Goal: Task Accomplishment & Management: Complete application form

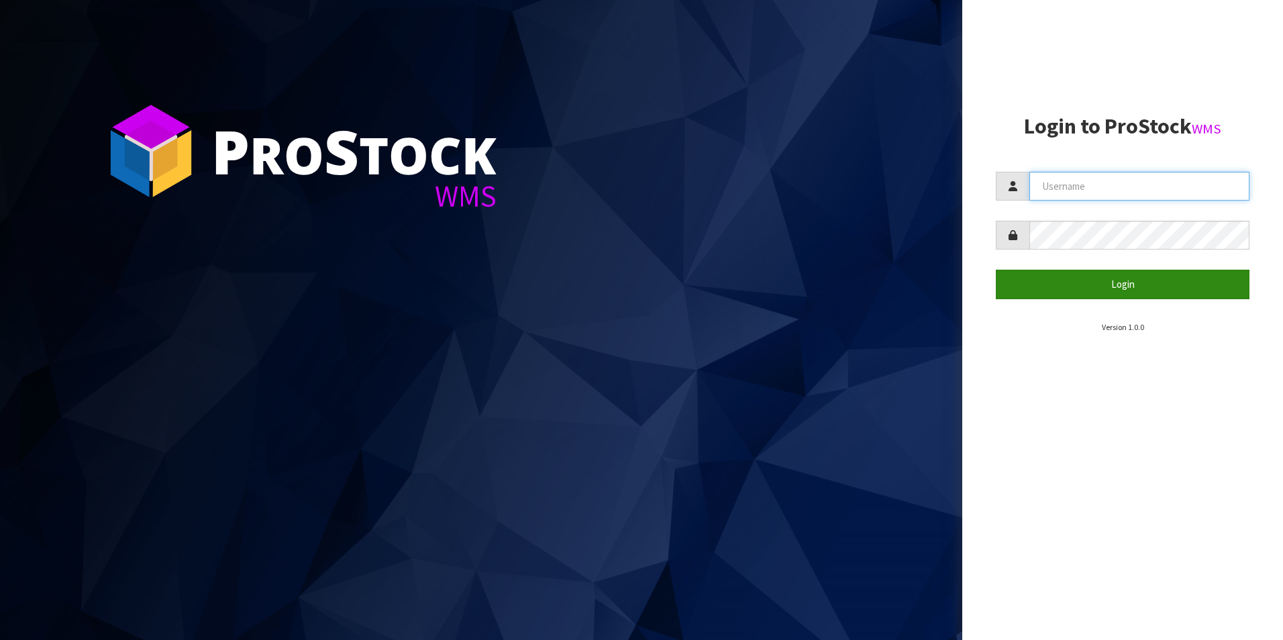
type input "[PERSON_NAME][EMAIL_ADDRESS][DOMAIN_NAME]"
click at [1025, 278] on button "Login" at bounding box center [1123, 284] width 254 height 29
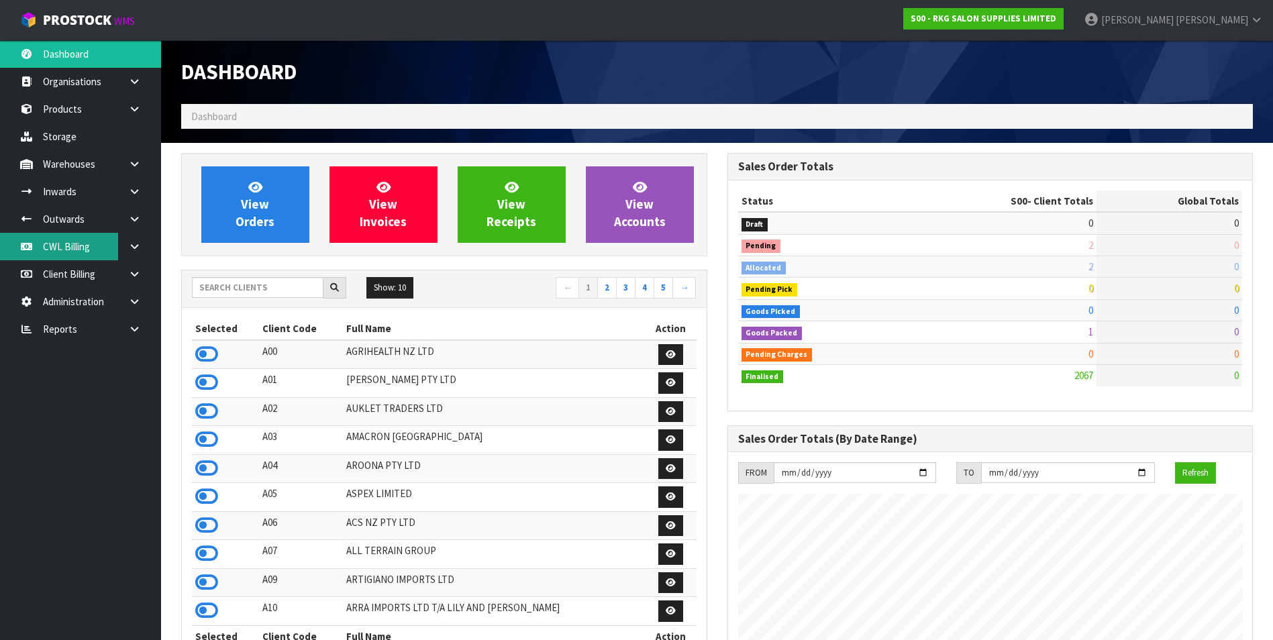
scroll to position [1017, 546]
click at [71, 241] on link "CWL Billing" at bounding box center [80, 247] width 161 height 28
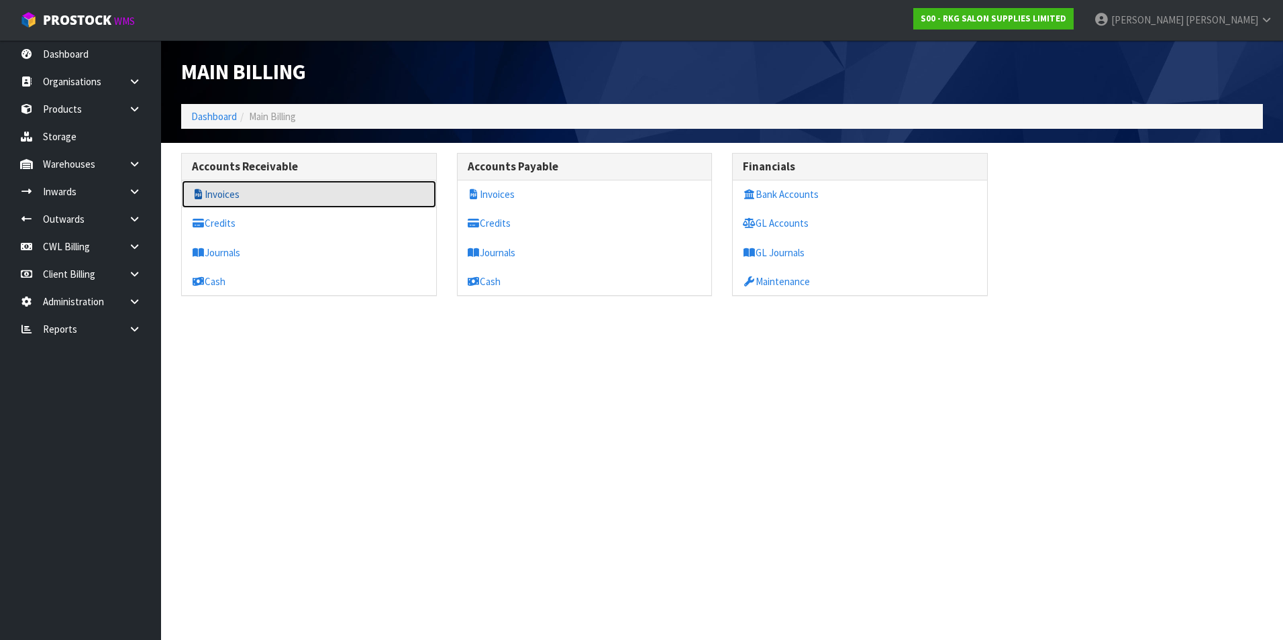
click at [272, 201] on link "Invoices" at bounding box center [309, 195] width 254 height 28
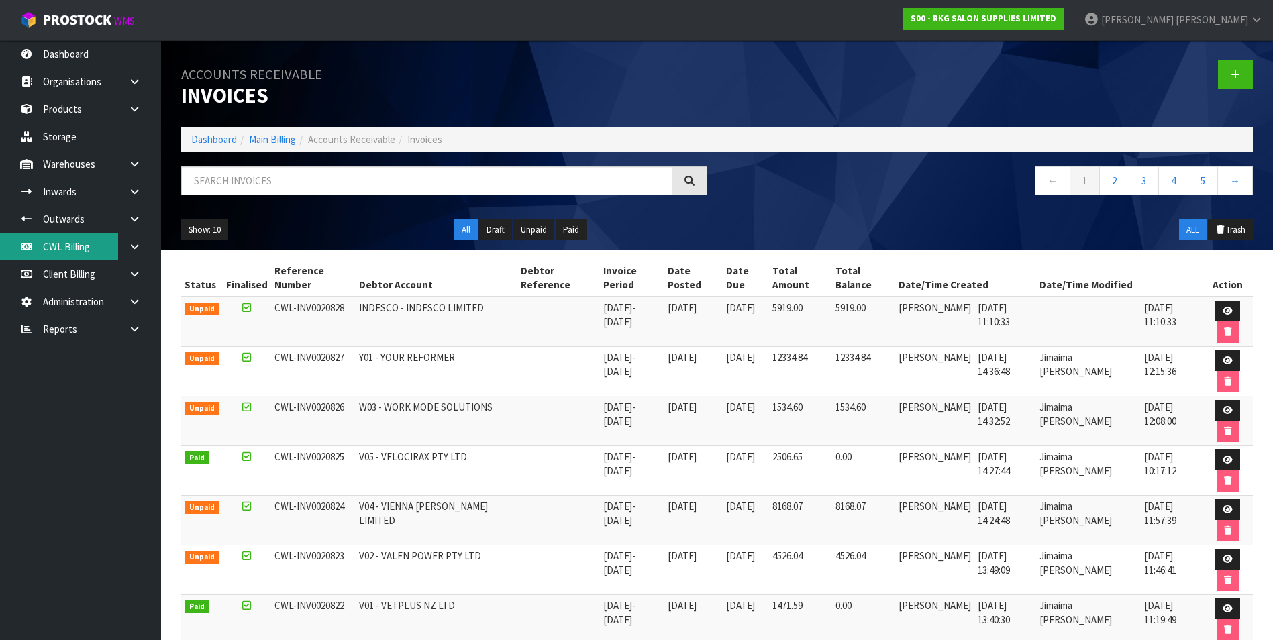
click at [65, 246] on link "CWL Billing" at bounding box center [80, 247] width 161 height 28
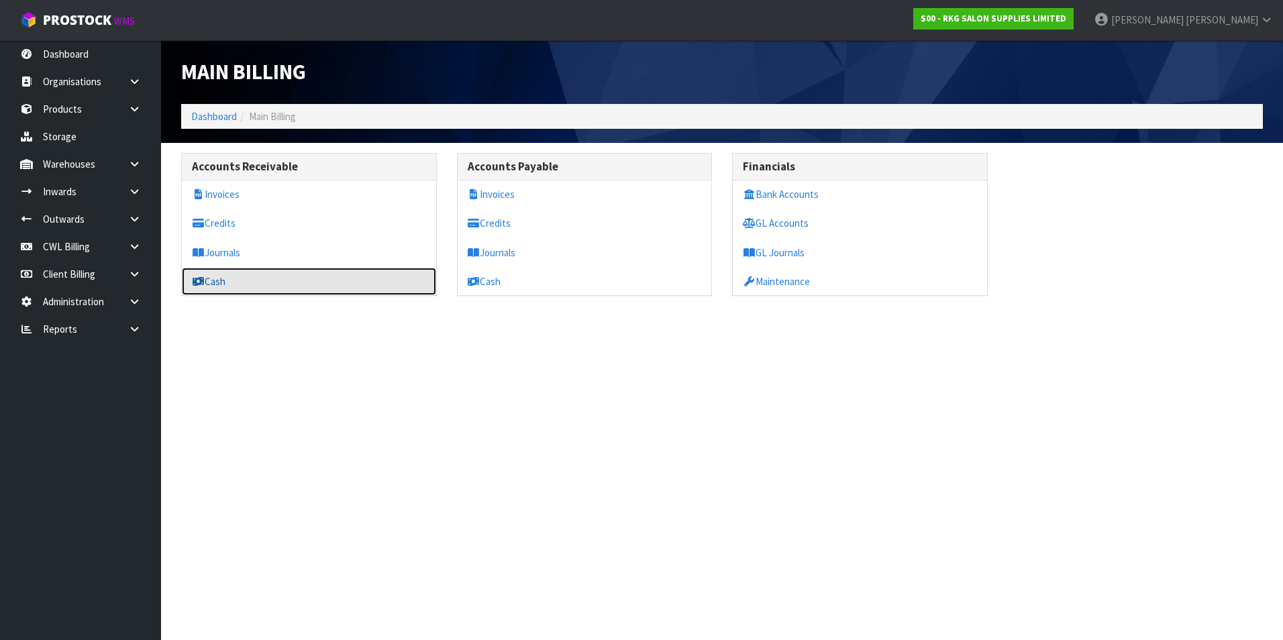
click at [208, 280] on link "Cash" at bounding box center [309, 282] width 254 height 28
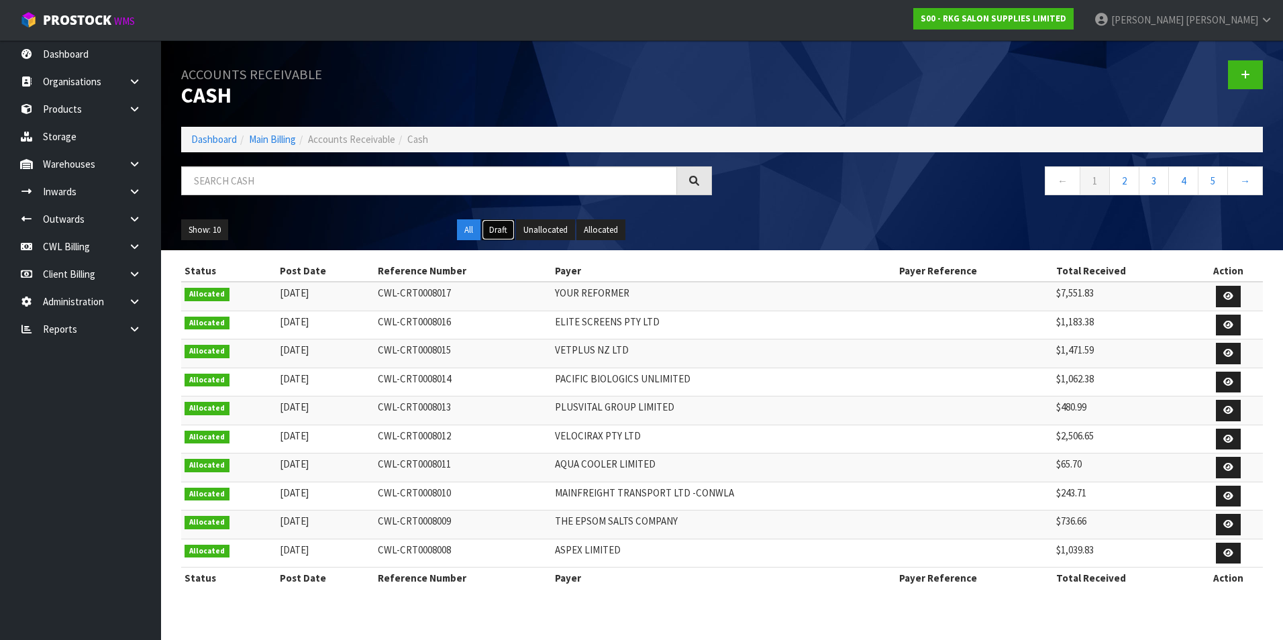
click at [501, 228] on button "Draft" at bounding box center [498, 229] width 33 height 21
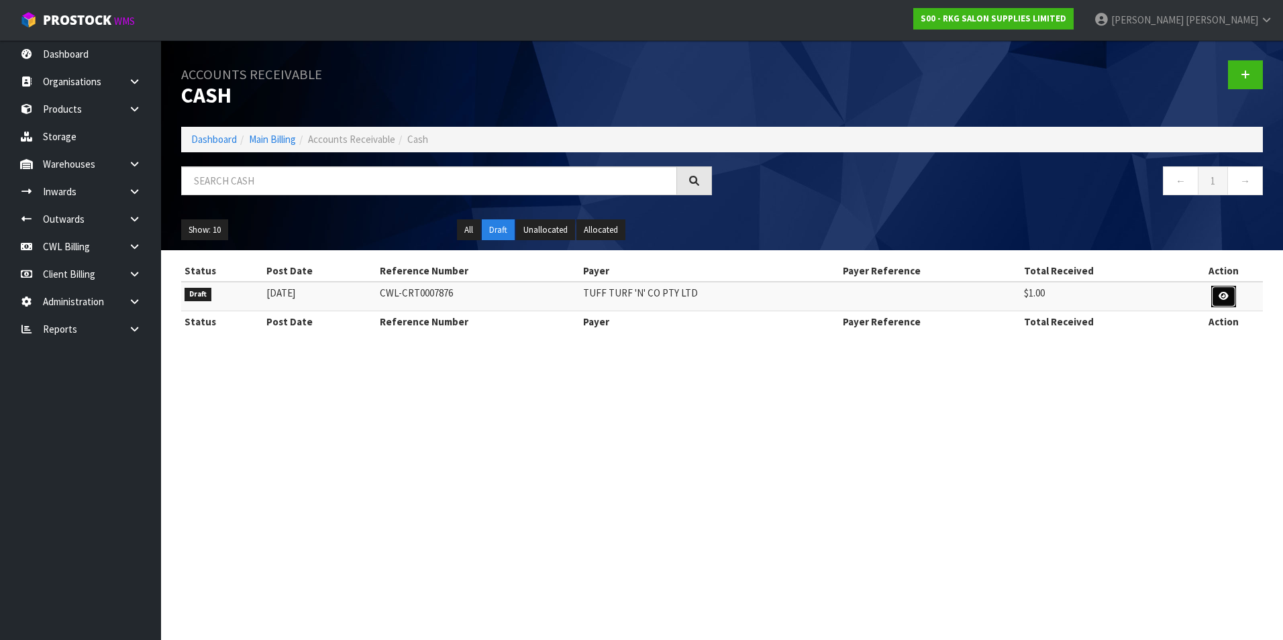
click at [1215, 296] on link at bounding box center [1223, 296] width 25 height 21
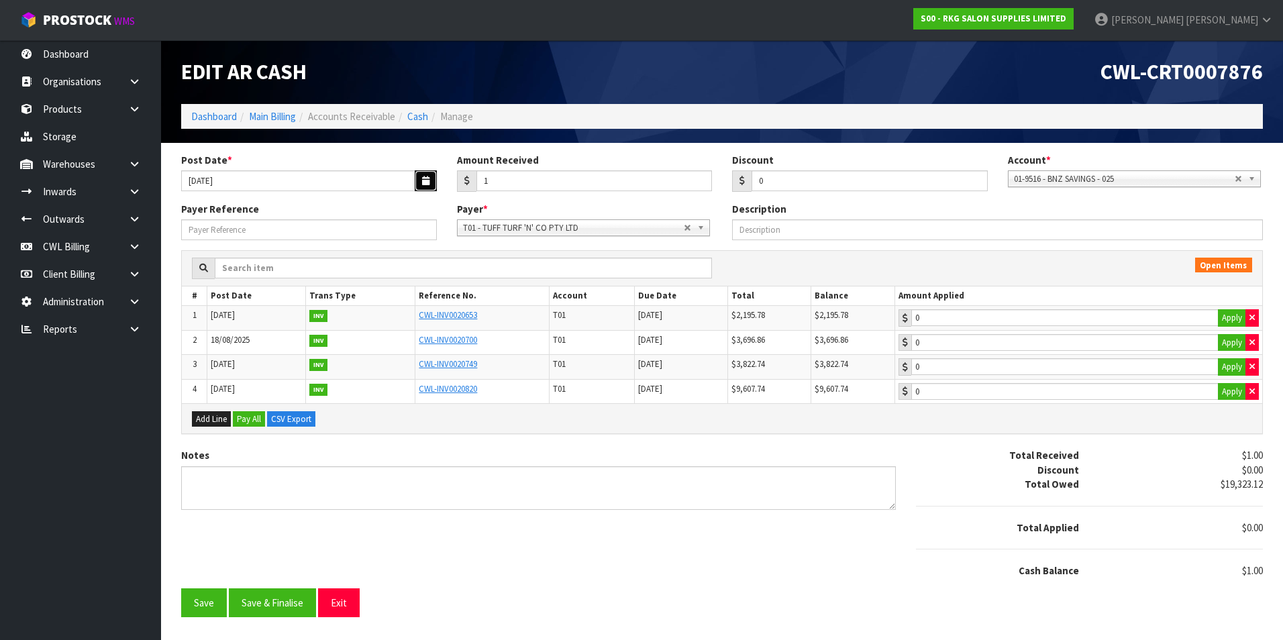
click at [429, 185] on button "button" at bounding box center [426, 180] width 22 height 21
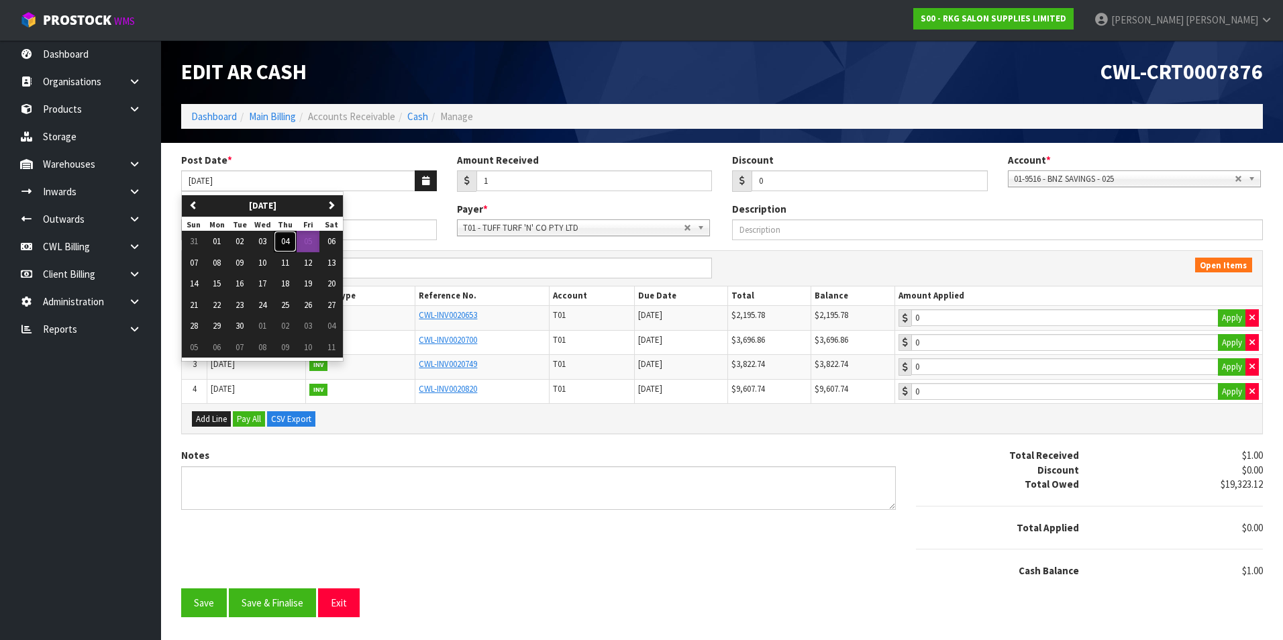
click at [287, 239] on span "04" at bounding box center [285, 241] width 8 height 11
type input "[DATE]"
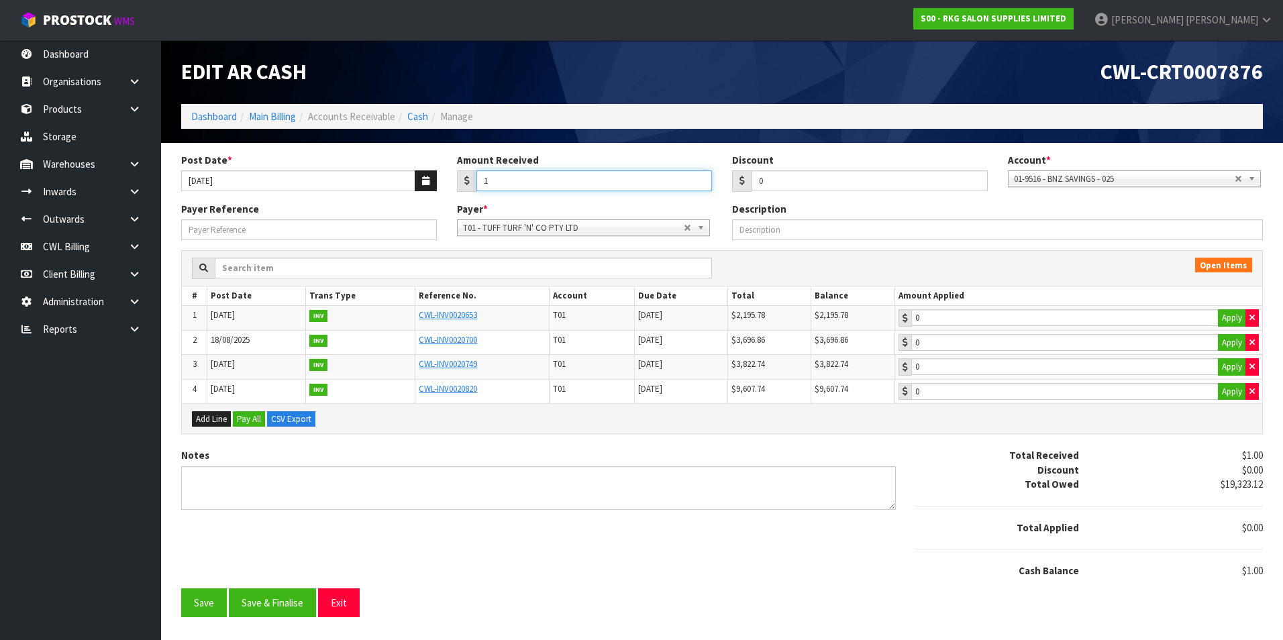
click at [505, 183] on input "1" at bounding box center [594, 180] width 236 height 21
type input "2195.78"
click at [1223, 319] on button "Apply" at bounding box center [1232, 317] width 28 height 17
click at [297, 608] on button "Save & Finalise" at bounding box center [272, 602] width 87 height 29
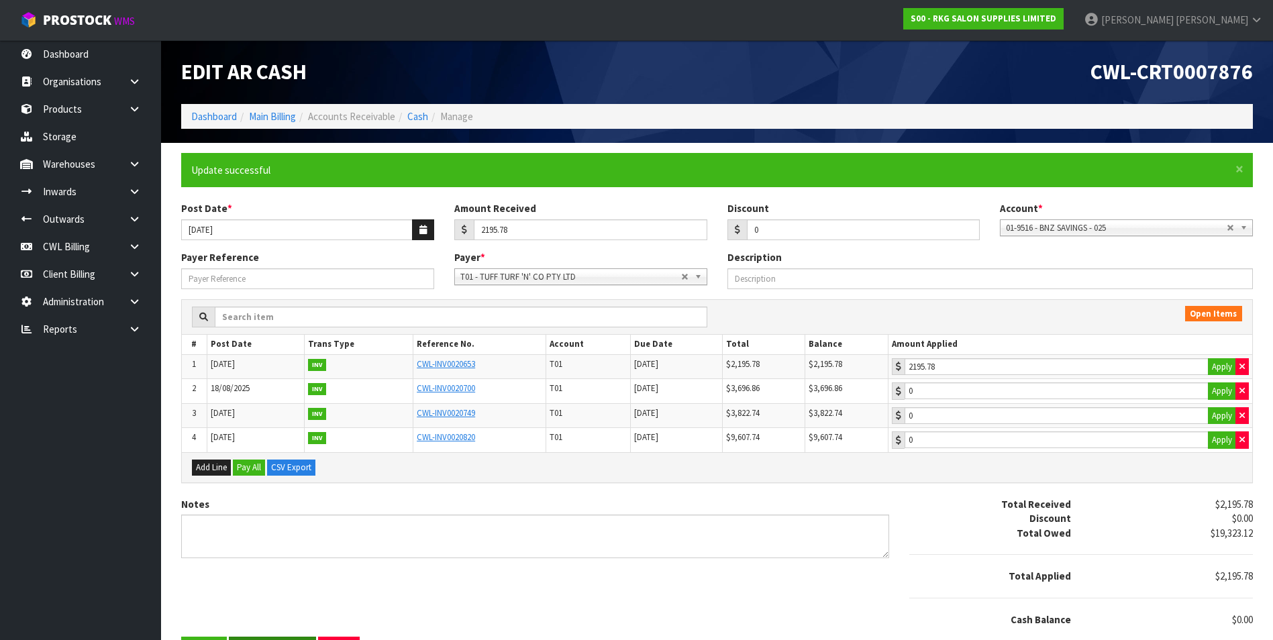
type input "885.26"
type input "2195.78"
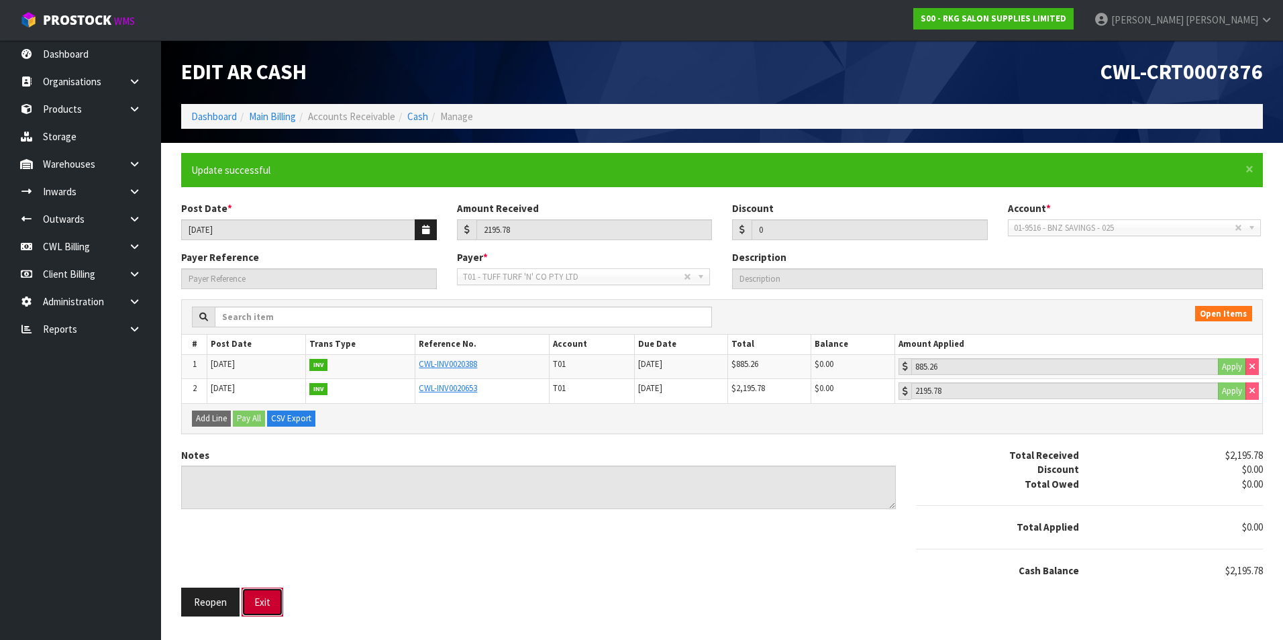
click at [264, 605] on button "Exit" at bounding box center [263, 602] width 42 height 29
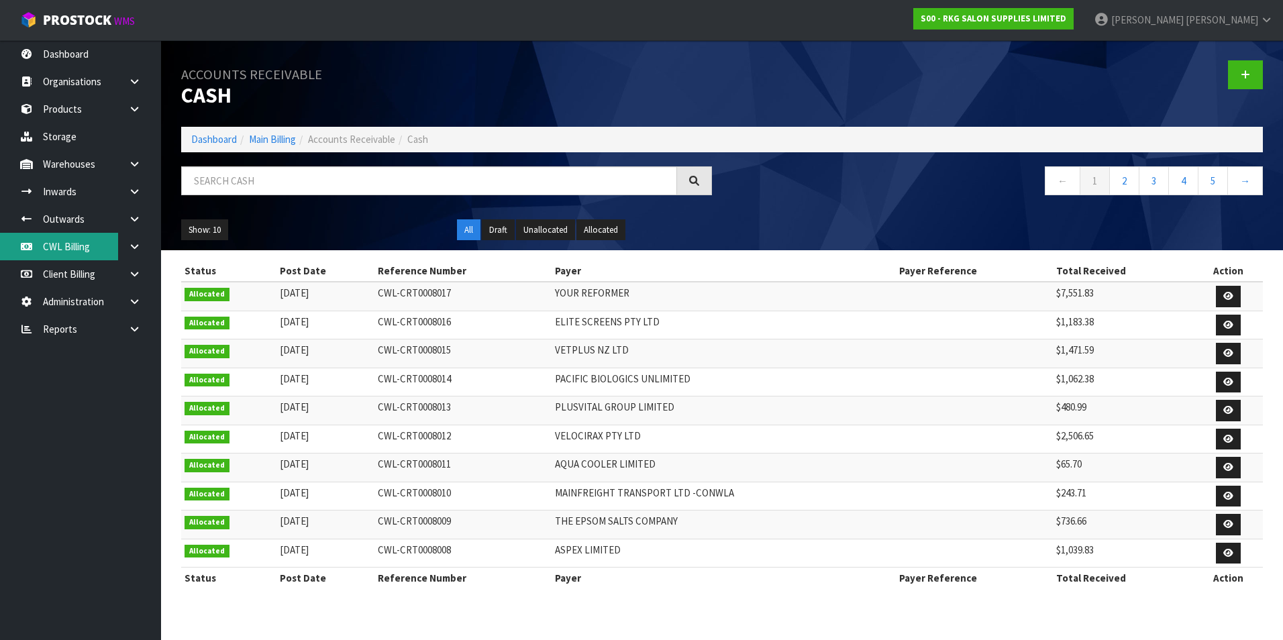
click at [92, 246] on link "CWL Billing" at bounding box center [80, 247] width 161 height 28
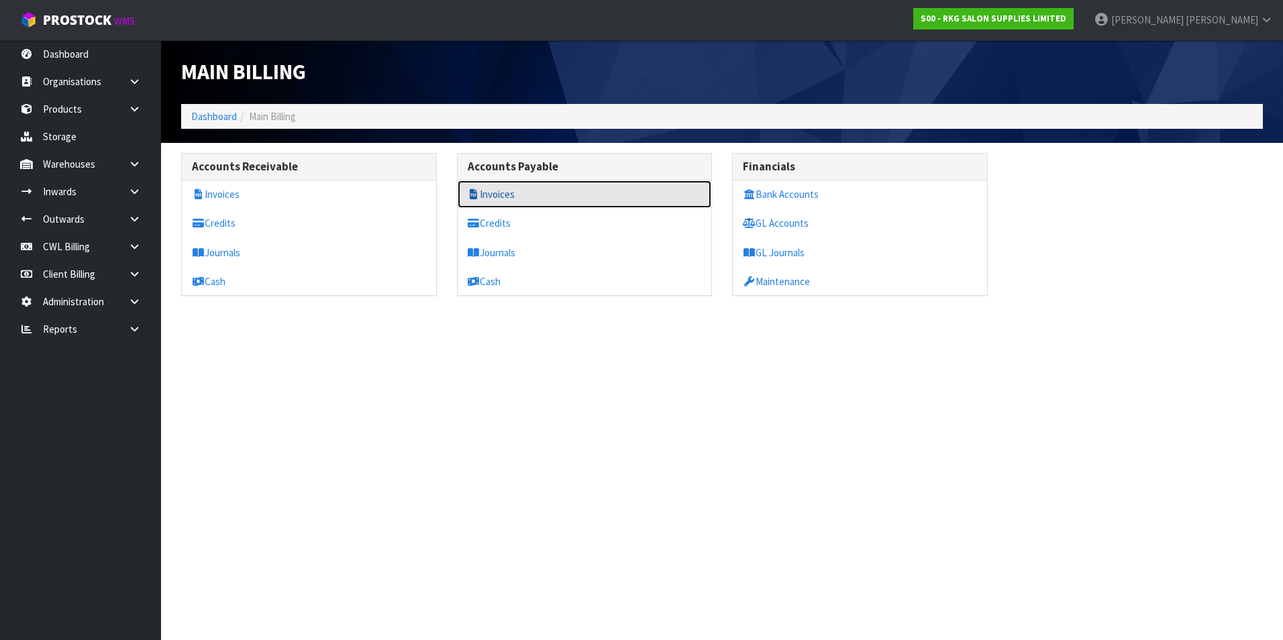
click at [511, 193] on link "Invoices" at bounding box center [585, 195] width 254 height 28
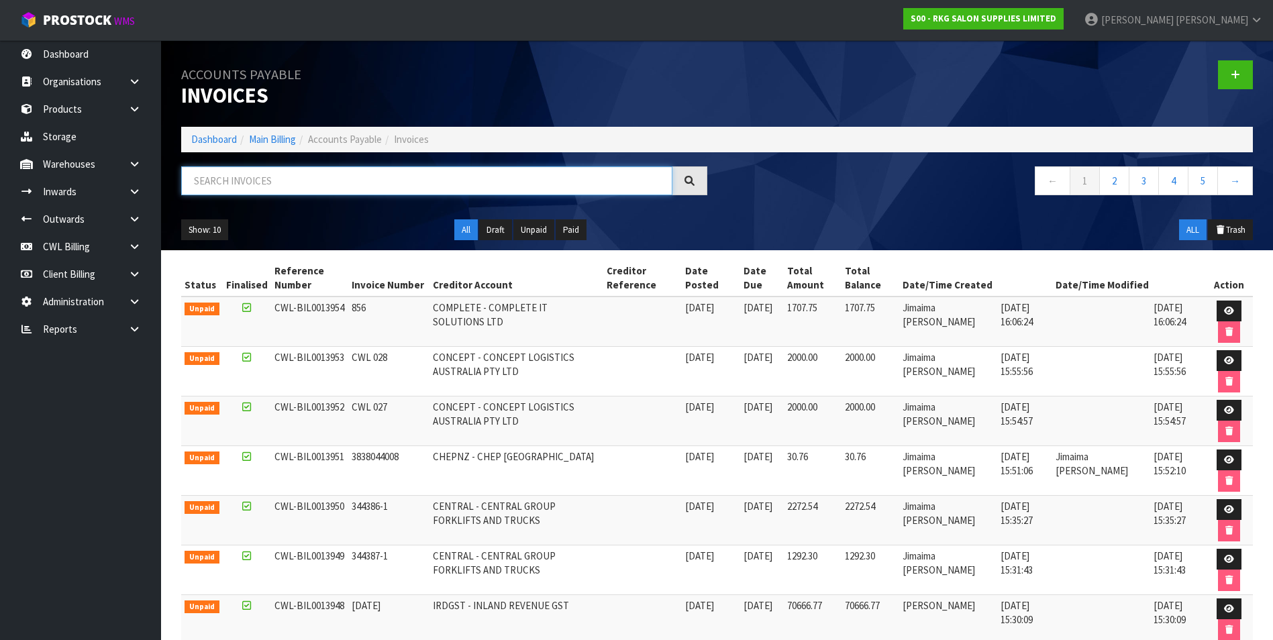
click at [283, 183] on input "text" at bounding box center [426, 180] width 491 height 29
type input "106966"
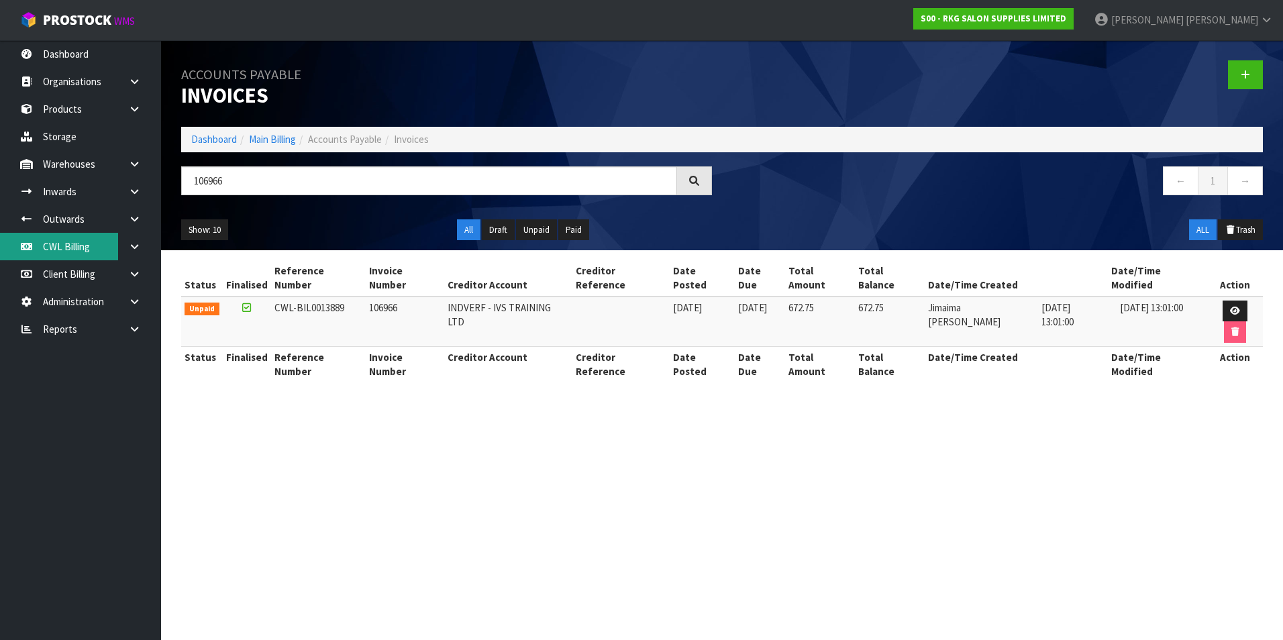
click at [87, 248] on link "CWL Billing" at bounding box center [80, 247] width 161 height 28
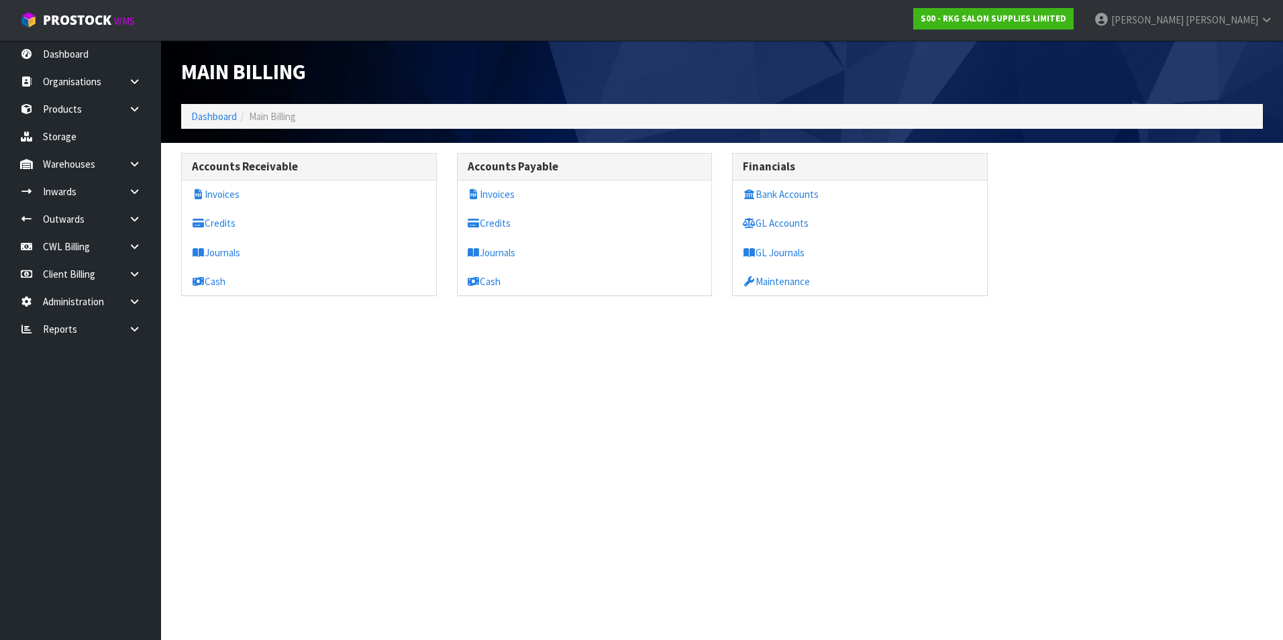
click at [79, 270] on div "Main Billing Dashboard Main Billing Accounts Receivable Invoices Credits Journa…" at bounding box center [641, 160] width 1283 height 320
click at [79, 270] on link "Client Billing" at bounding box center [80, 274] width 161 height 28
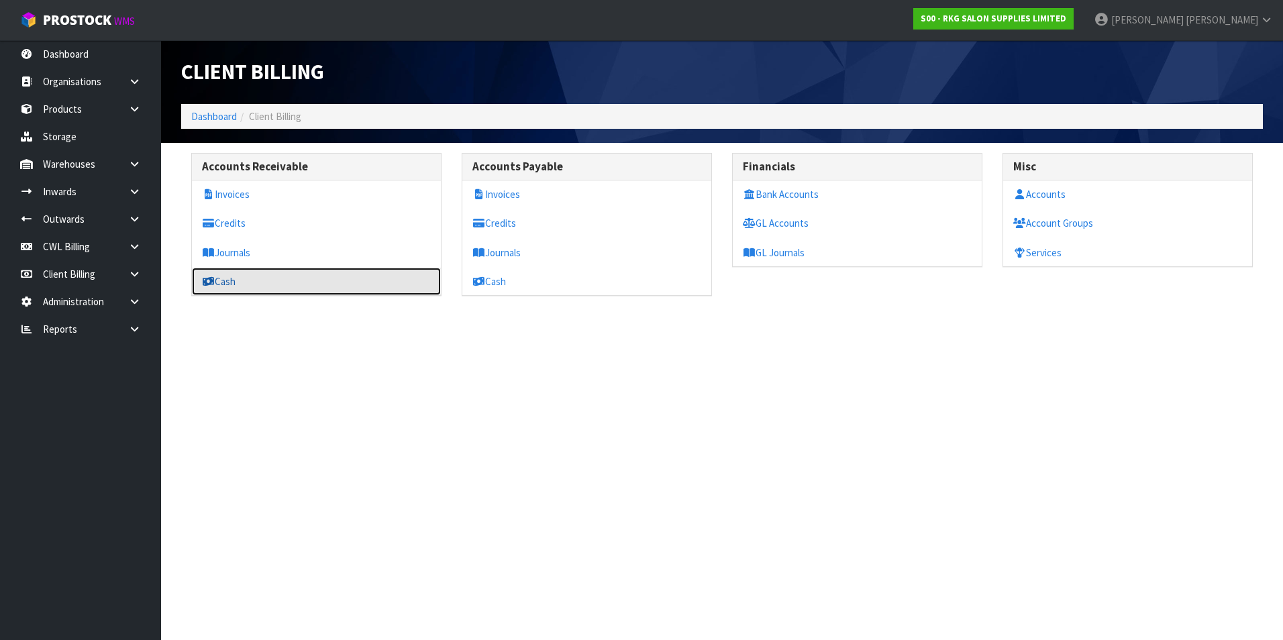
click at [222, 279] on link "Cash" at bounding box center [316, 282] width 249 height 28
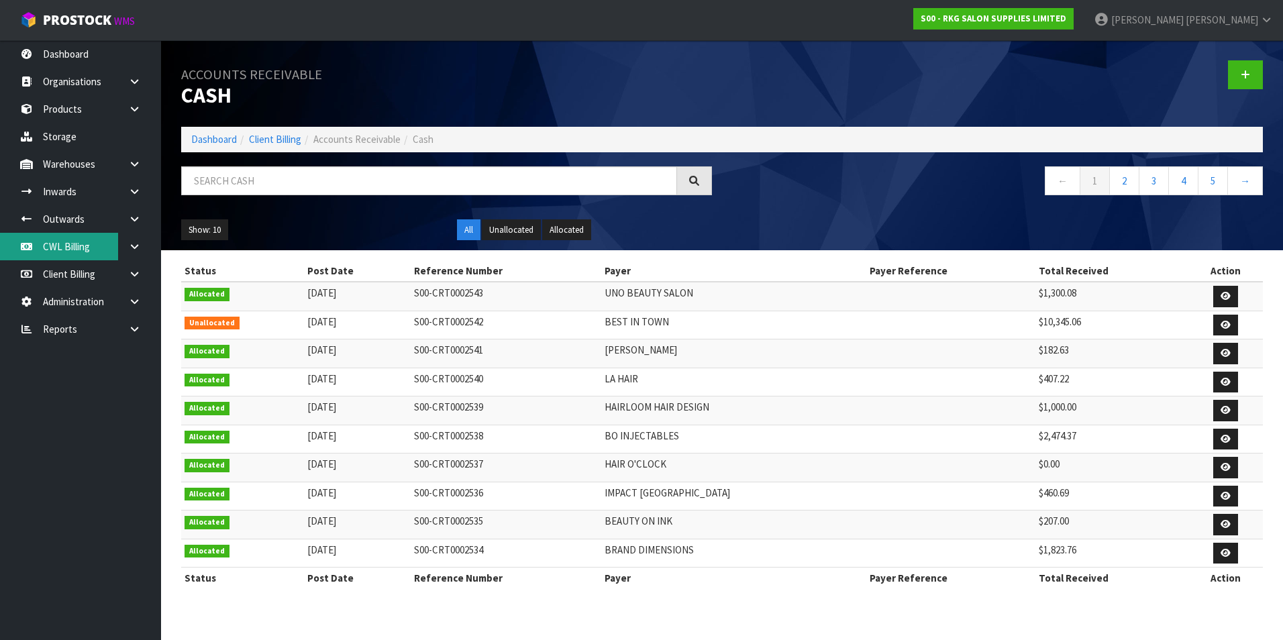
click at [68, 244] on link "CWL Billing" at bounding box center [80, 247] width 161 height 28
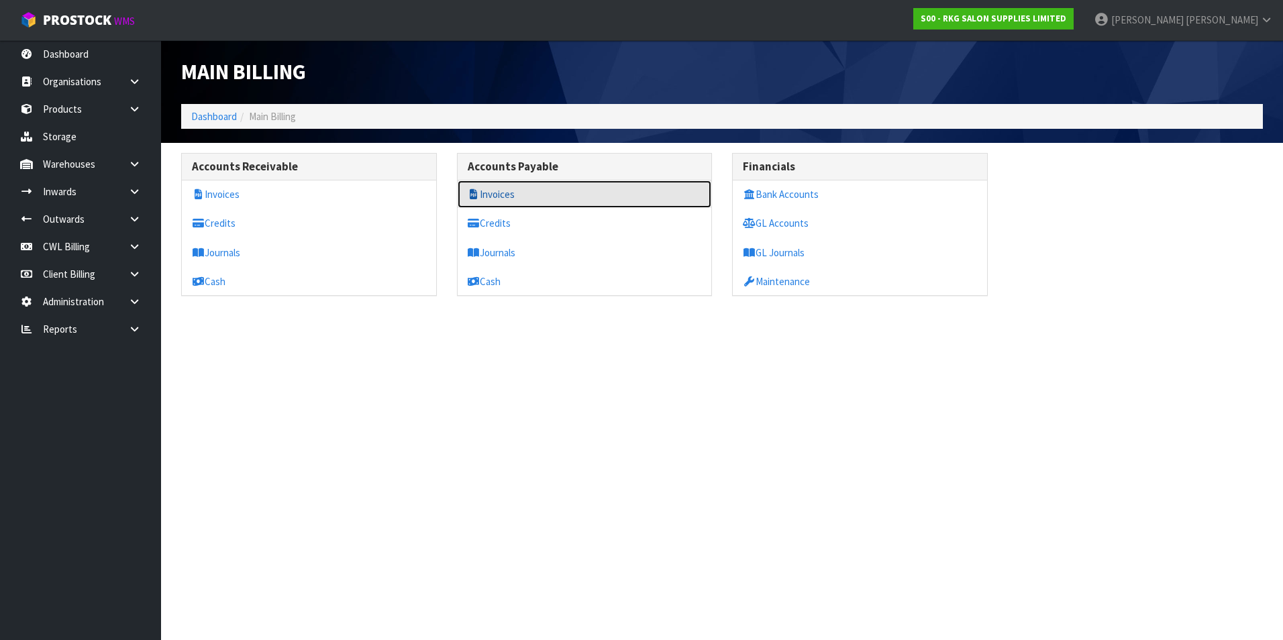
click at [484, 193] on link "Invoices" at bounding box center [585, 195] width 254 height 28
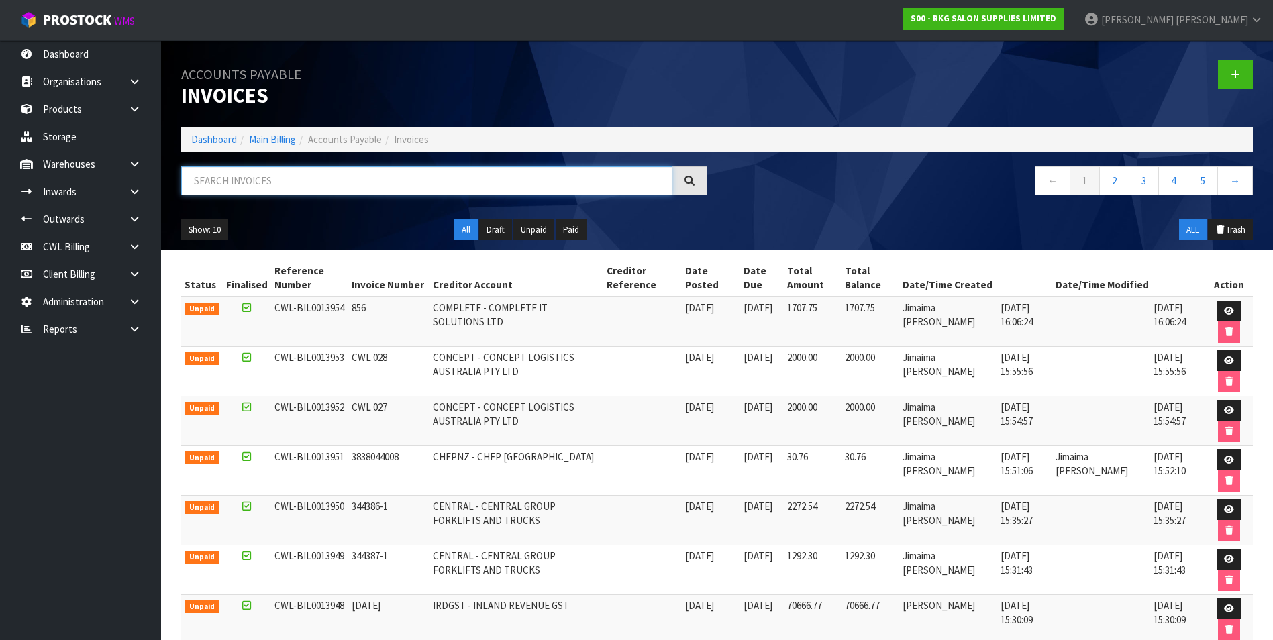
click at [280, 185] on input "text" at bounding box center [426, 180] width 491 height 29
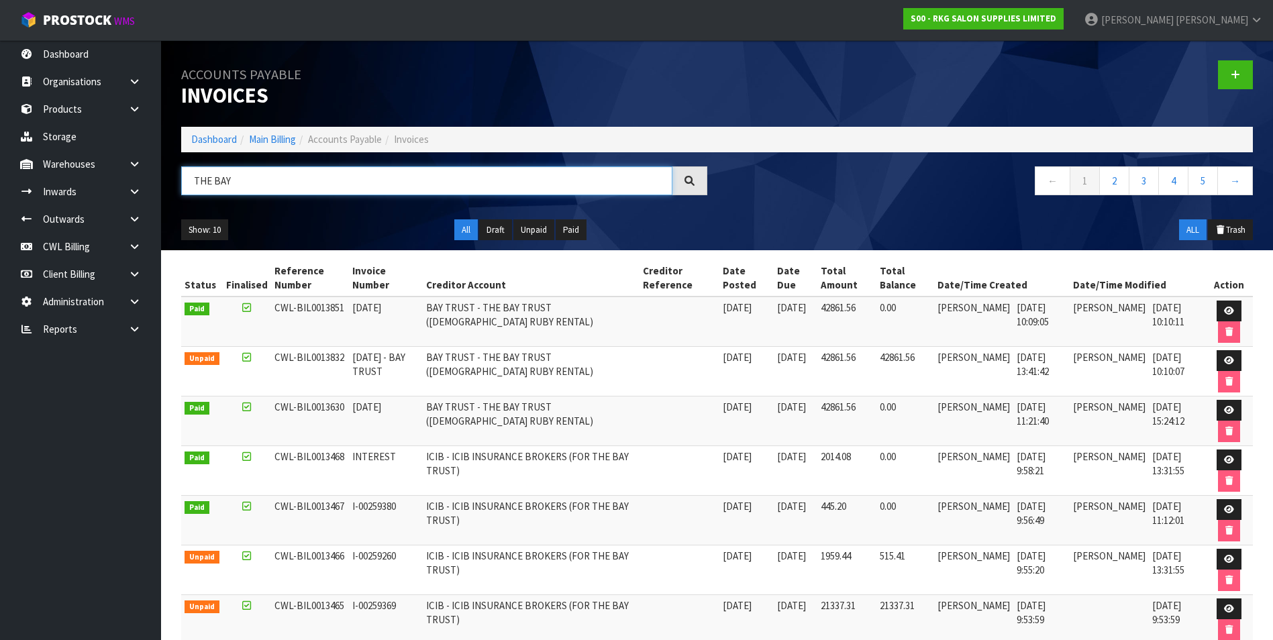
type input "THE BAY"
click at [1225, 308] on icon at bounding box center [1229, 311] width 10 height 9
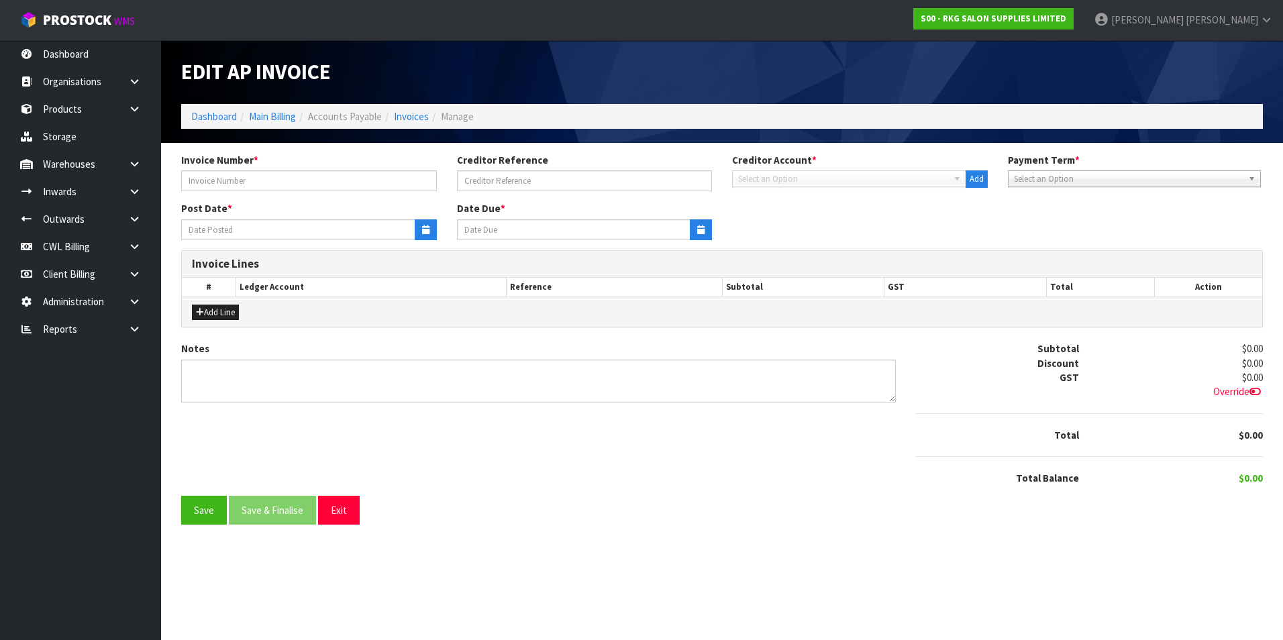
type input "[DATE]"
type input "08/07/2025"
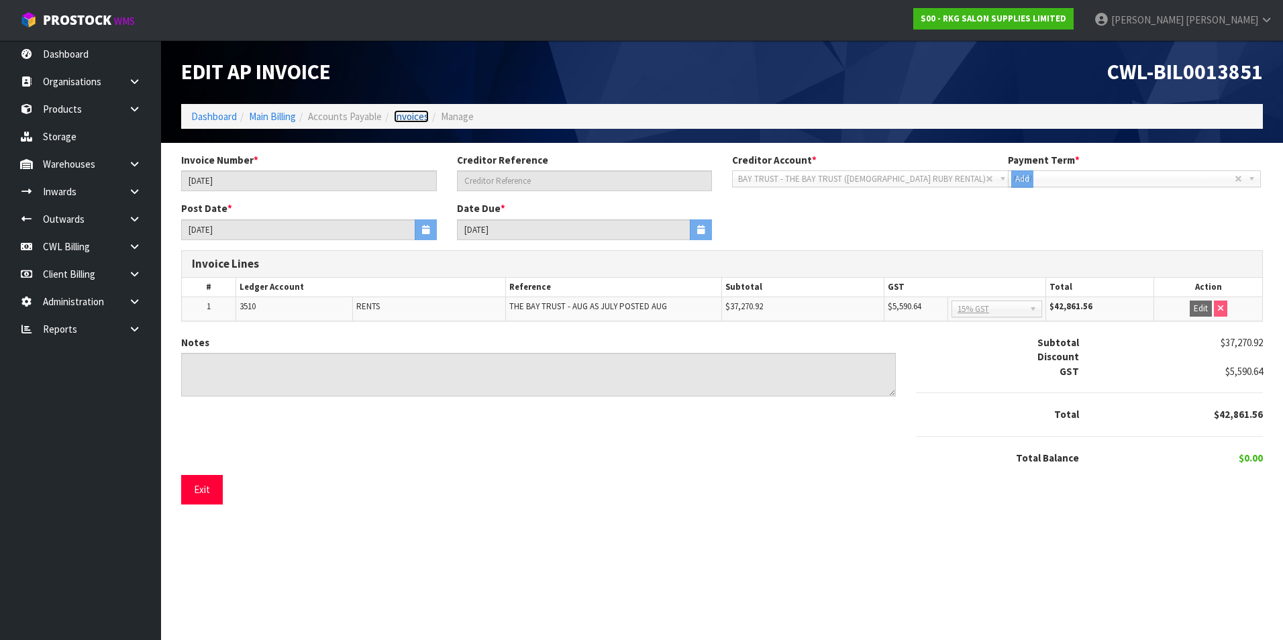
click at [417, 116] on link "Invoices" at bounding box center [411, 116] width 35 height 13
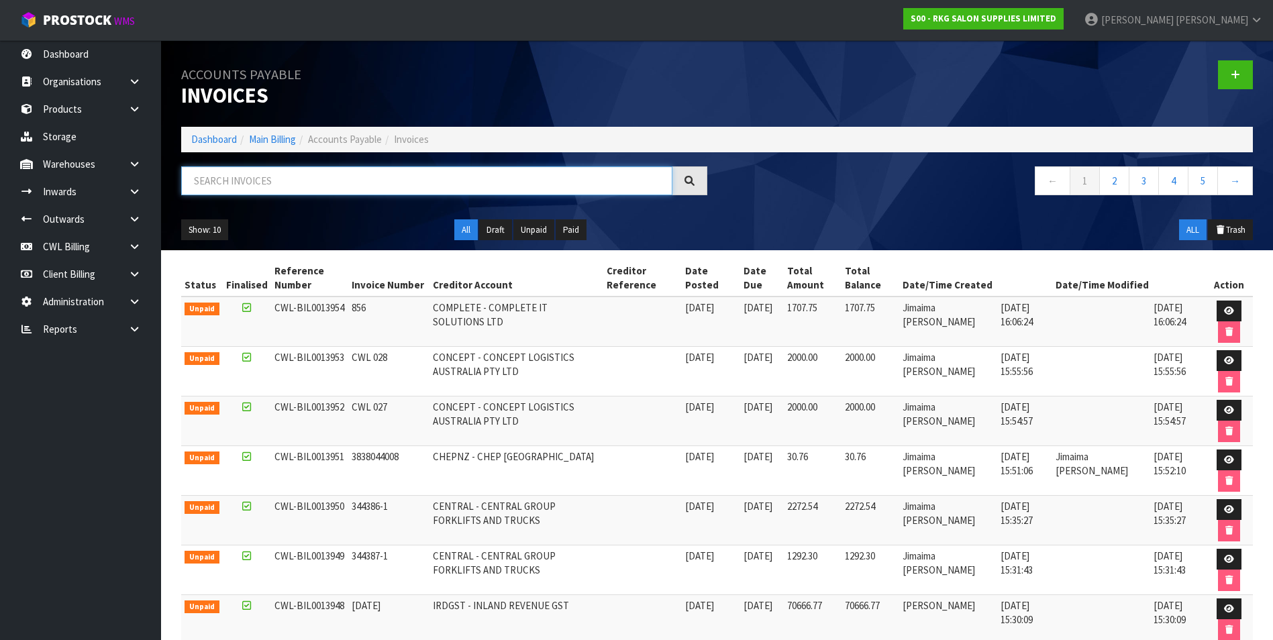
click at [260, 185] on input "text" at bounding box center [426, 180] width 491 height 29
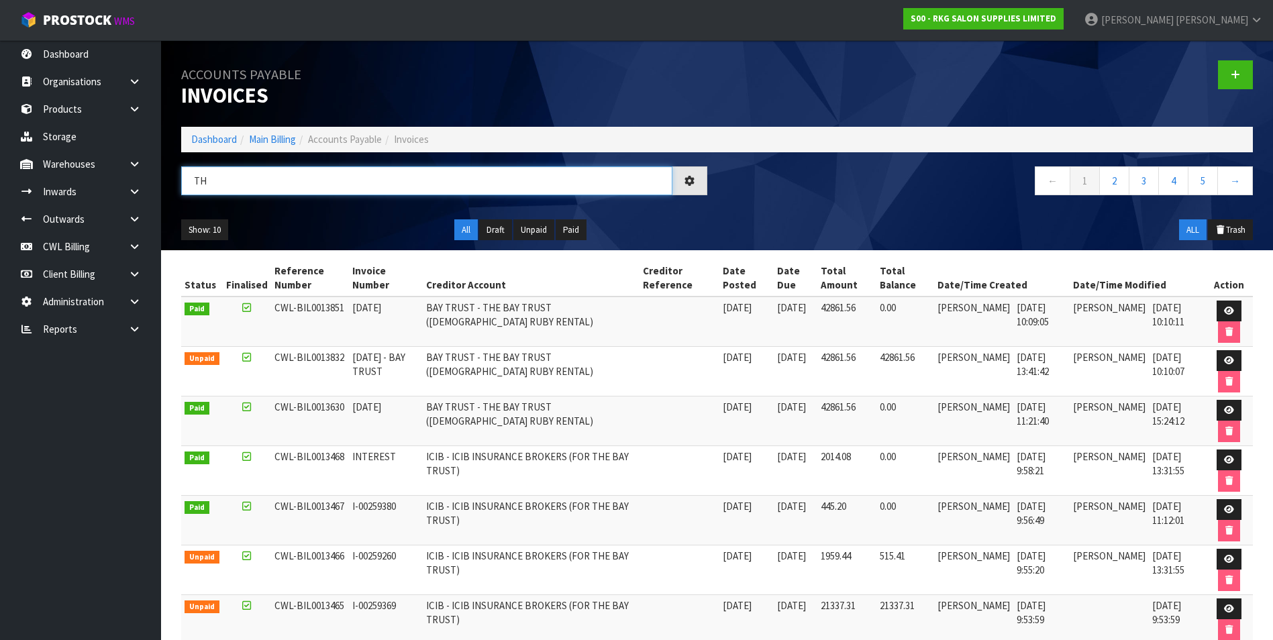
type input "T"
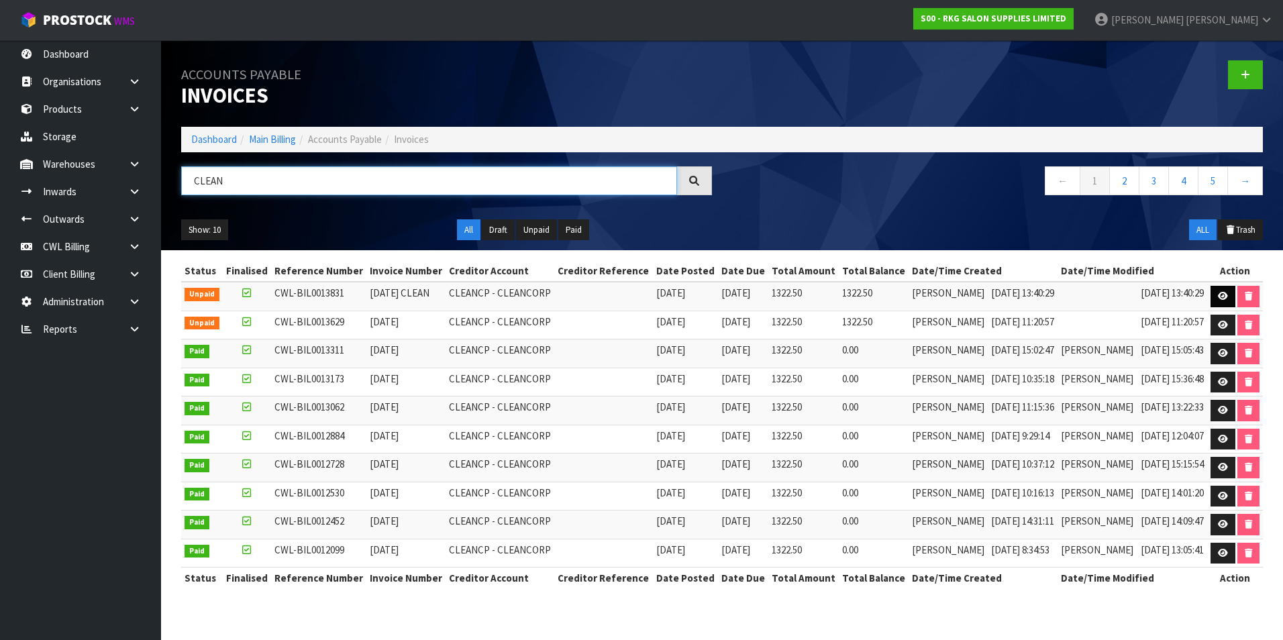
type input "CLEAN"
click at [1212, 293] on link at bounding box center [1223, 296] width 25 height 21
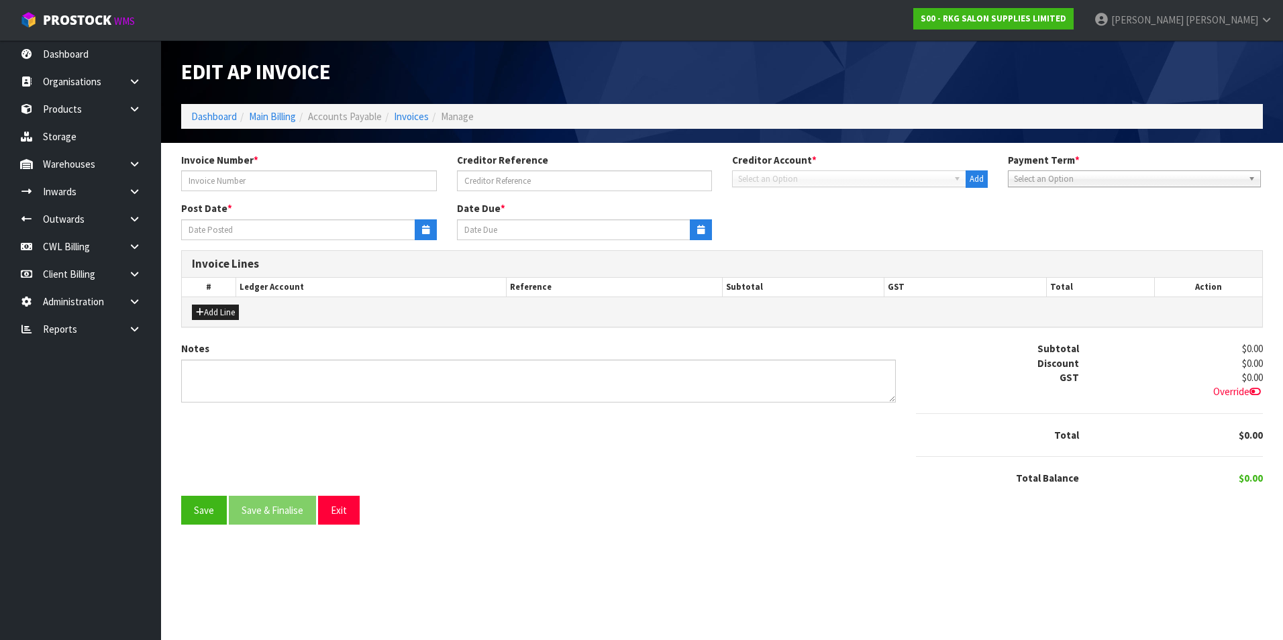
type input "JULY 2025 CLEAN"
type input "[DATE]"
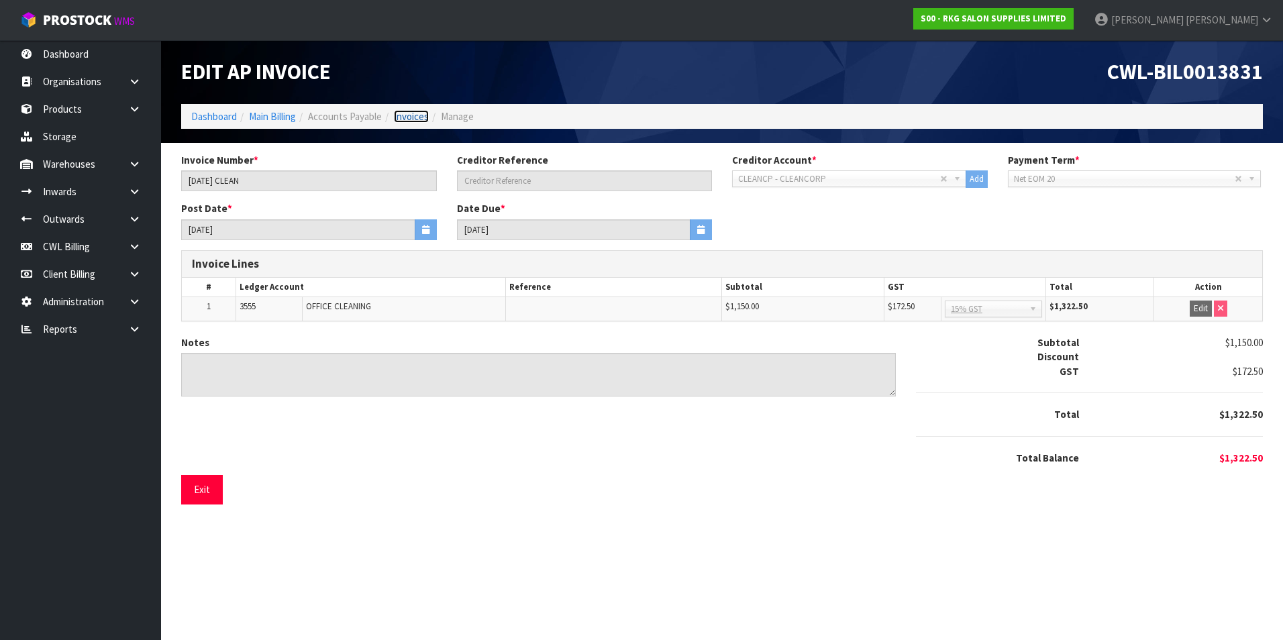
click at [423, 117] on link "Invoices" at bounding box center [411, 116] width 35 height 13
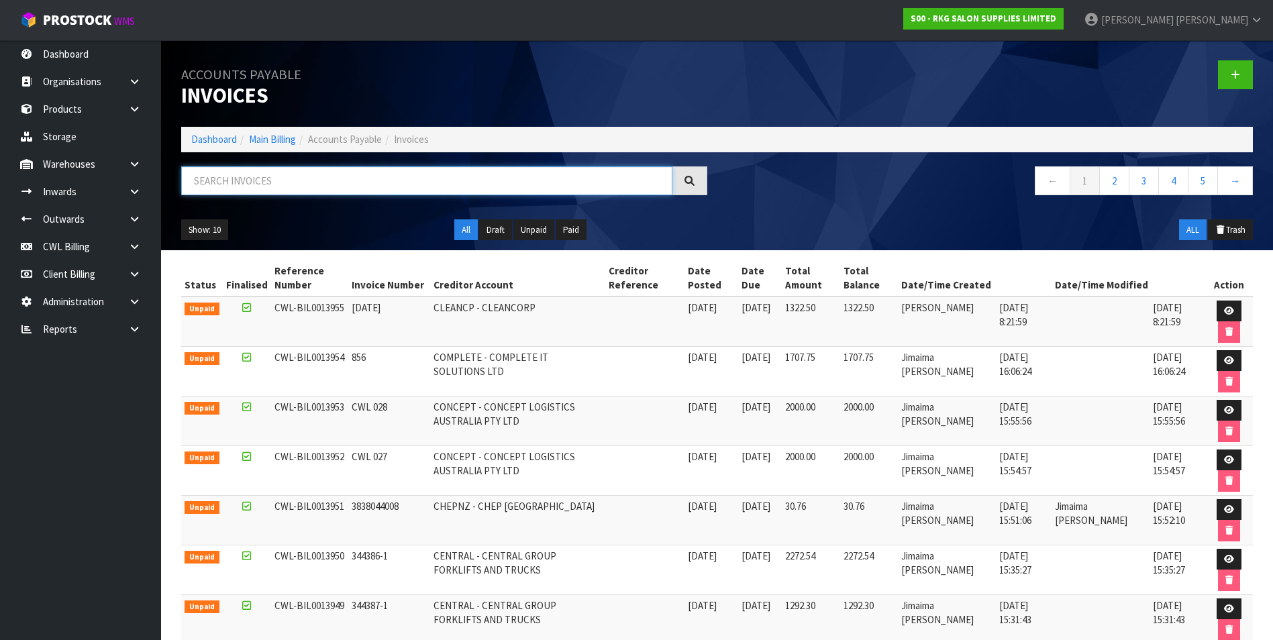
click at [262, 181] on input "text" at bounding box center [426, 180] width 491 height 29
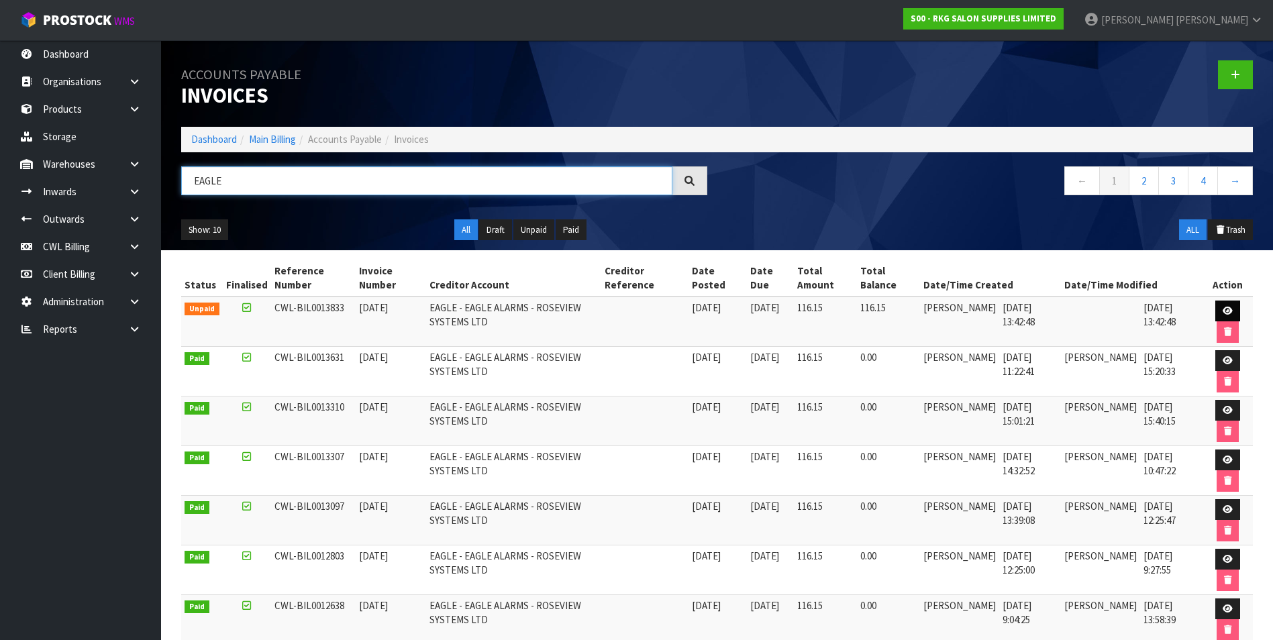
type input "EAGLE"
click at [1223, 312] on icon at bounding box center [1228, 311] width 10 height 9
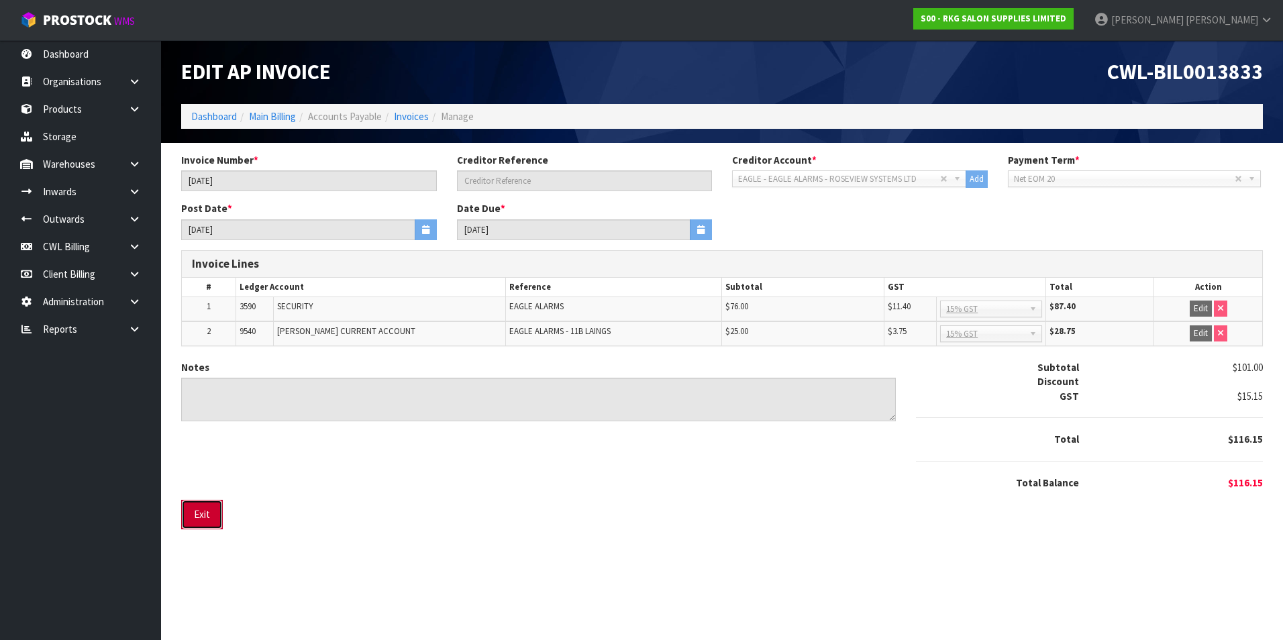
click at [212, 511] on button "Exit" at bounding box center [202, 514] width 42 height 29
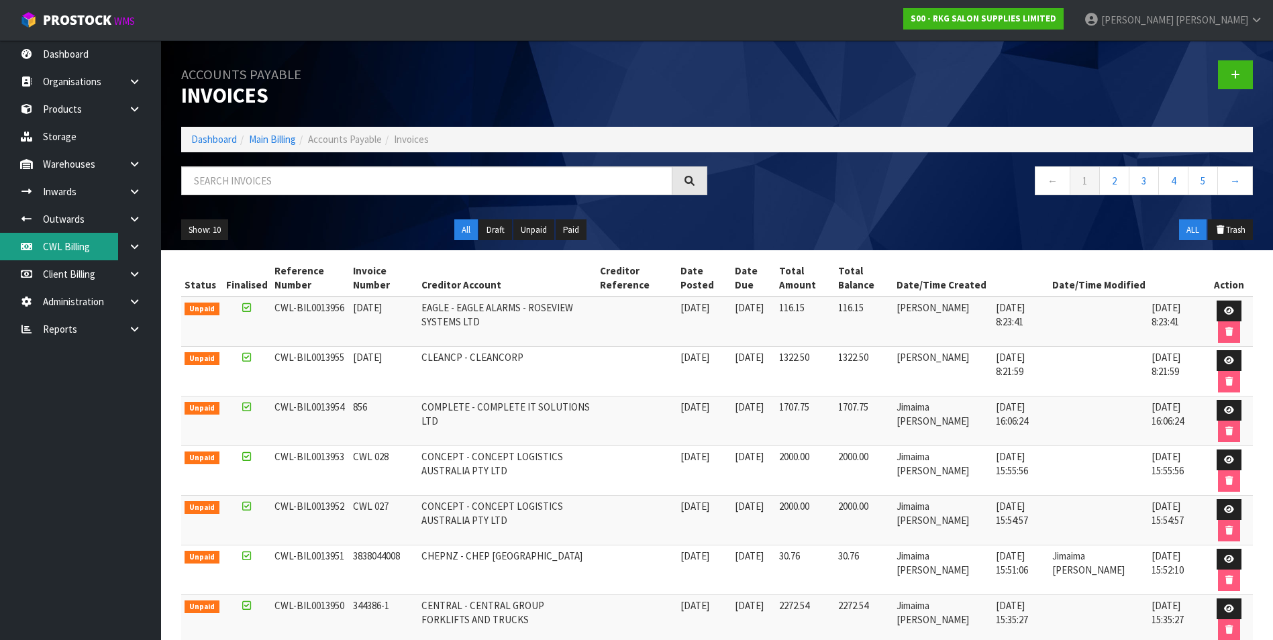
click at [79, 254] on link "CWL Billing" at bounding box center [80, 247] width 161 height 28
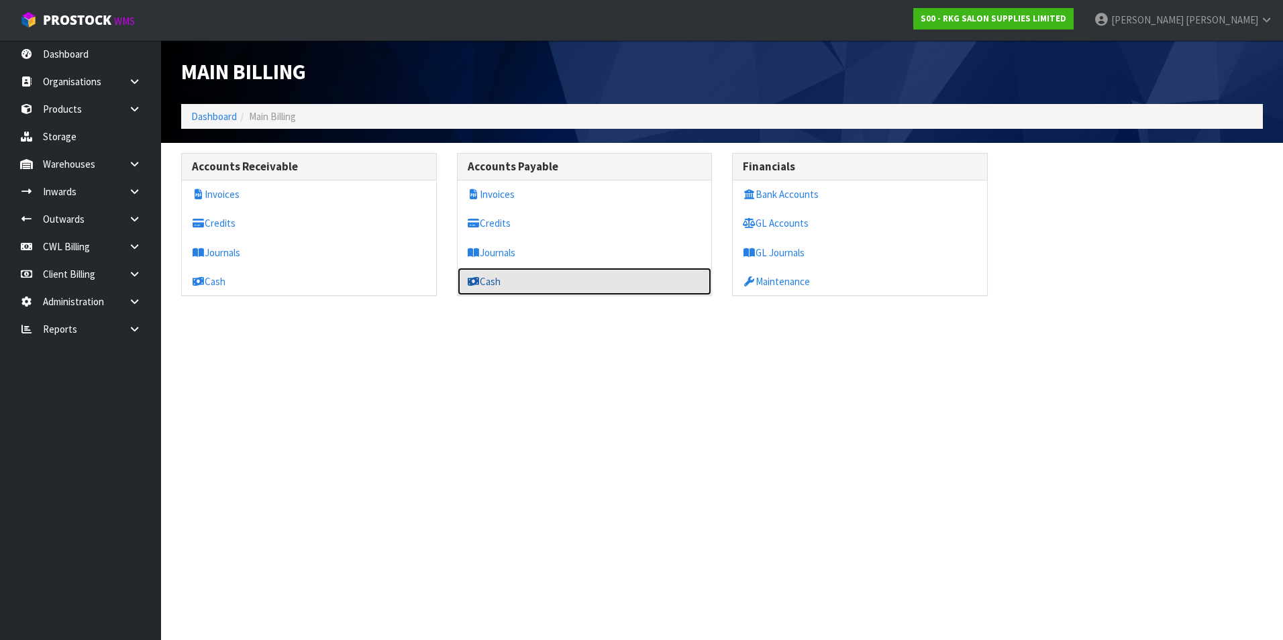
click at [503, 284] on link "Cash" at bounding box center [585, 282] width 254 height 28
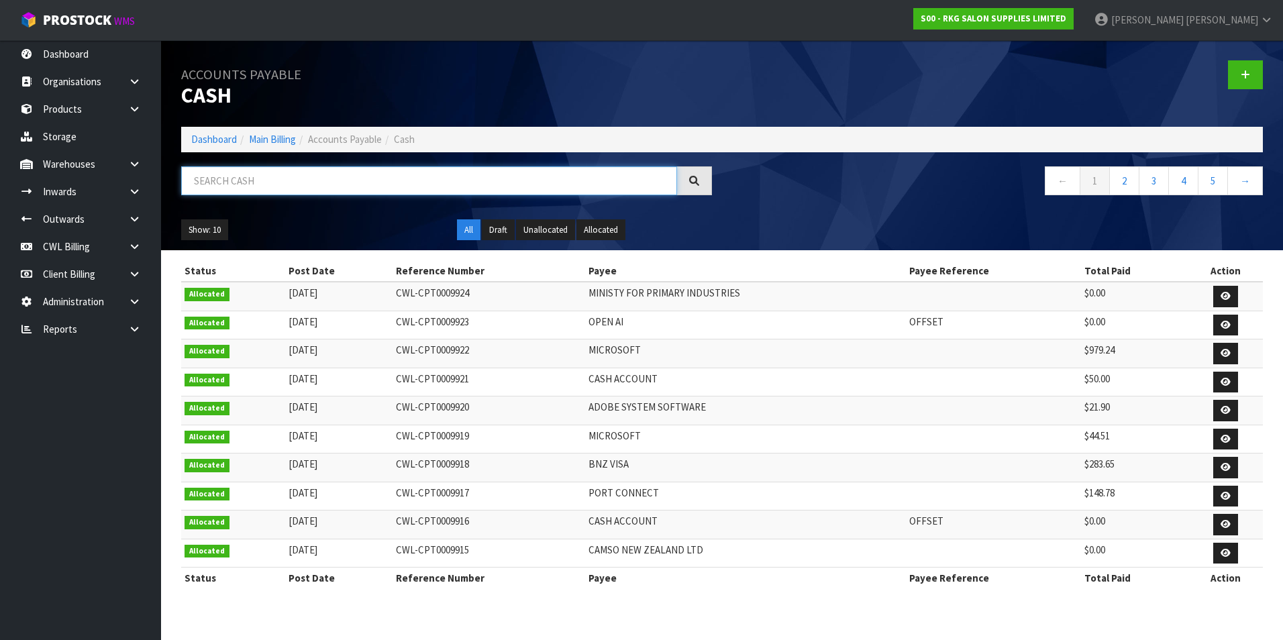
click at [338, 184] on input "text" at bounding box center [429, 180] width 496 height 29
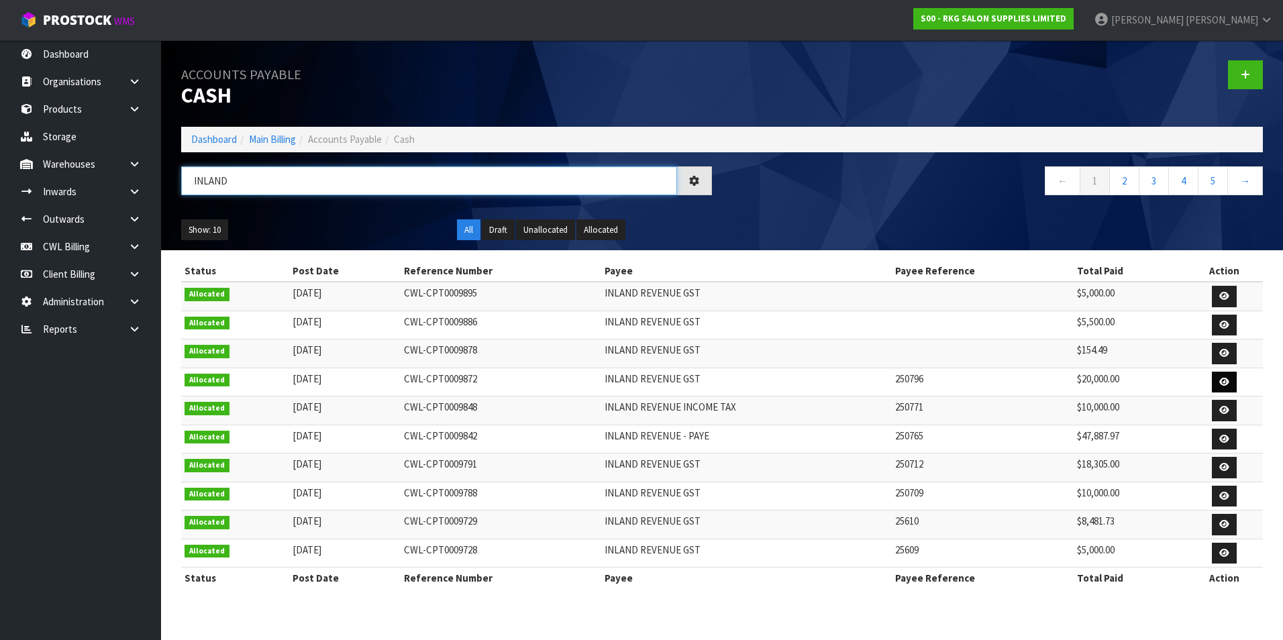
type input "INLAND"
click at [1227, 382] on icon at bounding box center [1224, 382] width 10 height 9
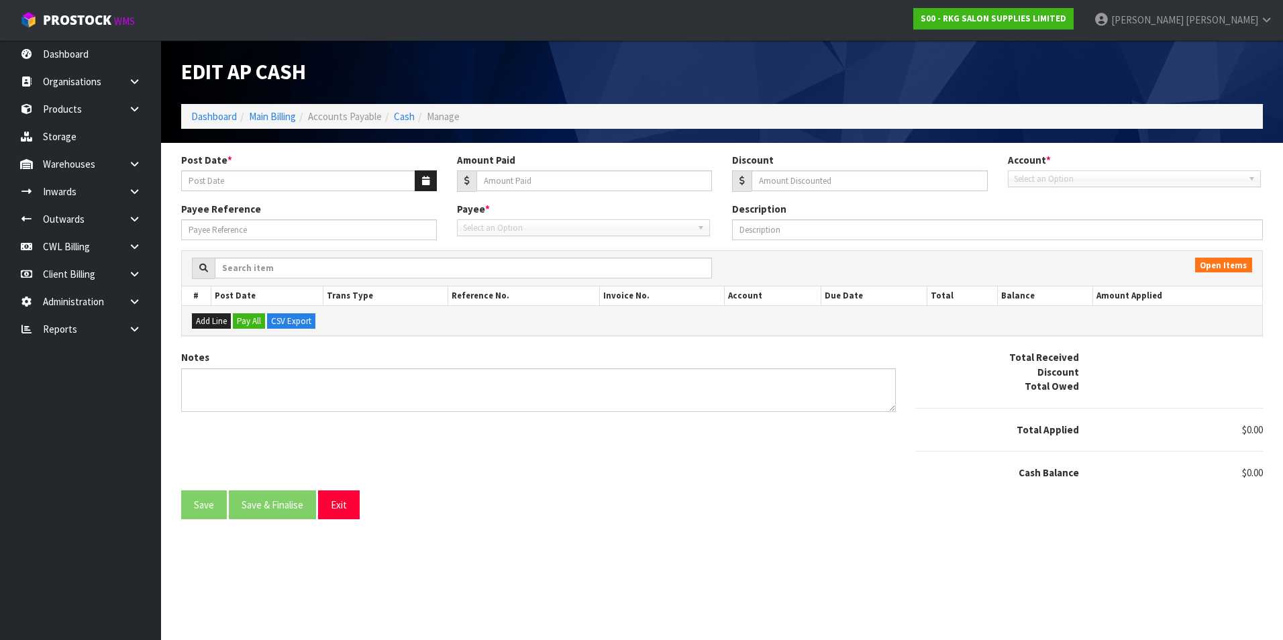
type input "22/07/2025"
type input "20000"
type input "0"
type input "250796"
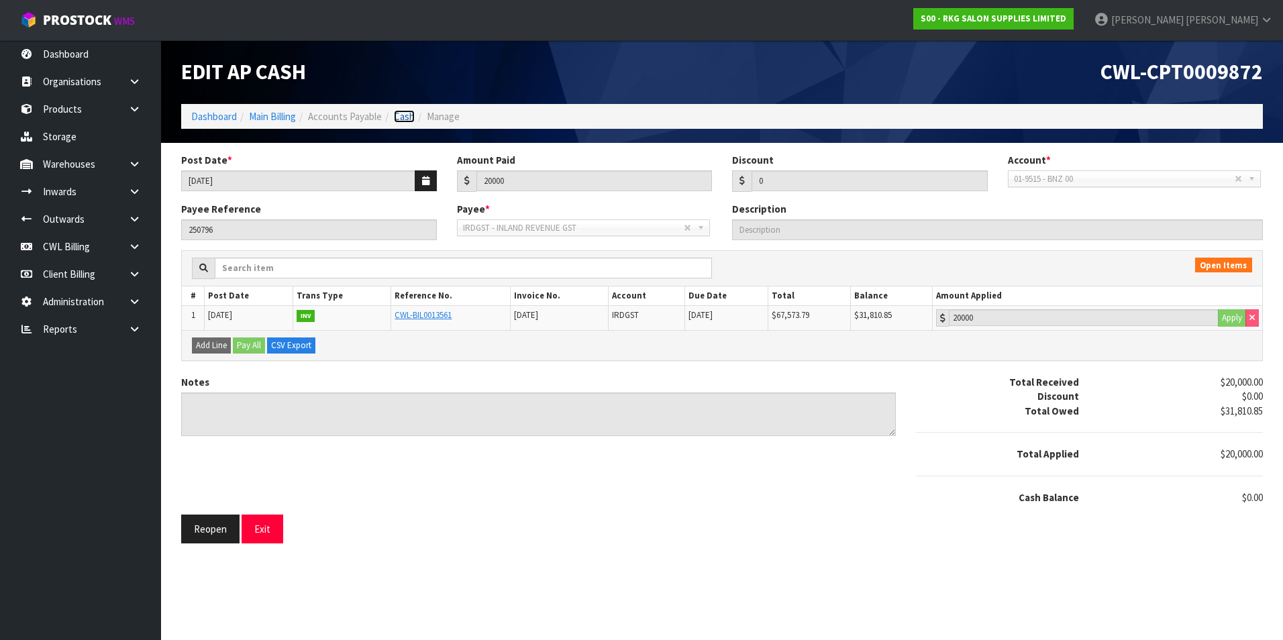
click at [409, 121] on link "Cash" at bounding box center [404, 116] width 21 height 13
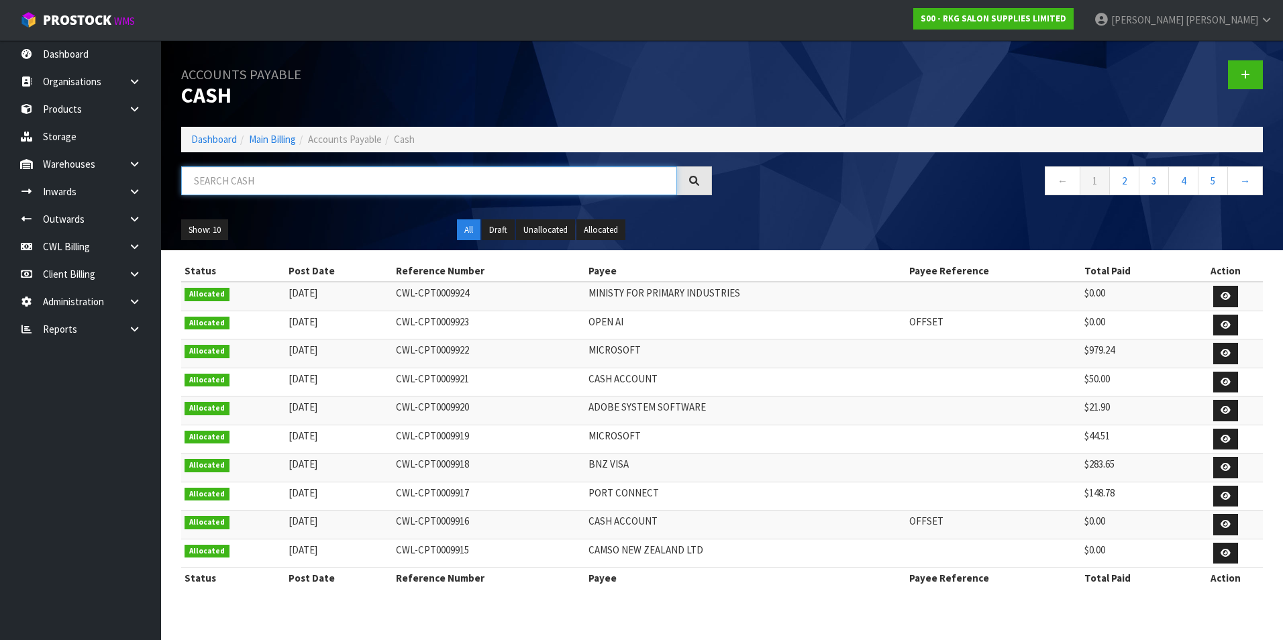
click at [303, 180] on input "text" at bounding box center [429, 180] width 496 height 29
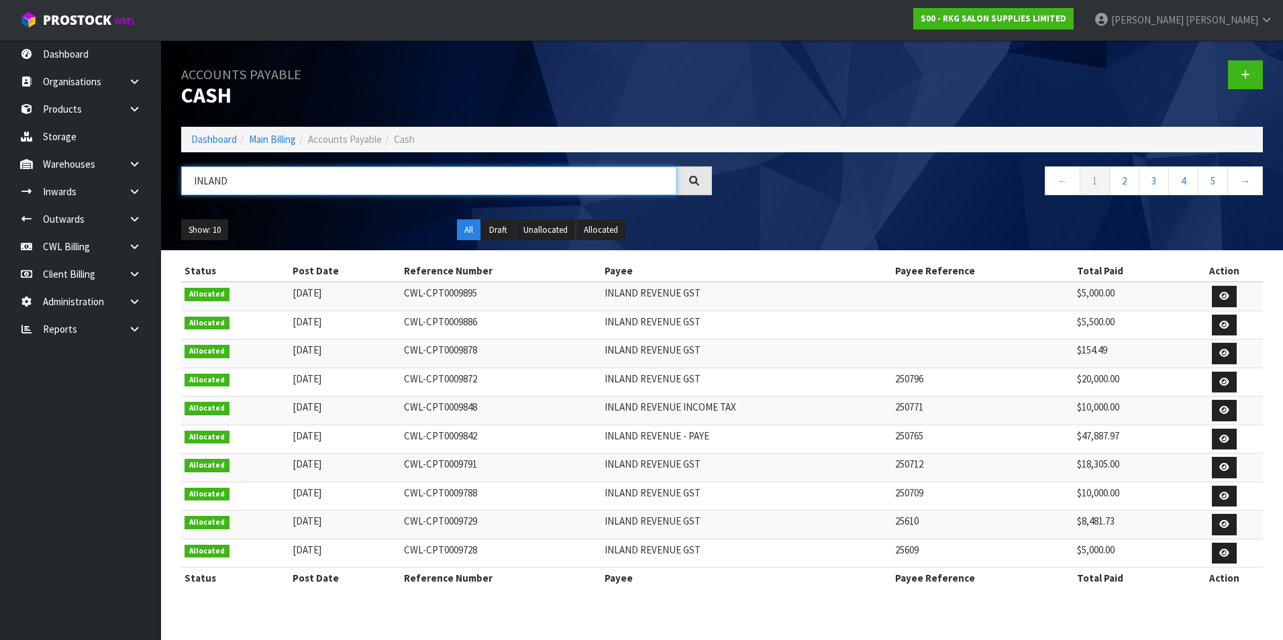
type input "INLAND"
click at [718, 436] on td "INLAND REVENUE - PAYE" at bounding box center [746, 439] width 291 height 29
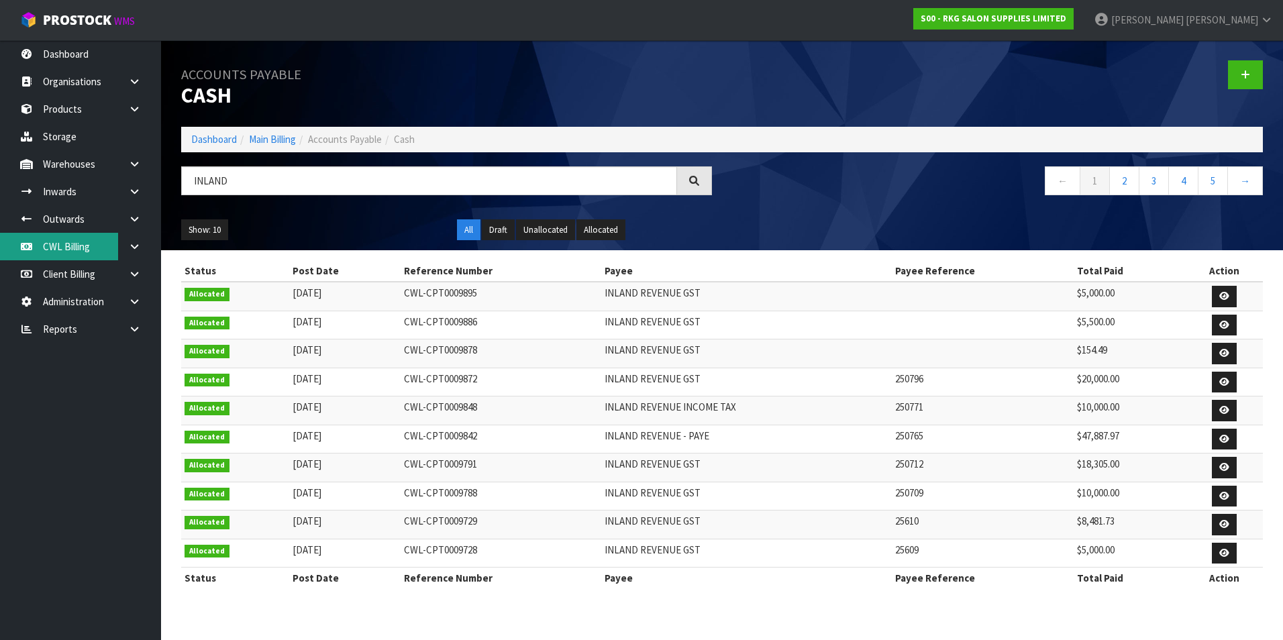
click at [76, 252] on link "CWL Billing" at bounding box center [80, 247] width 161 height 28
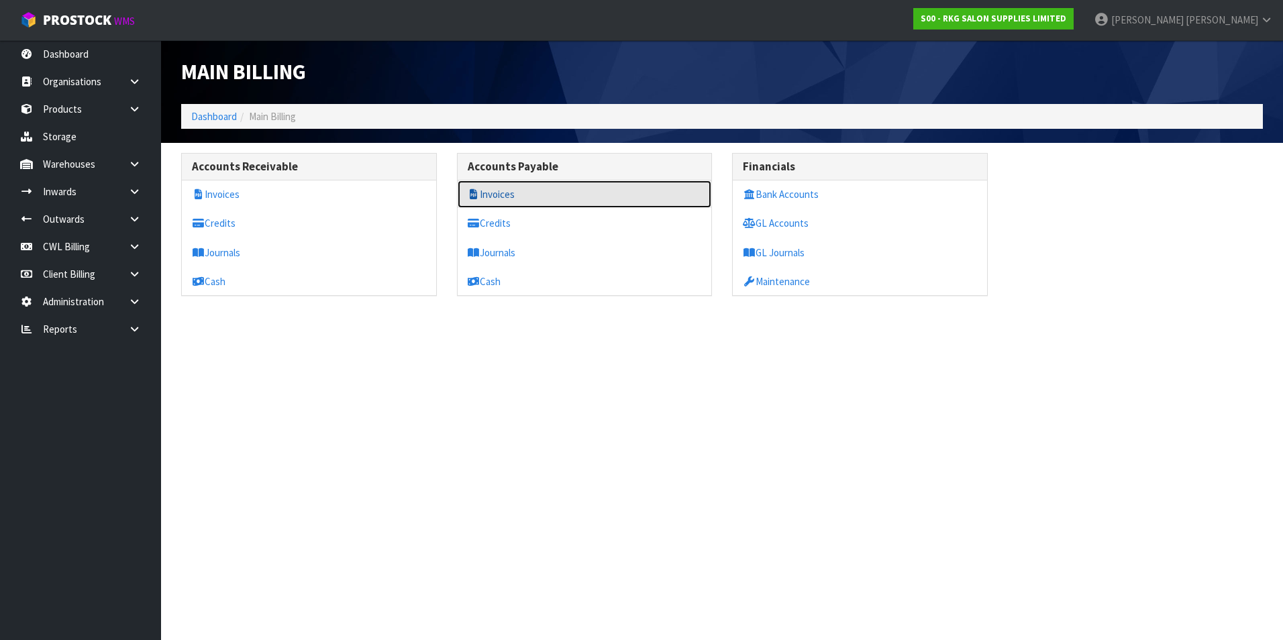
click at [535, 197] on link "Invoices" at bounding box center [585, 195] width 254 height 28
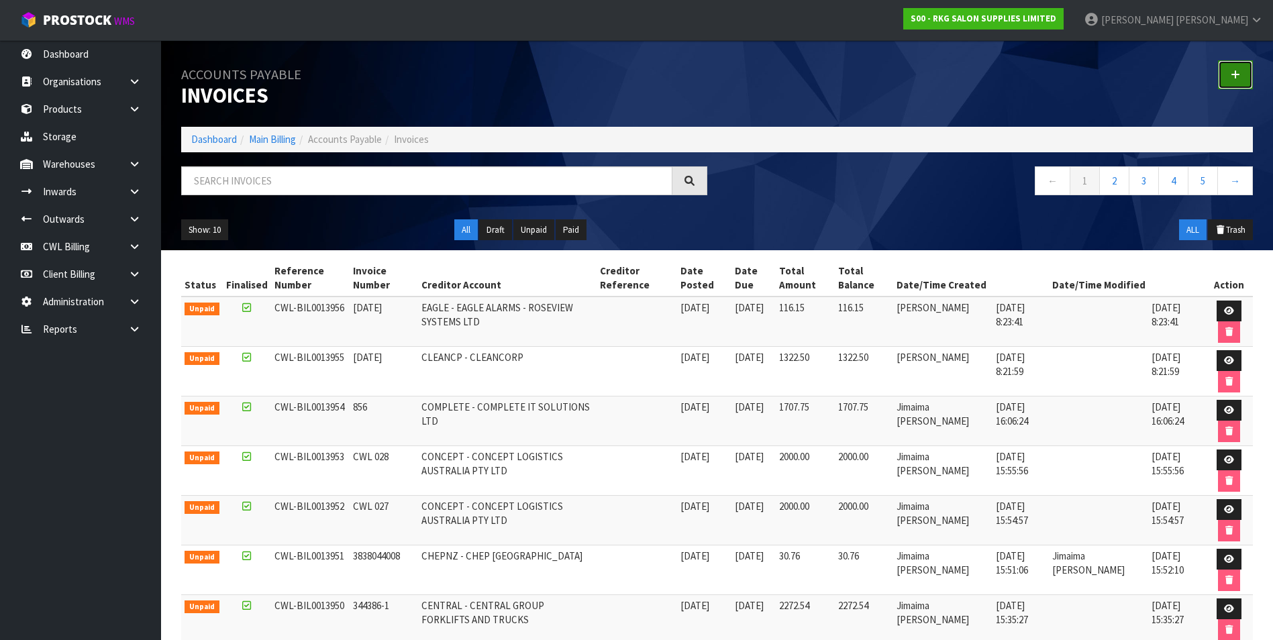
click at [1237, 76] on icon at bounding box center [1235, 75] width 9 height 10
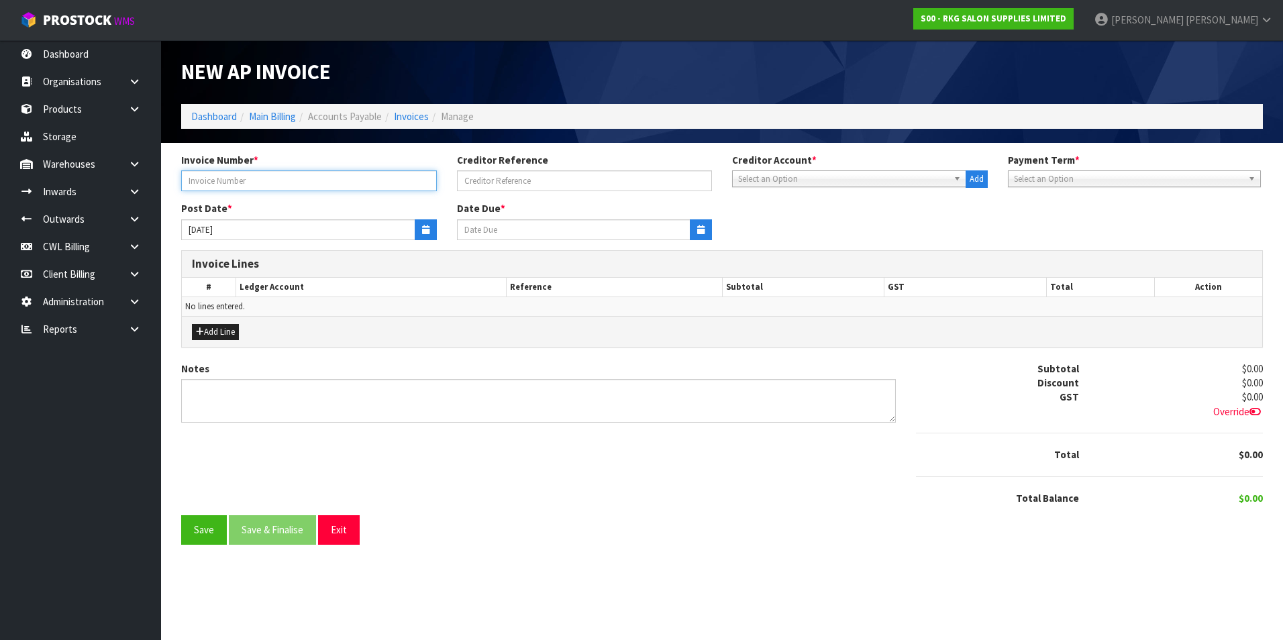
click at [273, 178] on input "text" at bounding box center [309, 180] width 256 height 21
type input "[DATE]"
click at [774, 178] on span "Select an Option" at bounding box center [843, 179] width 210 height 16
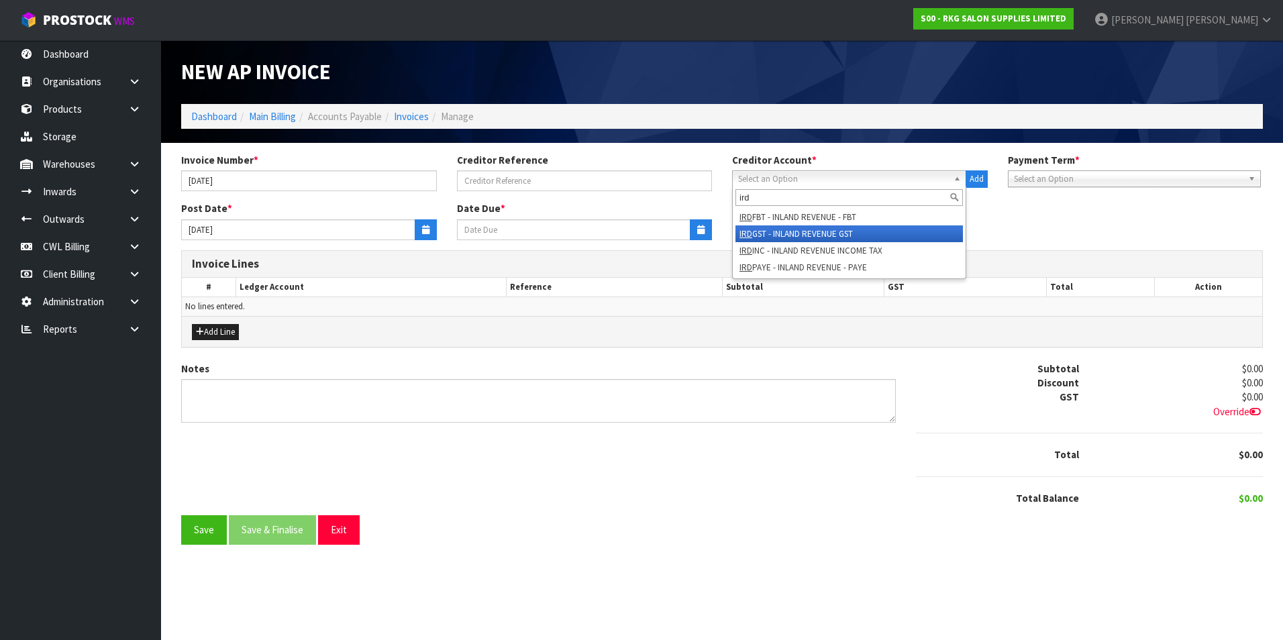
type input "ird"
click at [792, 230] on li "IRD GST - INLAND REVENUE GST" at bounding box center [848, 233] width 227 height 17
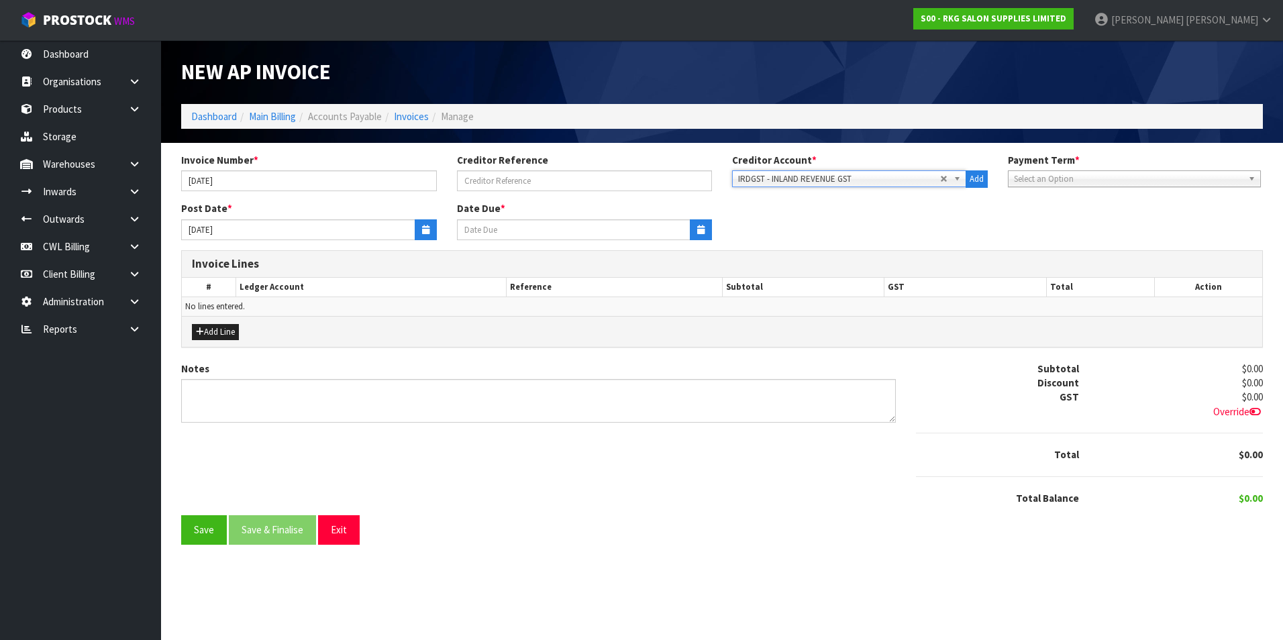
type input "[DATE]"
click at [426, 229] on icon "button" at bounding box center [425, 229] width 7 height 9
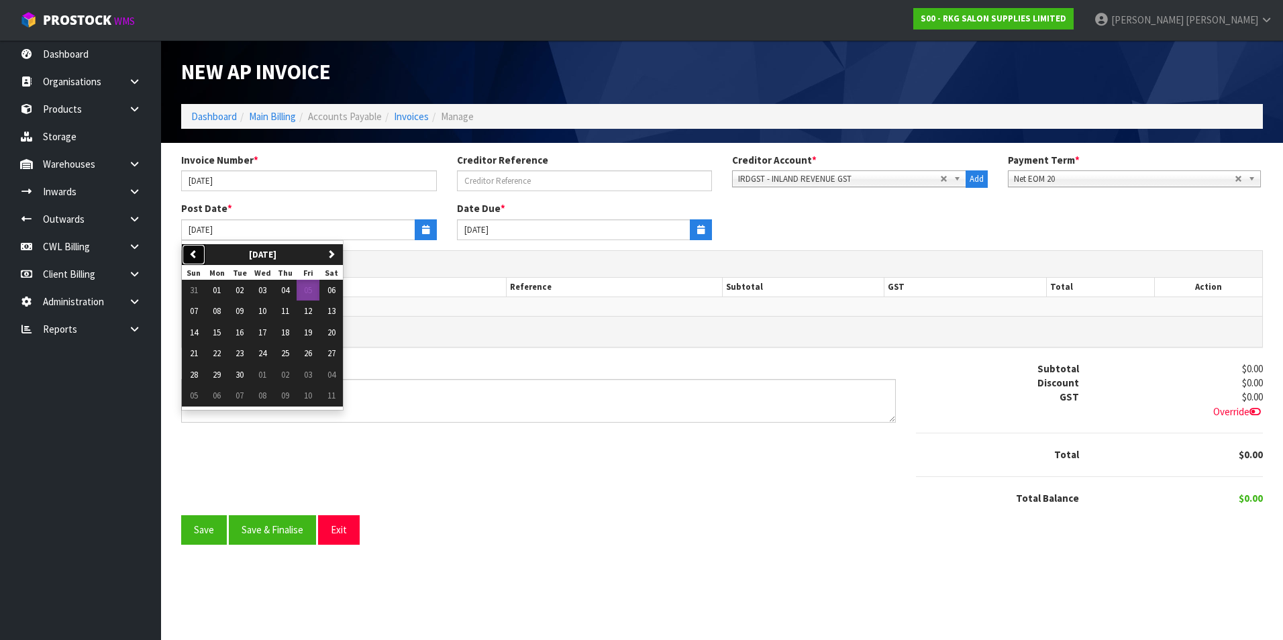
click at [195, 251] on icon "button" at bounding box center [193, 254] width 9 height 9
drag, startPoint x: 314, startPoint y: 289, endPoint x: 272, endPoint y: 305, distance: 45.2
click at [312, 289] on span "01" at bounding box center [308, 290] width 8 height 11
type input "[DATE]"
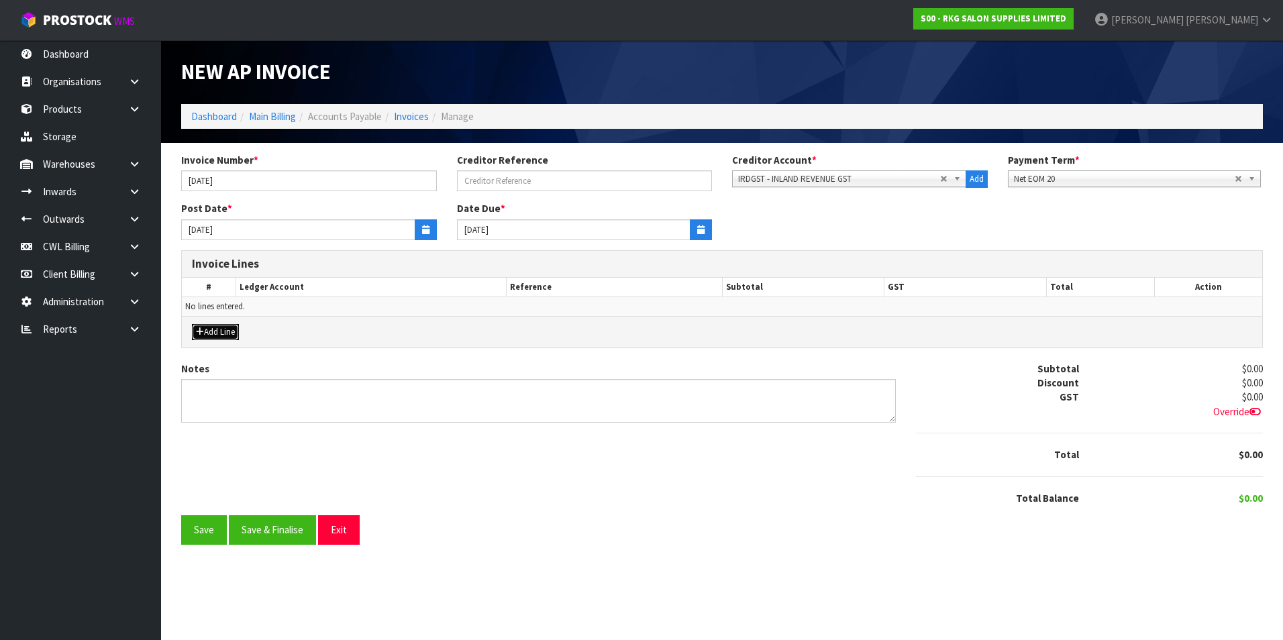
click at [223, 332] on button "Add Line" at bounding box center [215, 332] width 47 height 16
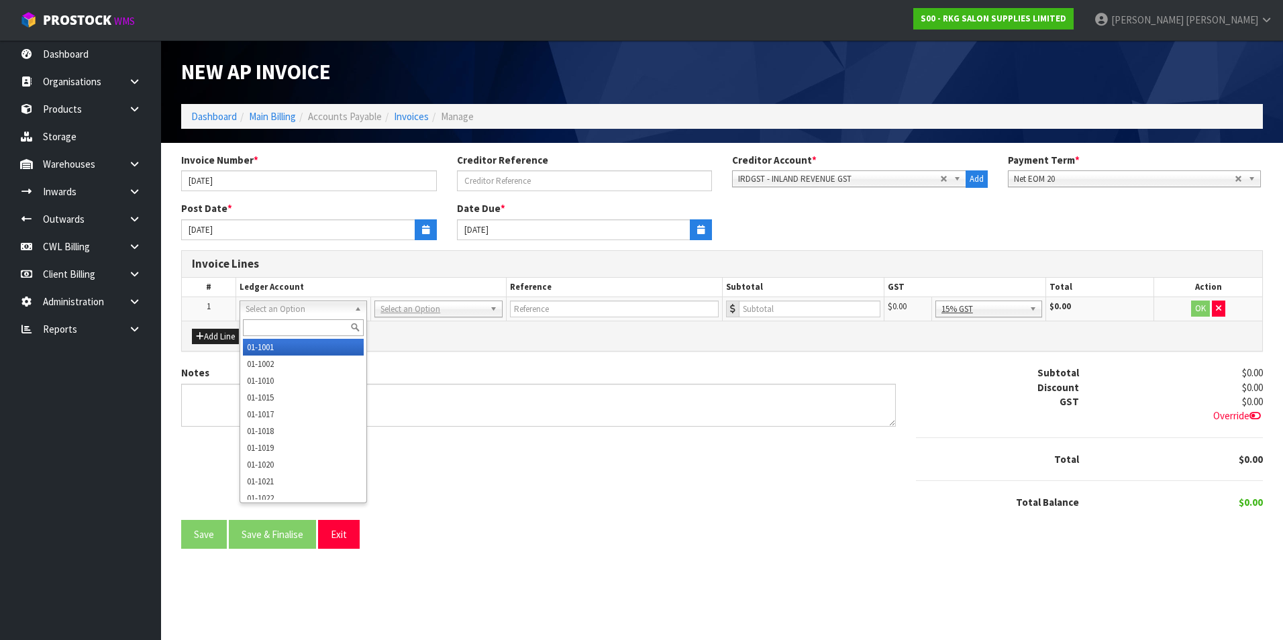
click at [270, 320] on input "text" at bounding box center [303, 327] width 121 height 17
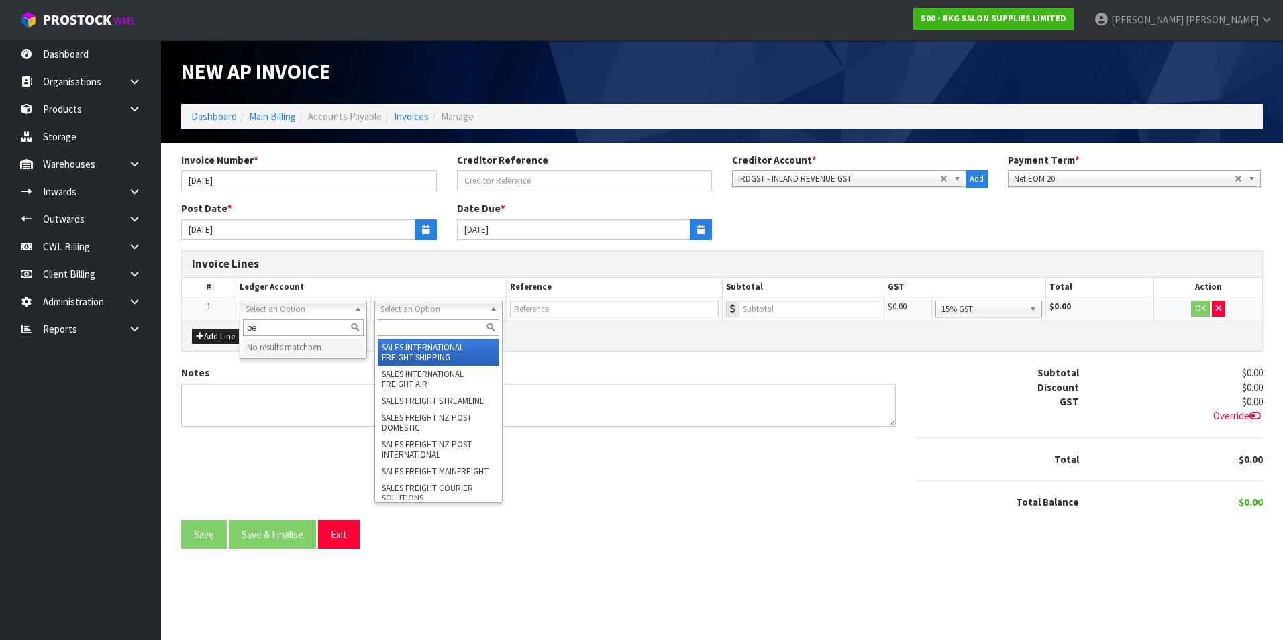
type input "p"
click at [419, 327] on input "text" at bounding box center [438, 327] width 121 height 17
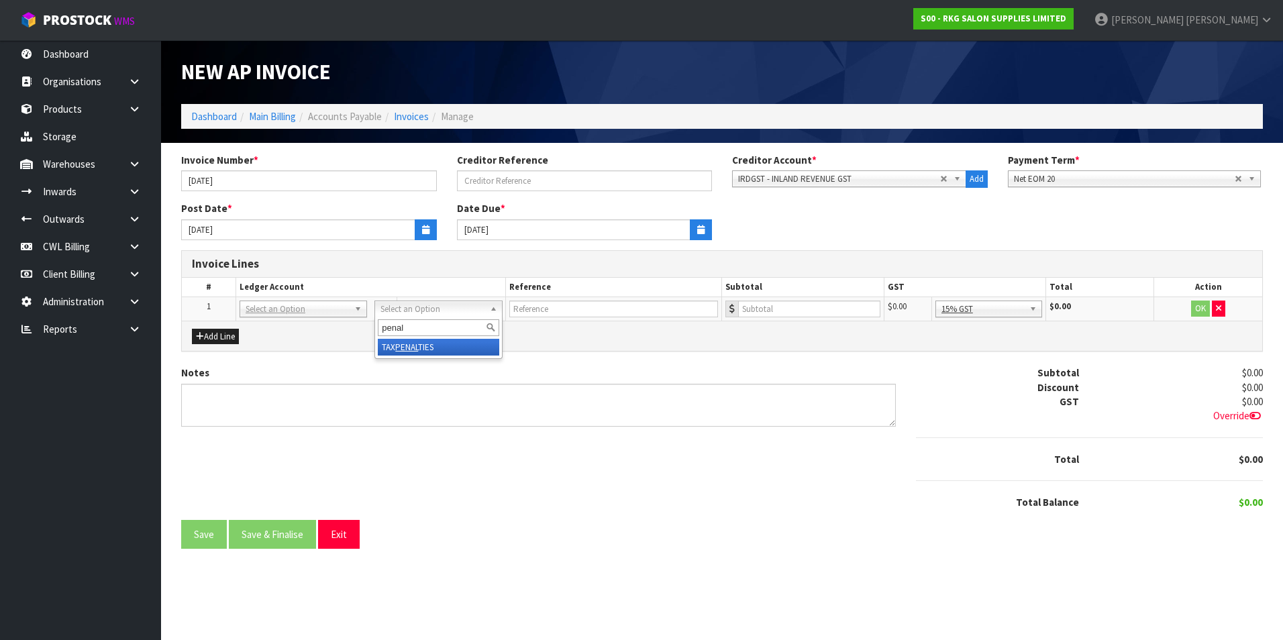
type input "penal"
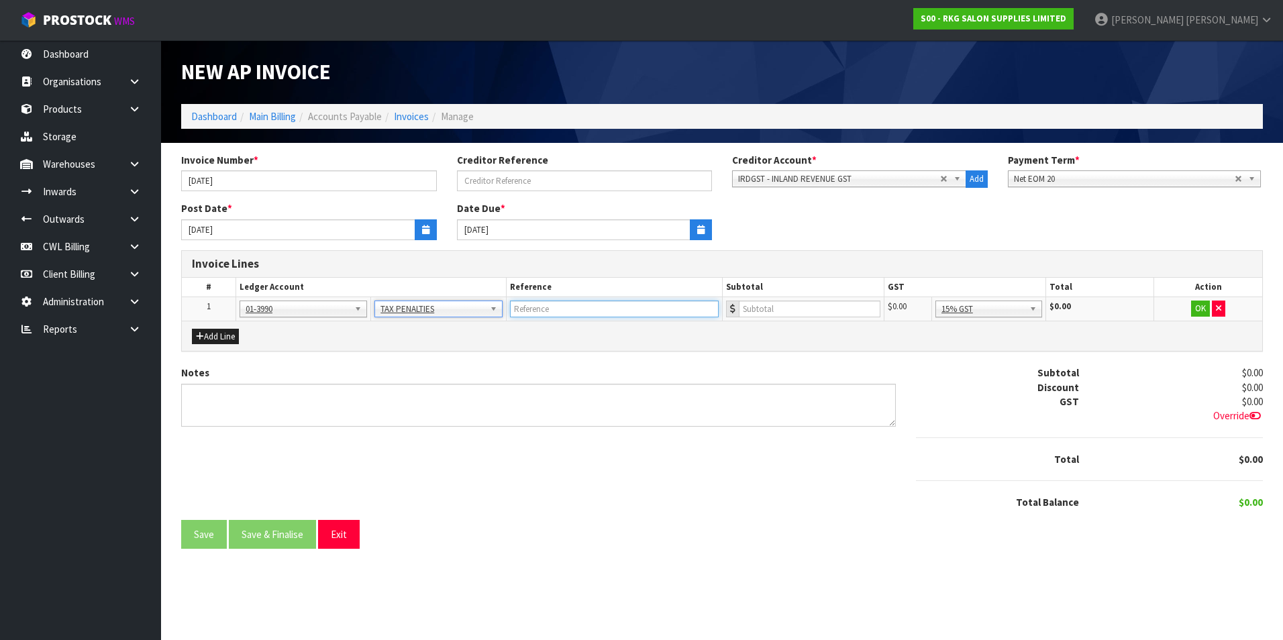
click at [550, 313] on input "text" at bounding box center [614, 309] width 209 height 17
type input "IRD JUL25"
type input "706.67"
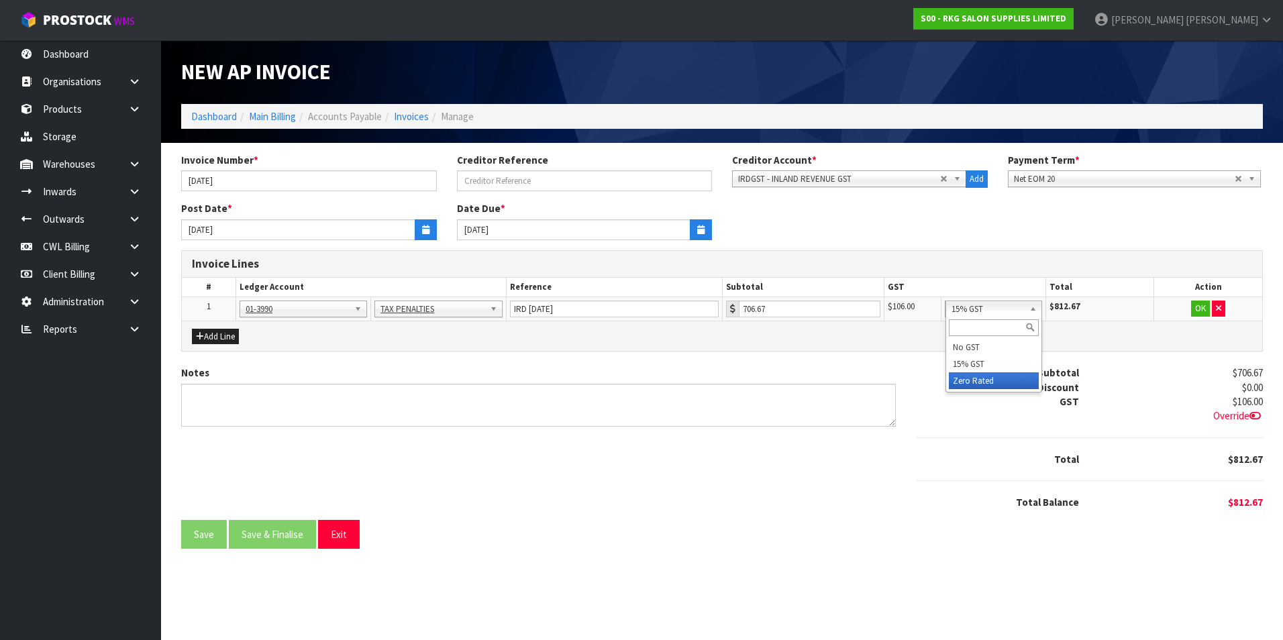
drag, startPoint x: 1009, startPoint y: 378, endPoint x: 1058, endPoint y: 365, distance: 50.8
click at [1199, 309] on button "OK" at bounding box center [1200, 309] width 19 height 16
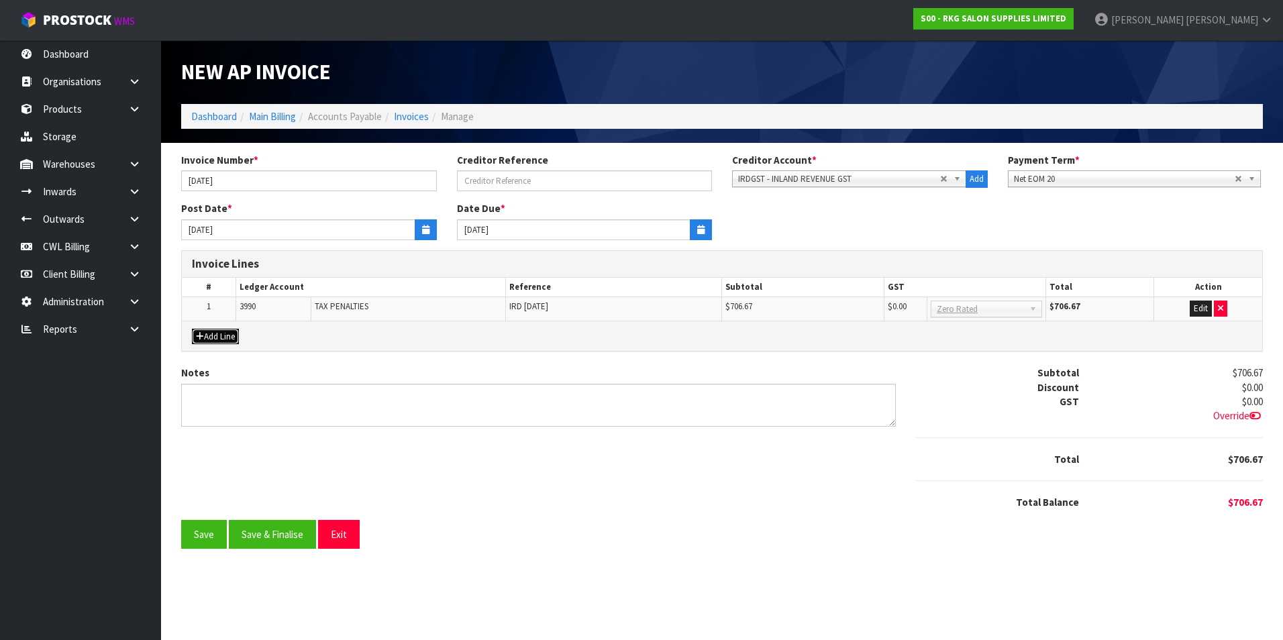
click at [223, 334] on button "Add Line" at bounding box center [215, 337] width 47 height 16
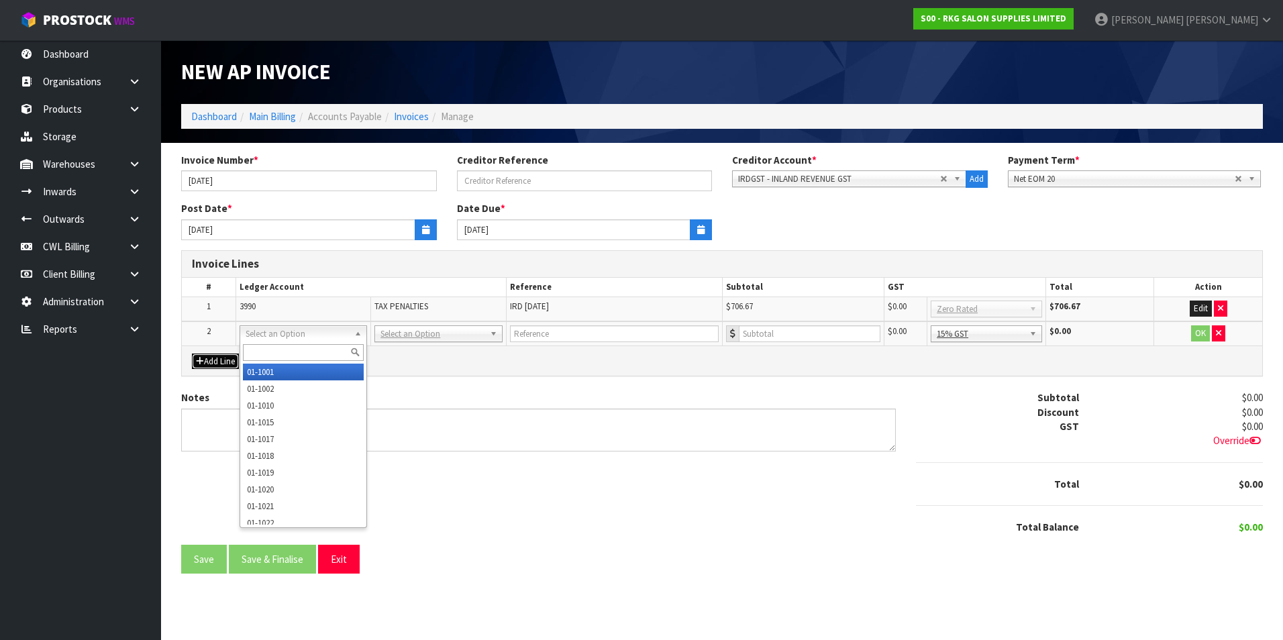
drag, startPoint x: 267, startPoint y: 336, endPoint x: 260, endPoint y: 354, distance: 18.9
click at [257, 354] on input "text" at bounding box center [303, 352] width 121 height 17
type input "3945"
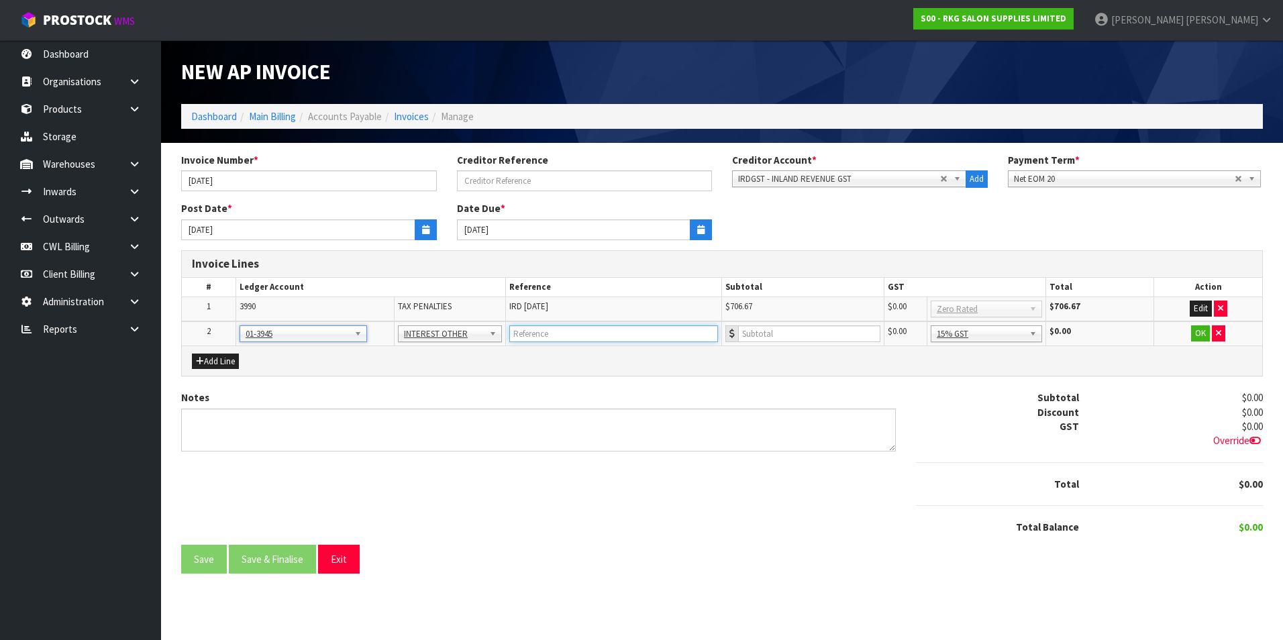
click at [554, 331] on input "text" at bounding box center [613, 333] width 209 height 17
type input "IRD JUL25"
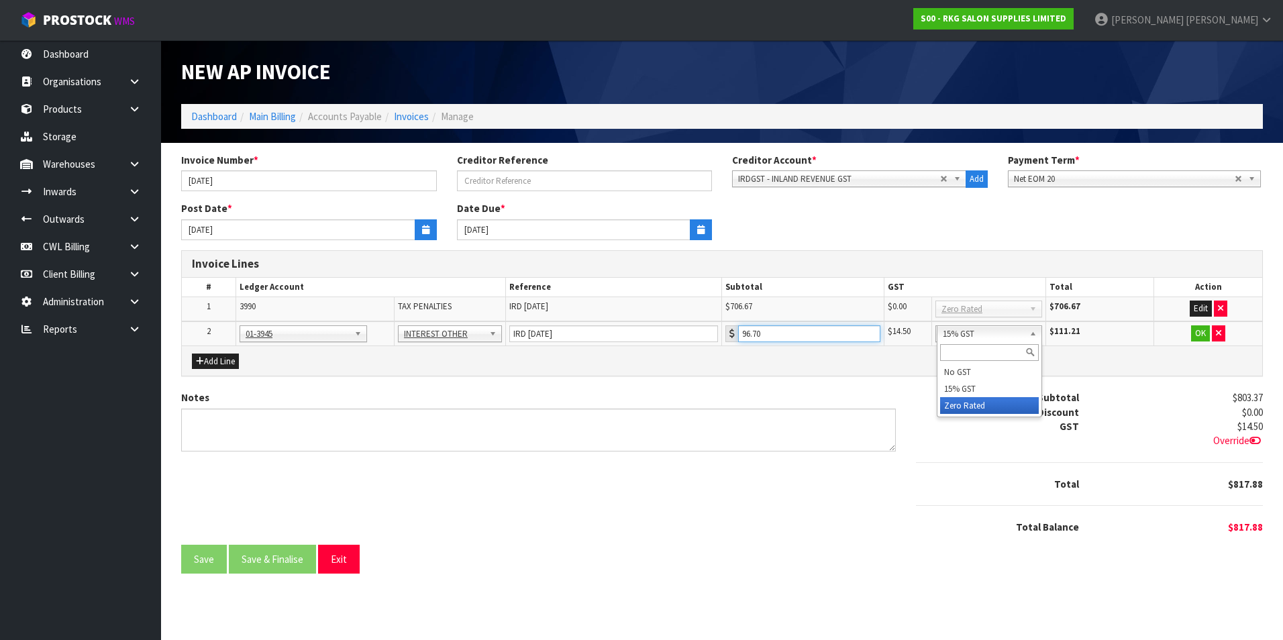
type input "96.70"
drag, startPoint x: 1011, startPoint y: 402, endPoint x: 1195, endPoint y: 348, distance: 191.7
drag, startPoint x: 1193, startPoint y: 335, endPoint x: 937, endPoint y: 398, distance: 263.3
click at [1190, 335] on td "OK" at bounding box center [1208, 333] width 108 height 24
click at [1201, 329] on button "OK" at bounding box center [1200, 333] width 19 height 16
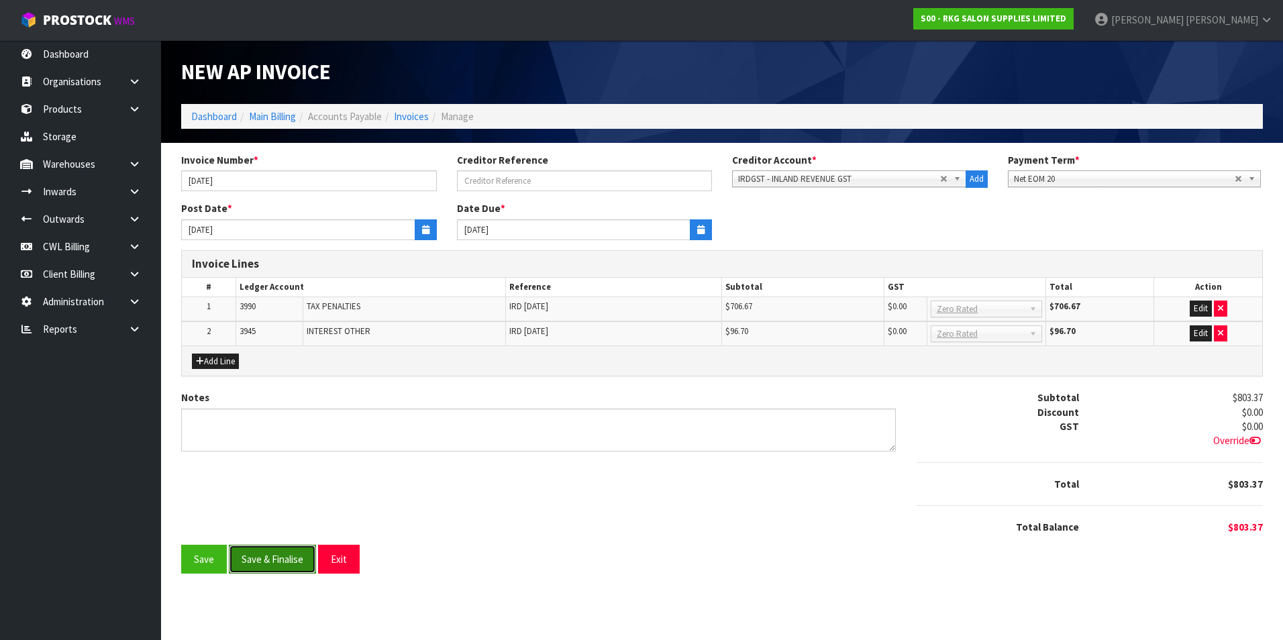
click at [270, 566] on button "Save & Finalise" at bounding box center [272, 559] width 87 height 29
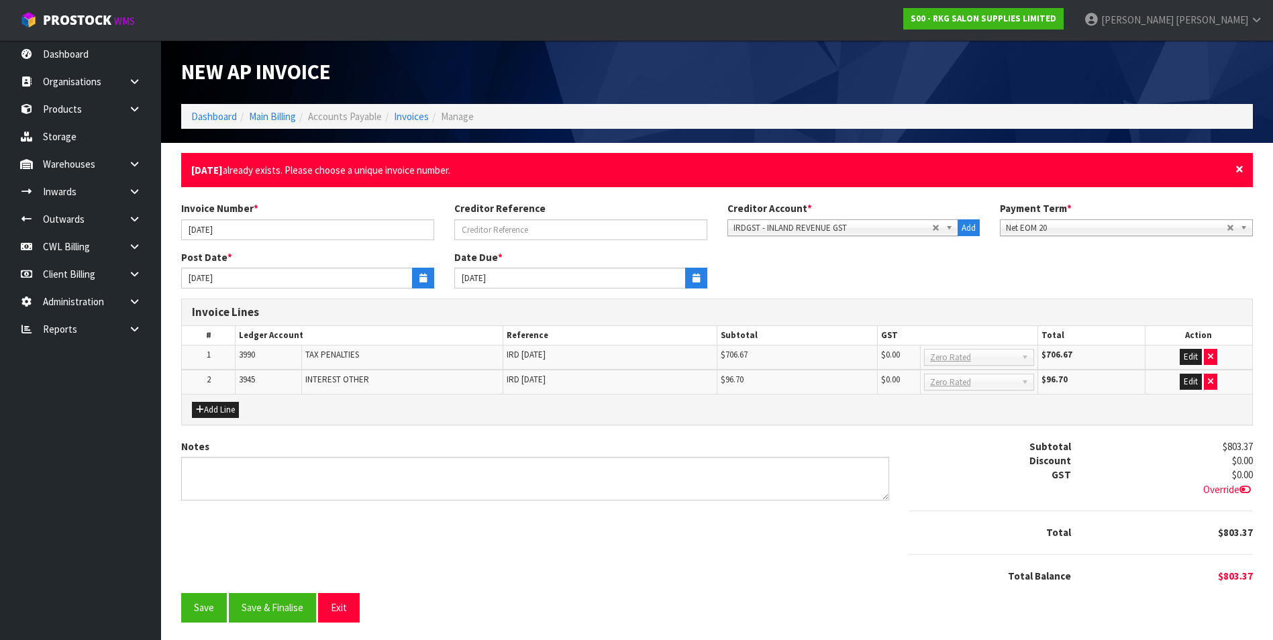
drag, startPoint x: 1240, startPoint y: 168, endPoint x: 436, endPoint y: 163, distance: 803.9
click at [1239, 168] on span "×" at bounding box center [1239, 169] width 8 height 19
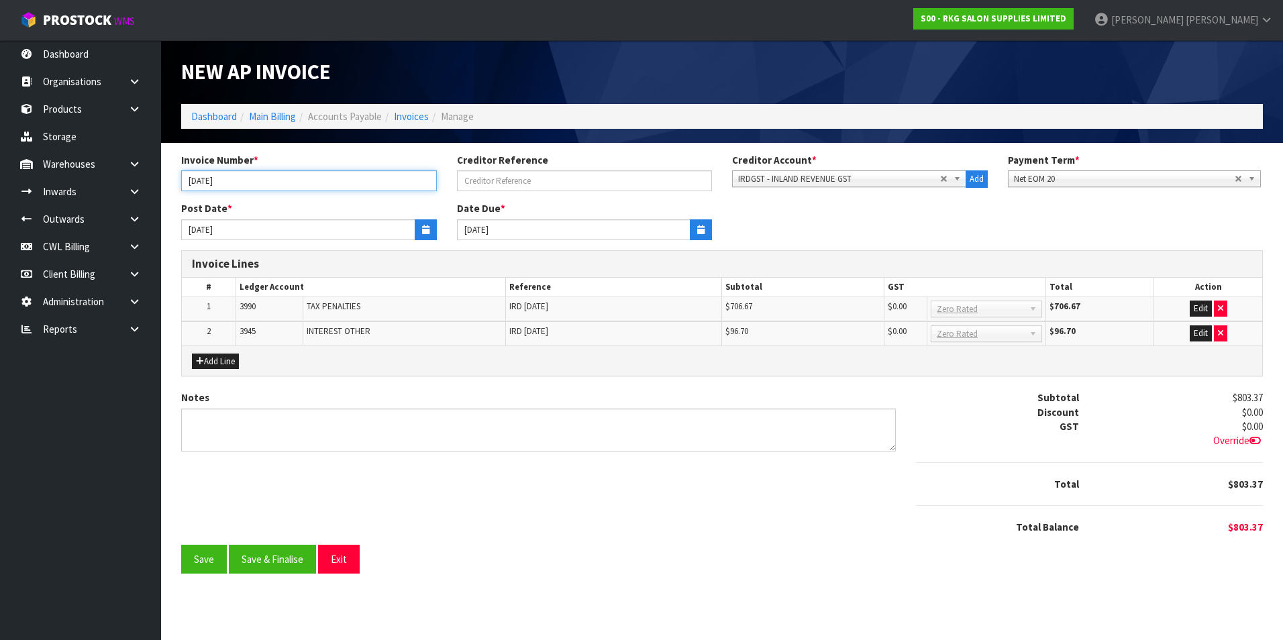
click at [202, 181] on input "JUL25" at bounding box center [309, 180] width 256 height 21
click at [307, 559] on button "Save & Finalise" at bounding box center [272, 559] width 87 height 29
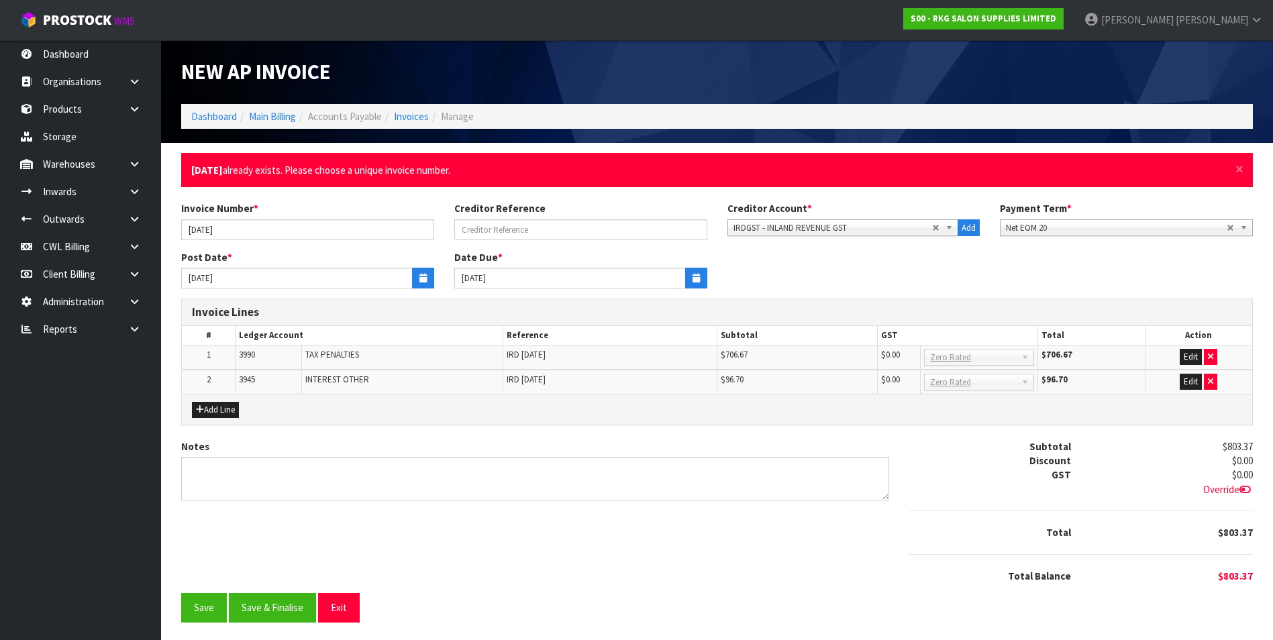
click at [1243, 166] on div "× Close JULY25 already exists. Please choose a unique invoice number." at bounding box center [717, 170] width 1072 height 34
click at [1241, 172] on span "×" at bounding box center [1239, 169] width 8 height 19
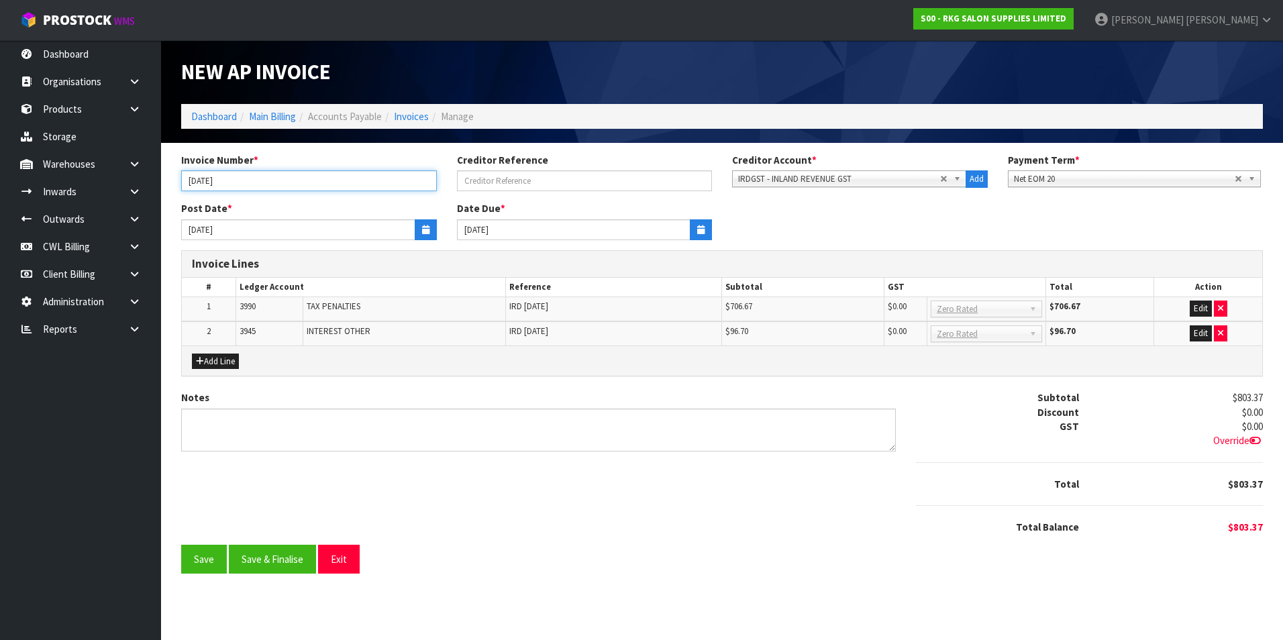
drag, startPoint x: 207, startPoint y: 183, endPoint x: 229, endPoint y: 183, distance: 22.1
click at [207, 183] on input "JULY25" at bounding box center [309, 180] width 256 height 21
click at [296, 564] on button "Save & Finalise" at bounding box center [272, 559] width 87 height 29
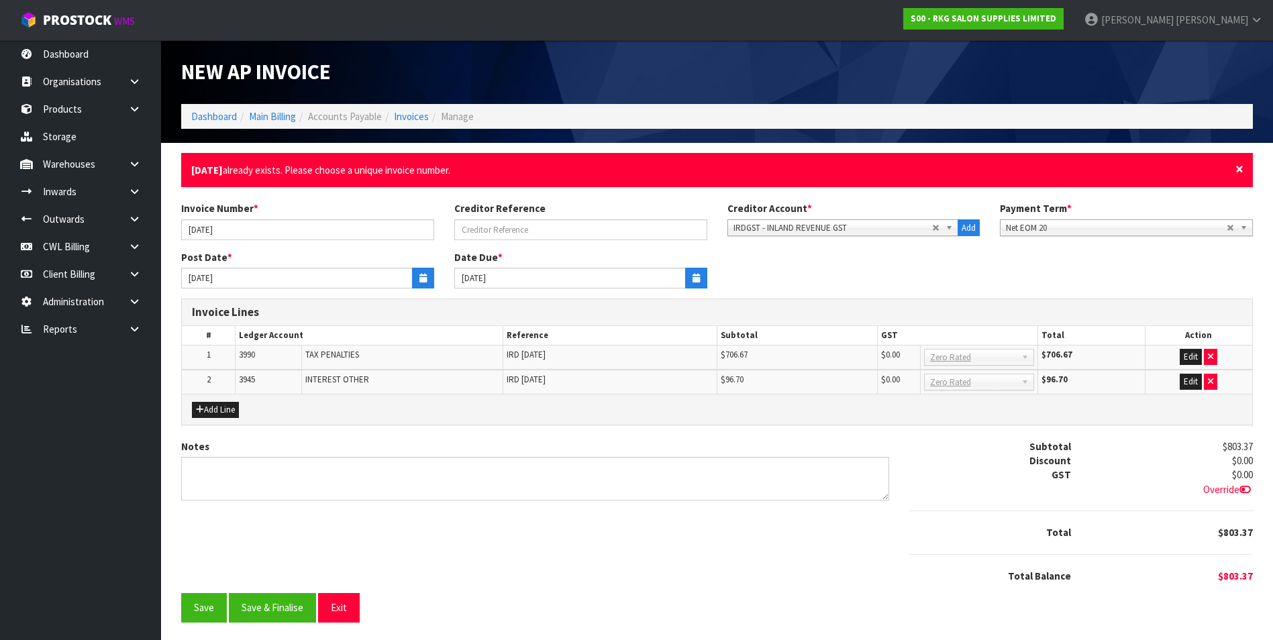
click at [1241, 168] on span "×" at bounding box center [1239, 169] width 8 height 19
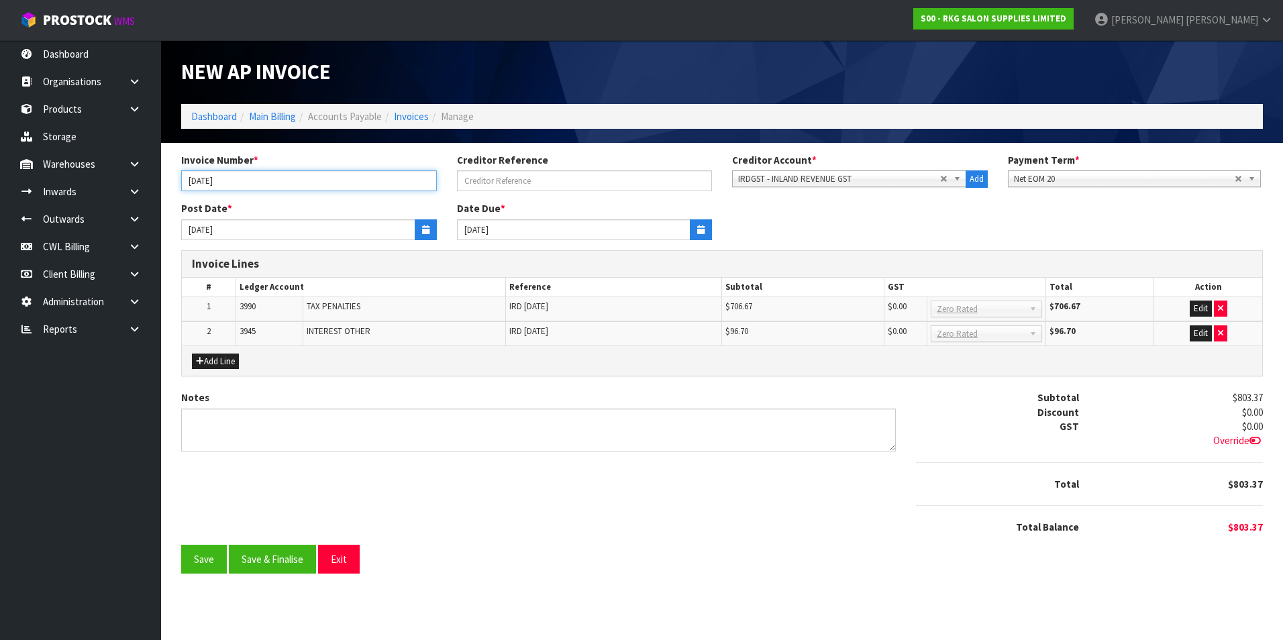
click at [219, 181] on input "JULY 2025" at bounding box center [309, 180] width 256 height 21
click at [215, 181] on input "JULY 2025" at bounding box center [309, 180] width 256 height 21
type input "JULY 25"
click at [280, 559] on button "Save & Finalise" at bounding box center [272, 559] width 87 height 29
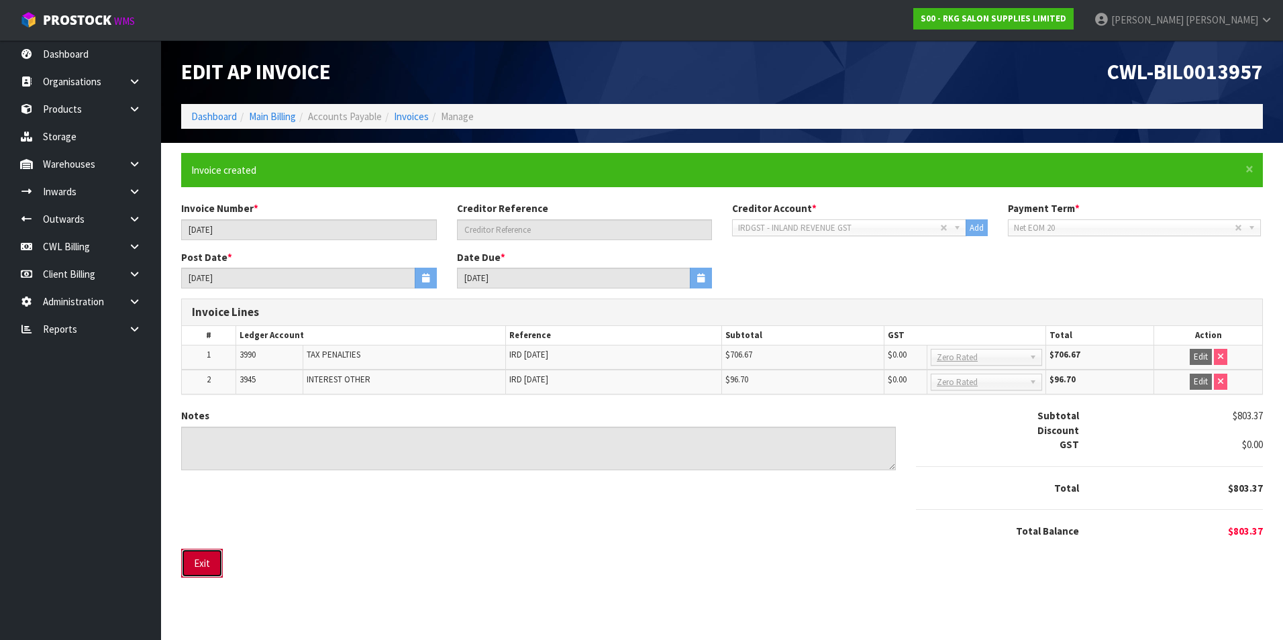
click at [212, 567] on button "Exit" at bounding box center [202, 563] width 42 height 29
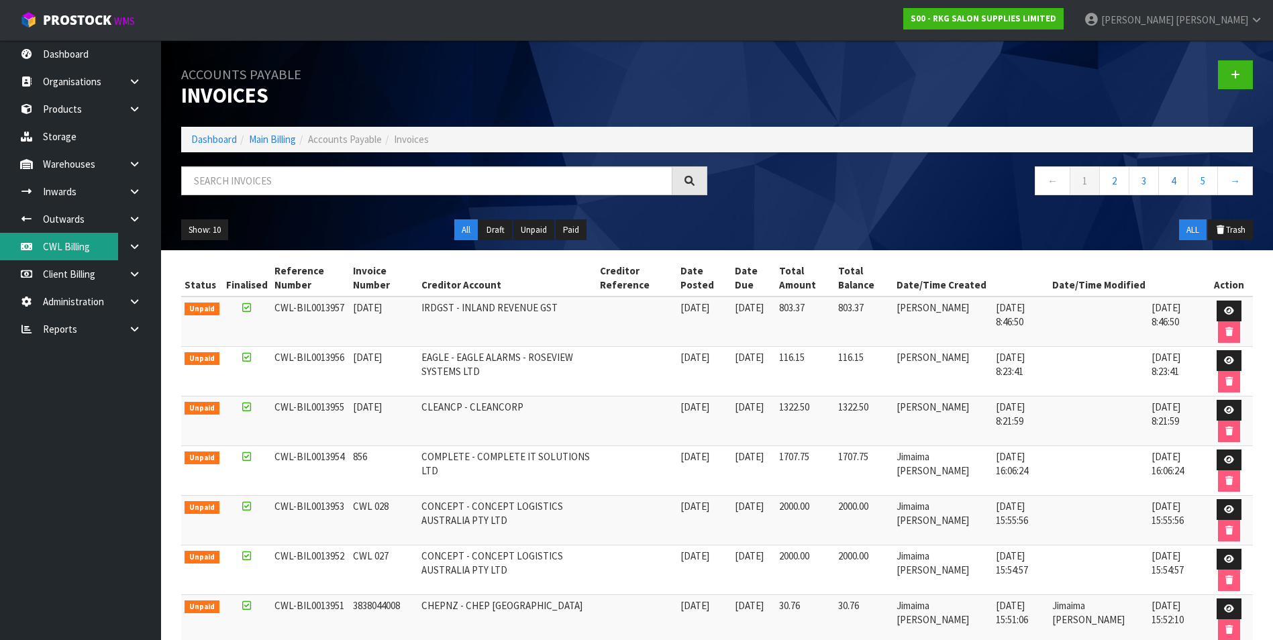
click at [88, 251] on link "CWL Billing" at bounding box center [80, 247] width 161 height 28
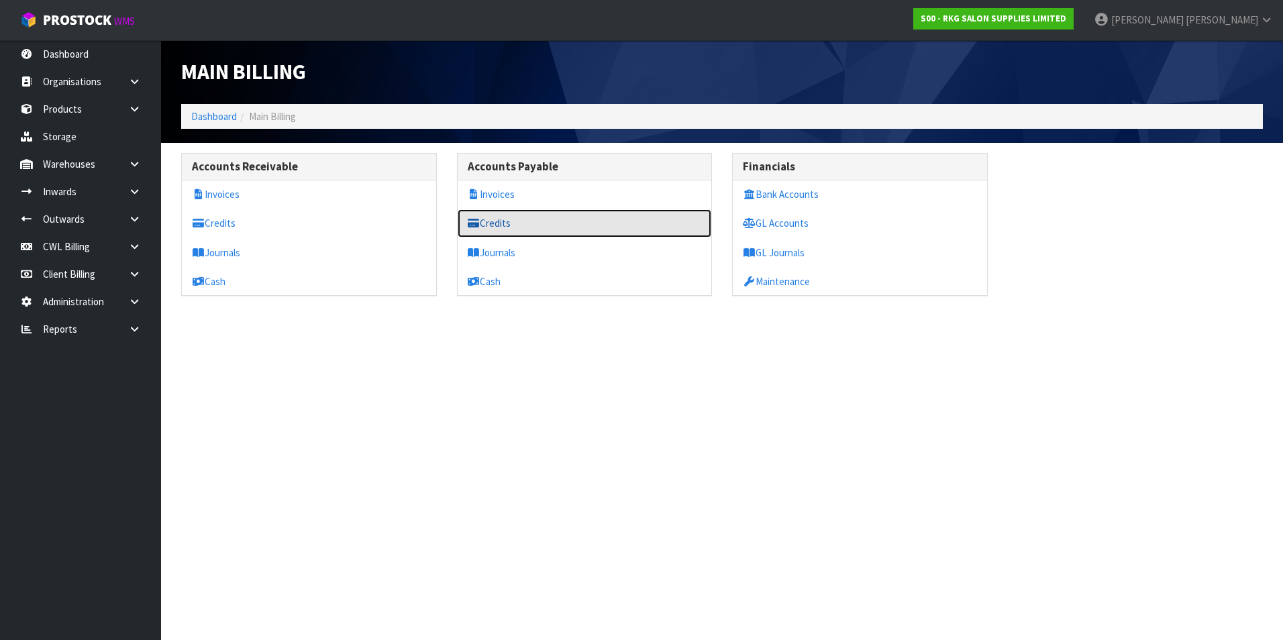
click at [516, 233] on link "Credits" at bounding box center [585, 223] width 254 height 28
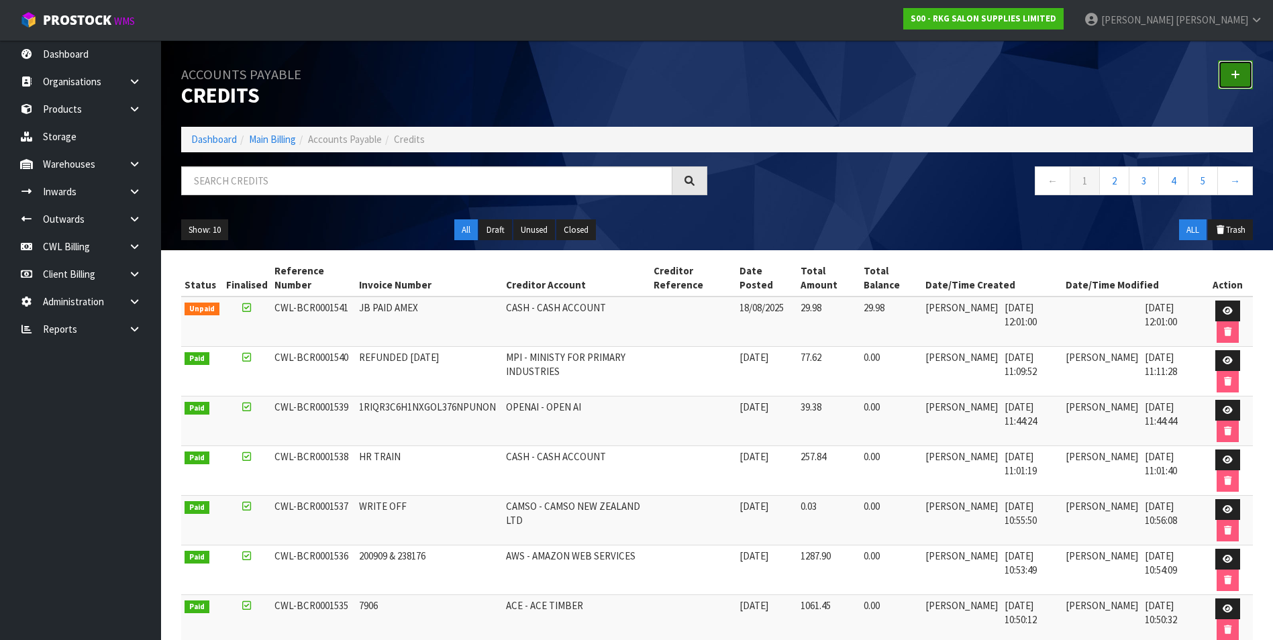
click at [1238, 74] on icon at bounding box center [1235, 75] width 9 height 10
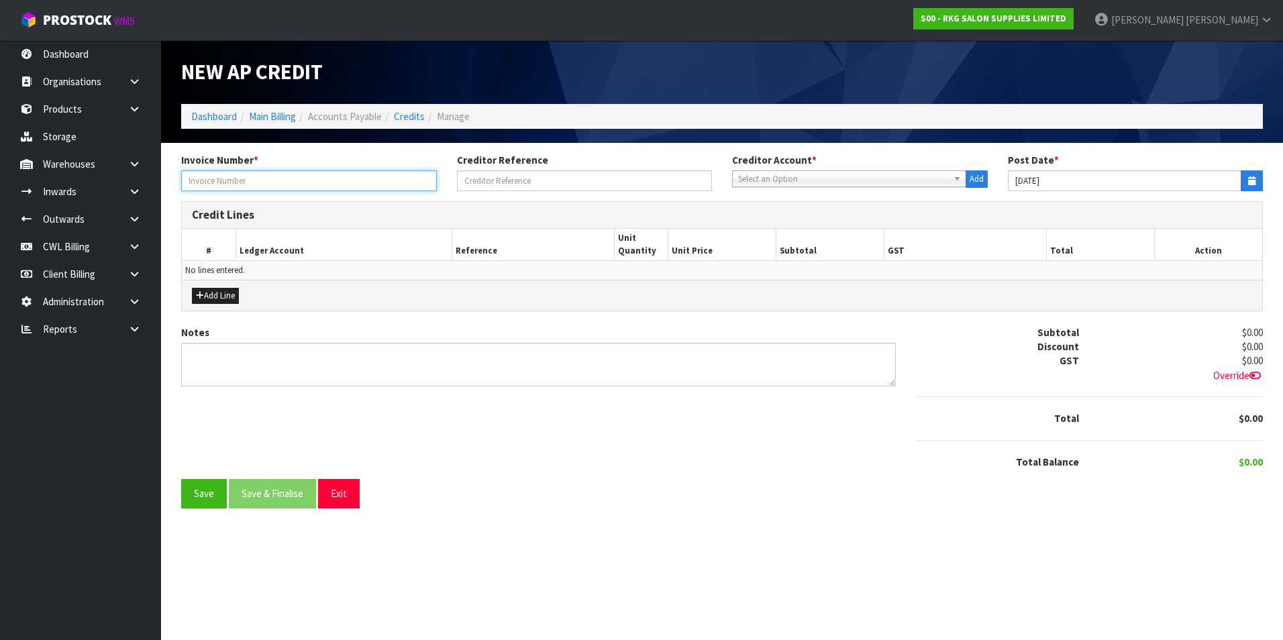
click at [295, 178] on input "text" at bounding box center [309, 180] width 256 height 21
type input "31 5.25"
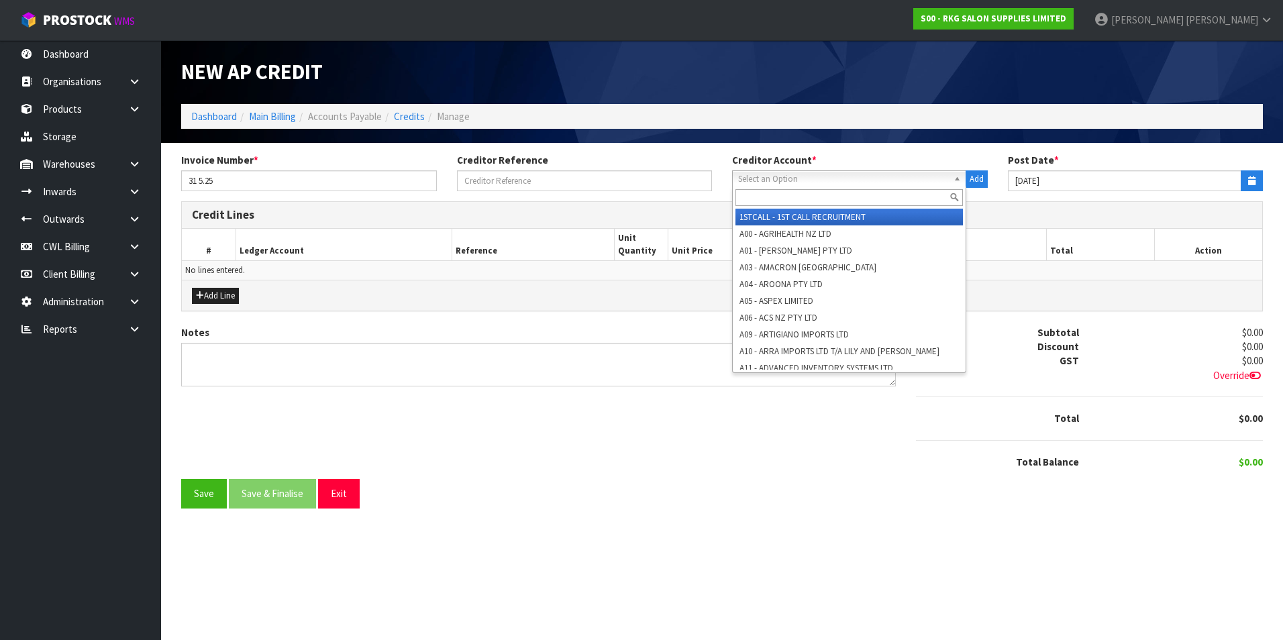
click at [783, 179] on span "Select an Option" at bounding box center [843, 179] width 210 height 16
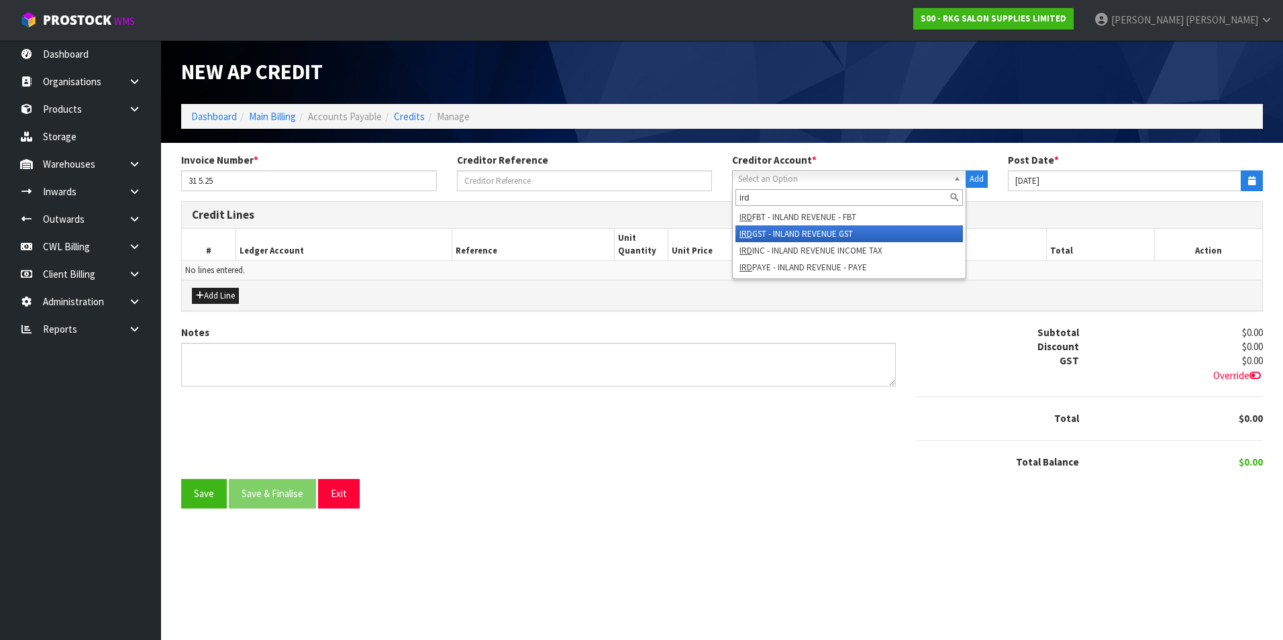
type input "ird"
click at [827, 236] on li "IRD GST - INLAND REVENUE GST" at bounding box center [848, 233] width 227 height 17
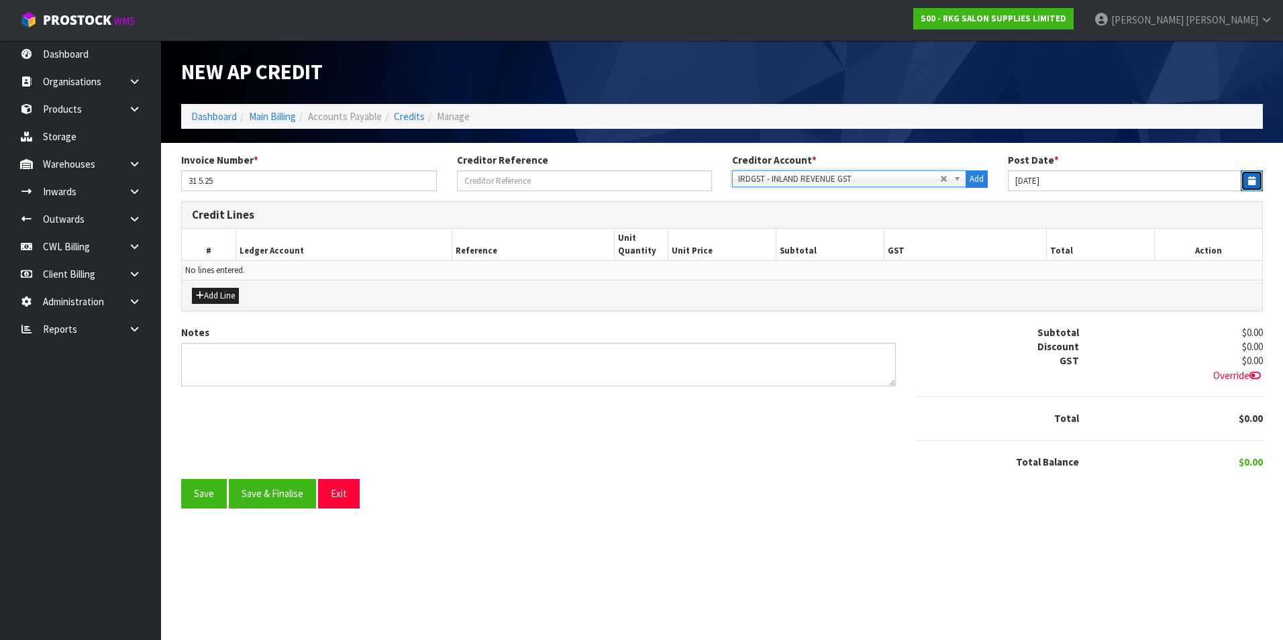
click at [1255, 177] on button "button" at bounding box center [1252, 180] width 22 height 21
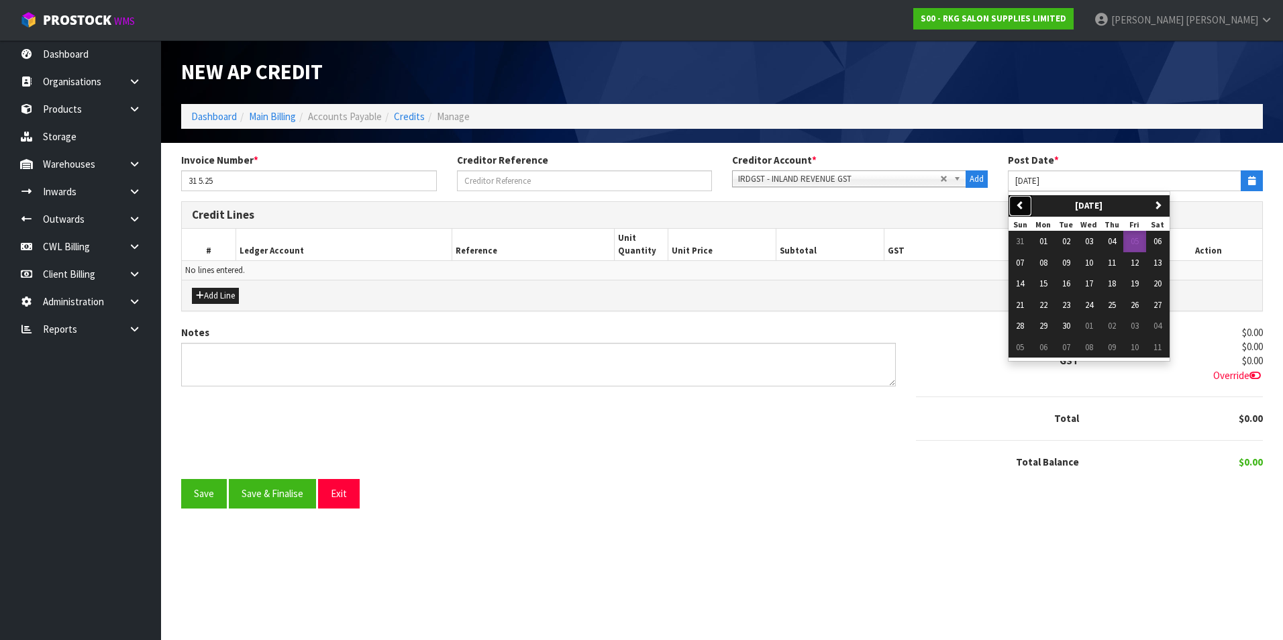
click at [1023, 205] on icon "button" at bounding box center [1020, 205] width 9 height 9
click at [1138, 244] on span "01" at bounding box center [1135, 241] width 8 height 11
type input "01/08/2025"
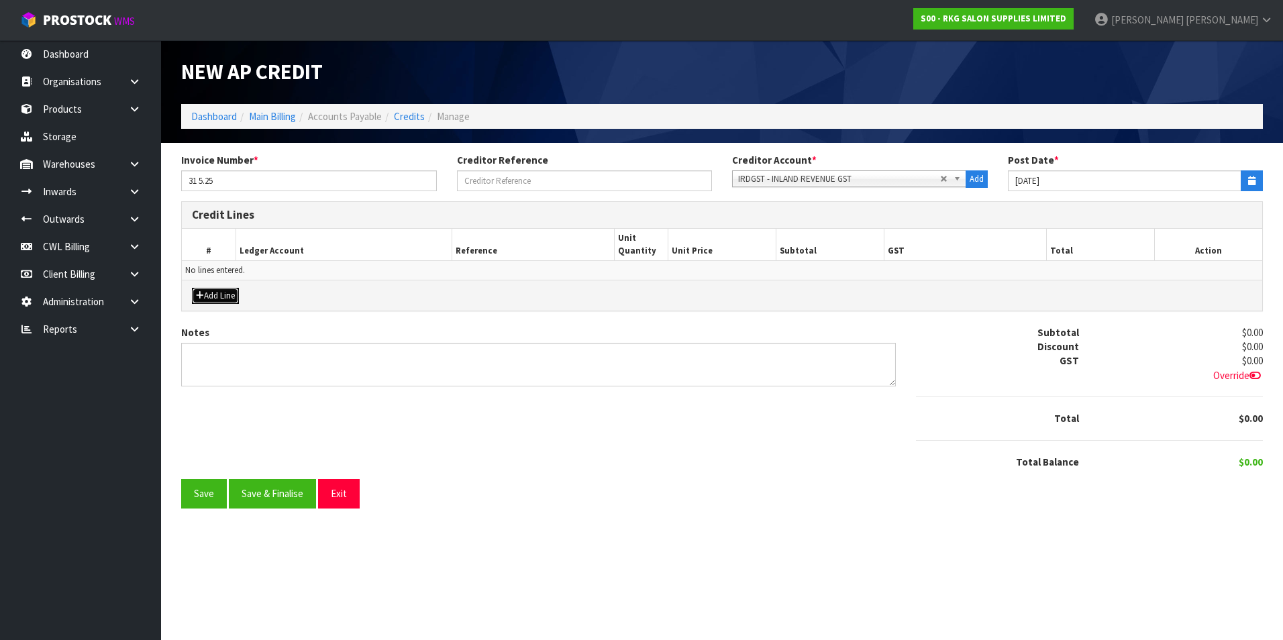
click at [229, 295] on button "Add Line" at bounding box center [215, 296] width 47 height 16
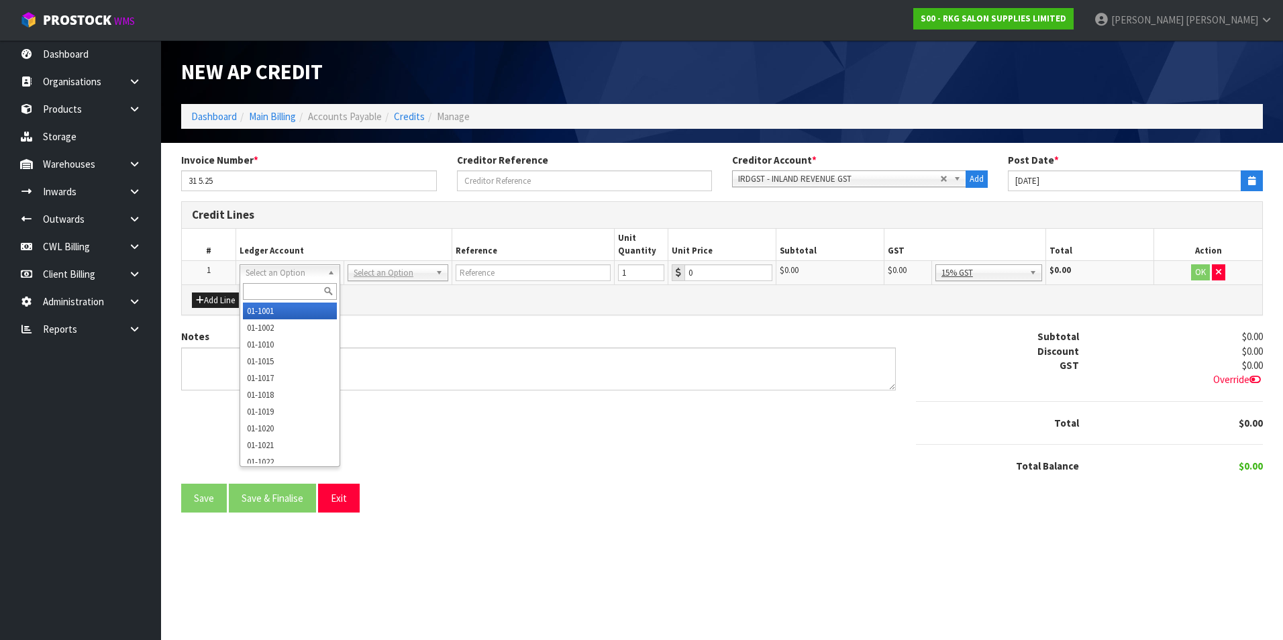
click at [269, 290] on input "text" at bounding box center [290, 291] width 94 height 17
type input "3945"
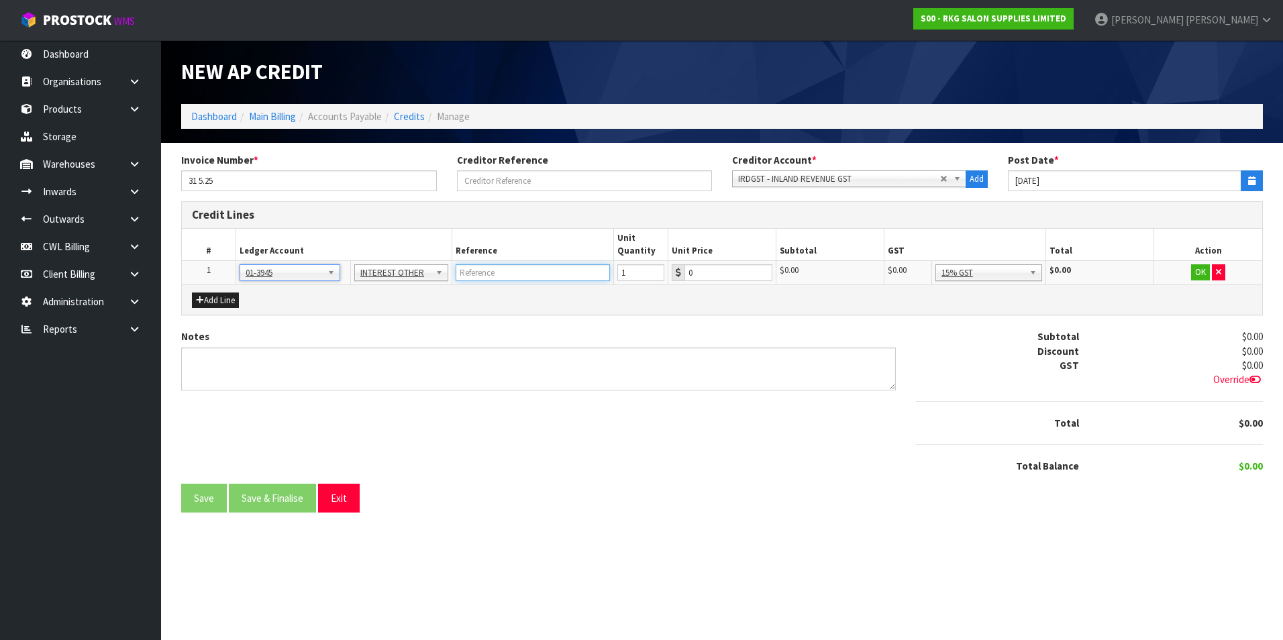
click at [529, 276] on input "text" at bounding box center [533, 272] width 155 height 17
type input "IRD MAY25"
type input "90.91"
click at [1200, 272] on button "OK" at bounding box center [1200, 272] width 19 height 16
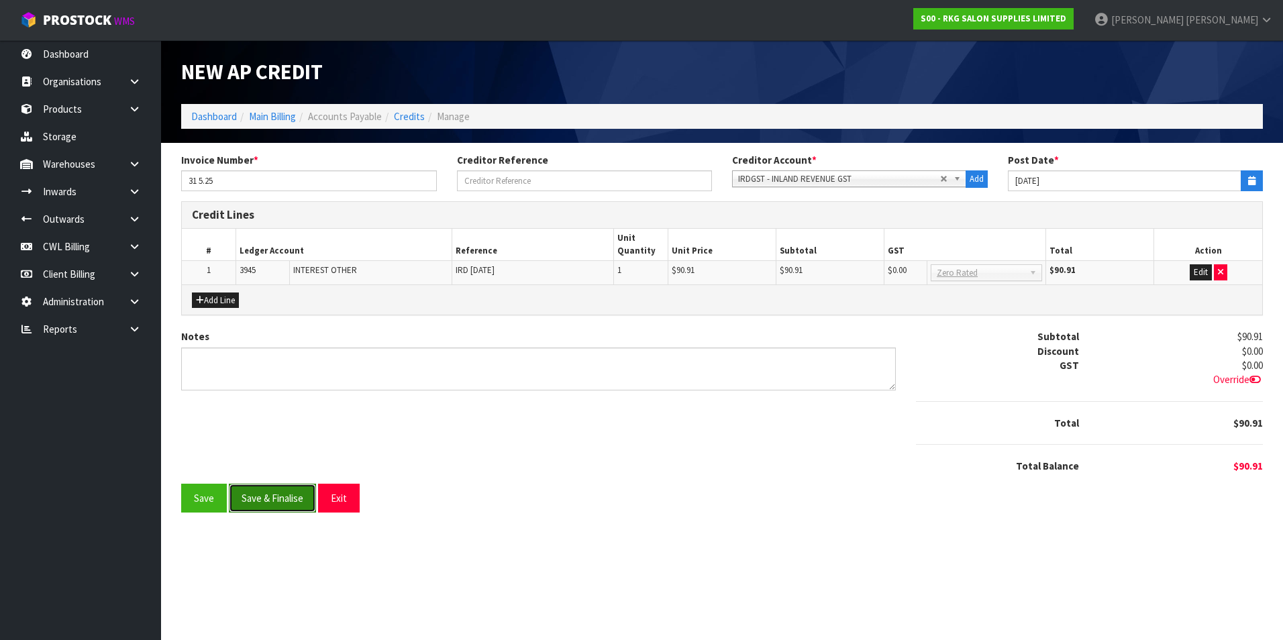
click at [296, 499] on button "Save & Finalise" at bounding box center [272, 498] width 87 height 29
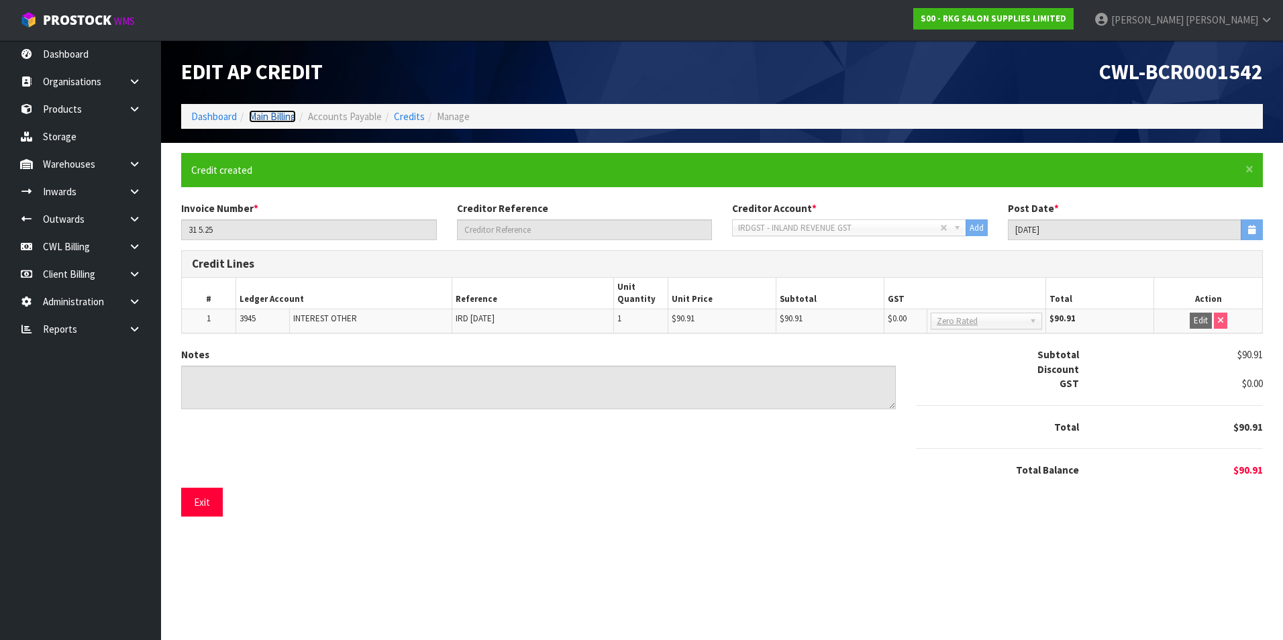
click at [291, 117] on link "Main Billing" at bounding box center [272, 116] width 47 height 13
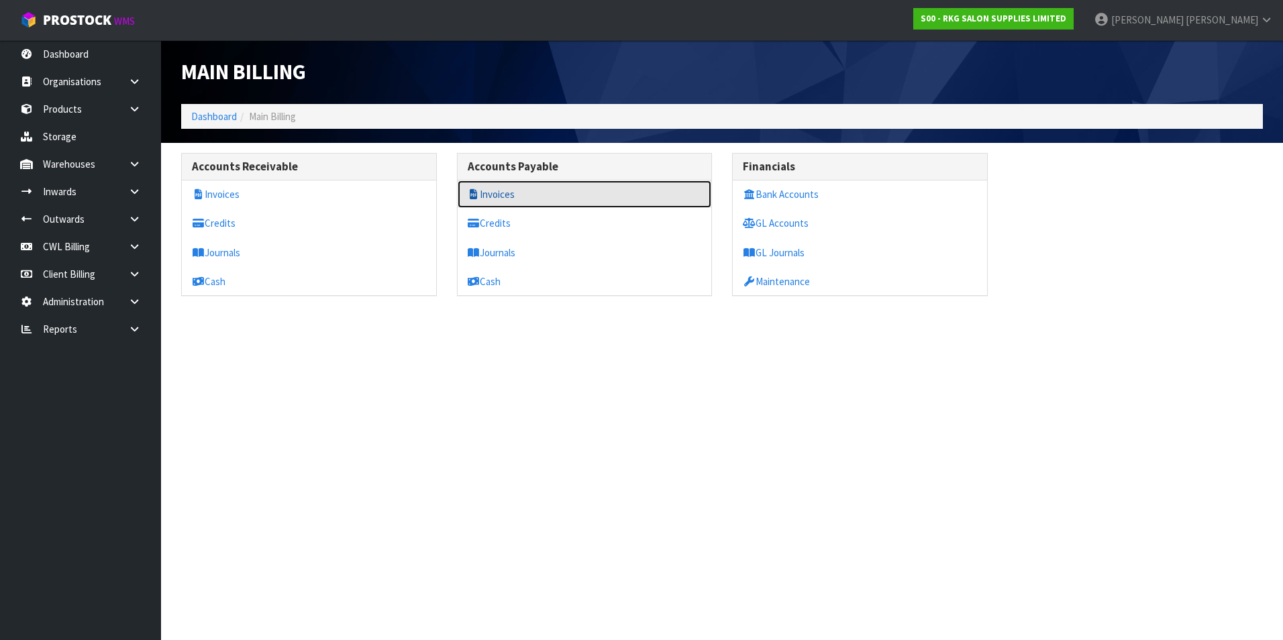
click at [528, 193] on link "Invoices" at bounding box center [585, 195] width 254 height 28
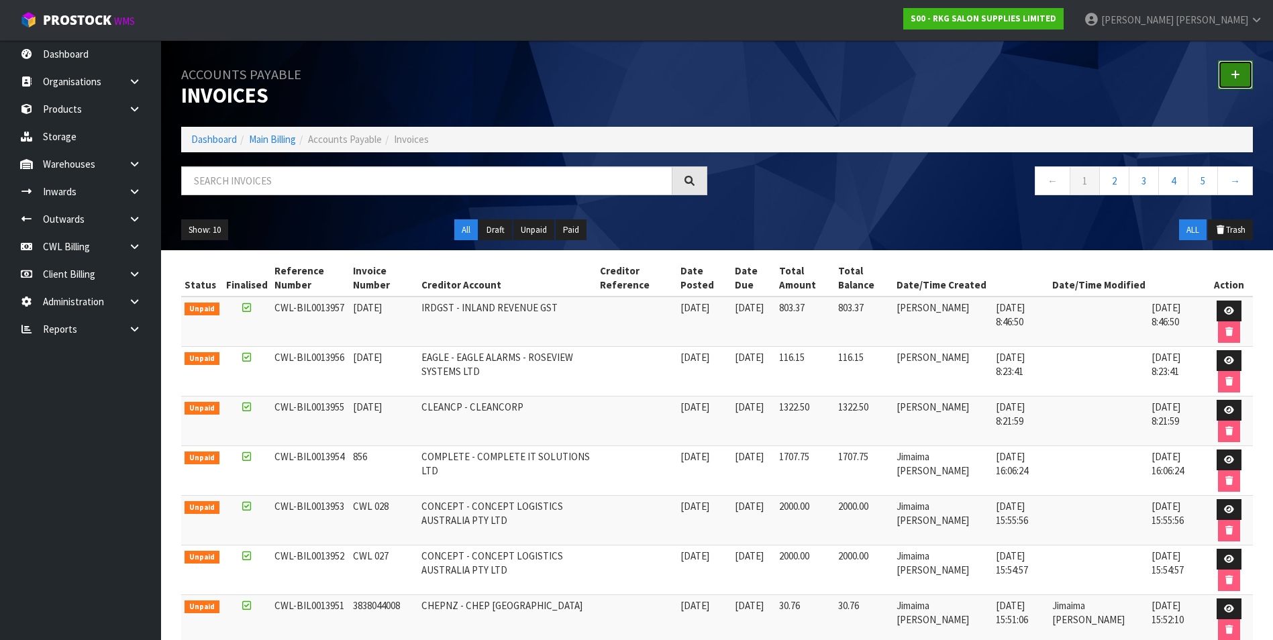
click at [1239, 70] on icon at bounding box center [1235, 75] width 9 height 10
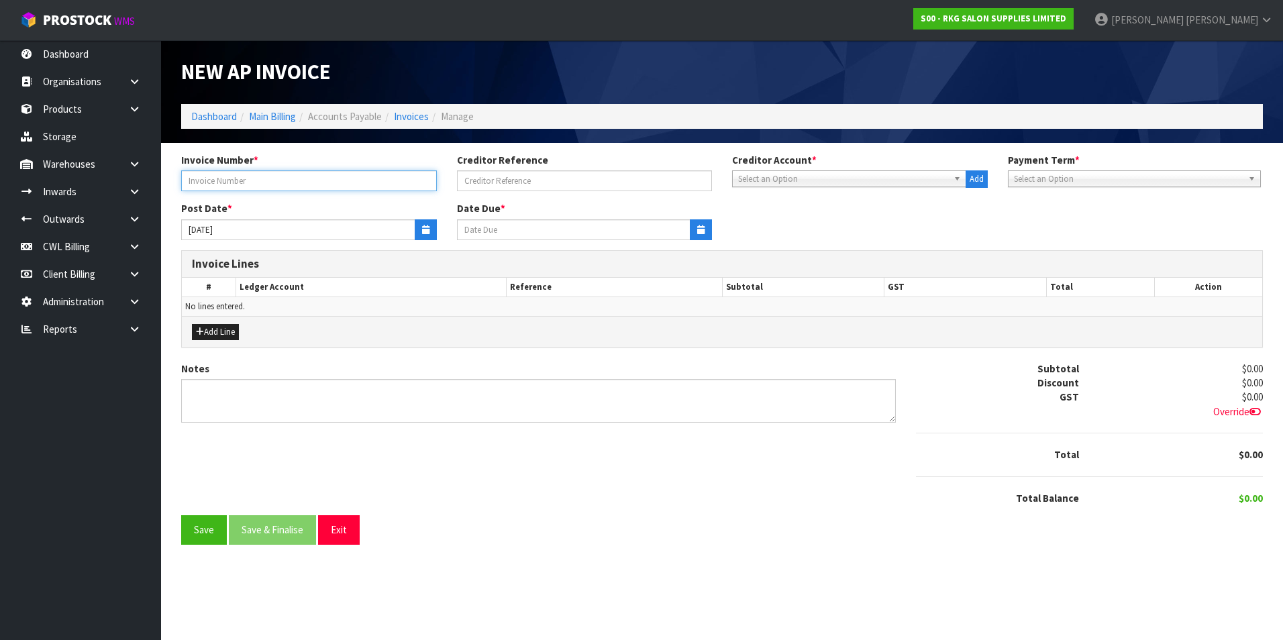
click at [225, 175] on input "text" at bounding box center [309, 180] width 256 height 21
type input "MNIN668571"
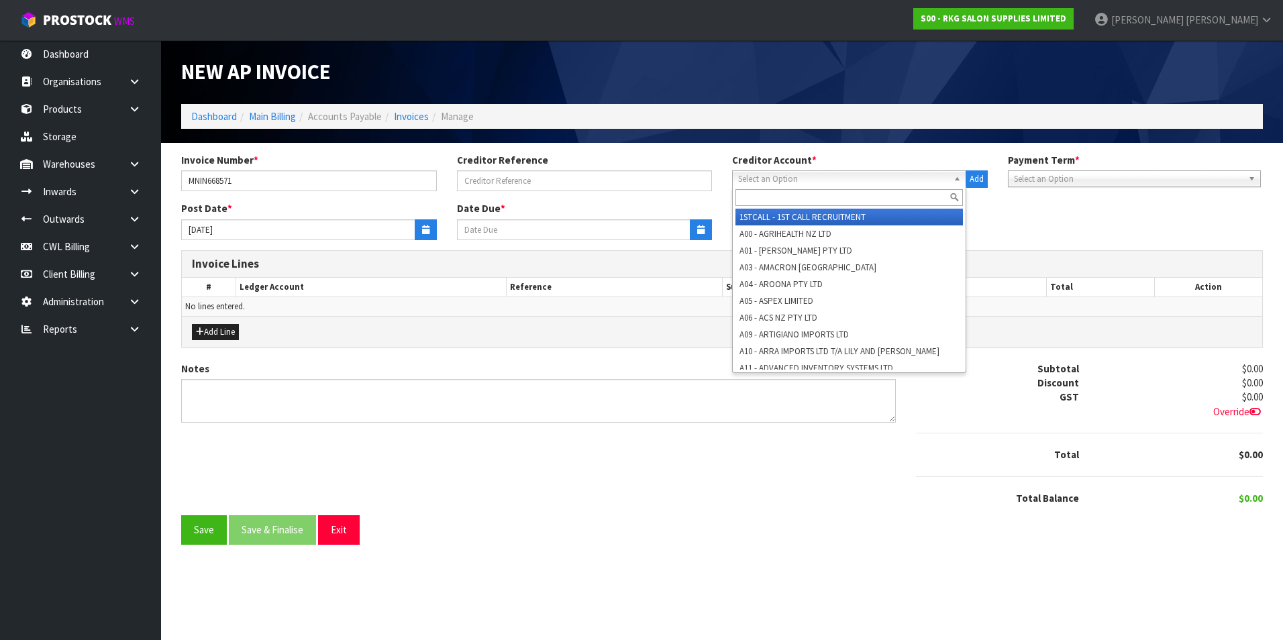
click at [772, 181] on span "Select an Option" at bounding box center [843, 179] width 210 height 16
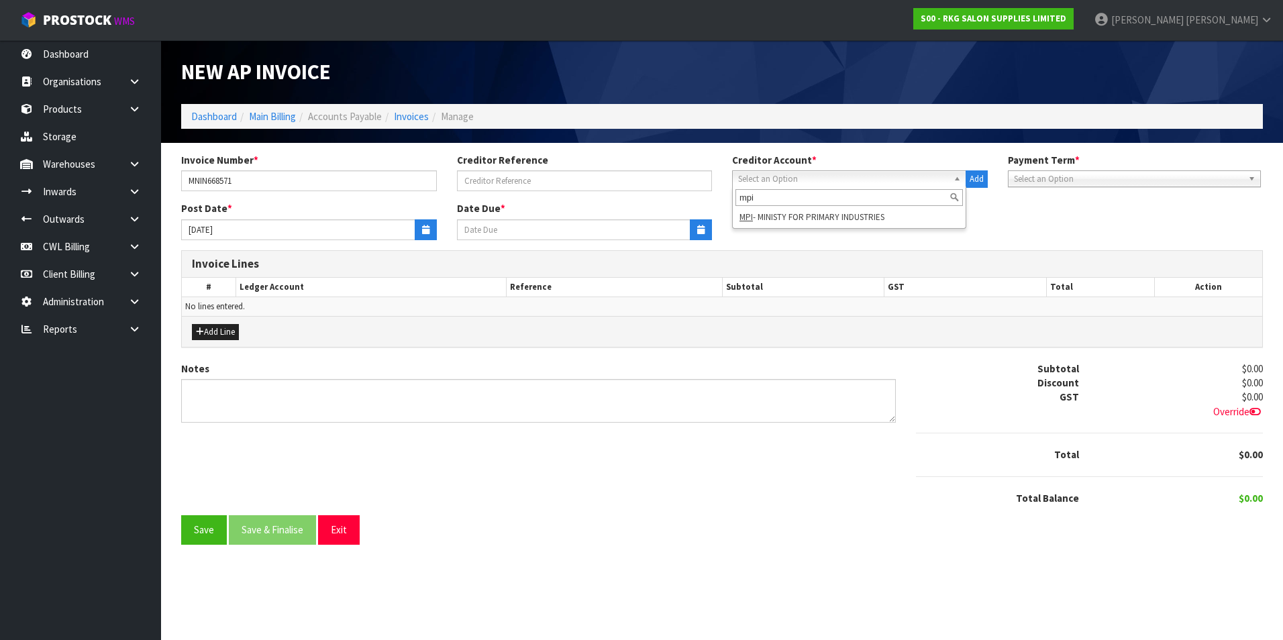
type input "mpi"
drag, startPoint x: 864, startPoint y: 219, endPoint x: 592, endPoint y: 219, distance: 272.4
click at [863, 219] on li "MPI - MINISTY FOR PRIMARY INDUSTRIES" at bounding box center [848, 217] width 227 height 17
type input "20/10/2025"
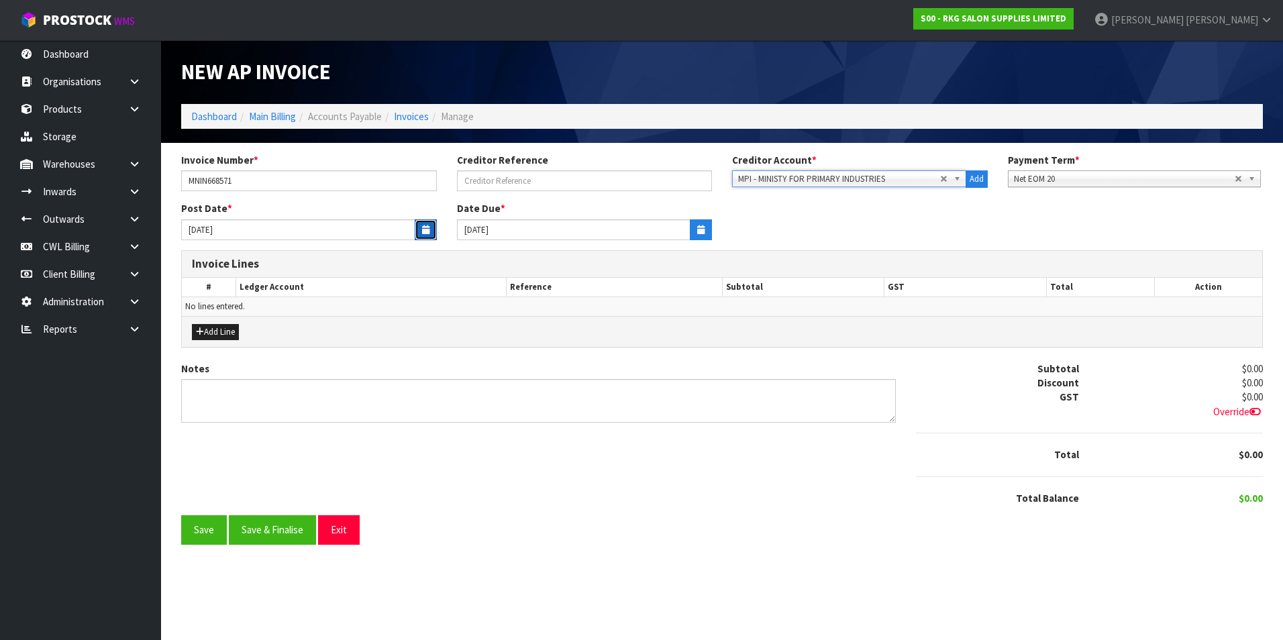
click at [421, 229] on button "button" at bounding box center [426, 229] width 22 height 21
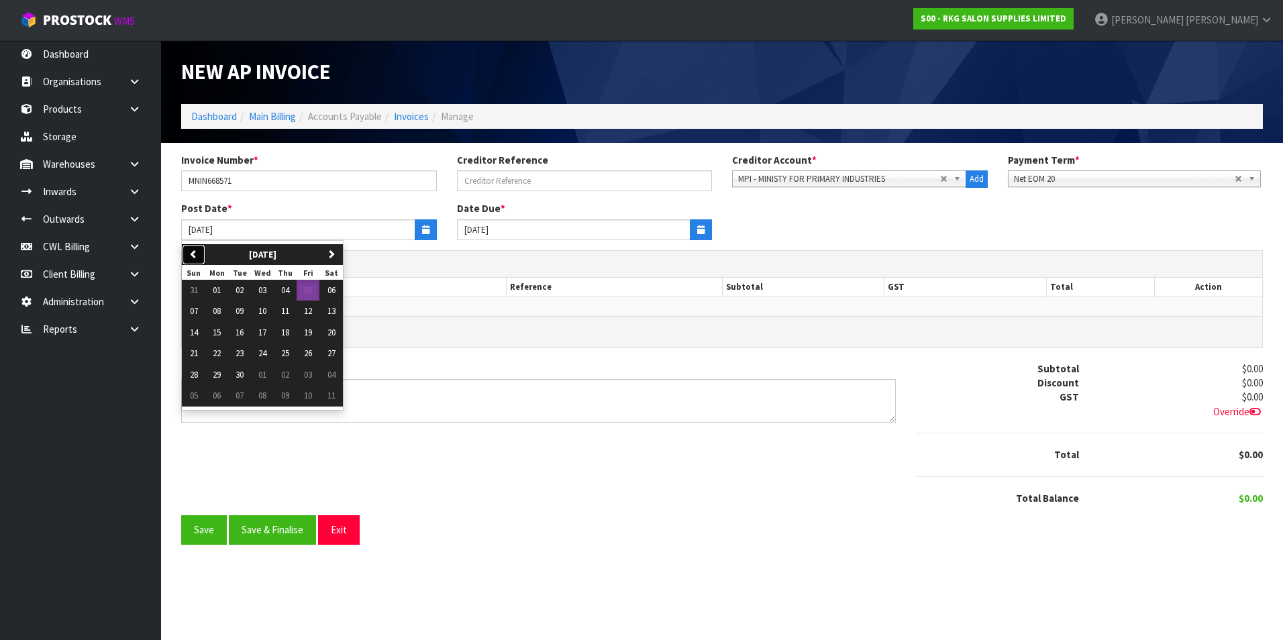
click at [195, 254] on icon "button" at bounding box center [193, 254] width 9 height 9
click at [261, 375] on span "27" at bounding box center [262, 374] width 8 height 11
type input "27/08/2025"
type input "20/09/2025"
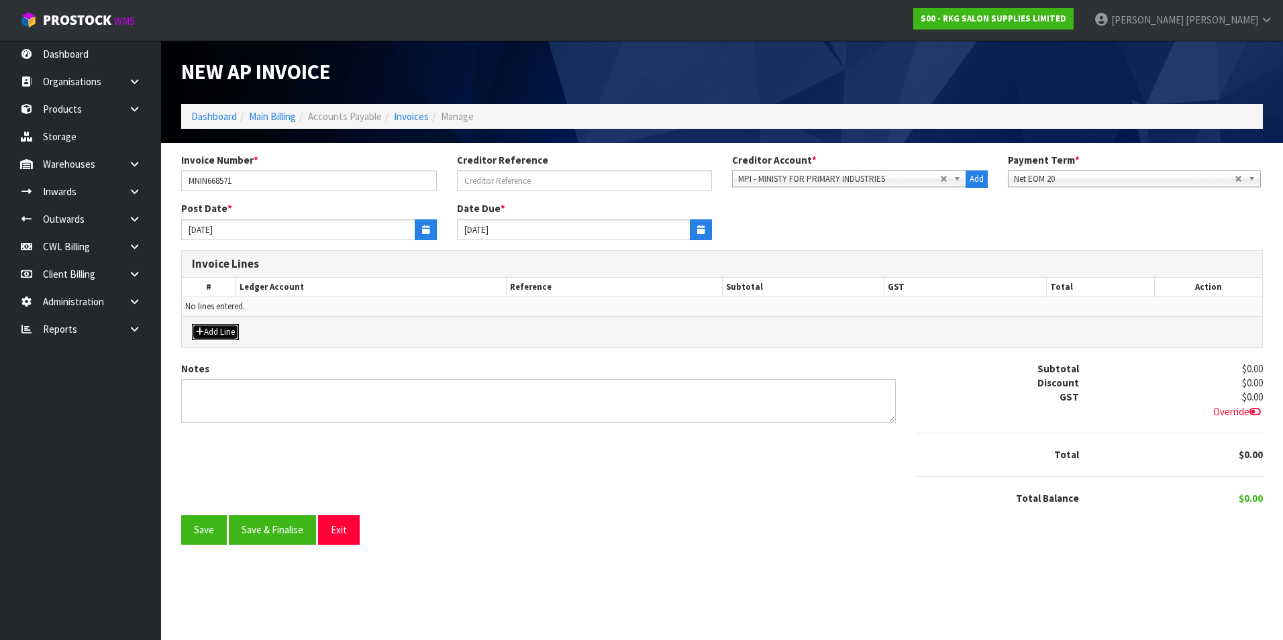
click at [226, 329] on button "Add Line" at bounding box center [215, 332] width 47 height 16
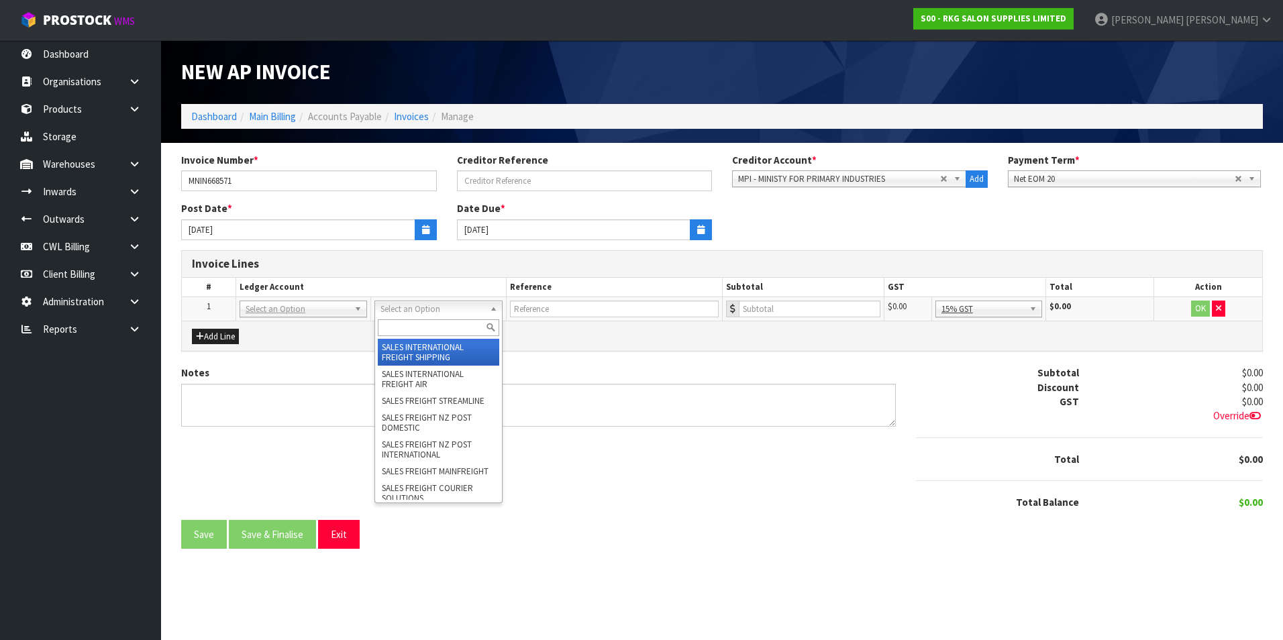
click at [398, 322] on input "text" at bounding box center [438, 327] width 121 height 17
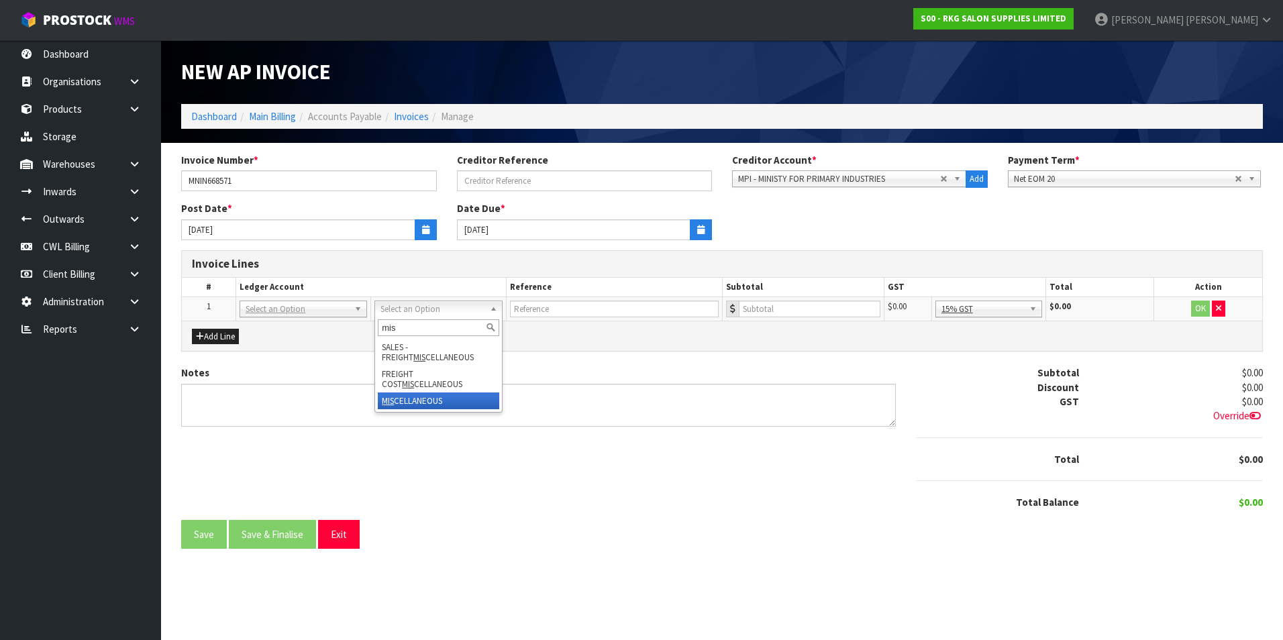
type input "mis"
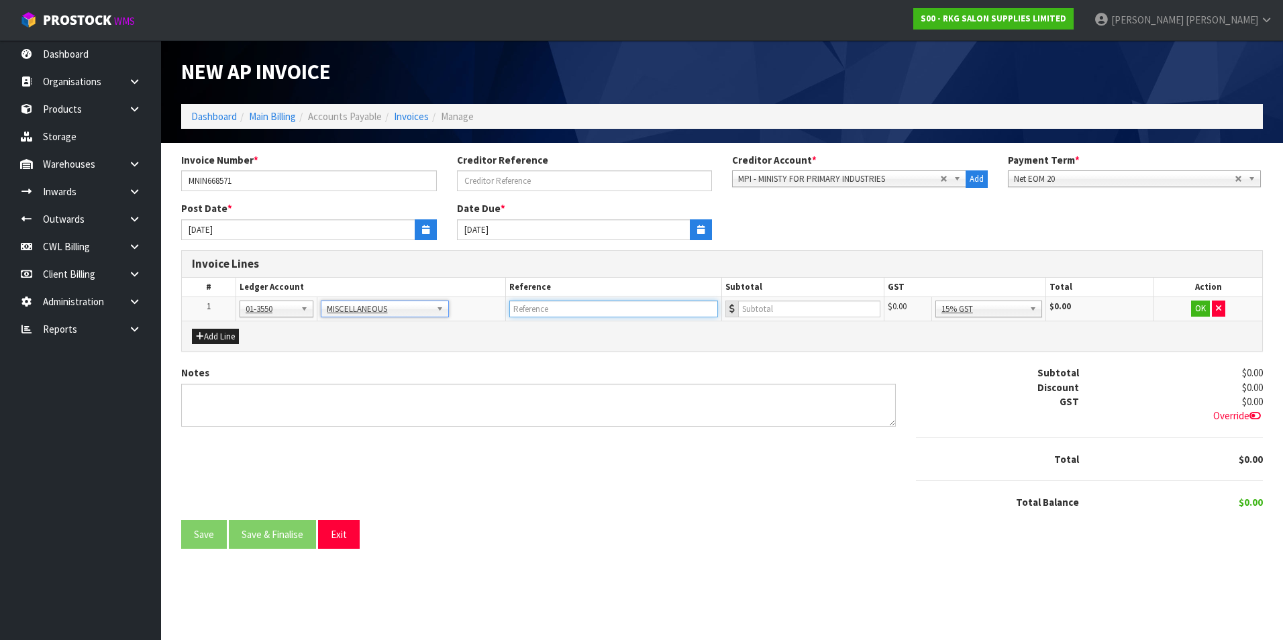
click at [519, 313] on input "text" at bounding box center [613, 309] width 209 height 17
type input "MPI - FOOD LEVY"
type input "67.50"
click at [1198, 307] on button "OK" at bounding box center [1200, 309] width 19 height 16
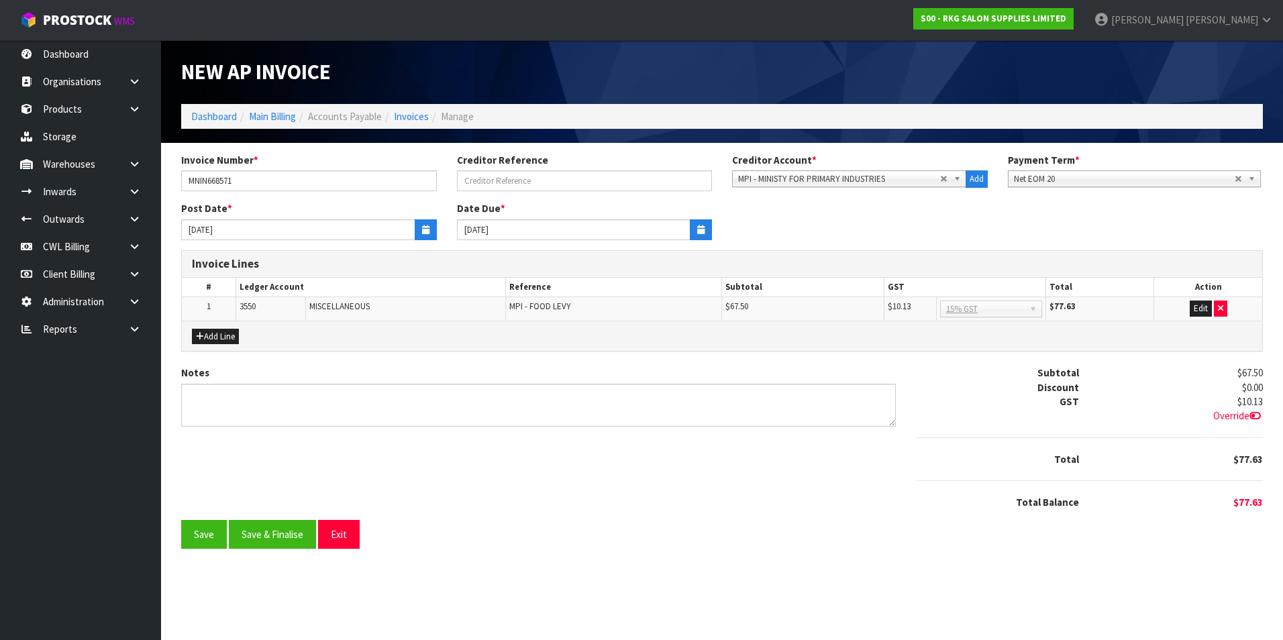
click at [1237, 411] on span "Override" at bounding box center [1238, 415] width 50 height 13
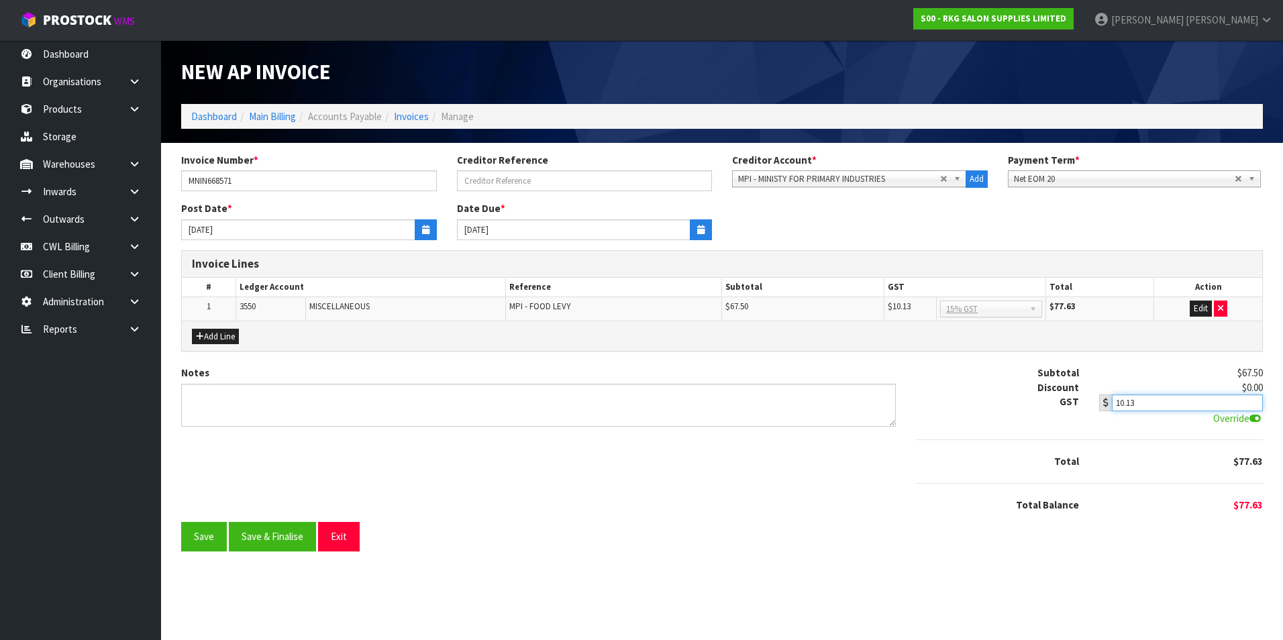
click at [1177, 404] on input "10.13" at bounding box center [1187, 403] width 151 height 17
type input "10.12"
click at [202, 534] on button "Save" at bounding box center [204, 536] width 46 height 29
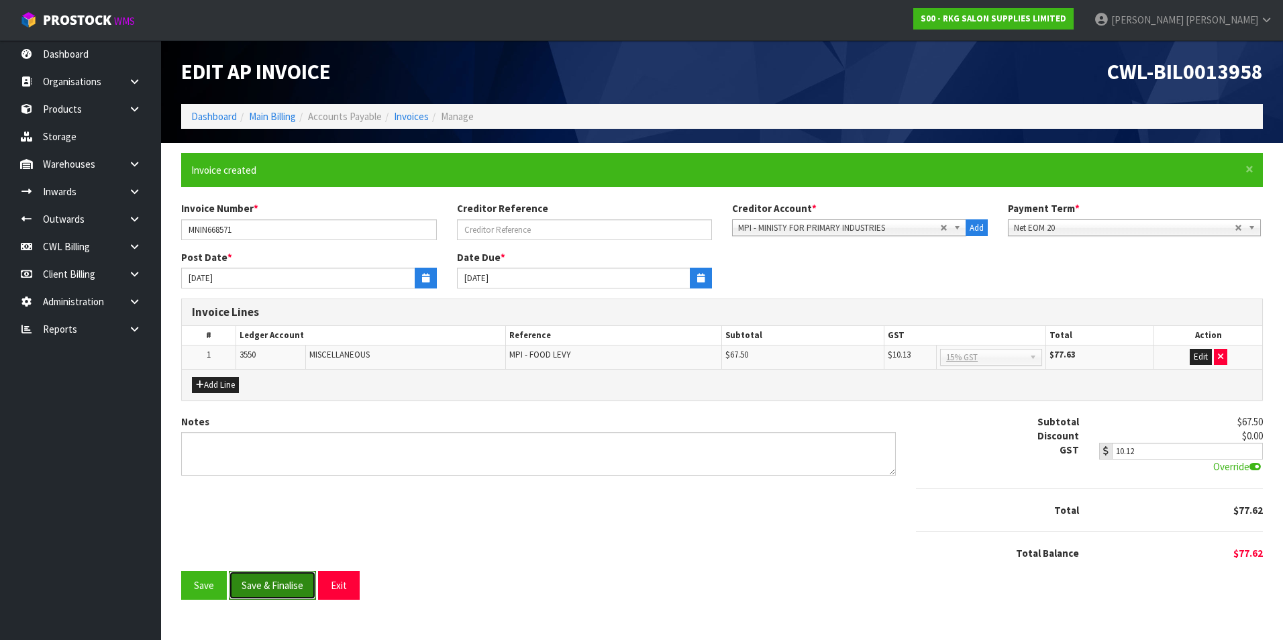
click at [294, 588] on button "Save & Finalise" at bounding box center [272, 585] width 87 height 29
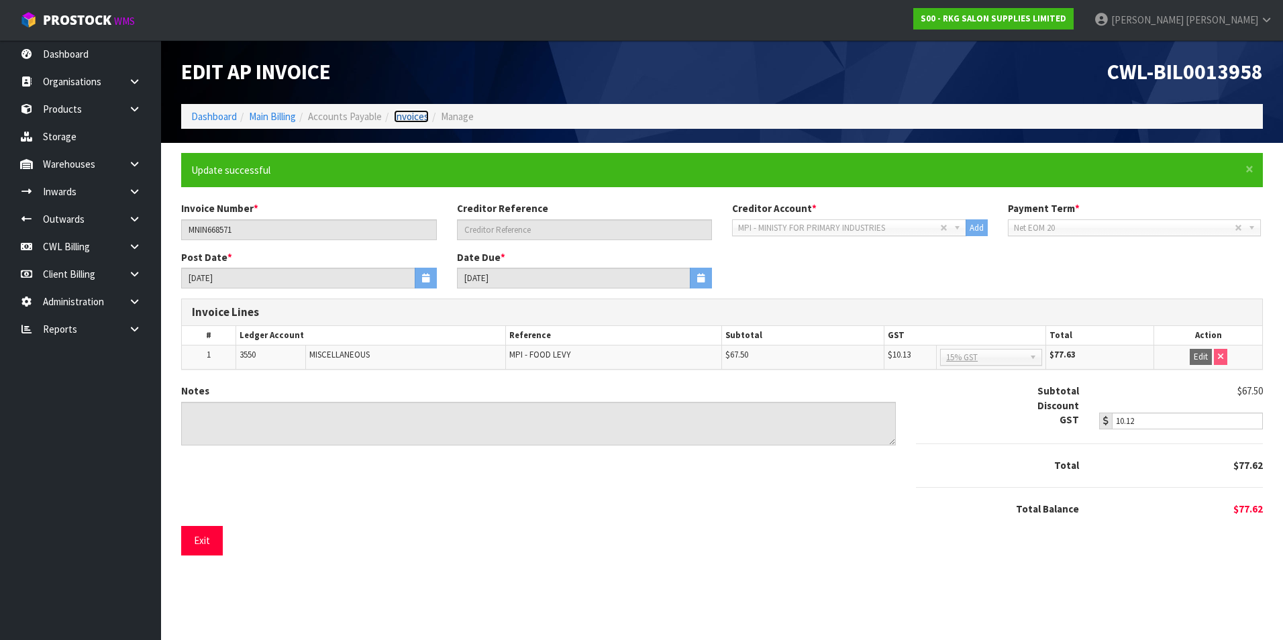
click at [423, 117] on link "Invoices" at bounding box center [411, 116] width 35 height 13
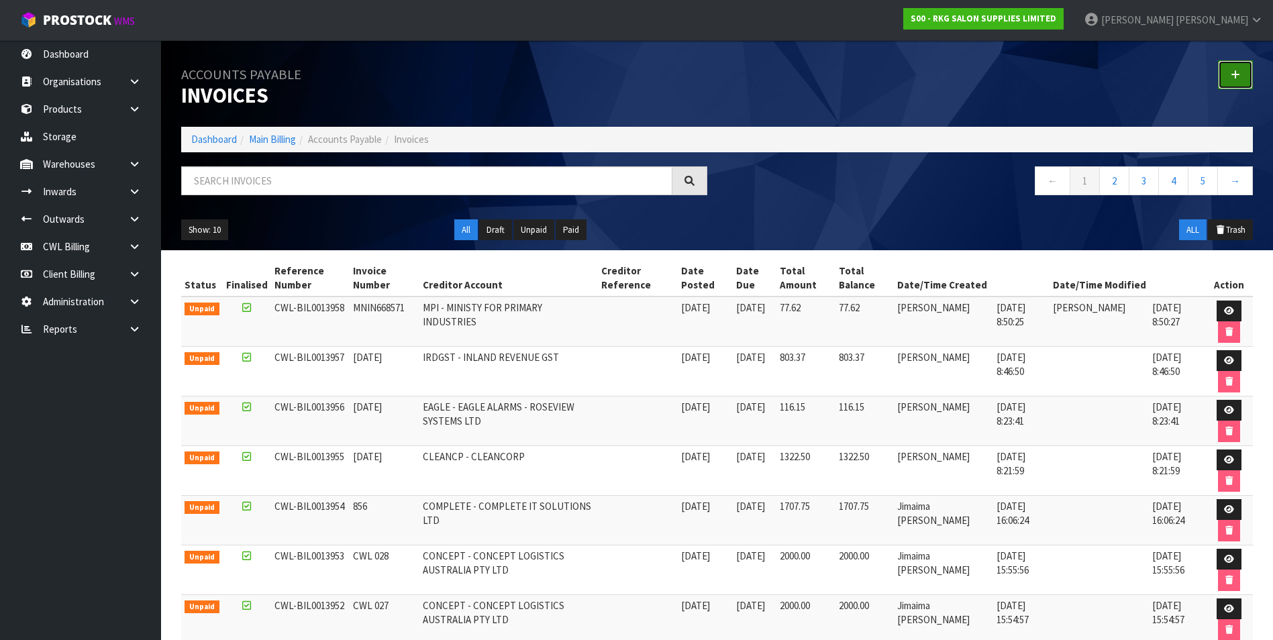
click at [1227, 78] on link at bounding box center [1235, 74] width 35 height 29
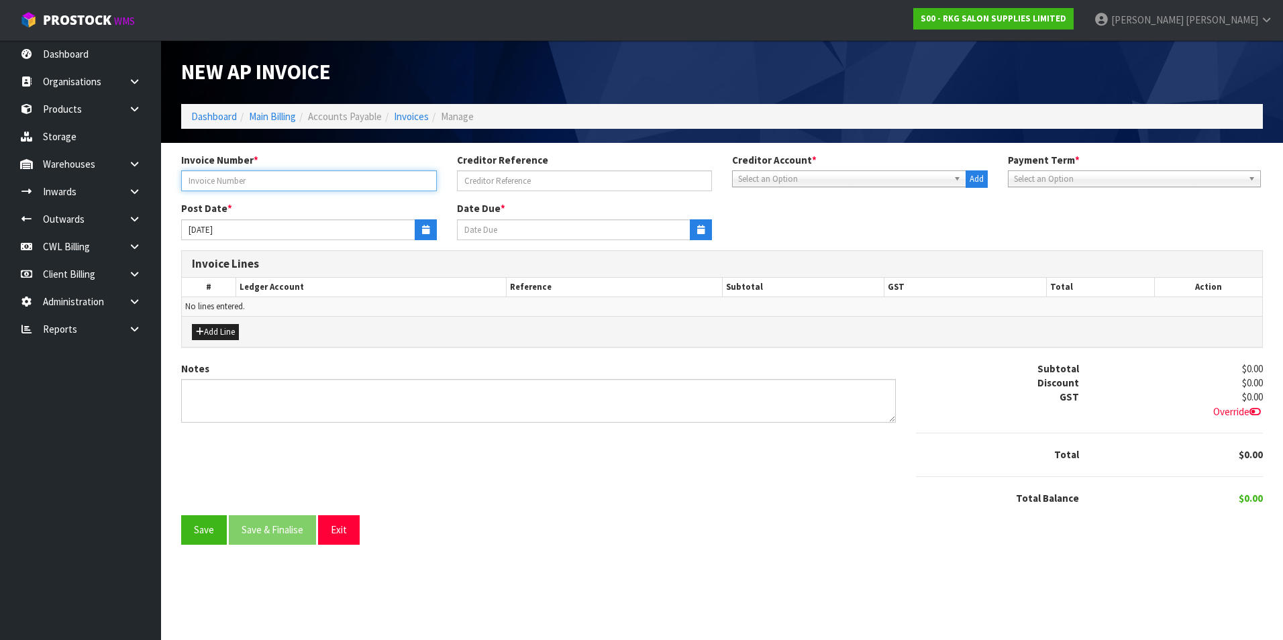
click at [287, 178] on input "text" at bounding box center [309, 180] width 256 height 21
type input "202515"
click at [772, 180] on span "Select an Option" at bounding box center [843, 179] width 210 height 16
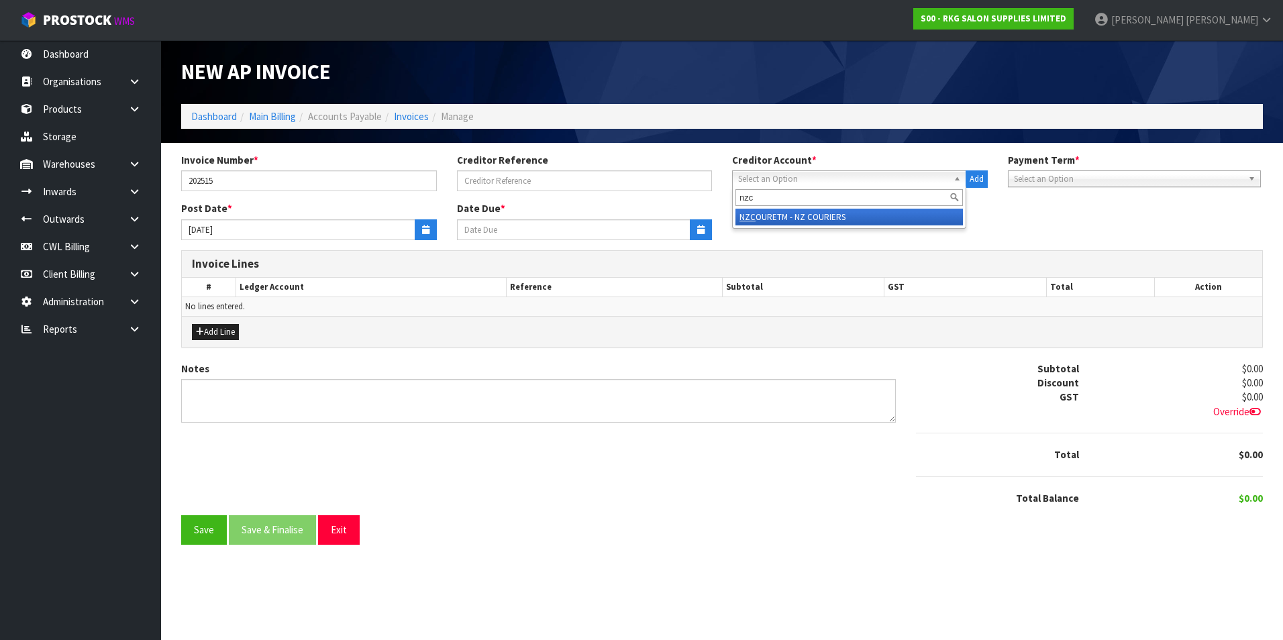
type input "nzc"
click at [819, 215] on li "NZC OURETM - NZ COURIERS" at bounding box center [848, 217] width 227 height 17
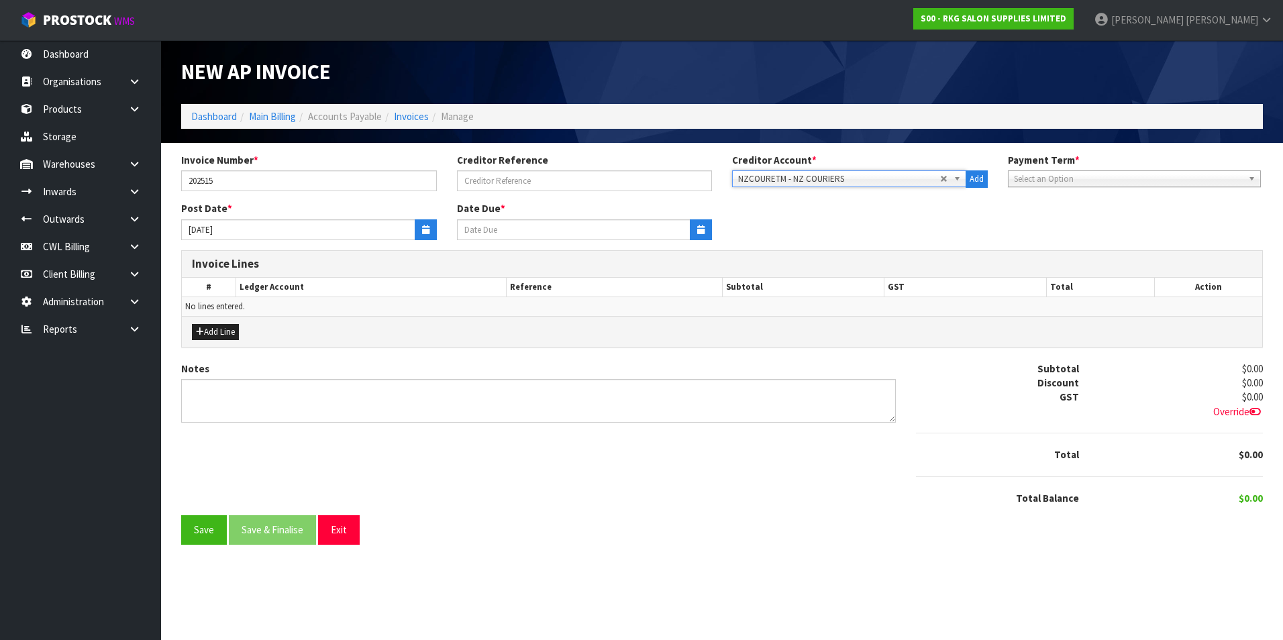
type input "20/10/2025"
click at [425, 233] on icon "button" at bounding box center [425, 229] width 7 height 9
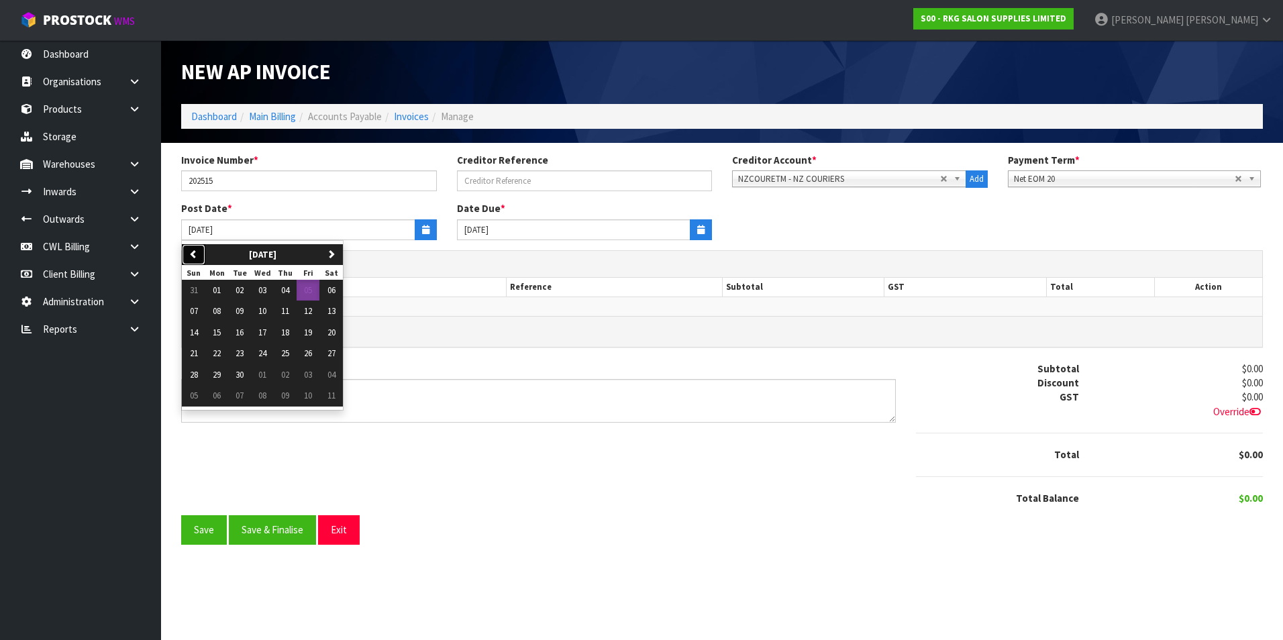
click at [196, 254] on icon "button" at bounding box center [193, 254] width 9 height 9
click at [191, 352] on span "17" at bounding box center [194, 353] width 8 height 11
type input "17/08/2025"
type input "20/09/2025"
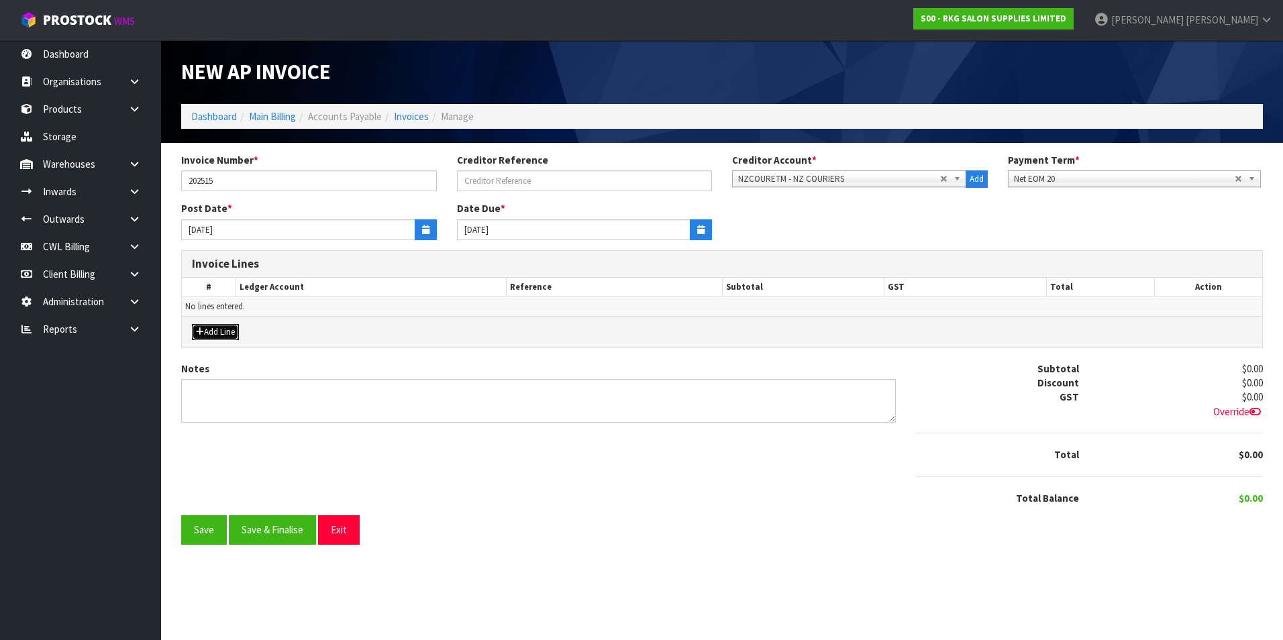
click at [219, 331] on button "Add Line" at bounding box center [215, 332] width 47 height 16
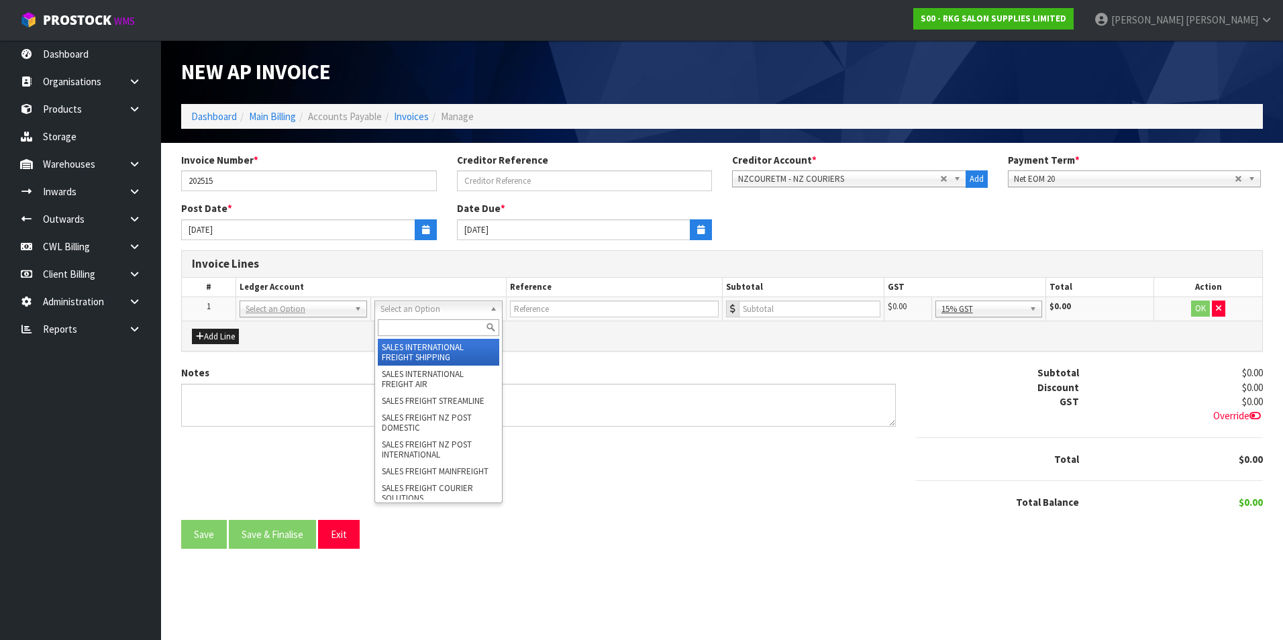
click at [401, 323] on input "text" at bounding box center [438, 327] width 121 height 17
type input "f"
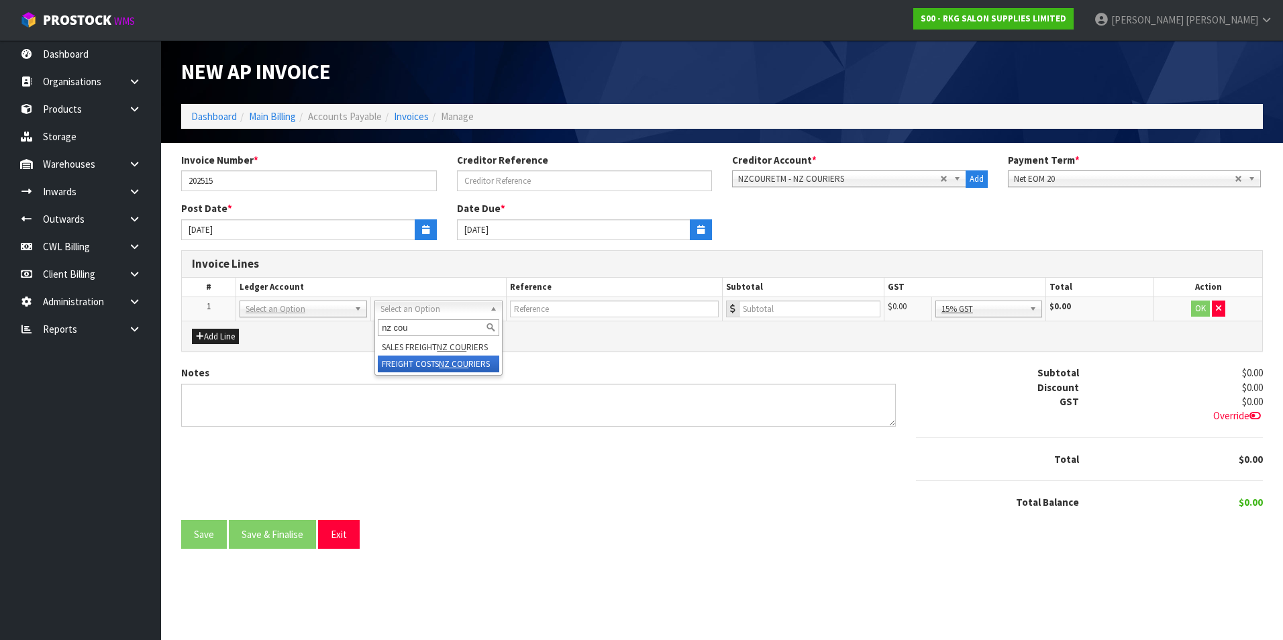
type input "nz cou"
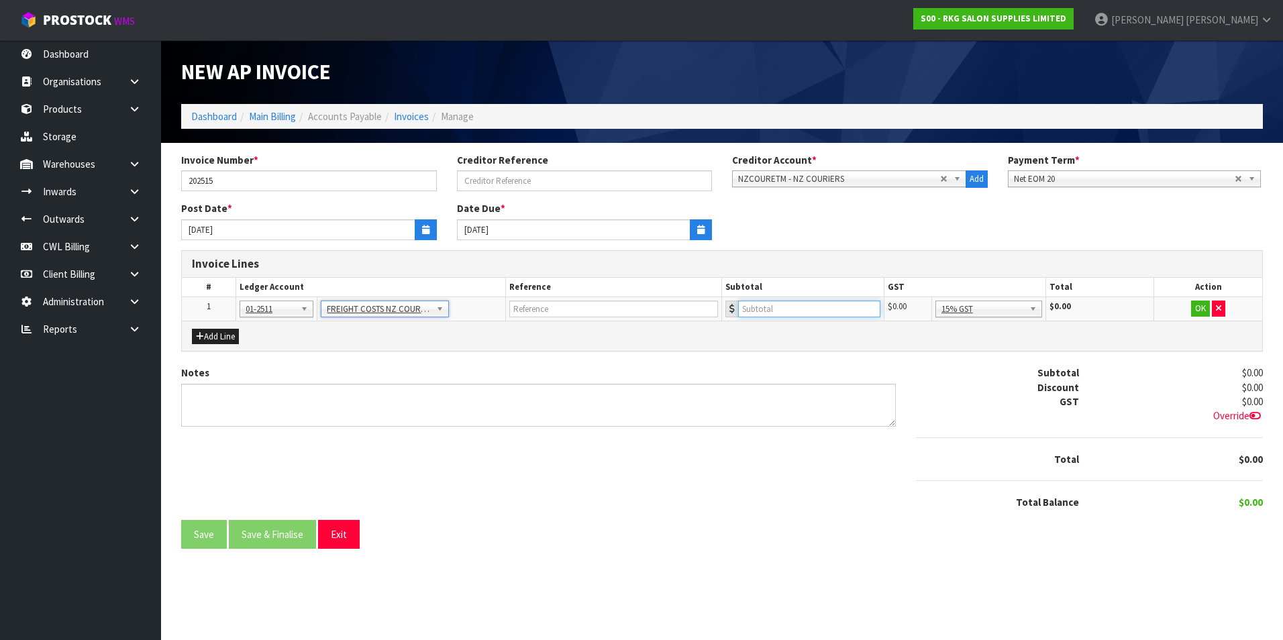
click at [791, 308] on input "number" at bounding box center [809, 309] width 142 height 17
type input "1204.75"
click at [1196, 309] on button "OK" at bounding box center [1200, 309] width 19 height 16
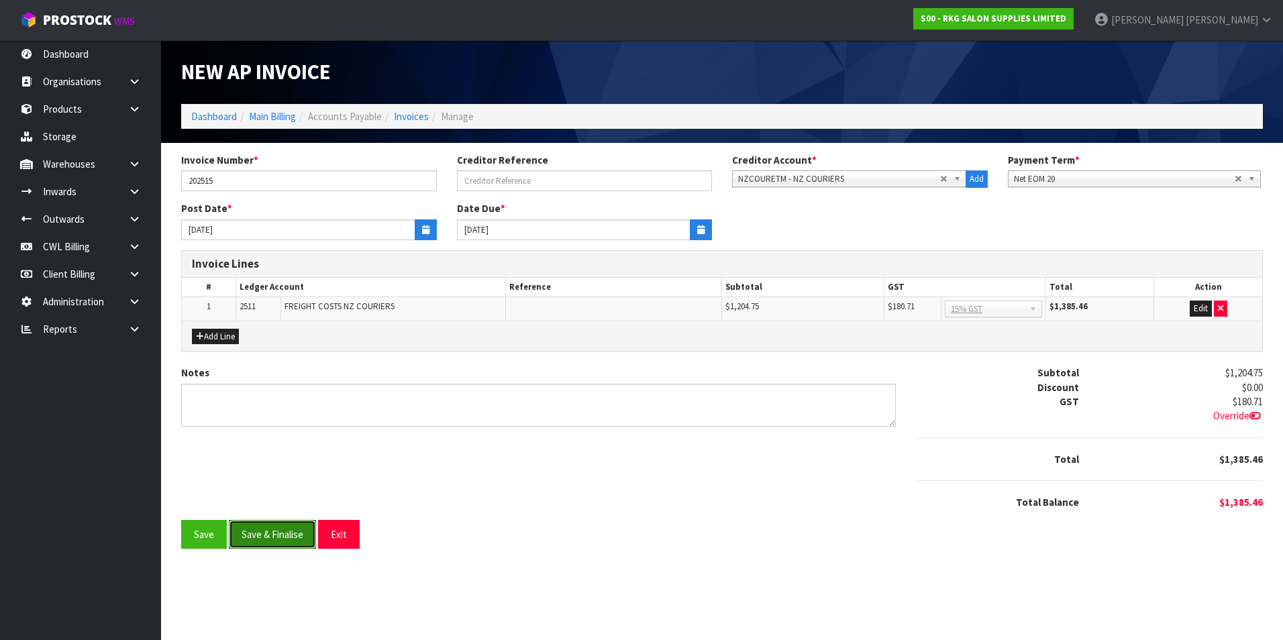
click at [298, 527] on button "Save & Finalise" at bounding box center [272, 534] width 87 height 29
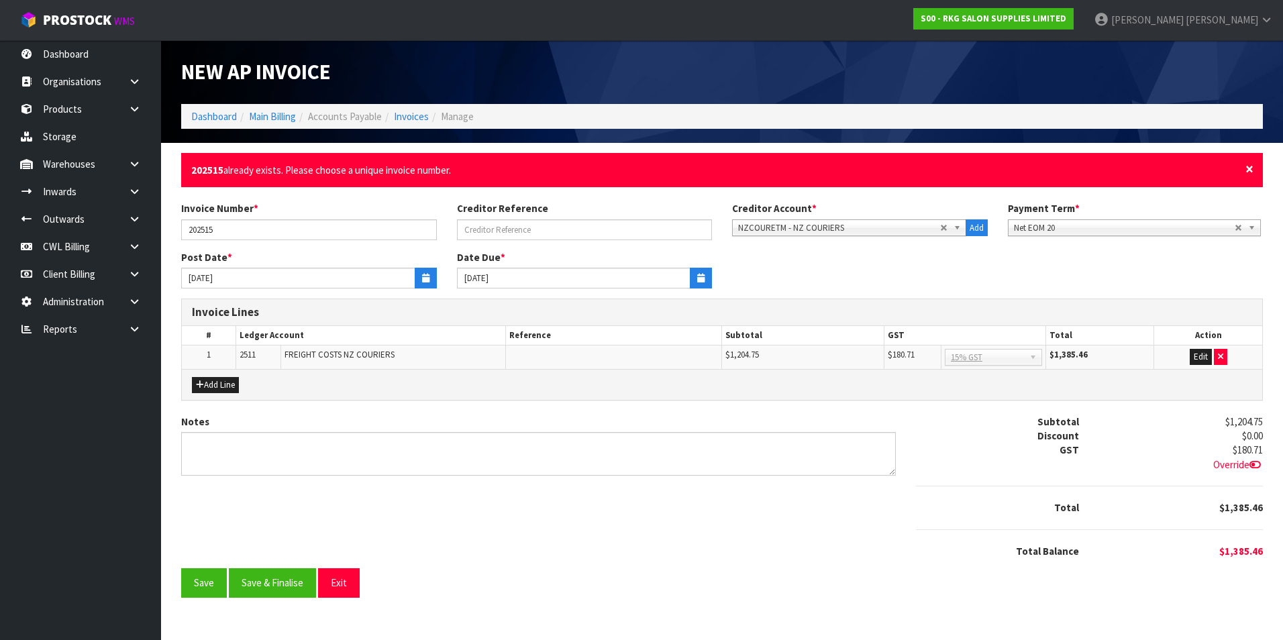
drag, startPoint x: 1252, startPoint y: 166, endPoint x: 1238, endPoint y: 164, distance: 14.2
click at [1252, 166] on span "×" at bounding box center [1249, 169] width 8 height 19
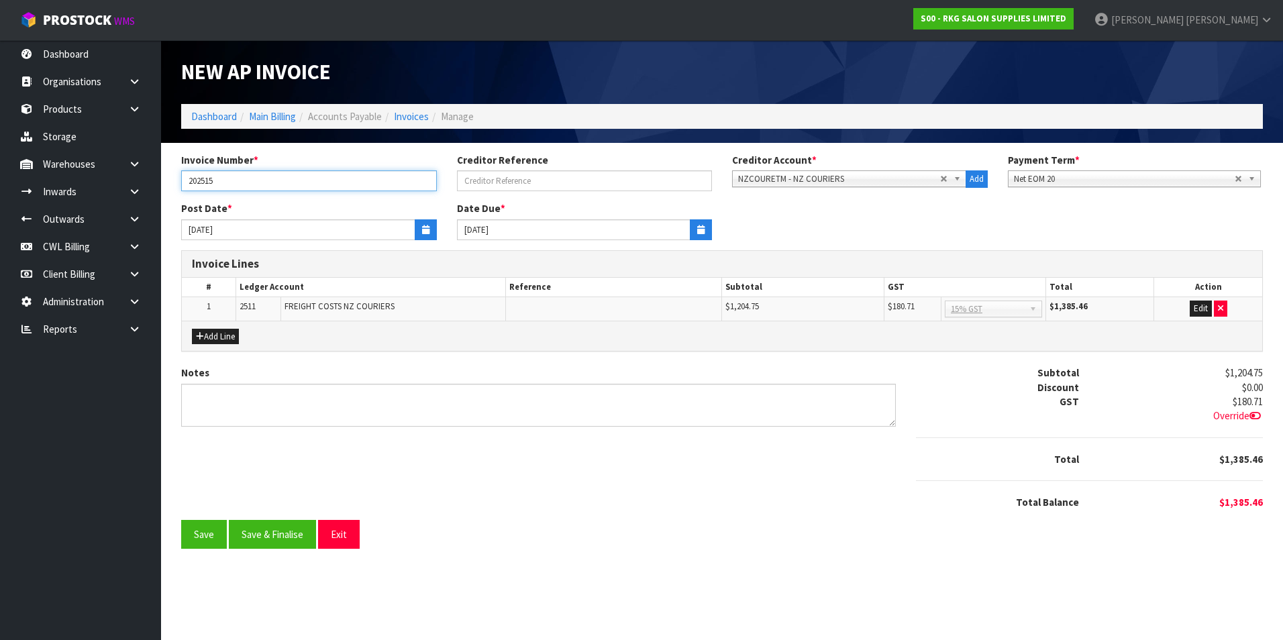
click at [197, 180] on input "202515" at bounding box center [309, 180] width 256 height 21
type input "20 2515"
click at [272, 535] on button "Save & Finalise" at bounding box center [272, 534] width 87 height 29
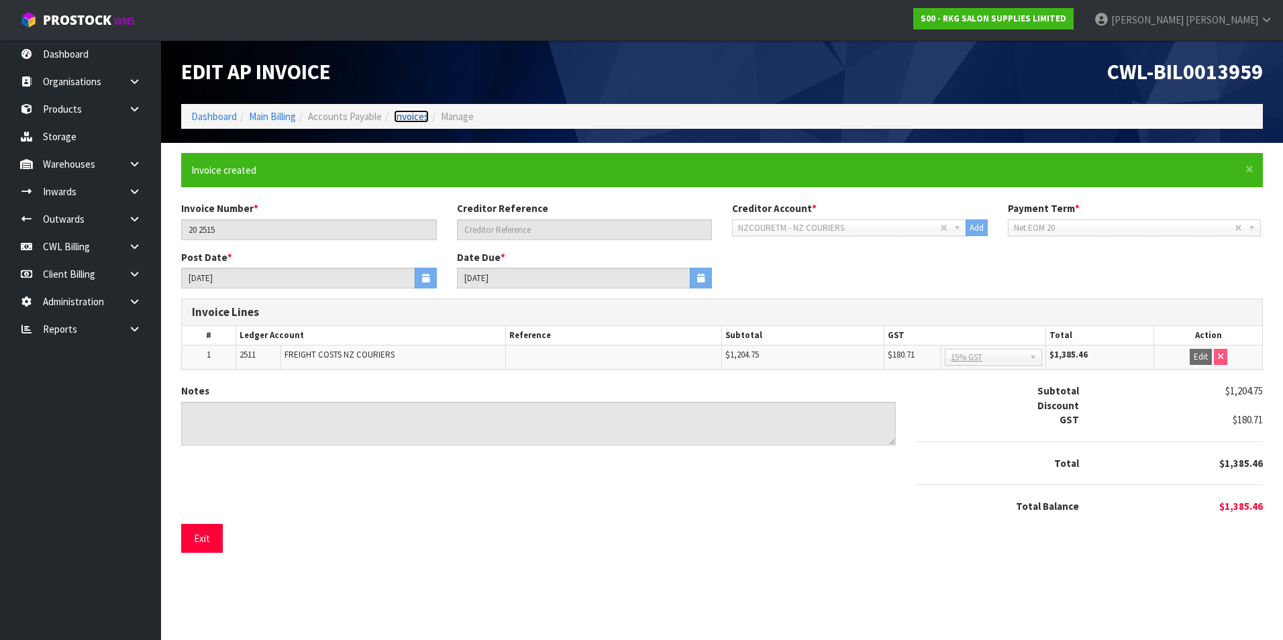
click at [424, 117] on link "Invoices" at bounding box center [411, 116] width 35 height 13
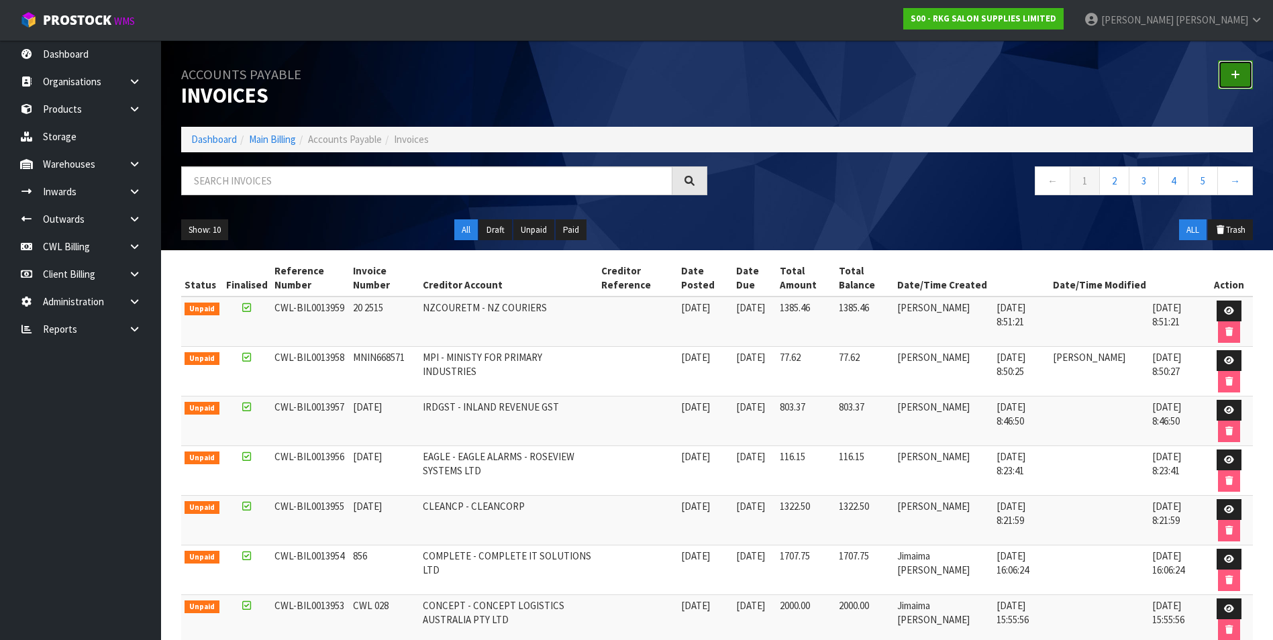
click at [1232, 77] on icon at bounding box center [1235, 75] width 9 height 10
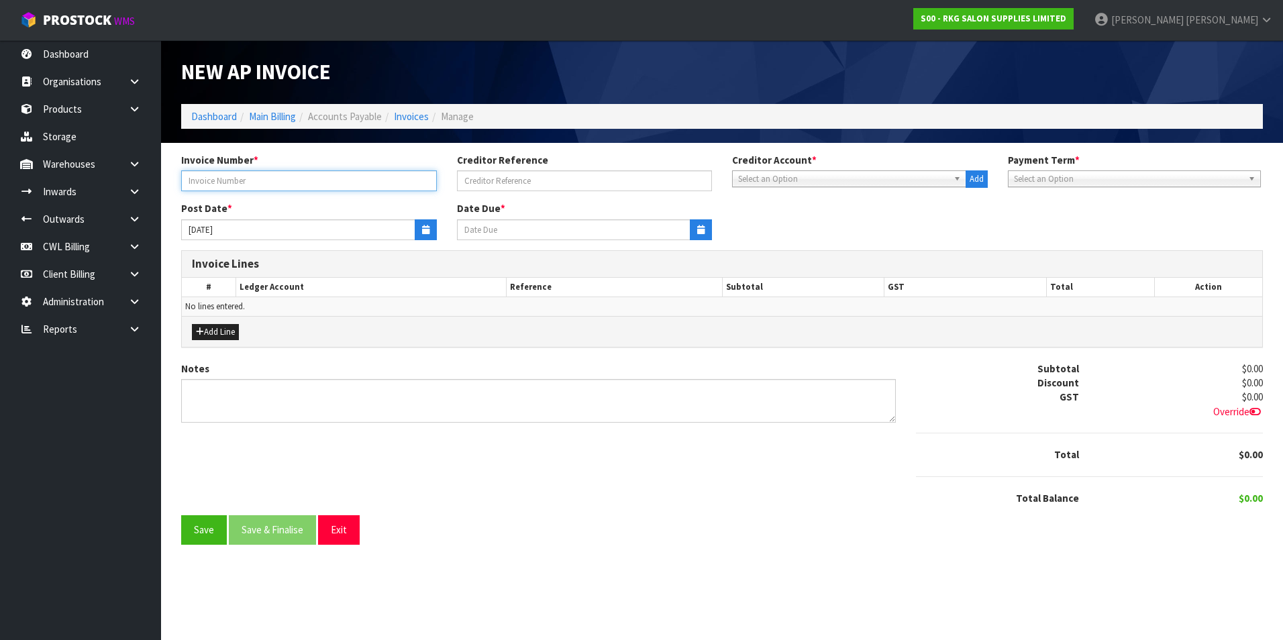
click at [282, 189] on input "text" at bounding box center [309, 180] width 256 height 21
type input "20 2516"
click at [781, 176] on span "Select an Option" at bounding box center [843, 179] width 210 height 16
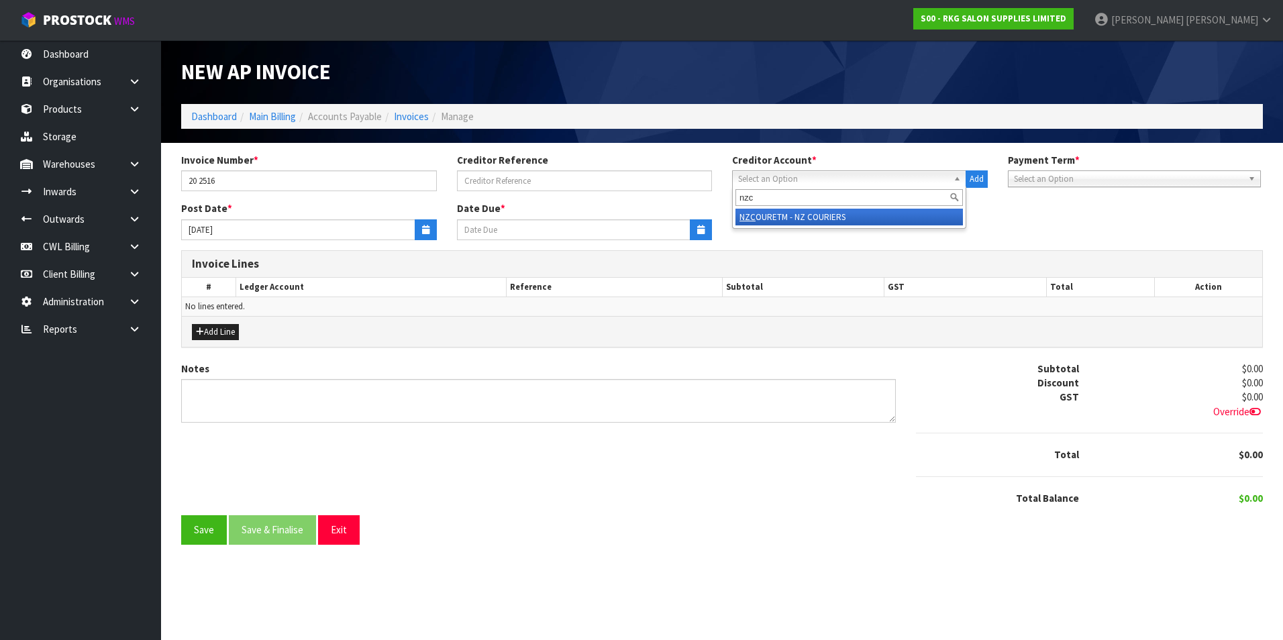
type input "nzc"
click at [794, 218] on li "NZC OURETM - NZ COURIERS" at bounding box center [848, 217] width 227 height 17
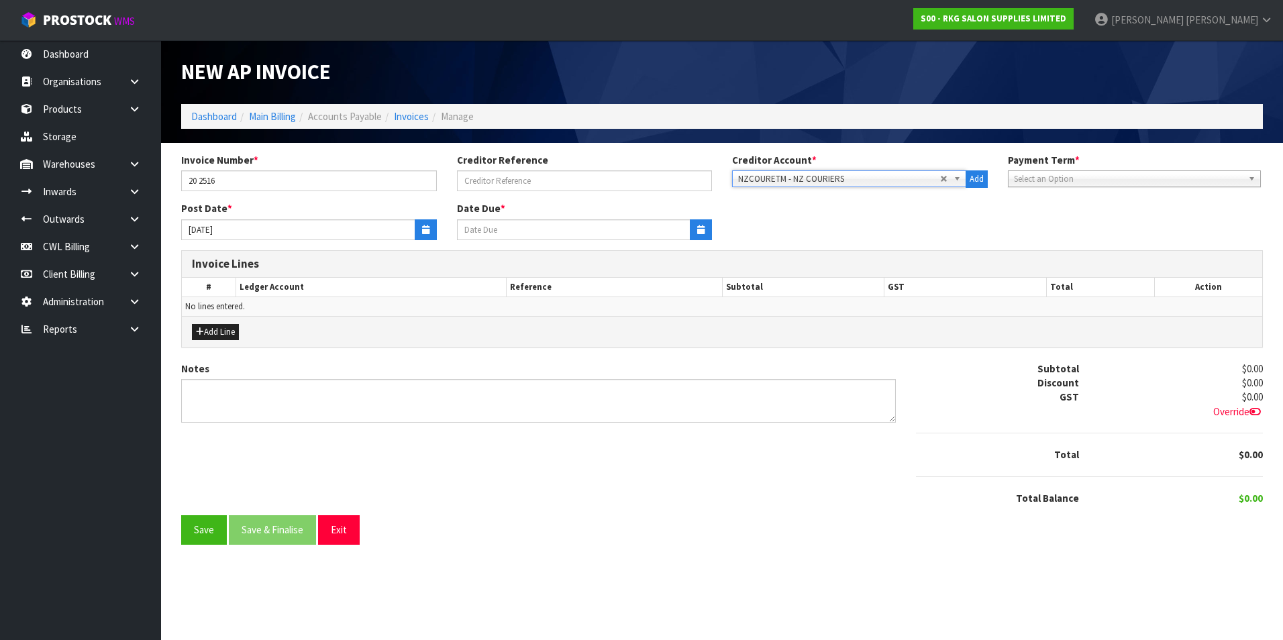
type input "20/10/2025"
click at [428, 225] on icon "button" at bounding box center [425, 229] width 7 height 9
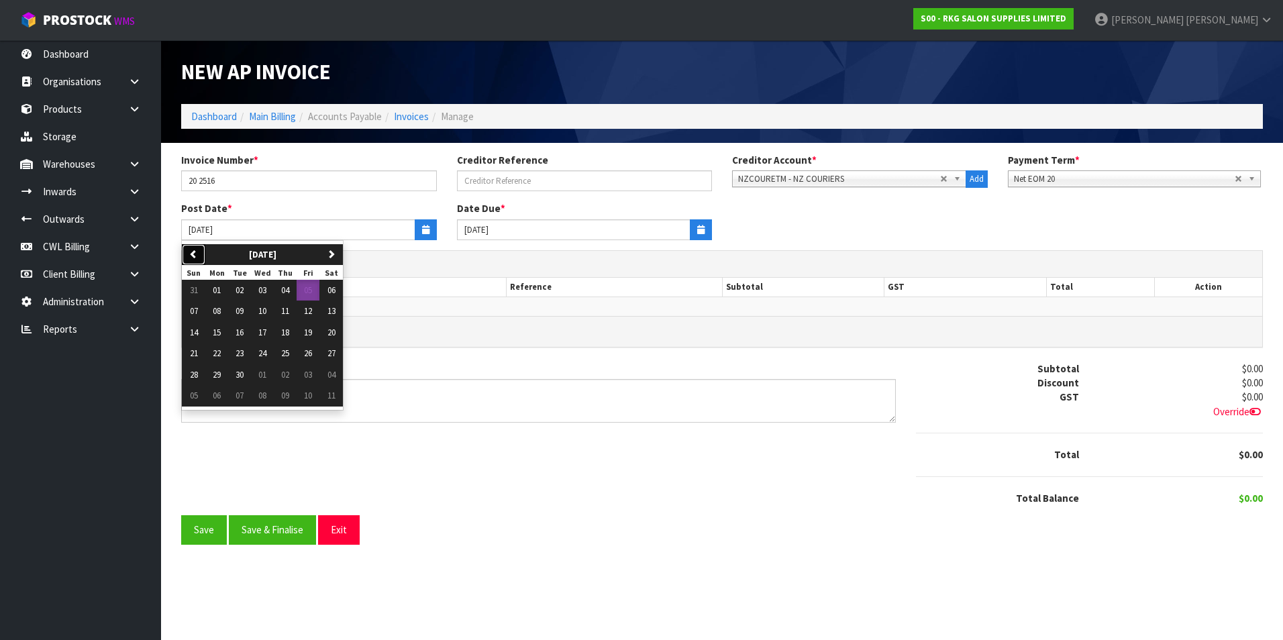
click at [189, 252] on icon "button" at bounding box center [193, 254] width 9 height 9
click at [191, 397] on span "31" at bounding box center [194, 395] width 8 height 11
type input "31/08/2025"
type input "20/09/2025"
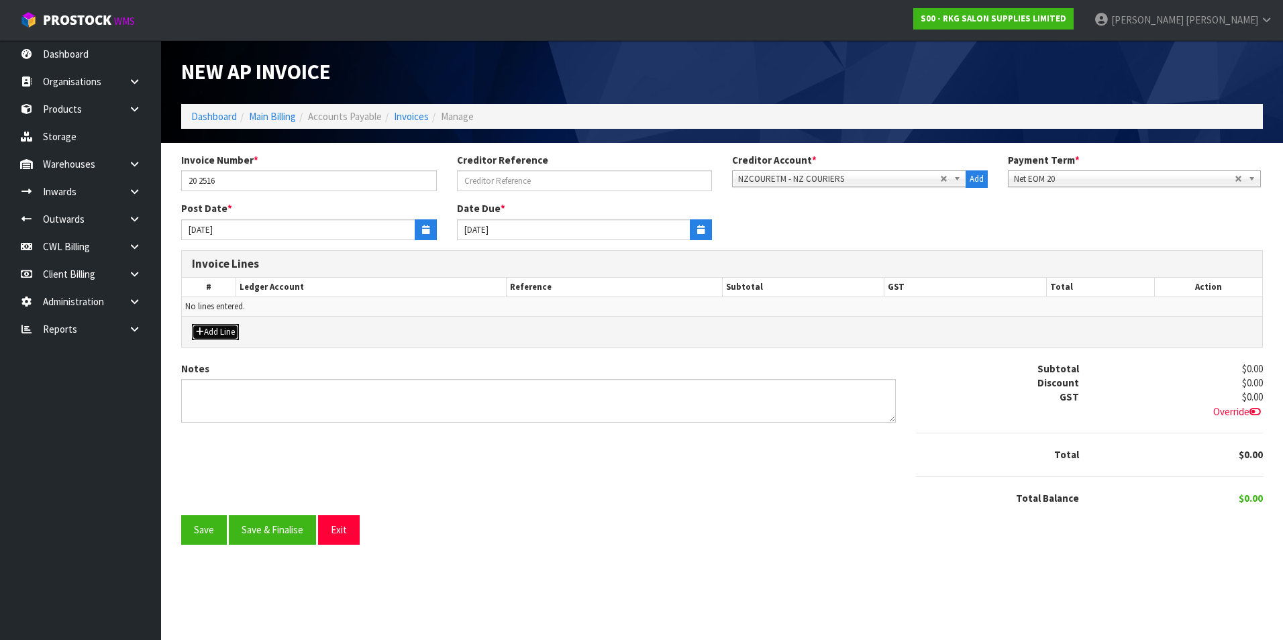
click at [217, 329] on button "Add Line" at bounding box center [215, 332] width 47 height 16
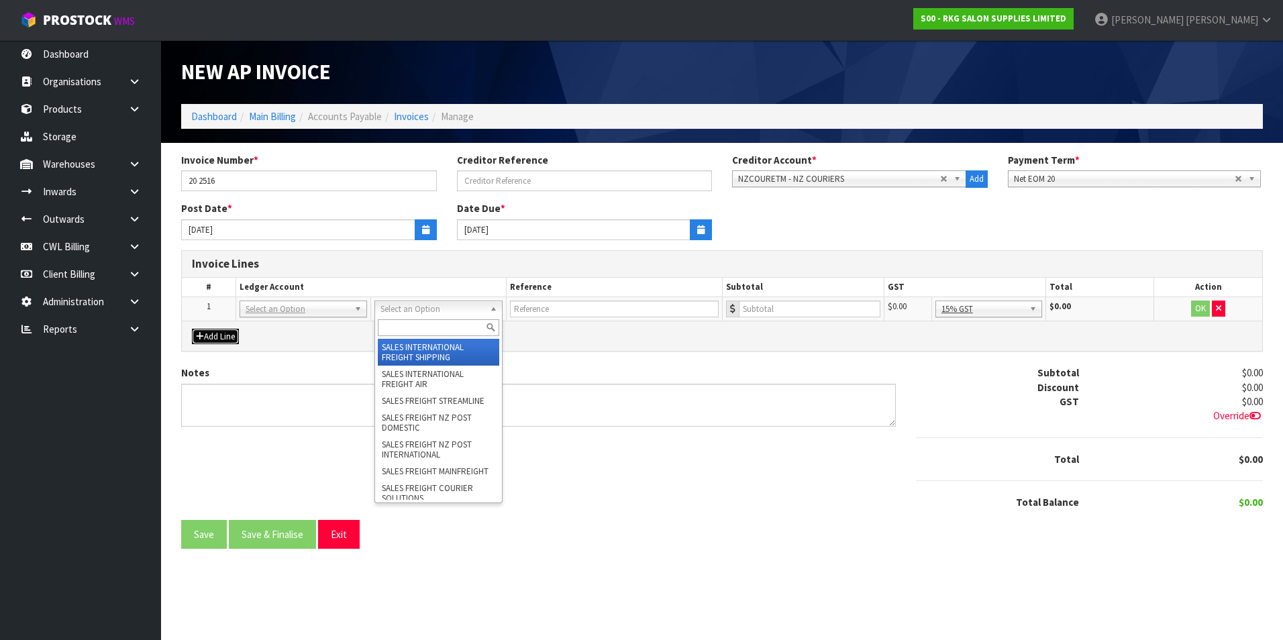
drag, startPoint x: 444, startPoint y: 311, endPoint x: 409, endPoint y: 325, distance: 38.5
click at [409, 325] on input "text" at bounding box center [438, 327] width 121 height 17
type input "n"
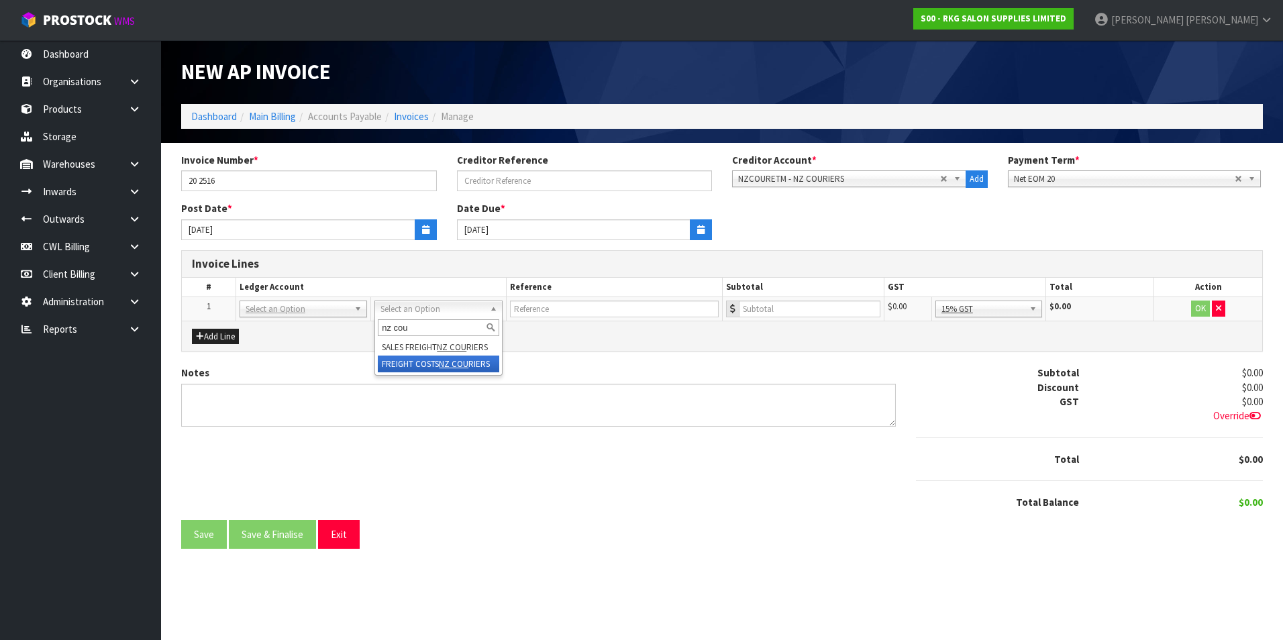
type input "nz cou"
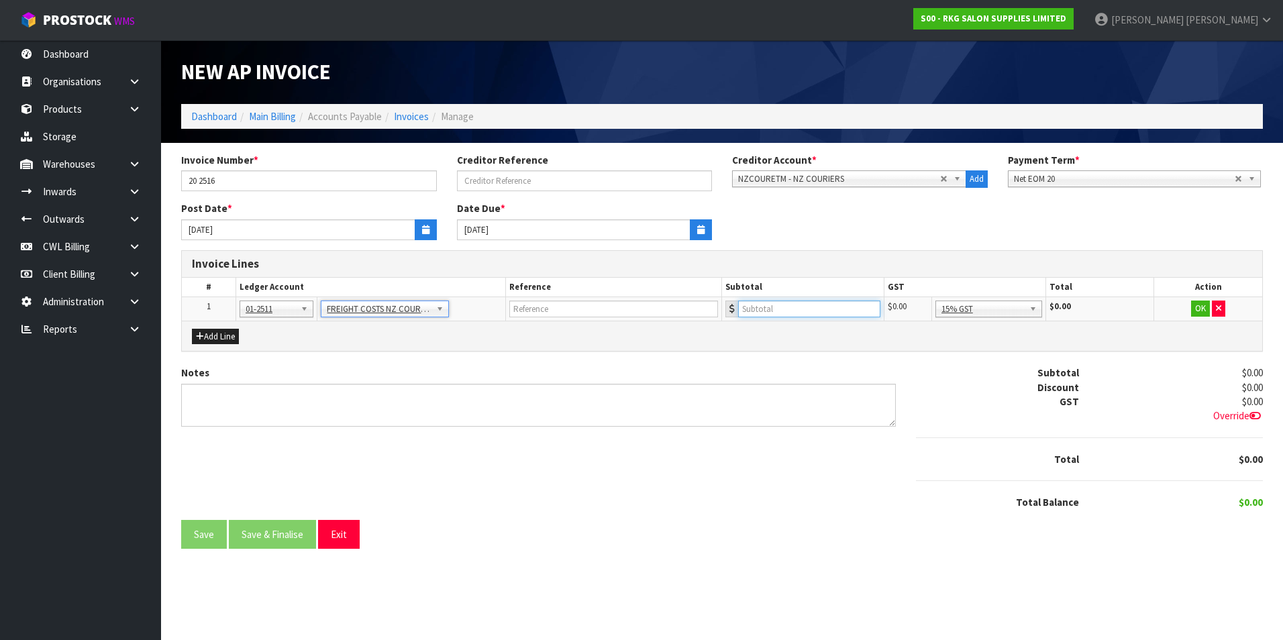
click at [795, 315] on input "number" at bounding box center [809, 309] width 142 height 17
type input "729.28"
click at [1202, 309] on button "OK" at bounding box center [1200, 309] width 19 height 16
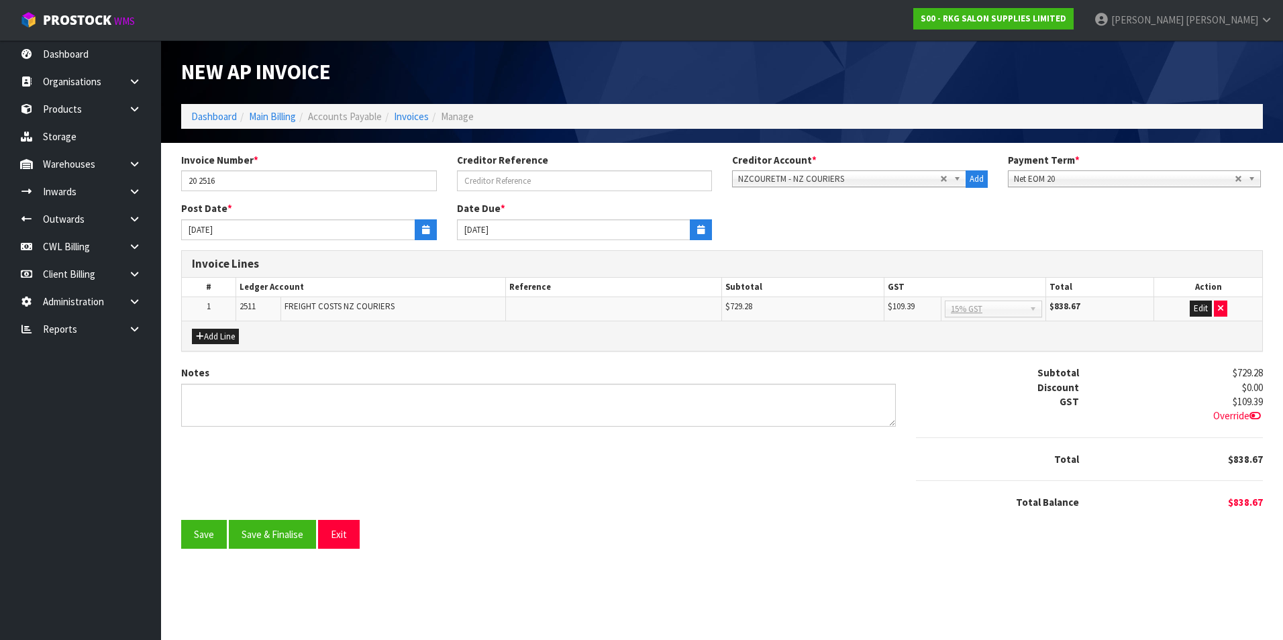
click at [1224, 417] on span "Override" at bounding box center [1238, 415] width 50 height 13
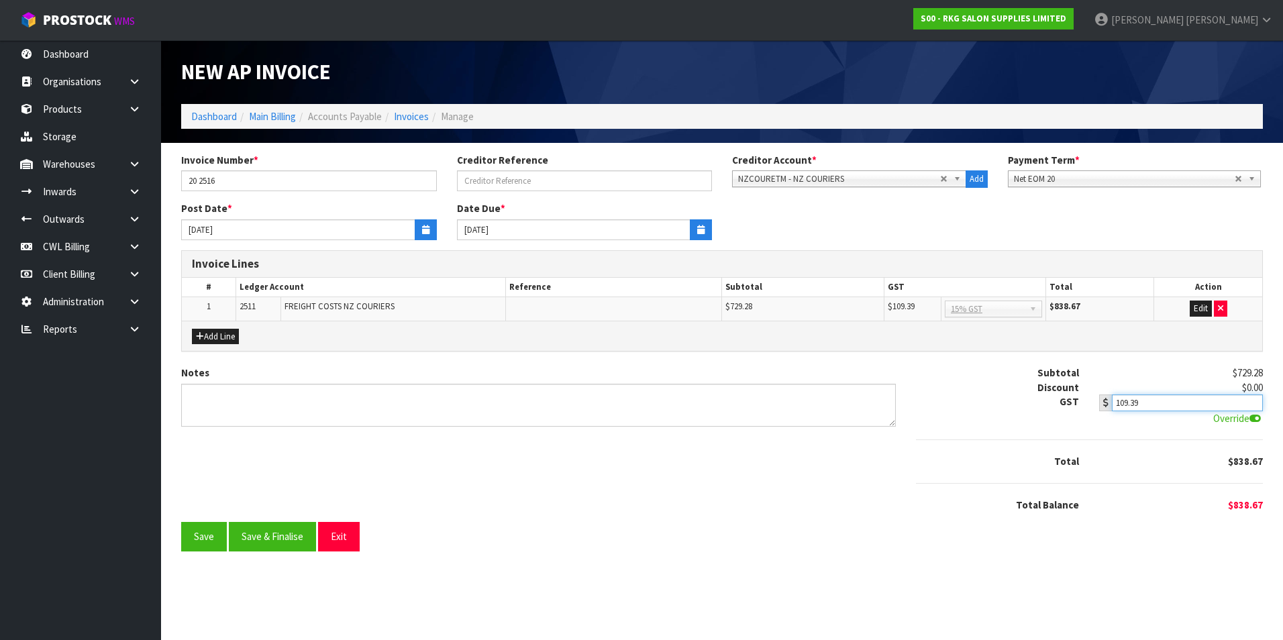
click at [1172, 406] on input "109.39" at bounding box center [1187, 403] width 151 height 17
type input "109.40"
click at [209, 535] on button "Save" at bounding box center [204, 536] width 46 height 29
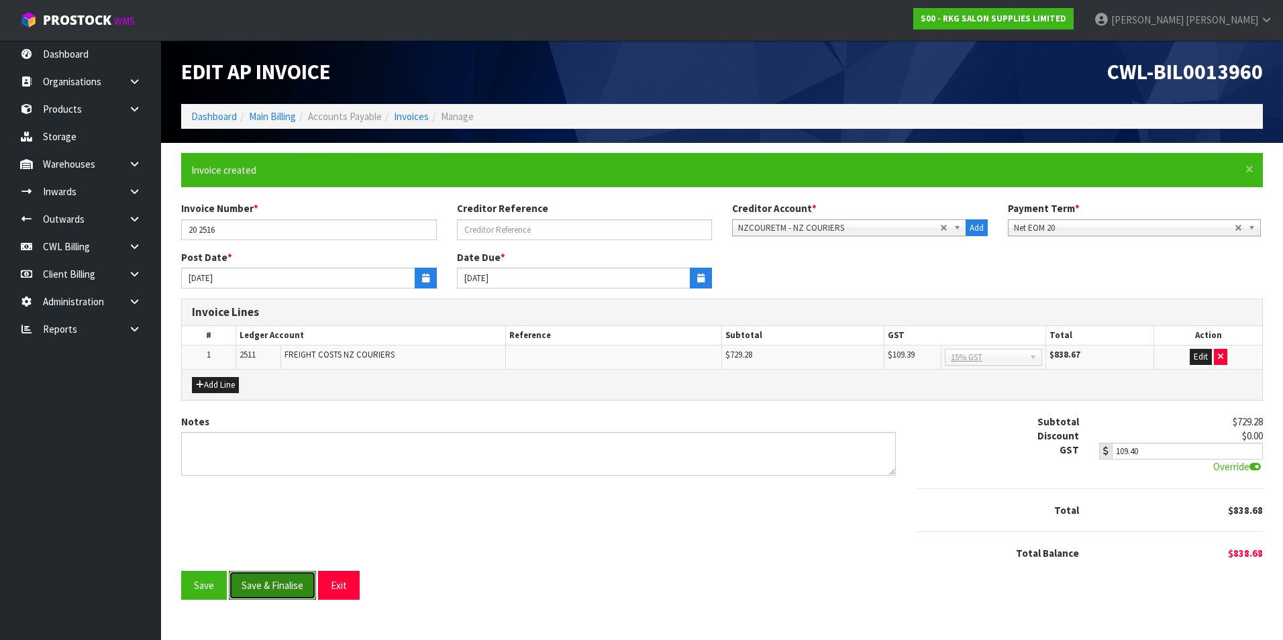
click at [273, 586] on button "Save & Finalise" at bounding box center [272, 585] width 87 height 29
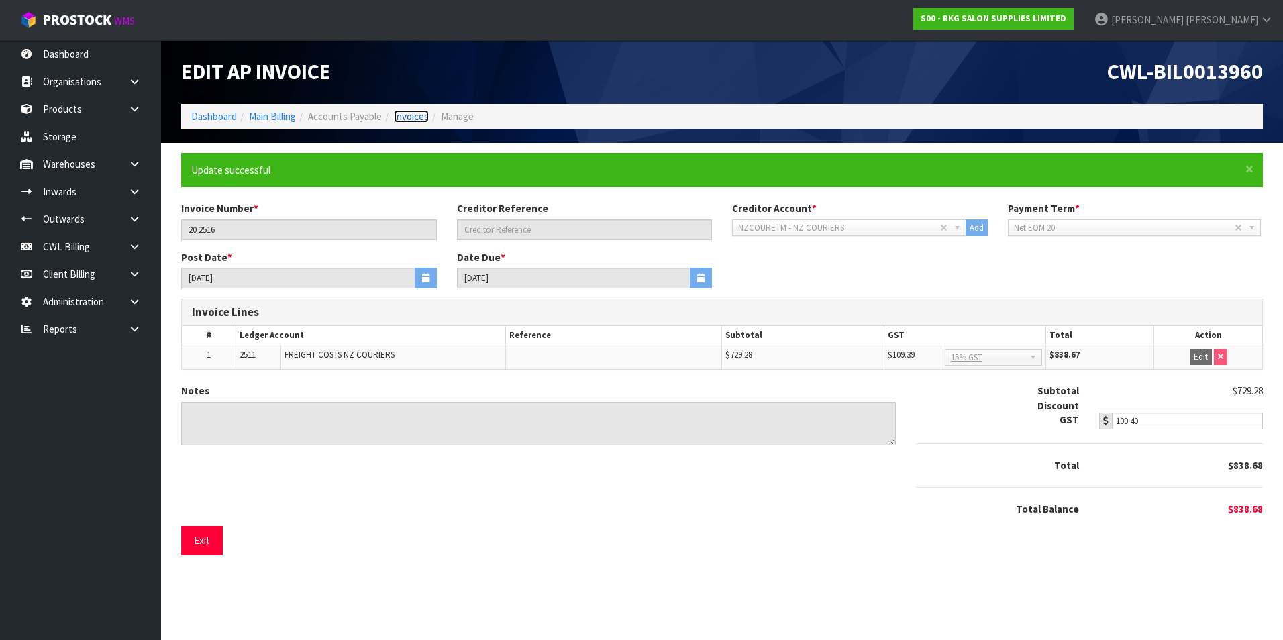
click at [427, 115] on link "Invoices" at bounding box center [411, 116] width 35 height 13
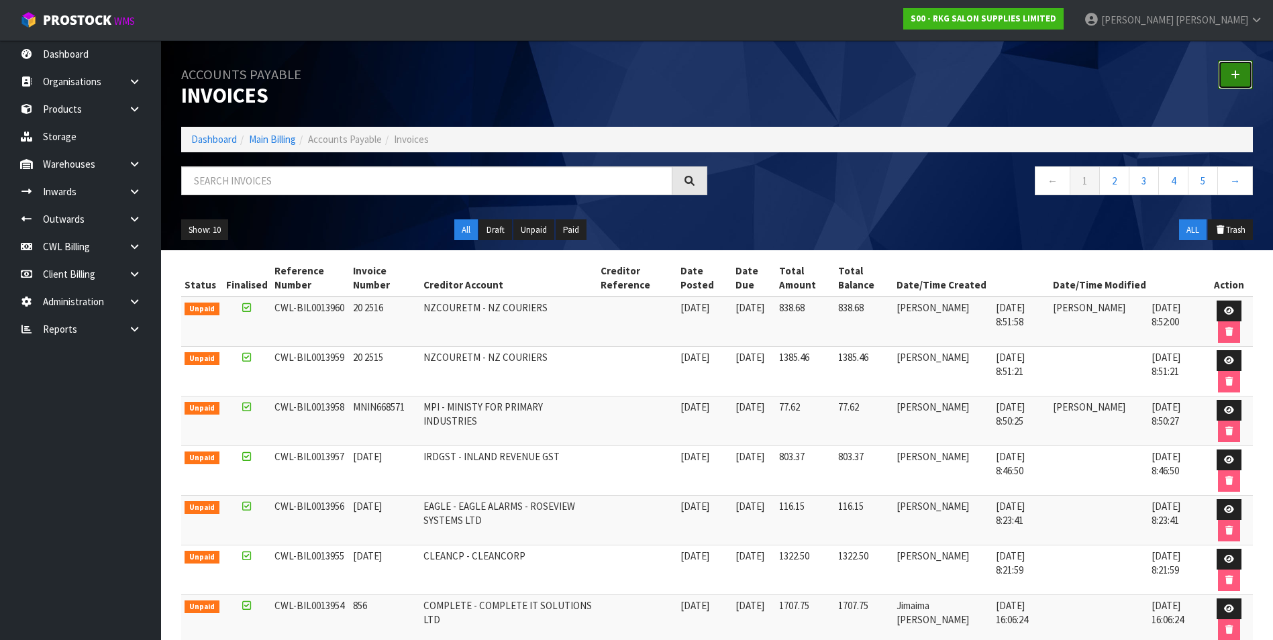
drag, startPoint x: 1244, startPoint y: 76, endPoint x: 1109, endPoint y: 101, distance: 137.1
click at [1243, 76] on link at bounding box center [1235, 74] width 35 height 29
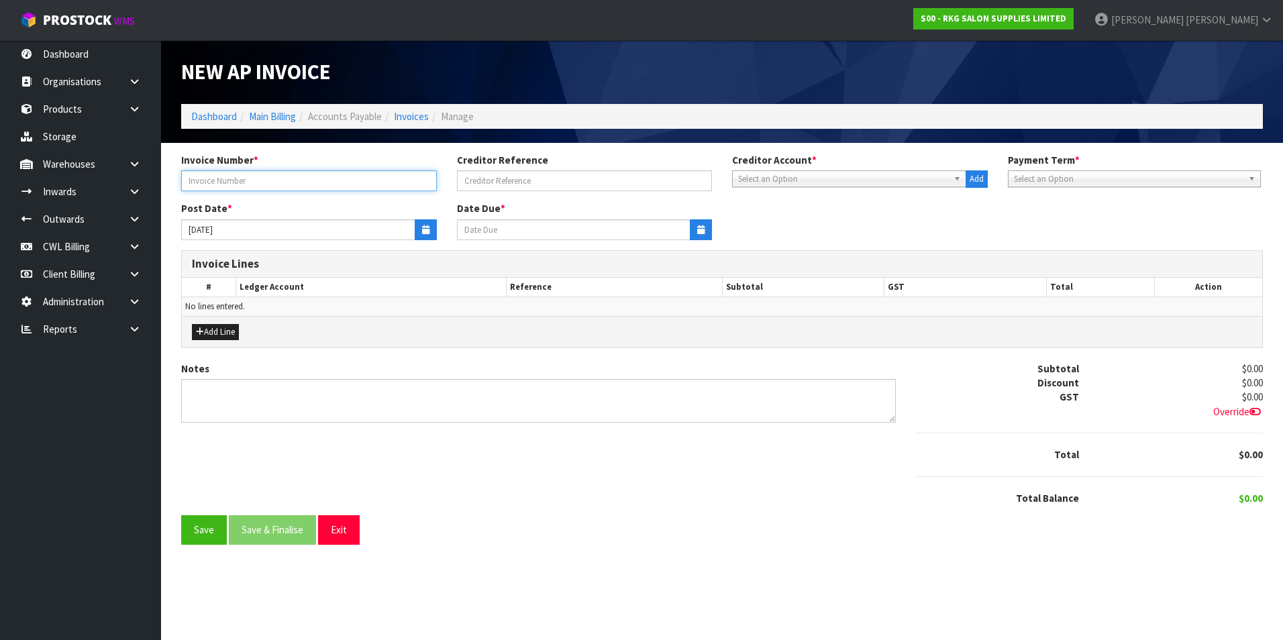
click at [298, 189] on input "text" at bounding box center [309, 180] width 256 height 21
type input "13758938"
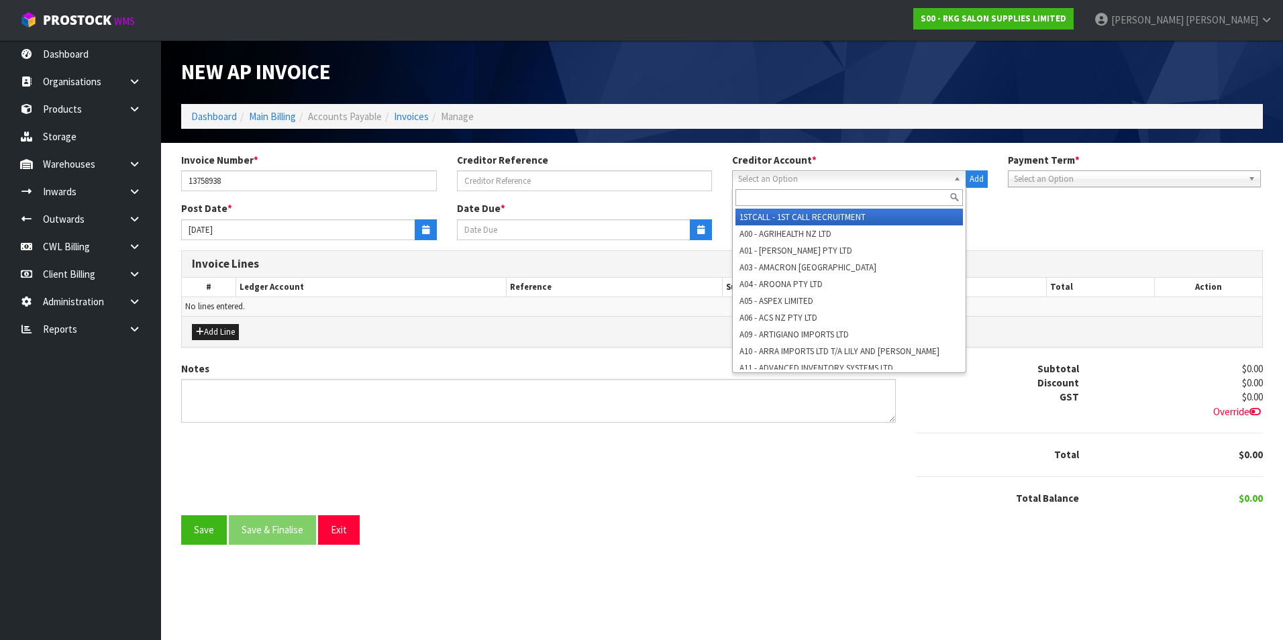
click at [786, 182] on span "Select an Option" at bounding box center [843, 179] width 210 height 16
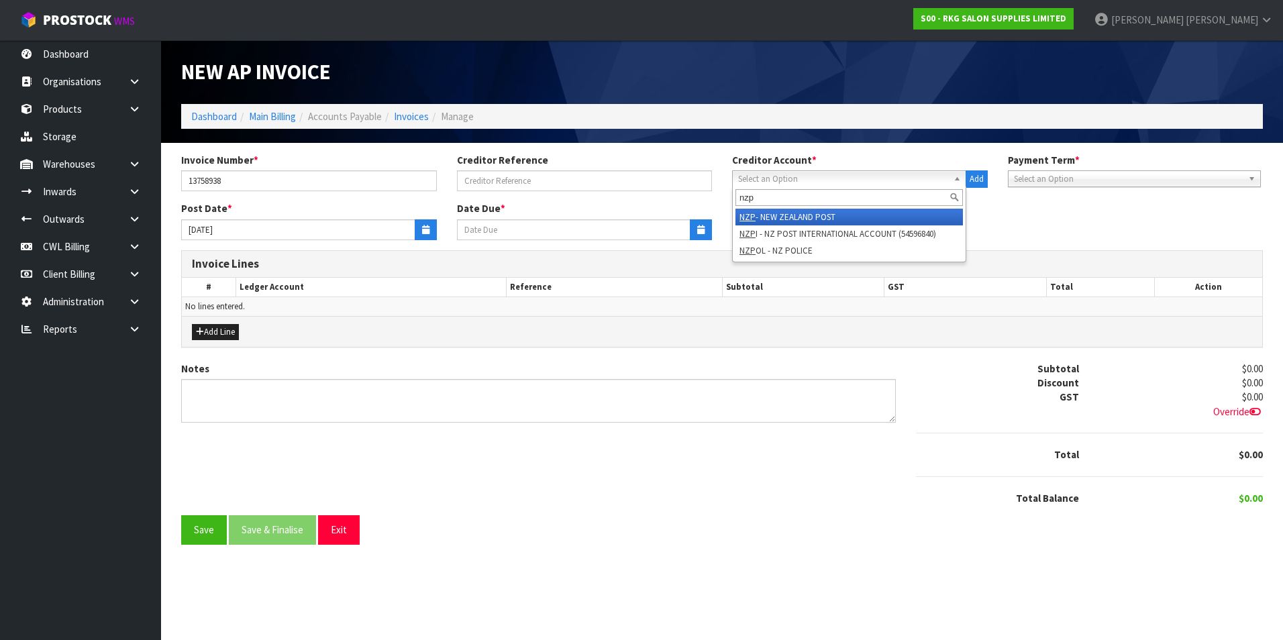
type input "nzp"
drag, startPoint x: 828, startPoint y: 217, endPoint x: 758, endPoint y: 212, distance: 70.0
click at [825, 217] on li "NZP - NEW ZEALAND POST" at bounding box center [848, 217] width 227 height 17
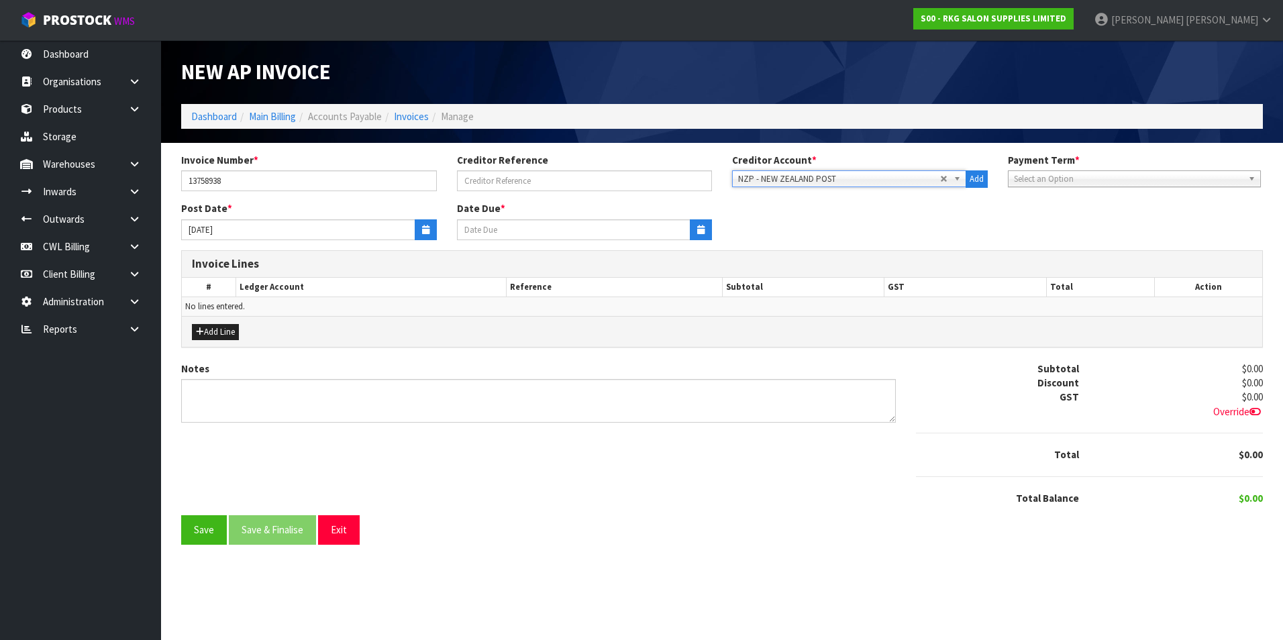
type input "20/10/2025"
drag, startPoint x: 427, startPoint y: 228, endPoint x: 405, endPoint y: 234, distance: 23.6
click at [427, 228] on icon "button" at bounding box center [425, 229] width 7 height 9
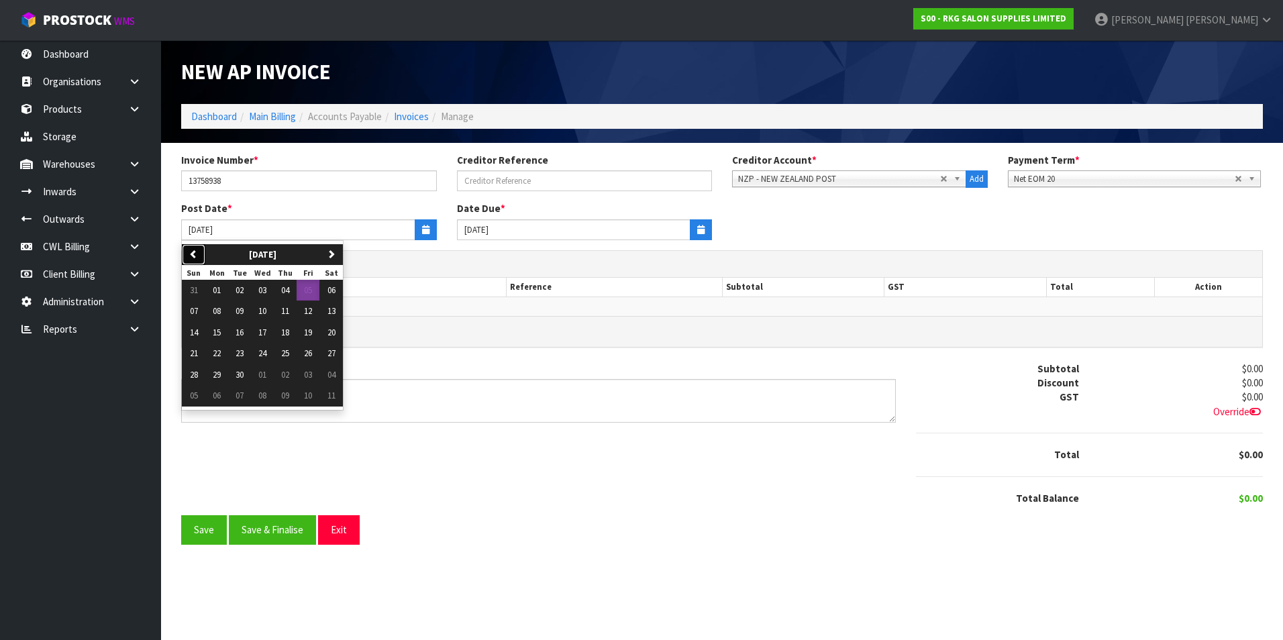
click at [201, 248] on button "previous" at bounding box center [193, 254] width 23 height 21
click at [262, 376] on span "27" at bounding box center [262, 374] width 8 height 11
type input "27/08/2025"
type input "20/09/2025"
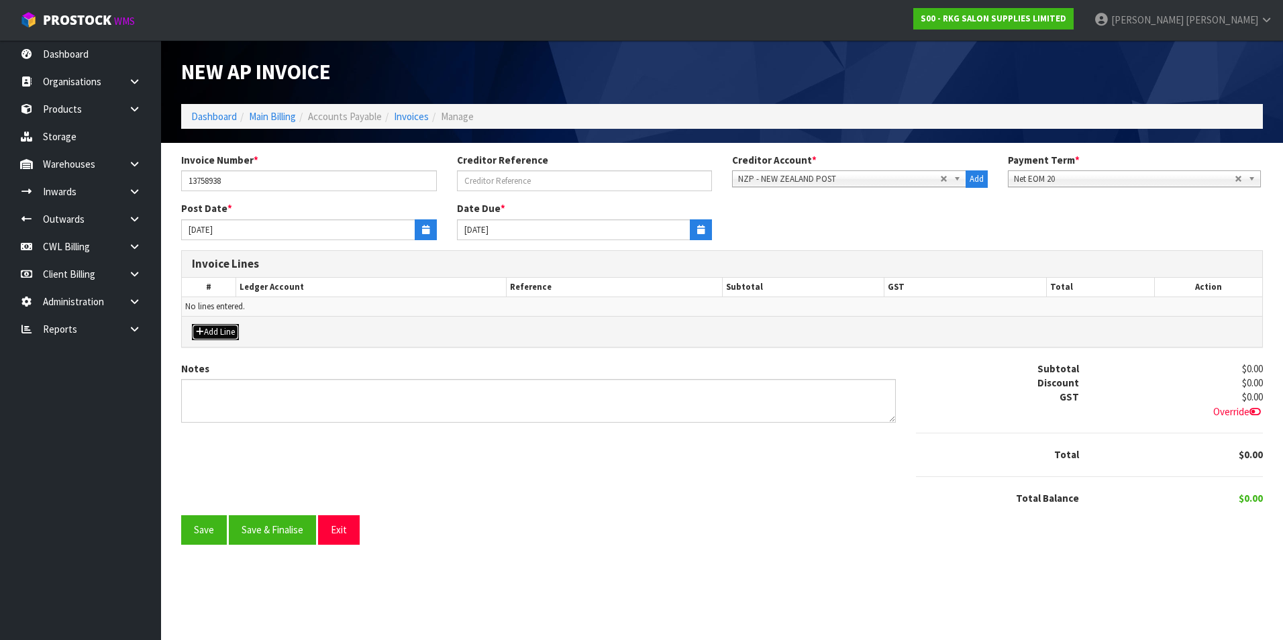
click at [227, 327] on button "Add Line" at bounding box center [215, 332] width 47 height 16
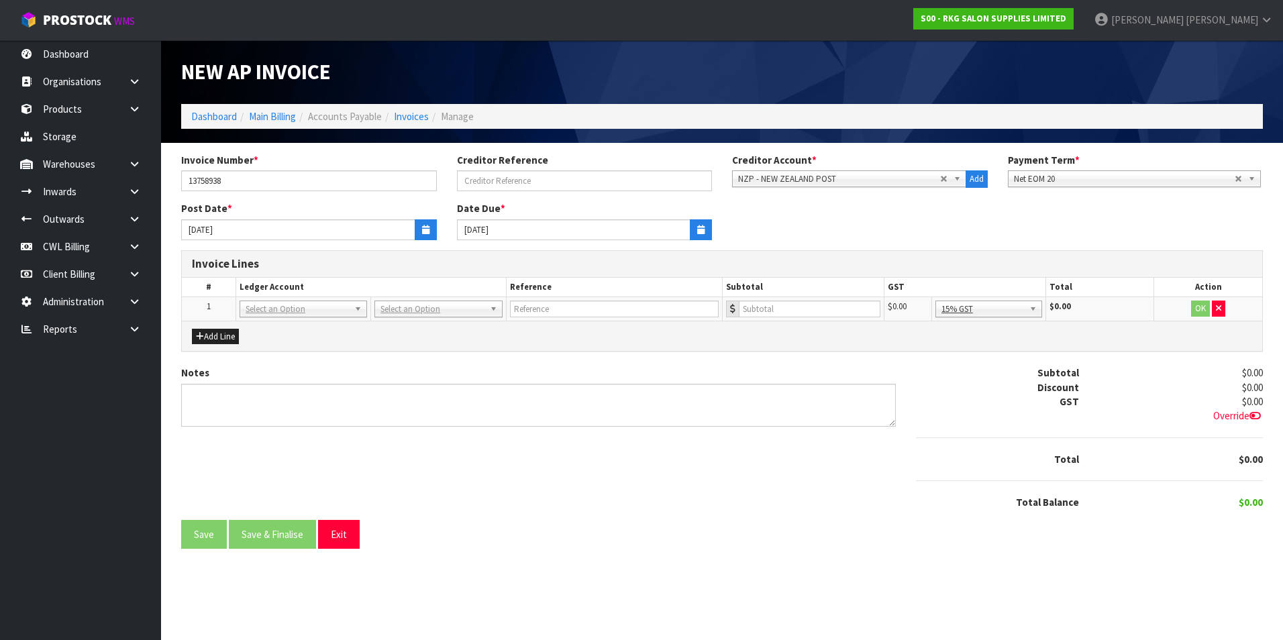
click at [217, 313] on td "1" at bounding box center [209, 309] width 54 height 24
drag, startPoint x: 308, startPoint y: 312, endPoint x: 290, endPoint y: 319, distance: 19.3
click at [289, 319] on div at bounding box center [303, 328] width 126 height 22
click at [294, 335] on input "text" at bounding box center [303, 327] width 121 height 17
type input "2503"
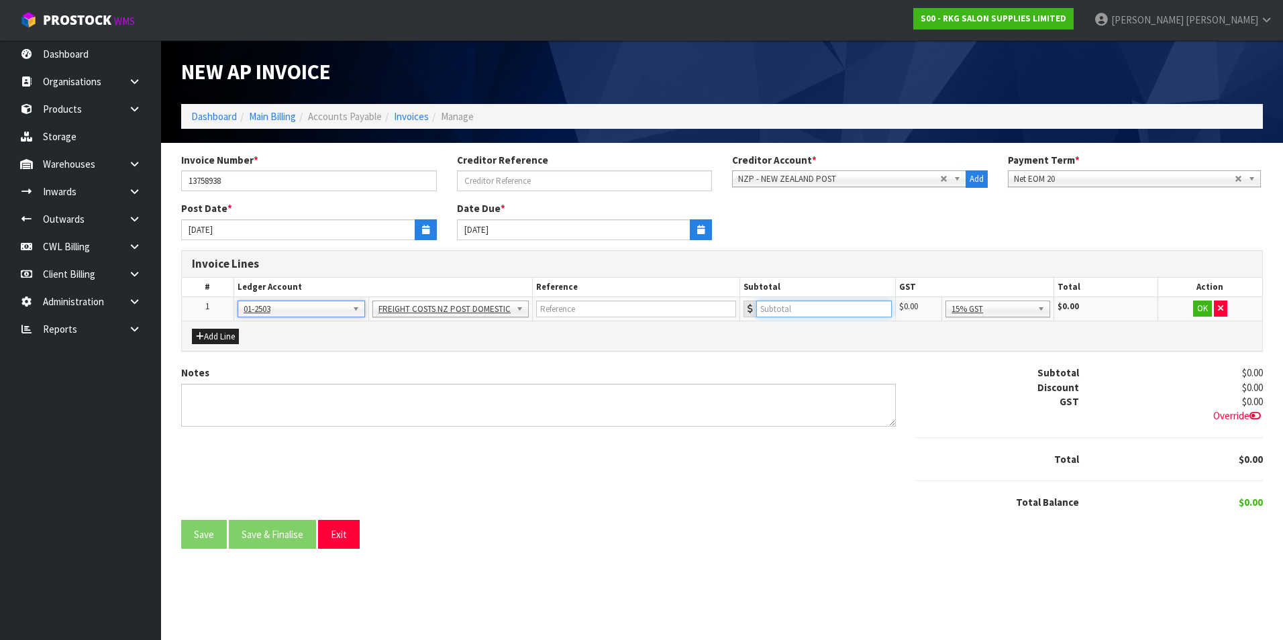
click at [797, 309] on input "number" at bounding box center [824, 309] width 136 height 17
type input "12021.58"
click at [1201, 307] on button "OK" at bounding box center [1202, 309] width 19 height 16
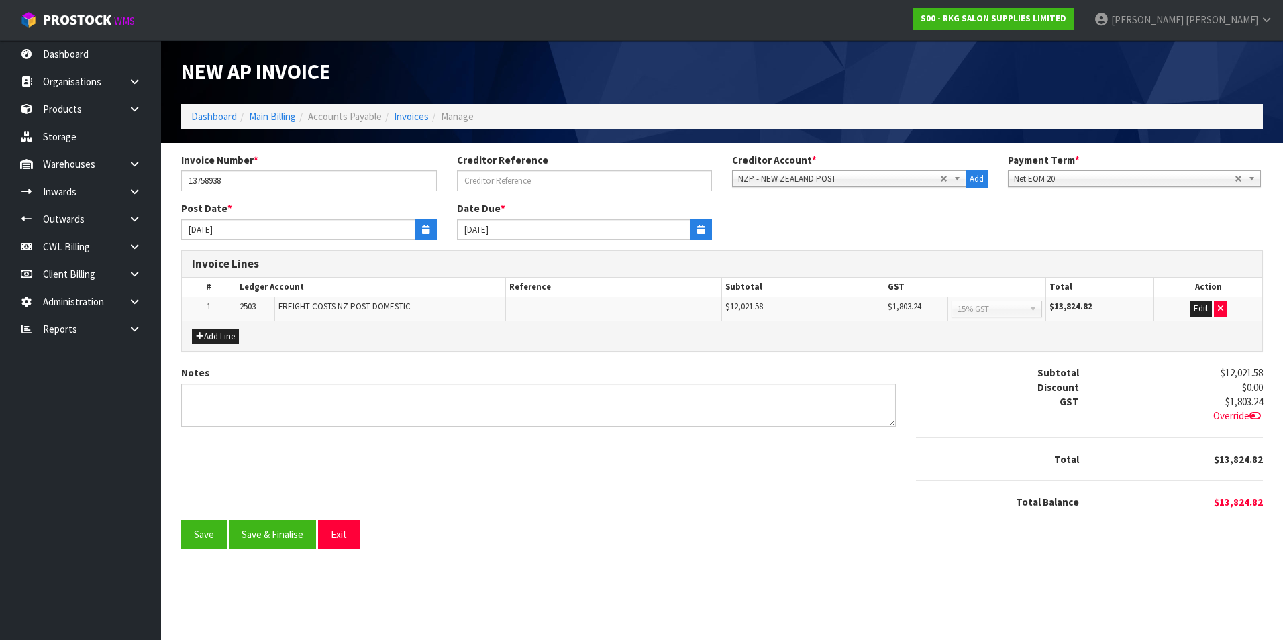
click at [1221, 415] on span "Override" at bounding box center [1238, 415] width 50 height 13
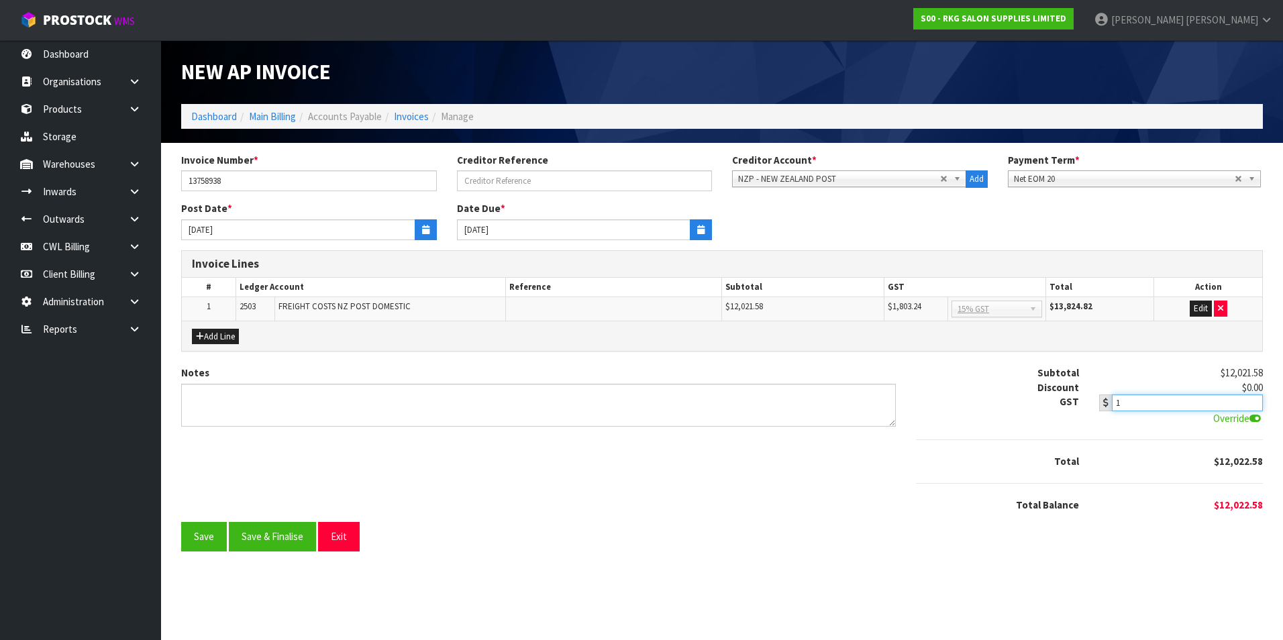
drag, startPoint x: 1221, startPoint y: 415, endPoint x: 1149, endPoint y: 399, distance: 73.4
click at [1149, 399] on input "1" at bounding box center [1187, 403] width 151 height 17
type input "1803.19"
click at [198, 536] on button "Save" at bounding box center [204, 536] width 46 height 29
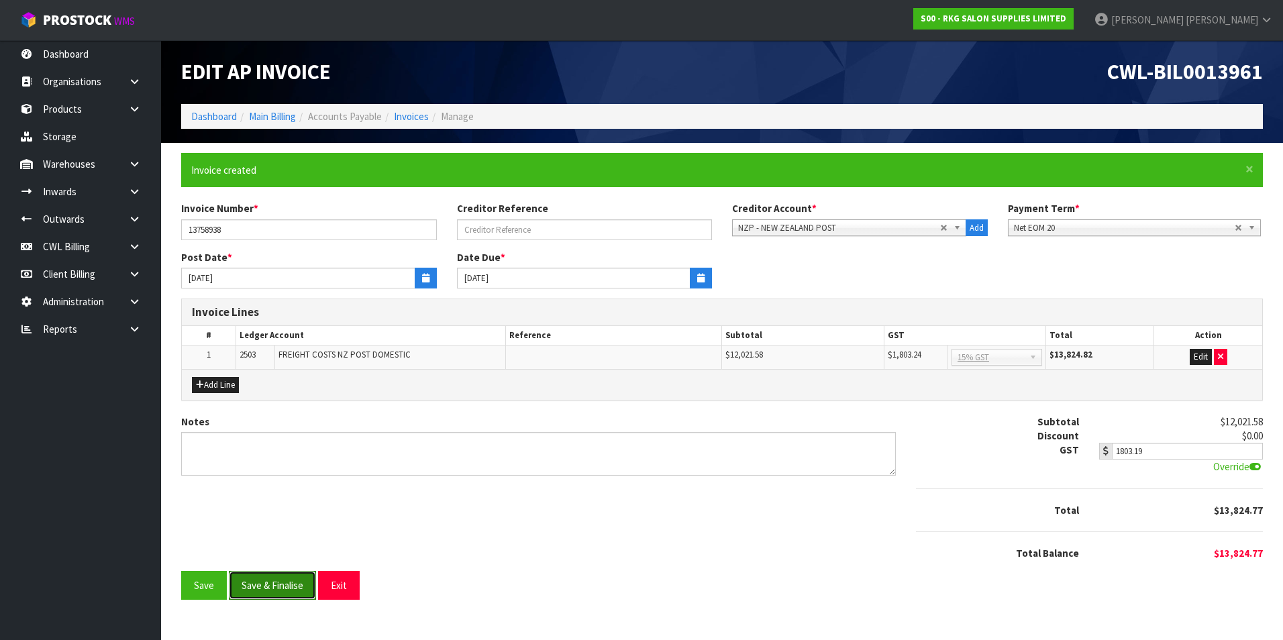
click at [277, 587] on button "Save & Finalise" at bounding box center [272, 585] width 87 height 29
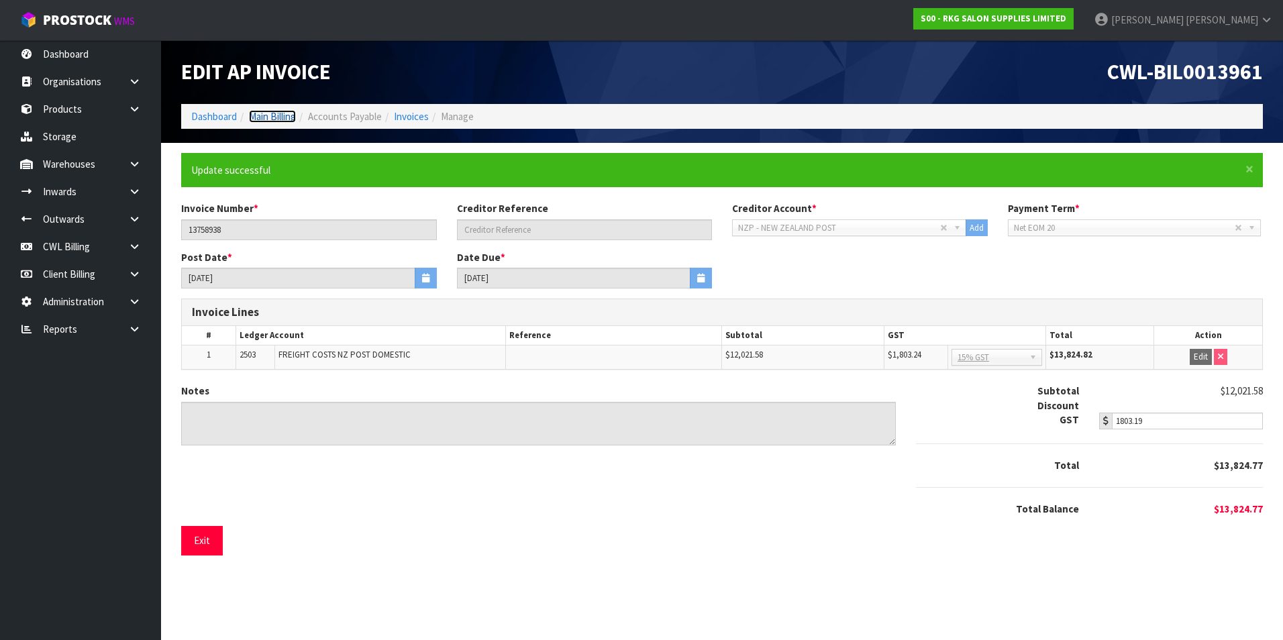
click at [285, 117] on link "Main Billing" at bounding box center [272, 116] width 47 height 13
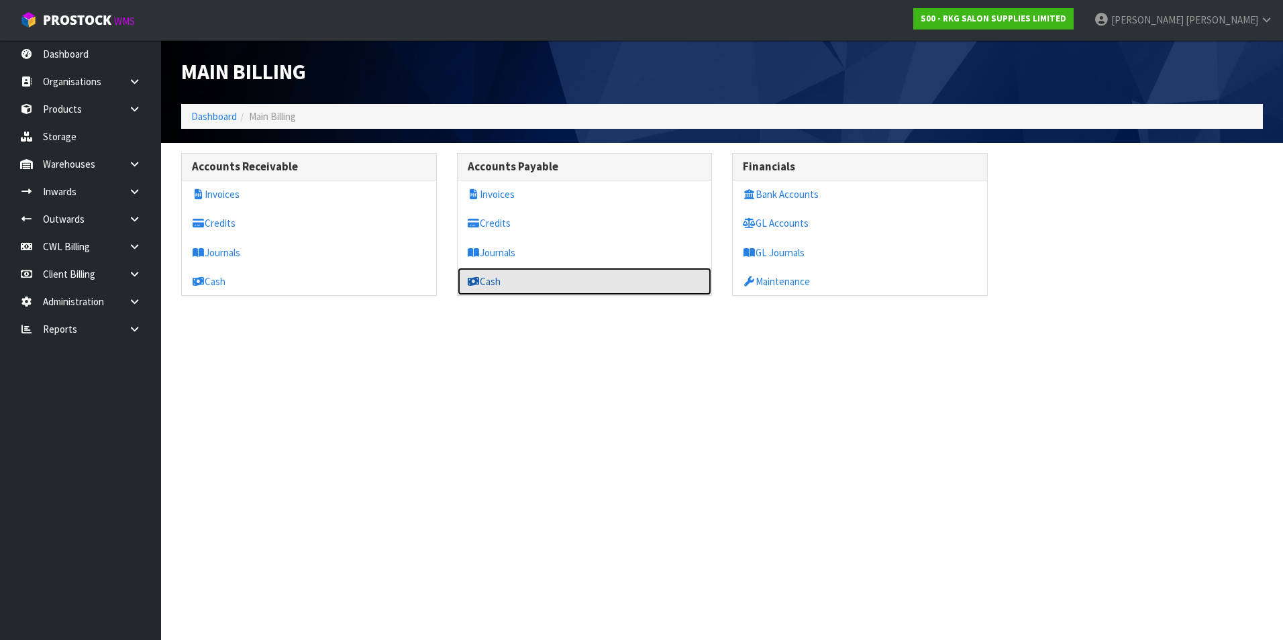
click at [491, 284] on link "Cash" at bounding box center [585, 282] width 254 height 28
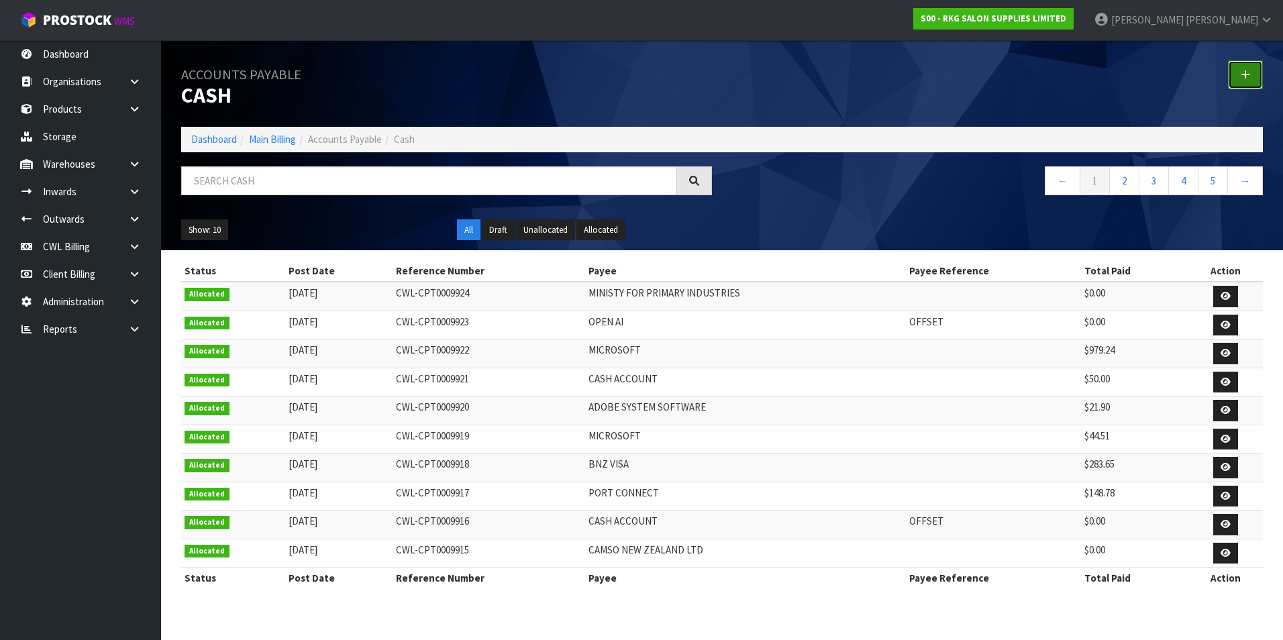
click at [1248, 76] on icon at bounding box center [1245, 75] width 9 height 10
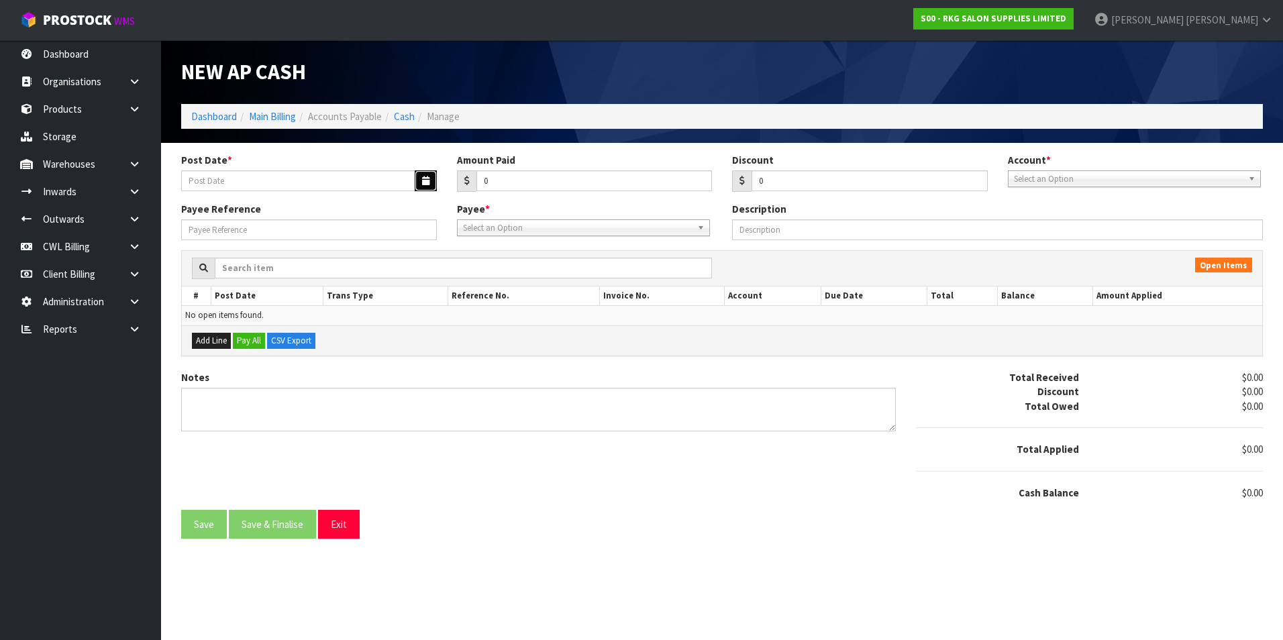
click at [428, 183] on icon "button" at bounding box center [425, 180] width 7 height 9
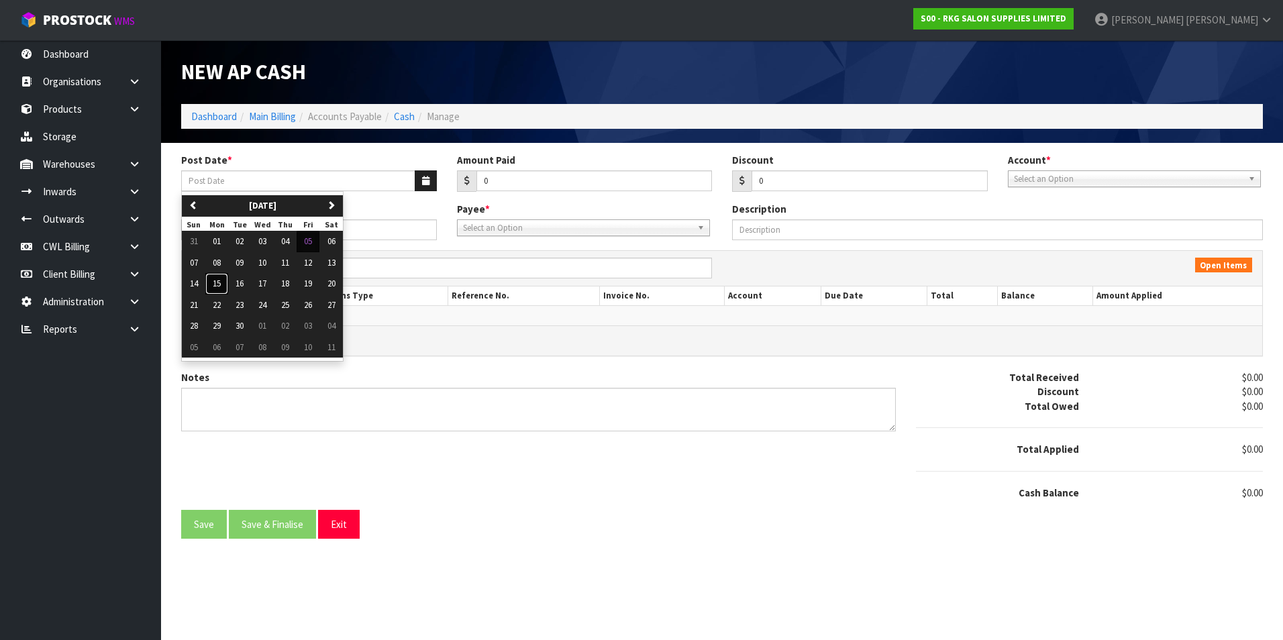
click at [220, 284] on span "15" at bounding box center [217, 283] width 8 height 11
type input "15/09/2025"
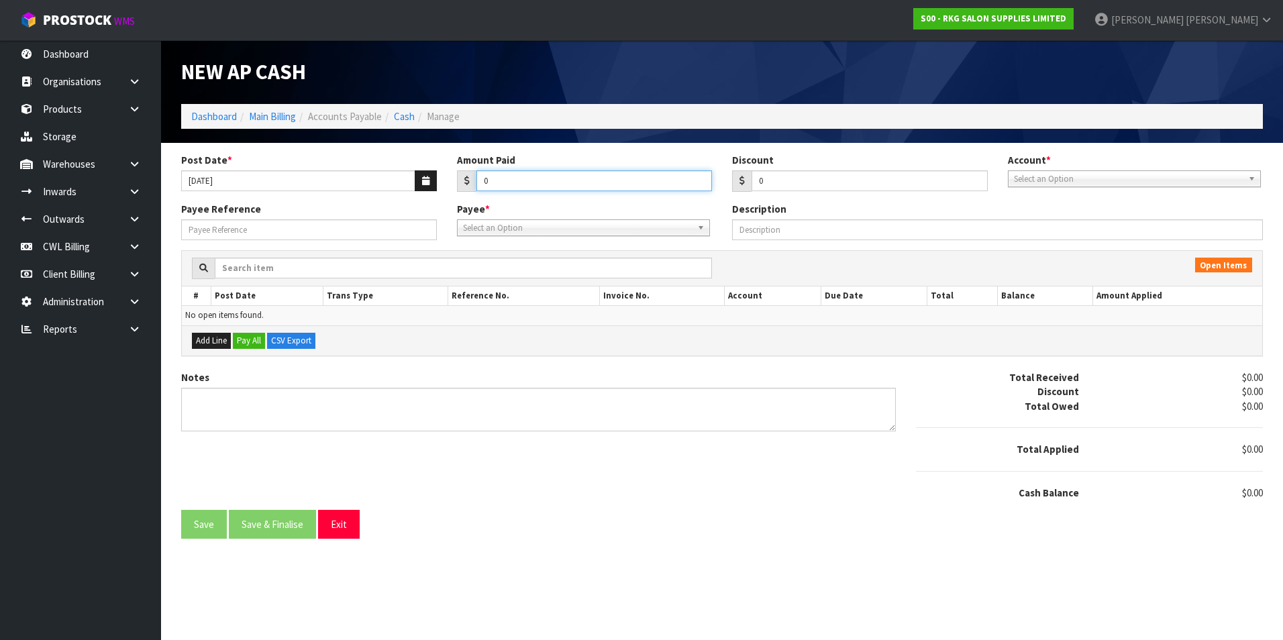
click at [509, 187] on input "0" at bounding box center [594, 180] width 236 height 21
type input "38.39"
click at [1041, 180] on span "Select an Option" at bounding box center [1128, 179] width 229 height 16
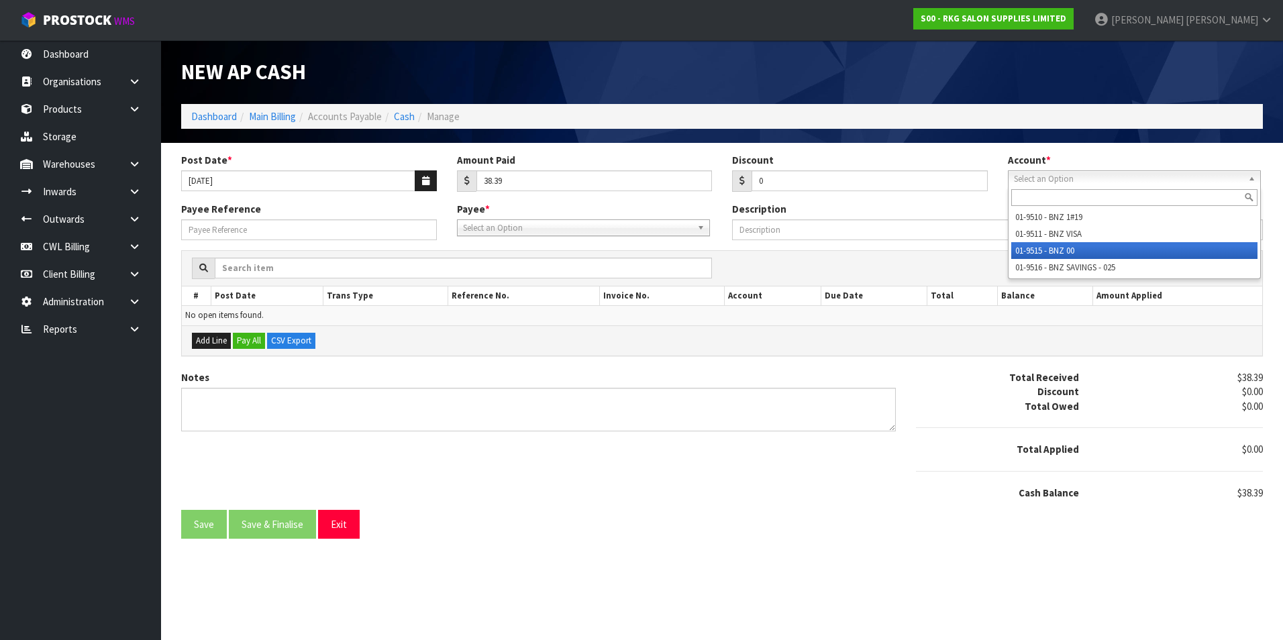
click at [1045, 249] on li "01-9515 - BNZ 00" at bounding box center [1134, 250] width 246 height 17
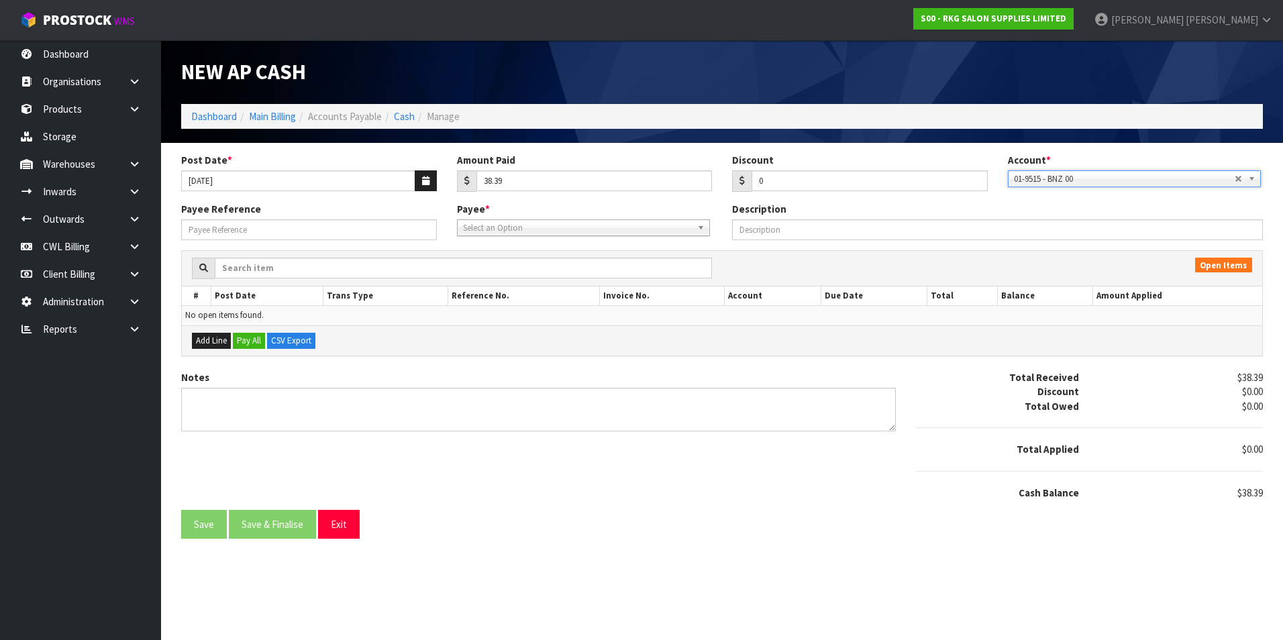
click at [562, 232] on span "Select an Option" at bounding box center [577, 228] width 229 height 16
type input "nzp"
click at [580, 270] on li "NZP - NEW ZEALAND POST" at bounding box center [583, 266] width 246 height 17
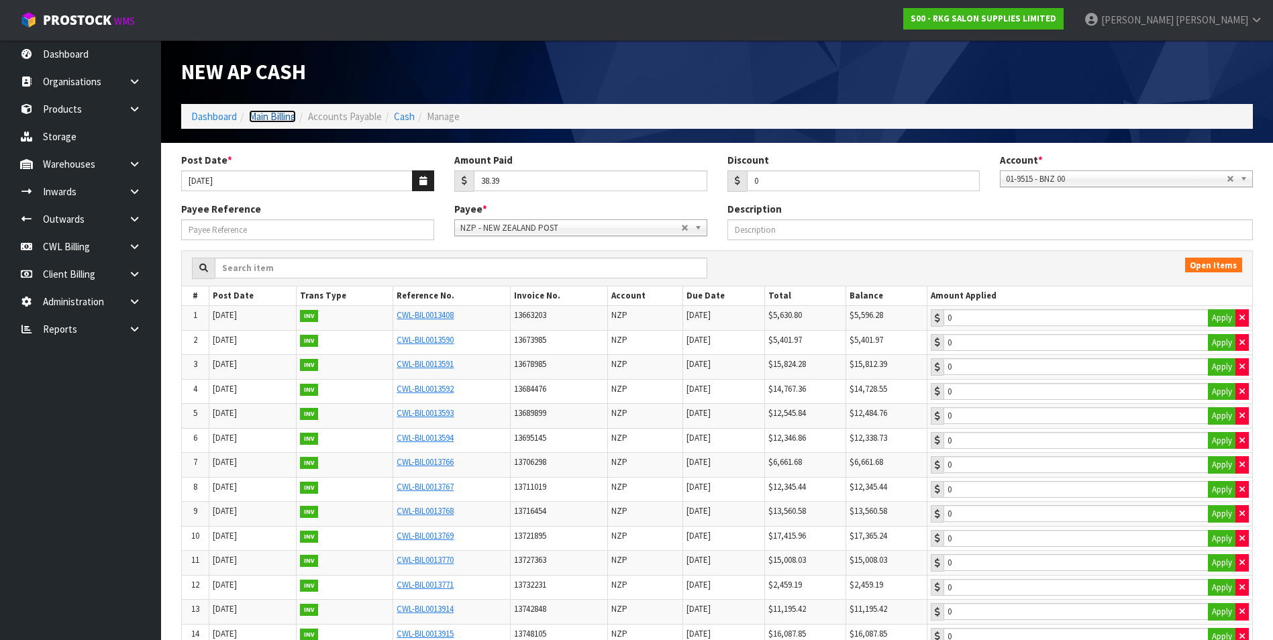
click at [278, 117] on link "Main Billing" at bounding box center [272, 116] width 47 height 13
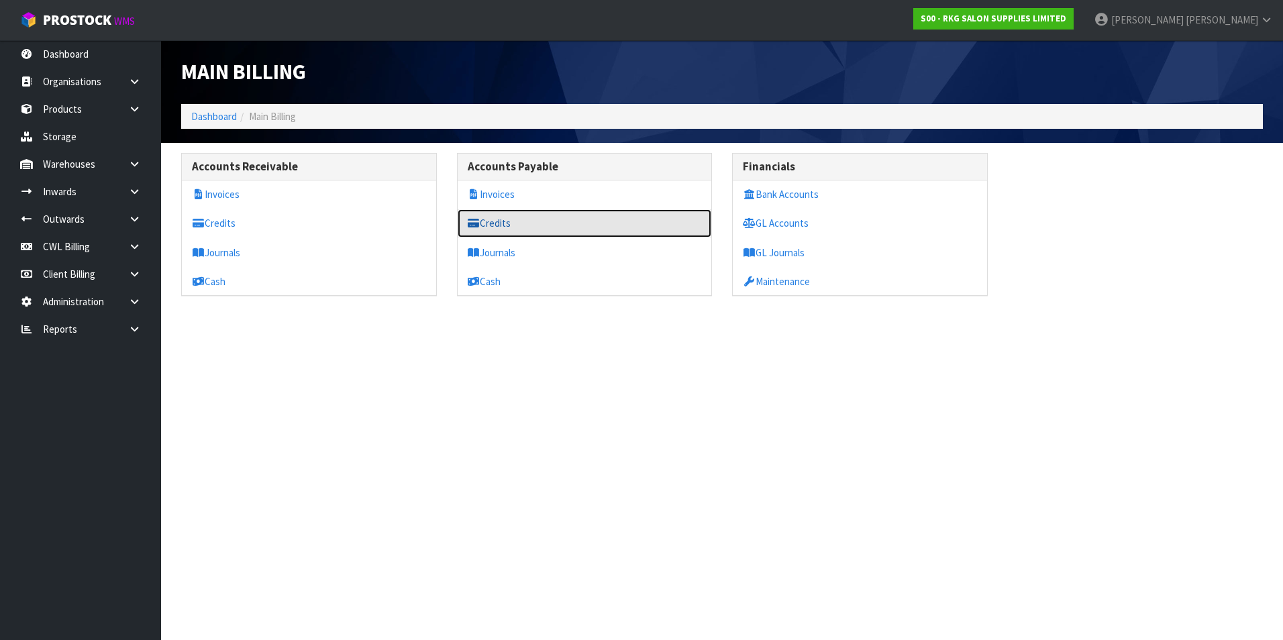
click at [513, 230] on link "Credits" at bounding box center [585, 223] width 254 height 28
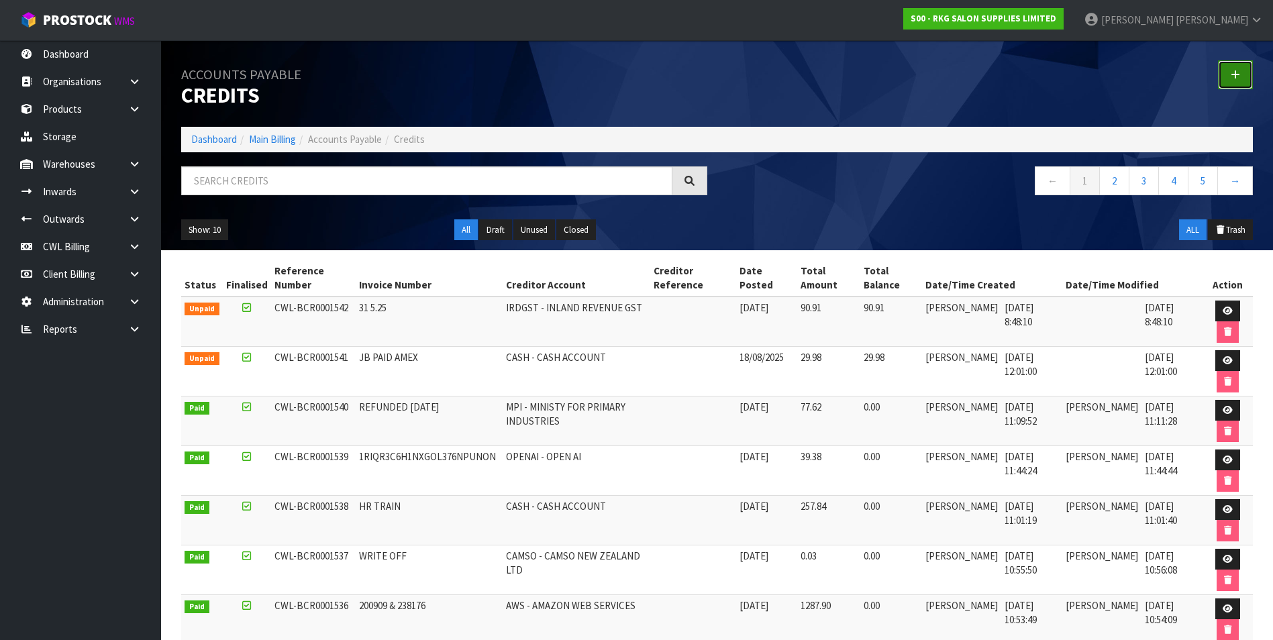
click at [1231, 70] on icon at bounding box center [1235, 75] width 9 height 10
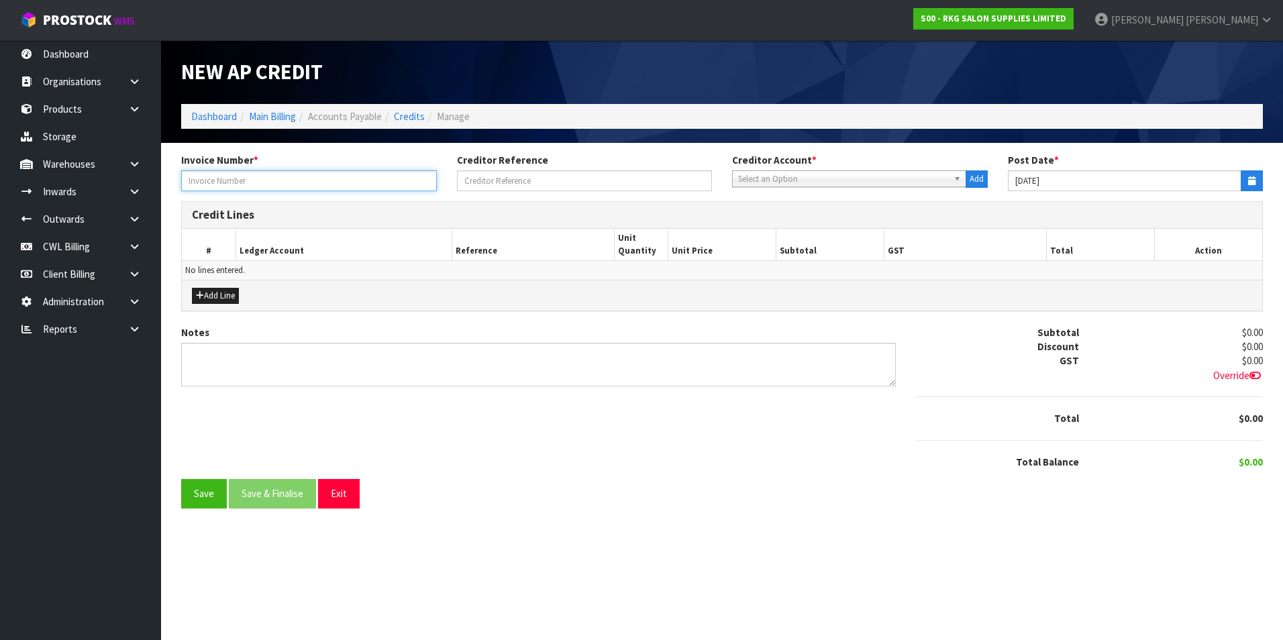
click at [346, 180] on input "text" at bounding box center [309, 180] width 256 height 21
type input "C1910-104910"
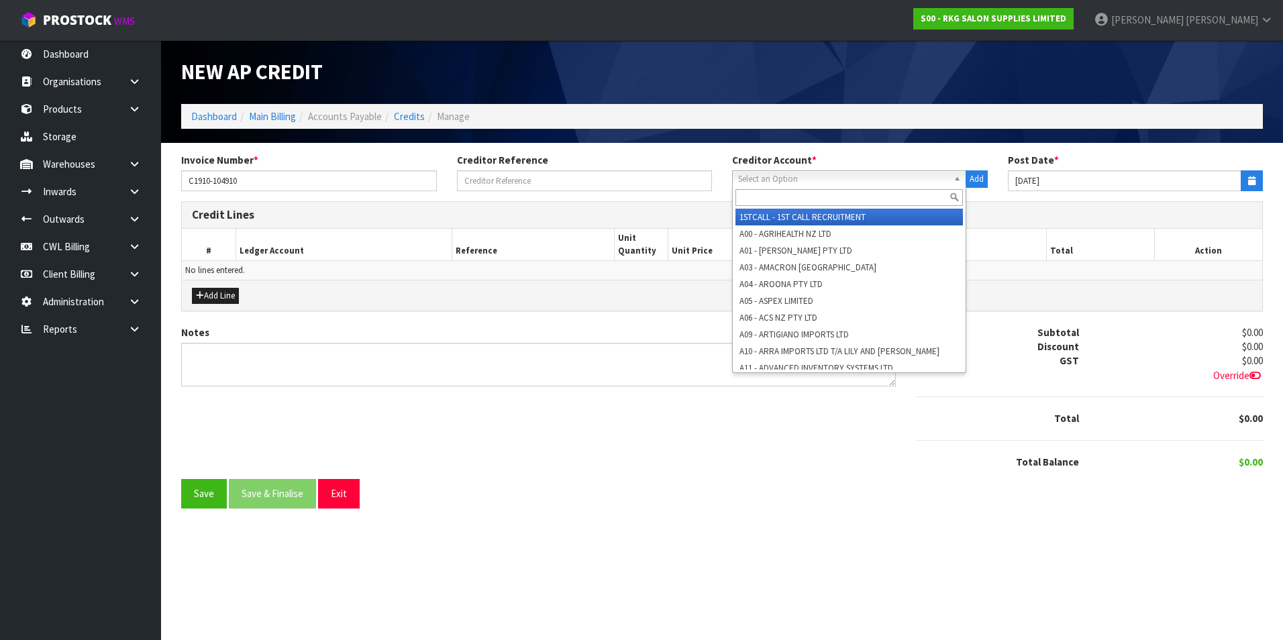
click at [848, 183] on span "Select an Option" at bounding box center [843, 179] width 210 height 16
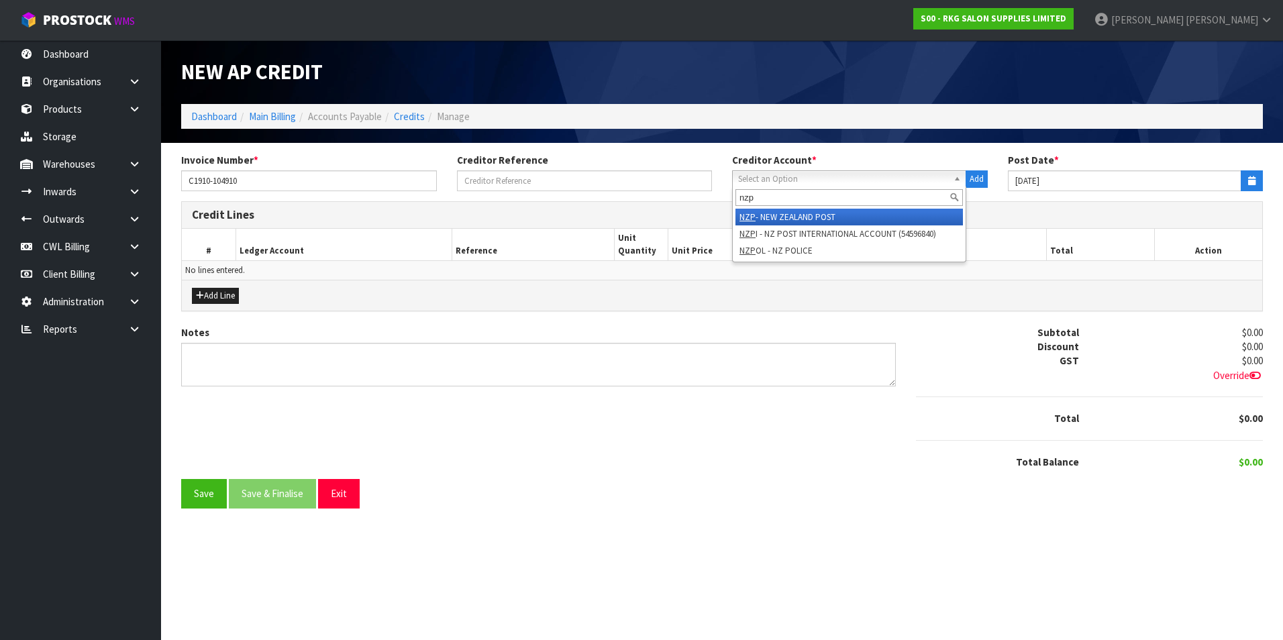
type input "nzp"
click at [845, 213] on li "NZP - NEW ZEALAND POST" at bounding box center [848, 217] width 227 height 17
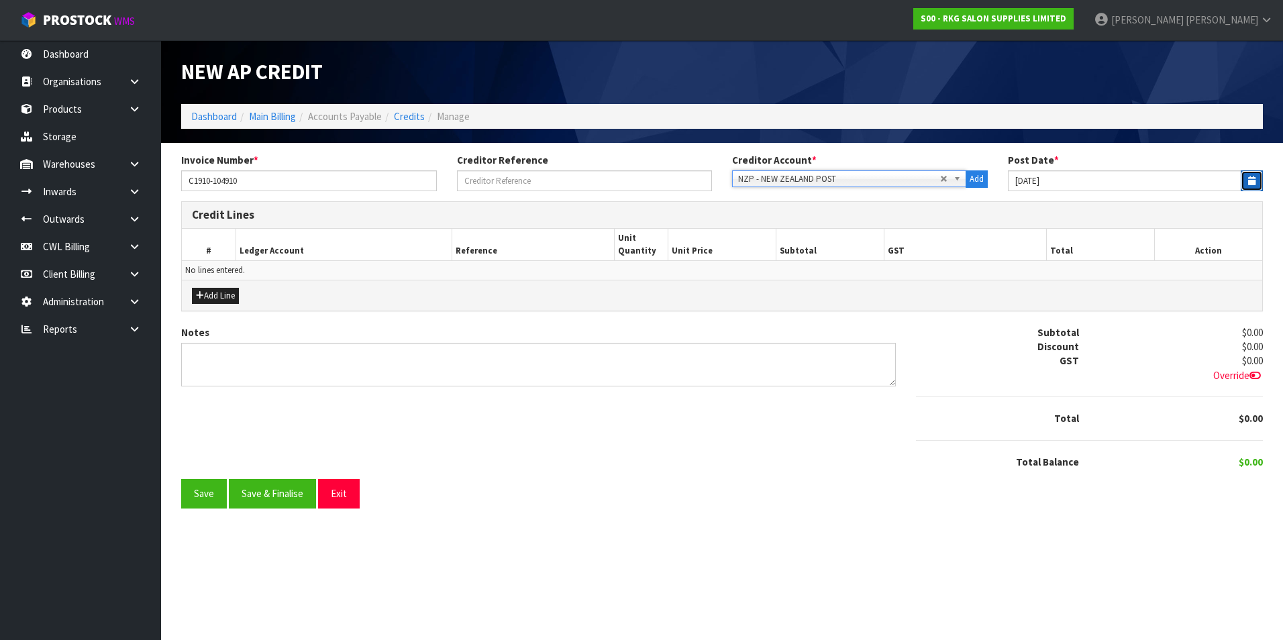
click at [1249, 183] on icon "button" at bounding box center [1251, 180] width 7 height 9
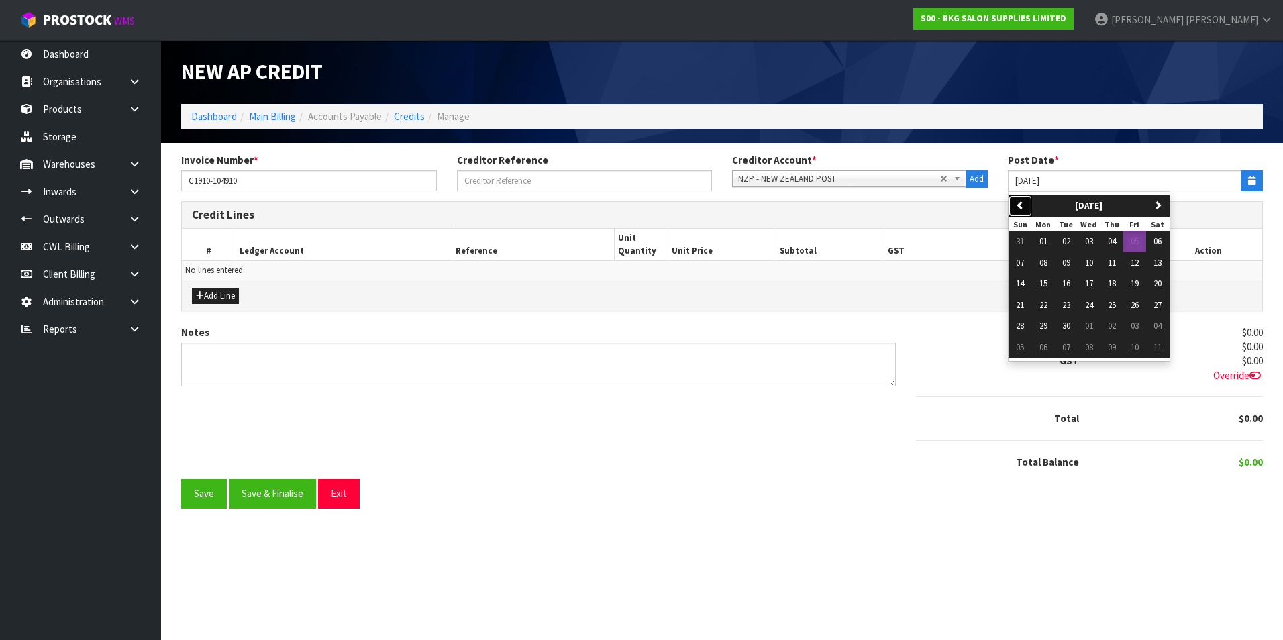
click at [1029, 207] on button "previous" at bounding box center [1020, 205] width 23 height 21
drag, startPoint x: 1135, startPoint y: 284, endPoint x: 611, endPoint y: 277, distance: 524.1
click at [1135, 285] on span "15" at bounding box center [1135, 283] width 8 height 11
type input "15/08/2025"
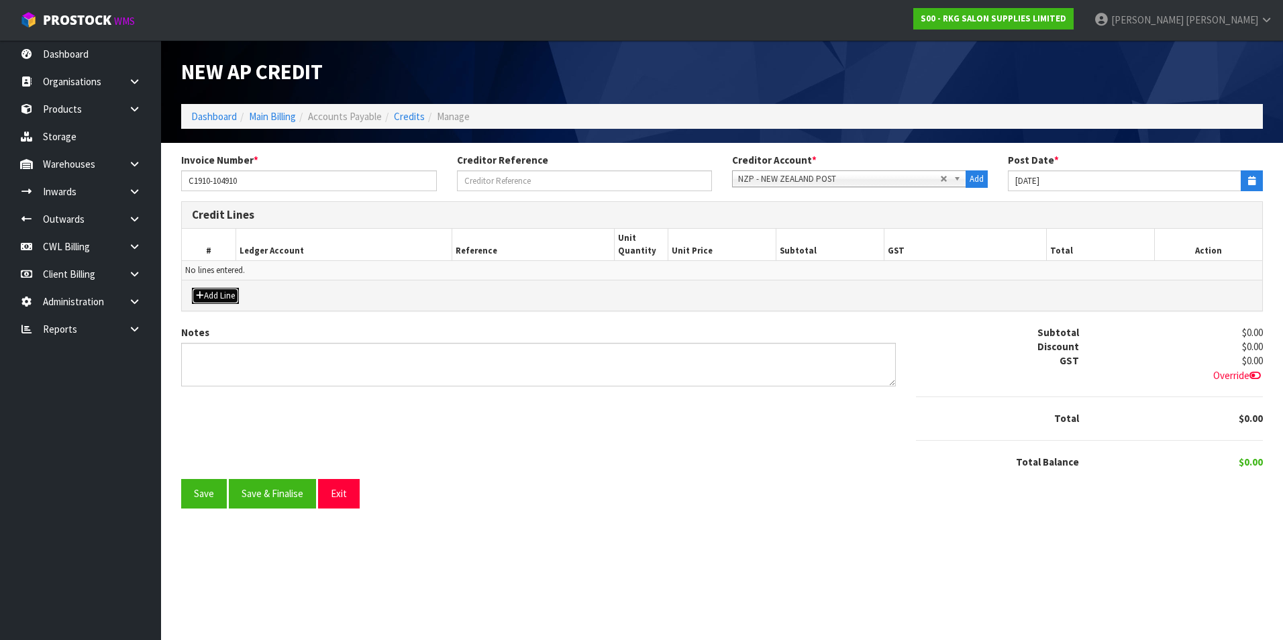
click at [208, 296] on button "Add Line" at bounding box center [215, 296] width 47 height 16
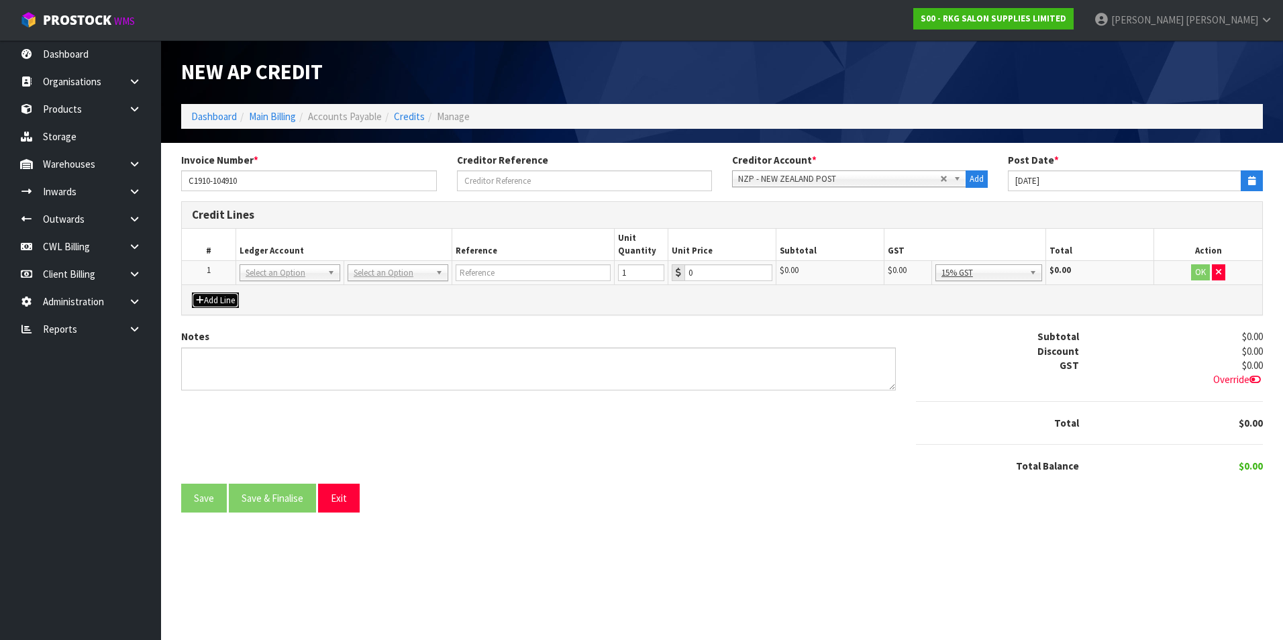
drag, startPoint x: 254, startPoint y: 278, endPoint x: 258, endPoint y: 289, distance: 11.2
click at [258, 290] on input "text" at bounding box center [290, 291] width 94 height 17
type input "2503"
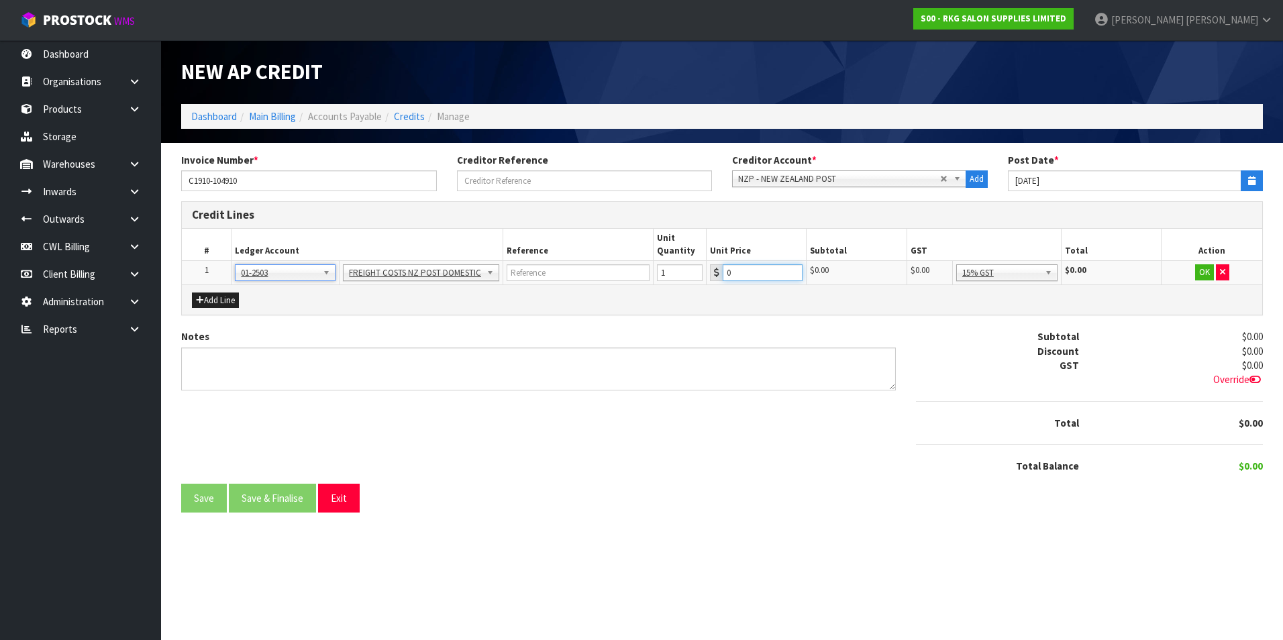
click at [745, 268] on input "0" at bounding box center [762, 272] width 79 height 17
type input "38.39"
click at [1201, 272] on button "OK" at bounding box center [1204, 272] width 19 height 16
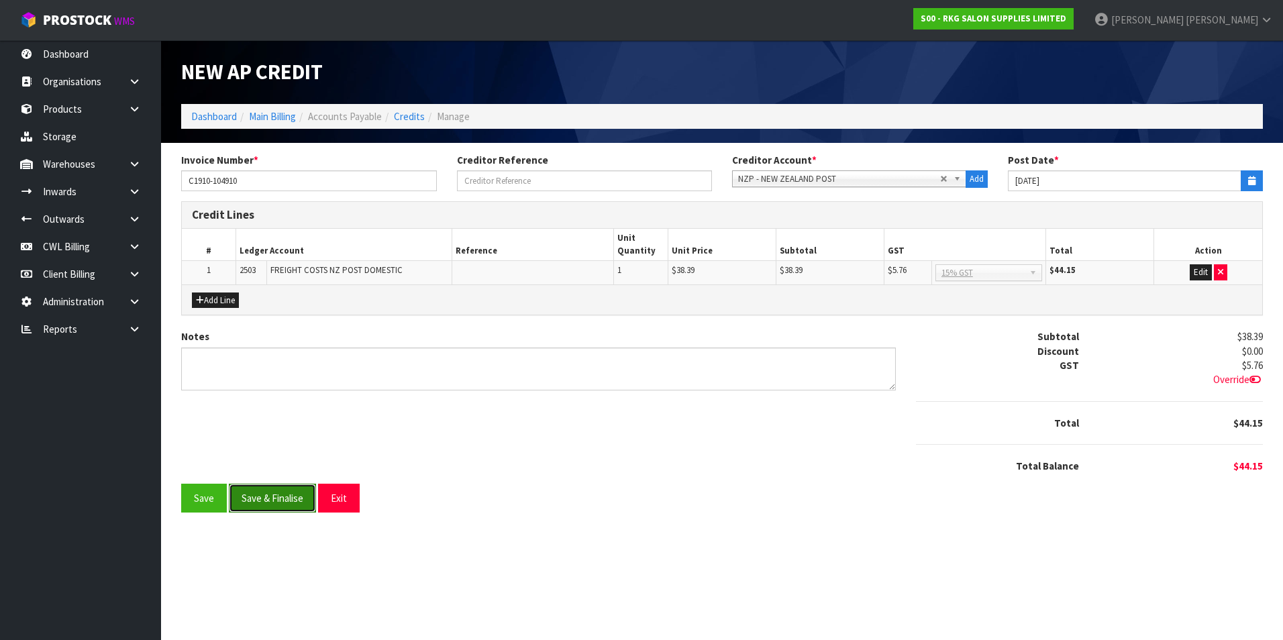
click at [303, 497] on button "Save & Finalise" at bounding box center [272, 498] width 87 height 29
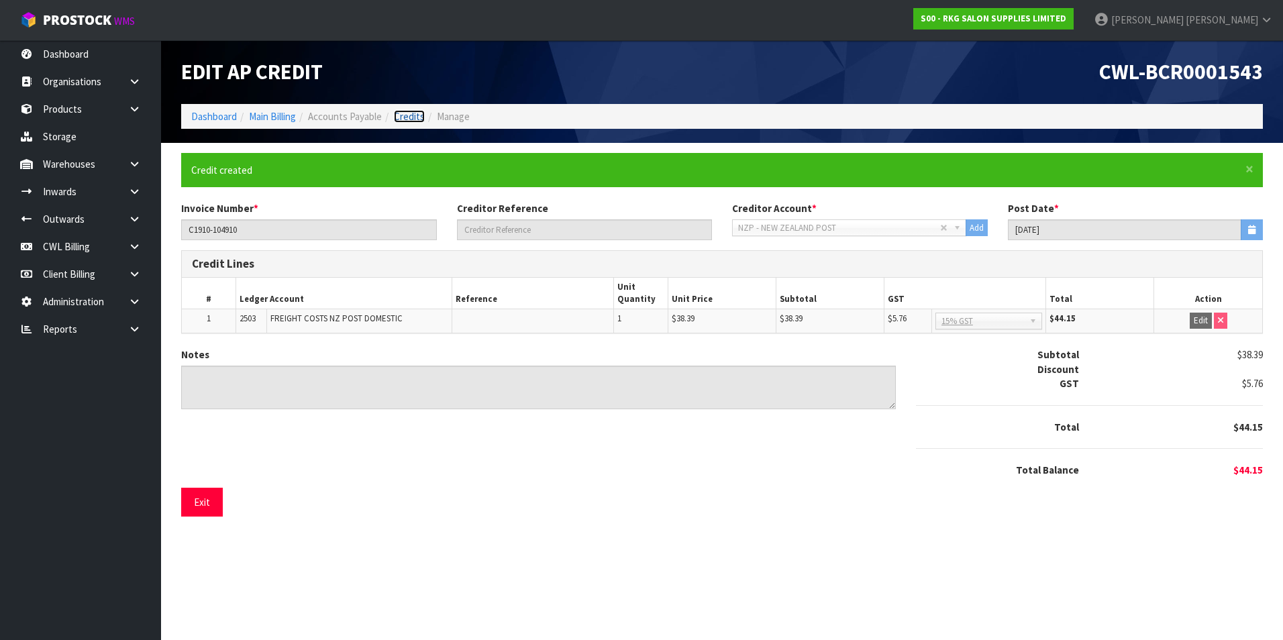
click at [403, 119] on link "Credits" at bounding box center [409, 116] width 31 height 13
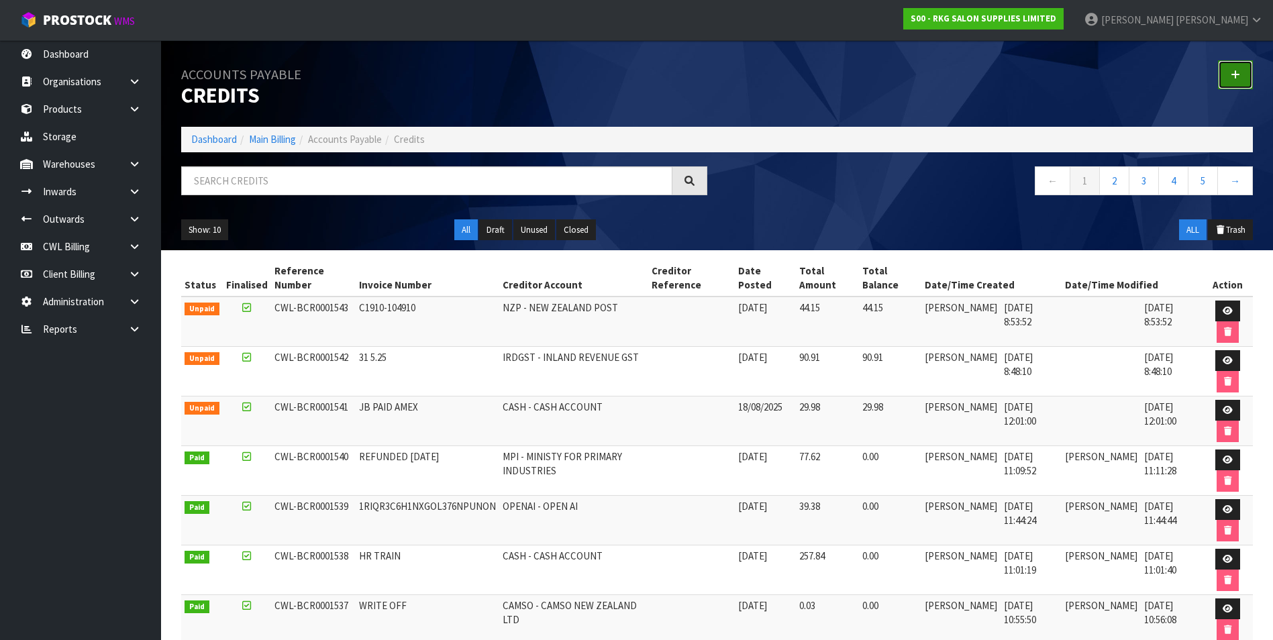
click at [1237, 75] on icon at bounding box center [1235, 75] width 9 height 10
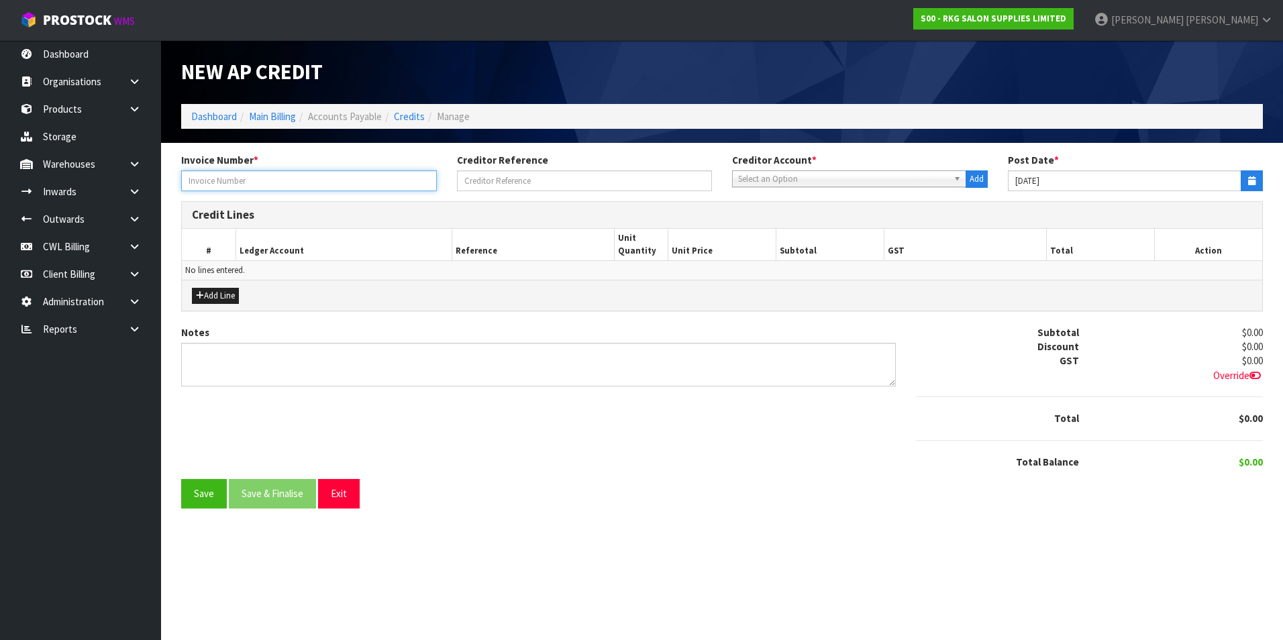
click at [211, 173] on input "text" at bounding box center [309, 180] width 256 height 21
type input "C1910-104955"
click at [776, 176] on span "Select an Option" at bounding box center [843, 179] width 210 height 16
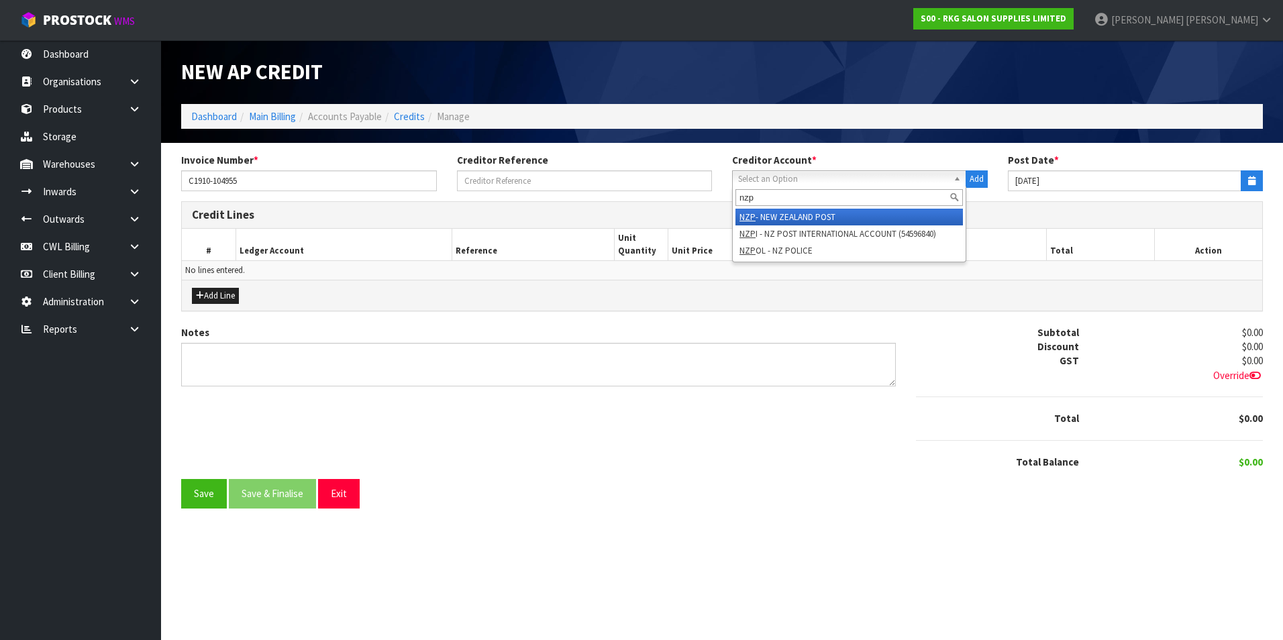
type input "nzp"
click at [794, 213] on li "NZP - NEW ZEALAND POST" at bounding box center [848, 217] width 227 height 17
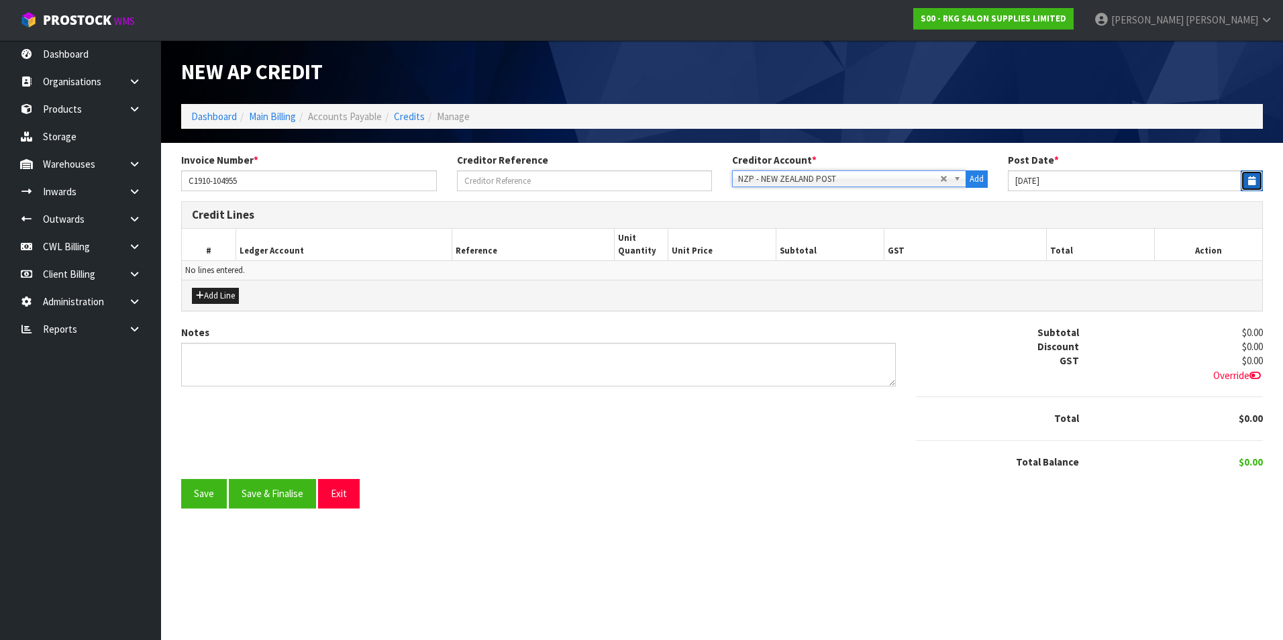
click at [1251, 184] on icon "button" at bounding box center [1251, 180] width 7 height 9
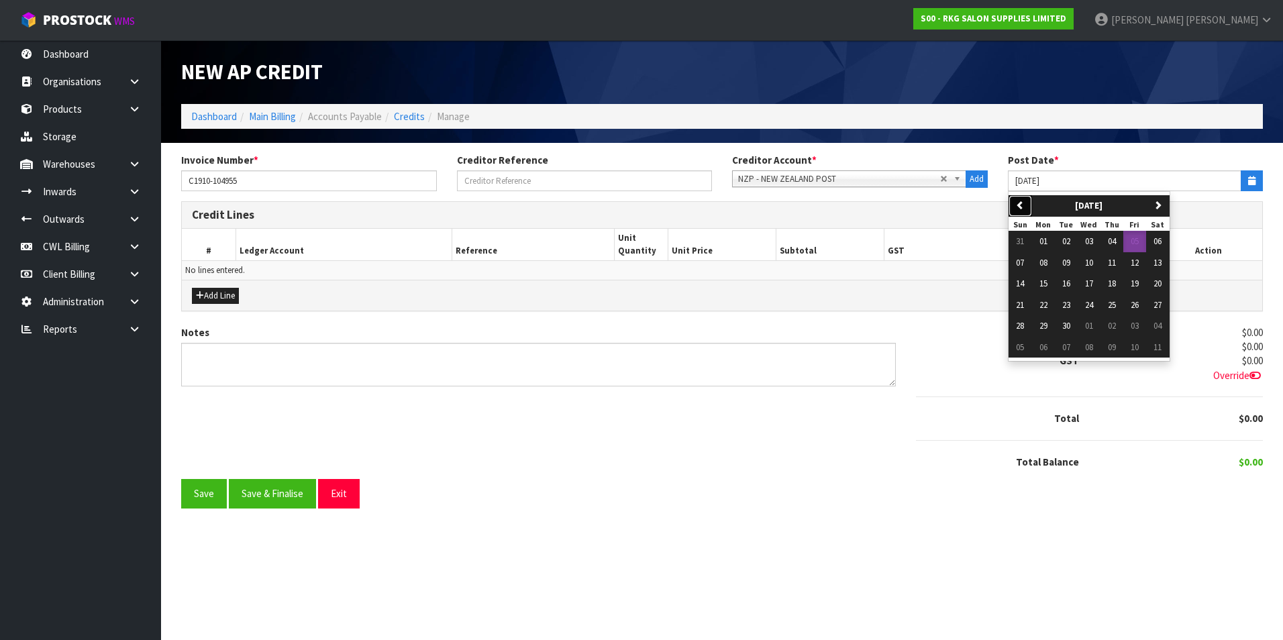
click at [1025, 205] on button "previous" at bounding box center [1020, 205] width 23 height 21
click at [1111, 305] on span "21" at bounding box center [1112, 304] width 8 height 11
type input "21/08/2025"
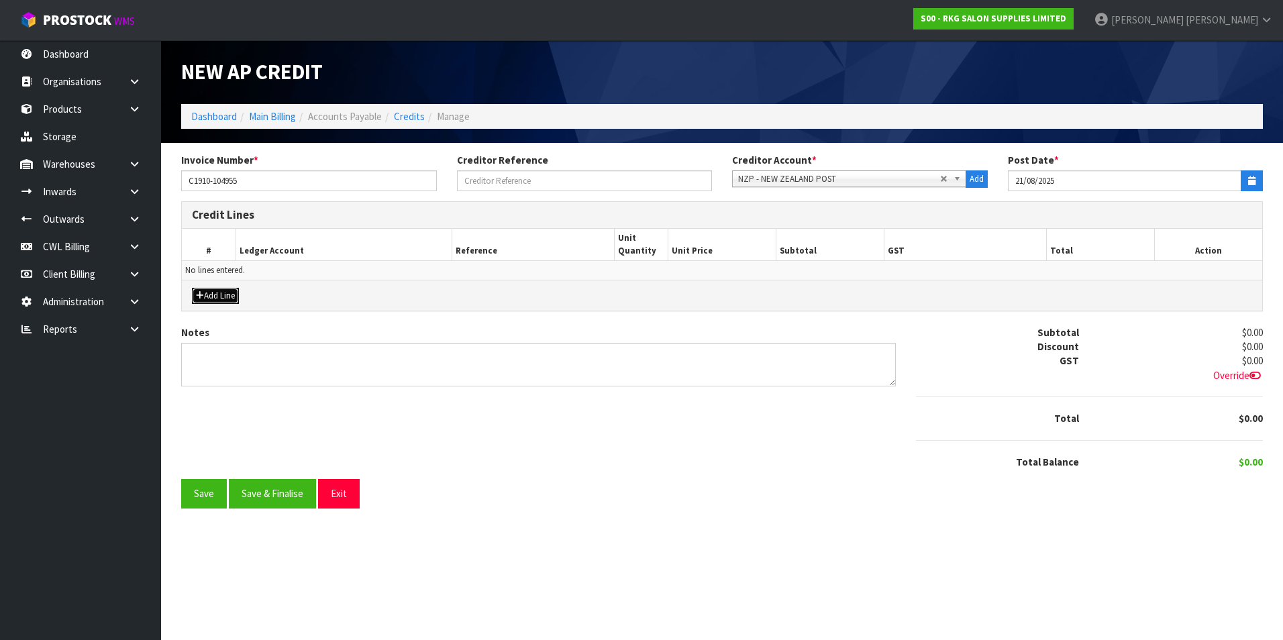
click at [225, 293] on button "Add Line" at bounding box center [215, 296] width 47 height 16
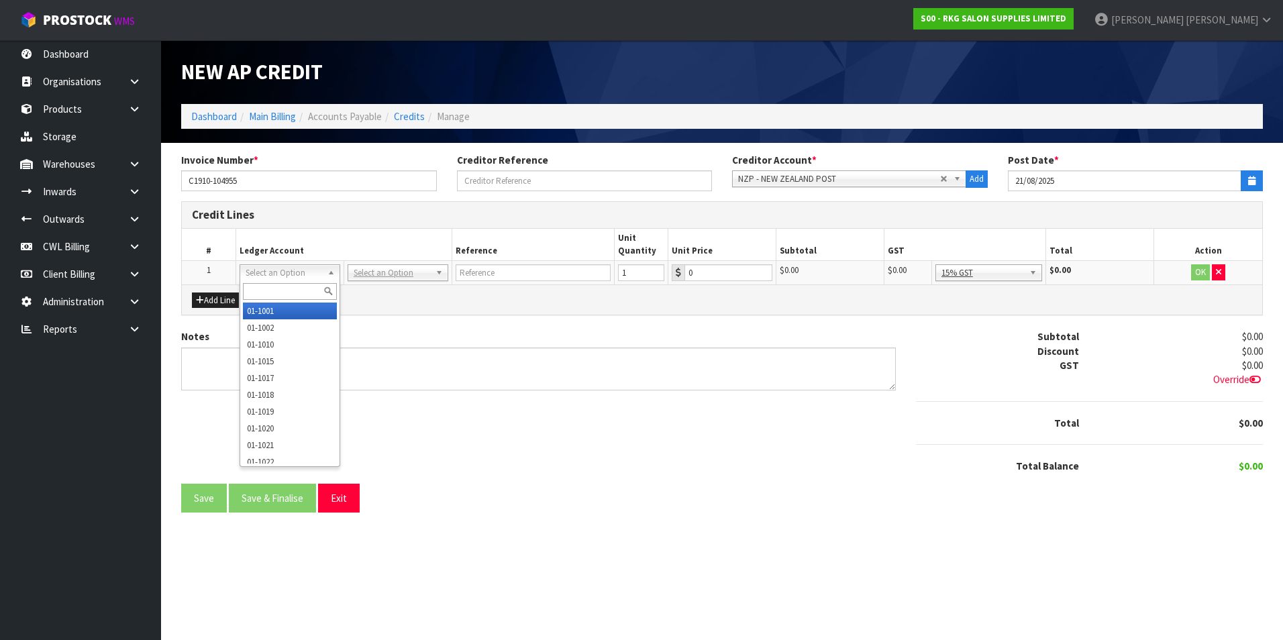
click at [267, 287] on input "text" at bounding box center [290, 291] width 94 height 17
type input "2503"
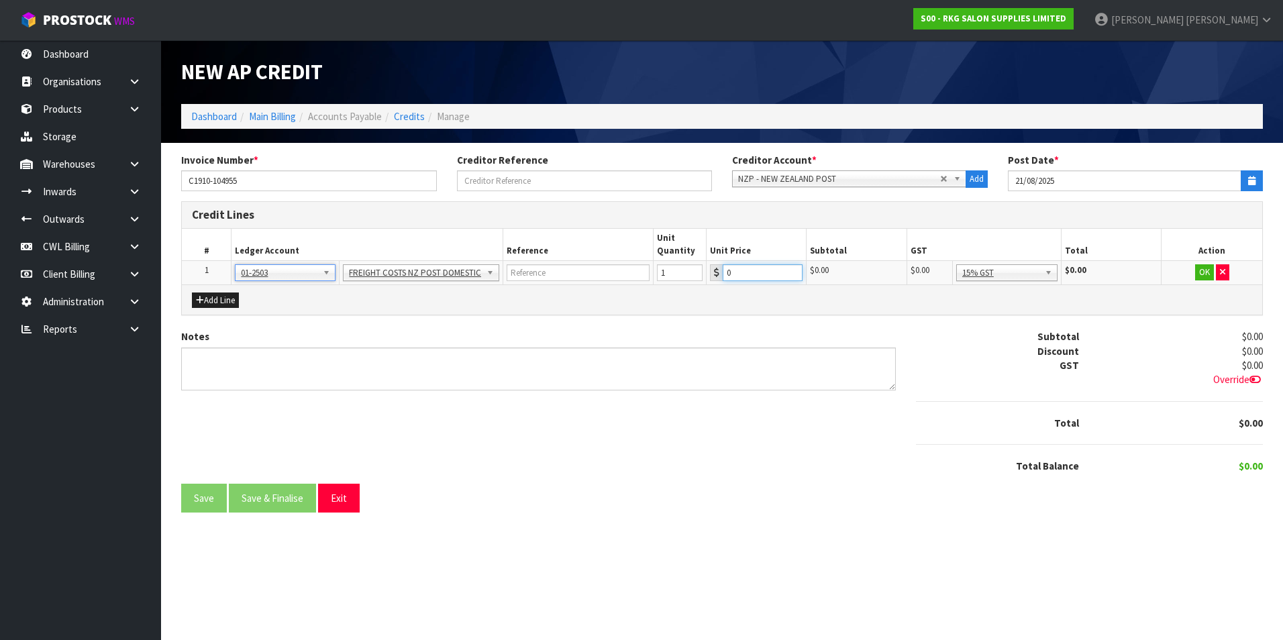
click at [768, 273] on input "0" at bounding box center [762, 272] width 79 height 17
type input "30.1"
click at [1205, 270] on button "OK" at bounding box center [1204, 272] width 19 height 16
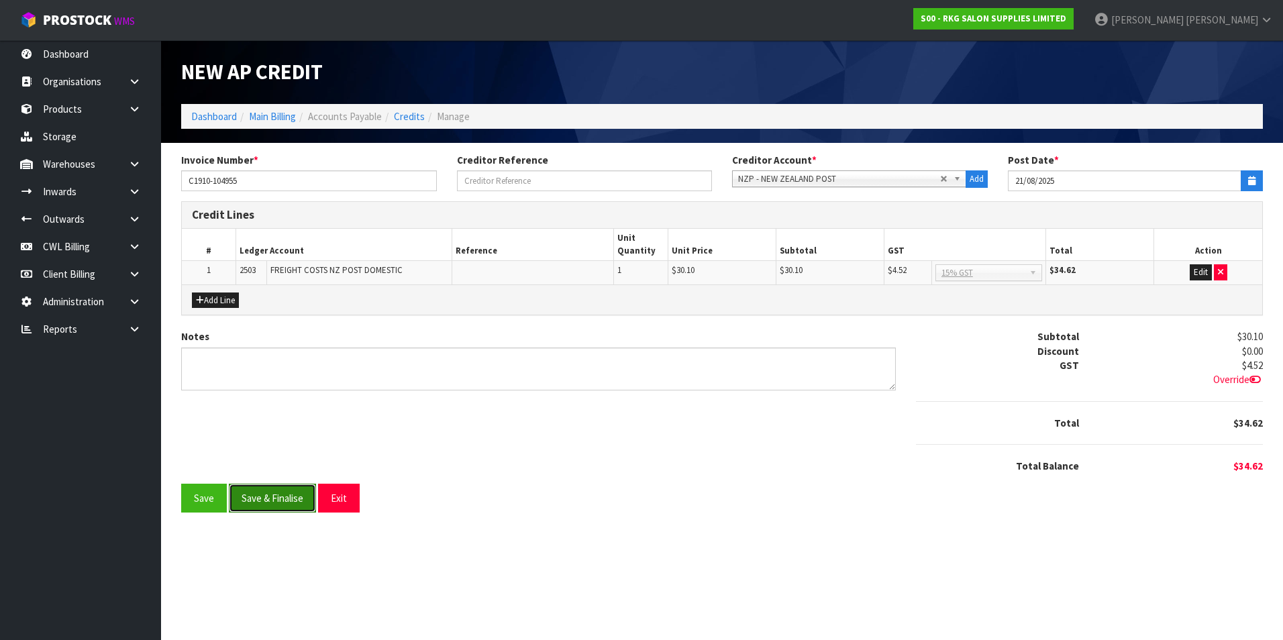
click at [308, 494] on button "Save & Finalise" at bounding box center [272, 498] width 87 height 29
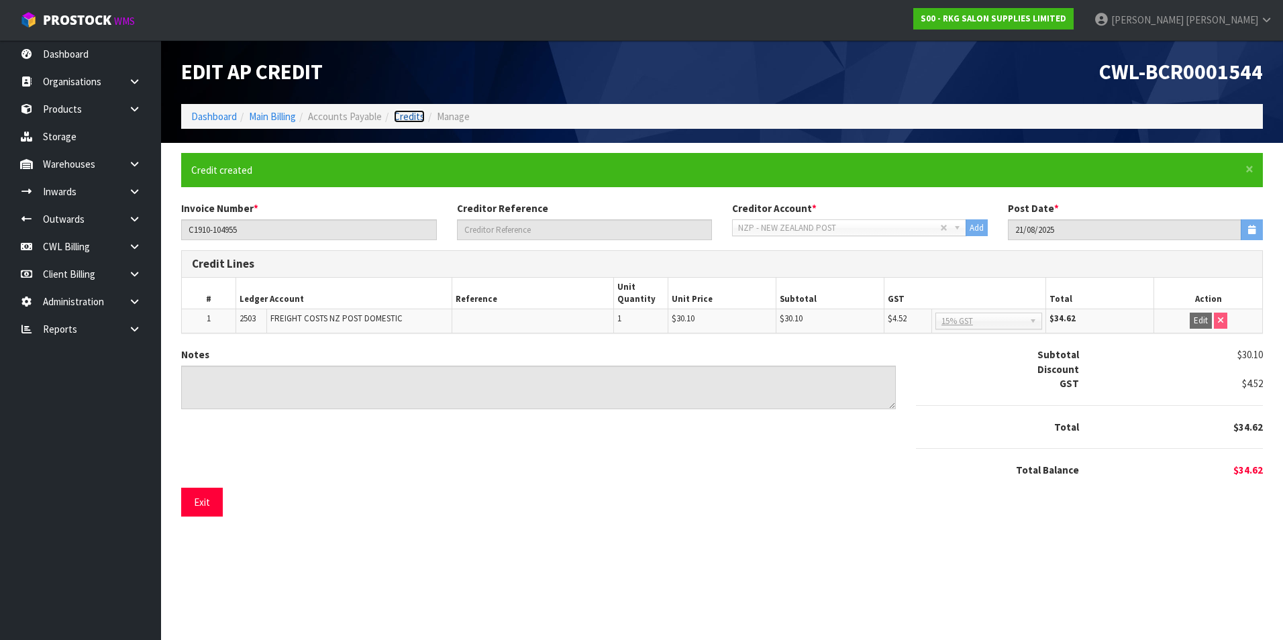
click at [411, 115] on link "Credits" at bounding box center [409, 116] width 31 height 13
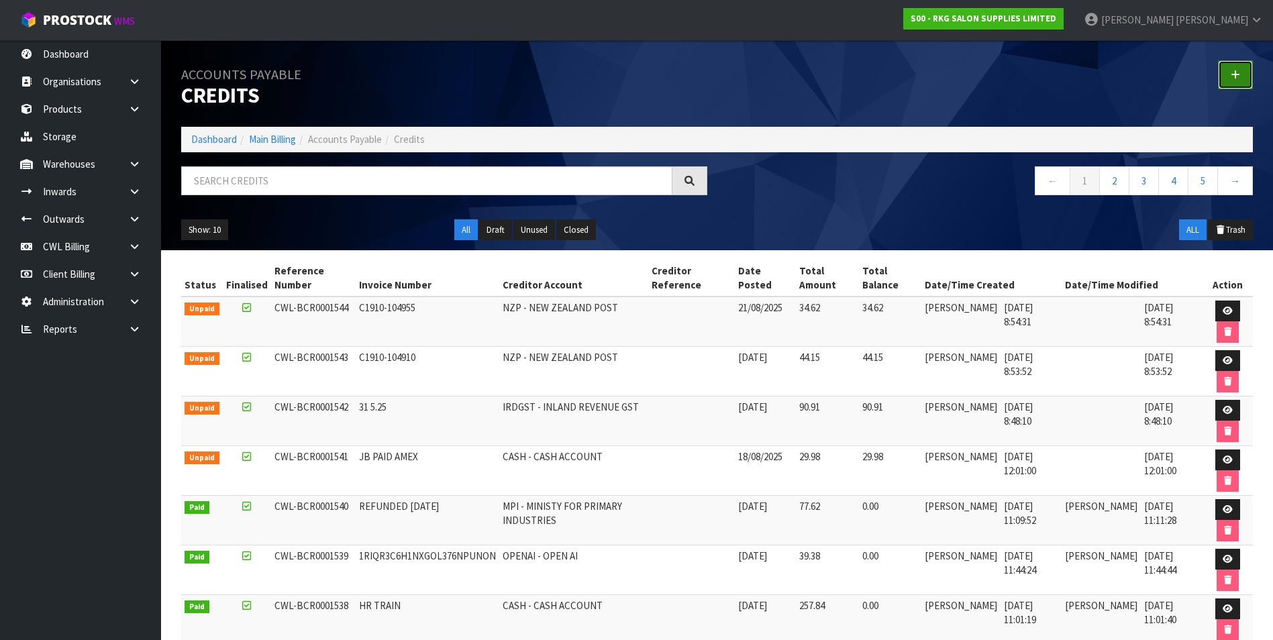
click at [1232, 75] on icon at bounding box center [1235, 75] width 9 height 10
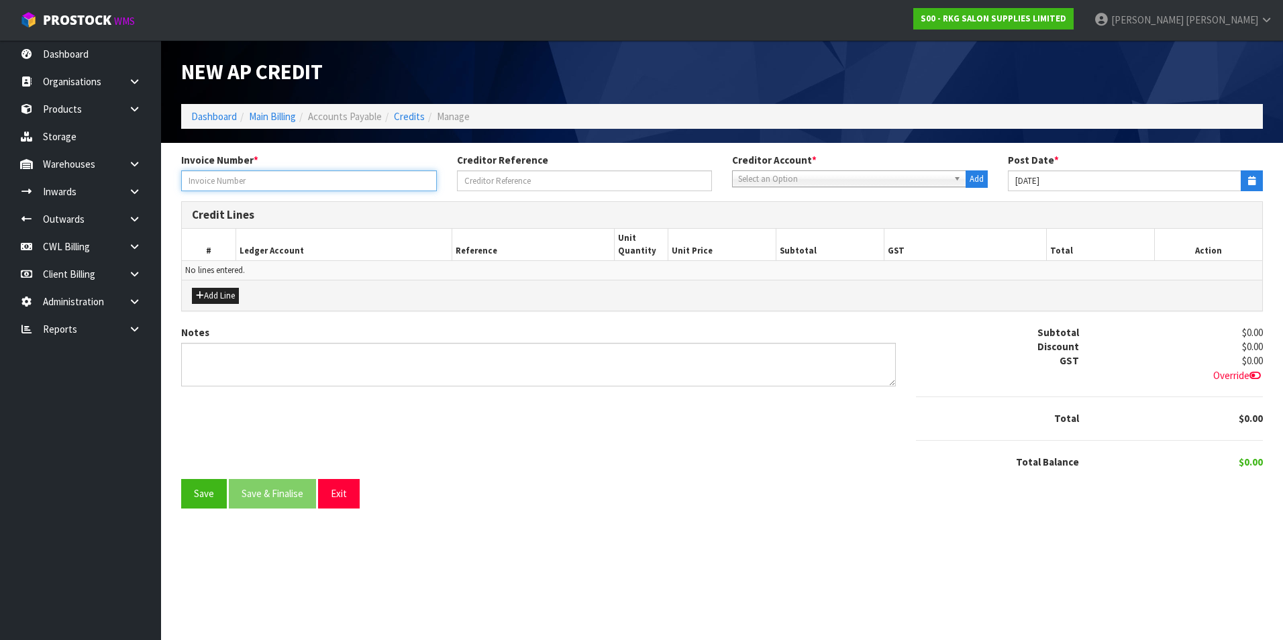
click at [228, 176] on input "text" at bounding box center [309, 180] width 256 height 21
type input "C1910-104947"
click at [792, 183] on span "Select an Option" at bounding box center [843, 179] width 210 height 16
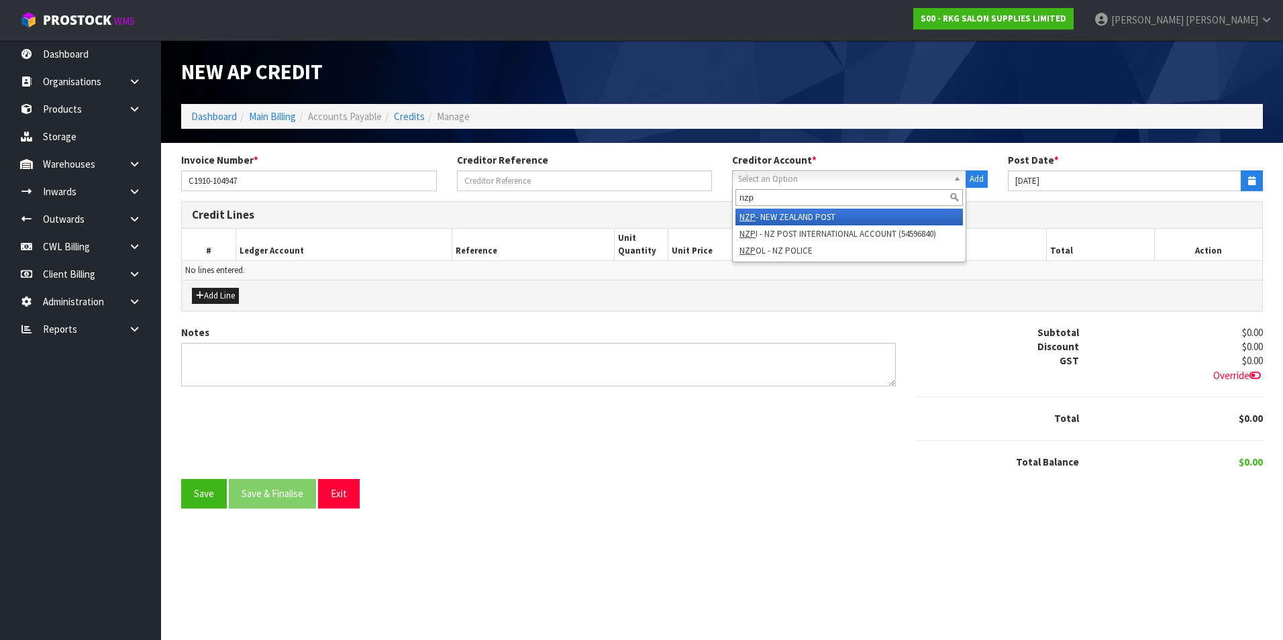
type input "nzp"
click at [810, 217] on li "NZP - NEW ZEALAND POST" at bounding box center [848, 217] width 227 height 17
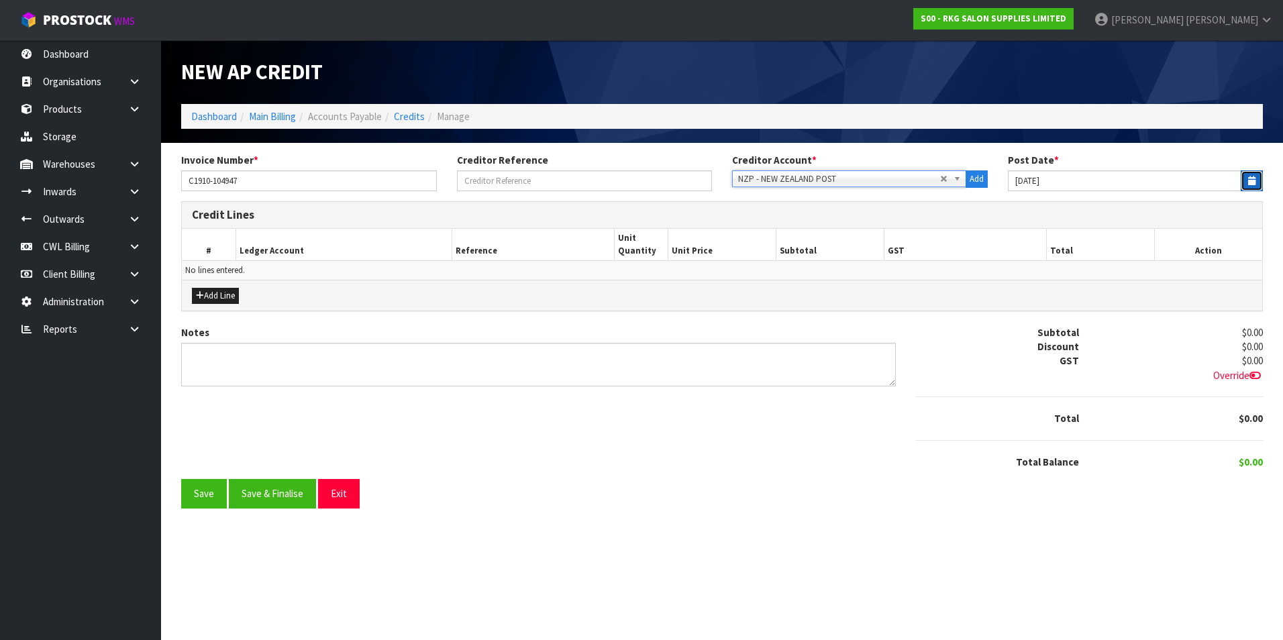
click at [1254, 179] on icon "button" at bounding box center [1251, 180] width 7 height 9
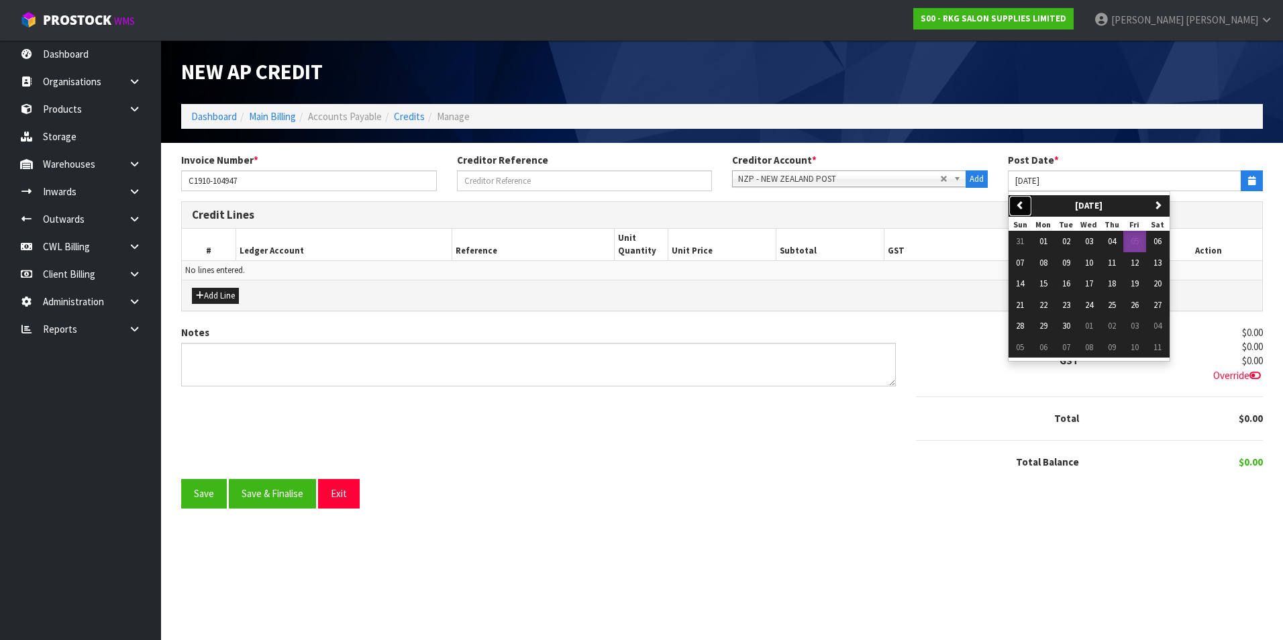
click at [1025, 203] on button "previous" at bounding box center [1020, 205] width 23 height 21
click at [1110, 307] on span "21" at bounding box center [1112, 304] width 8 height 11
type input "21/08/2025"
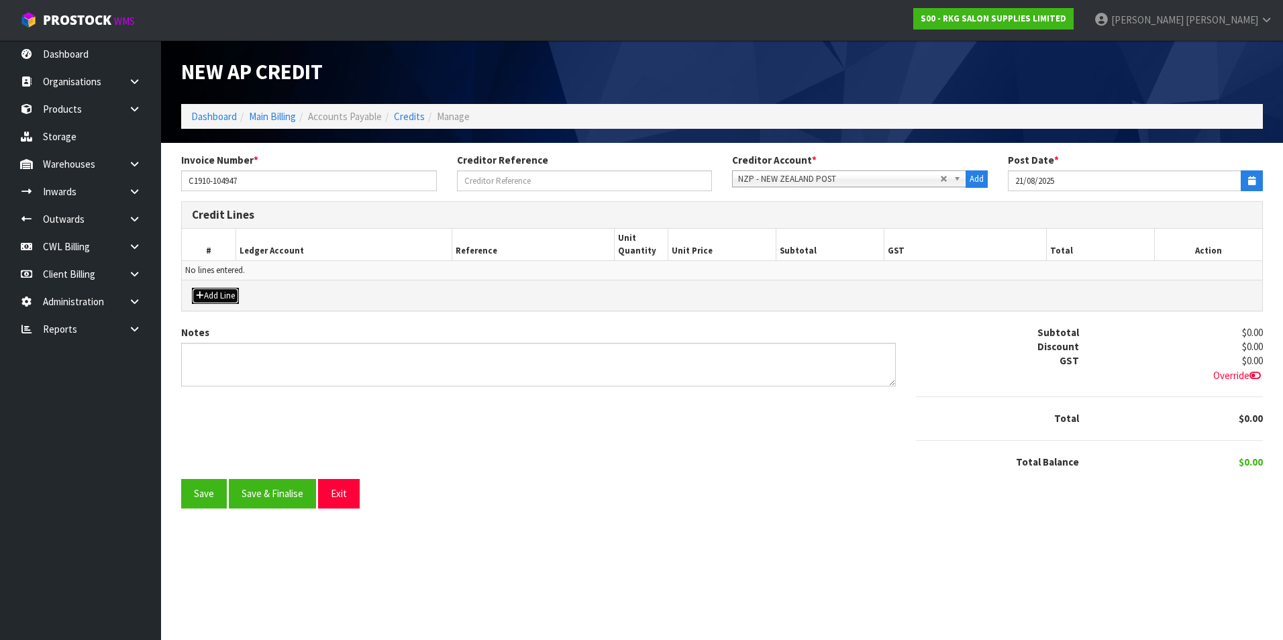
drag, startPoint x: 212, startPoint y: 301, endPoint x: 229, endPoint y: 301, distance: 16.8
click at [212, 301] on button "Add Line" at bounding box center [215, 296] width 47 height 16
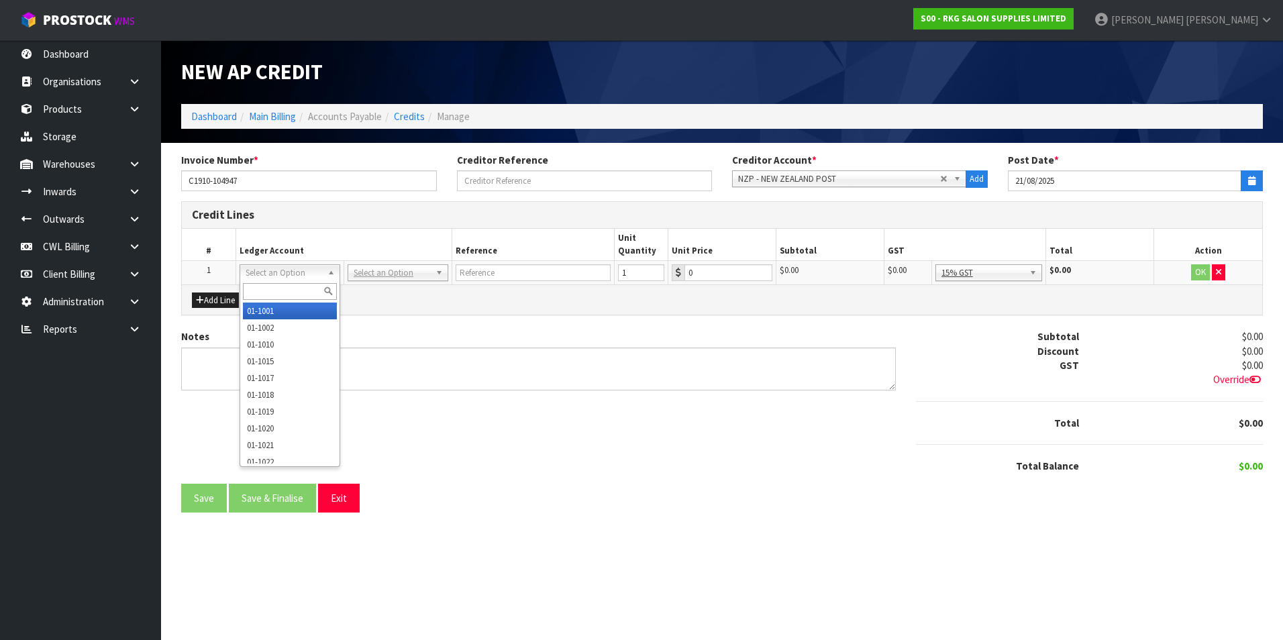
click at [258, 297] on input "text" at bounding box center [290, 291] width 94 height 17
type input "25003"
click at [272, 290] on input "text" at bounding box center [290, 291] width 94 height 17
type input "2503"
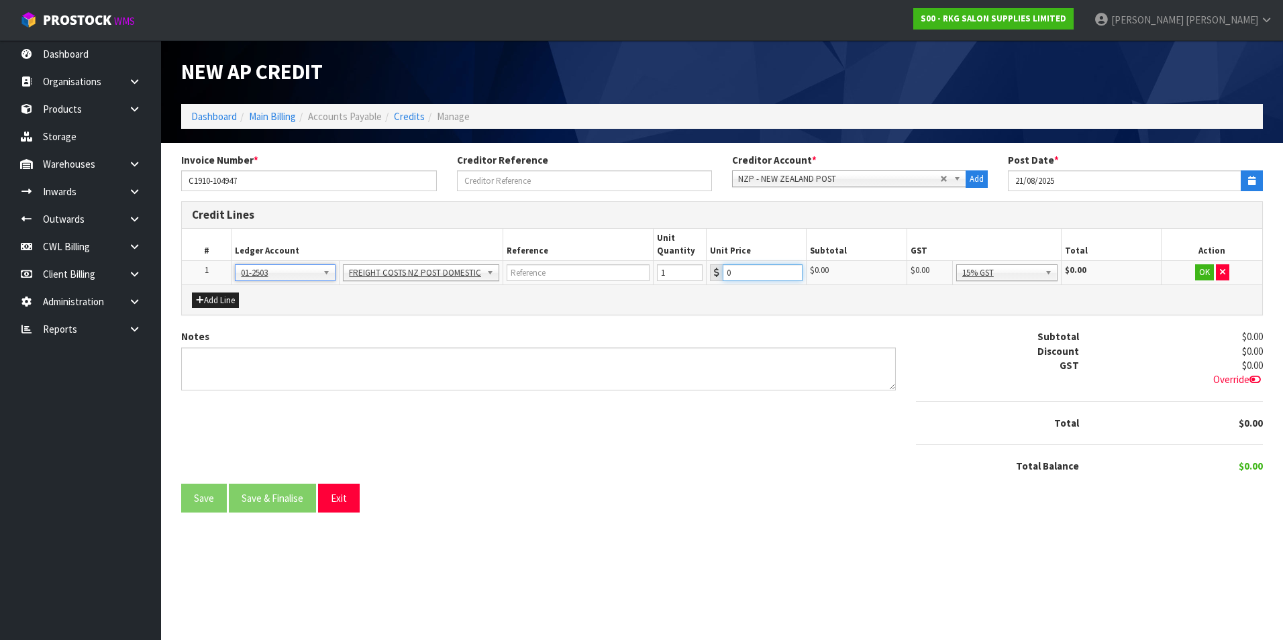
click at [731, 269] on input "0" at bounding box center [762, 272] width 79 height 17
type input "37.23"
click at [1200, 270] on button "OK" at bounding box center [1204, 272] width 19 height 16
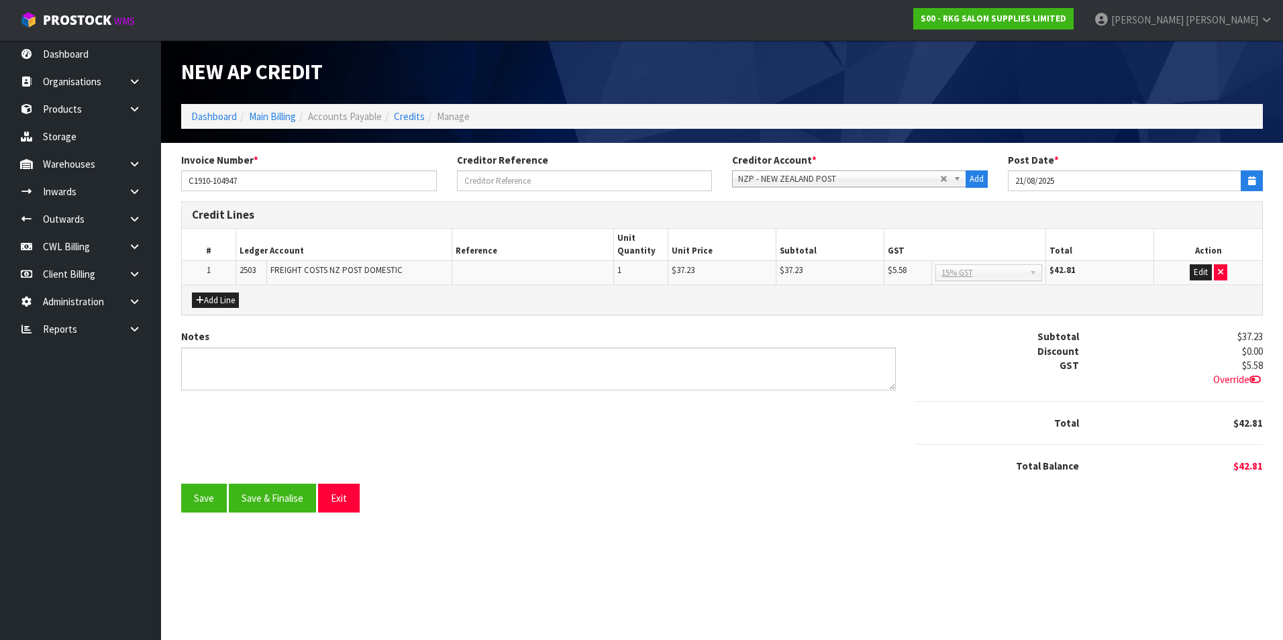
click at [1226, 378] on span "Override" at bounding box center [1238, 379] width 50 height 13
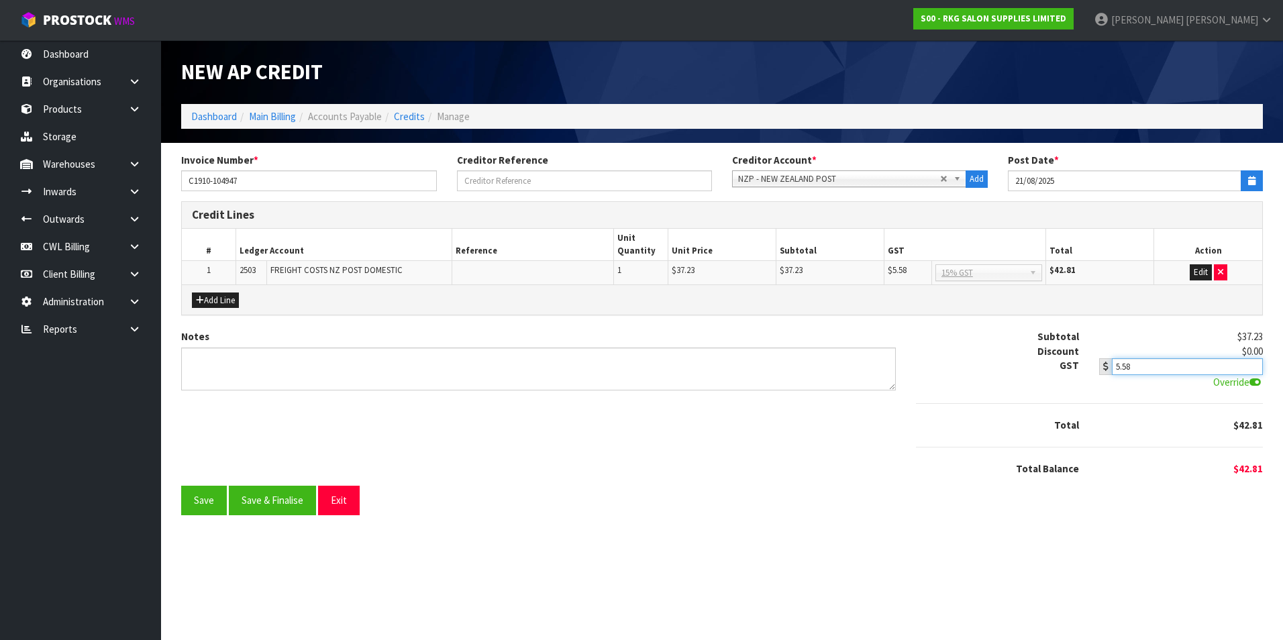
click at [1184, 361] on input "5.58" at bounding box center [1187, 366] width 151 height 17
type input "5.59"
click at [192, 502] on button "Save" at bounding box center [204, 500] width 46 height 29
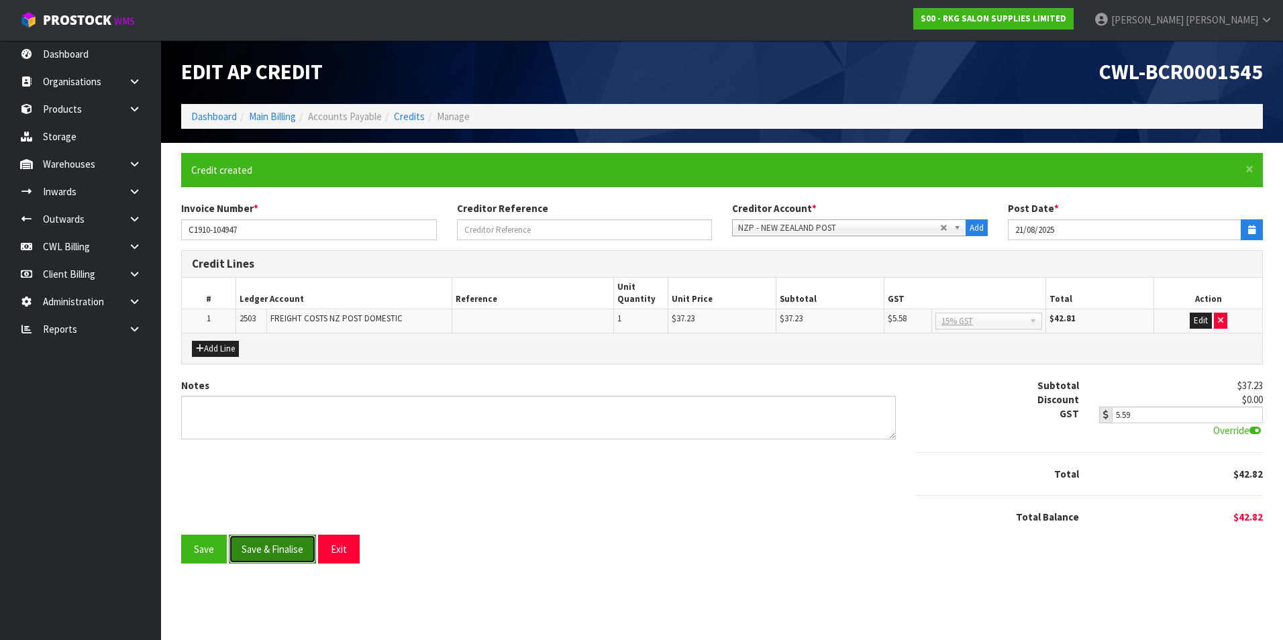
click at [279, 552] on button "Save & Finalise" at bounding box center [272, 549] width 87 height 29
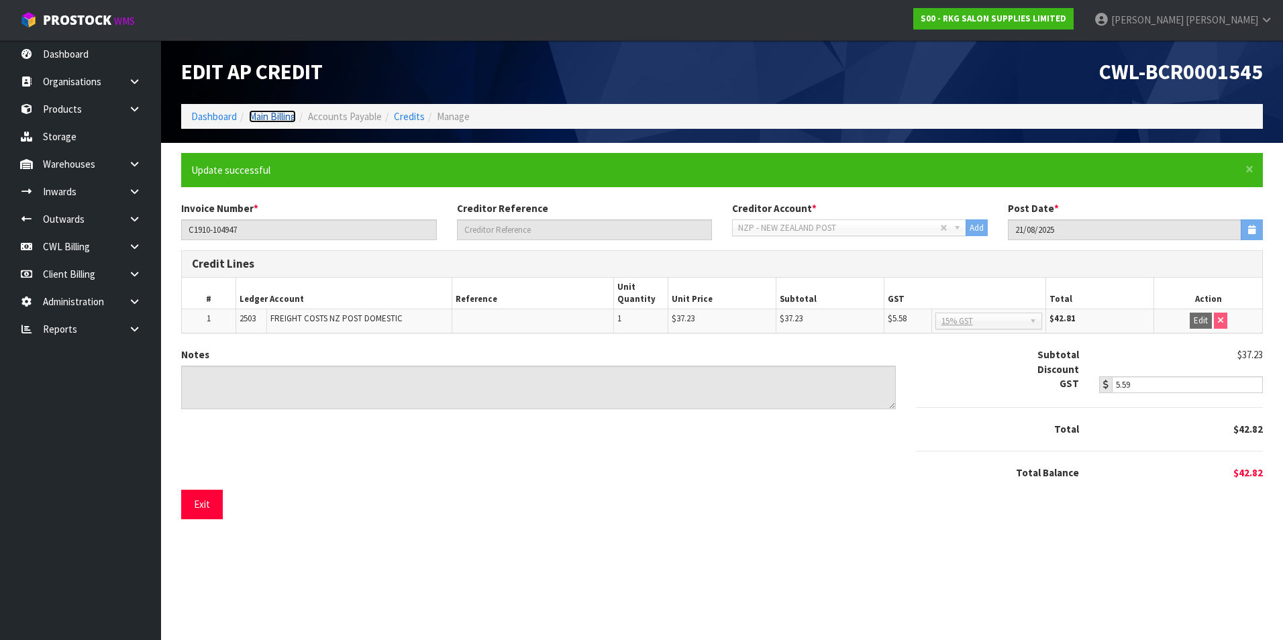
click at [257, 111] on link "Main Billing" at bounding box center [272, 116] width 47 height 13
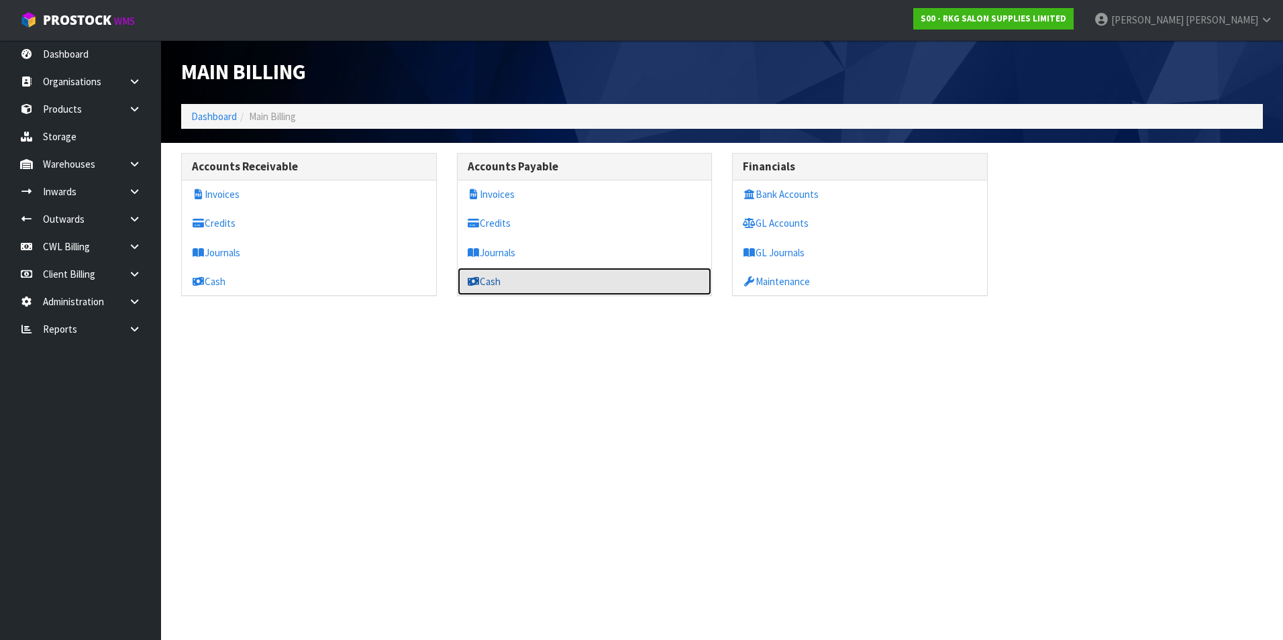
click at [505, 283] on link "Cash" at bounding box center [585, 282] width 254 height 28
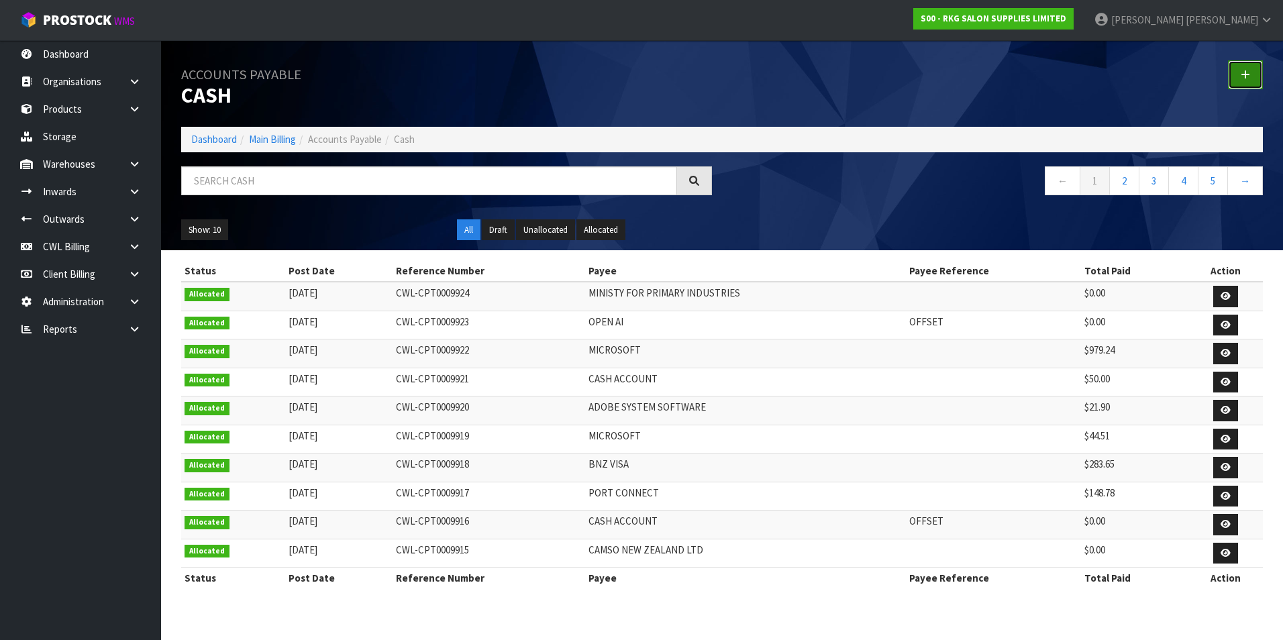
click at [1251, 76] on link at bounding box center [1245, 74] width 35 height 29
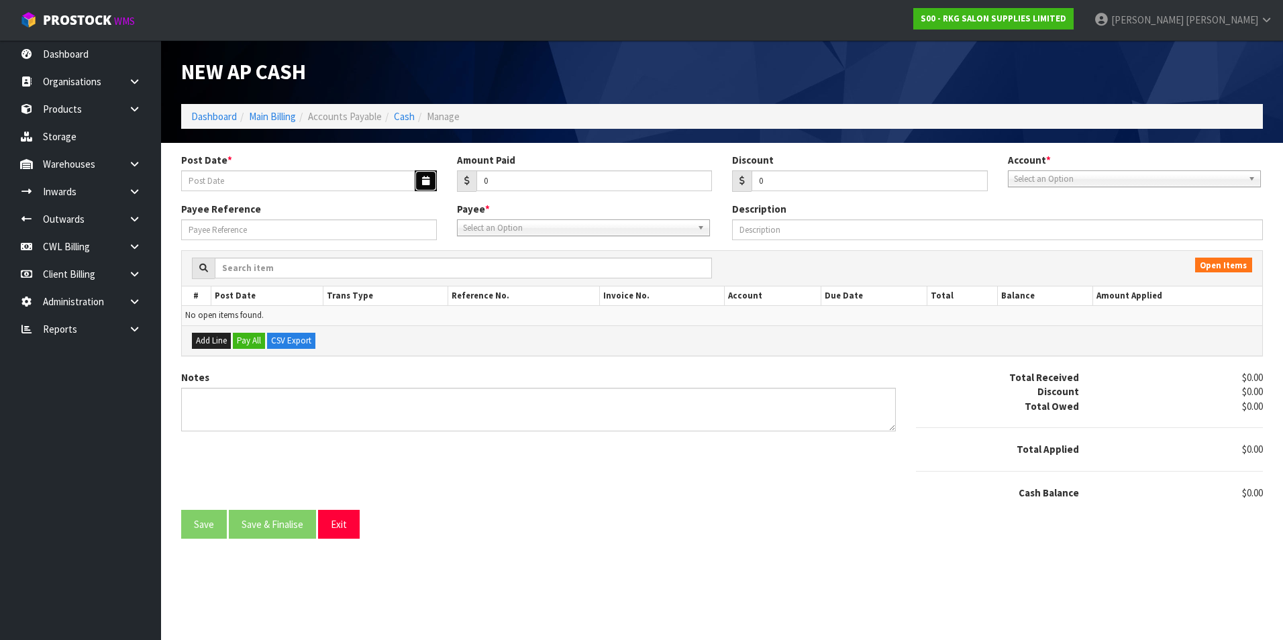
click at [428, 179] on icon "button" at bounding box center [425, 180] width 7 height 9
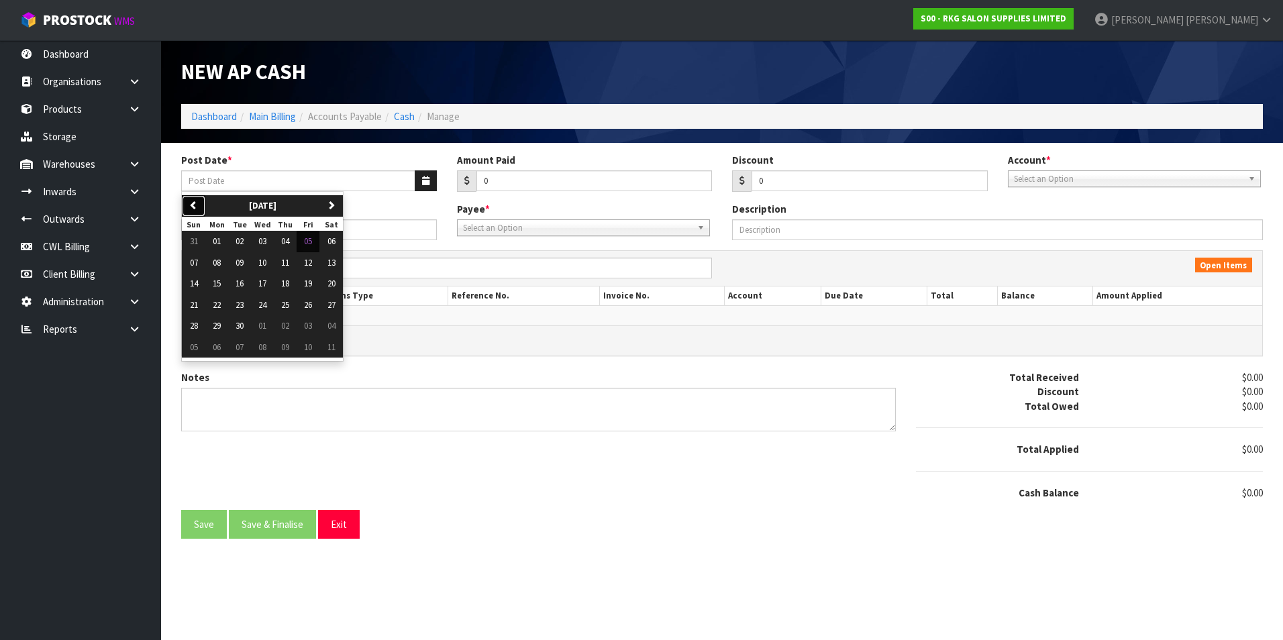
click at [192, 205] on icon "button" at bounding box center [193, 205] width 9 height 9
click at [262, 283] on span "13" at bounding box center [262, 283] width 8 height 11
type input "13/08/2025"
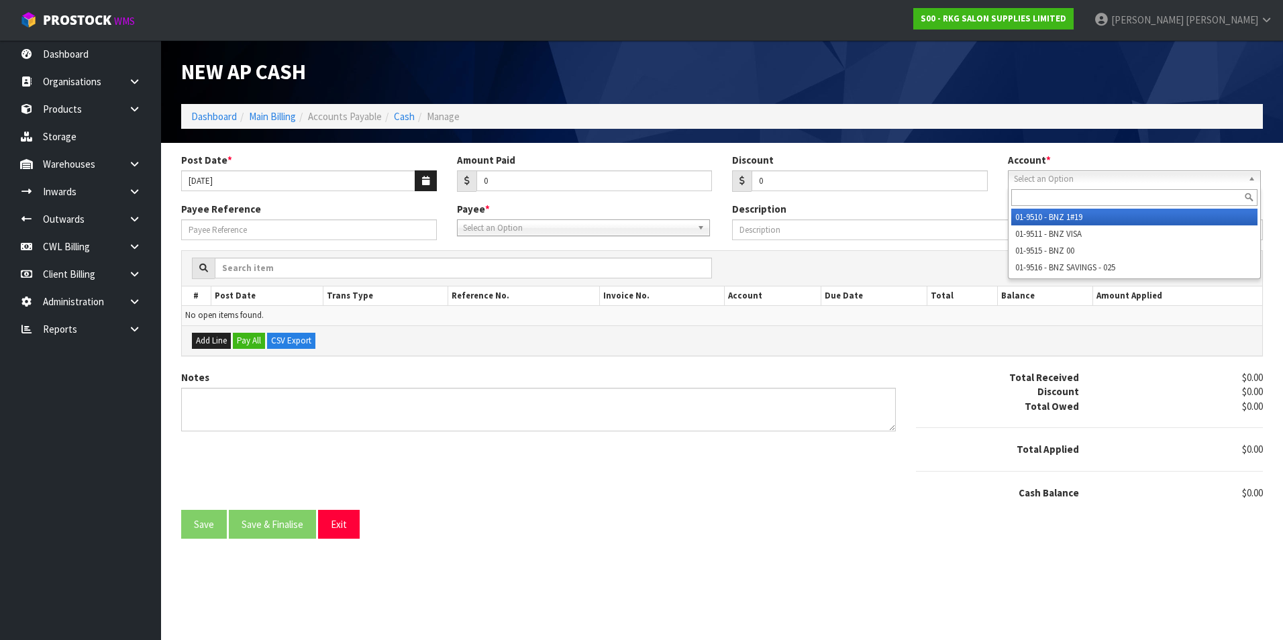
drag, startPoint x: 1074, startPoint y: 181, endPoint x: 1051, endPoint y: 216, distance: 41.3
click at [1073, 181] on span "Select an Option" at bounding box center [1128, 179] width 229 height 16
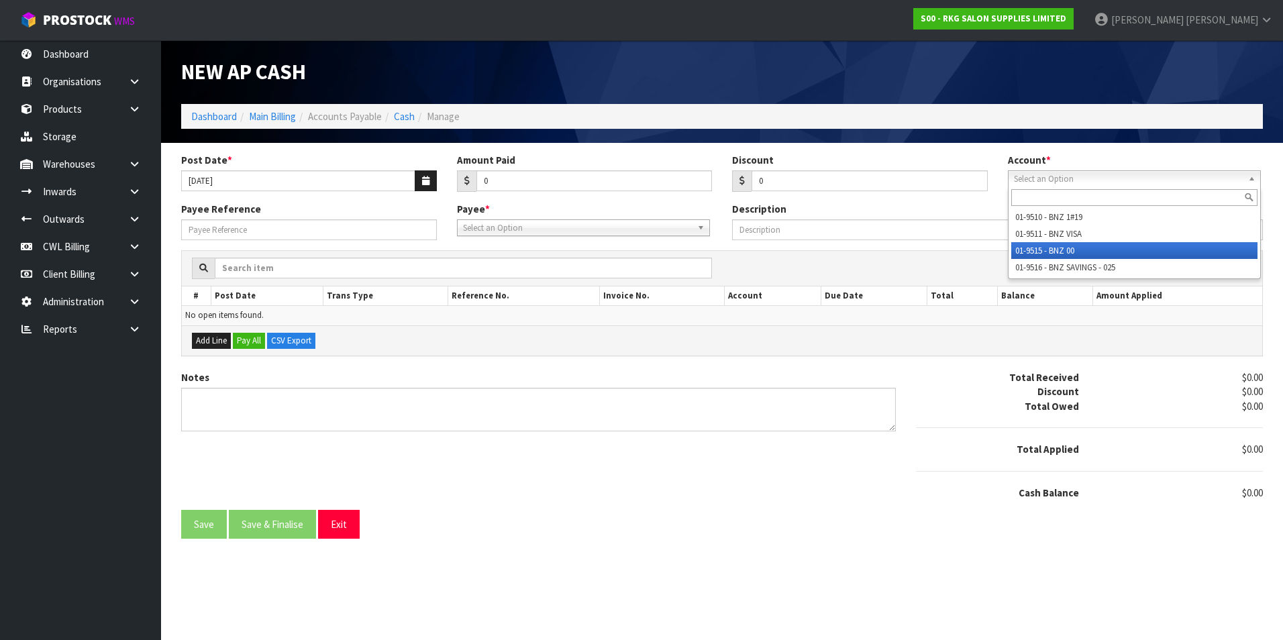
click at [1051, 248] on li "01-9515 - BNZ 00" at bounding box center [1134, 250] width 246 height 17
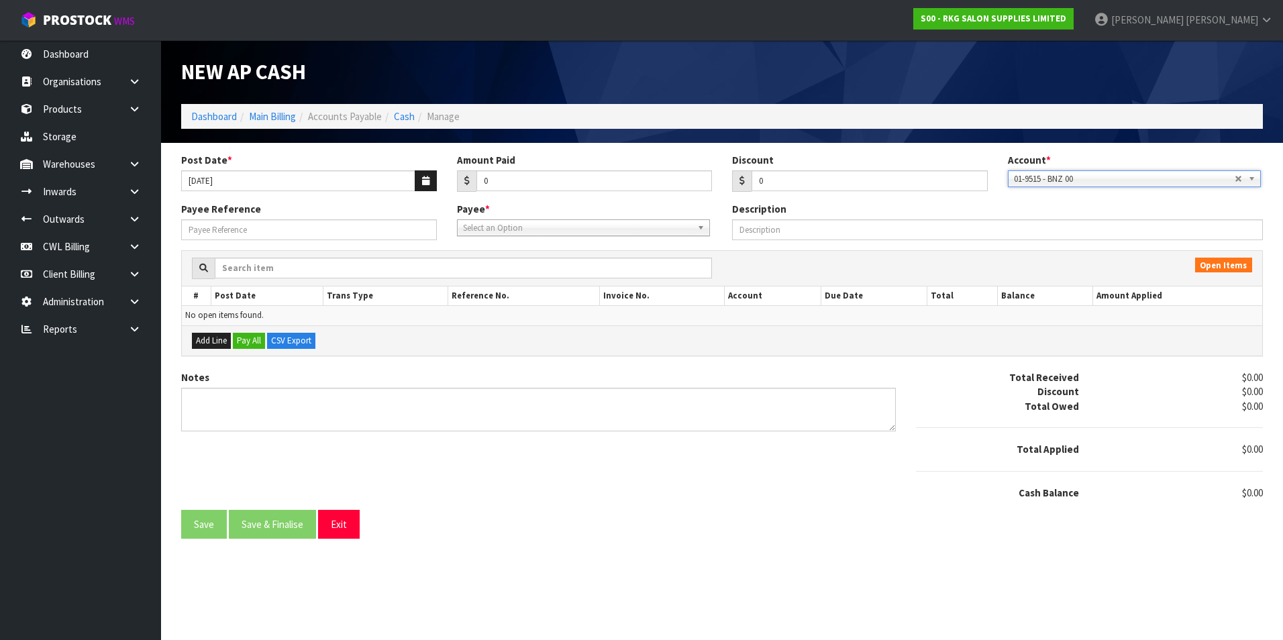
click at [490, 223] on span "Select an Option" at bounding box center [577, 228] width 229 height 16
type input "nzp"
click at [520, 269] on li "NZP - NEW ZEALAND POST" at bounding box center [583, 266] width 246 height 17
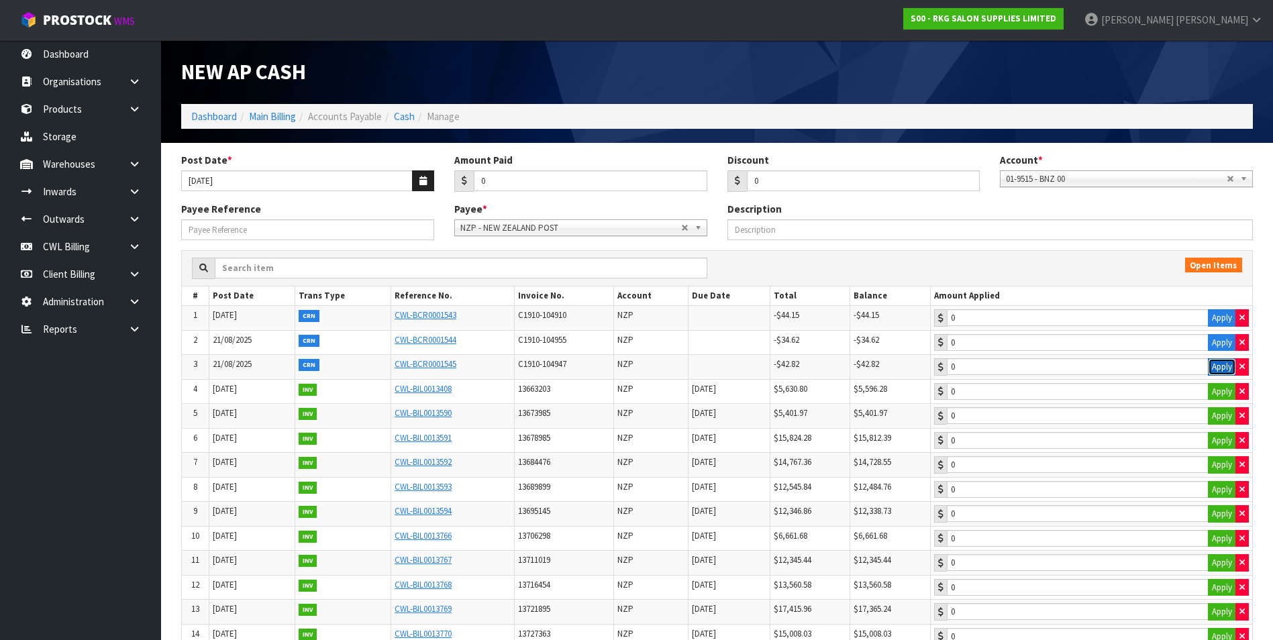
click at [1224, 364] on button "Apply" at bounding box center [1222, 366] width 28 height 17
type input "-42.82"
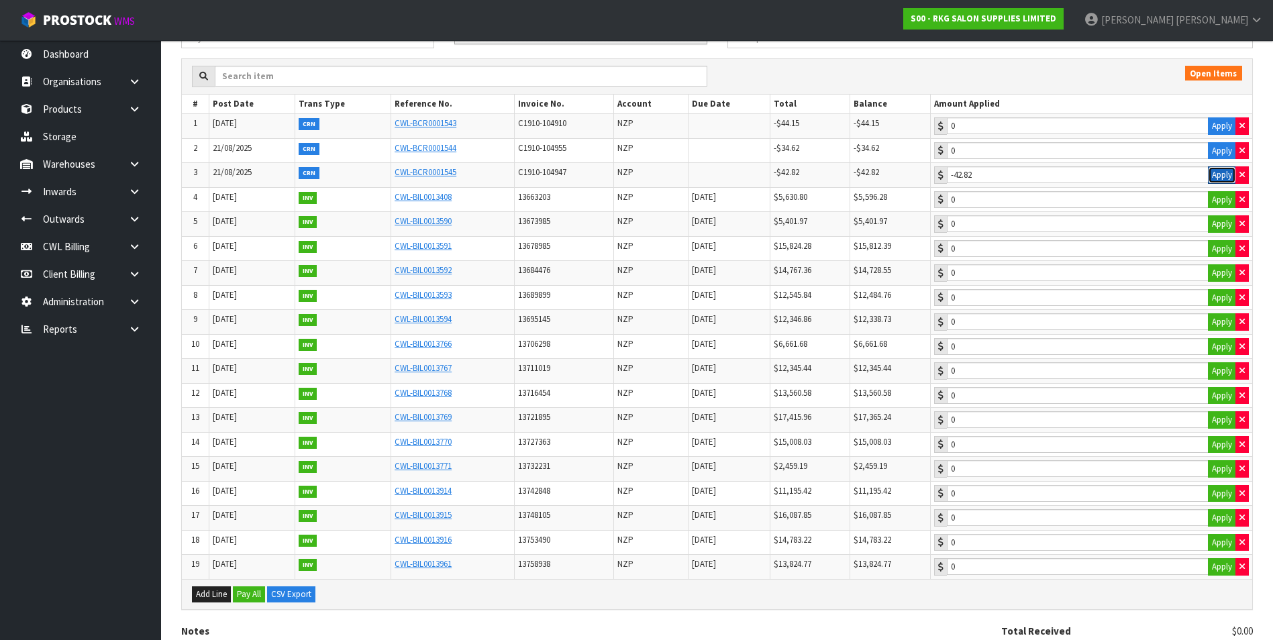
scroll to position [201, 0]
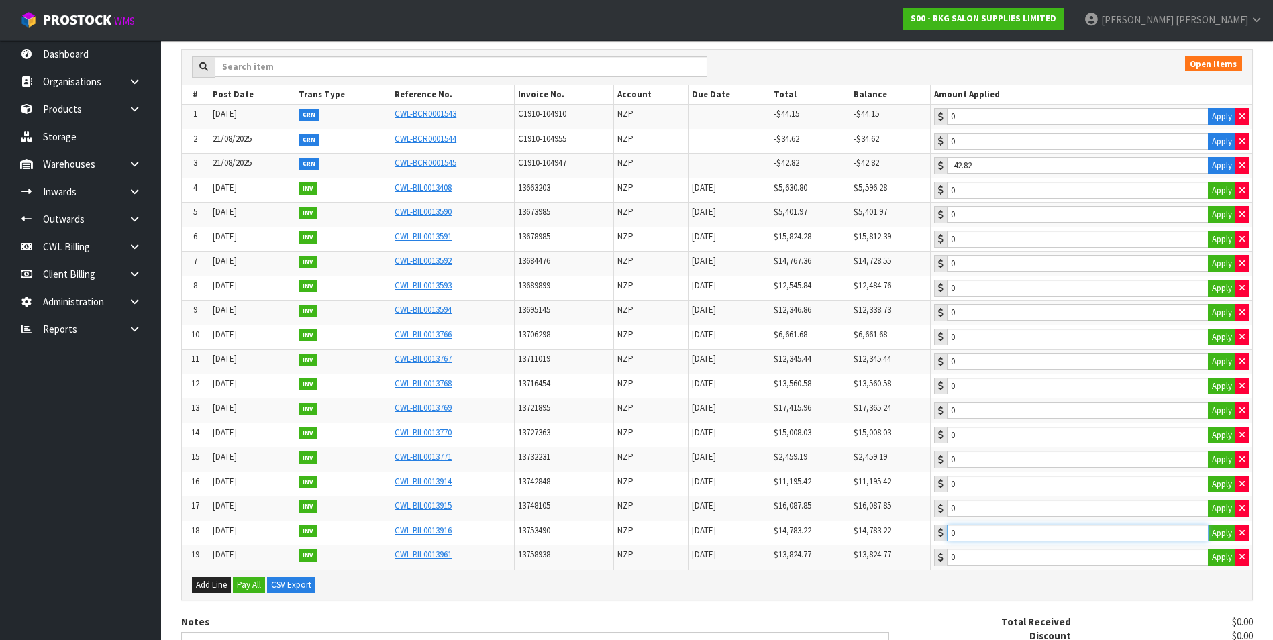
type input "42.82"
click at [1068, 537] on input "42.82" at bounding box center [1078, 533] width 262 height 17
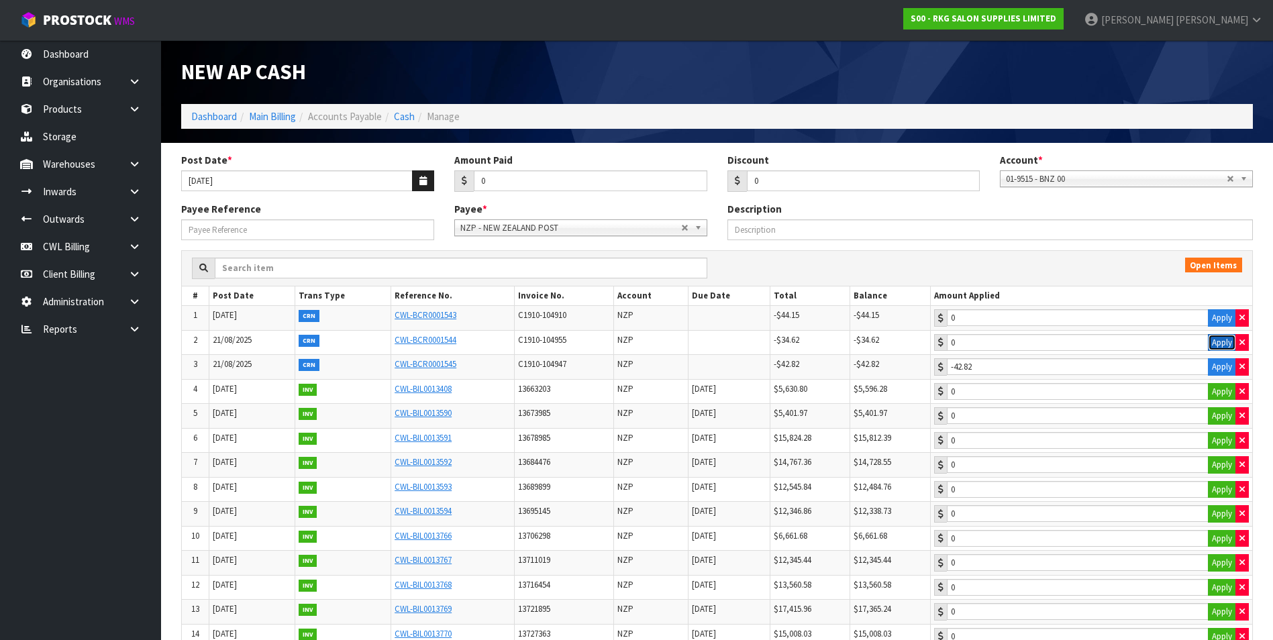
click at [1217, 342] on button "Apply" at bounding box center [1222, 342] width 28 height 17
type input "-34.62"
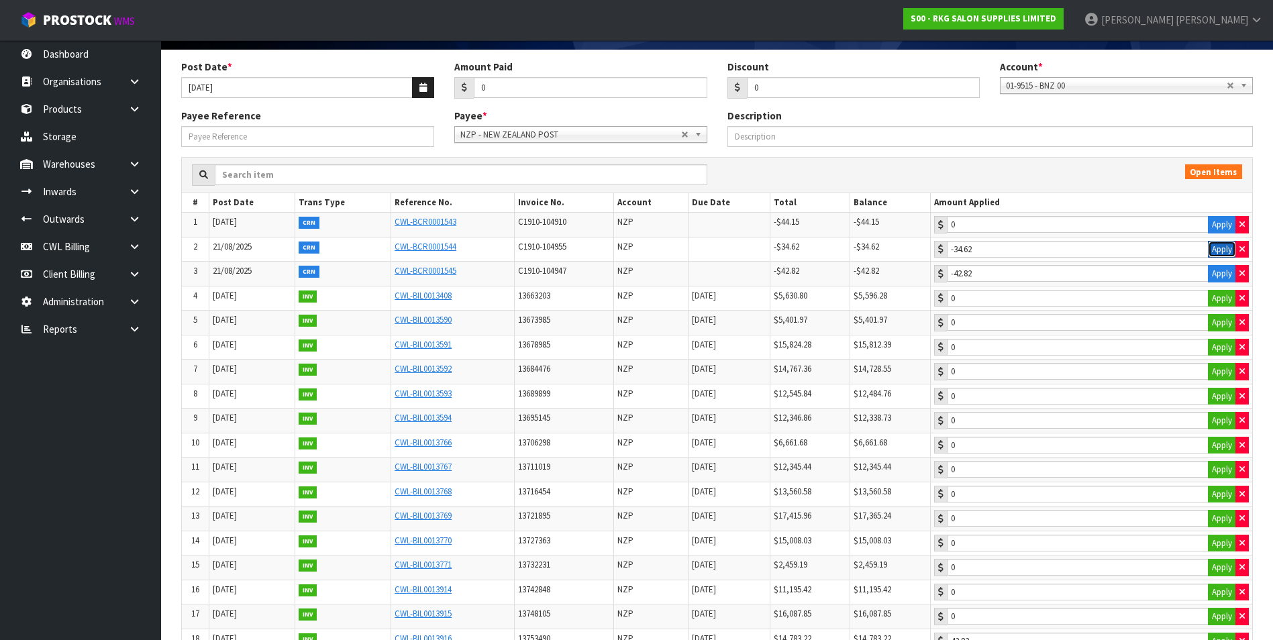
scroll to position [201, 0]
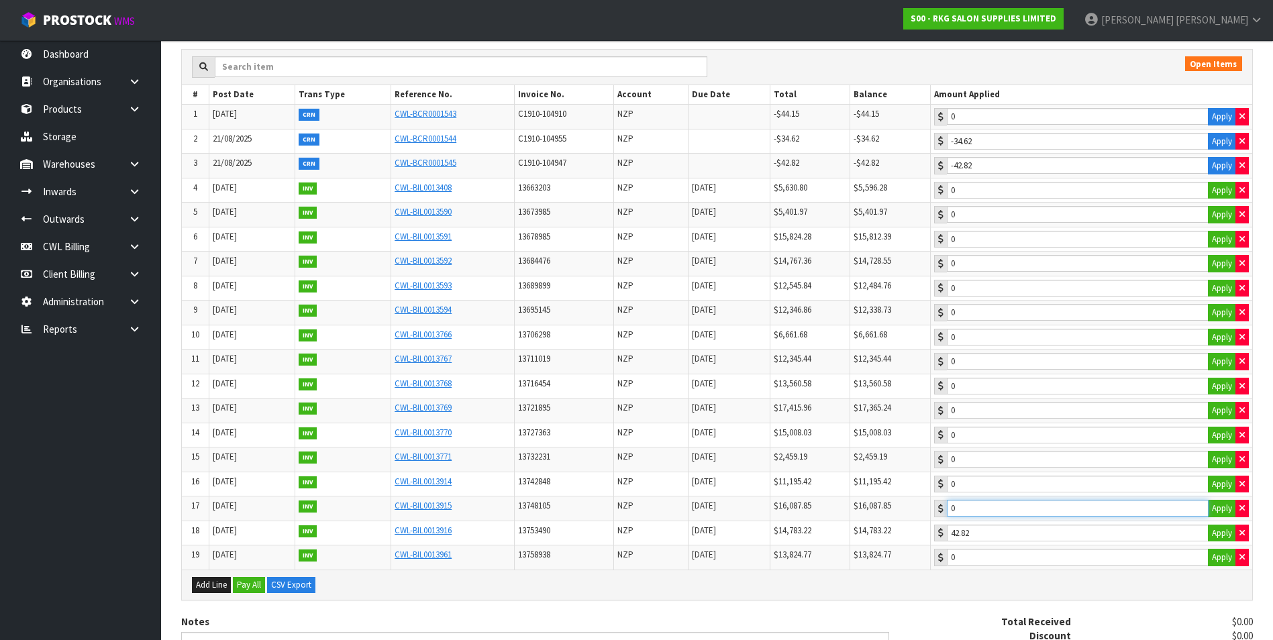
type input "34.62"
click at [1020, 507] on input "34.62" at bounding box center [1078, 508] width 262 height 17
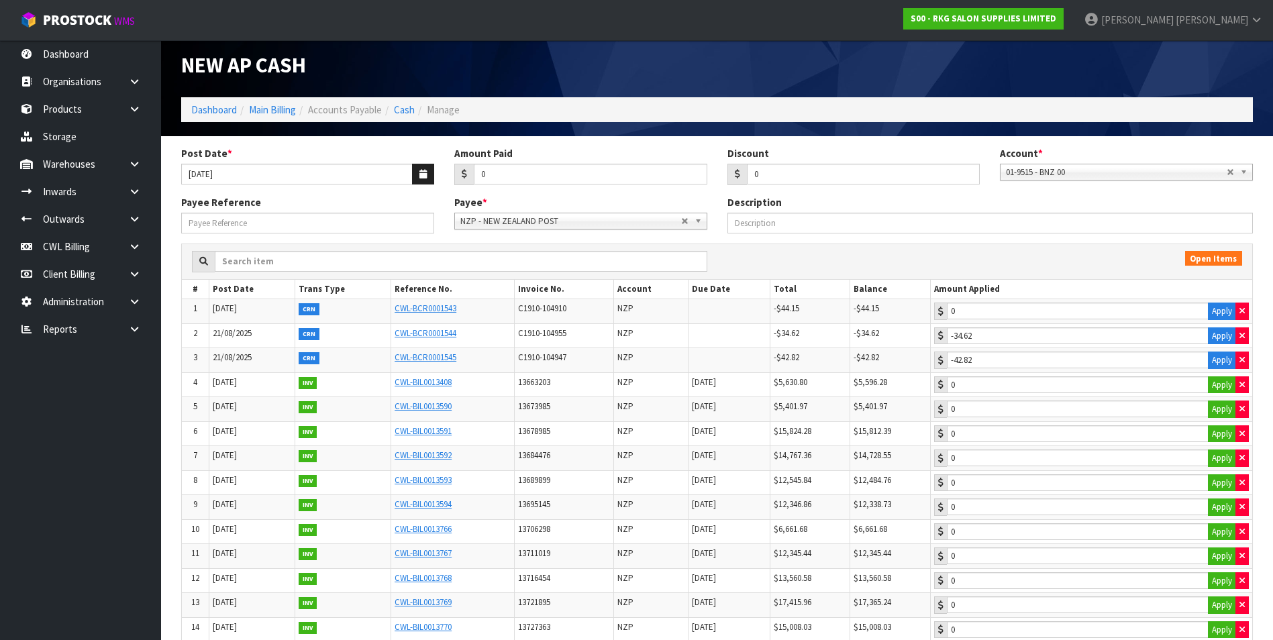
scroll to position [0, 0]
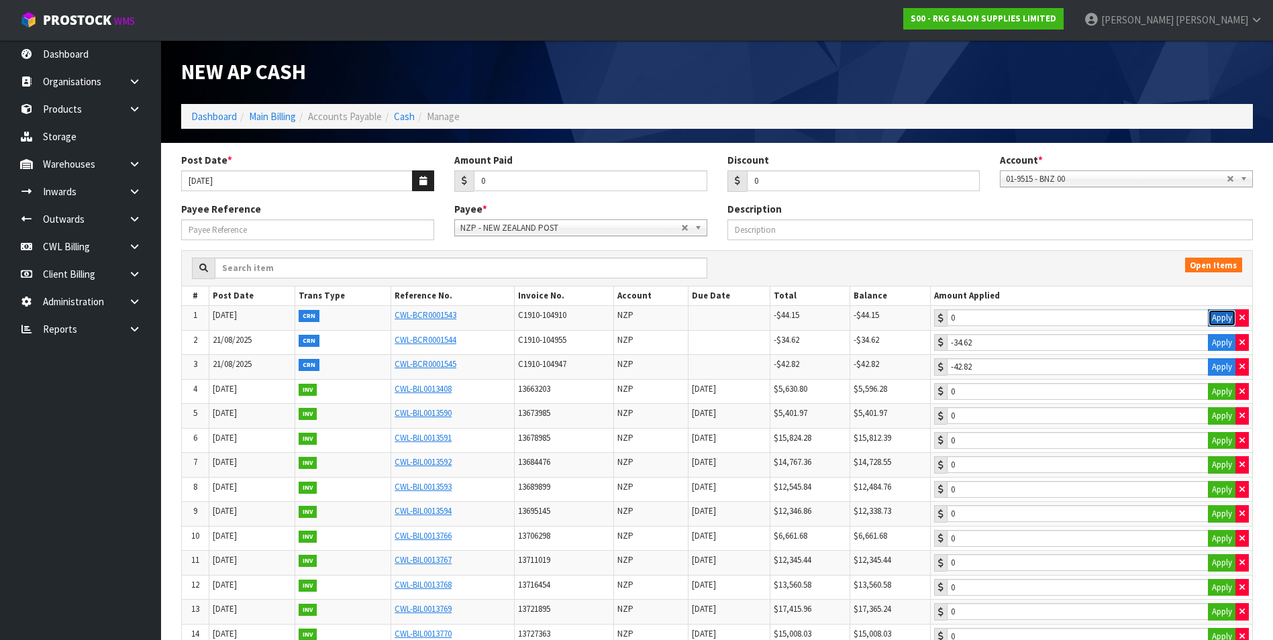
click at [1220, 315] on button "Apply" at bounding box center [1222, 317] width 28 height 17
type input "-44.15"
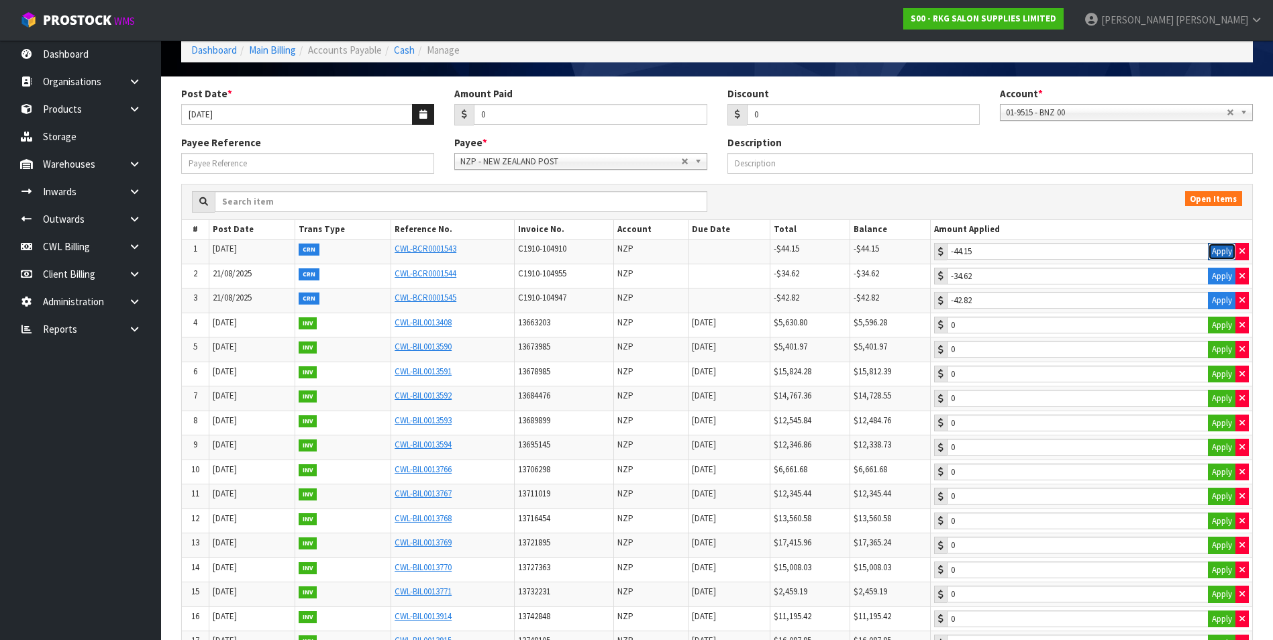
scroll to position [201, 0]
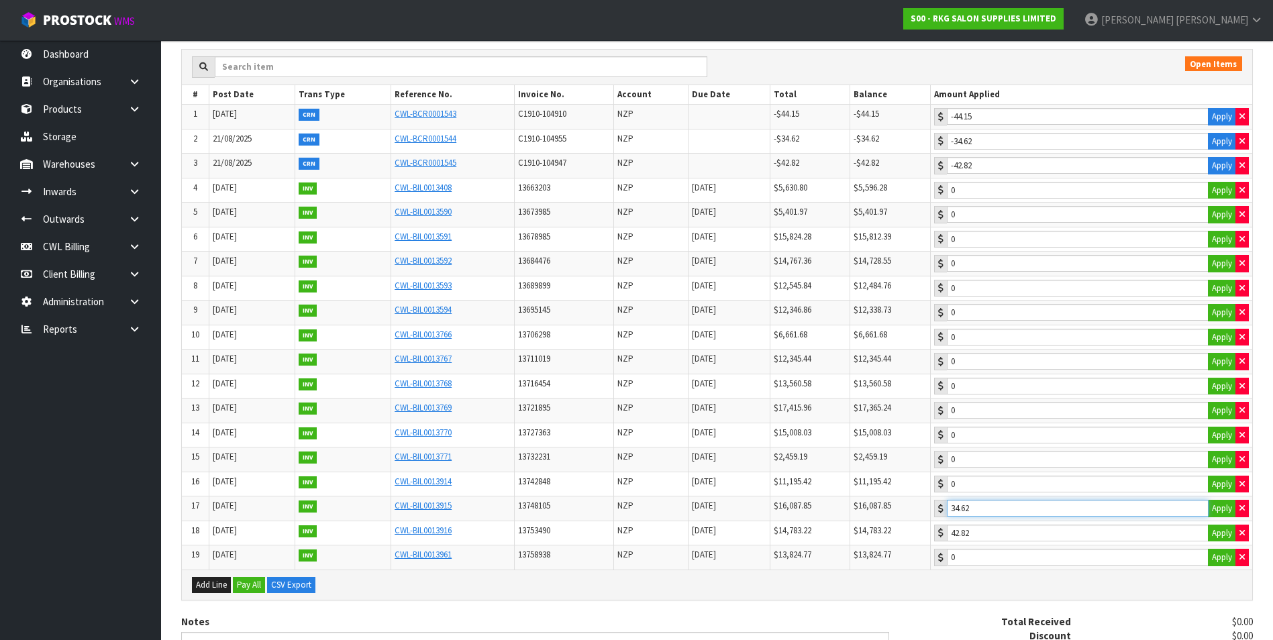
type input "78.77"
click at [1056, 508] on input "78.77" at bounding box center [1078, 508] width 262 height 17
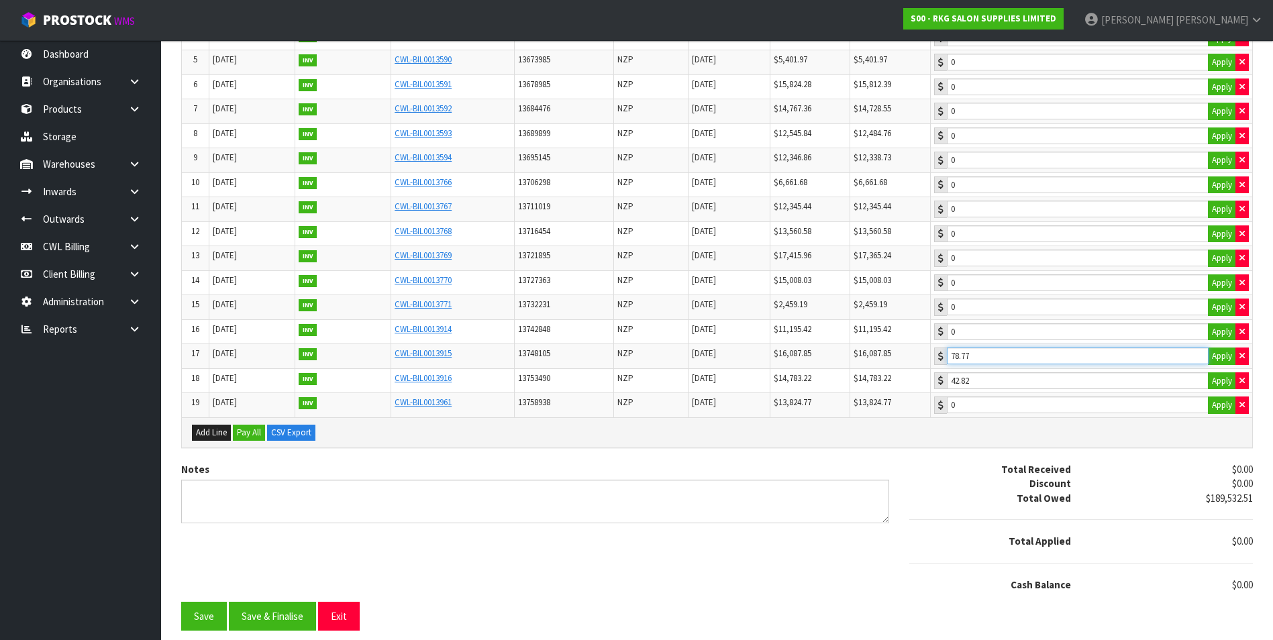
scroll to position [354, 0]
click at [207, 620] on button "Save" at bounding box center [204, 615] width 46 height 29
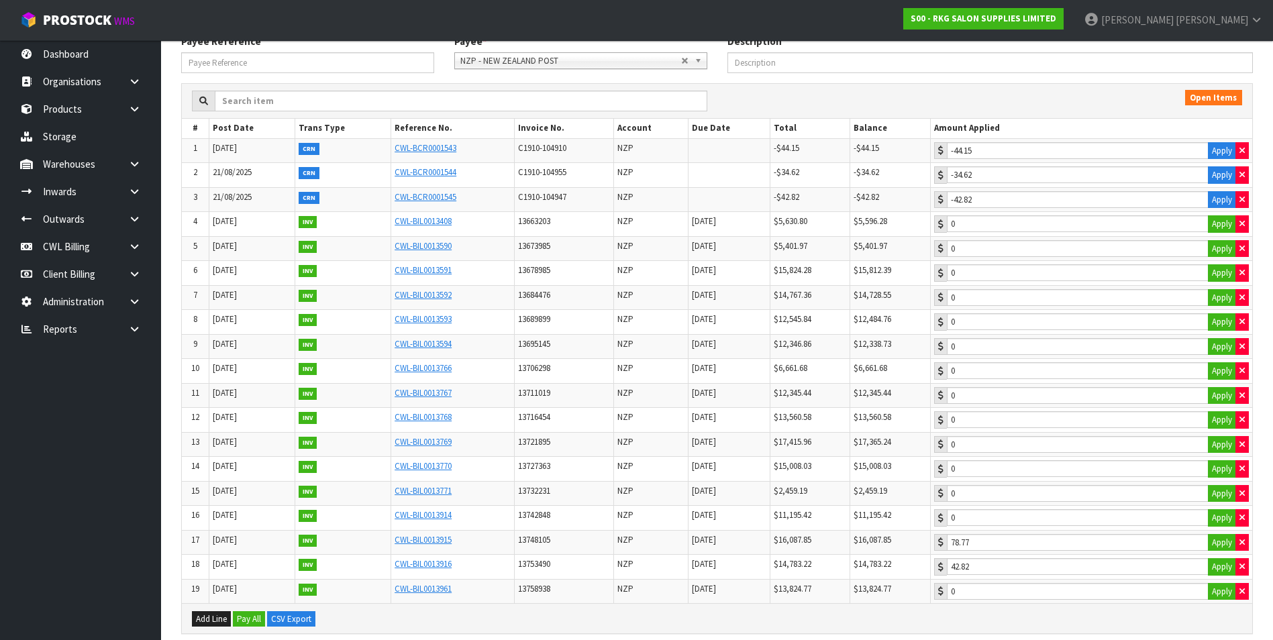
scroll to position [403, 0]
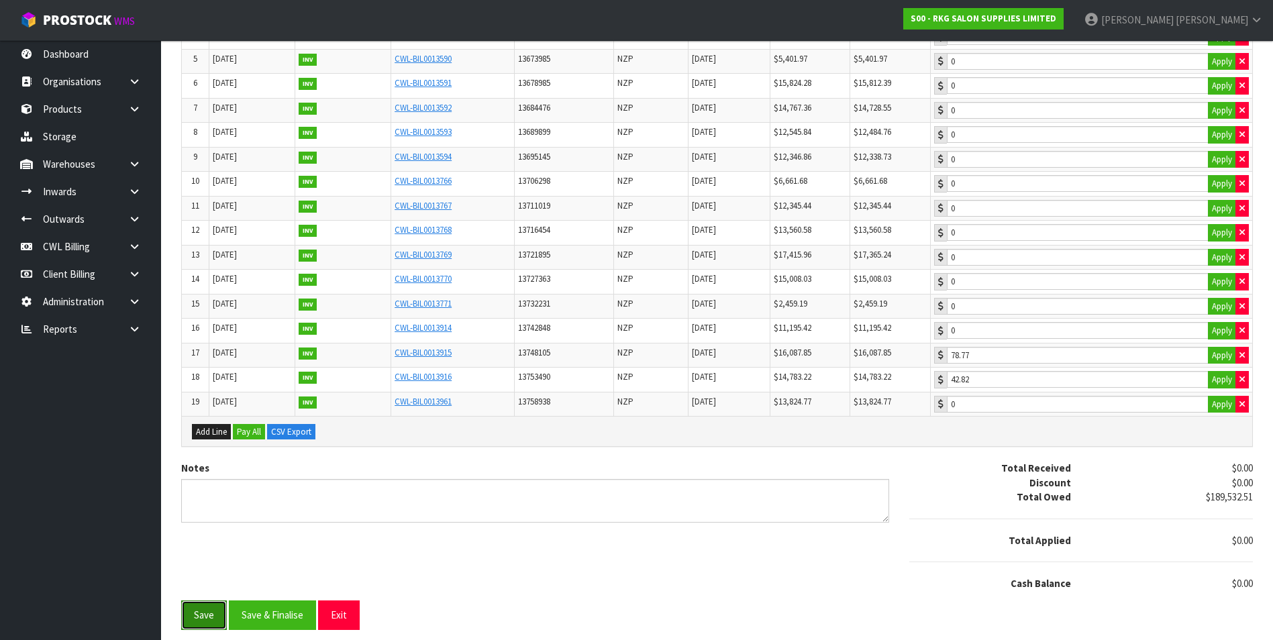
click at [207, 616] on button "Save" at bounding box center [204, 615] width 46 height 29
click at [348, 611] on button "Exit" at bounding box center [339, 615] width 42 height 29
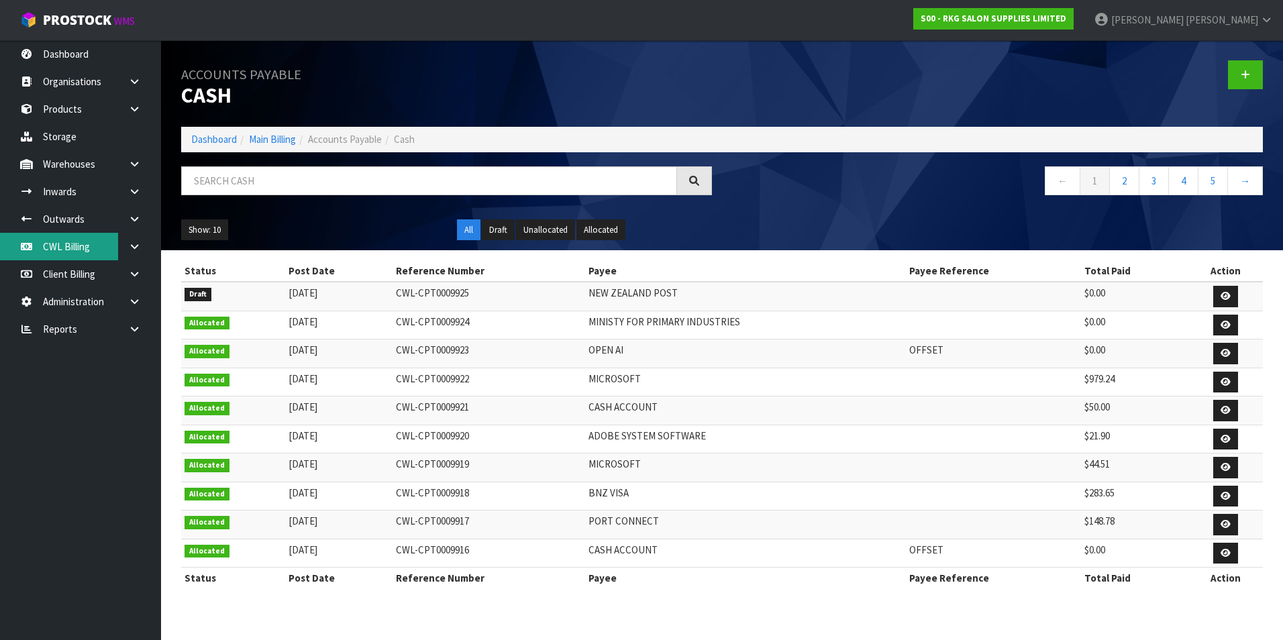
click at [80, 248] on link "CWL Billing" at bounding box center [80, 247] width 161 height 28
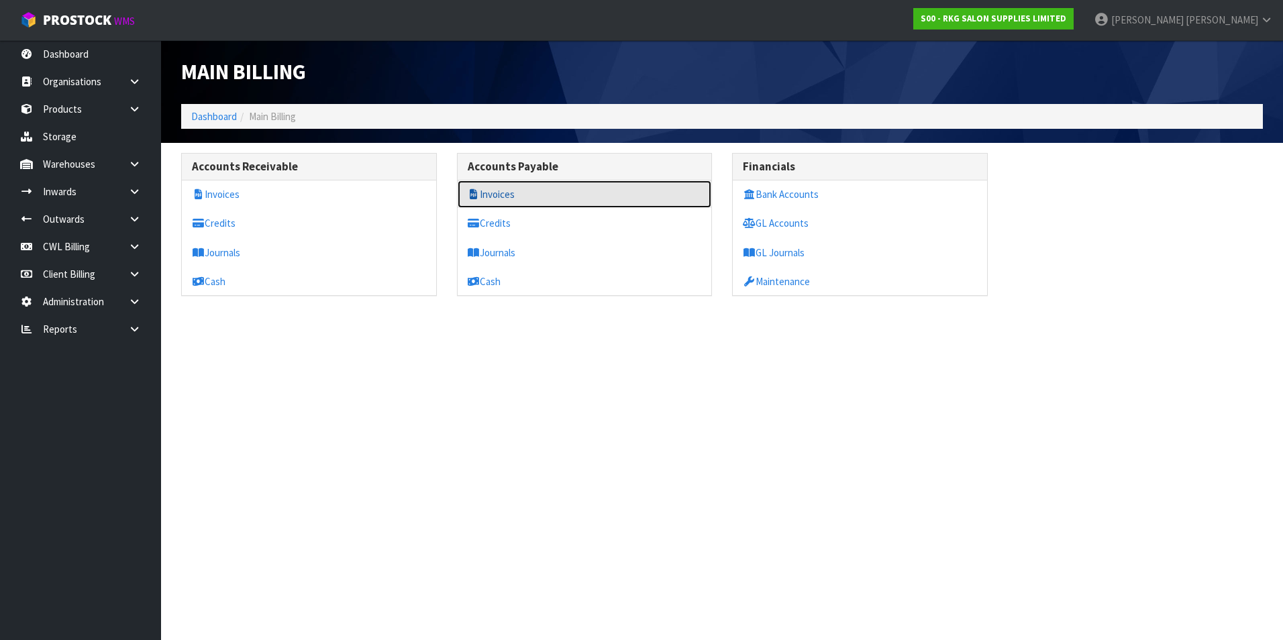
click at [505, 196] on link "Invoices" at bounding box center [585, 195] width 254 height 28
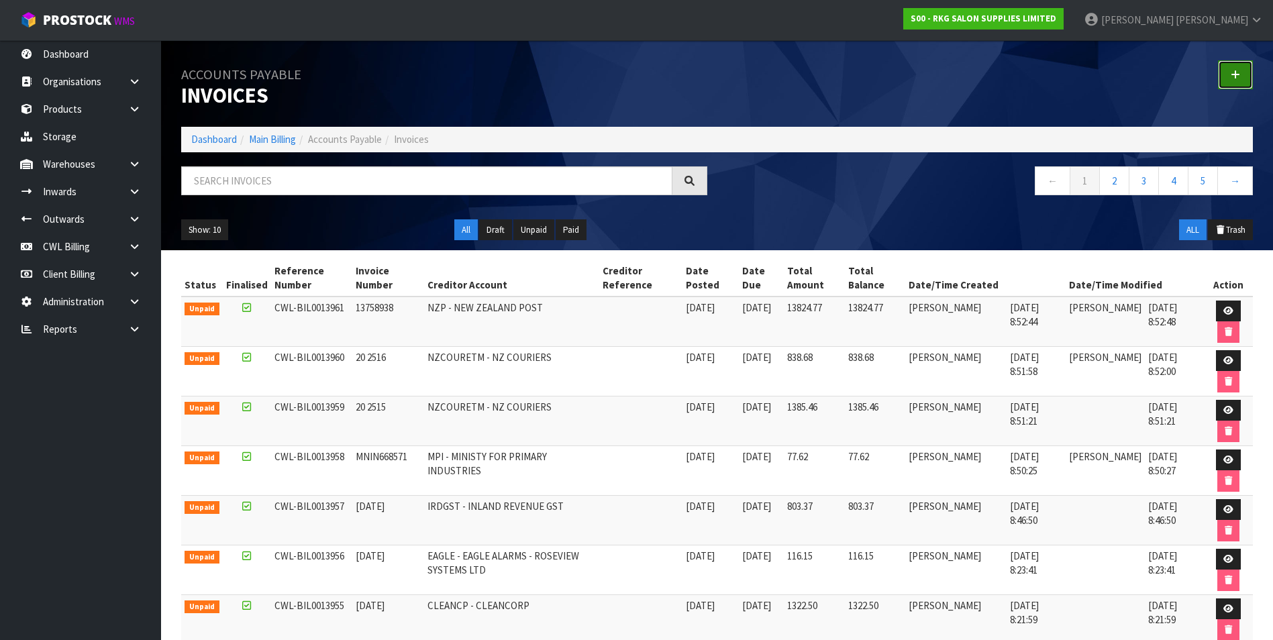
click at [1245, 70] on link at bounding box center [1235, 74] width 35 height 29
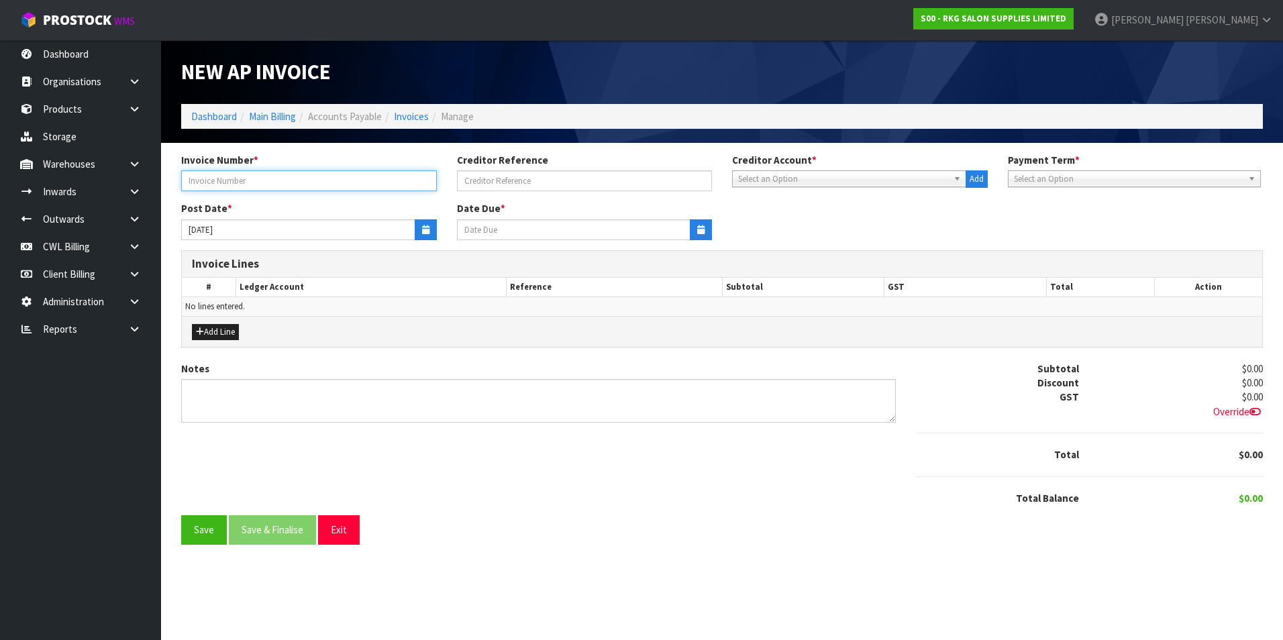
click at [330, 179] on input "text" at bounding box center [309, 180] width 256 height 21
type input "652922924"
click at [816, 181] on span "Select an Option" at bounding box center [843, 179] width 210 height 16
type input "one"
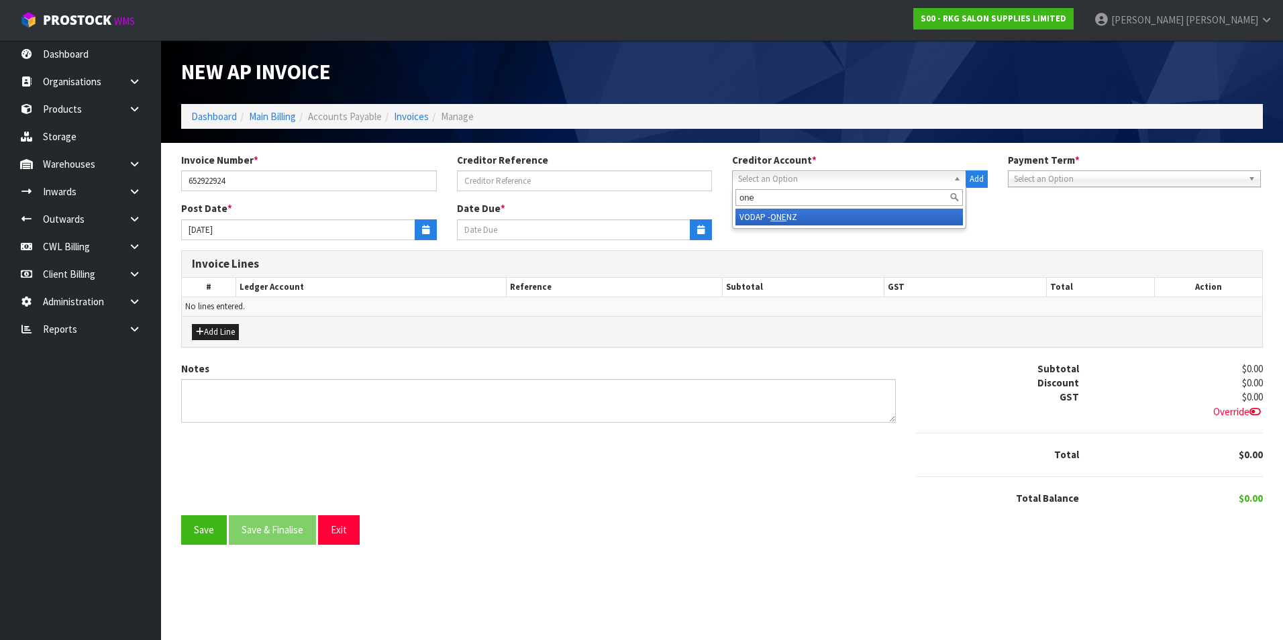
click at [864, 215] on li "VODAP - ONE NZ" at bounding box center [848, 217] width 227 height 17
type input "20/10/2025"
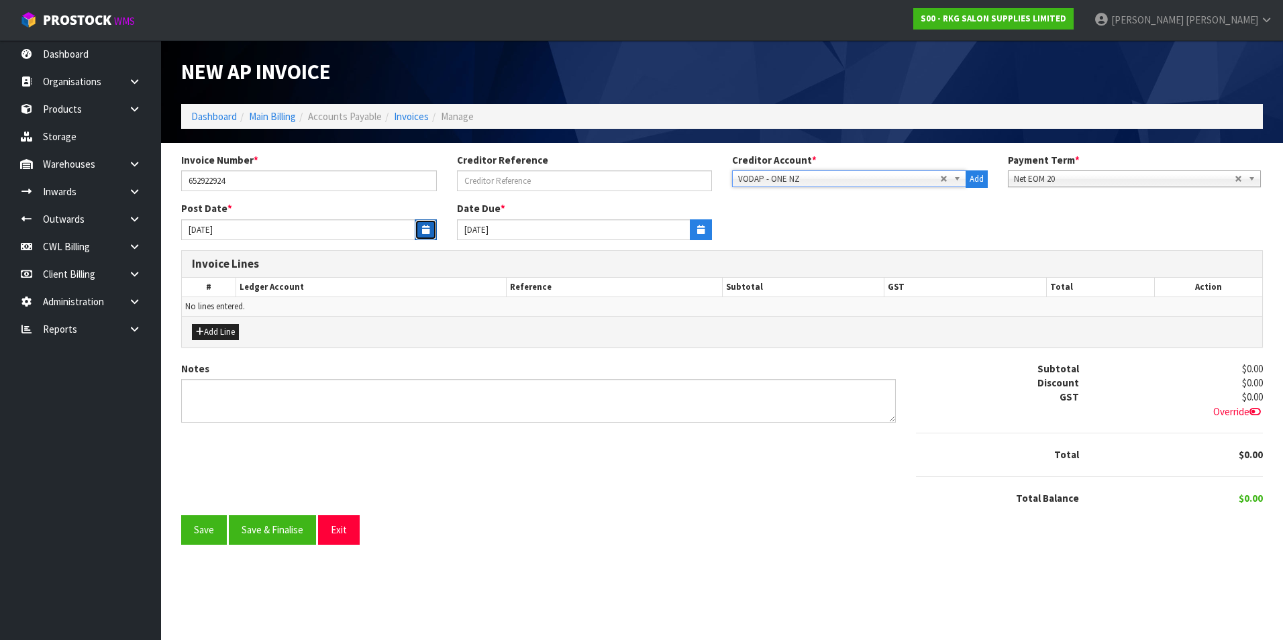
click at [416, 236] on button "button" at bounding box center [426, 229] width 22 height 21
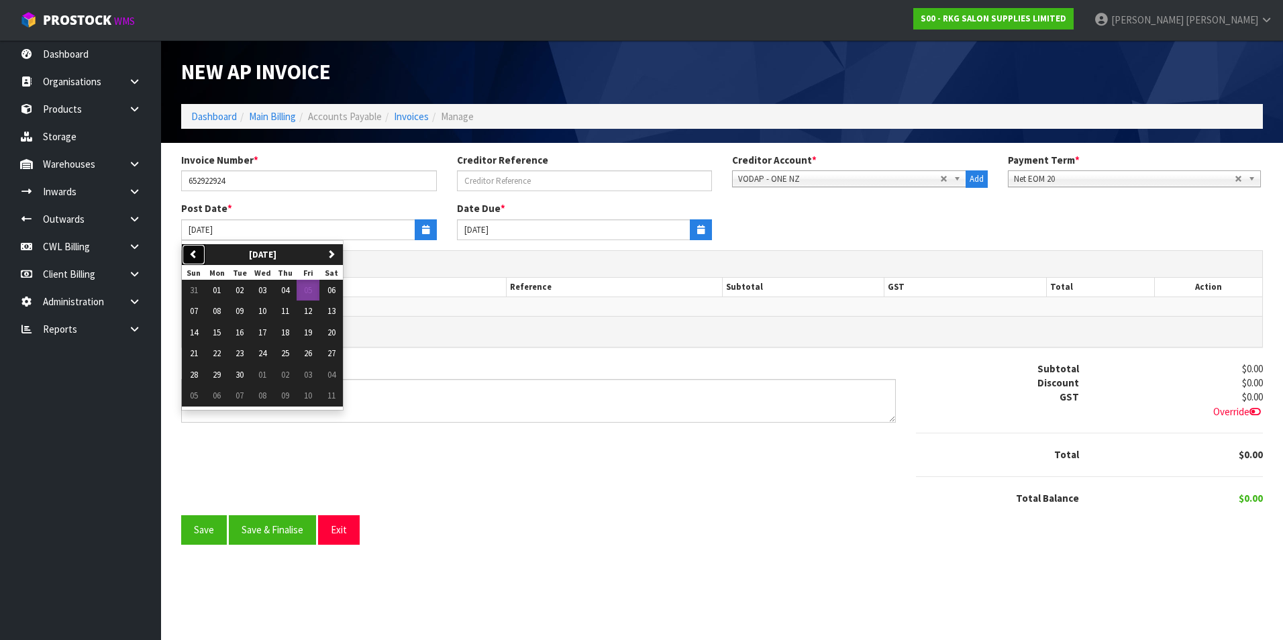
click at [199, 257] on button "previous" at bounding box center [193, 254] width 23 height 21
click at [287, 374] on span "28" at bounding box center [285, 374] width 8 height 11
type input "28/08/2025"
type input "20/09/2025"
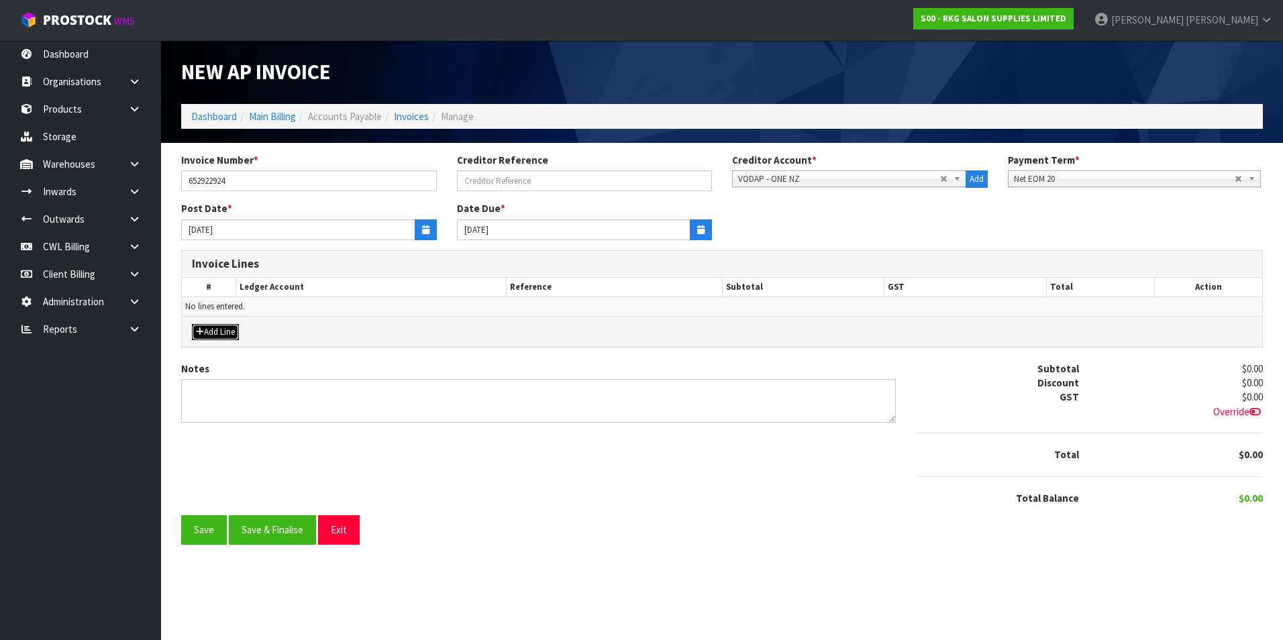
click at [235, 331] on button "Add Line" at bounding box center [215, 332] width 47 height 16
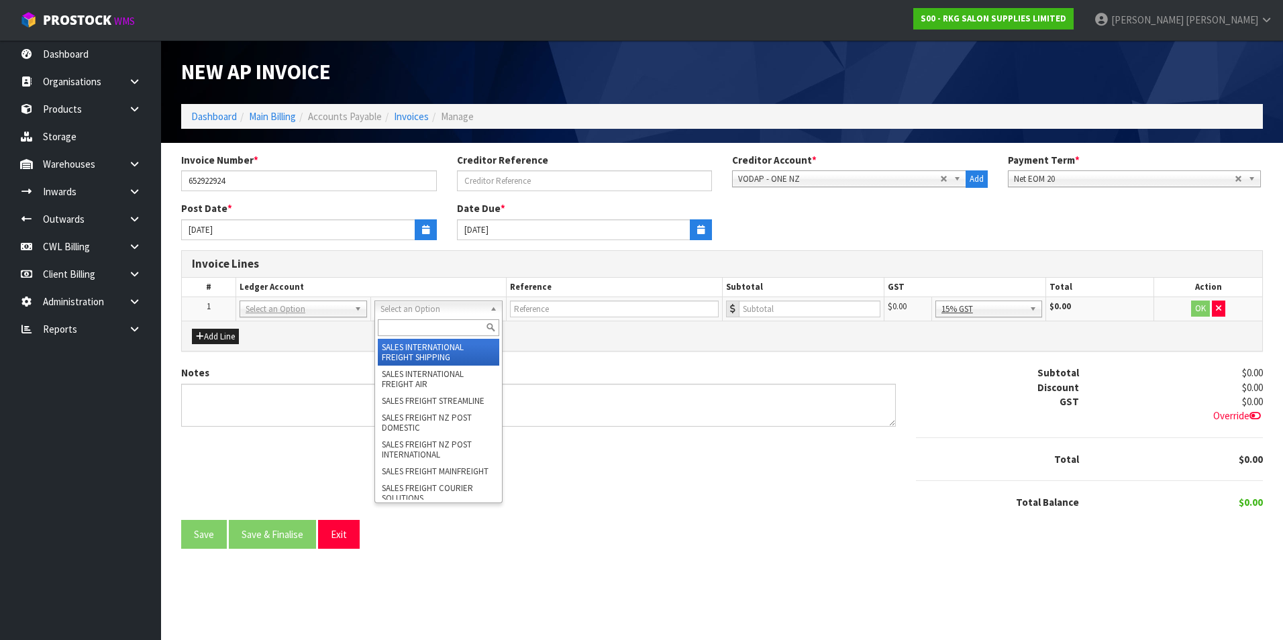
click at [395, 329] on input "text" at bounding box center [438, 327] width 121 height 17
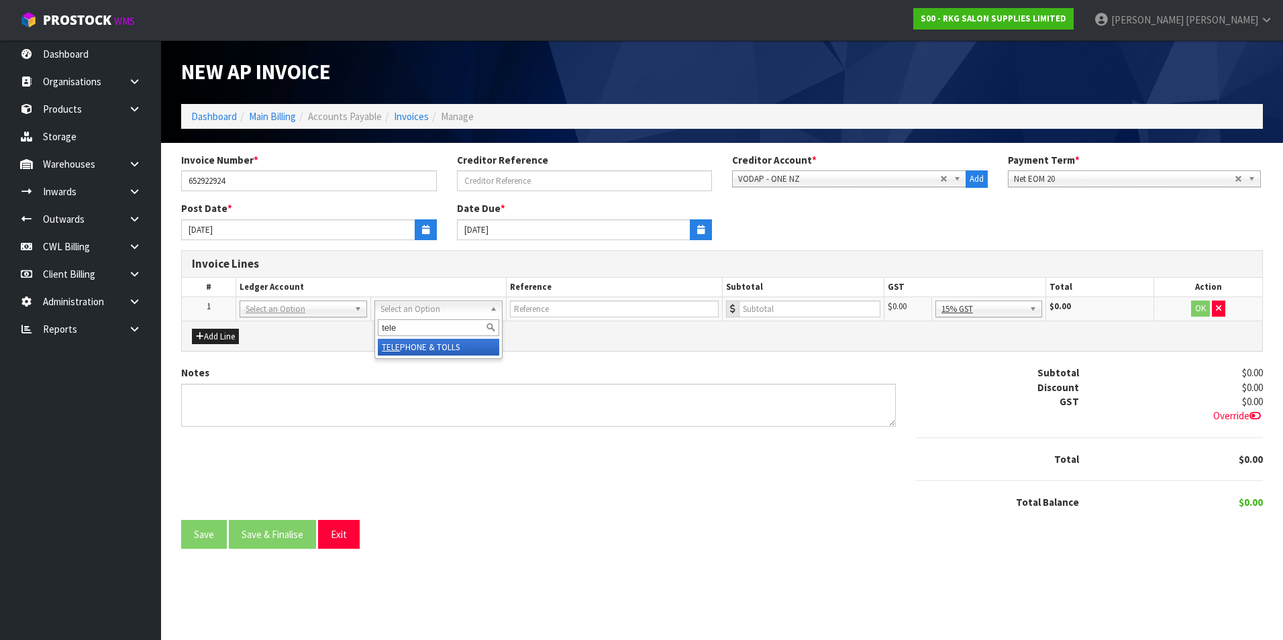
type input "tele"
click at [799, 308] on input "number" at bounding box center [809, 309] width 142 height 17
click at [568, 308] on input "text" at bounding box center [613, 309] width 209 height 17
type input "ONE NZ"
click at [810, 311] on input "number" at bounding box center [809, 309] width 142 height 17
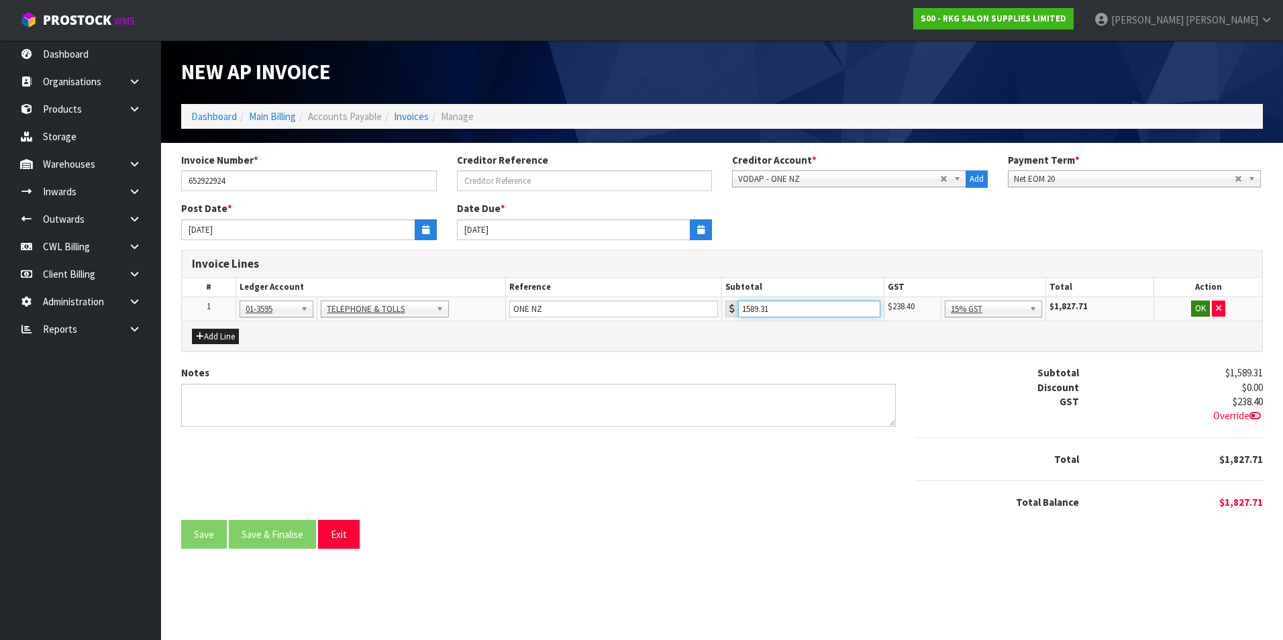
type input "1589.31"
click at [1194, 309] on button "OK" at bounding box center [1200, 309] width 19 height 16
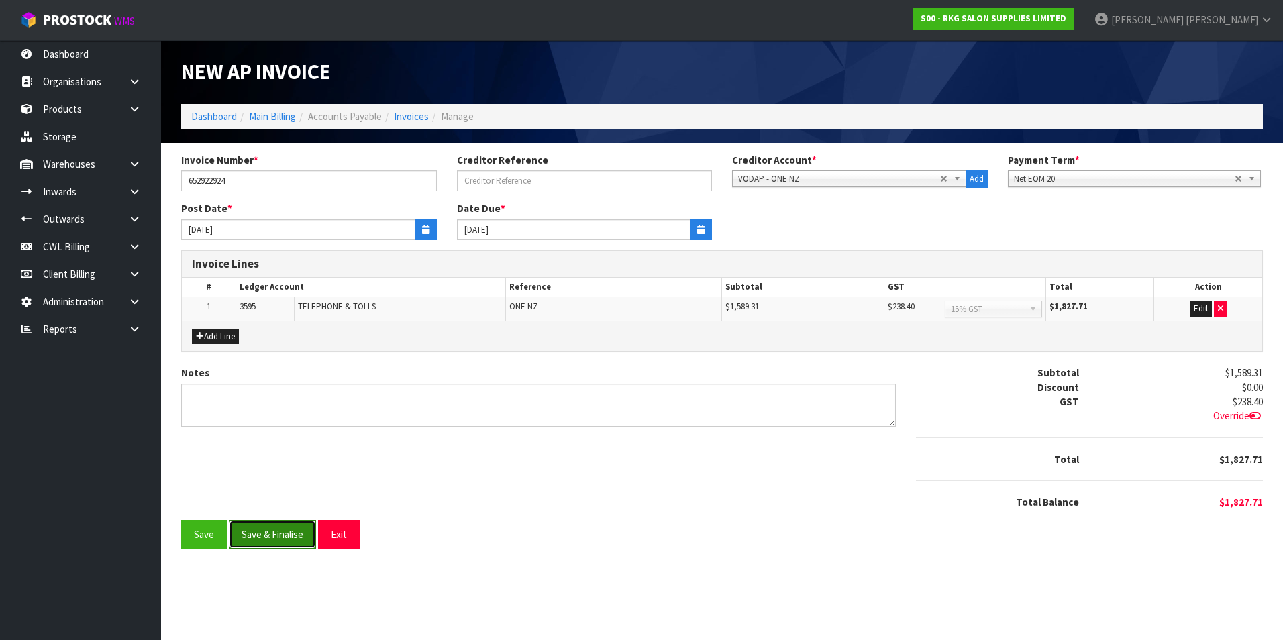
click at [283, 531] on button "Save & Finalise" at bounding box center [272, 534] width 87 height 29
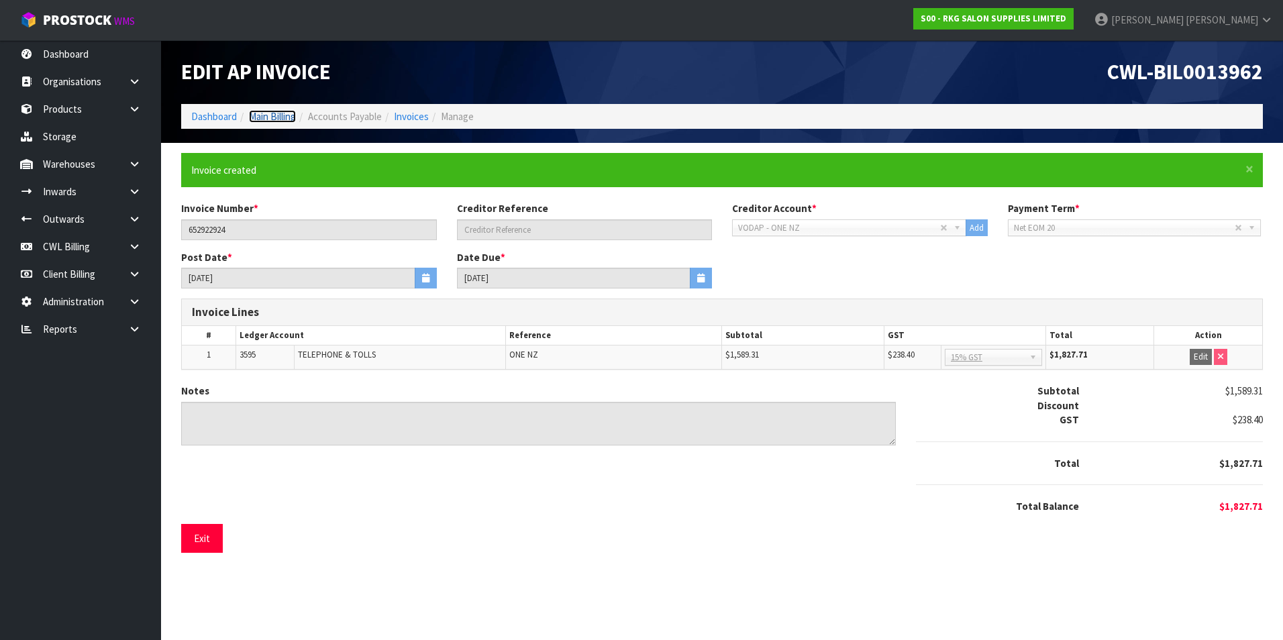
click at [287, 116] on link "Main Billing" at bounding box center [272, 116] width 47 height 13
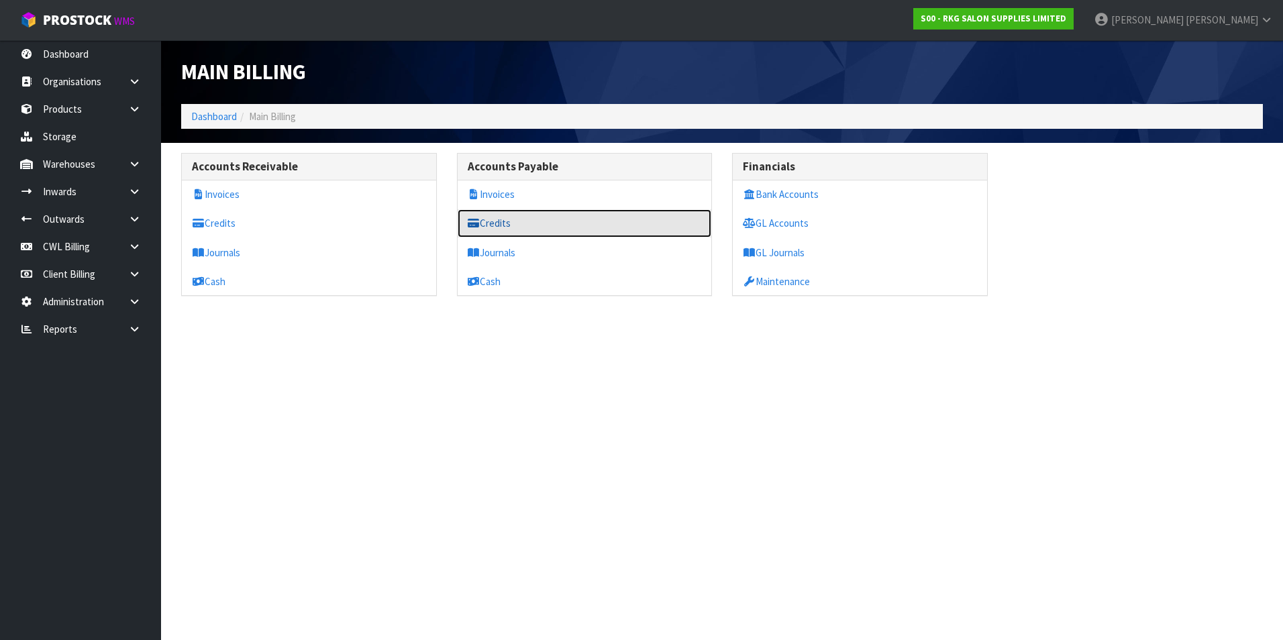
click at [519, 225] on link "Credits" at bounding box center [585, 223] width 254 height 28
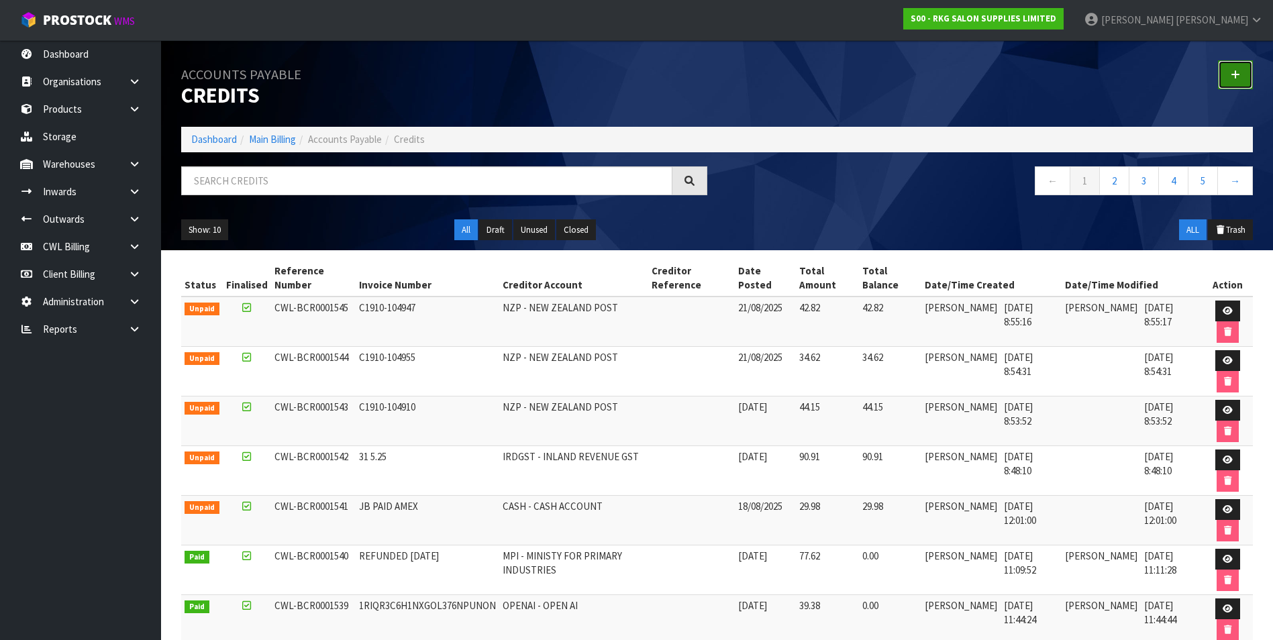
click at [1239, 75] on icon at bounding box center [1235, 75] width 9 height 10
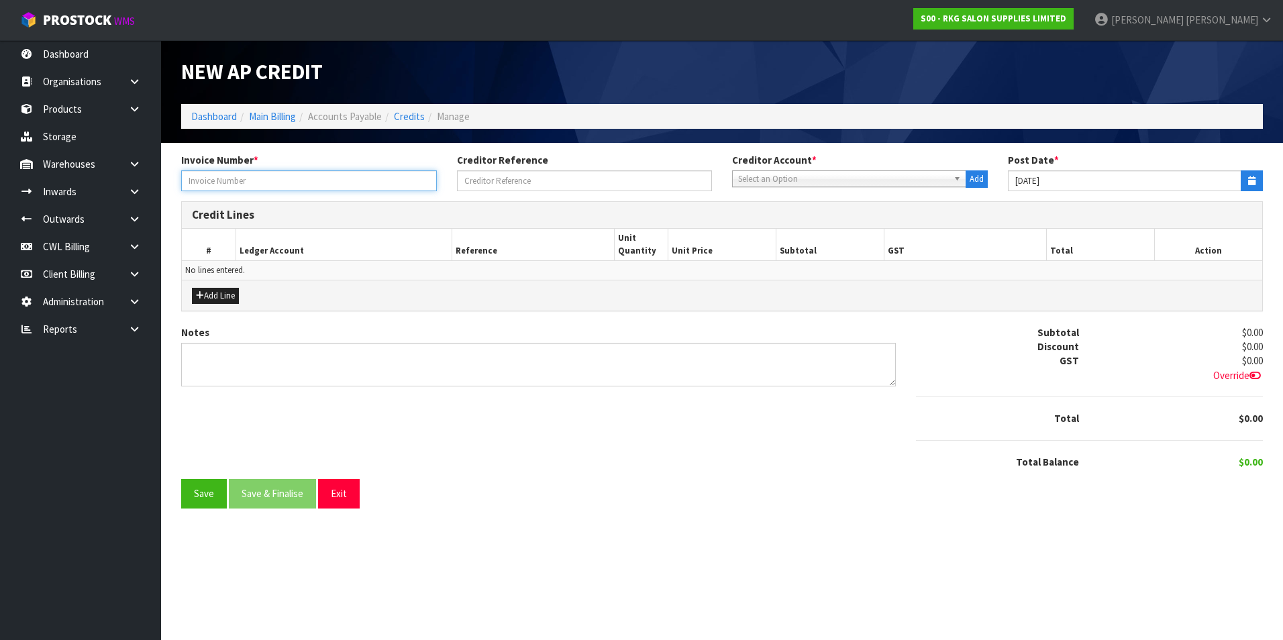
click at [252, 174] on input "text" at bounding box center [309, 180] width 256 height 21
type input "ONE PD AMEX 14.8.25"
click at [782, 180] on span "Select an Option" at bounding box center [843, 179] width 210 height 16
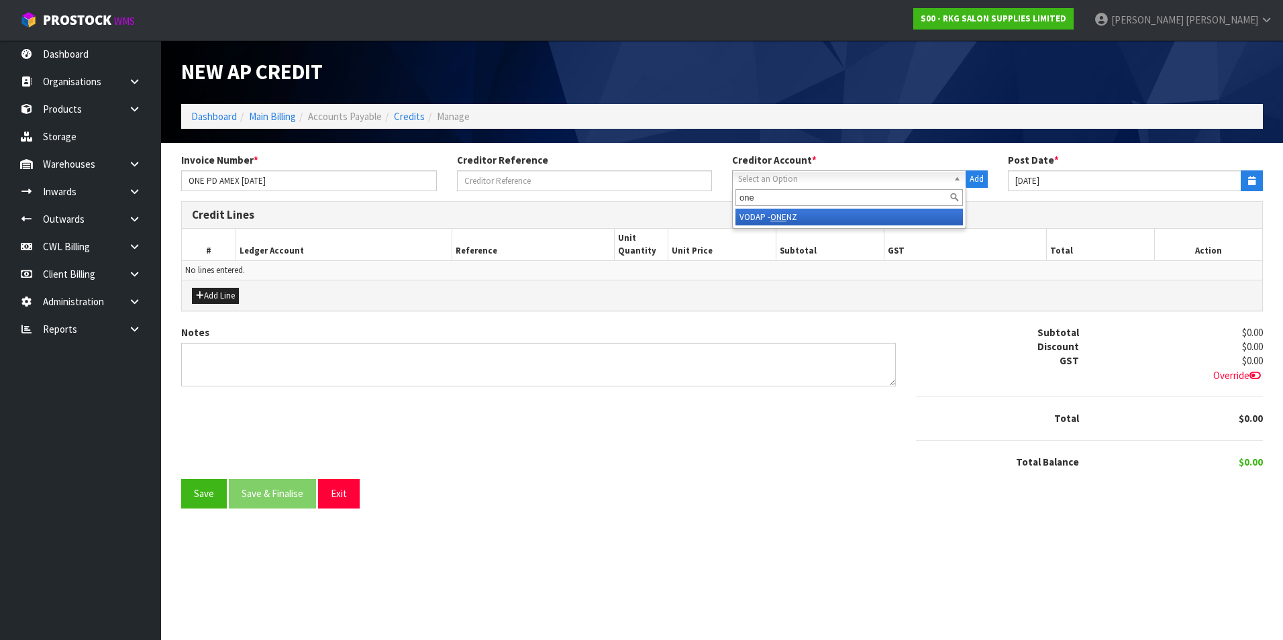
type input "one"
click at [803, 217] on li "VODAP - ONE NZ" at bounding box center [848, 217] width 227 height 17
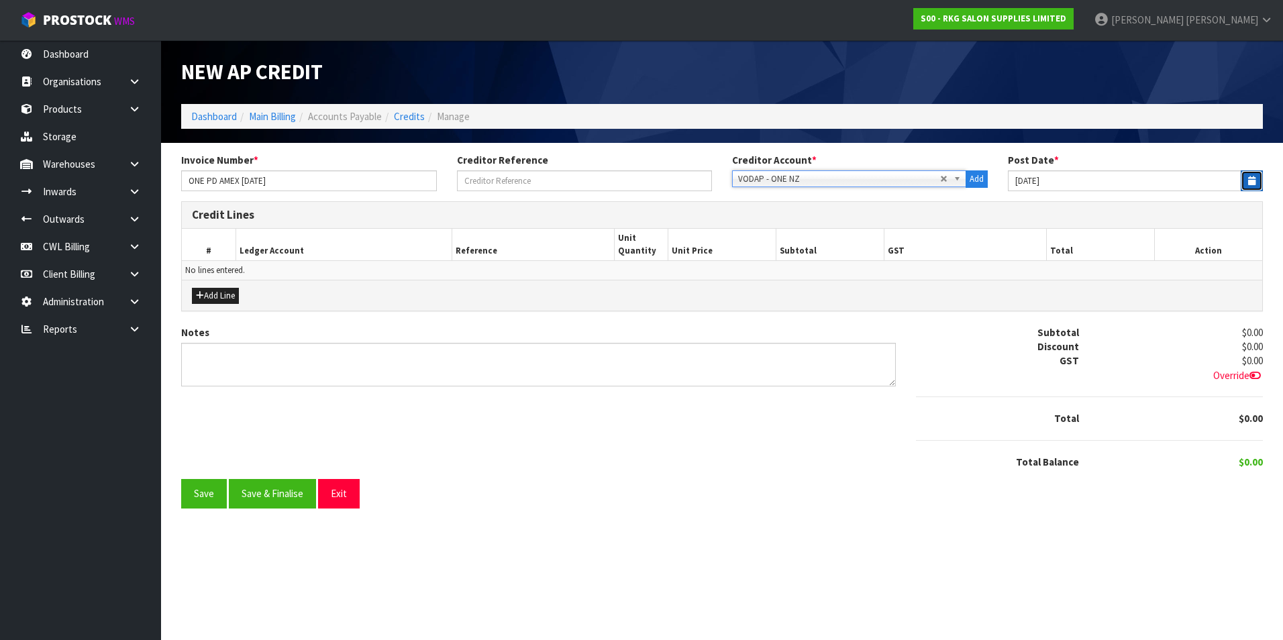
click at [1252, 177] on icon "button" at bounding box center [1251, 180] width 7 height 9
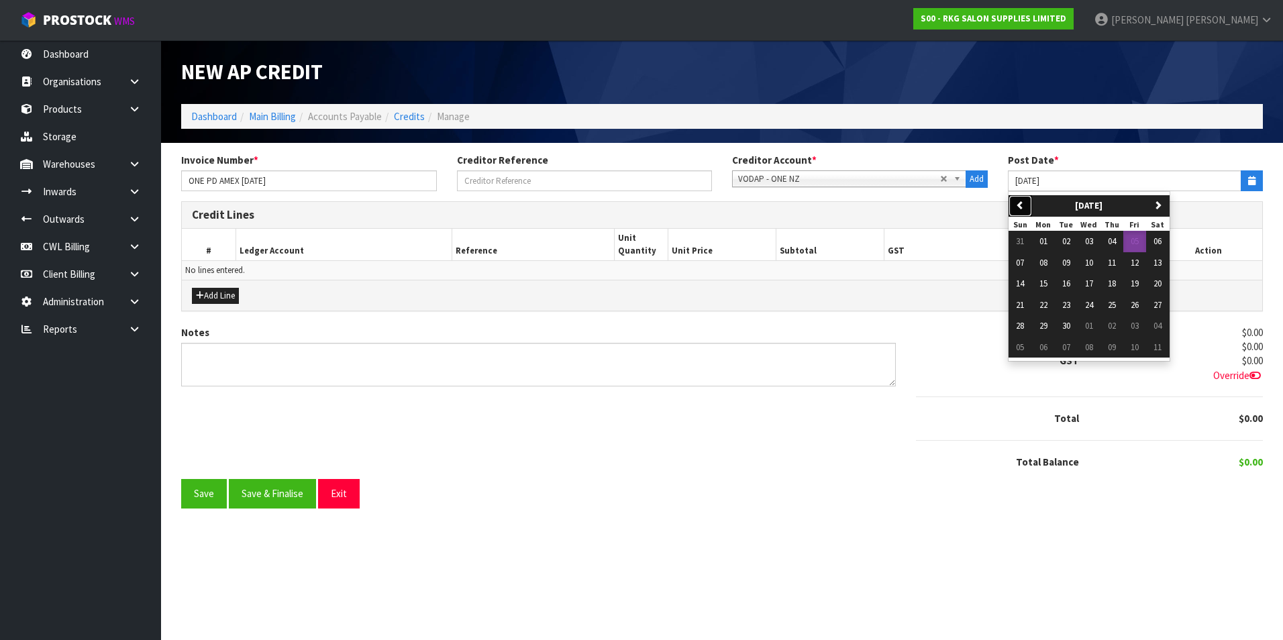
click at [1015, 211] on button "previous" at bounding box center [1020, 205] width 23 height 21
click at [1112, 283] on span "14" at bounding box center [1112, 283] width 8 height 11
type input "14/08/2025"
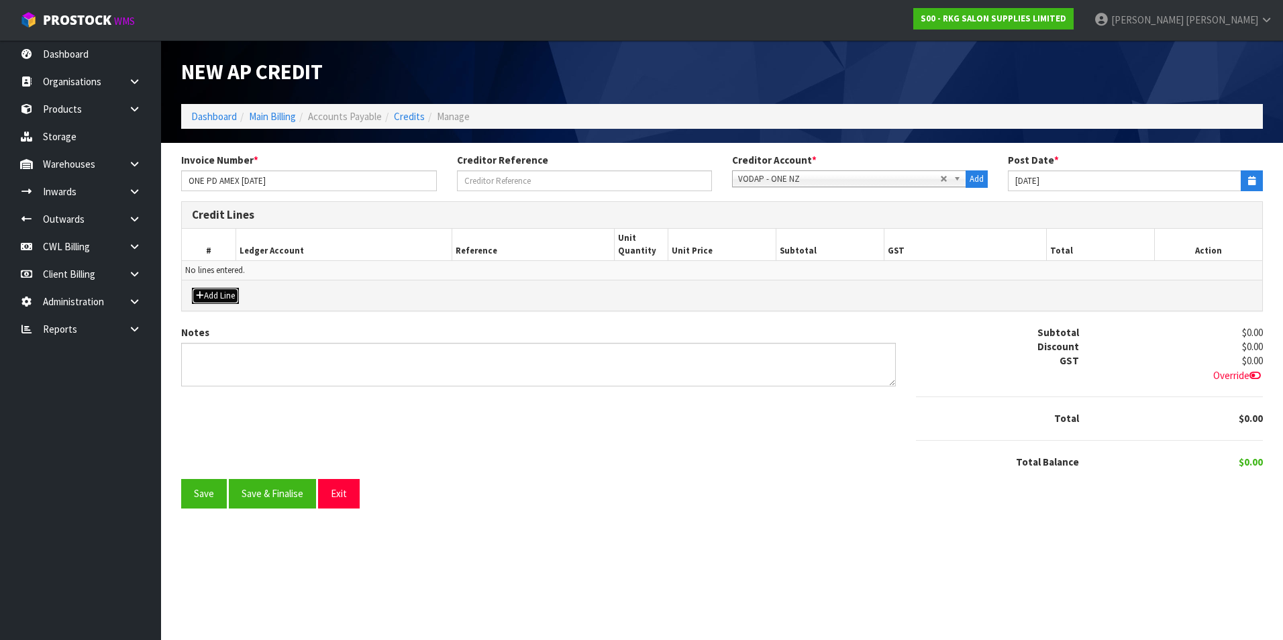
click at [221, 298] on button "Add Line" at bounding box center [215, 296] width 47 height 16
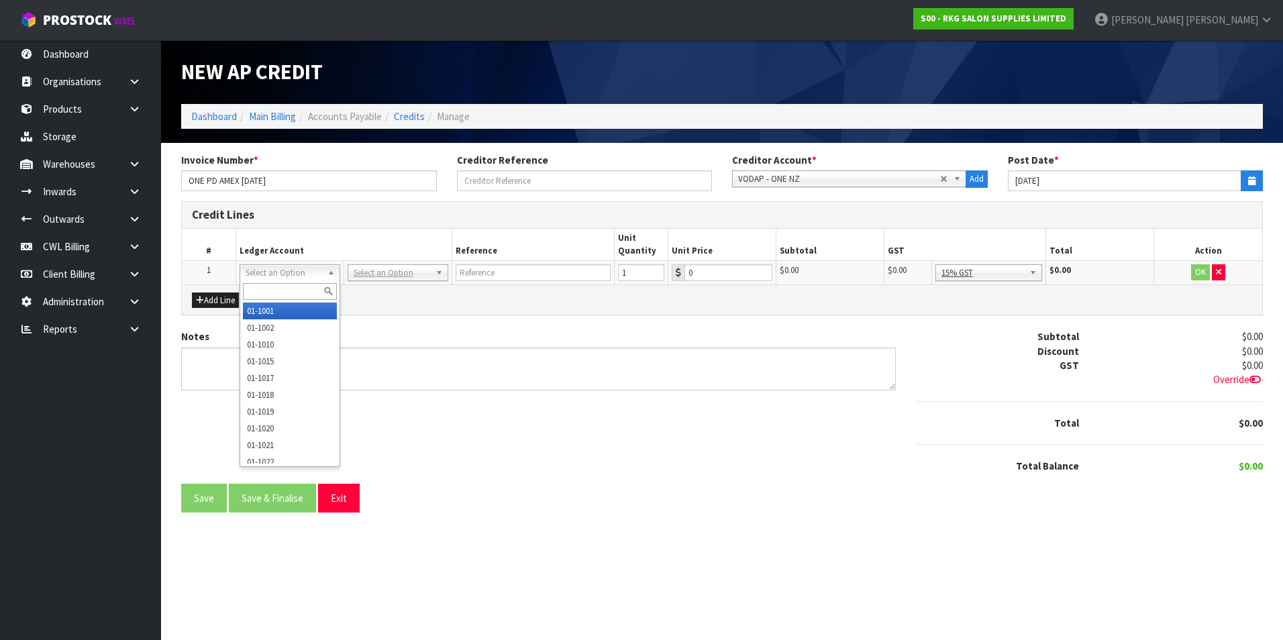
click at [312, 296] on input "text" at bounding box center [290, 291] width 94 height 17
type input "9540"
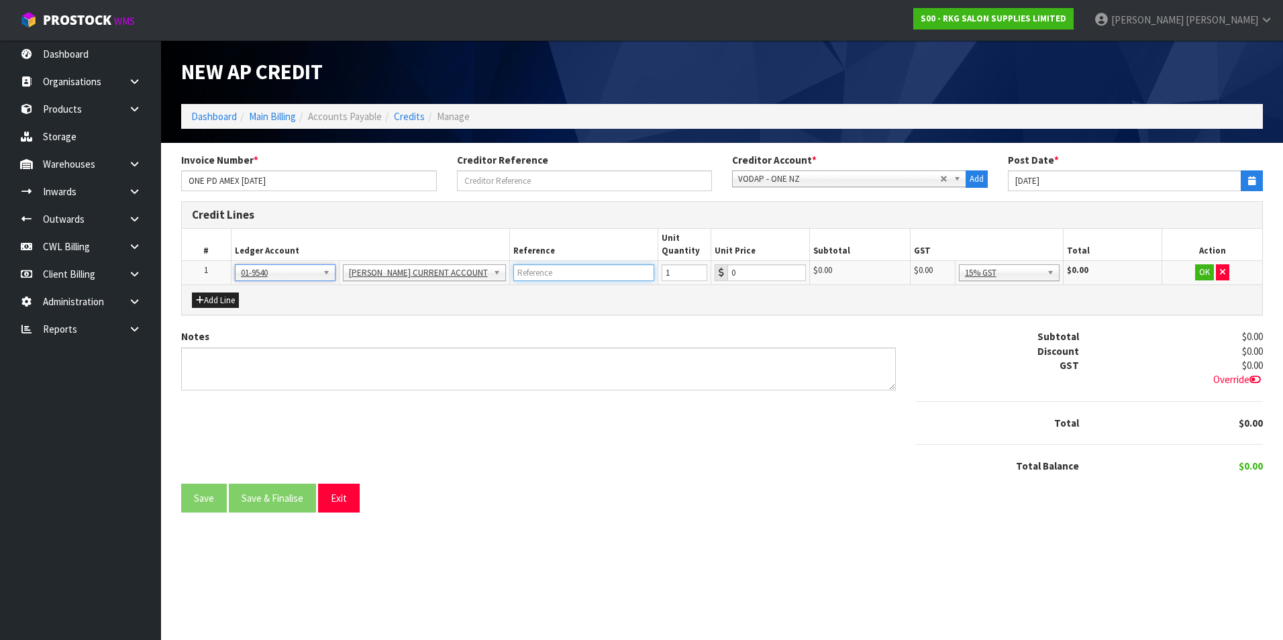
click at [580, 266] on input "text" at bounding box center [583, 272] width 141 height 17
type input "ONE NZ PAID AMEX"
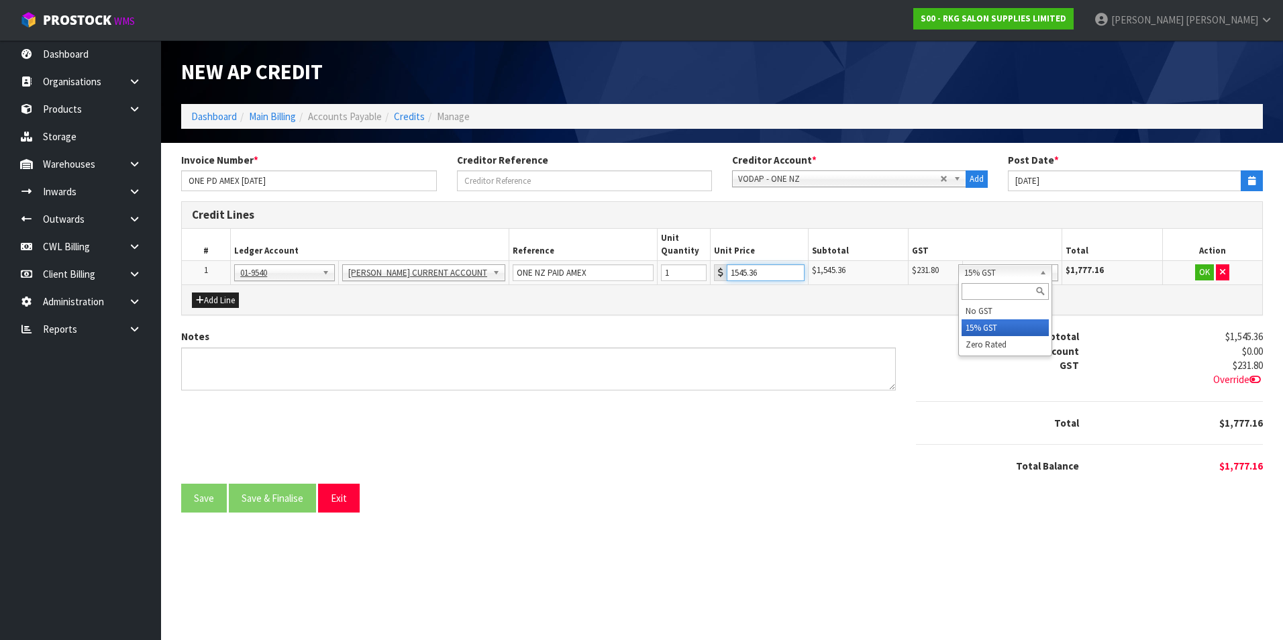
drag, startPoint x: 995, startPoint y: 269, endPoint x: 1006, endPoint y: 292, distance: 25.2
type input "1545.36"
drag, startPoint x: 1019, startPoint y: 350, endPoint x: 1102, endPoint y: 333, distance: 84.2
click at [1201, 274] on button "OK" at bounding box center [1205, 272] width 19 height 16
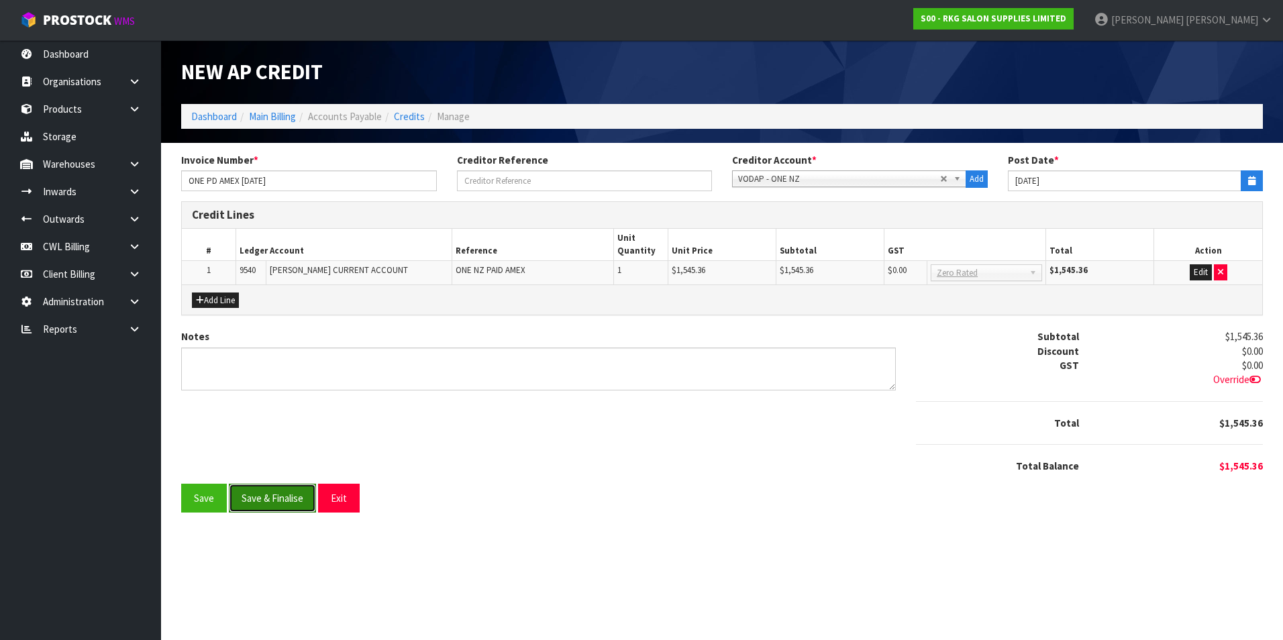
click at [260, 493] on button "Save & Finalise" at bounding box center [272, 498] width 87 height 29
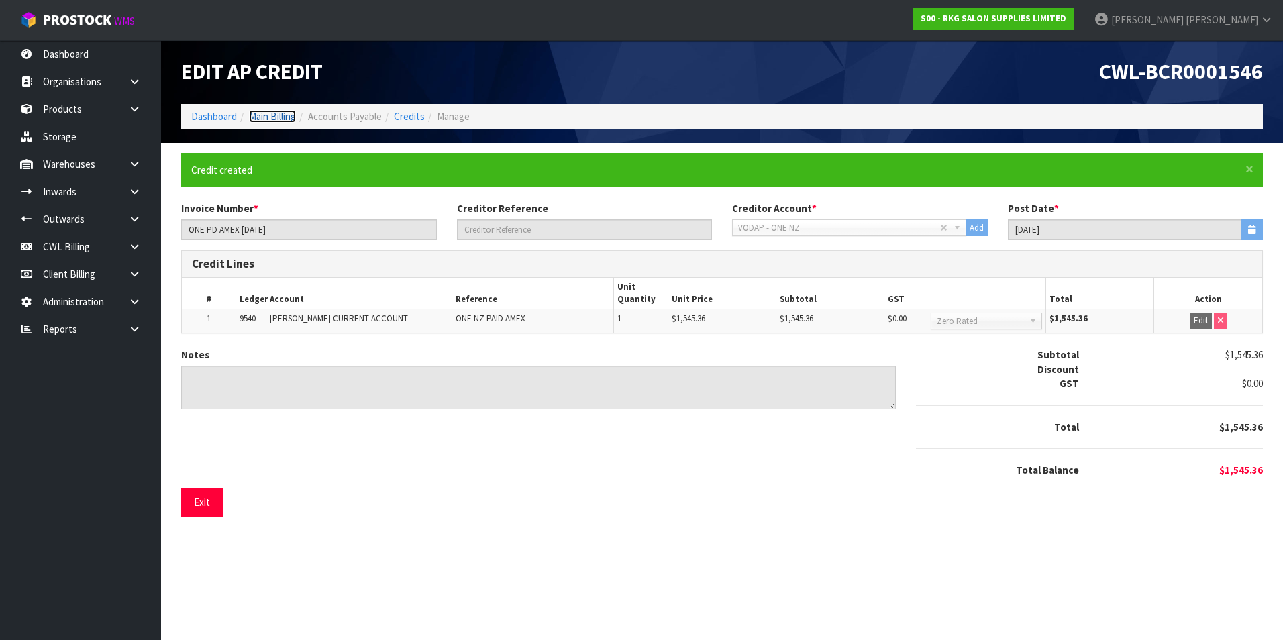
click at [267, 115] on link "Main Billing" at bounding box center [272, 116] width 47 height 13
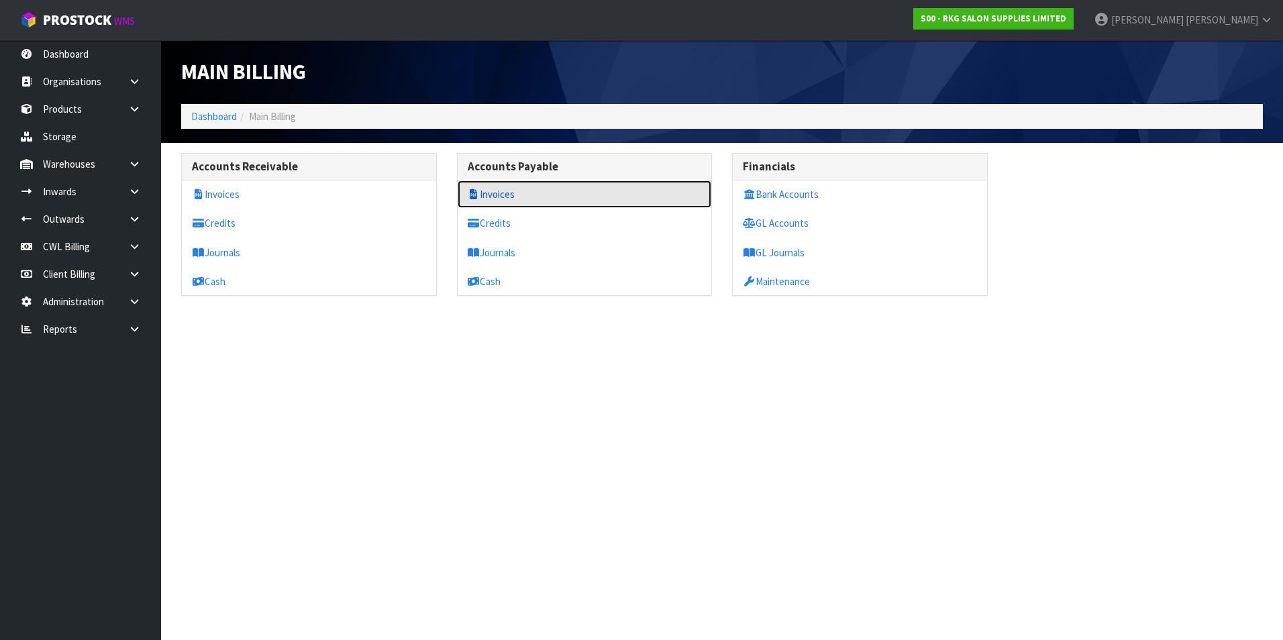
click at [513, 194] on link "Invoices" at bounding box center [585, 195] width 254 height 28
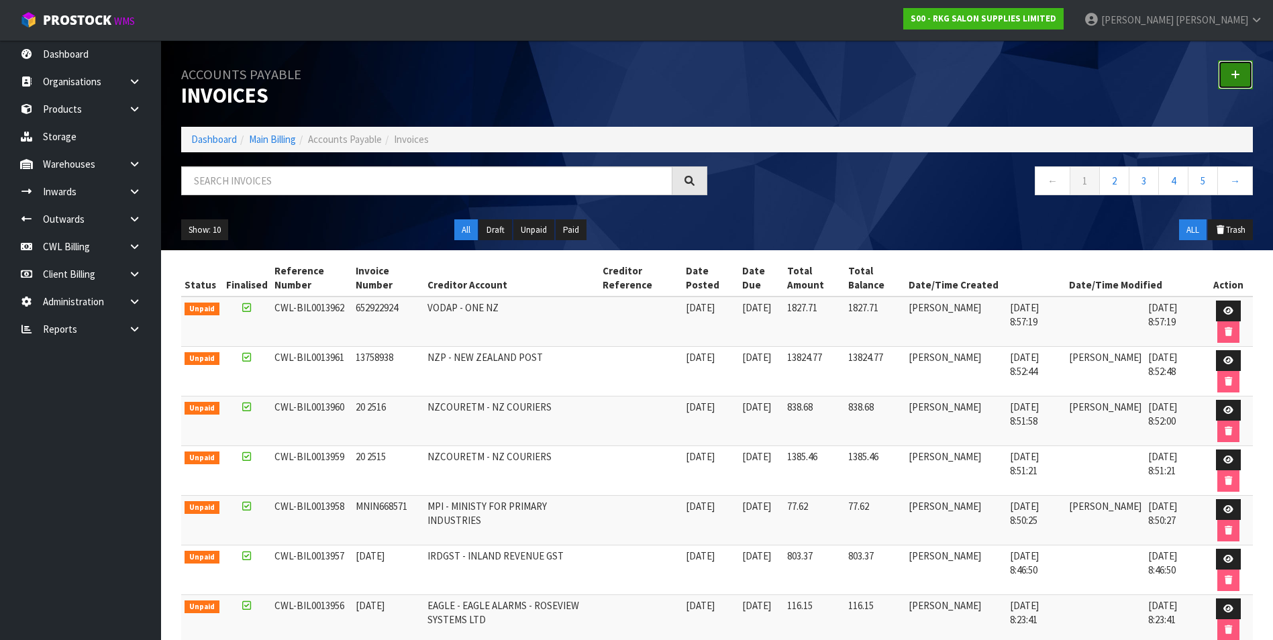
click at [1243, 68] on link at bounding box center [1235, 74] width 35 height 29
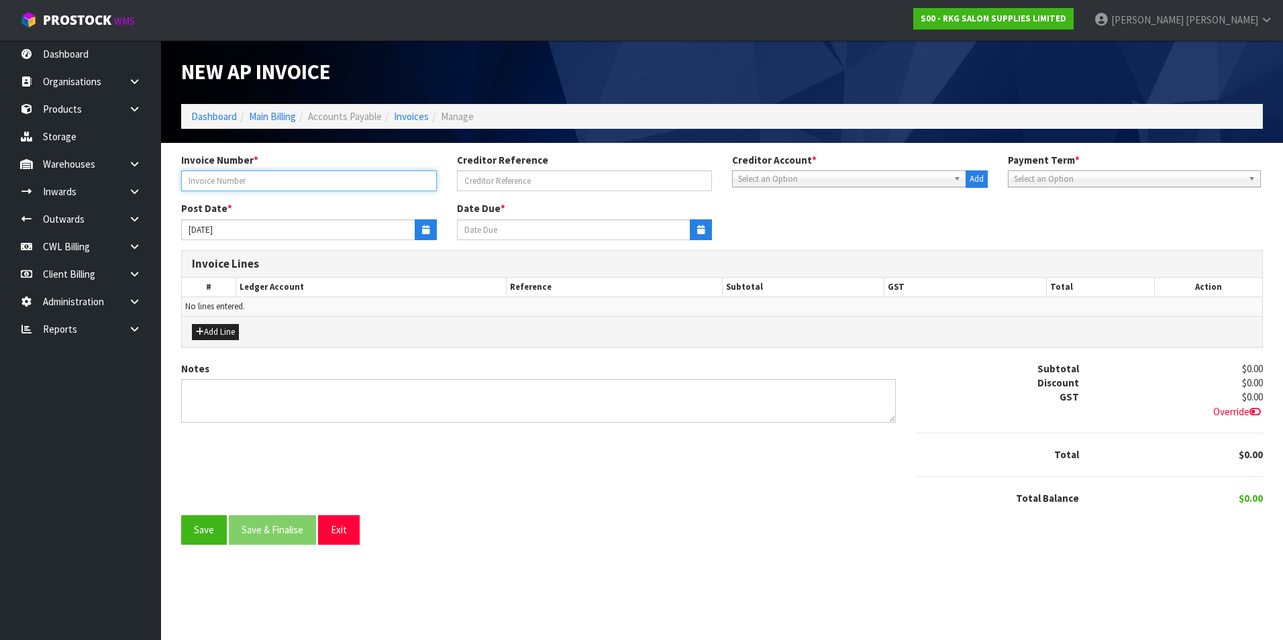
click at [265, 178] on input "text" at bounding box center [309, 180] width 256 height 21
type input "9RW6823"
click at [806, 182] on span "Select an Option" at bounding box center [843, 179] width 210 height 16
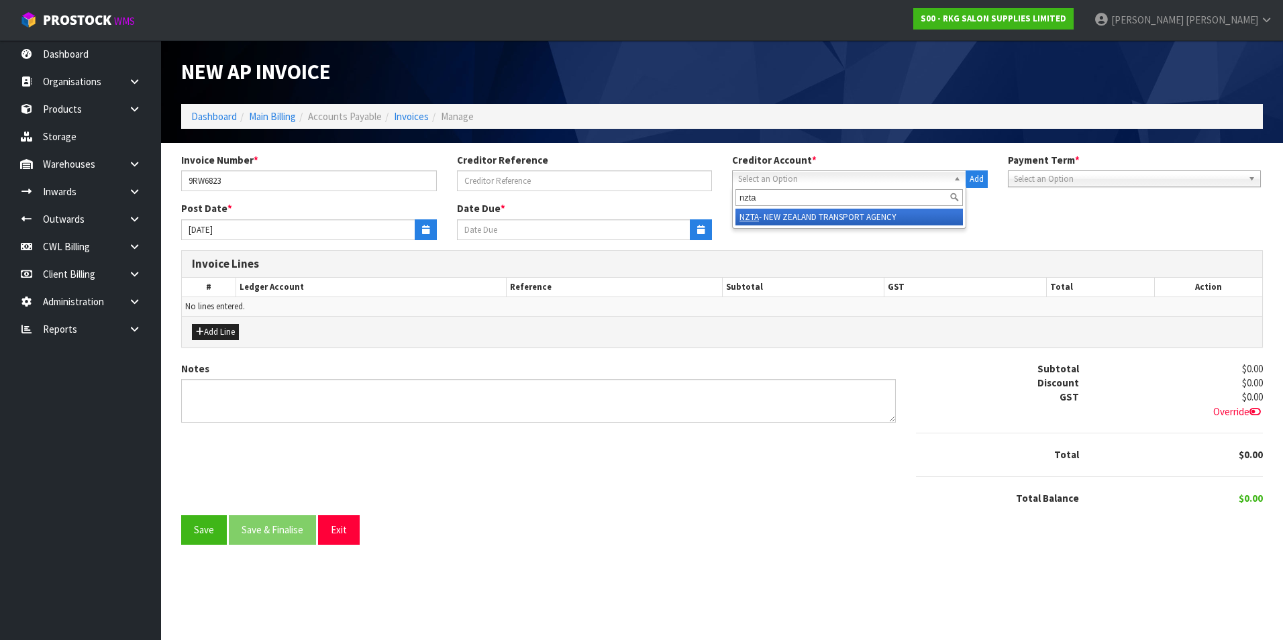
type input "nzta"
drag, startPoint x: 852, startPoint y: 215, endPoint x: 742, endPoint y: 220, distance: 110.1
click at [851, 215] on li "NZTA - NEW ZEALAND TRANSPORT AGENCY" at bounding box center [848, 217] width 227 height 17
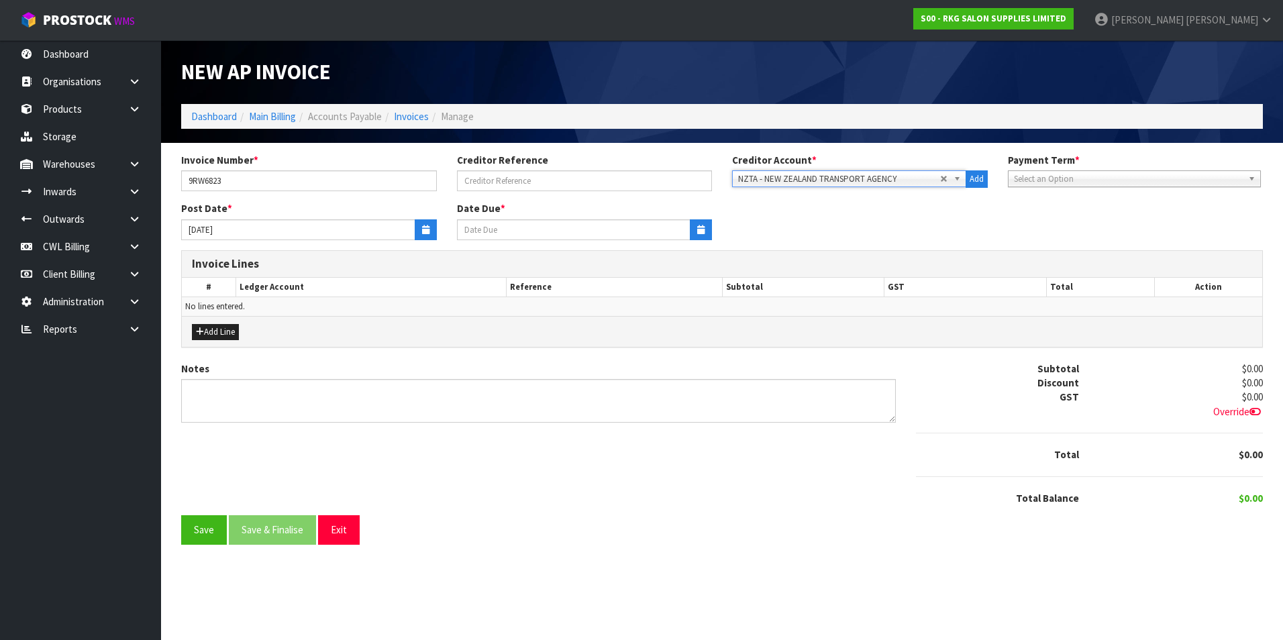
type input "05/09/2025"
click at [425, 227] on icon "button" at bounding box center [425, 229] width 7 height 9
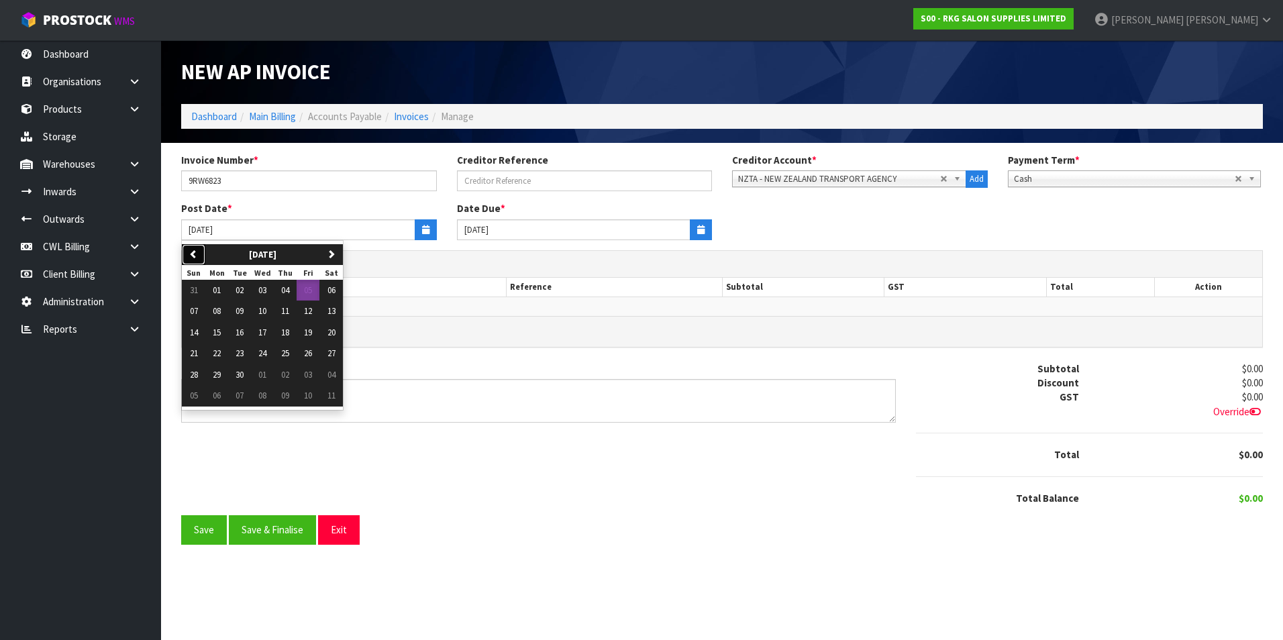
click at [197, 252] on icon "button" at bounding box center [193, 254] width 9 height 9
click at [219, 333] on span "11" at bounding box center [217, 332] width 8 height 11
type input "11/08/2025"
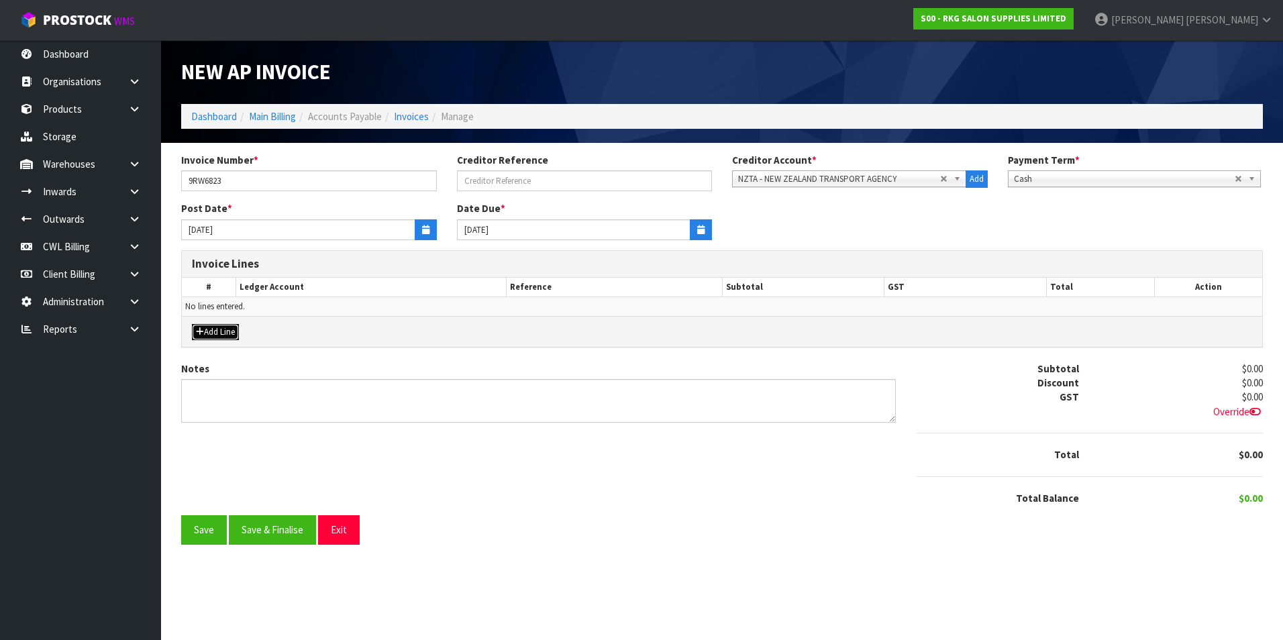
click at [219, 332] on button "Add Line" at bounding box center [215, 332] width 47 height 16
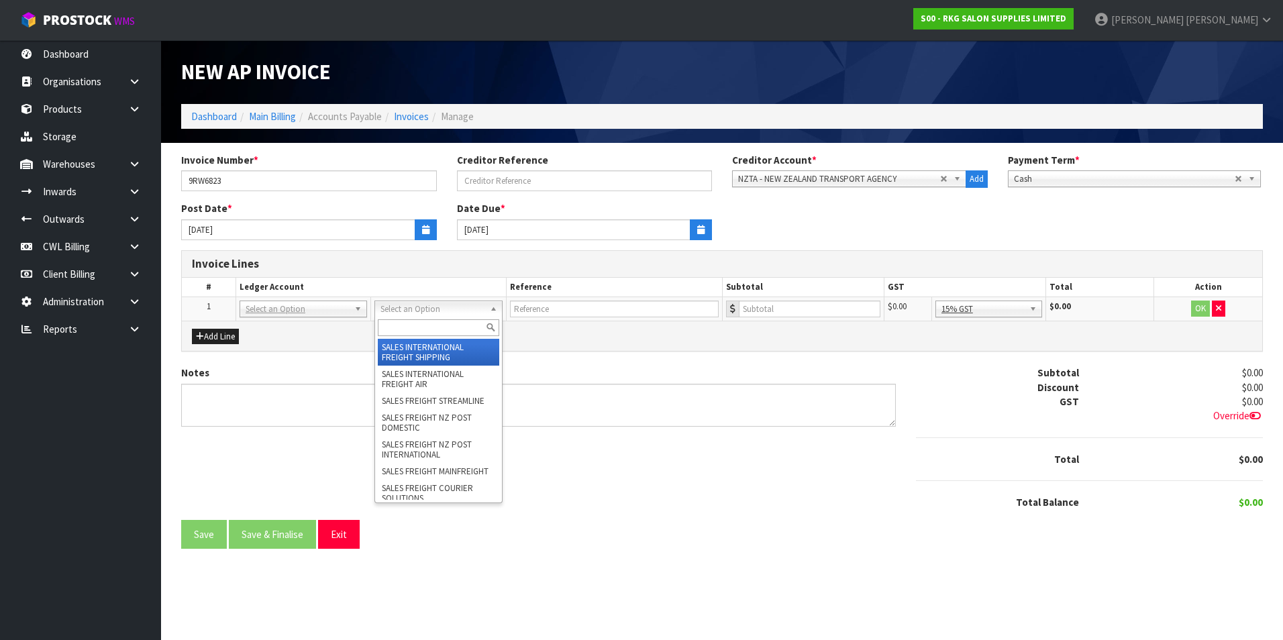
click at [411, 321] on input "text" at bounding box center [438, 327] width 121 height 17
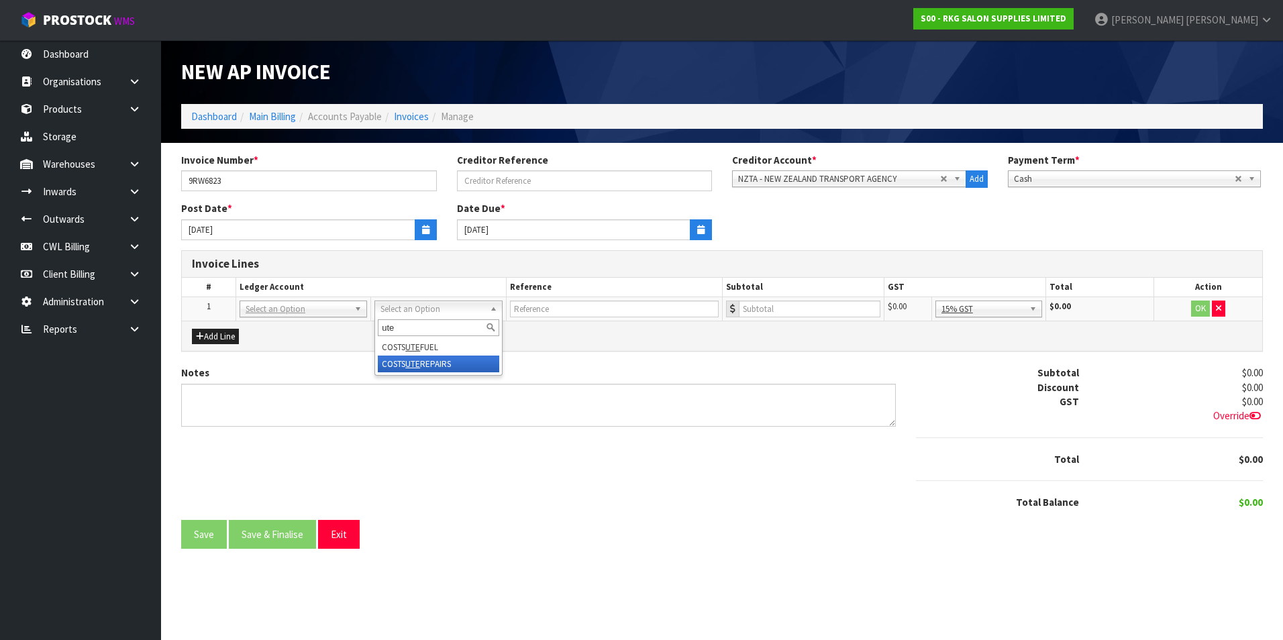
type input "ute"
drag, startPoint x: 425, startPoint y: 362, endPoint x: 433, endPoint y: 360, distance: 7.7
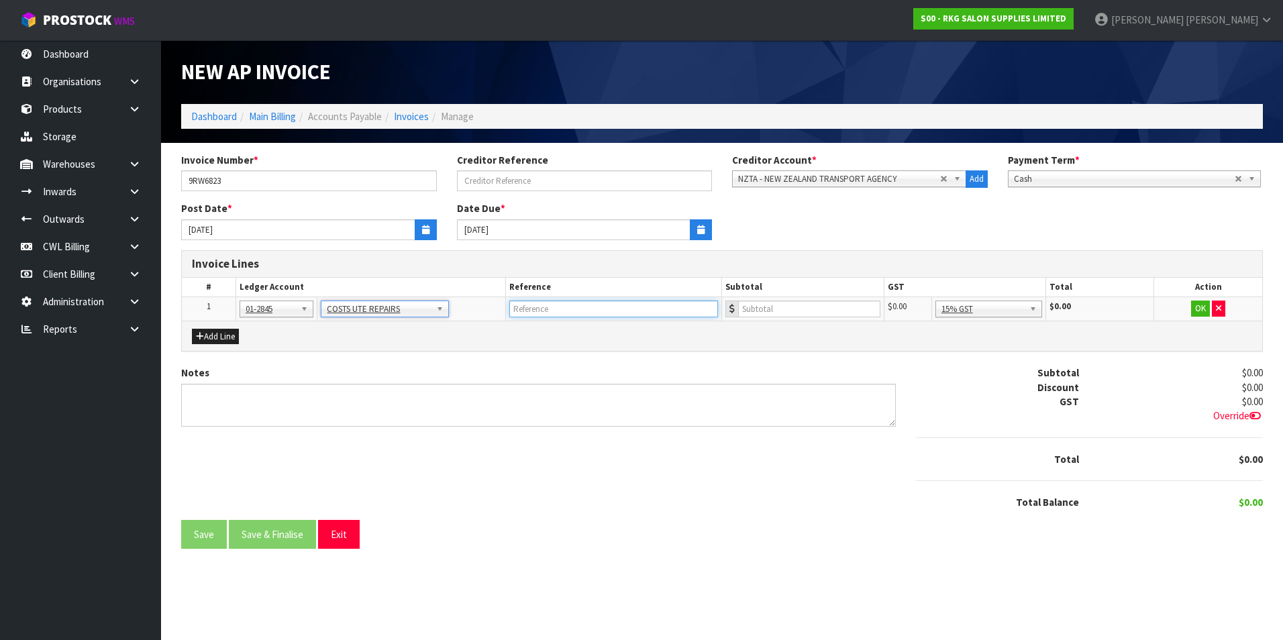
click at [545, 302] on input "text" at bounding box center [613, 309] width 209 height 17
type input "NZTA - REGO"
click at [766, 308] on input "number" at bounding box center [809, 309] width 142 height 17
type input "161.31"
click at [1196, 308] on button "OK" at bounding box center [1200, 309] width 19 height 16
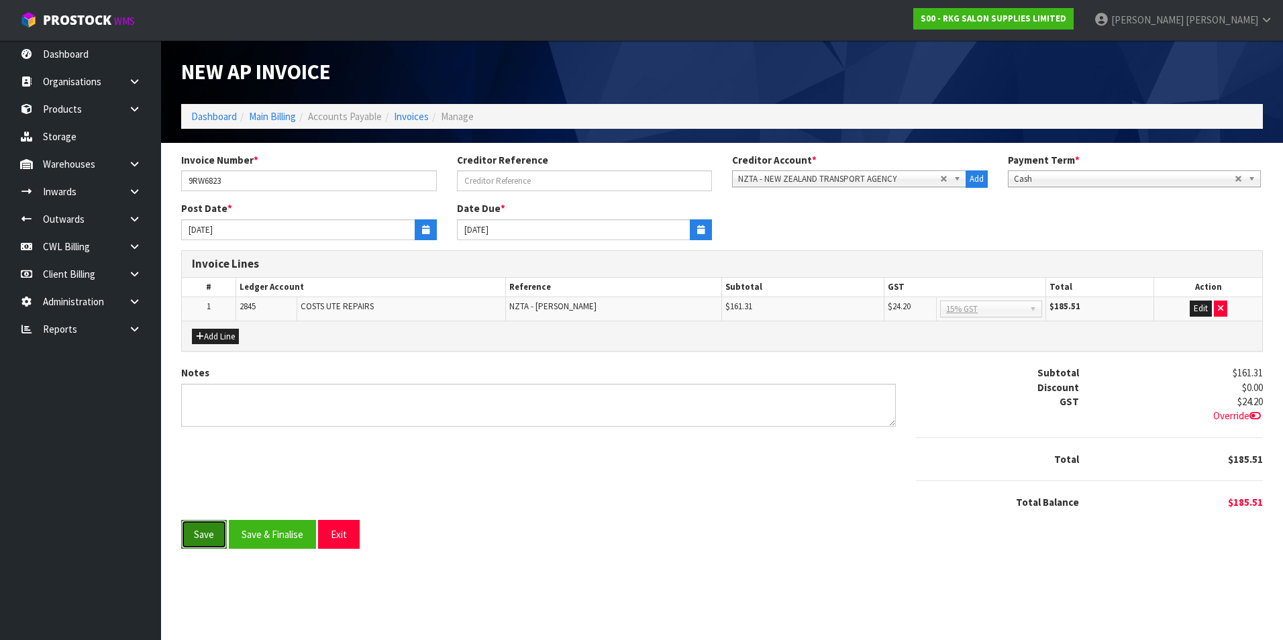
click at [195, 536] on button "Save" at bounding box center [204, 534] width 46 height 29
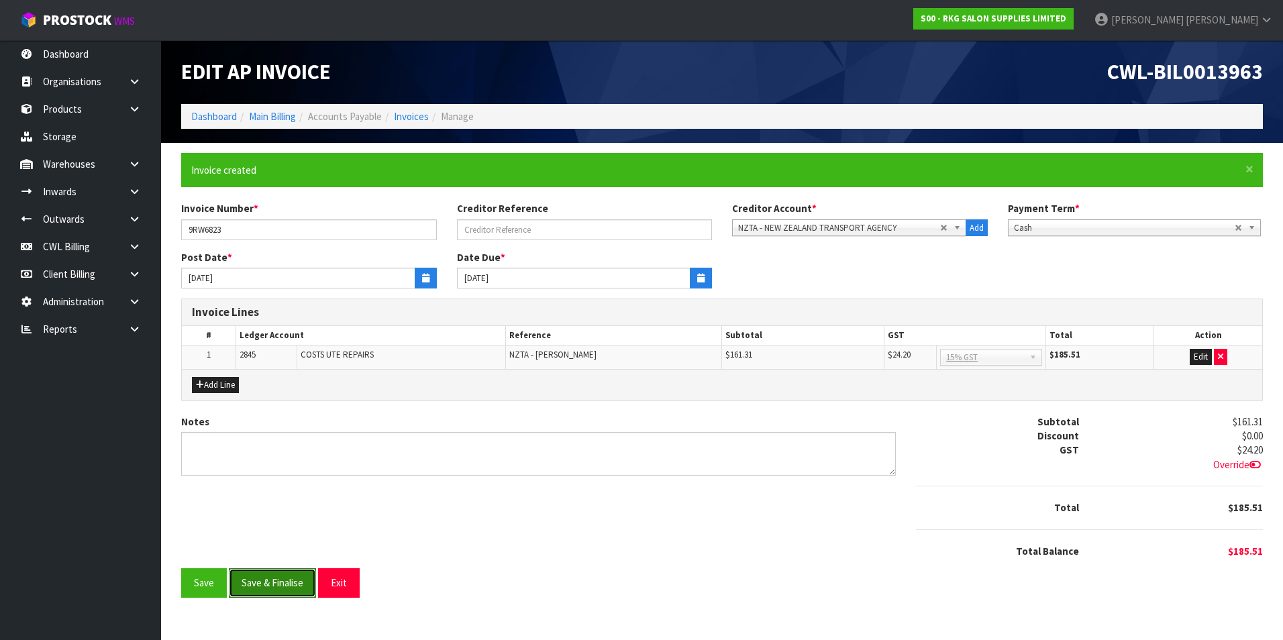
click at [296, 583] on button "Save & Finalise" at bounding box center [272, 582] width 87 height 29
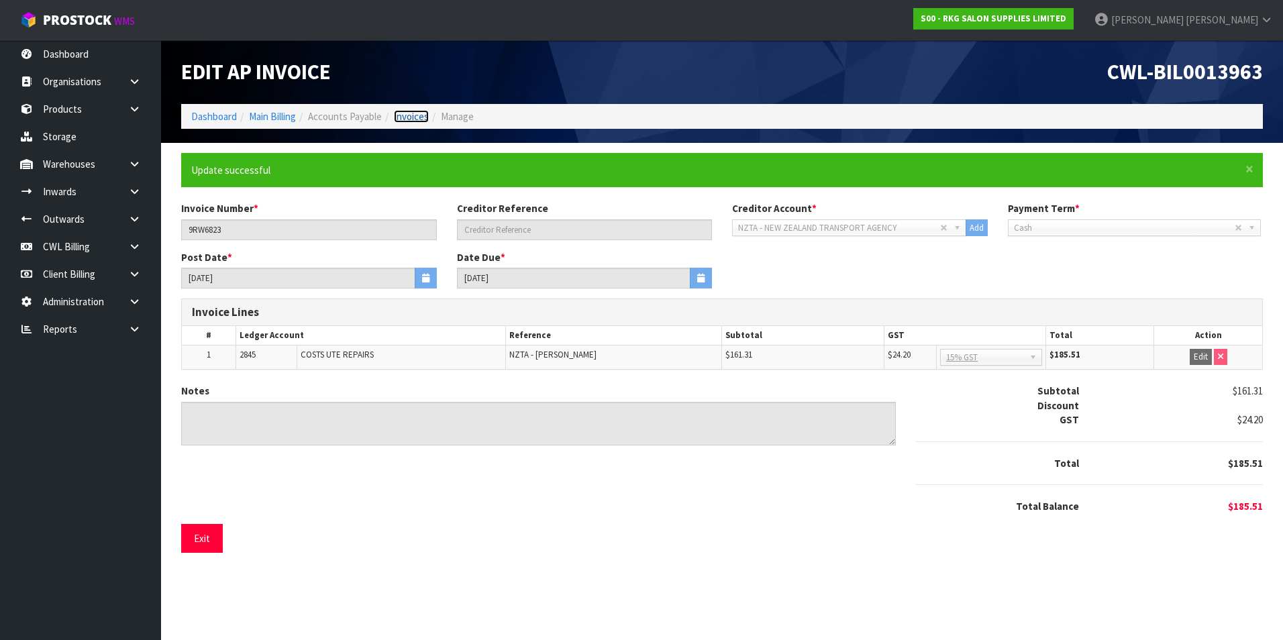
click at [417, 116] on link "Invoices" at bounding box center [411, 116] width 35 height 13
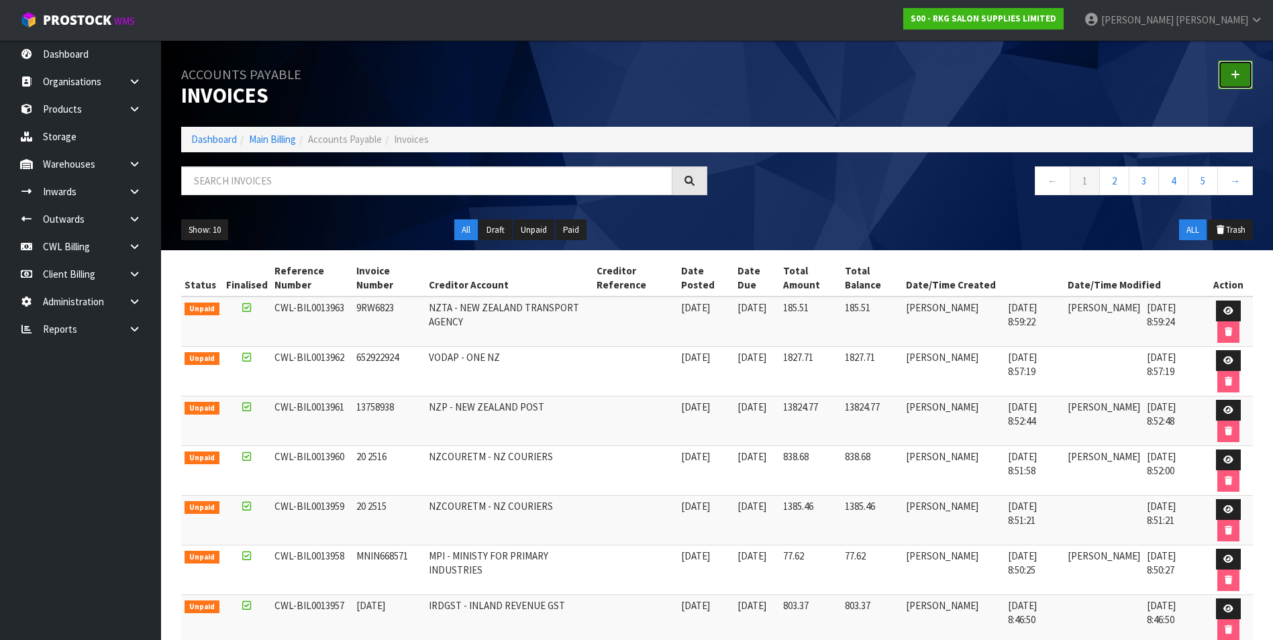
click at [1239, 86] on link at bounding box center [1235, 74] width 35 height 29
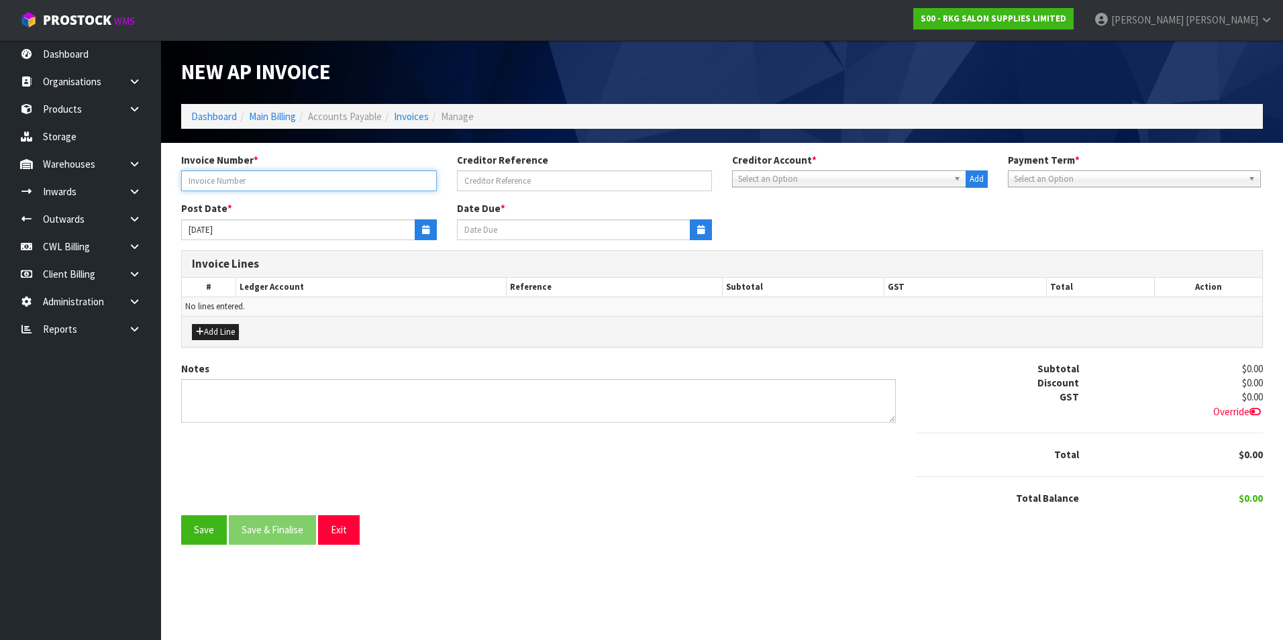
click at [241, 181] on input "text" at bounding box center [309, 180] width 256 height 21
type input "2RX2835"
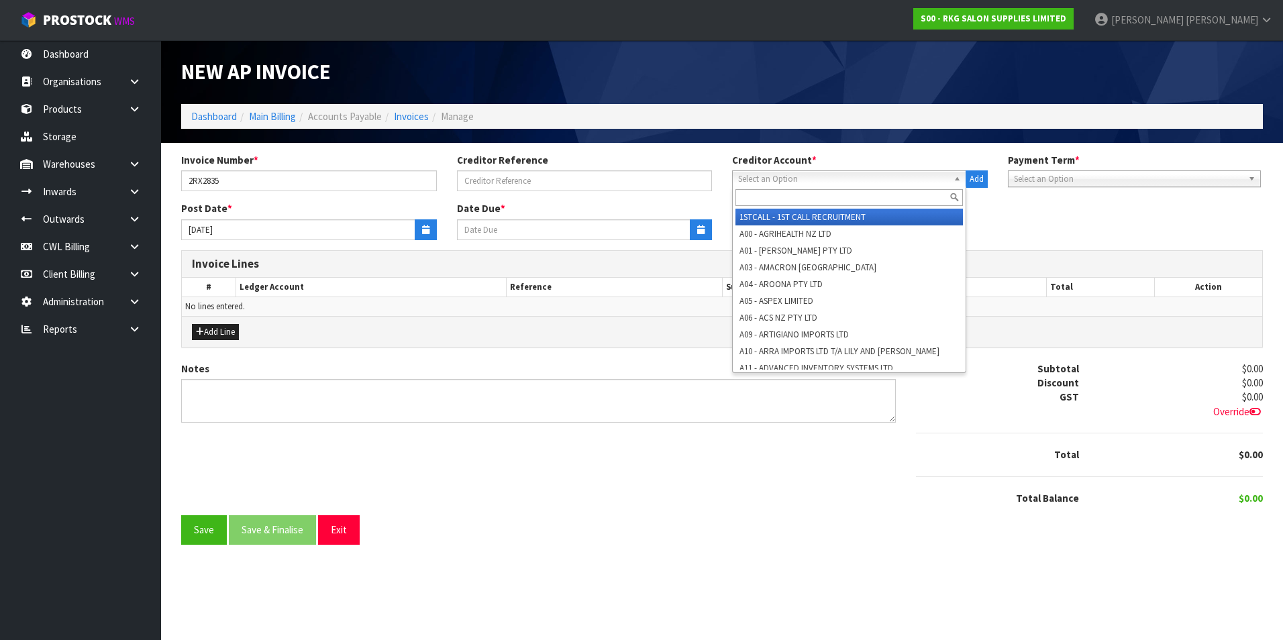
click at [759, 182] on span "Select an Option" at bounding box center [843, 179] width 210 height 16
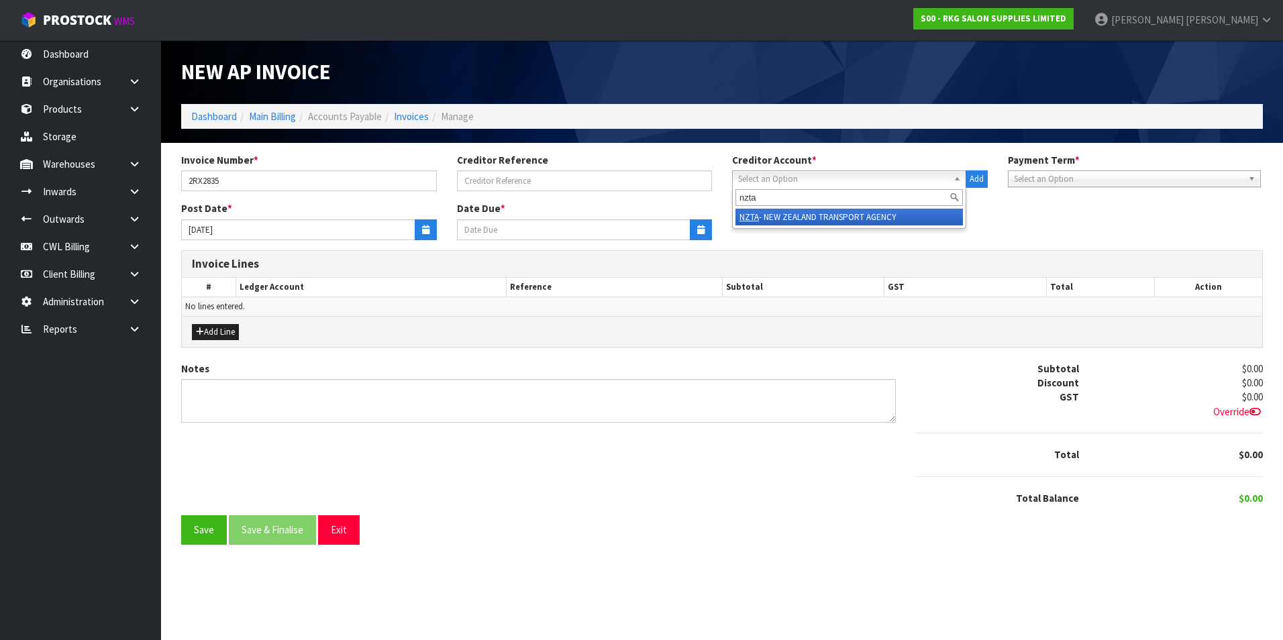
type input "nzta"
drag, startPoint x: 827, startPoint y: 218, endPoint x: 799, endPoint y: 217, distance: 28.2
click at [827, 217] on li "NZTA - NEW ZEALAND TRANSPORT AGENCY" at bounding box center [848, 217] width 227 height 17
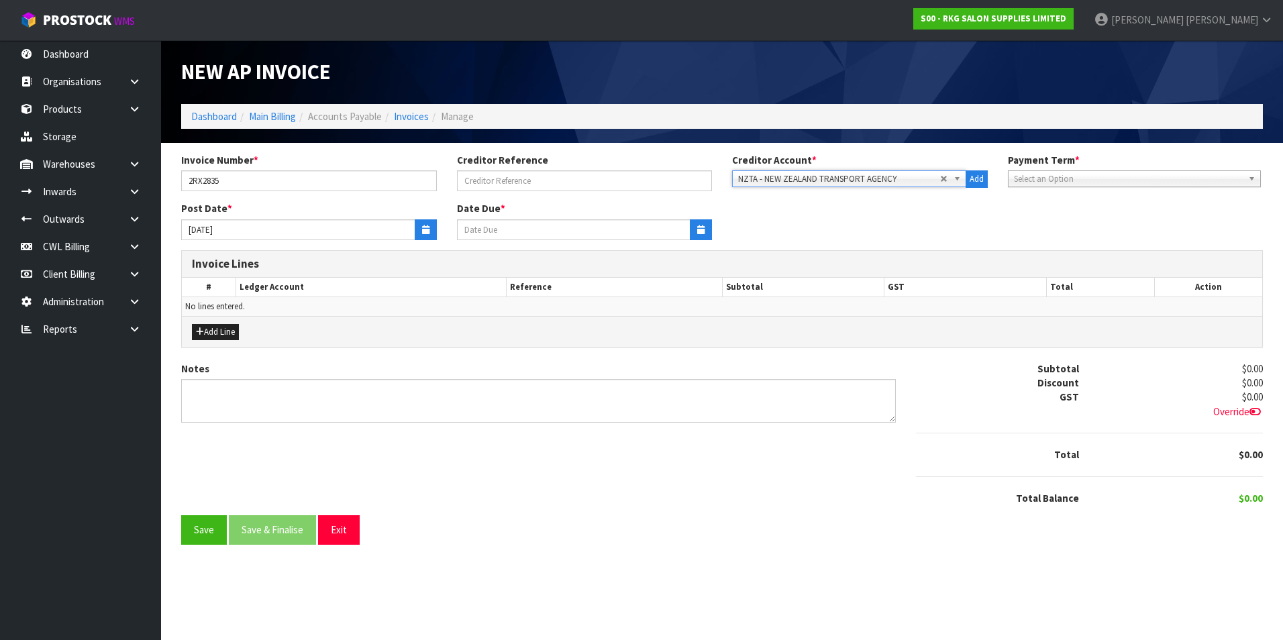
type input "05/09/2025"
click at [417, 234] on button "button" at bounding box center [426, 229] width 22 height 21
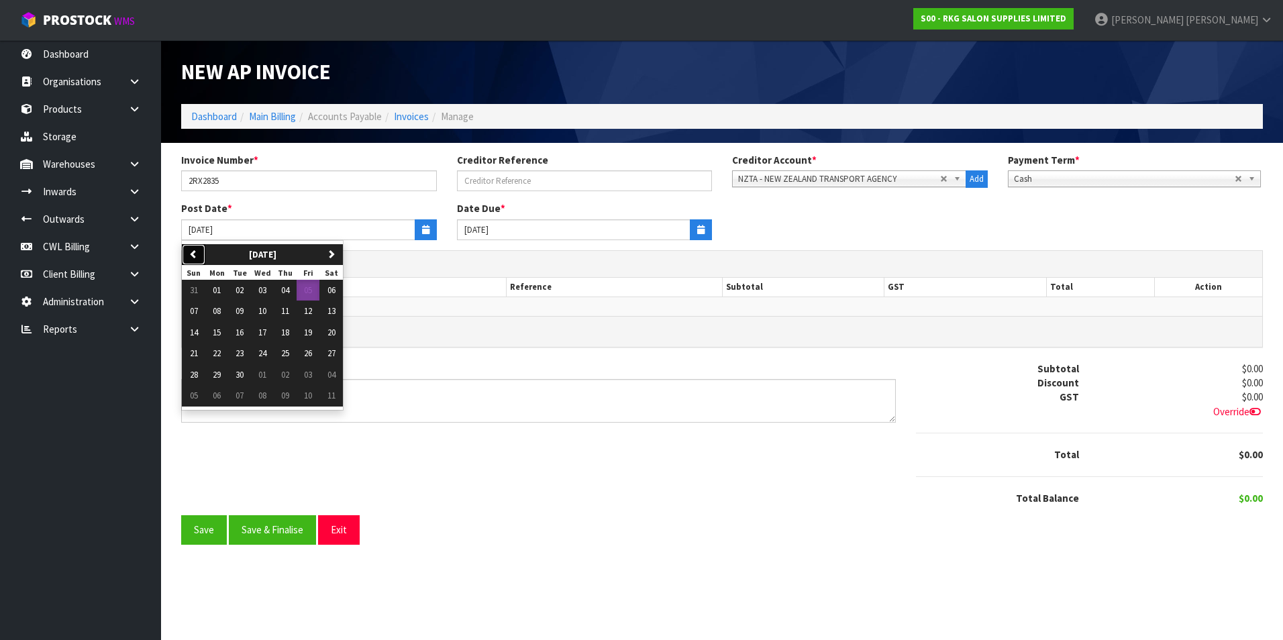
click at [191, 258] on icon "button" at bounding box center [193, 254] width 9 height 9
click at [217, 335] on span "11" at bounding box center [217, 332] width 8 height 11
type input "11/08/2025"
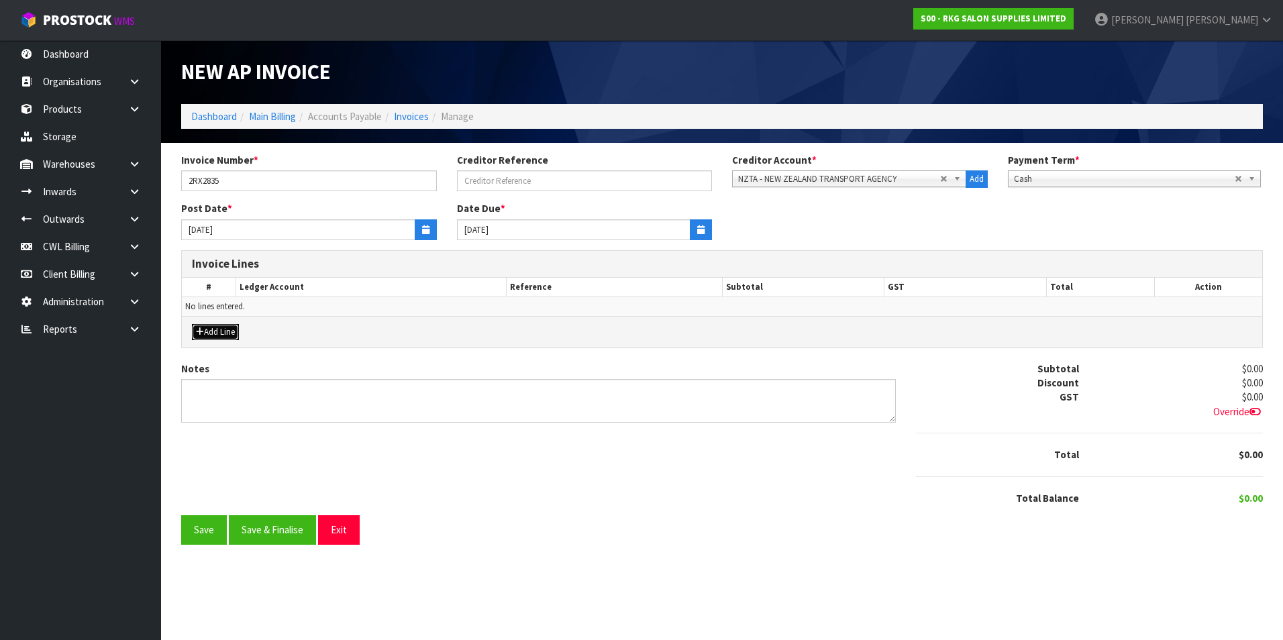
click at [229, 326] on button "Add Line" at bounding box center [215, 332] width 47 height 16
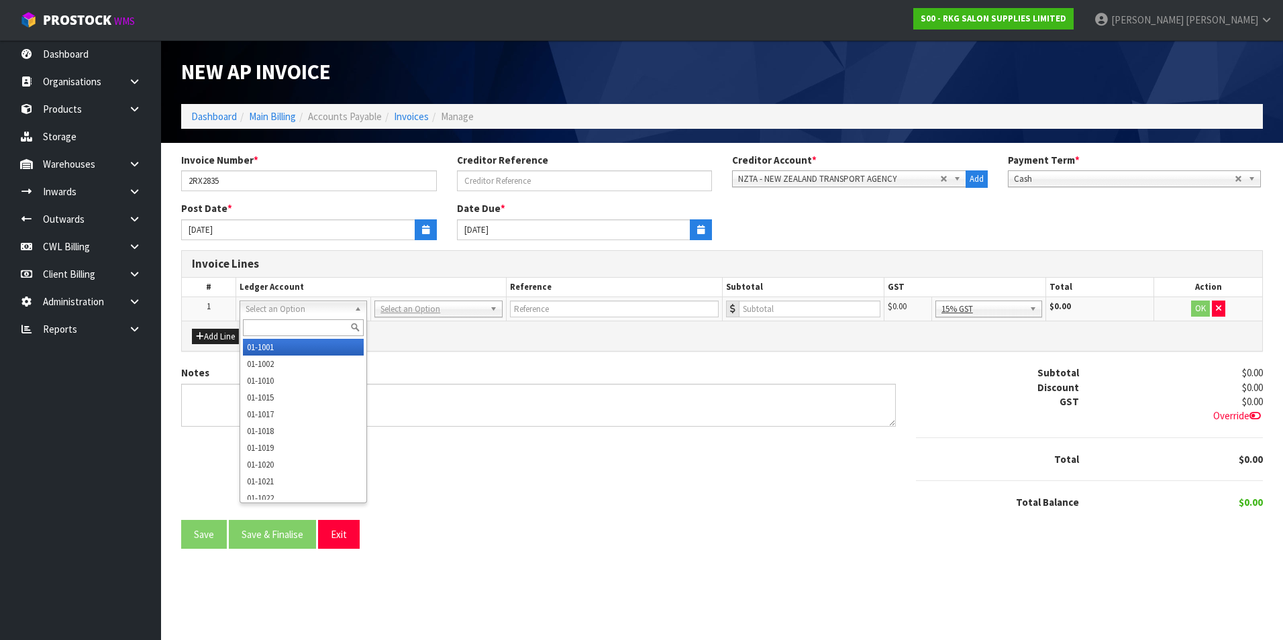
click at [268, 327] on input "text" at bounding box center [303, 327] width 121 height 17
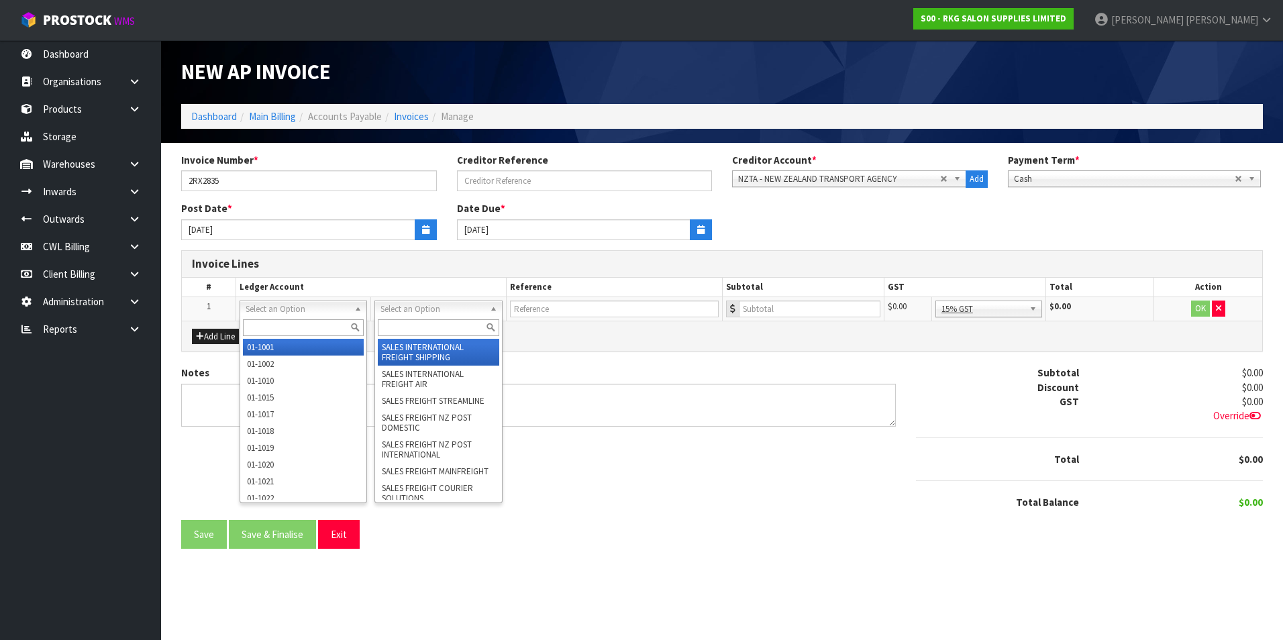
click at [405, 320] on input "text" at bounding box center [438, 327] width 121 height 17
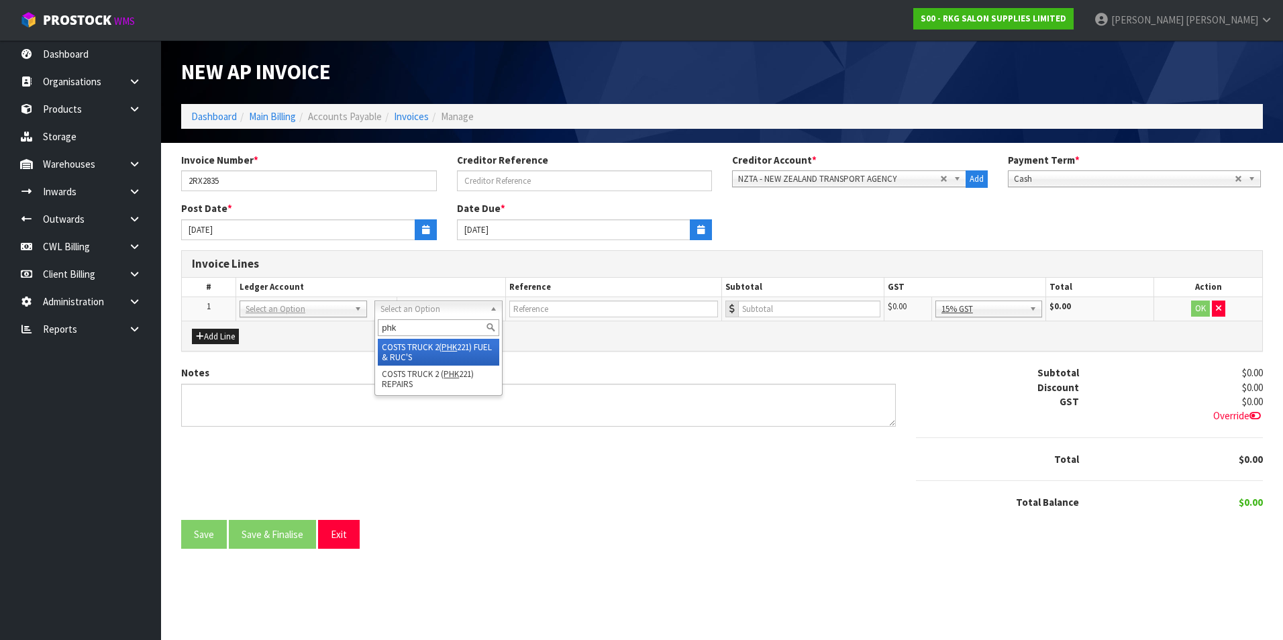
type input "phk"
drag, startPoint x: 442, startPoint y: 359, endPoint x: 497, endPoint y: 342, distance: 57.7
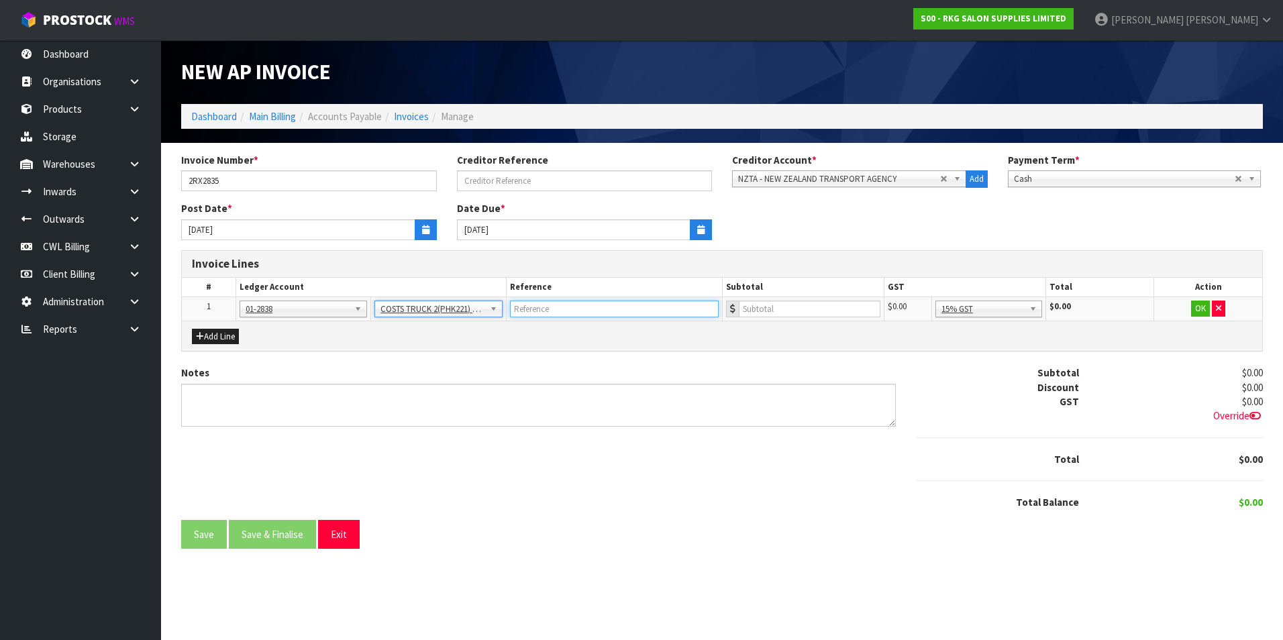
click at [552, 305] on input "text" at bounding box center [614, 309] width 209 height 17
type input "NZTA - RUC"
type input "765.60"
click at [1198, 307] on button "OK" at bounding box center [1200, 309] width 19 height 16
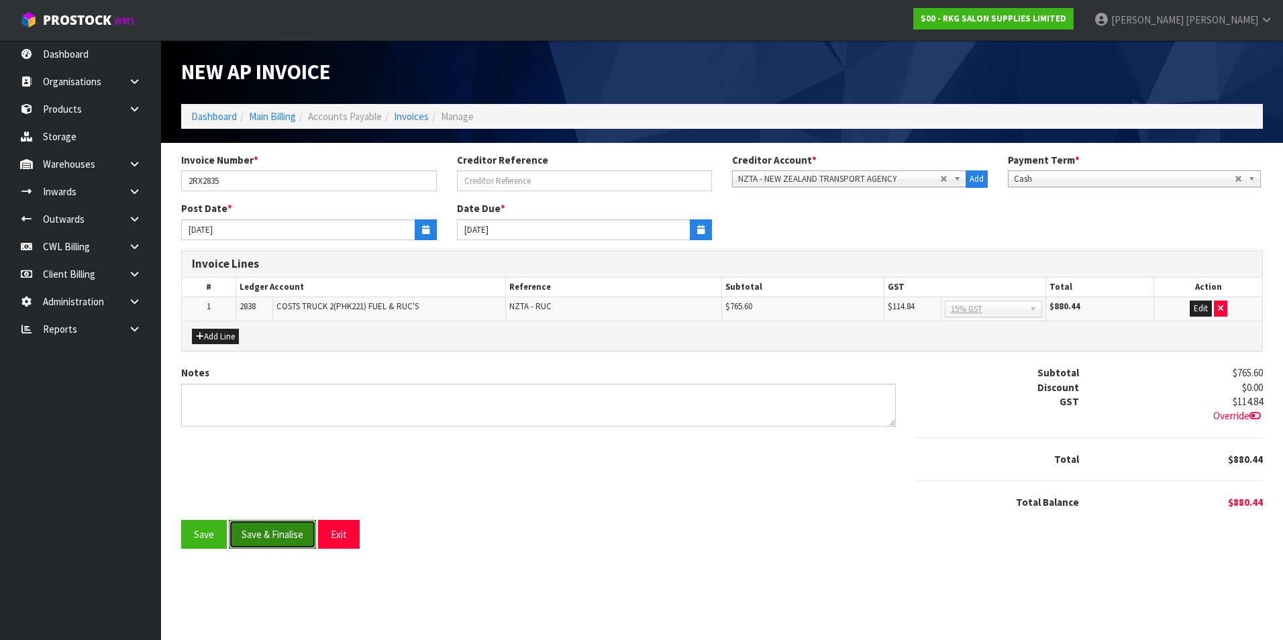
click at [272, 532] on button "Save & Finalise" at bounding box center [272, 534] width 87 height 29
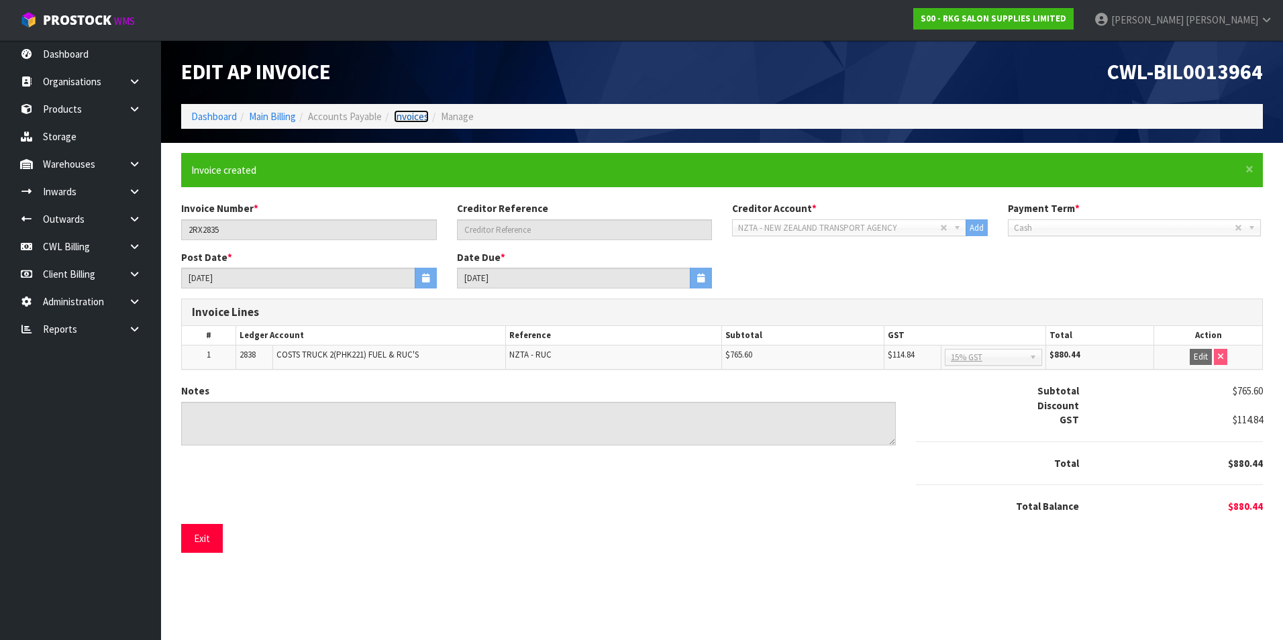
click at [423, 117] on link "Invoices" at bounding box center [411, 116] width 35 height 13
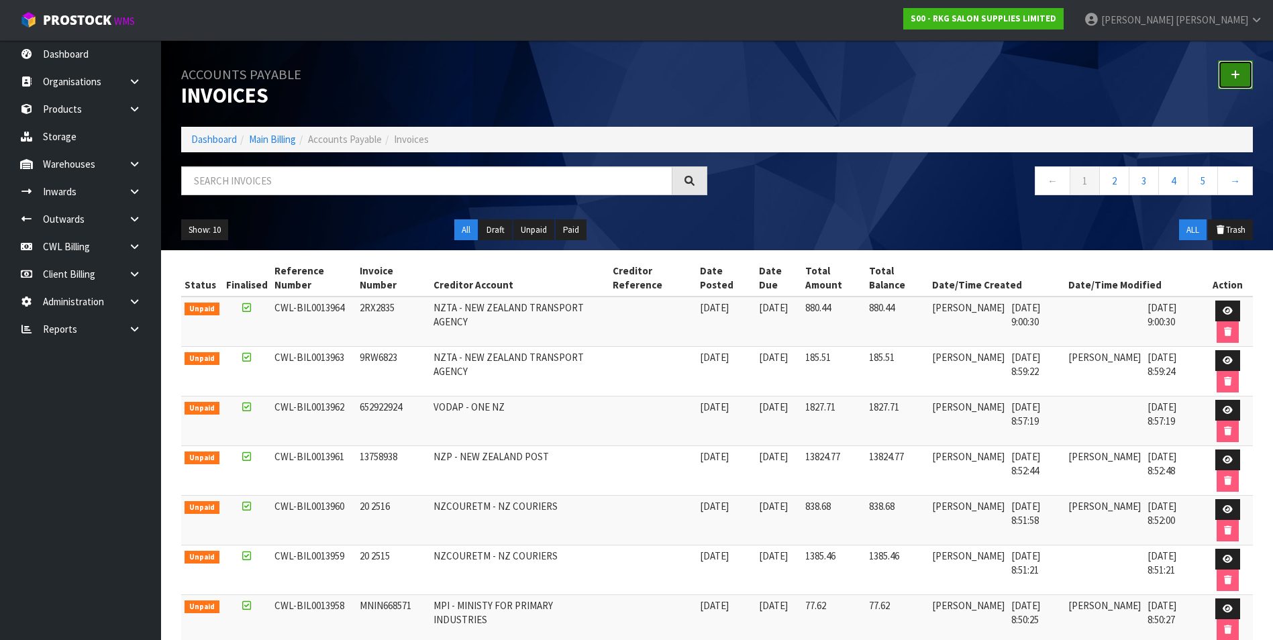
click at [1245, 69] on link at bounding box center [1235, 74] width 35 height 29
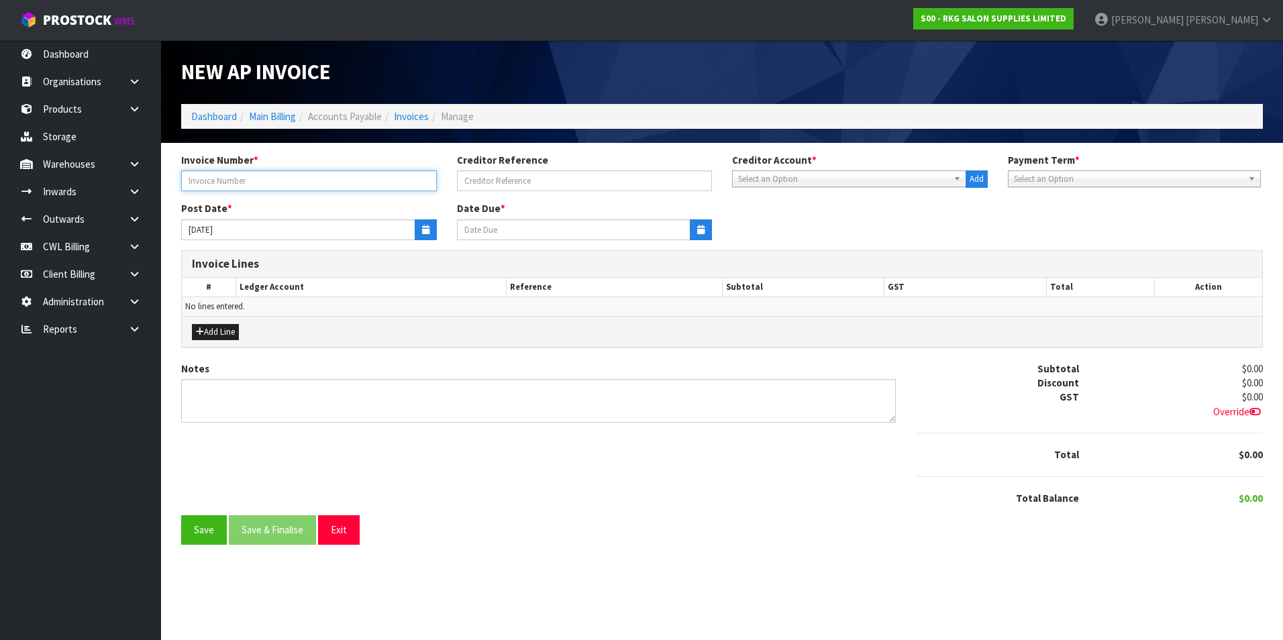
click at [251, 183] on input "text" at bounding box center [309, 180] width 256 height 21
type input "652253664"
click at [783, 181] on span "Select an Option" at bounding box center [843, 179] width 210 height 16
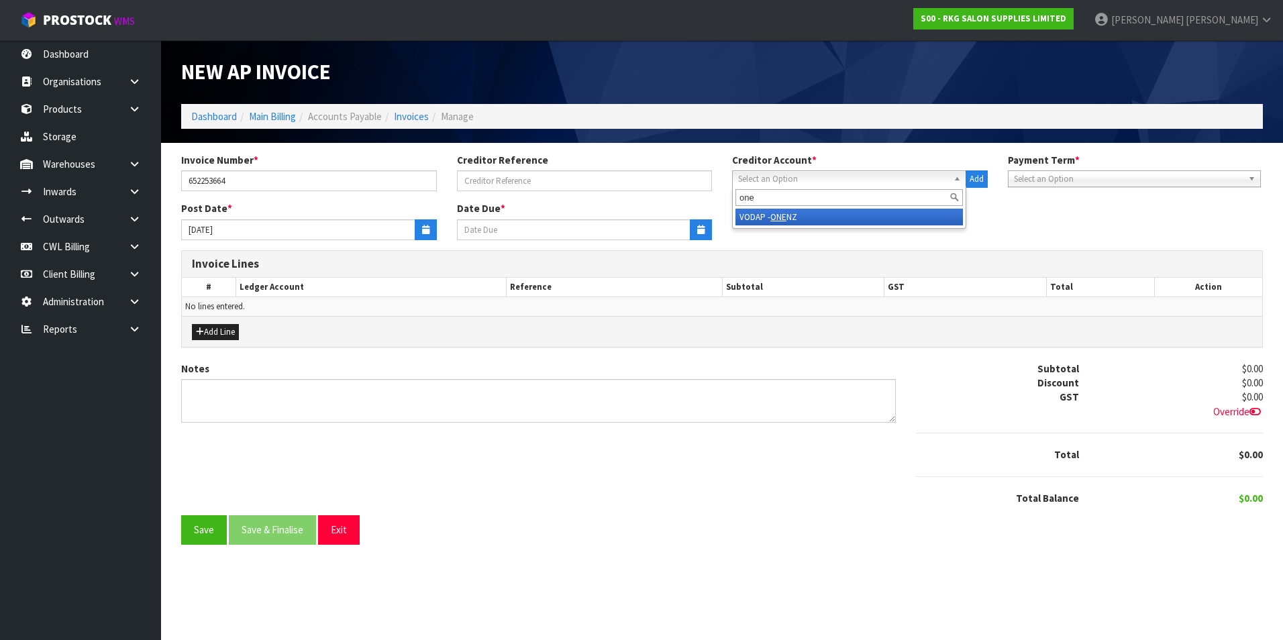
type input "one"
drag, startPoint x: 778, startPoint y: 213, endPoint x: 469, endPoint y: 223, distance: 308.8
click at [776, 213] on em "ONE" at bounding box center [778, 216] width 16 height 11
type input "20/10/2025"
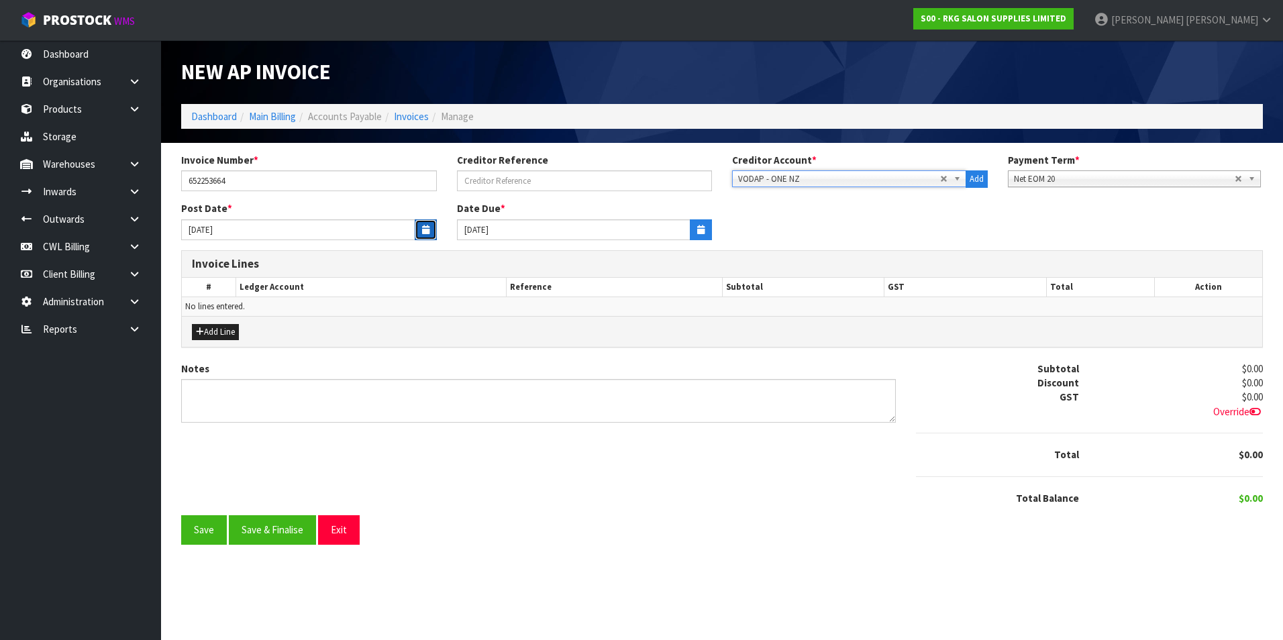
click at [425, 229] on icon "button" at bounding box center [425, 229] width 7 height 9
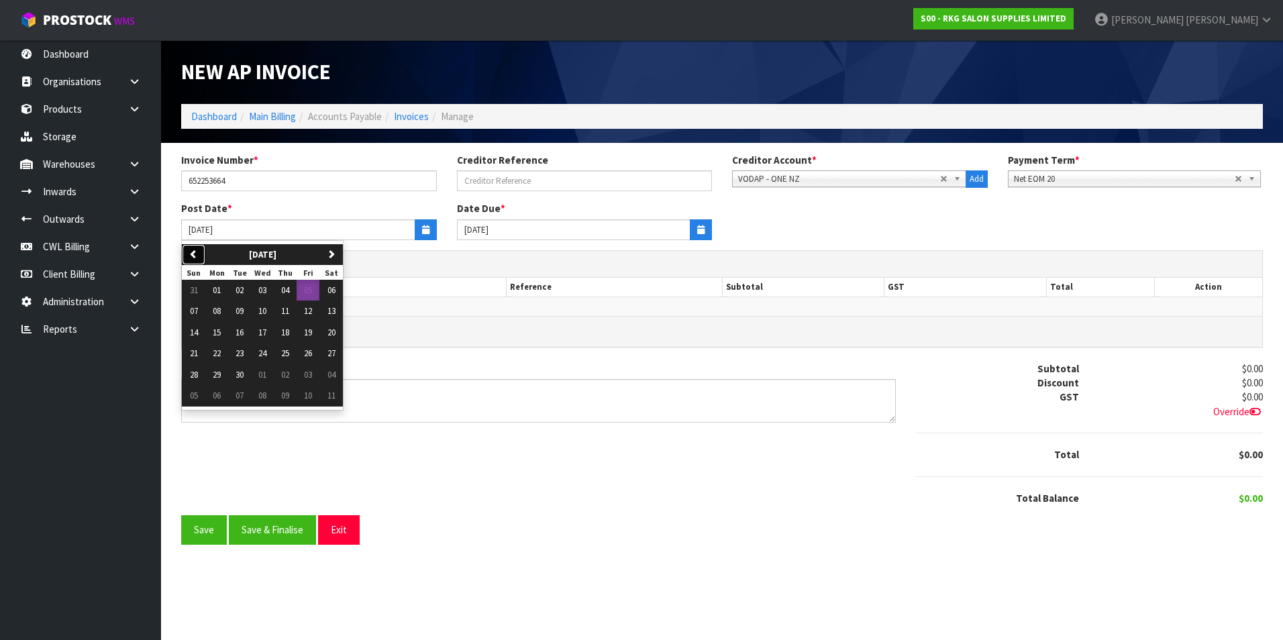
click at [196, 252] on icon "button" at bounding box center [193, 254] width 9 height 9
click at [287, 313] on span "07" at bounding box center [285, 310] width 8 height 11
type input "07/08/2025"
type input "20/09/2025"
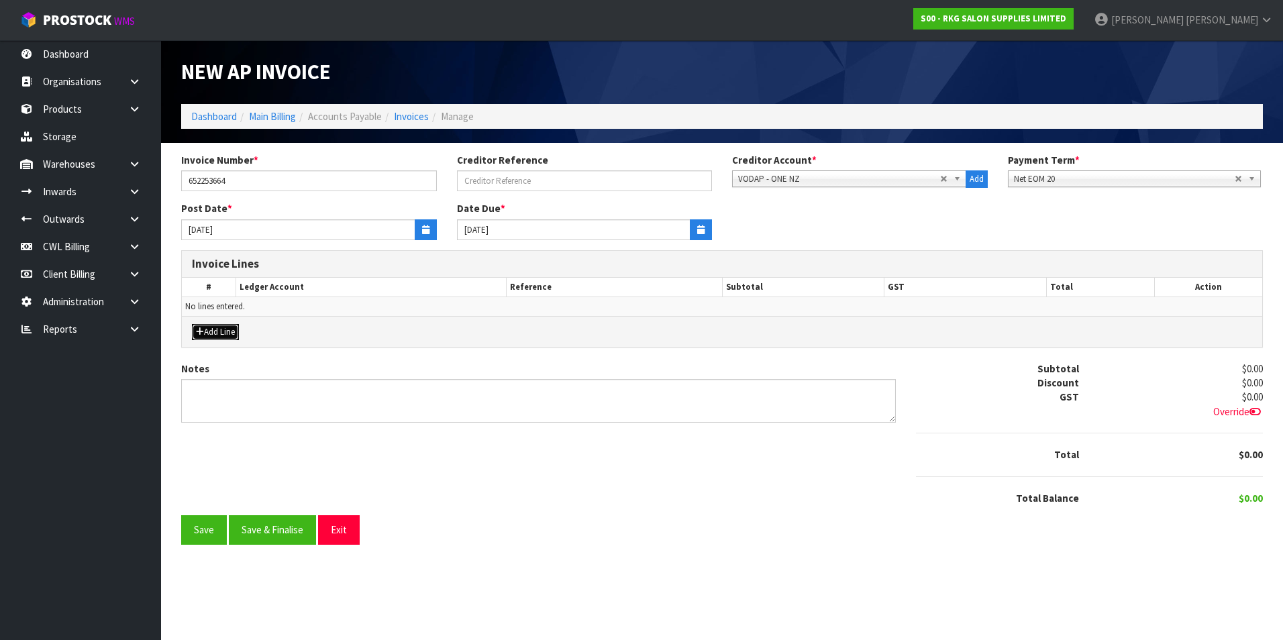
click at [229, 329] on button "Add Line" at bounding box center [215, 332] width 47 height 16
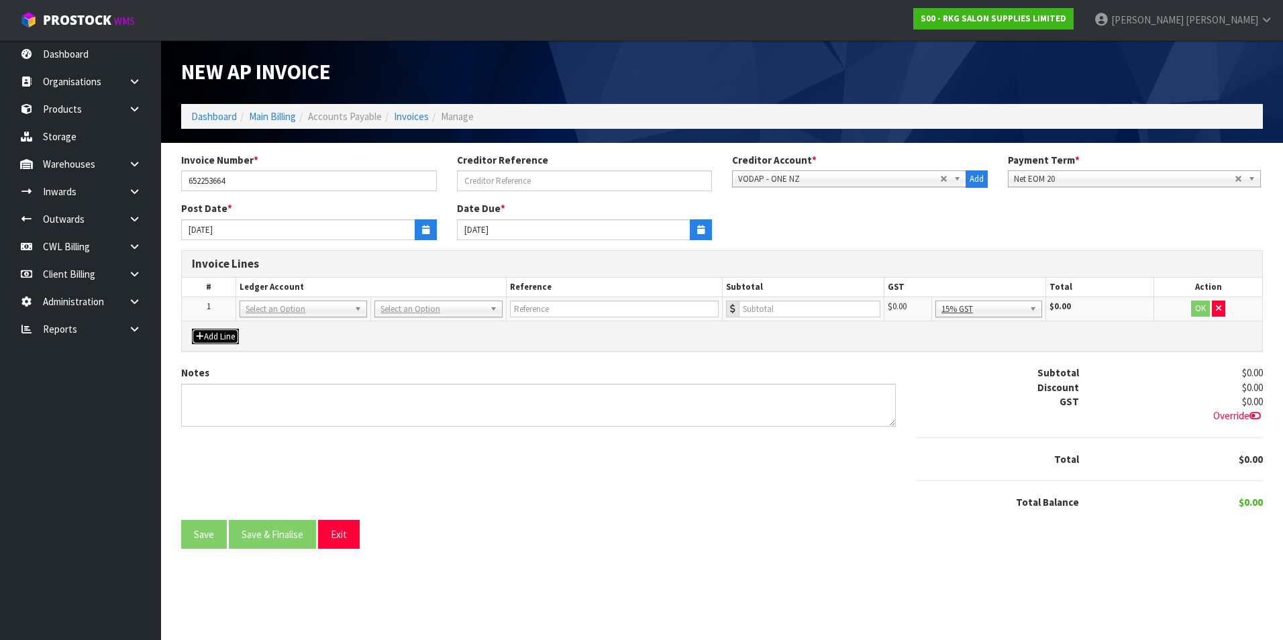
drag, startPoint x: 310, startPoint y: 308, endPoint x: 294, endPoint y: 317, distance: 18.3
click at [285, 321] on input "text" at bounding box center [303, 327] width 121 height 17
type input "3530"
click at [531, 314] on input "text" at bounding box center [613, 309] width 209 height 17
type input "ONE - TR"
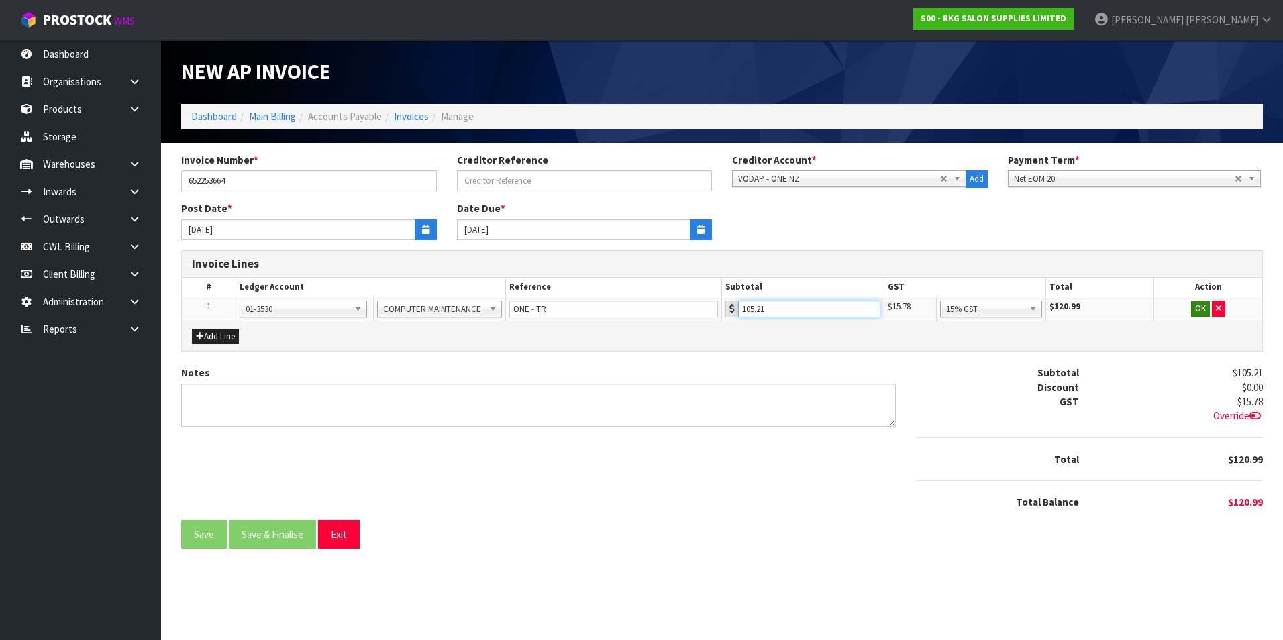
type input "105.21"
click at [1198, 310] on button "OK" at bounding box center [1200, 309] width 19 height 16
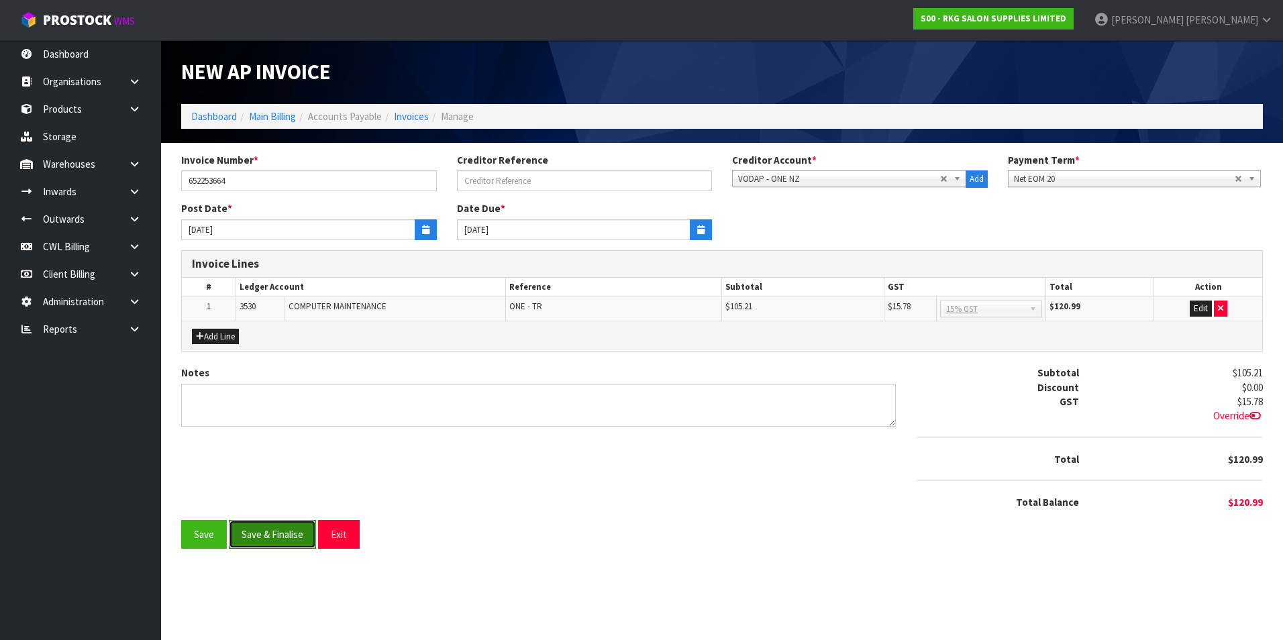
click at [291, 527] on button "Save & Finalise" at bounding box center [272, 534] width 87 height 29
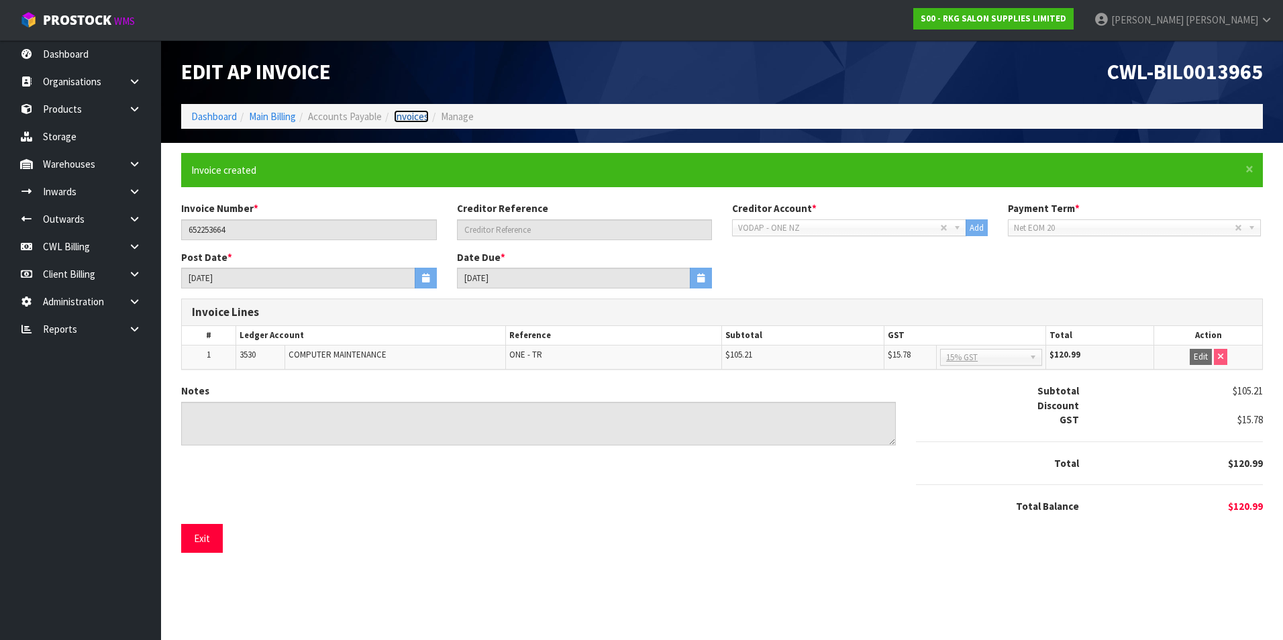
click at [422, 117] on link "Invoices" at bounding box center [411, 116] width 35 height 13
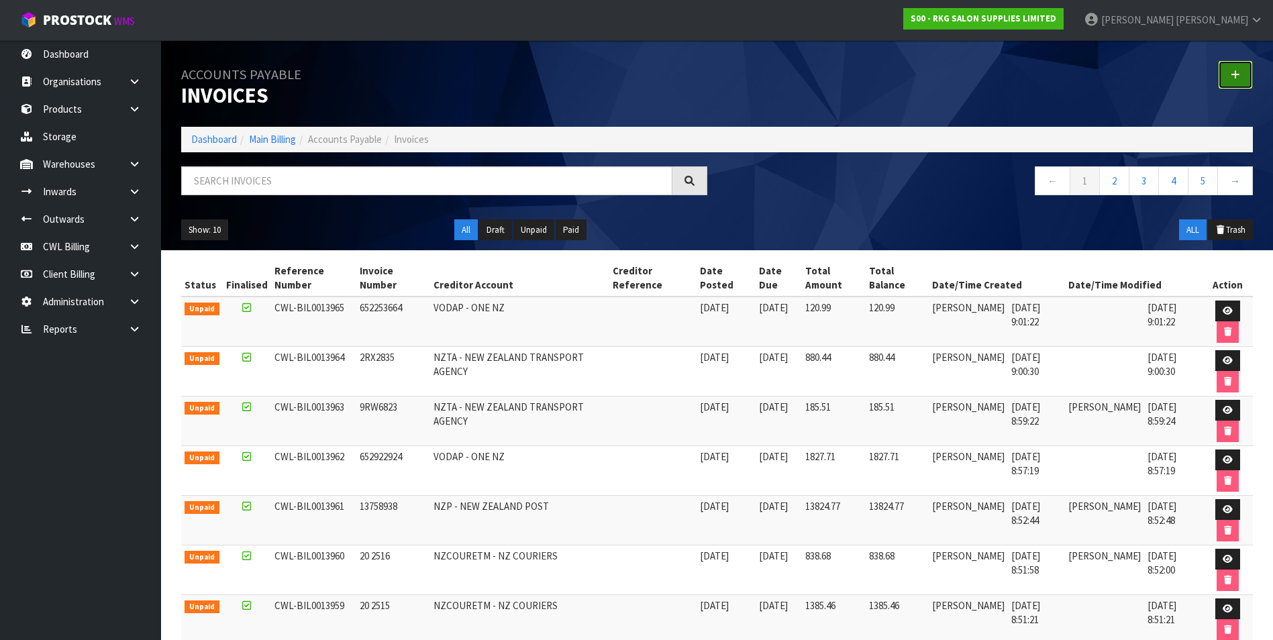
drag, startPoint x: 1223, startPoint y: 73, endPoint x: 1215, endPoint y: 76, distance: 9.1
click at [1224, 73] on link at bounding box center [1235, 74] width 35 height 29
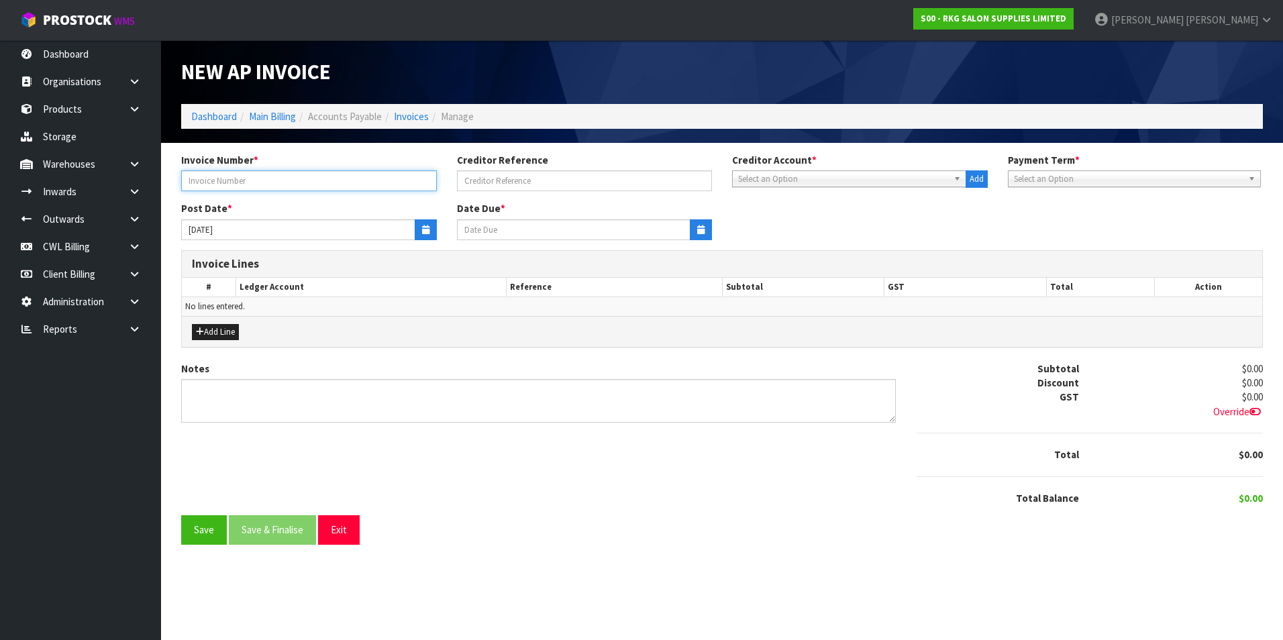
click at [331, 185] on input "text" at bounding box center [309, 180] width 256 height 21
type input "13982"
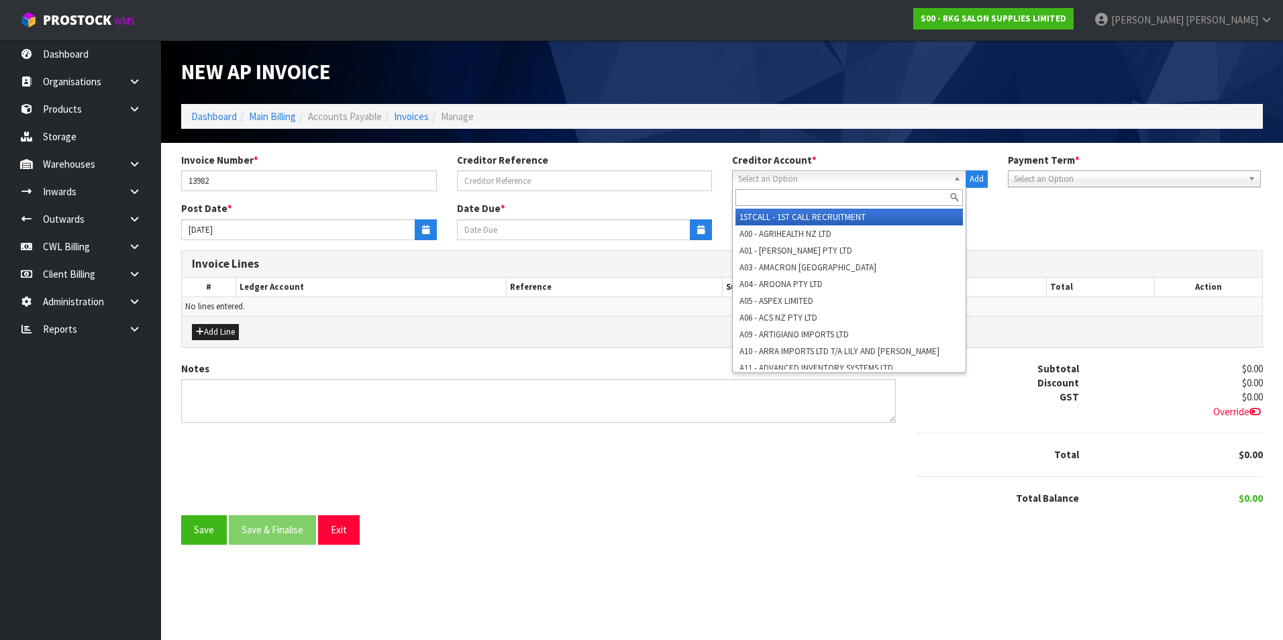
click at [762, 183] on span "Select an Option" at bounding box center [843, 179] width 210 height 16
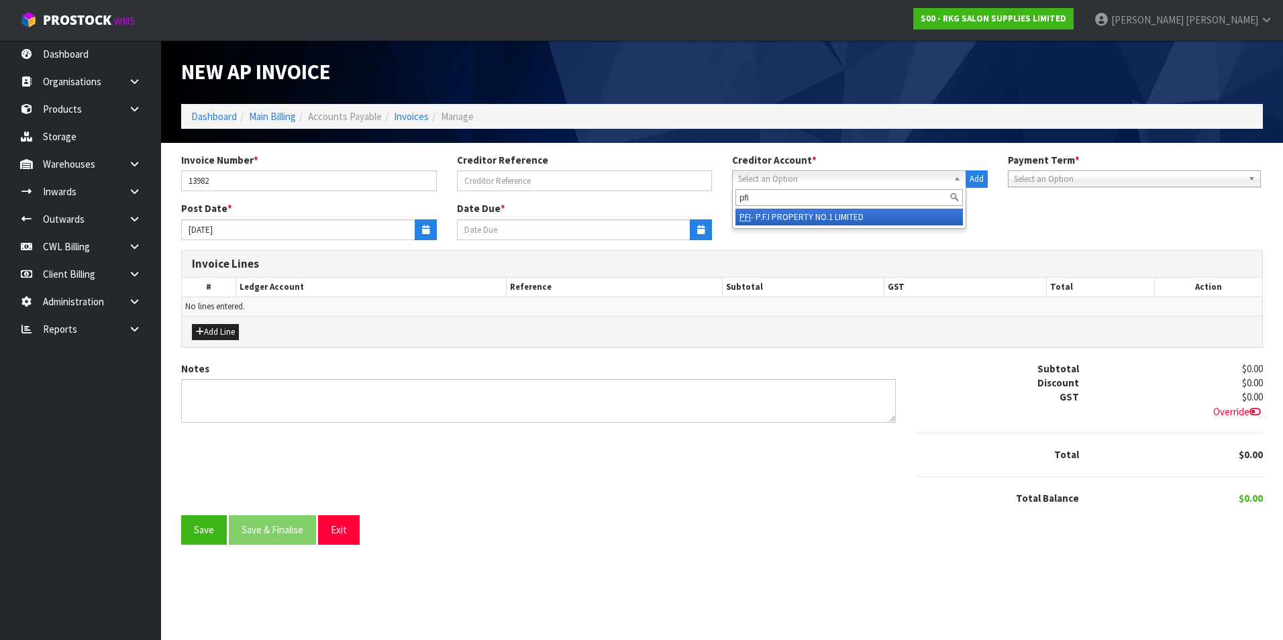
type input "pfi"
click at [788, 215] on li "PFI - P.F.I PROPERTY NO.1 LIMITED" at bounding box center [848, 217] width 227 height 17
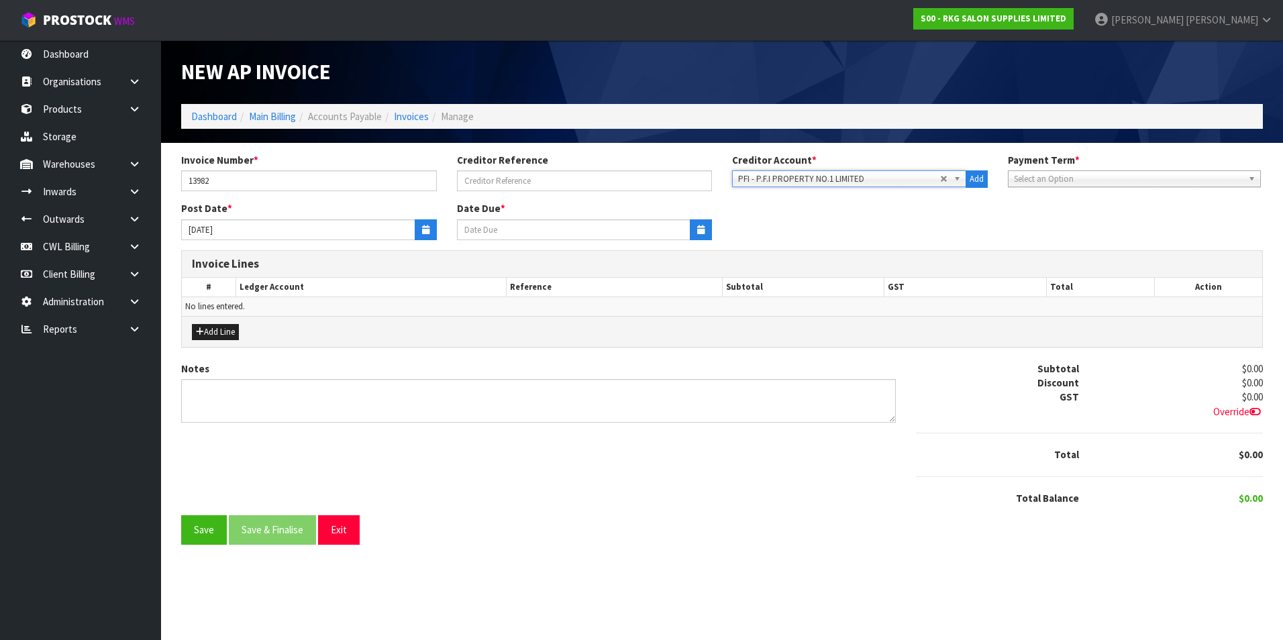
type input "20/10/2025"
drag, startPoint x: 431, startPoint y: 229, endPoint x: 351, endPoint y: 242, distance: 80.9
click at [425, 228] on button "button" at bounding box center [426, 229] width 22 height 21
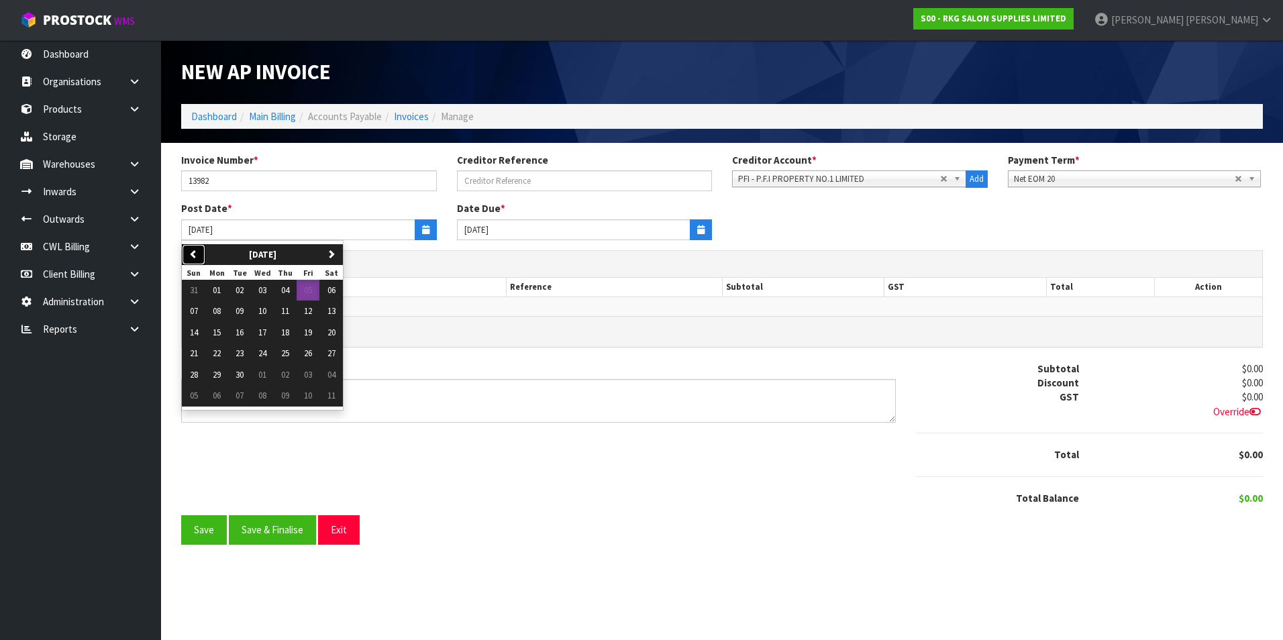
click at [199, 256] on button "previous" at bounding box center [193, 254] width 23 height 21
click at [193, 395] on span "31" at bounding box center [194, 395] width 8 height 11
type input "31/08/2025"
type input "20/09/2025"
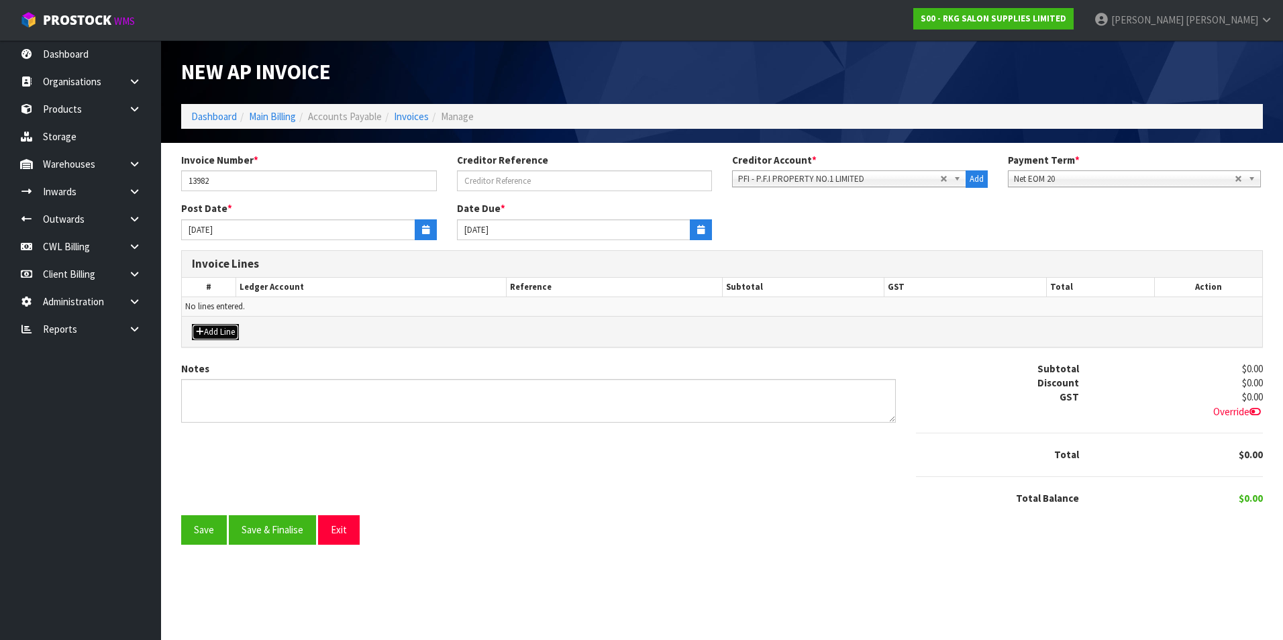
click at [223, 334] on button "Add Line" at bounding box center [215, 332] width 47 height 16
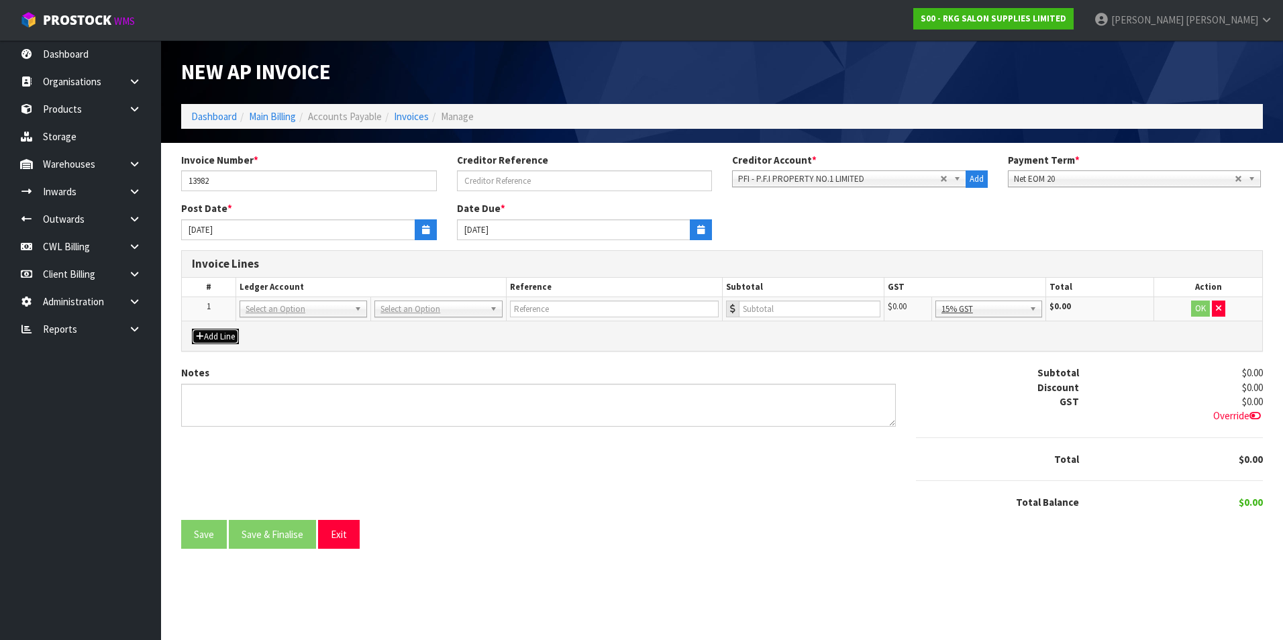
drag, startPoint x: 279, startPoint y: 310, endPoint x: 274, endPoint y: 320, distance: 11.1
click at [272, 321] on input "text" at bounding box center [303, 327] width 121 height 17
type input "3510"
click at [542, 311] on input "text" at bounding box center [613, 309] width 209 height 17
type input "PFI - OPEX TOPUP YE 30.6.25"
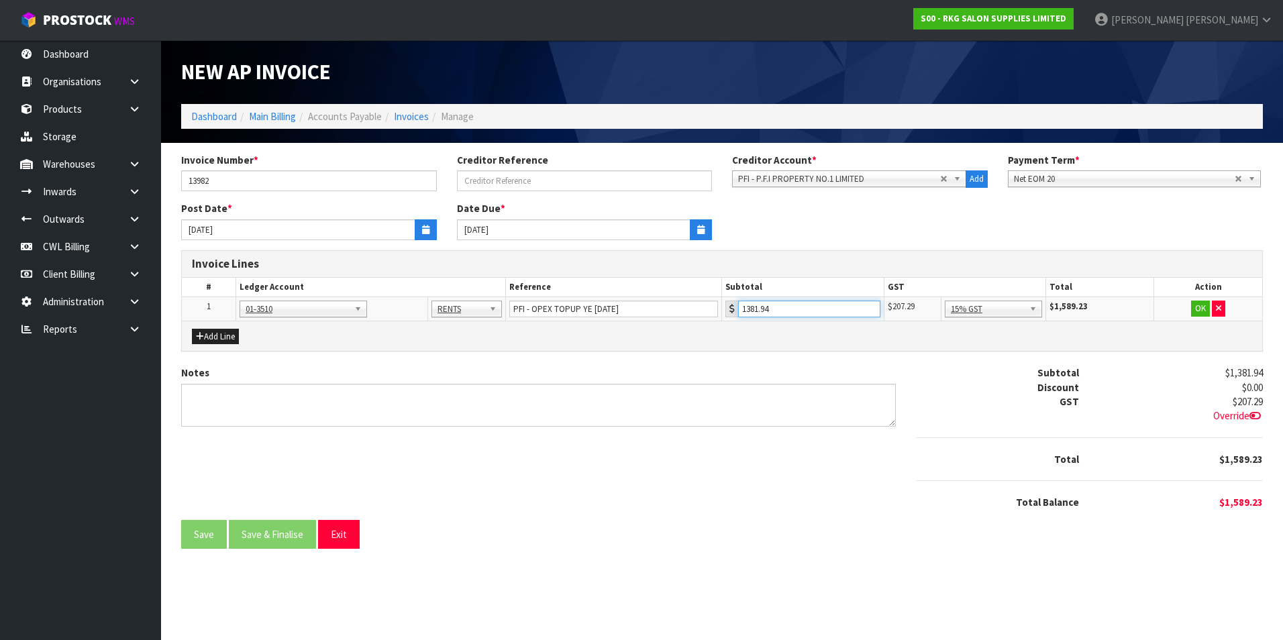
type input "1381.94"
click at [1196, 309] on button "OK" at bounding box center [1200, 309] width 19 height 16
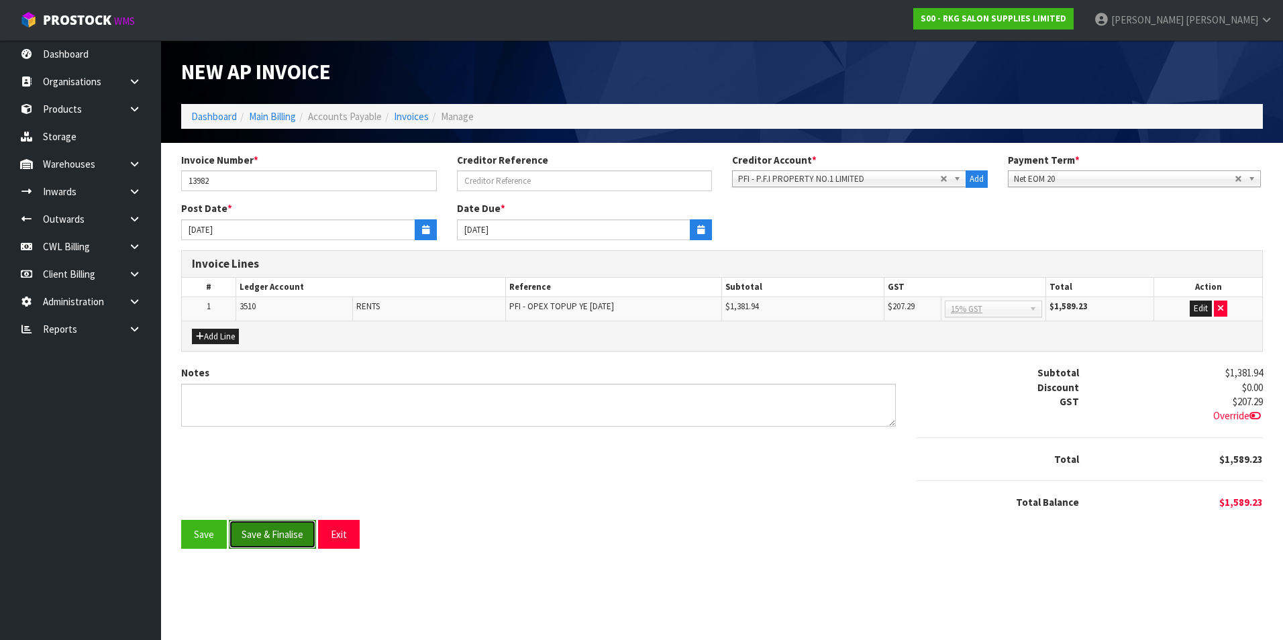
drag, startPoint x: 276, startPoint y: 540, endPoint x: 293, endPoint y: 539, distance: 16.8
click at [285, 539] on button "Save & Finalise" at bounding box center [272, 534] width 87 height 29
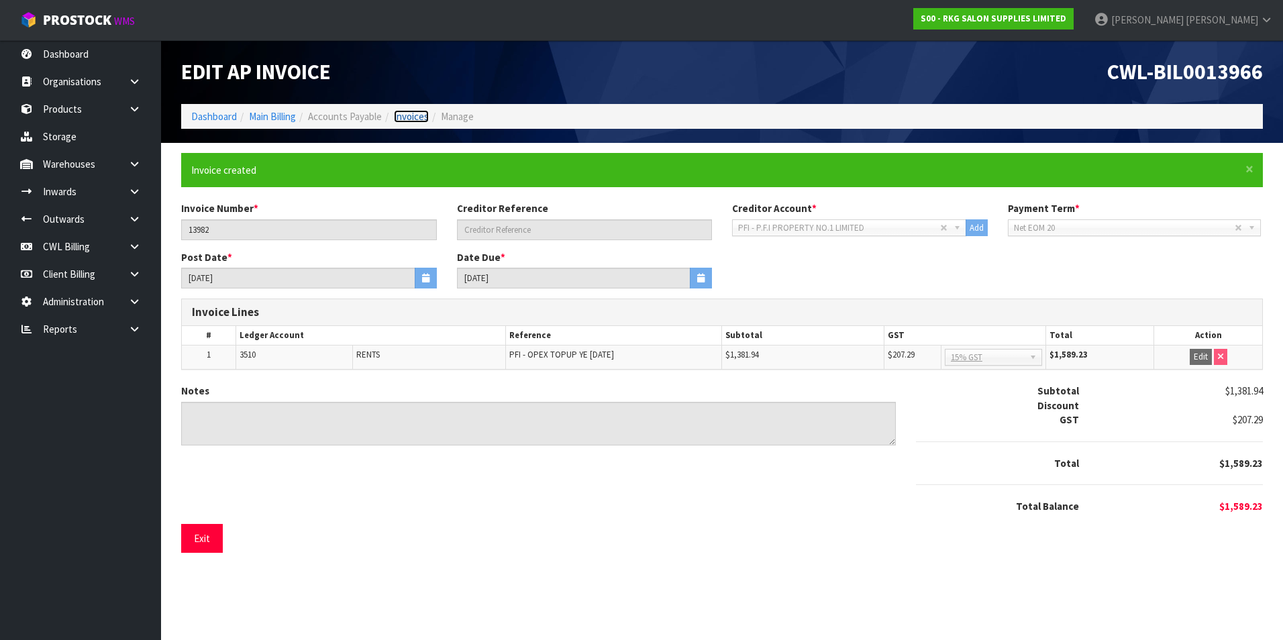
click at [423, 117] on link "Invoices" at bounding box center [411, 116] width 35 height 13
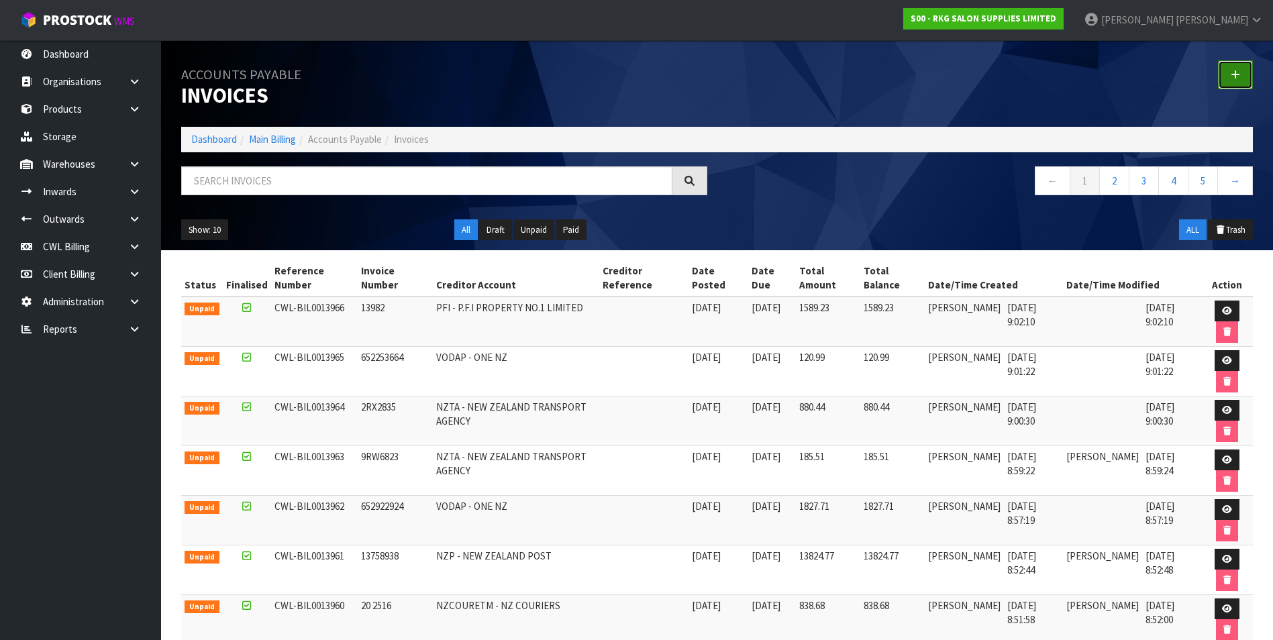
click at [1239, 72] on icon at bounding box center [1235, 75] width 9 height 10
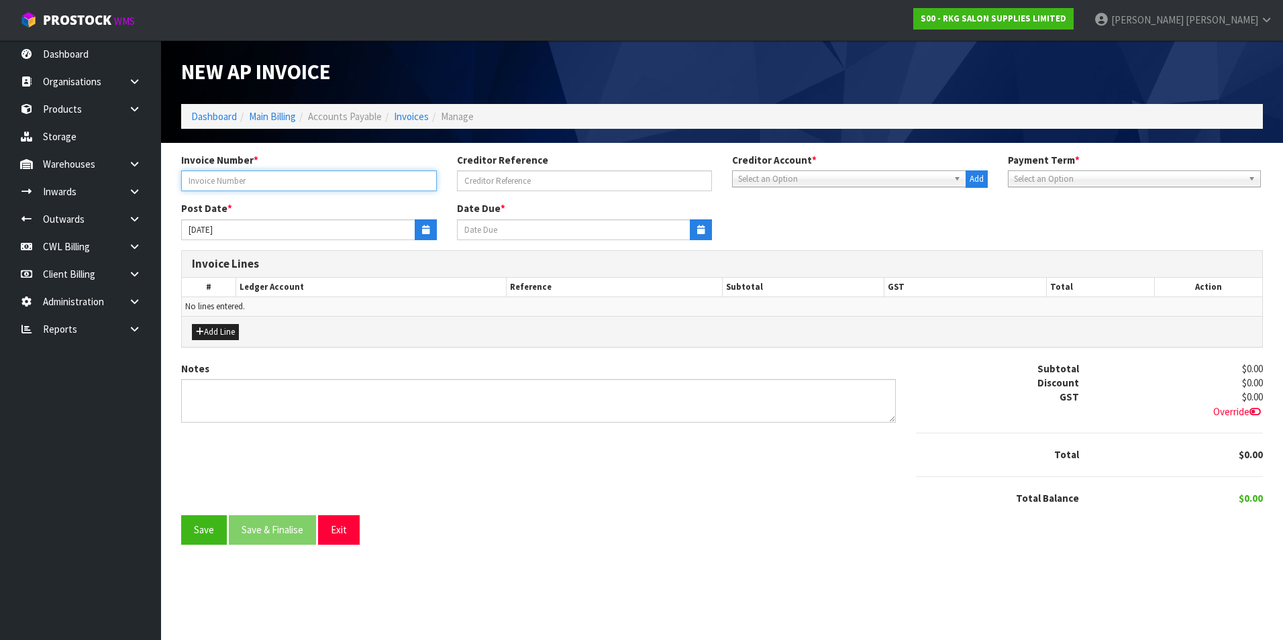
click at [247, 178] on input "text" at bounding box center [309, 180] width 256 height 21
click at [251, 185] on input "13652716" at bounding box center [309, 180] width 256 height 21
type input "13652"
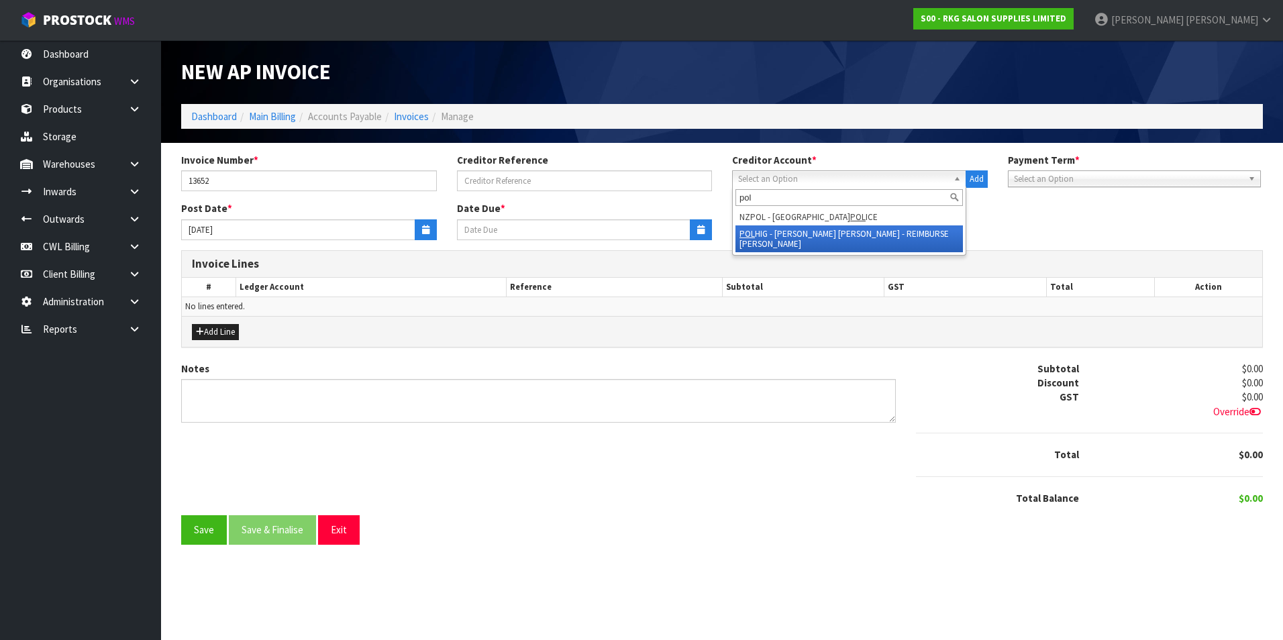
type input "pol"
drag, startPoint x: 795, startPoint y: 240, endPoint x: 788, endPoint y: 237, distance: 7.2
click at [794, 238] on li "POL HIG - POLSON HIGGS - REIMBURSE TRACEY" at bounding box center [848, 238] width 227 height 27
type input "20/10/2025"
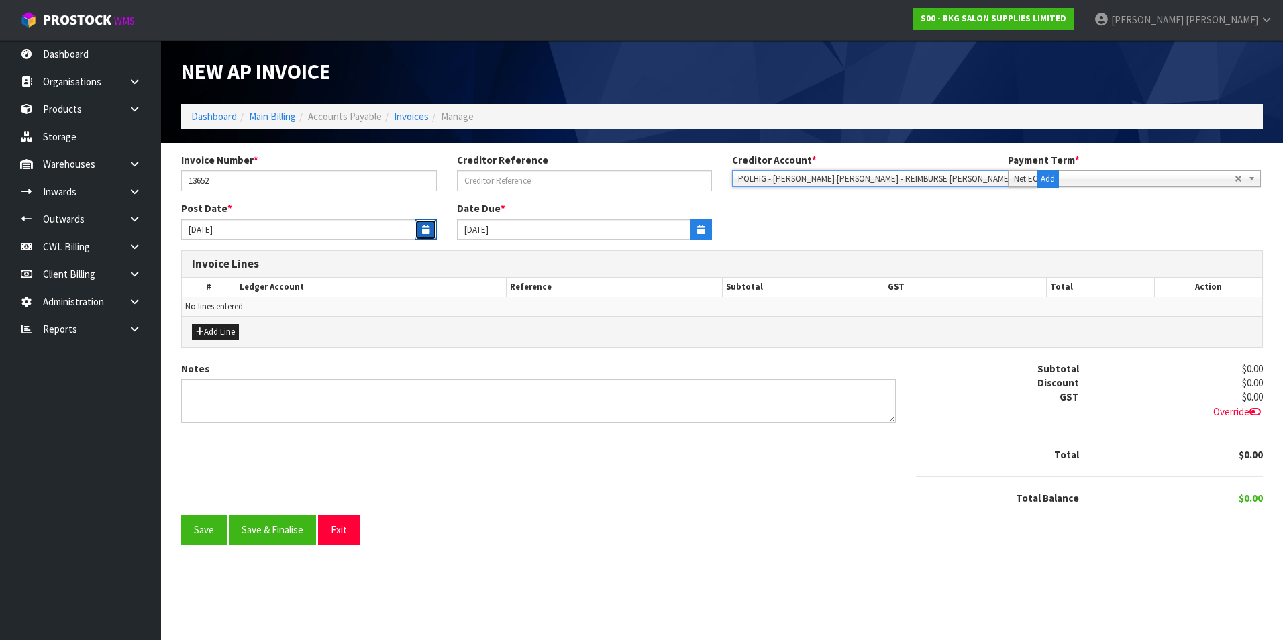
click at [431, 229] on button "button" at bounding box center [426, 229] width 22 height 21
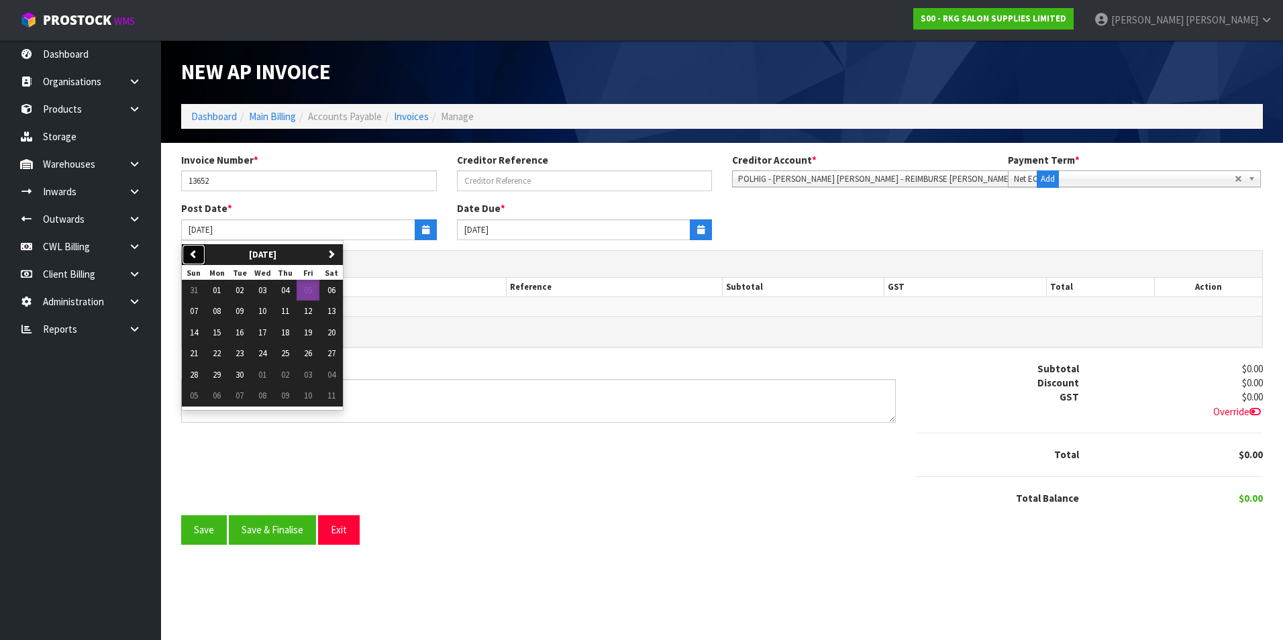
click at [196, 258] on icon "button" at bounding box center [193, 254] width 9 height 9
click at [221, 313] on span "04" at bounding box center [217, 310] width 8 height 11
type input "04/08/2025"
type input "20/09/2025"
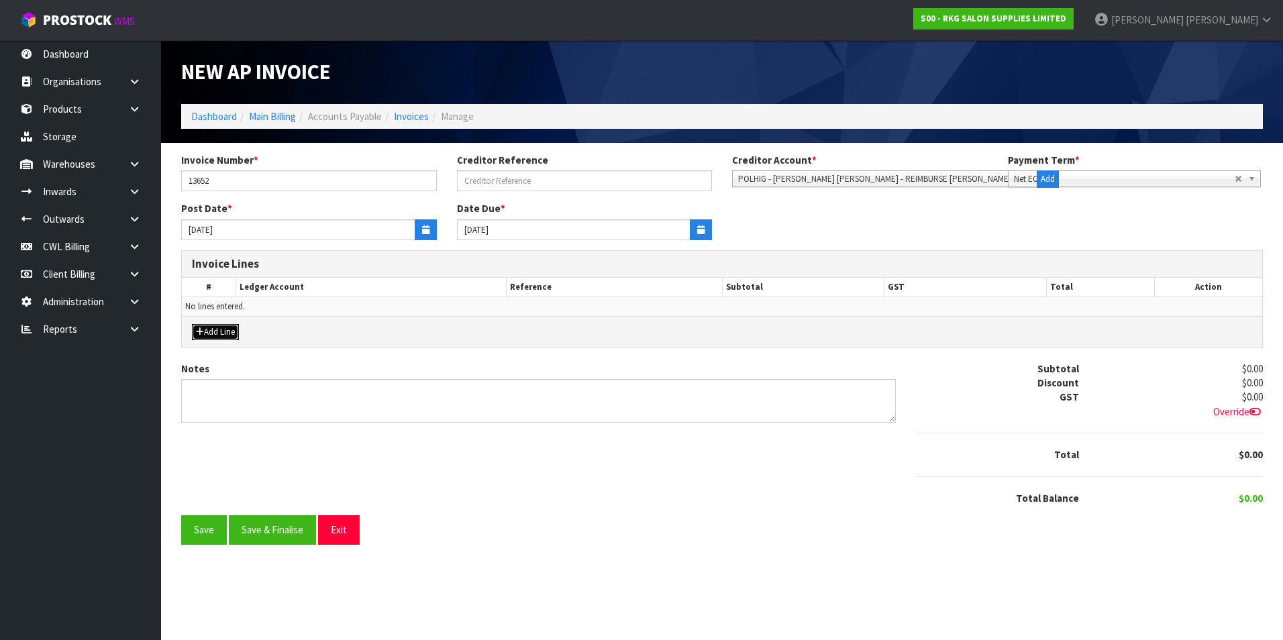
click at [238, 336] on button "Add Line" at bounding box center [215, 332] width 47 height 16
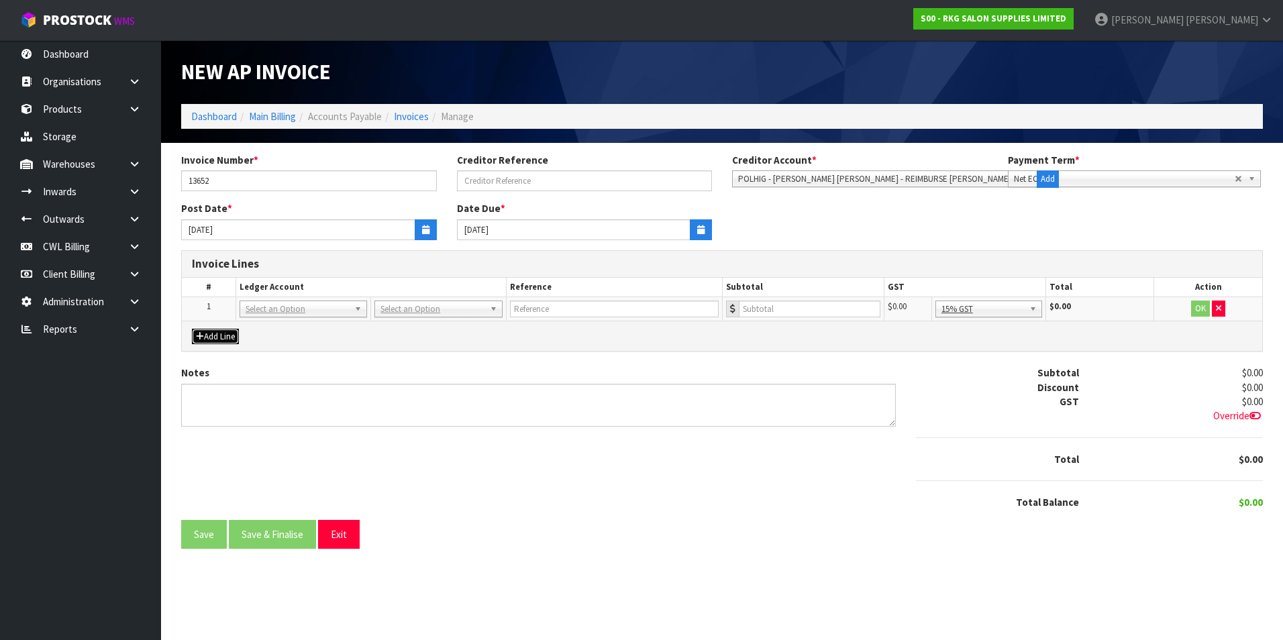
drag, startPoint x: 415, startPoint y: 309, endPoint x: 406, endPoint y: 318, distance: 12.8
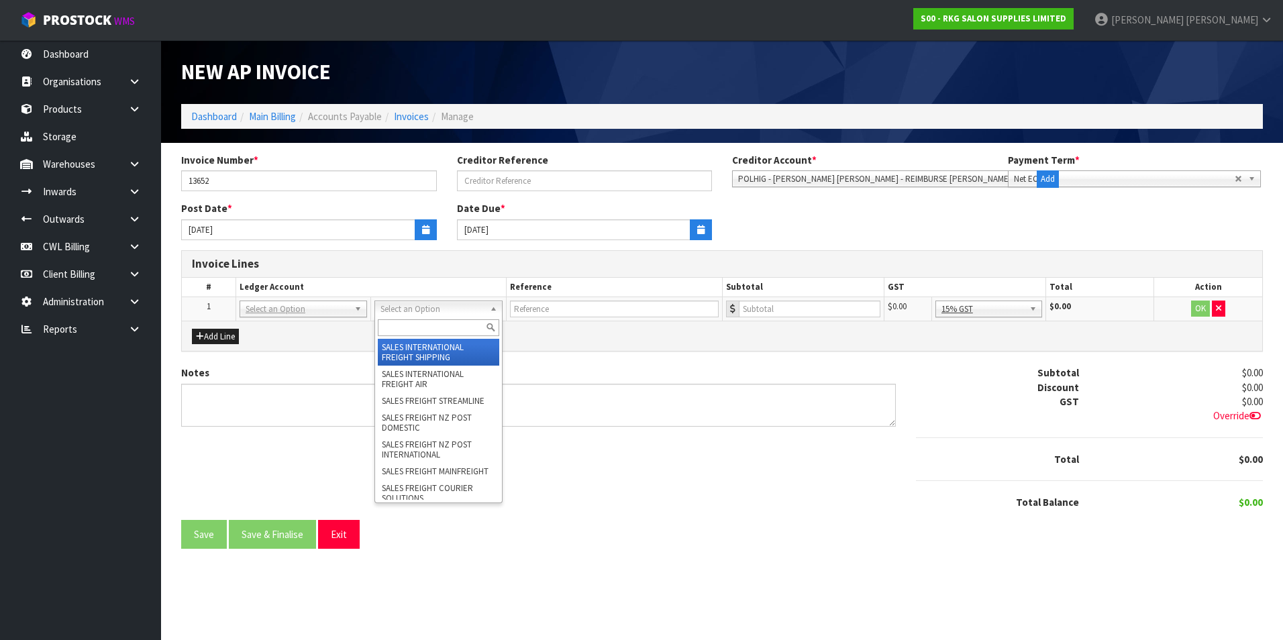
click at [395, 327] on input "text" at bounding box center [438, 327] width 121 height 17
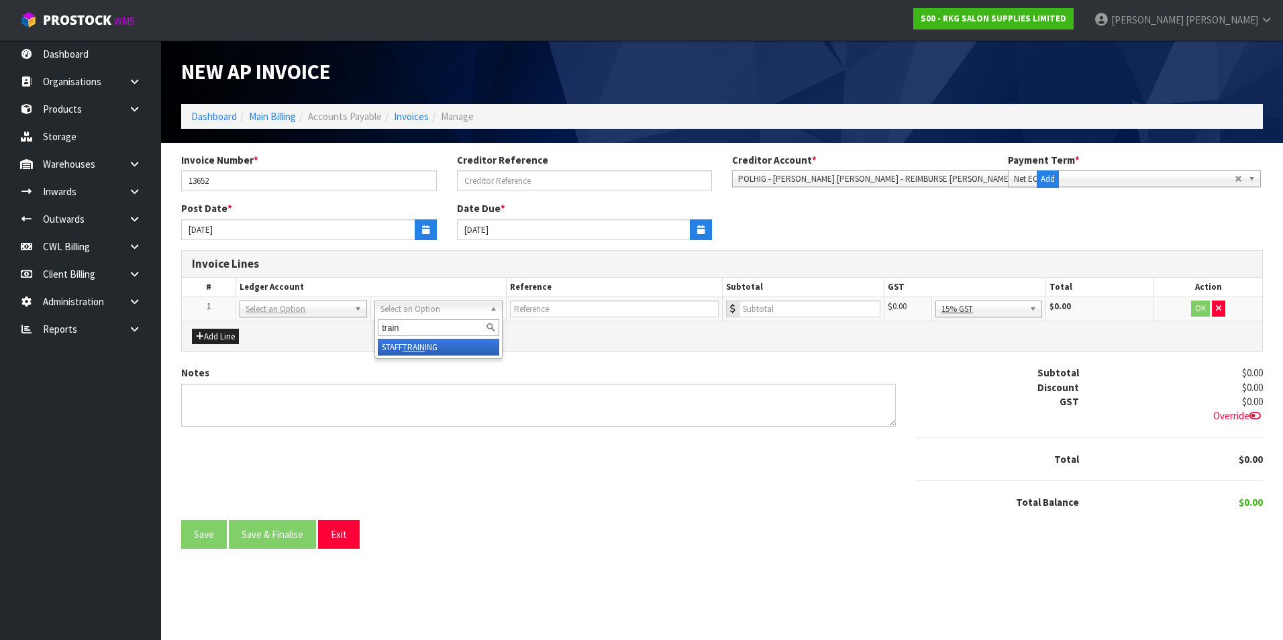
type input "train"
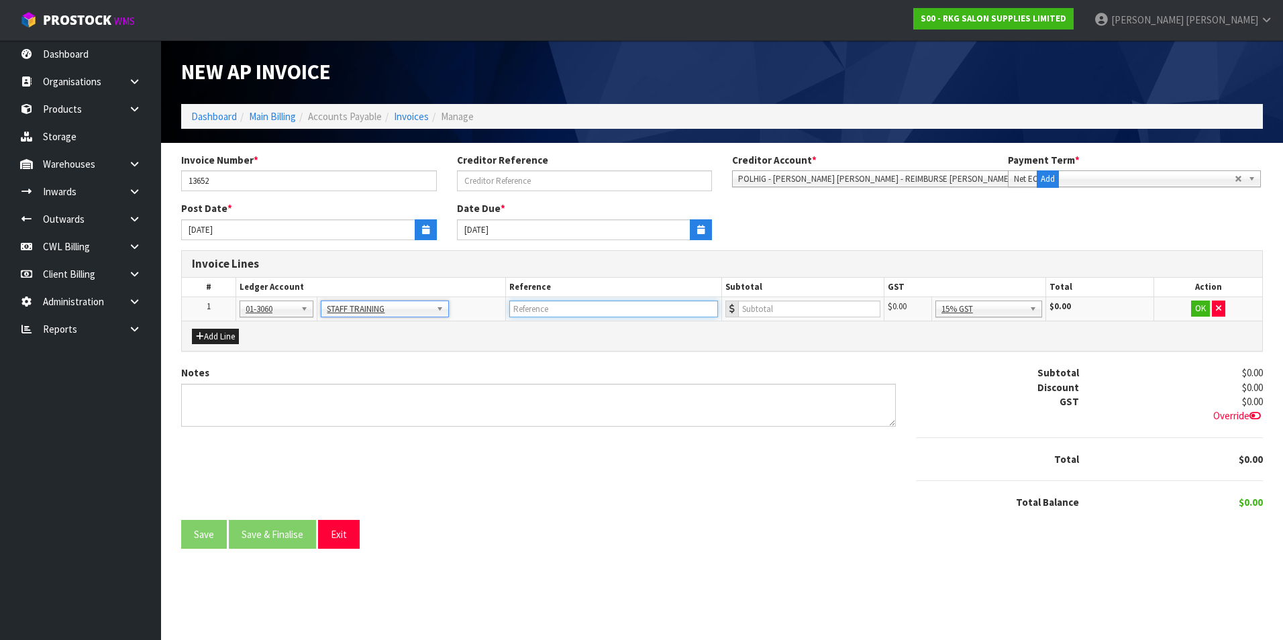
click at [529, 311] on input "text" at bounding box center [613, 309] width 209 height 17
type input "POLSON HIGGS"
click at [777, 299] on td at bounding box center [803, 309] width 162 height 24
click at [798, 311] on input "number" at bounding box center [809, 309] width 142 height 17
type input "182.61"
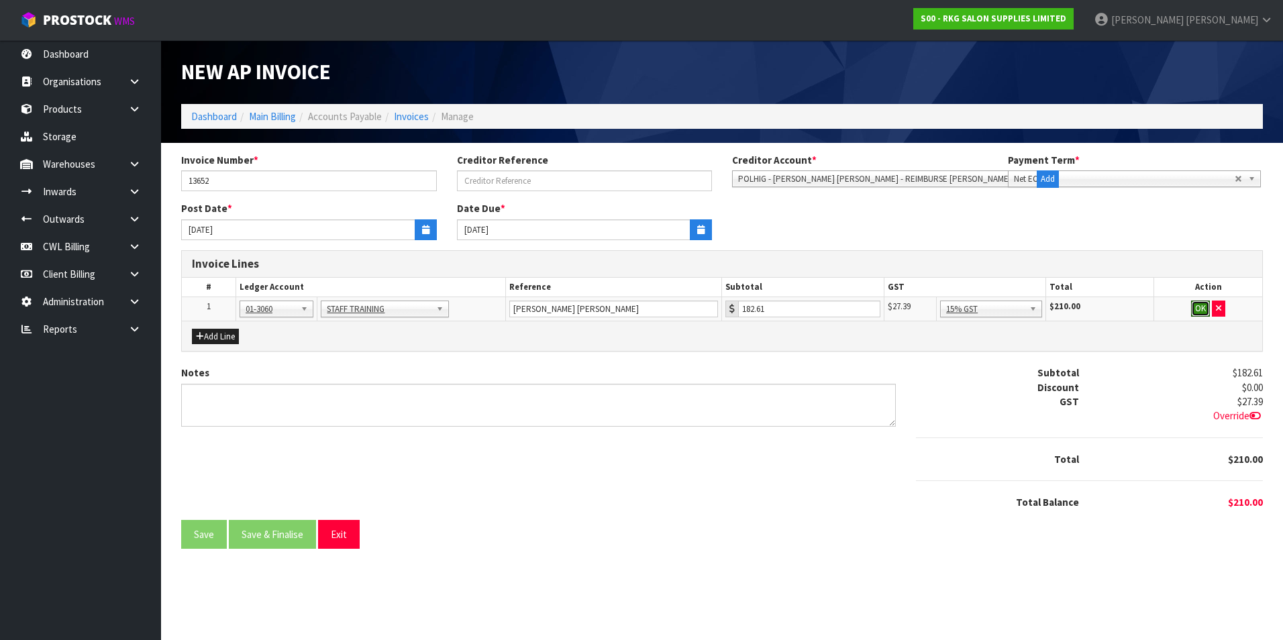
drag, startPoint x: 1203, startPoint y: 307, endPoint x: 1022, endPoint y: 368, distance: 191.4
click at [1202, 307] on button "OK" at bounding box center [1200, 309] width 19 height 16
click at [248, 530] on button "Save & Finalise" at bounding box center [272, 534] width 87 height 29
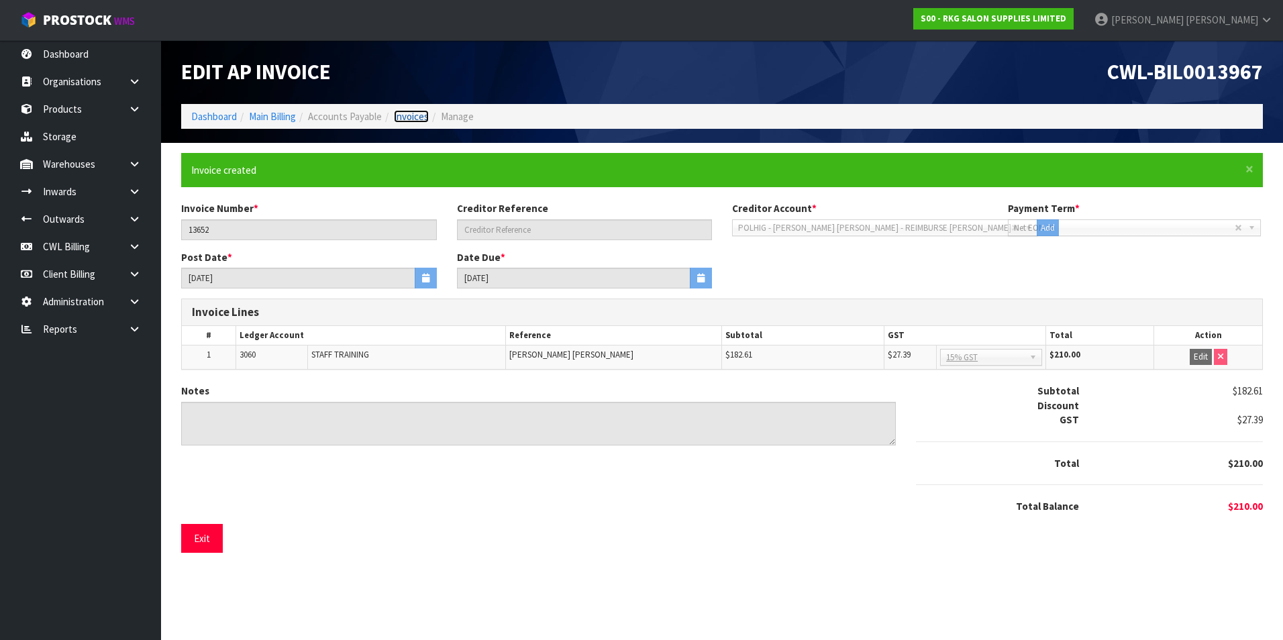
click at [404, 118] on link "Invoices" at bounding box center [411, 116] width 35 height 13
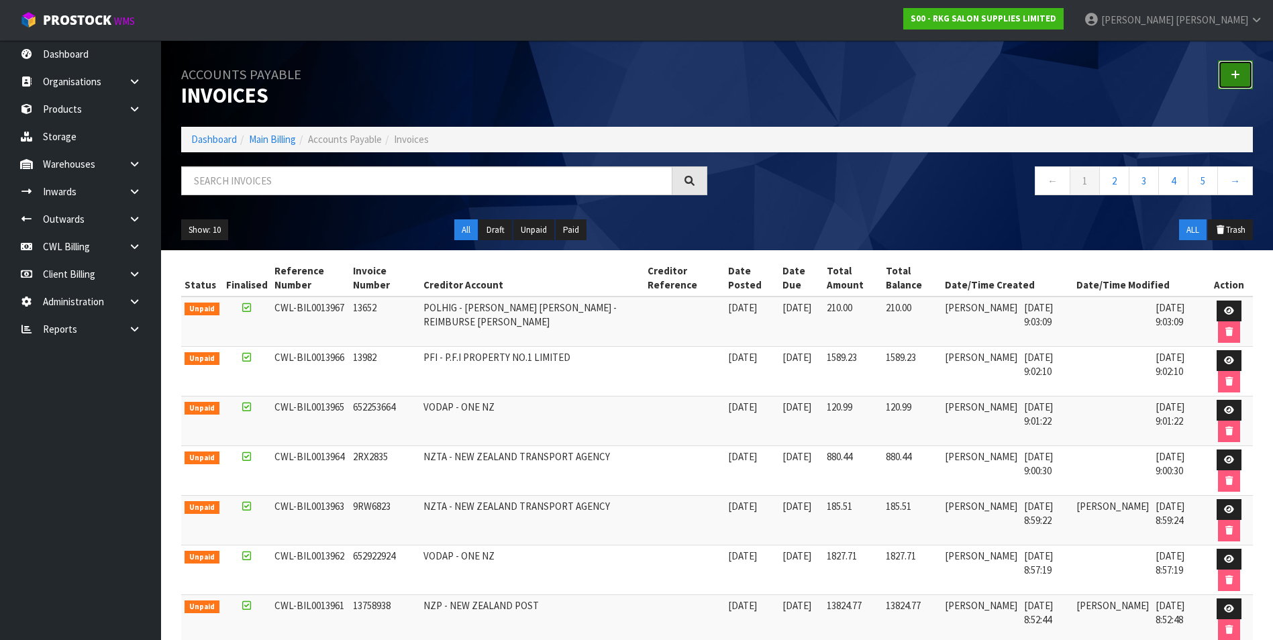
click at [1239, 76] on icon at bounding box center [1235, 75] width 9 height 10
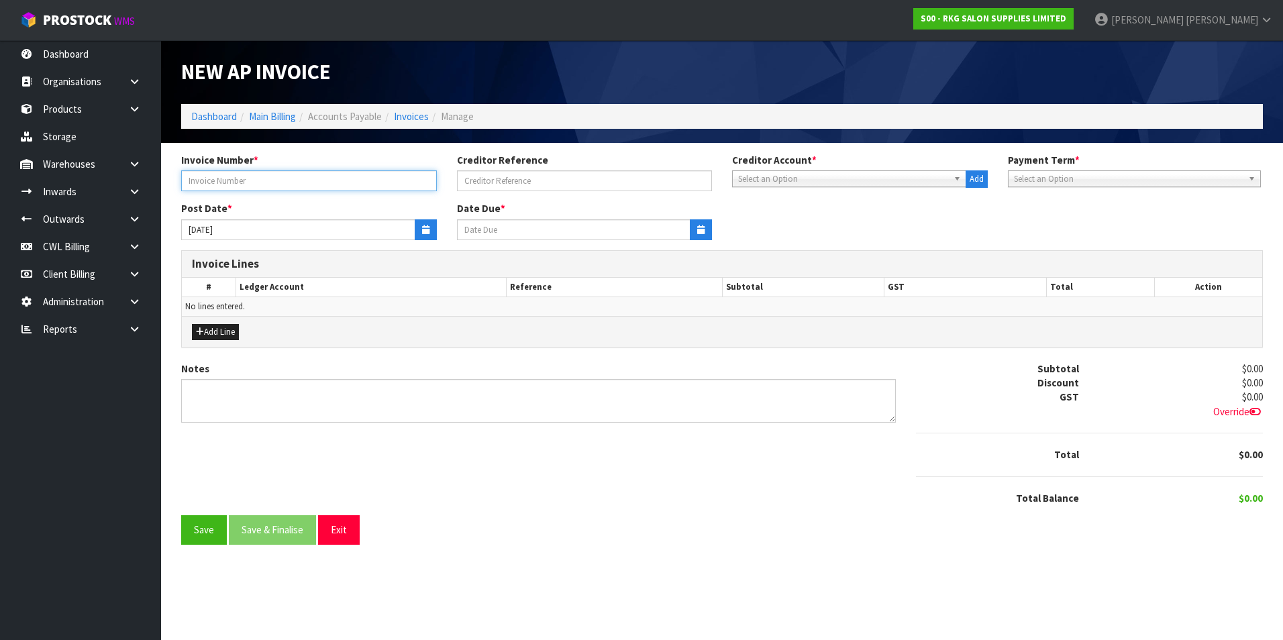
click at [244, 178] on input "text" at bounding box center [309, 180] width 256 height 21
type input "SIMN1995822"
click at [759, 181] on span "Select an Option" at bounding box center [843, 179] width 210 height 16
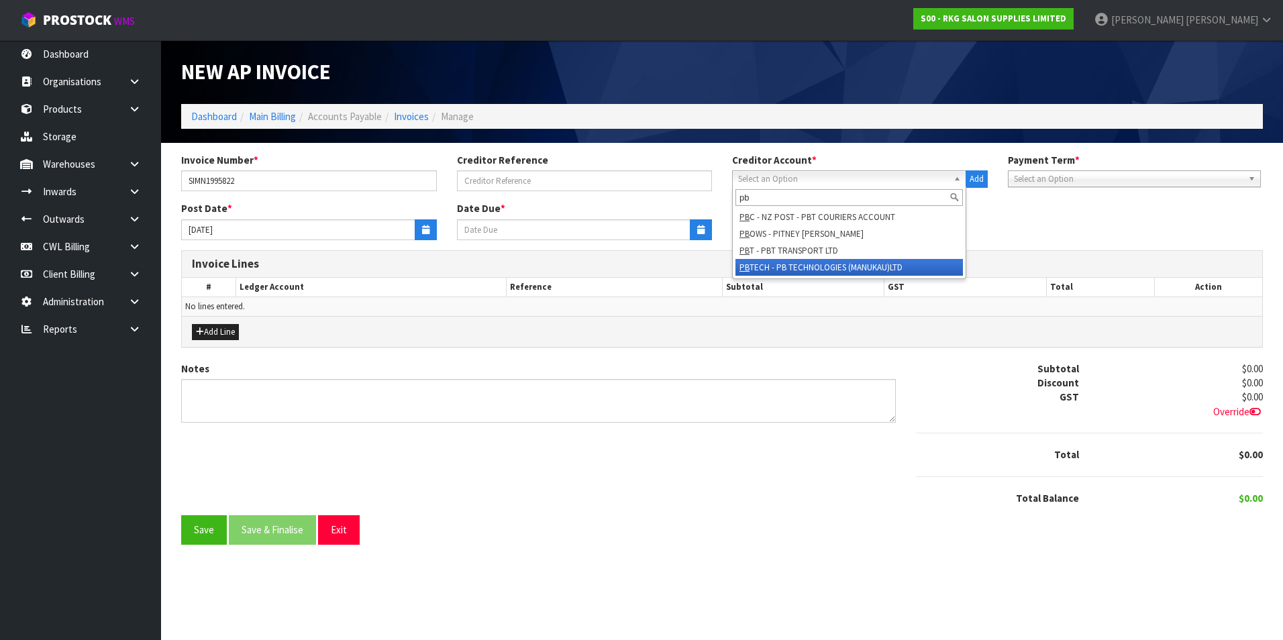
type input "pb"
click at [831, 265] on li "PB TECH - PB TECHNOLOGIES (MANUKAU)LTD" at bounding box center [848, 267] width 227 height 17
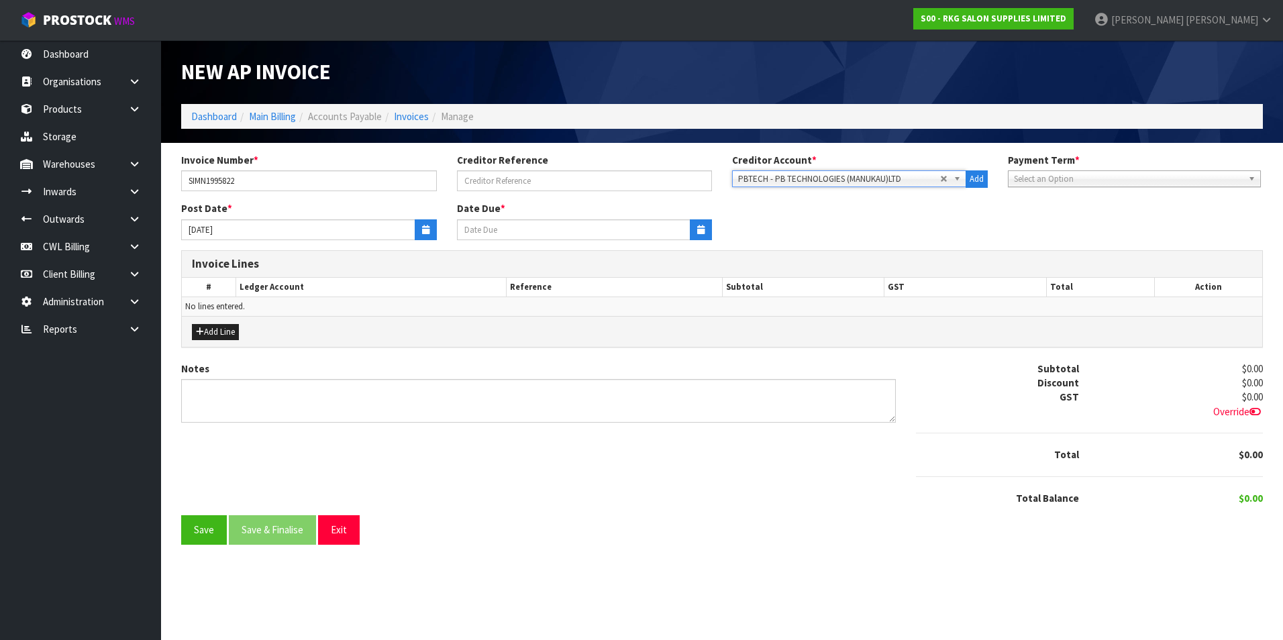
type input "20/10/2025"
drag, startPoint x: 430, startPoint y: 226, endPoint x: 366, endPoint y: 238, distance: 65.5
click at [429, 225] on button "button" at bounding box center [426, 229] width 22 height 21
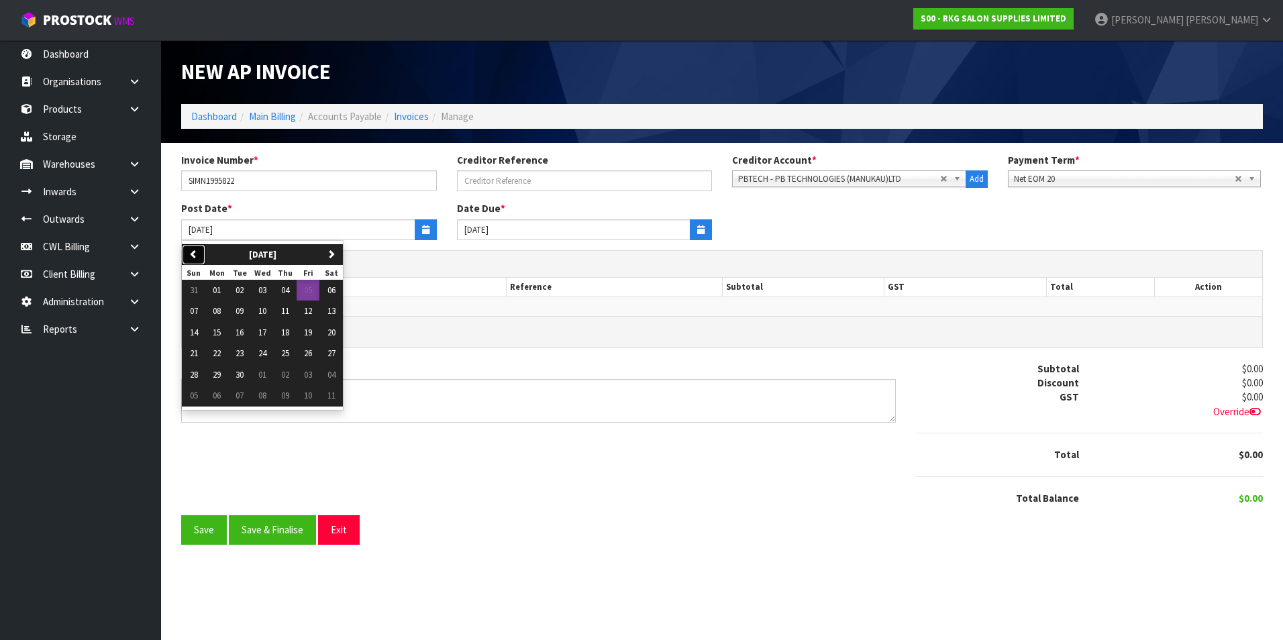
click at [201, 254] on button "previous" at bounding box center [193, 254] width 23 height 21
click at [309, 313] on span "08" at bounding box center [308, 310] width 8 height 11
type input "08/08/2025"
type input "20/09/2025"
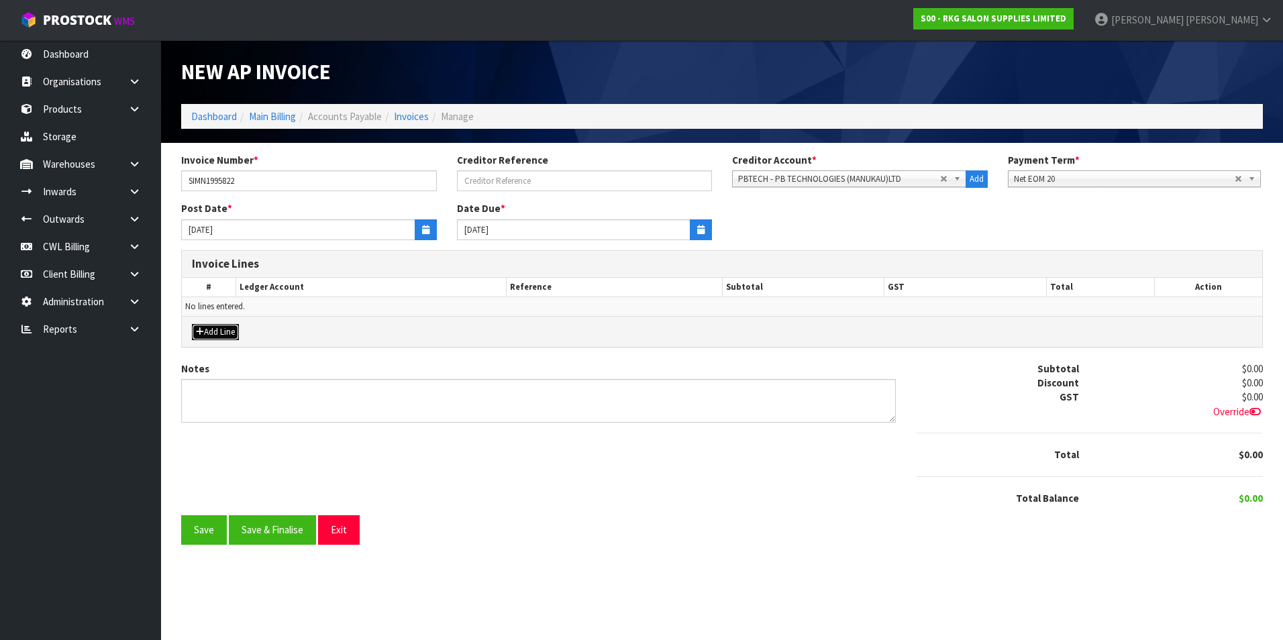
click at [234, 331] on button "Add Line" at bounding box center [215, 332] width 47 height 16
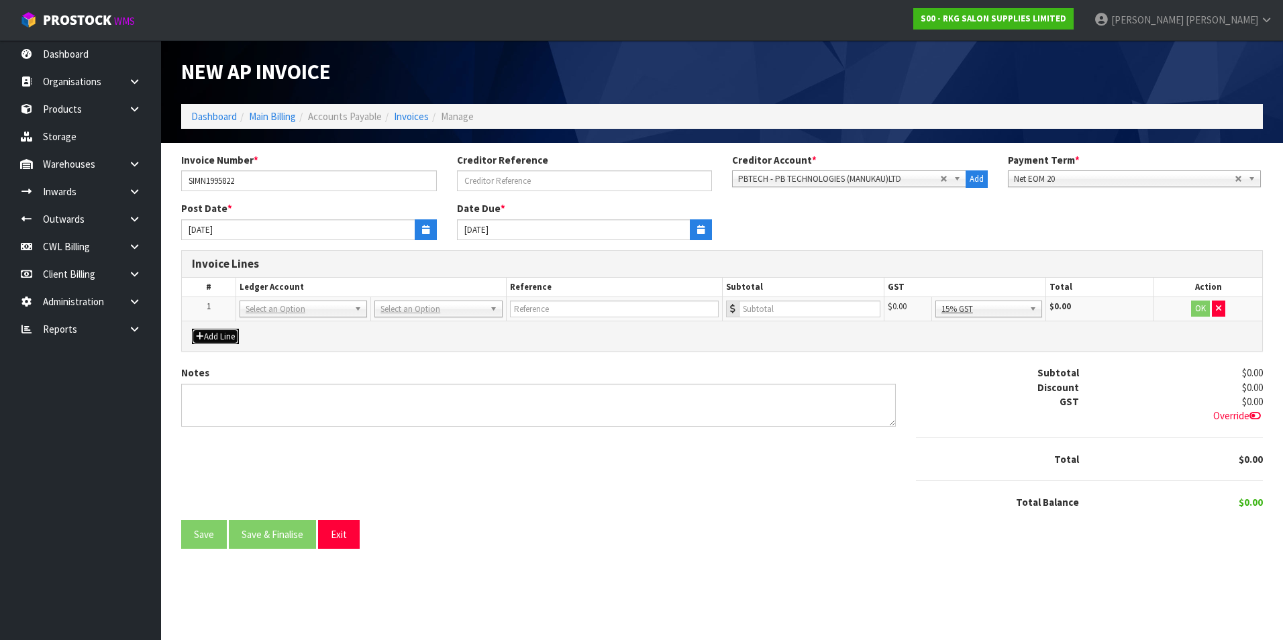
drag, startPoint x: 256, startPoint y: 310, endPoint x: 262, endPoint y: 320, distance: 11.7
click at [263, 323] on input "text" at bounding box center [303, 327] width 121 height 17
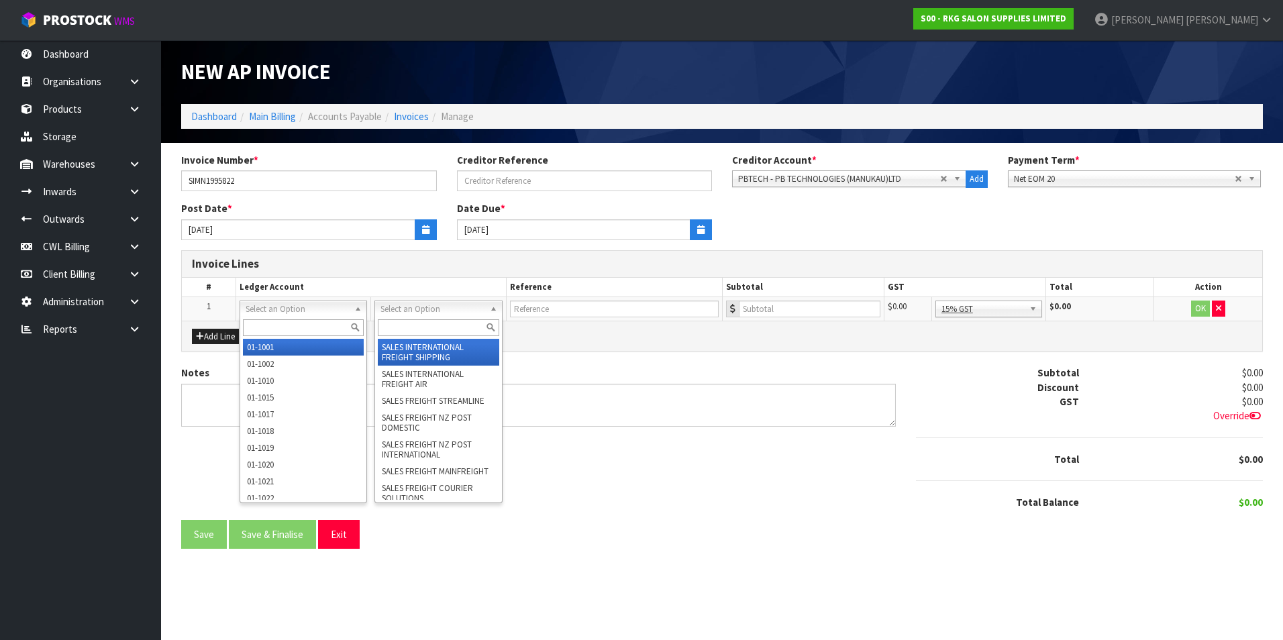
click at [406, 321] on input "text" at bounding box center [438, 327] width 121 height 17
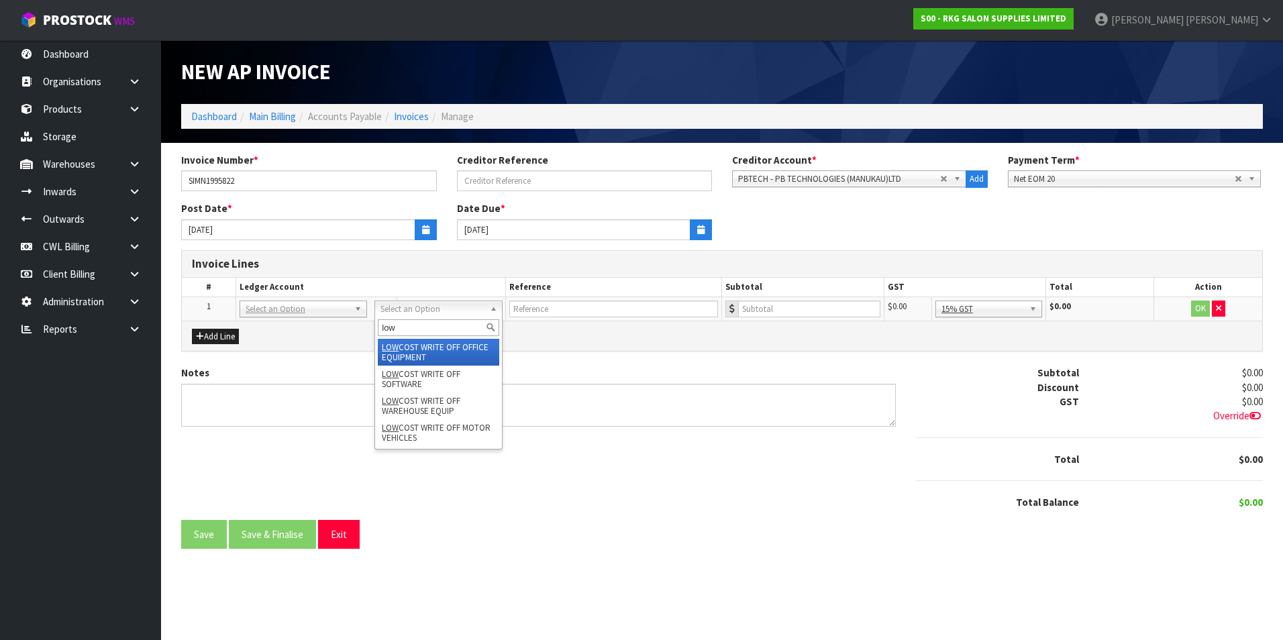
type input "low"
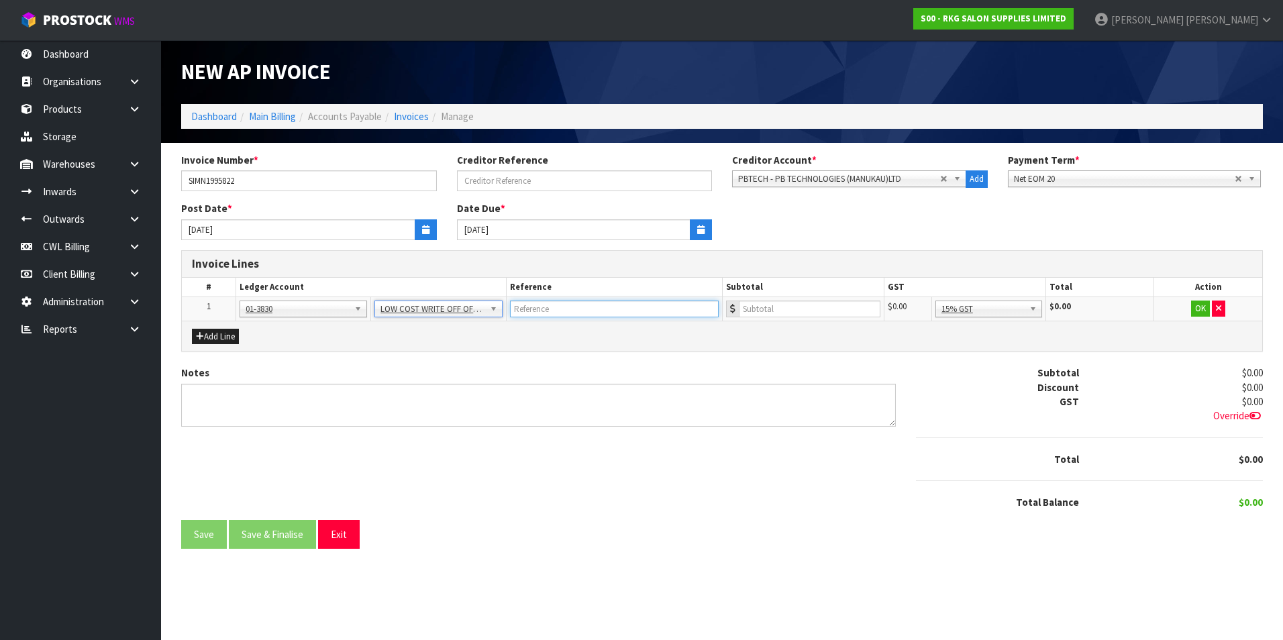
click at [530, 313] on input "text" at bounding box center [614, 309] width 209 height 17
type input "PB TECH - 2 LAPTOP BATTERIES"
type input "176"
click at [1202, 311] on button "OK" at bounding box center [1200, 309] width 19 height 16
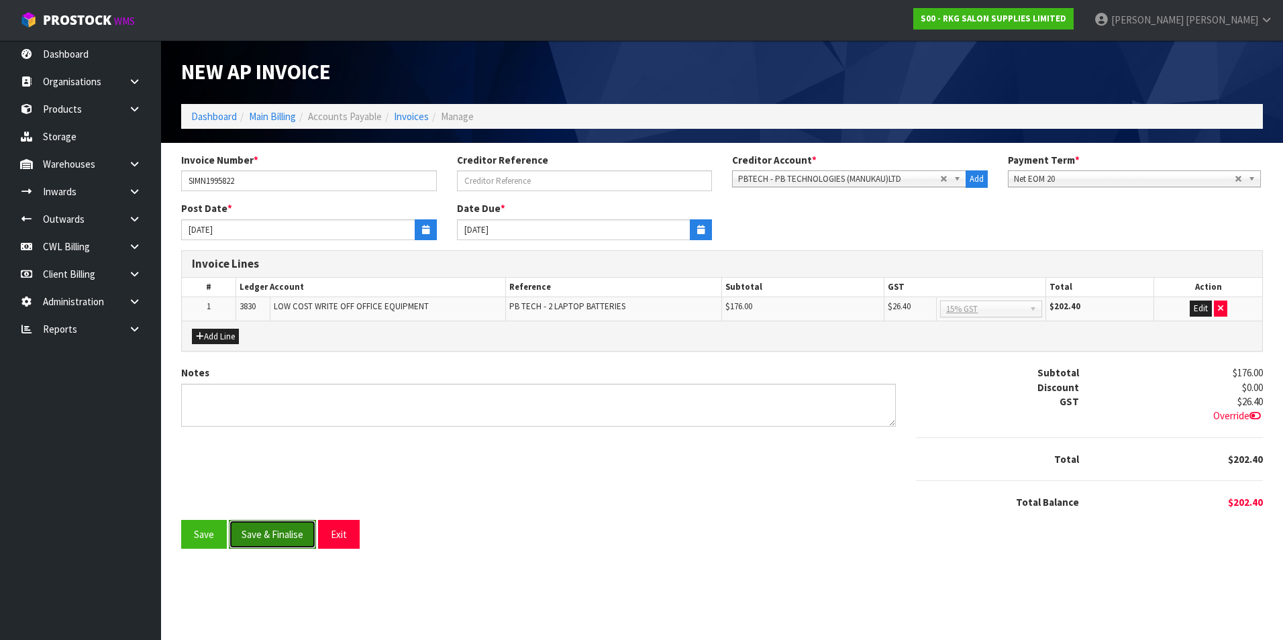
click at [287, 532] on button "Save & Finalise" at bounding box center [272, 534] width 87 height 29
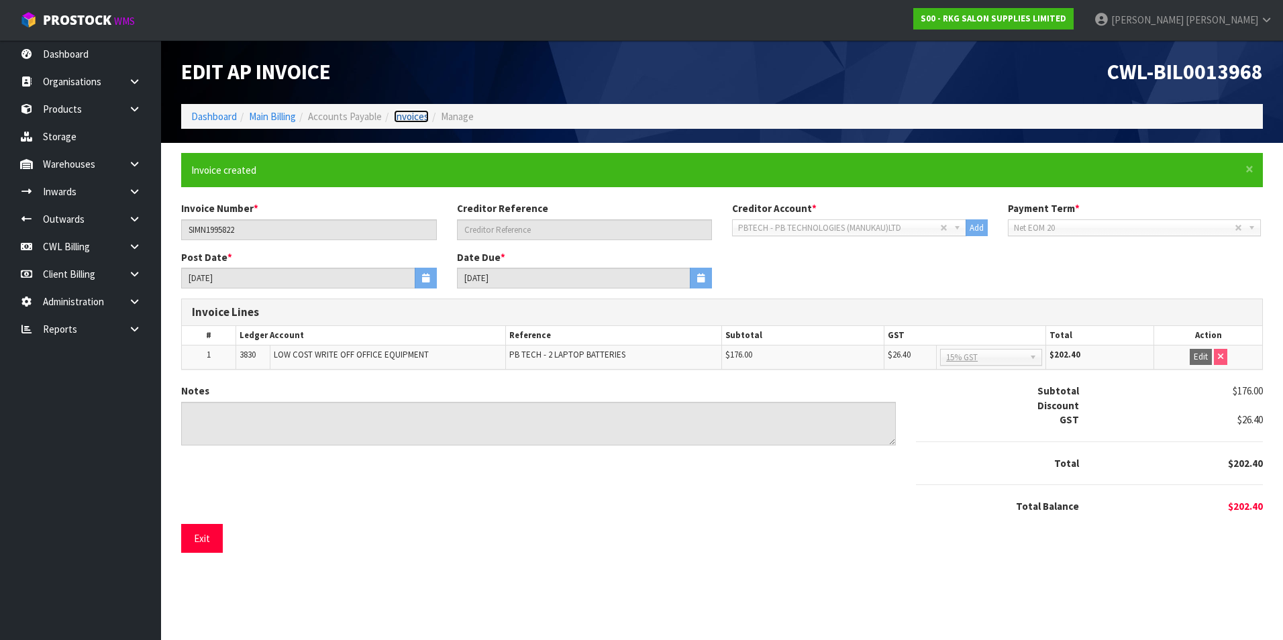
click at [415, 115] on link "Invoices" at bounding box center [411, 116] width 35 height 13
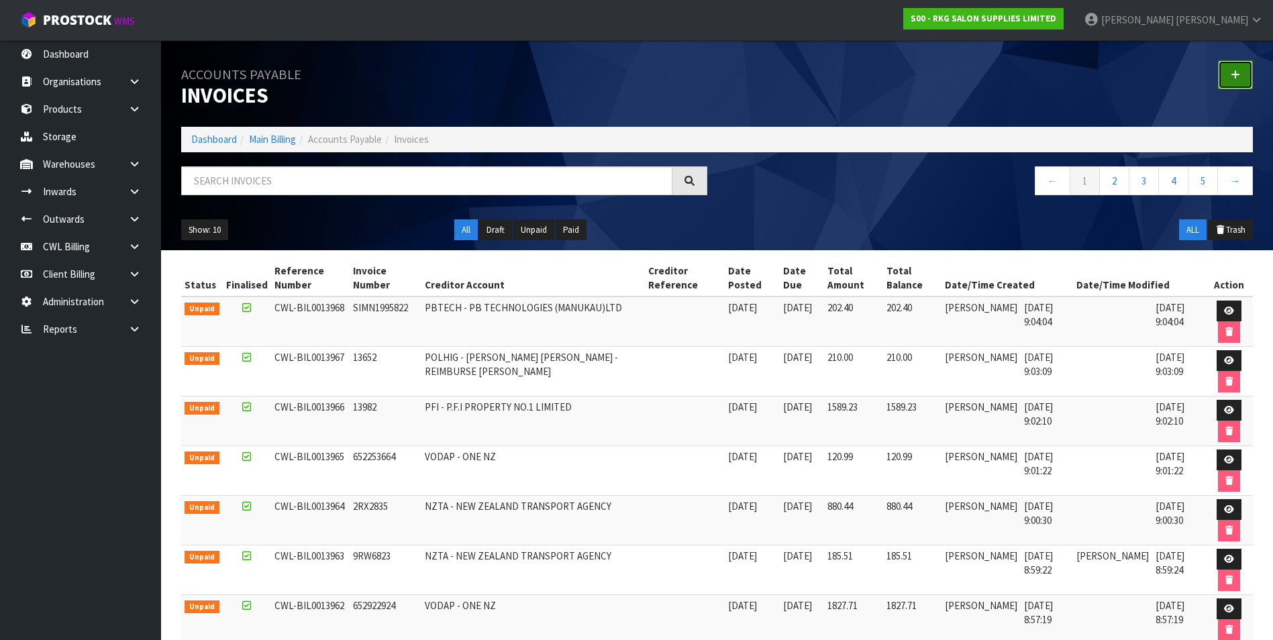
click at [1235, 69] on link at bounding box center [1235, 74] width 35 height 29
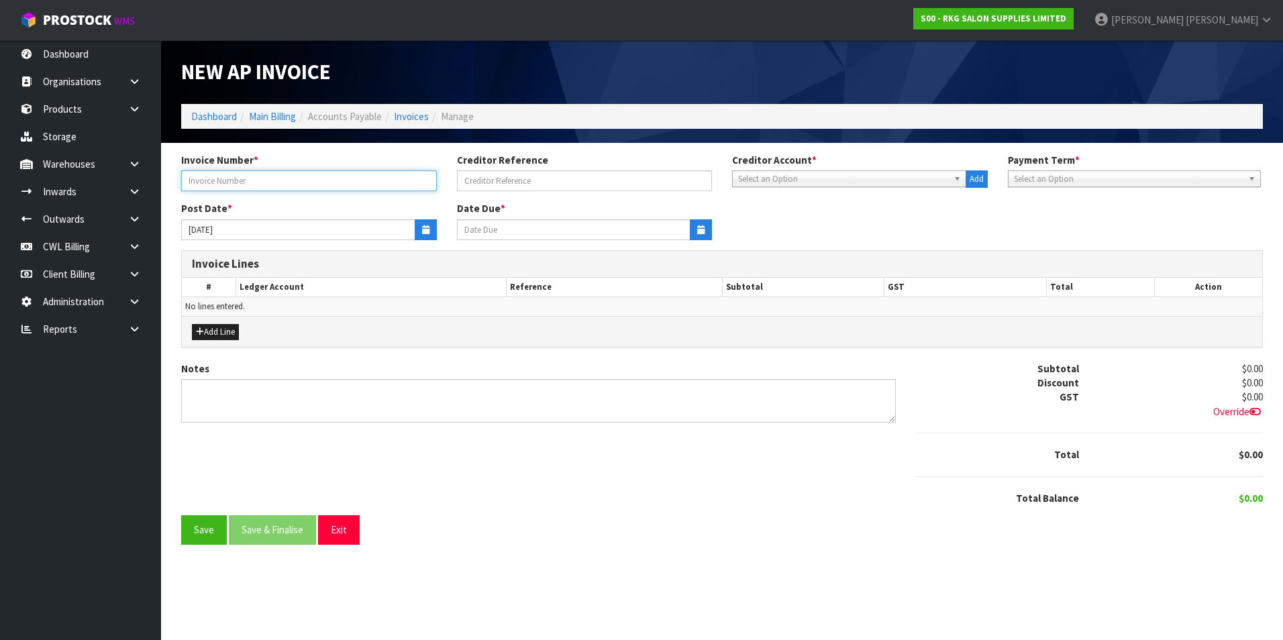
click at [276, 187] on input "text" at bounding box center [309, 180] width 256 height 21
type input "11029"
click at [788, 178] on span "Select an Option" at bounding box center [843, 179] width 210 height 16
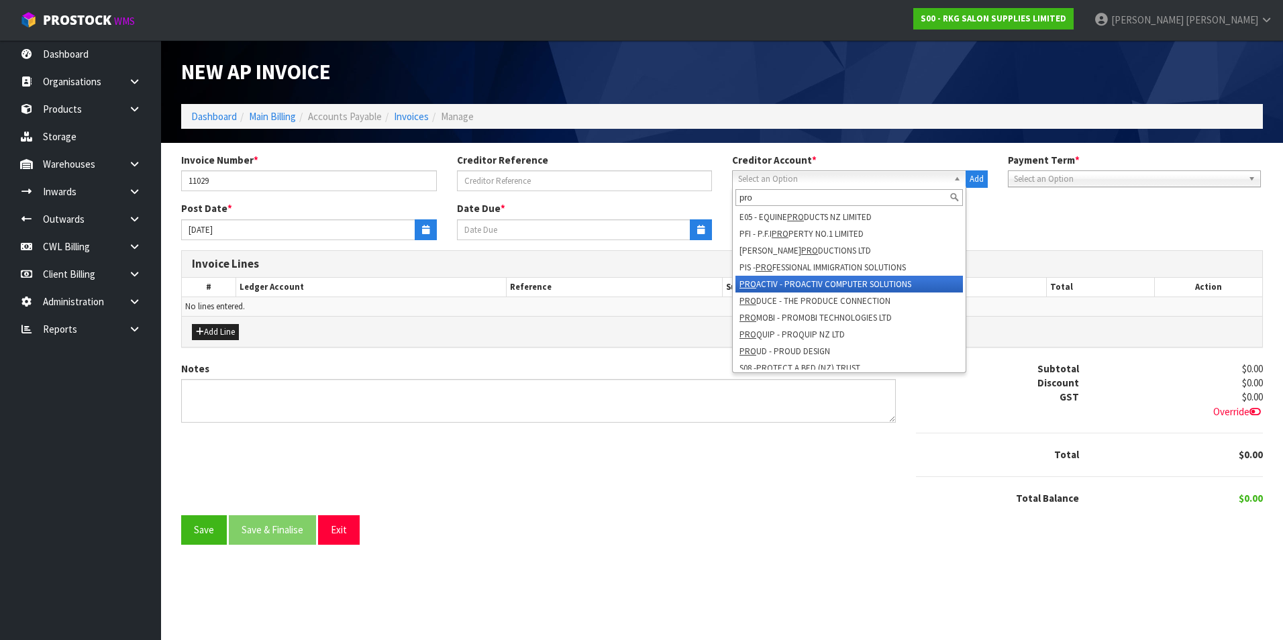
type input "pro"
click at [866, 279] on li "PRO ACTIV - PROACTIV COMPUTER SOLUTIONS" at bounding box center [848, 284] width 227 height 17
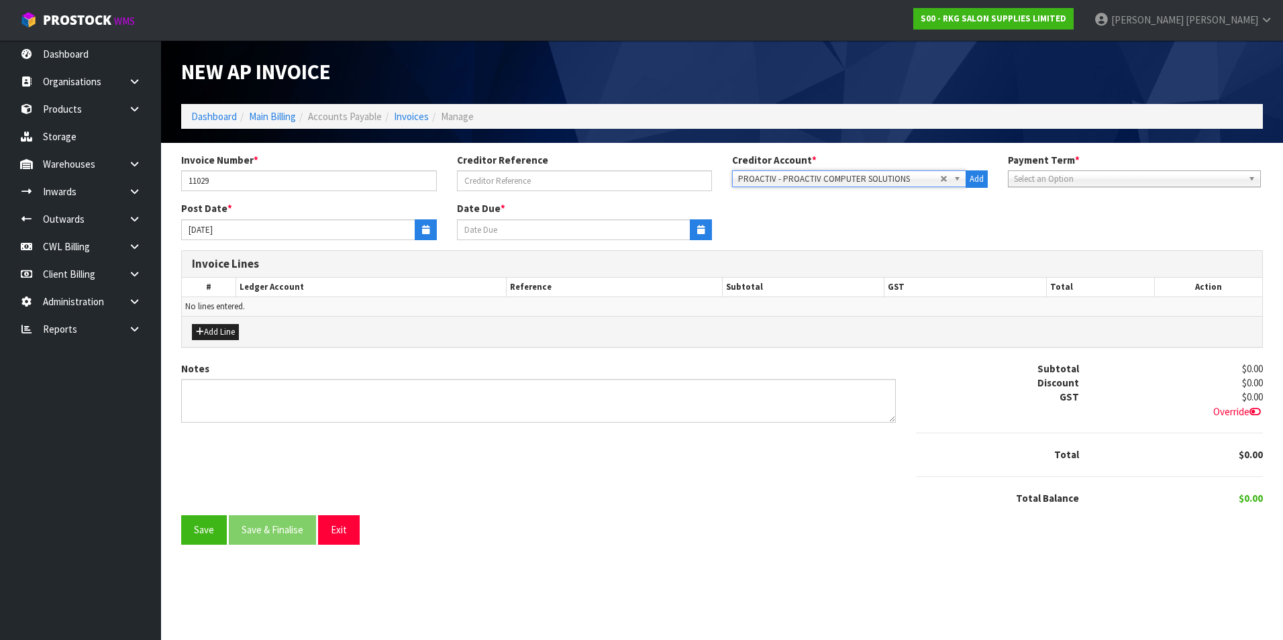
type input "20/10/2025"
click at [419, 224] on button "button" at bounding box center [426, 229] width 22 height 21
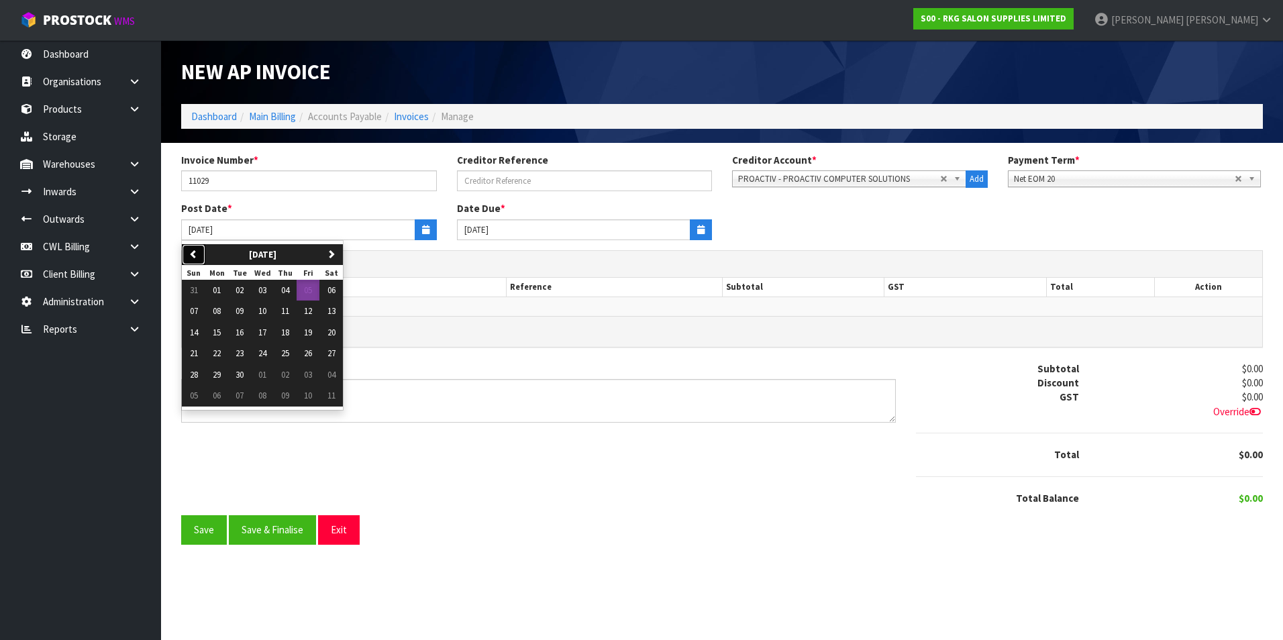
click at [200, 251] on button "previous" at bounding box center [193, 254] width 23 height 21
click at [199, 395] on button "31" at bounding box center [193, 395] width 23 height 21
type input "31/08/2025"
type input "20/09/2025"
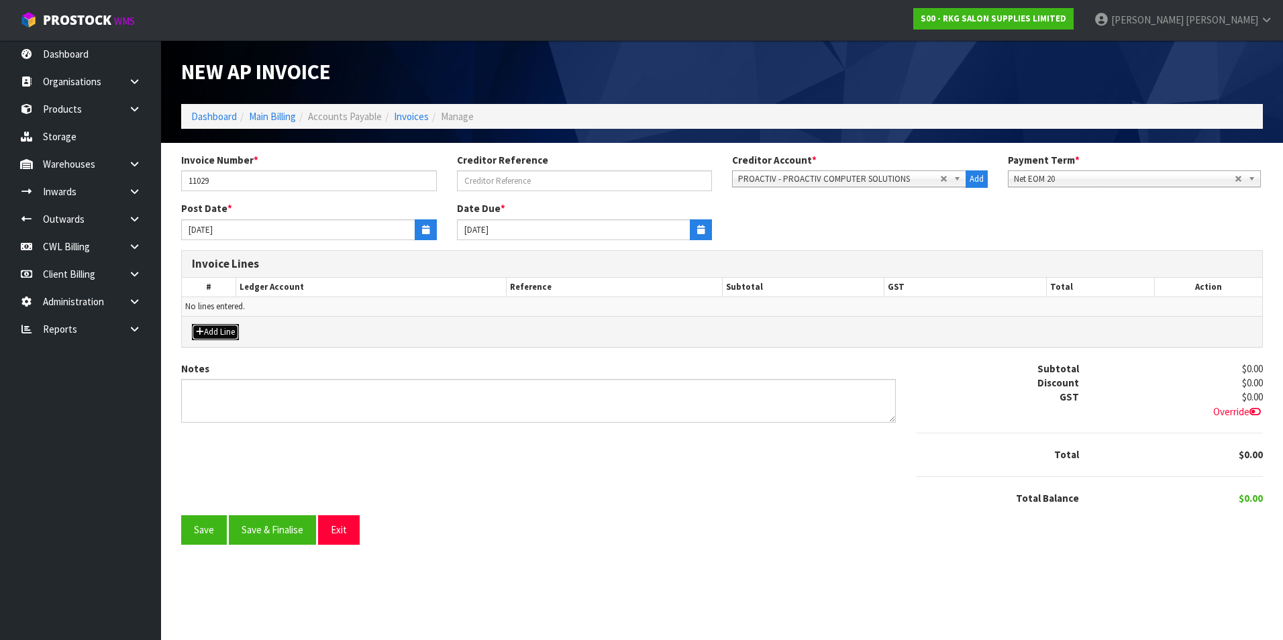
click at [234, 331] on button "Add Line" at bounding box center [215, 332] width 47 height 16
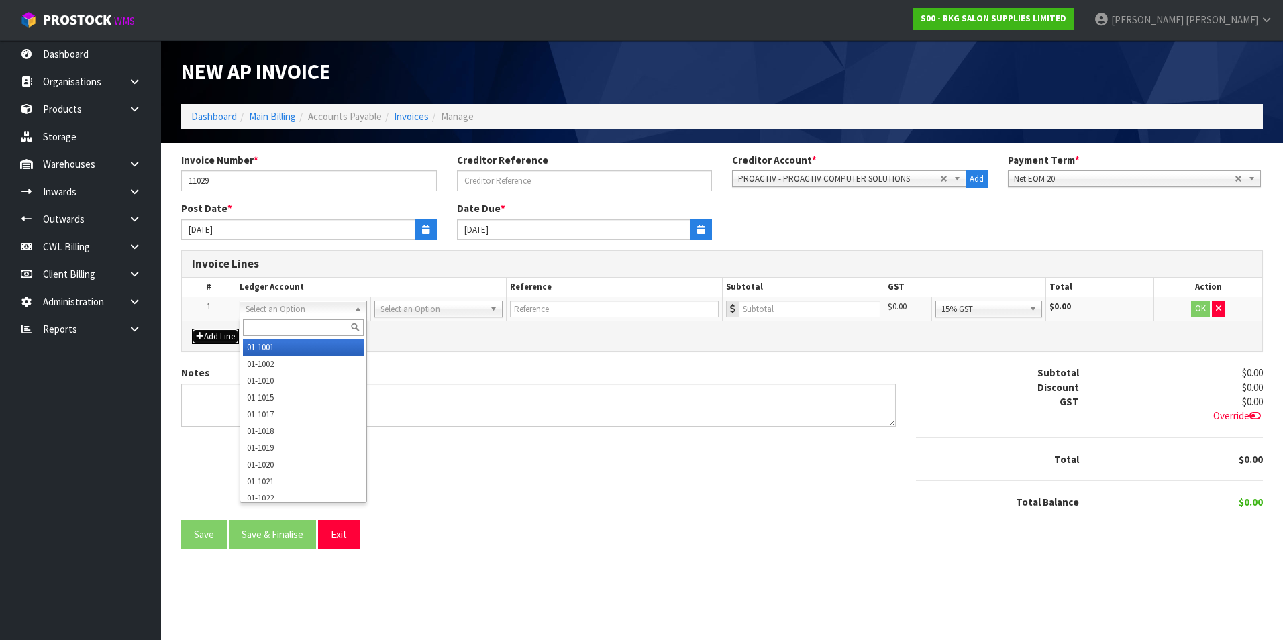
drag, startPoint x: 284, startPoint y: 307, endPoint x: 268, endPoint y: 326, distance: 25.3
click at [268, 326] on input "text" at bounding box center [303, 327] width 121 height 17
type input "3"
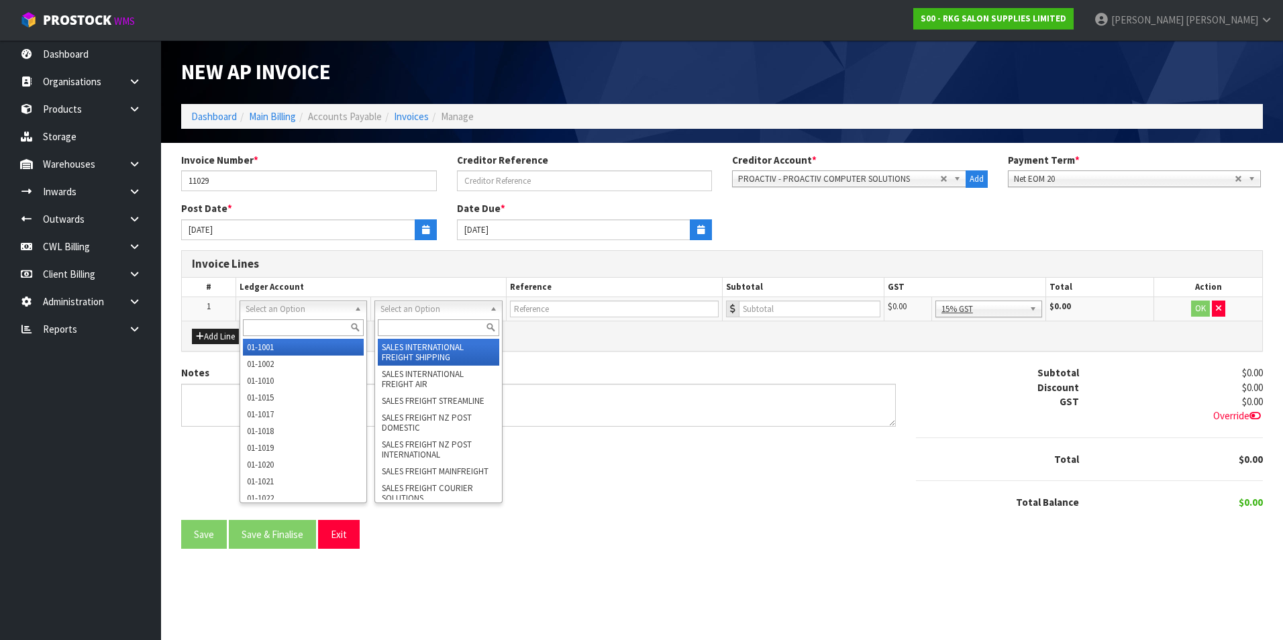
click at [416, 319] on input "text" at bounding box center [438, 327] width 121 height 17
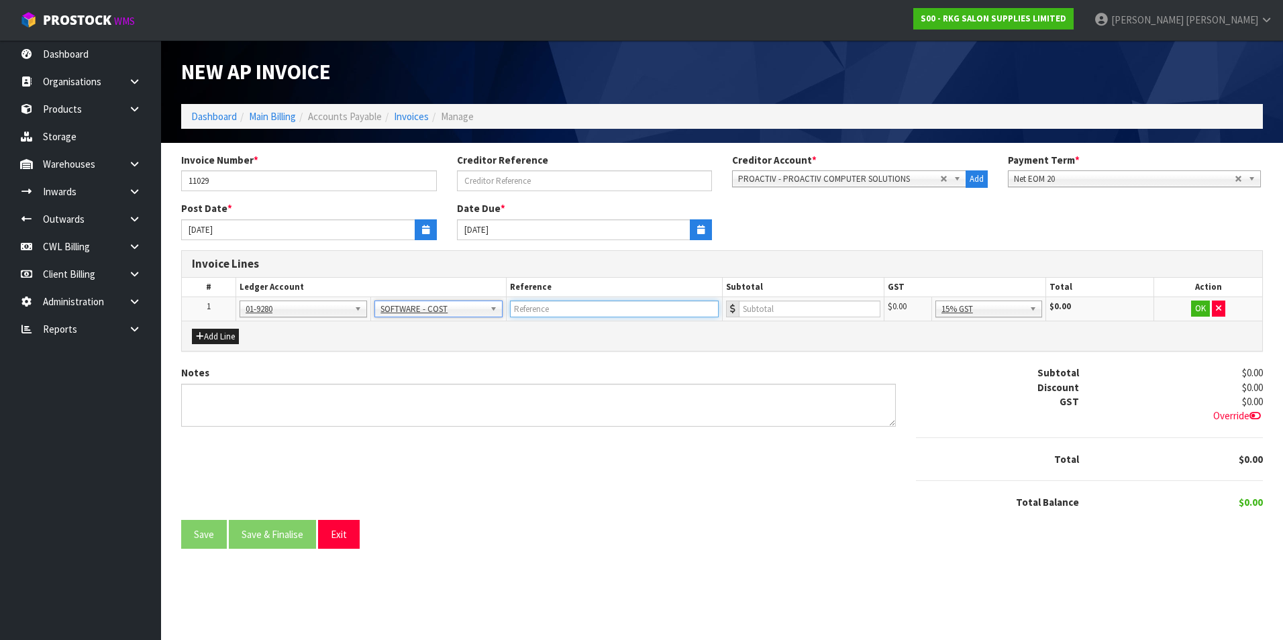
click at [548, 313] on input "text" at bounding box center [614, 309] width 209 height 17
click at [1200, 306] on button "OK" at bounding box center [1200, 309] width 19 height 16
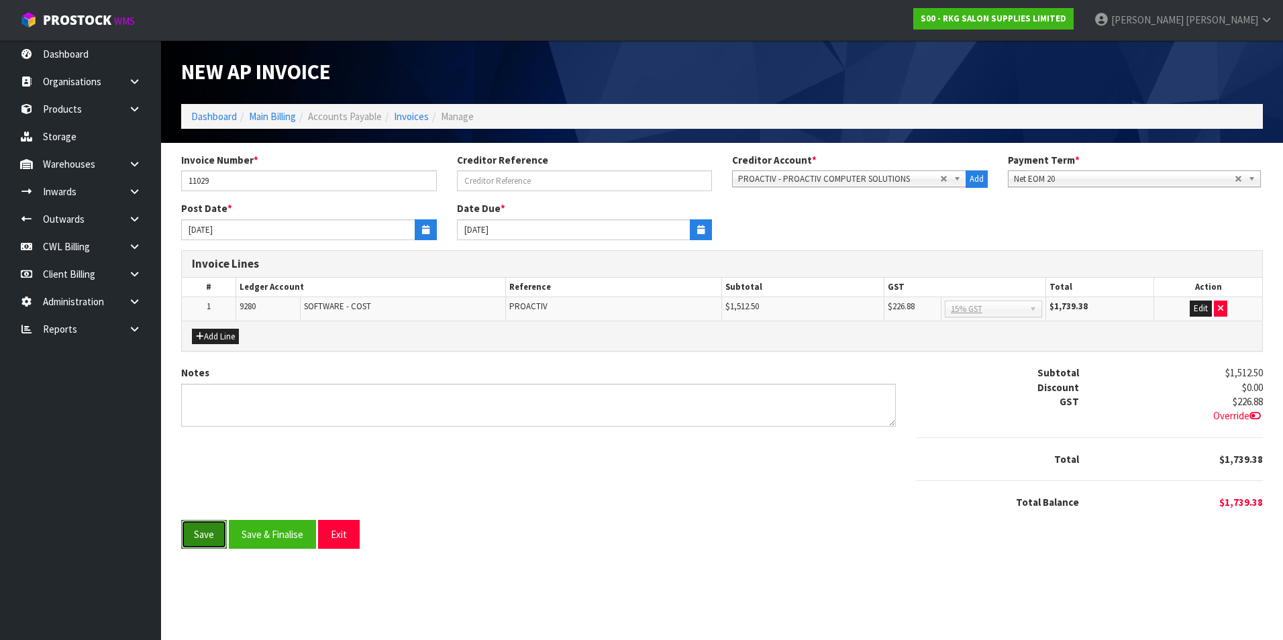
click at [206, 541] on button "Save" at bounding box center [204, 534] width 46 height 29
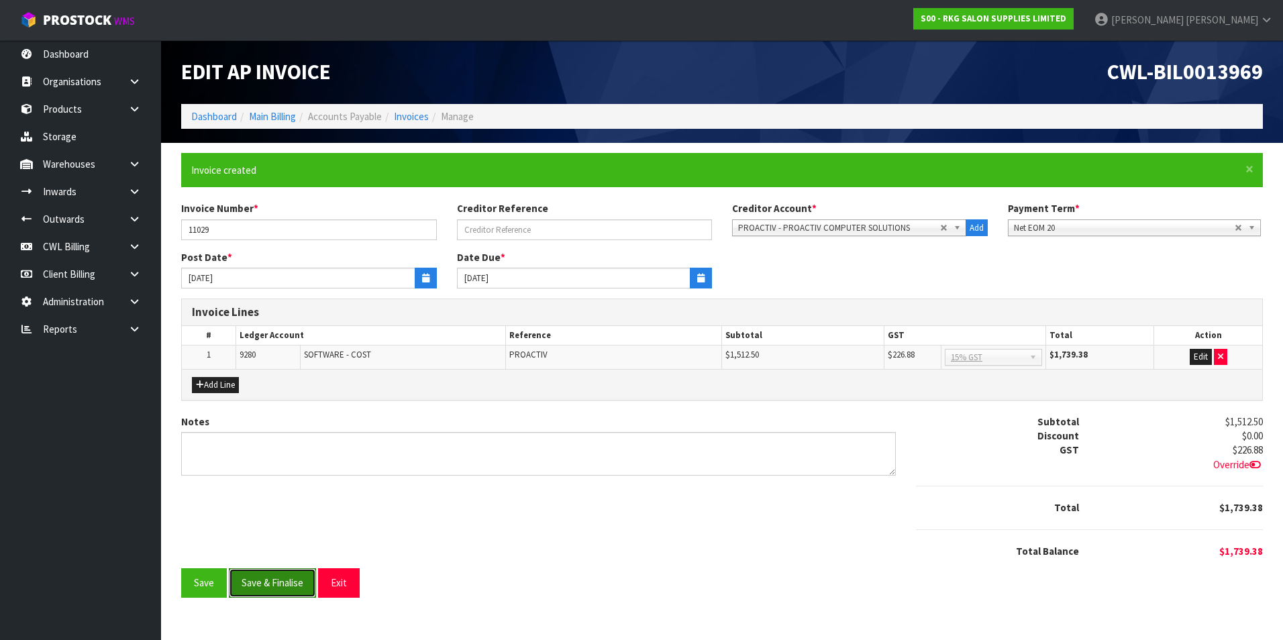
click at [299, 583] on button "Save & Finalise" at bounding box center [272, 582] width 87 height 29
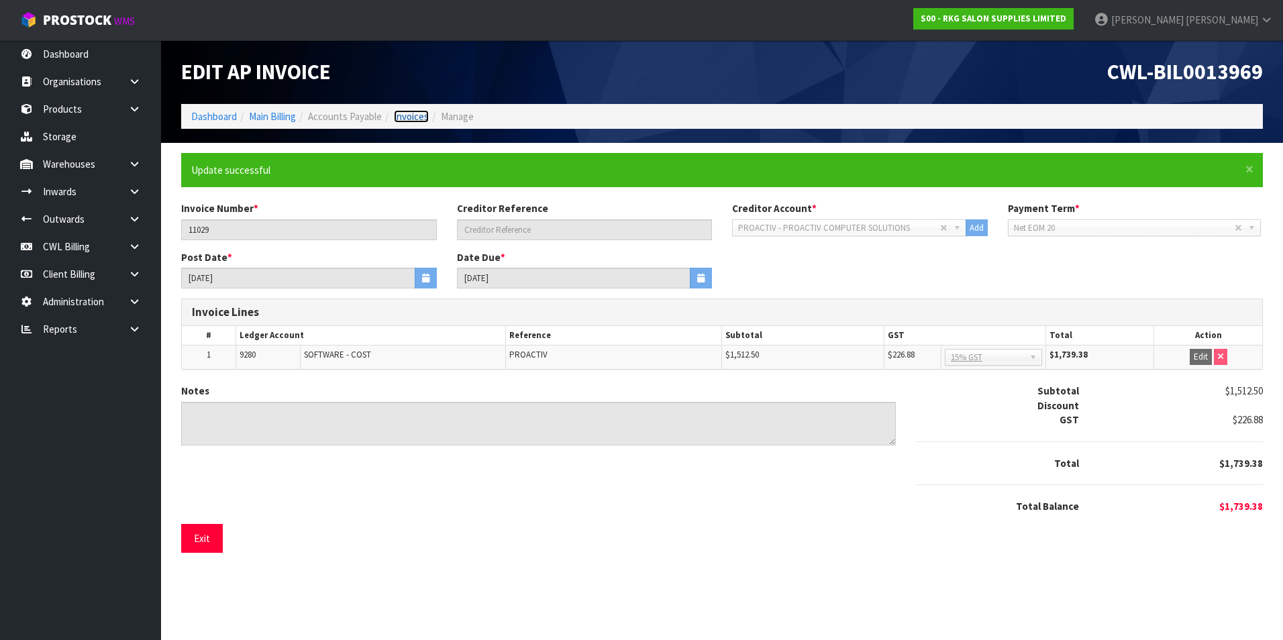
click at [415, 118] on link "Invoices" at bounding box center [411, 116] width 35 height 13
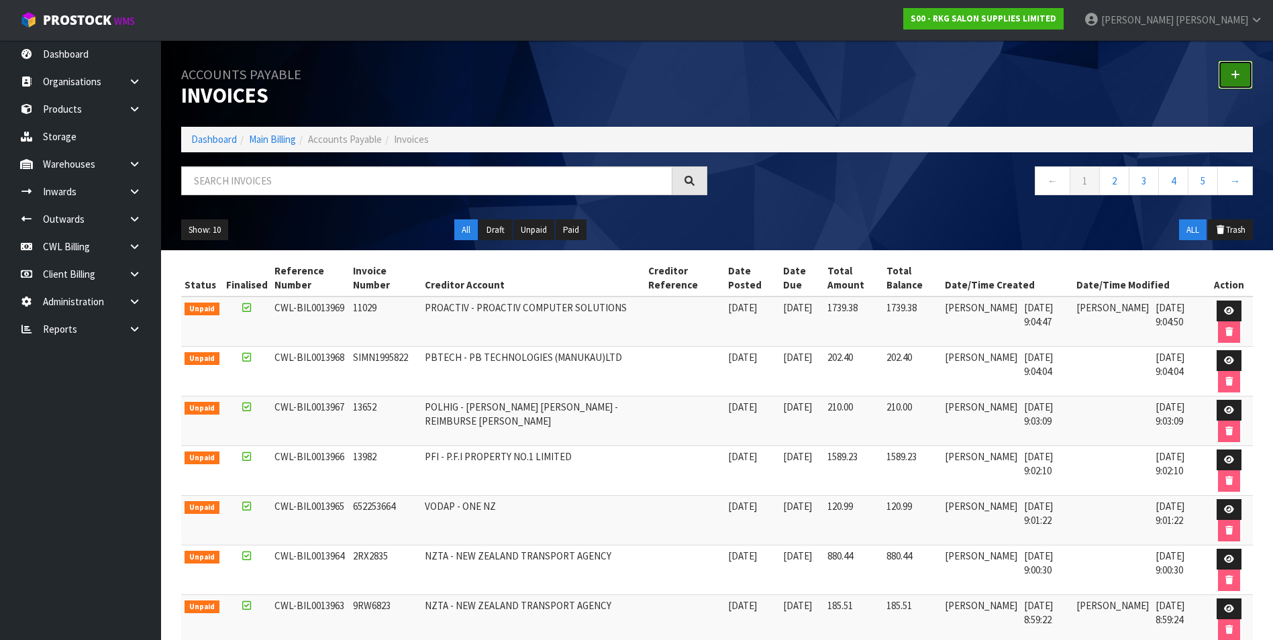
drag, startPoint x: 1227, startPoint y: 74, endPoint x: 1203, endPoint y: 83, distance: 25.1
click at [1227, 74] on link at bounding box center [1235, 74] width 35 height 29
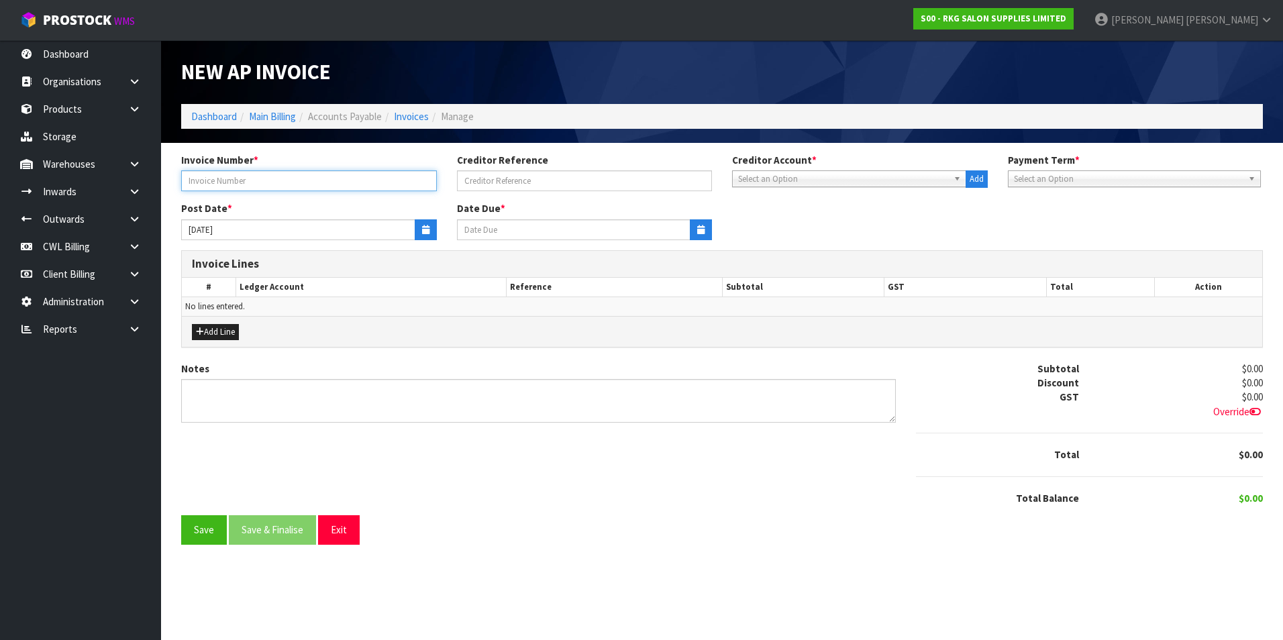
click at [328, 178] on input "text" at bounding box center [309, 180] width 256 height 21
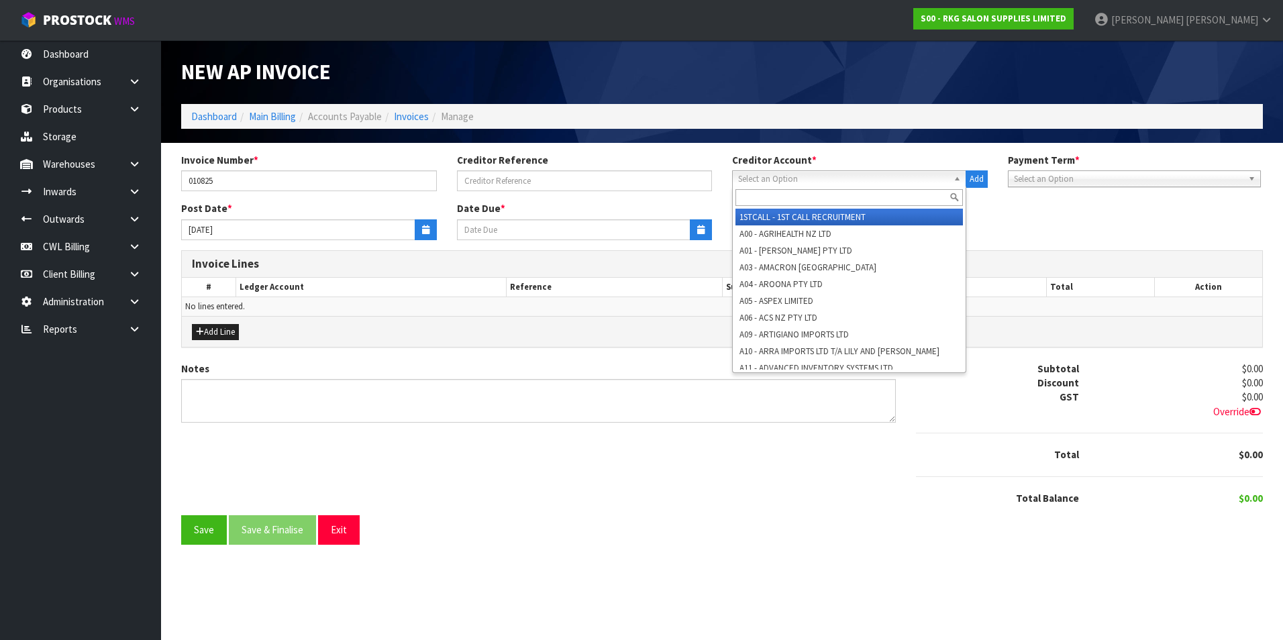
click at [778, 182] on span "Select an Option" at bounding box center [843, 179] width 210 height 16
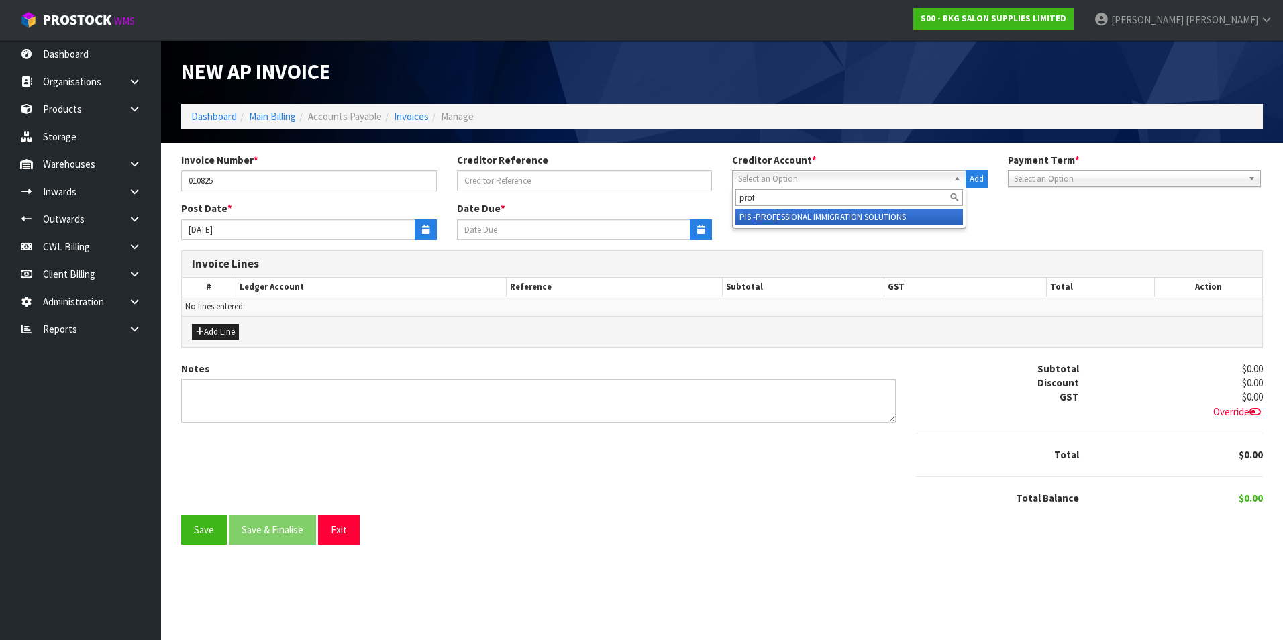
drag, startPoint x: 805, startPoint y: 215, endPoint x: 514, endPoint y: 238, distance: 292.1
click at [803, 215] on li "PIS - PROF ESSIONAL IMMIGRATION SOLUTIONS" at bounding box center [848, 217] width 227 height 17
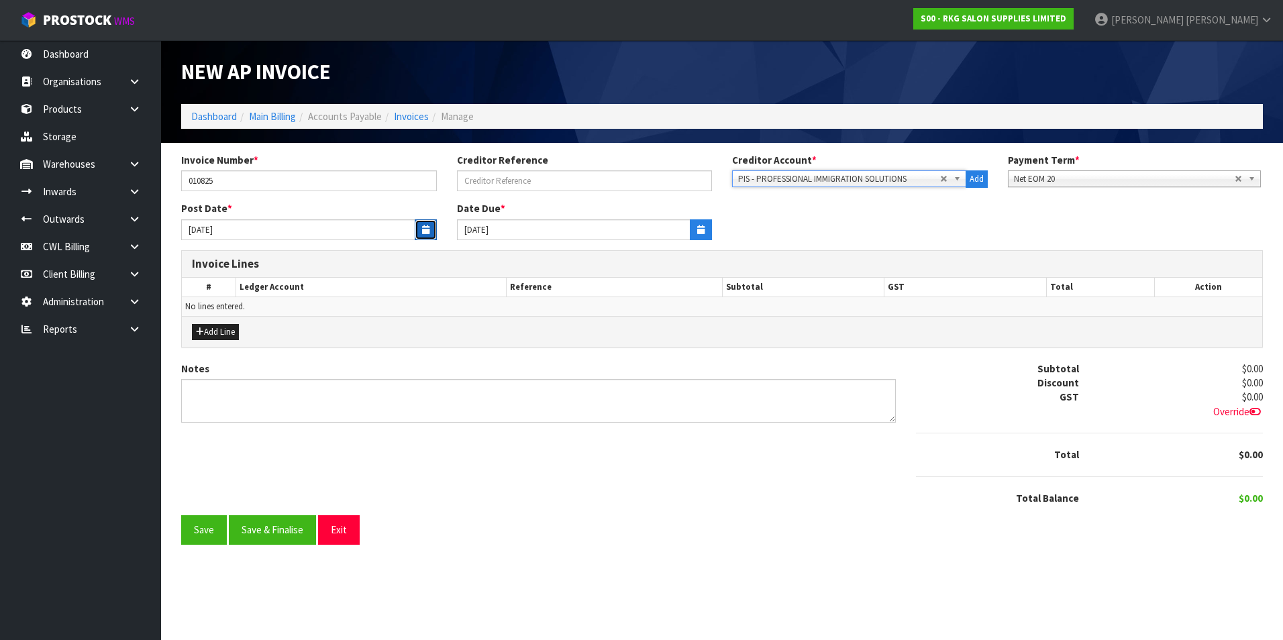
click at [420, 233] on button "button" at bounding box center [426, 229] width 22 height 21
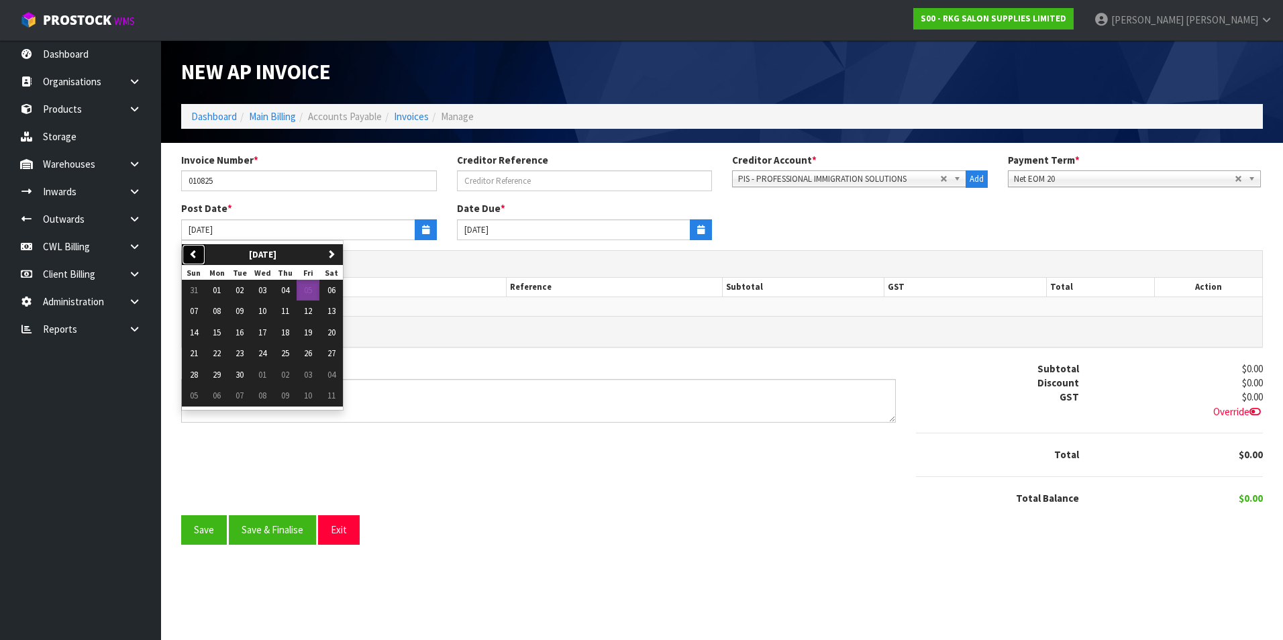
click at [192, 253] on icon "button" at bounding box center [193, 254] width 9 height 9
drag, startPoint x: 316, startPoint y: 288, endPoint x: 277, endPoint y: 312, distance: 45.8
click at [315, 288] on button "01" at bounding box center [308, 290] width 23 height 21
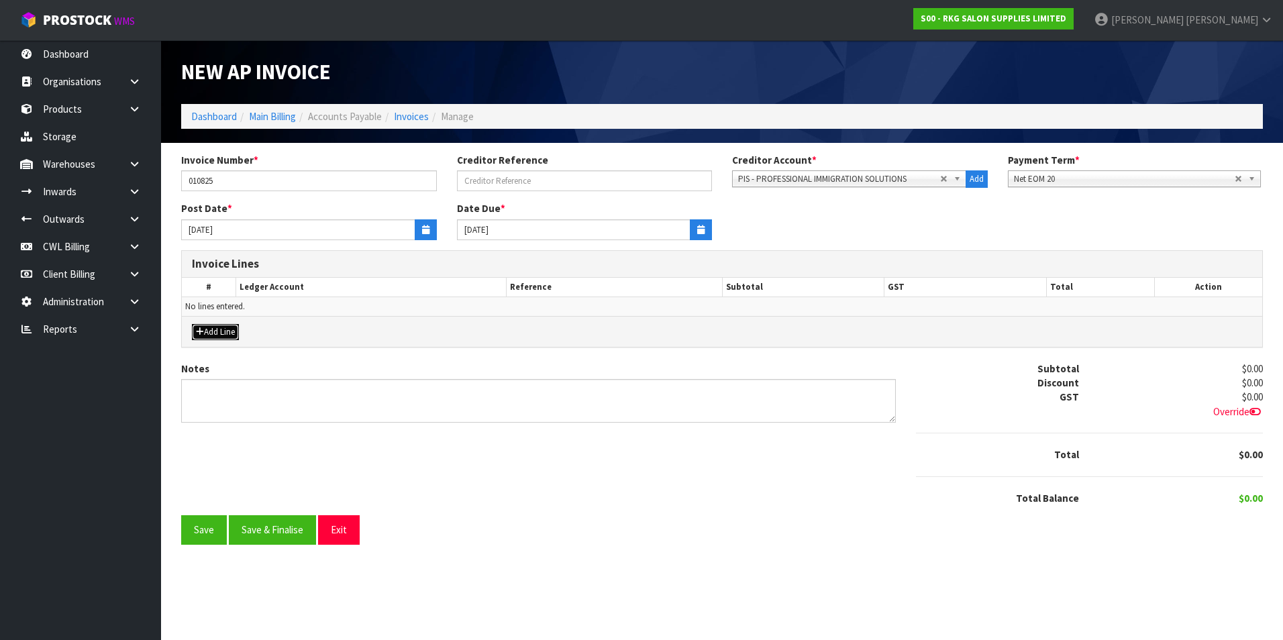
click at [229, 331] on button "Add Line" at bounding box center [215, 332] width 47 height 16
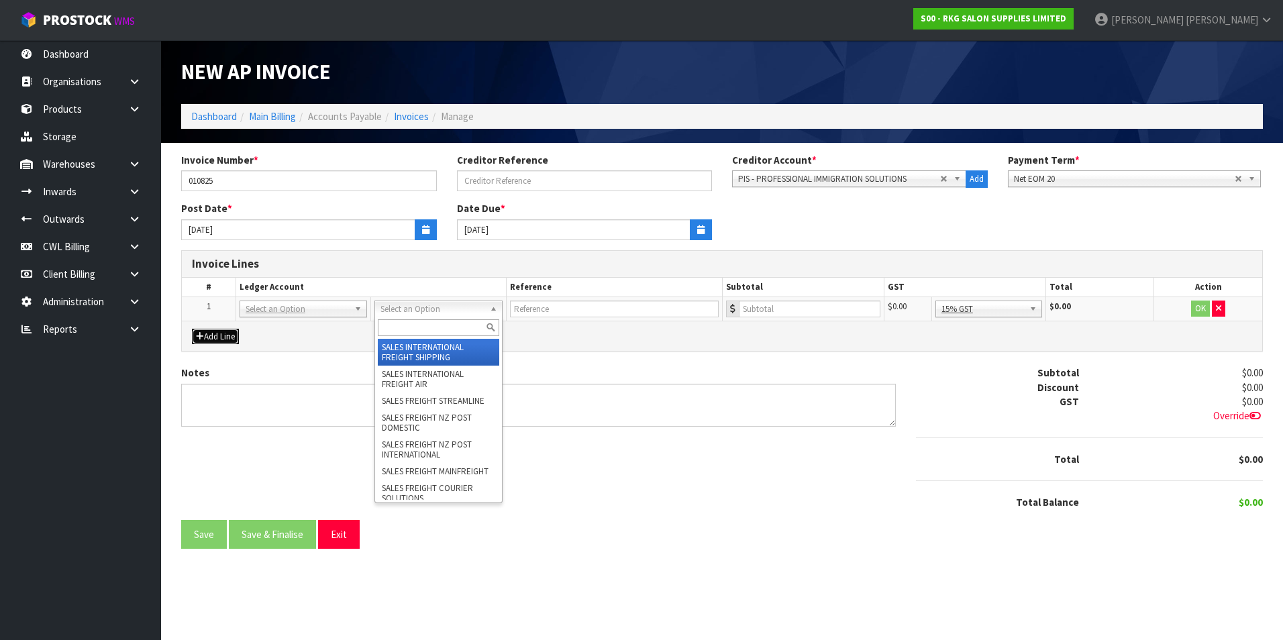
drag, startPoint x: 403, startPoint y: 314, endPoint x: 401, endPoint y: 324, distance: 10.3
click at [400, 324] on input "text" at bounding box center [438, 327] width 121 height 17
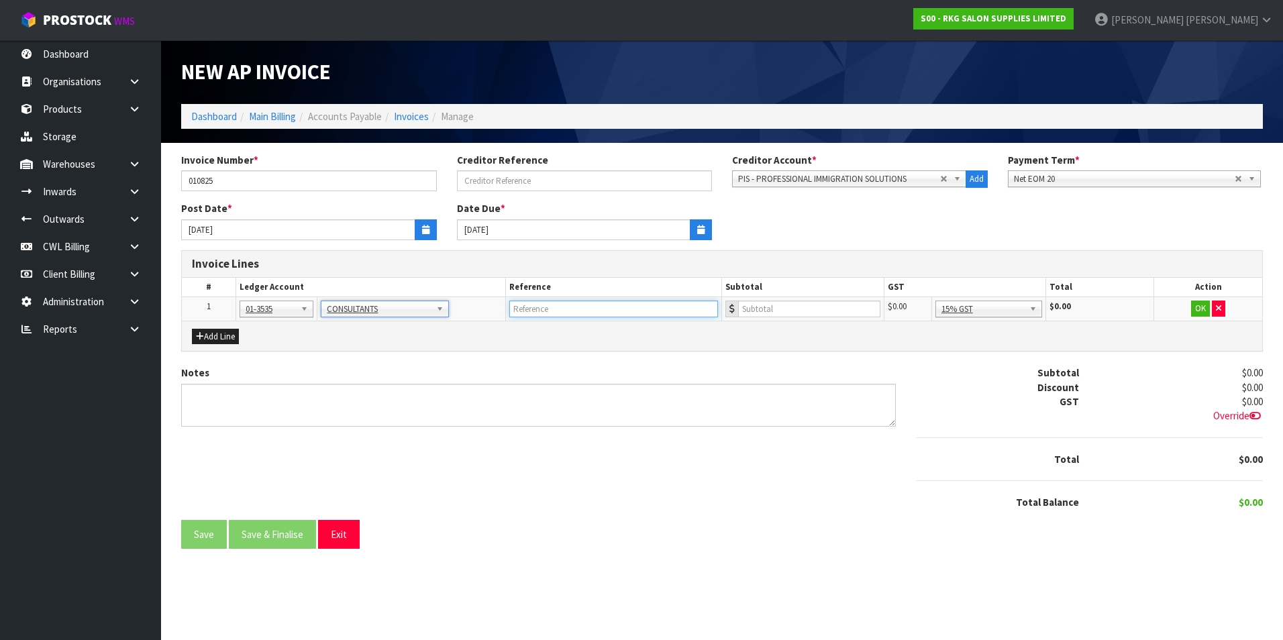
drag, startPoint x: 532, startPoint y: 314, endPoint x: 535, endPoint y: 307, distance: 7.5
click at [535, 307] on input "text" at bounding box center [613, 309] width 209 height 17
click at [1202, 309] on button "OK" at bounding box center [1200, 309] width 19 height 16
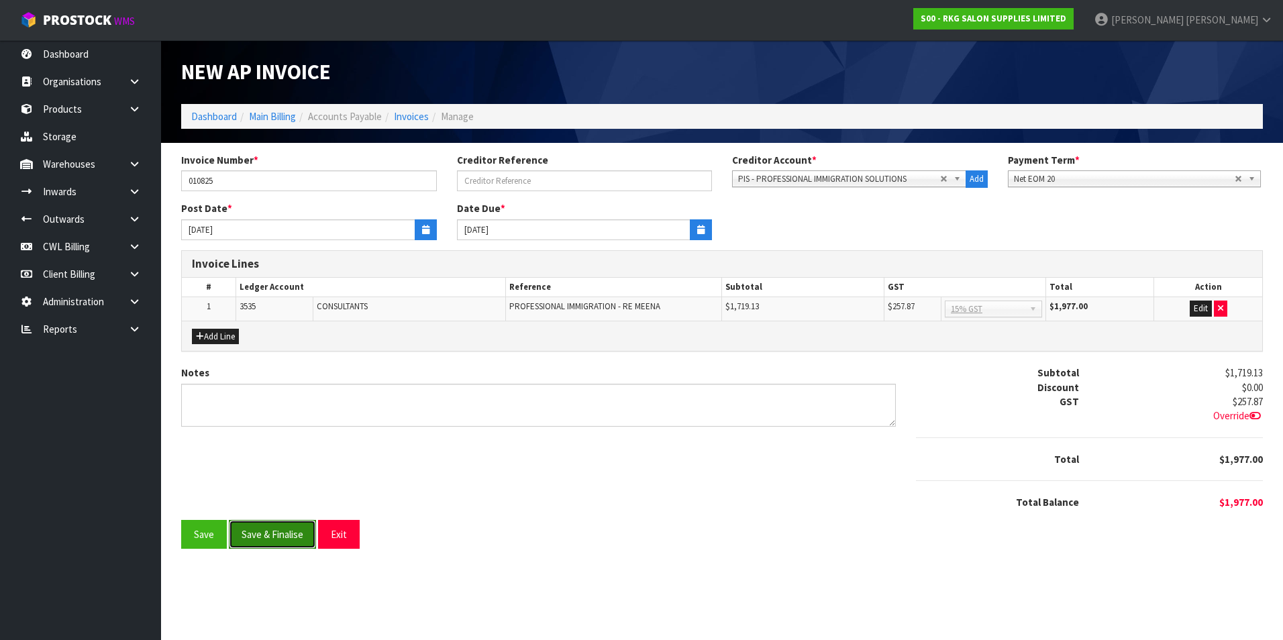
click at [304, 531] on button "Save & Finalise" at bounding box center [272, 534] width 87 height 29
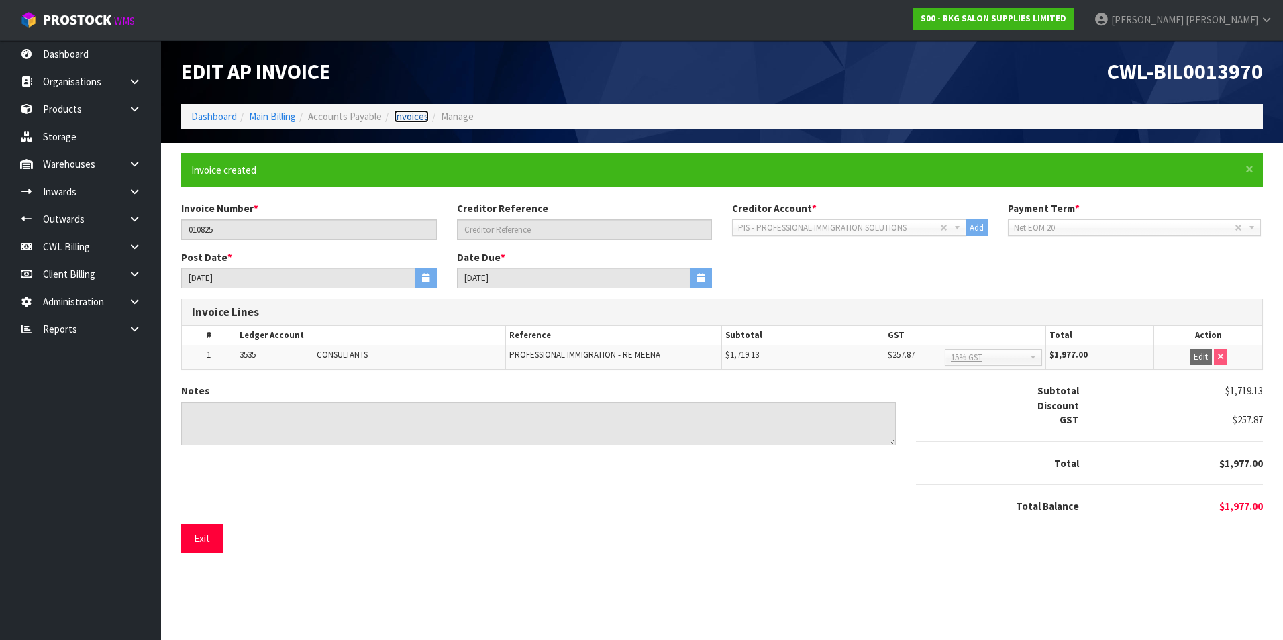
click at [407, 118] on link "Invoices" at bounding box center [411, 116] width 35 height 13
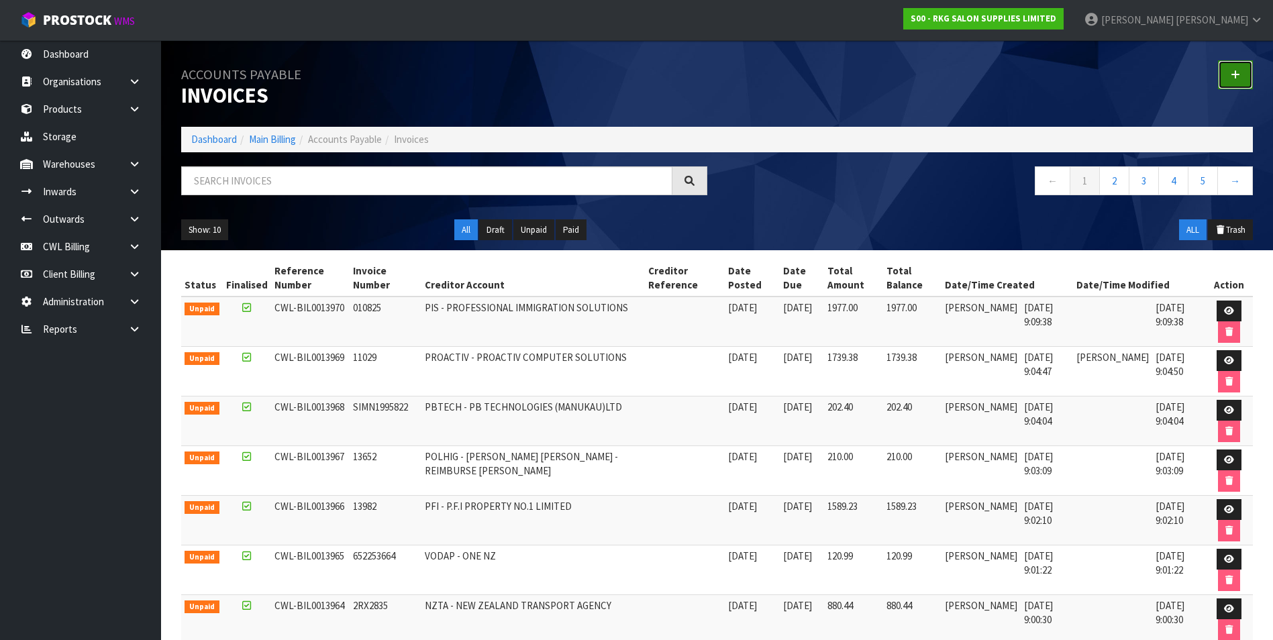
click at [1230, 64] on link at bounding box center [1235, 74] width 35 height 29
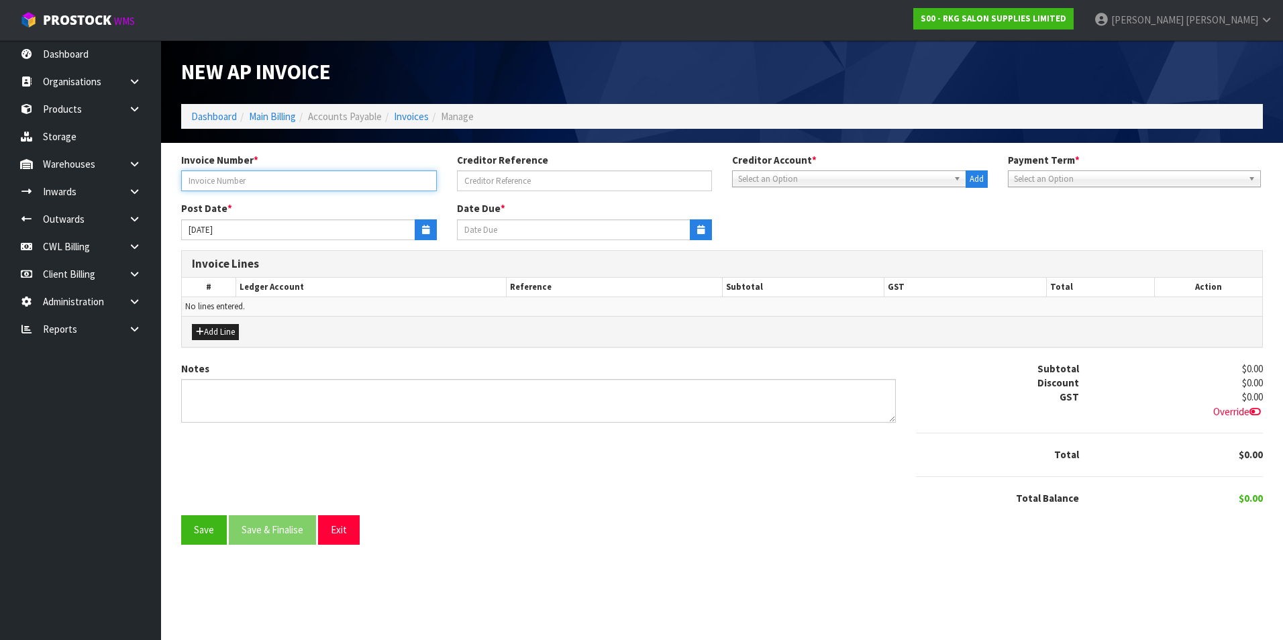
click at [229, 180] on input "text" at bounding box center [309, 180] width 256 height 21
click at [342, 536] on button "Exit" at bounding box center [339, 529] width 42 height 29
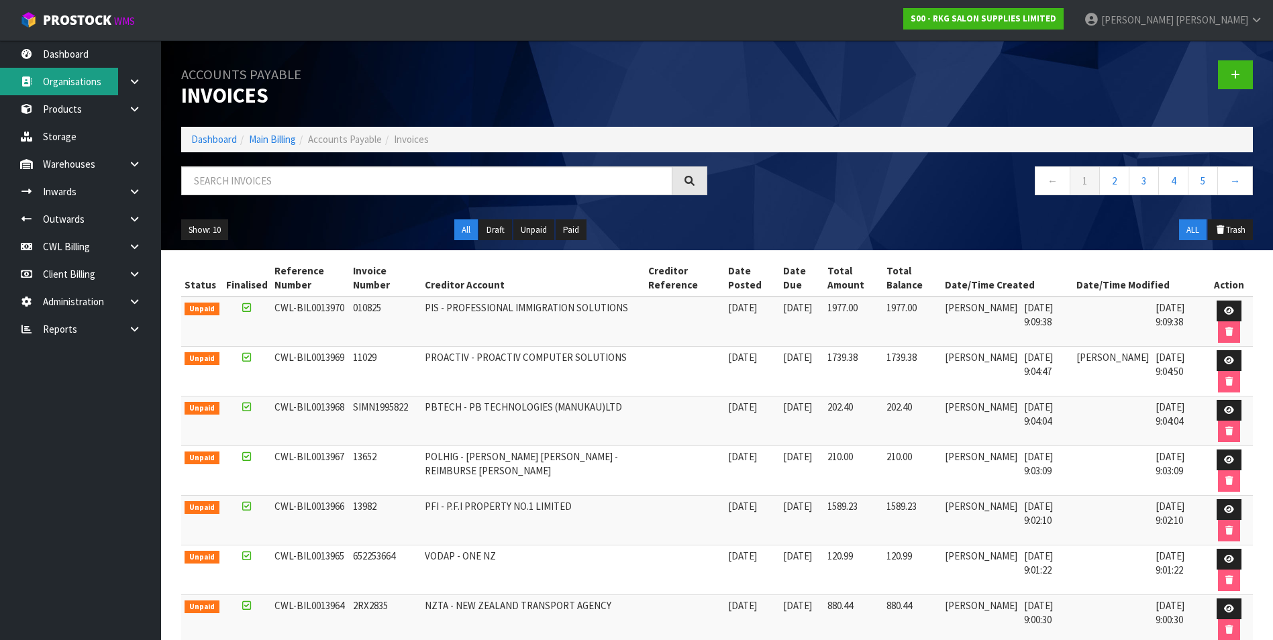
click at [106, 85] on link "Organisations" at bounding box center [80, 82] width 161 height 28
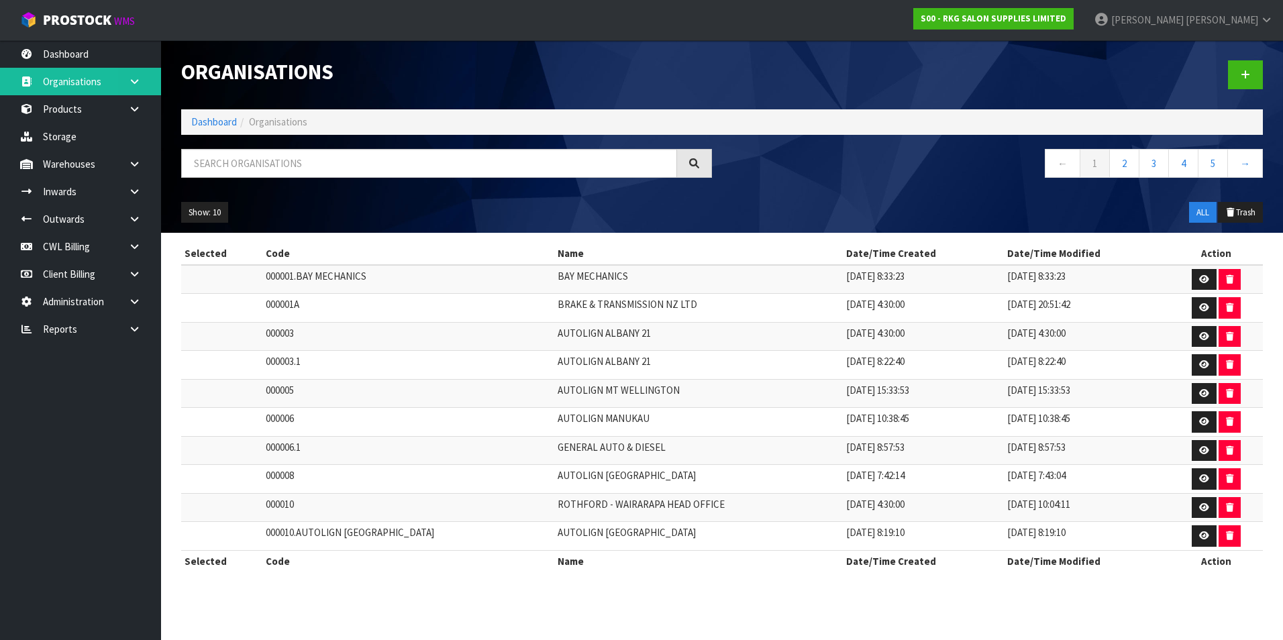
click at [140, 89] on link at bounding box center [139, 82] width 43 height 28
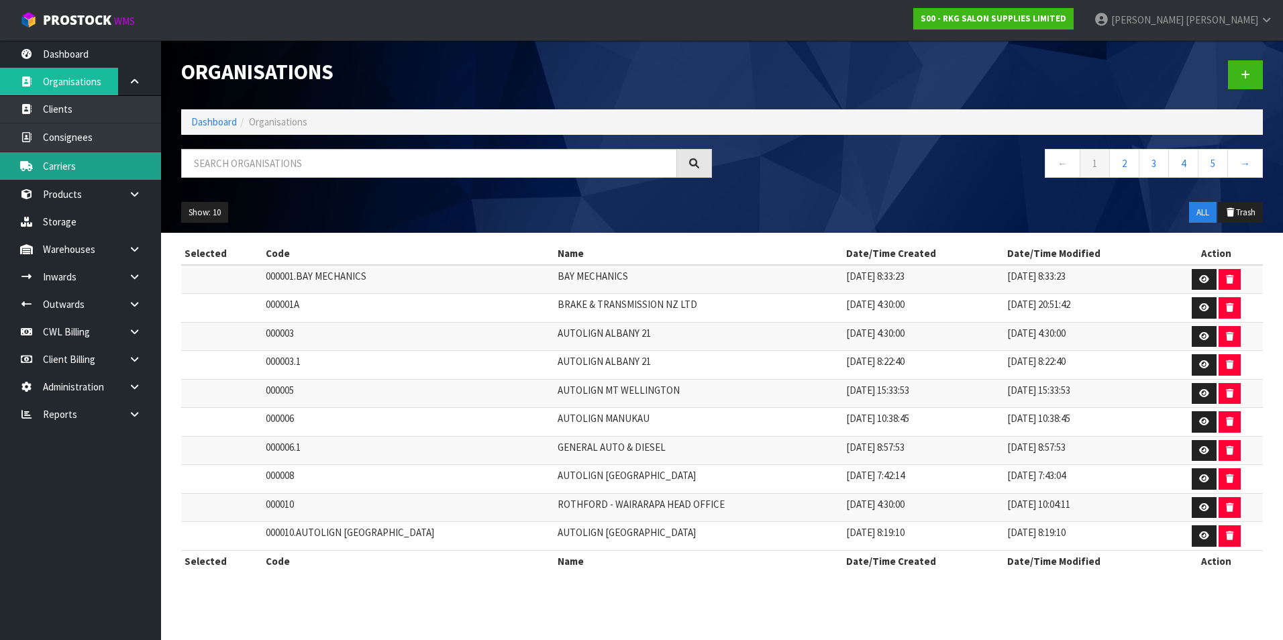
click at [83, 166] on link "Carriers" at bounding box center [80, 166] width 161 height 28
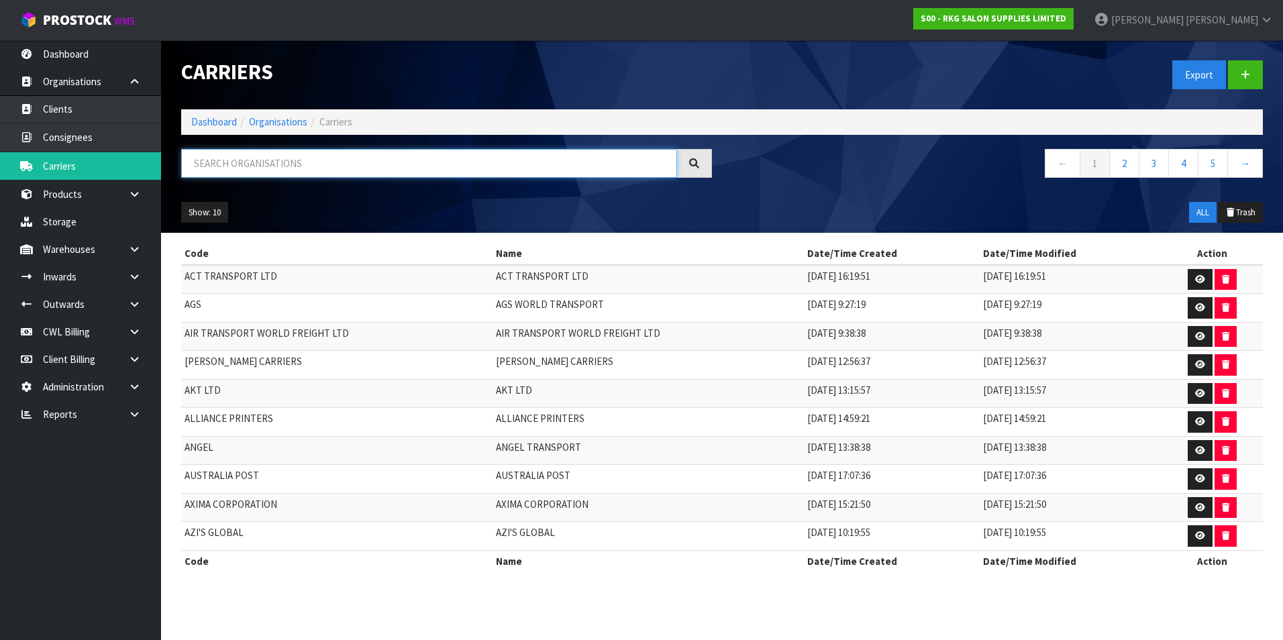
click at [212, 162] on input "text" at bounding box center [429, 163] width 496 height 29
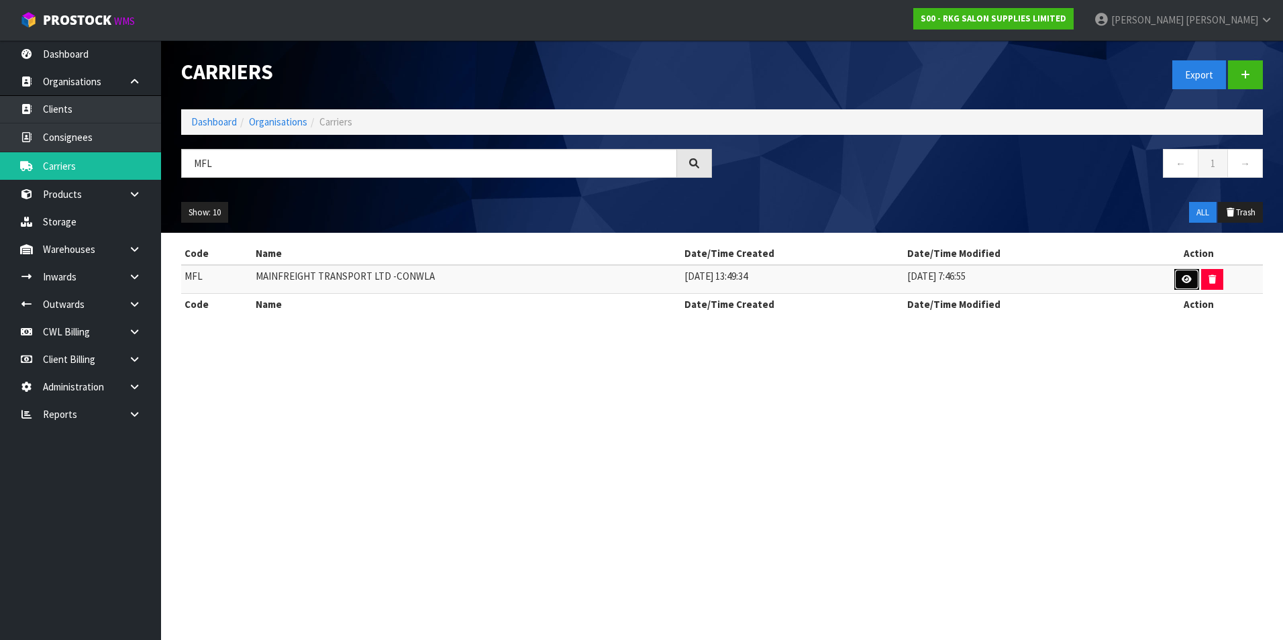
click at [1182, 278] on icon at bounding box center [1187, 279] width 10 height 9
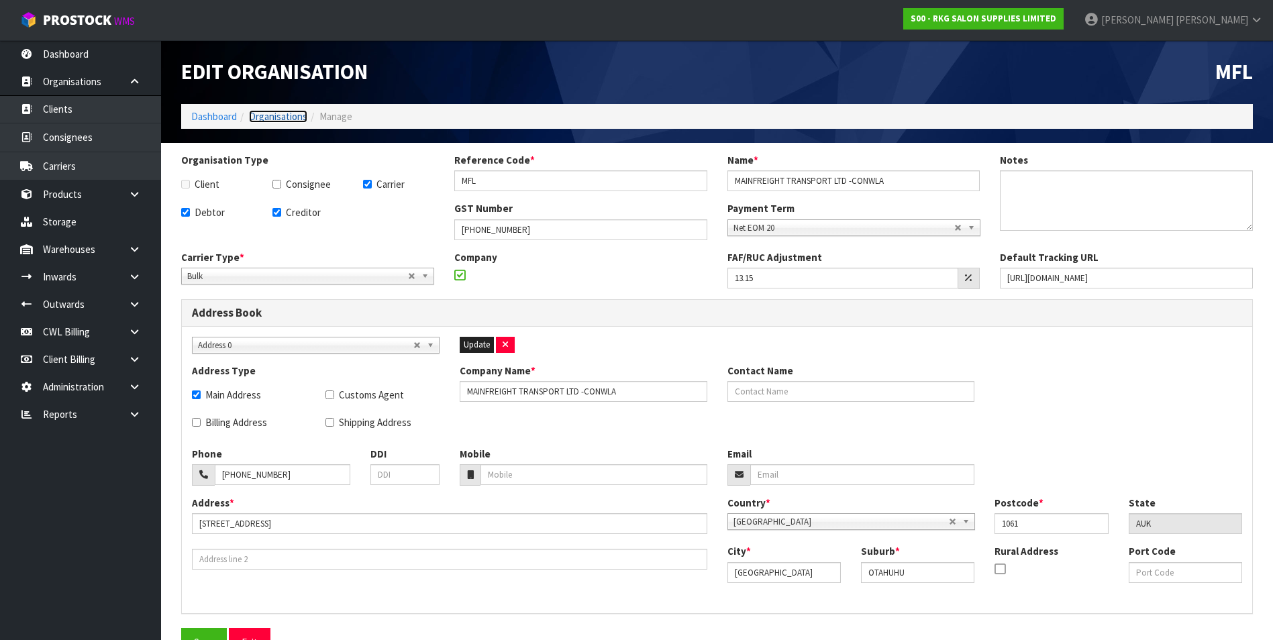
click at [271, 113] on link "Organisations" at bounding box center [278, 116] width 58 height 13
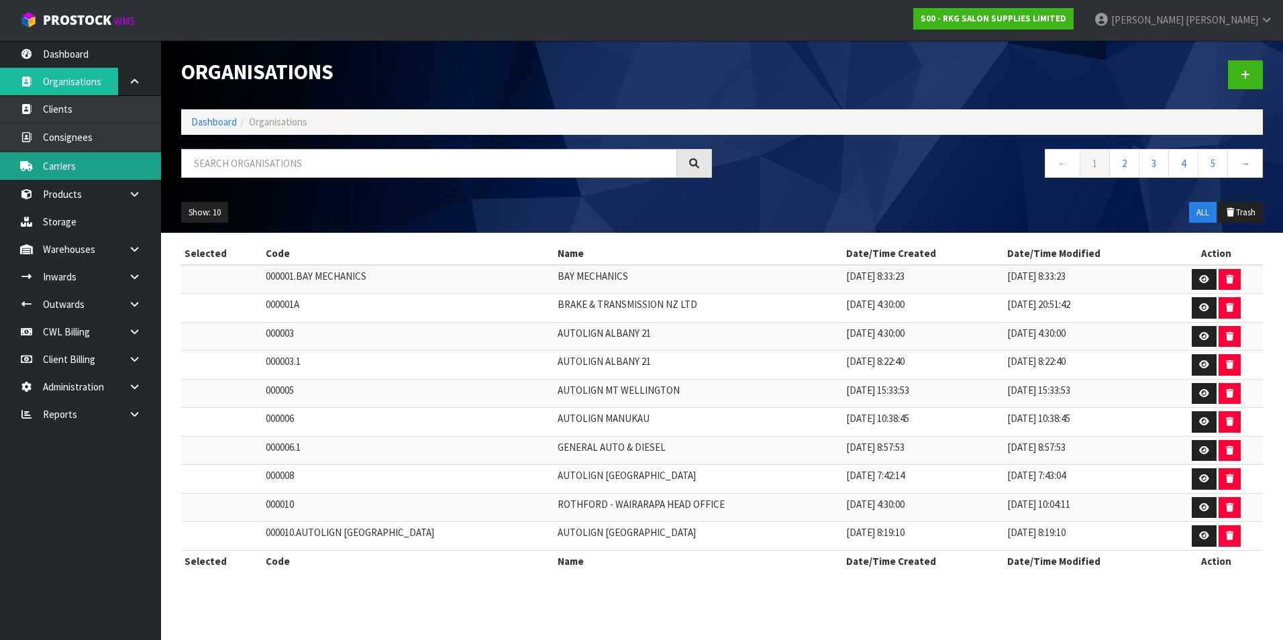
click at [99, 163] on link "Carriers" at bounding box center [80, 166] width 161 height 28
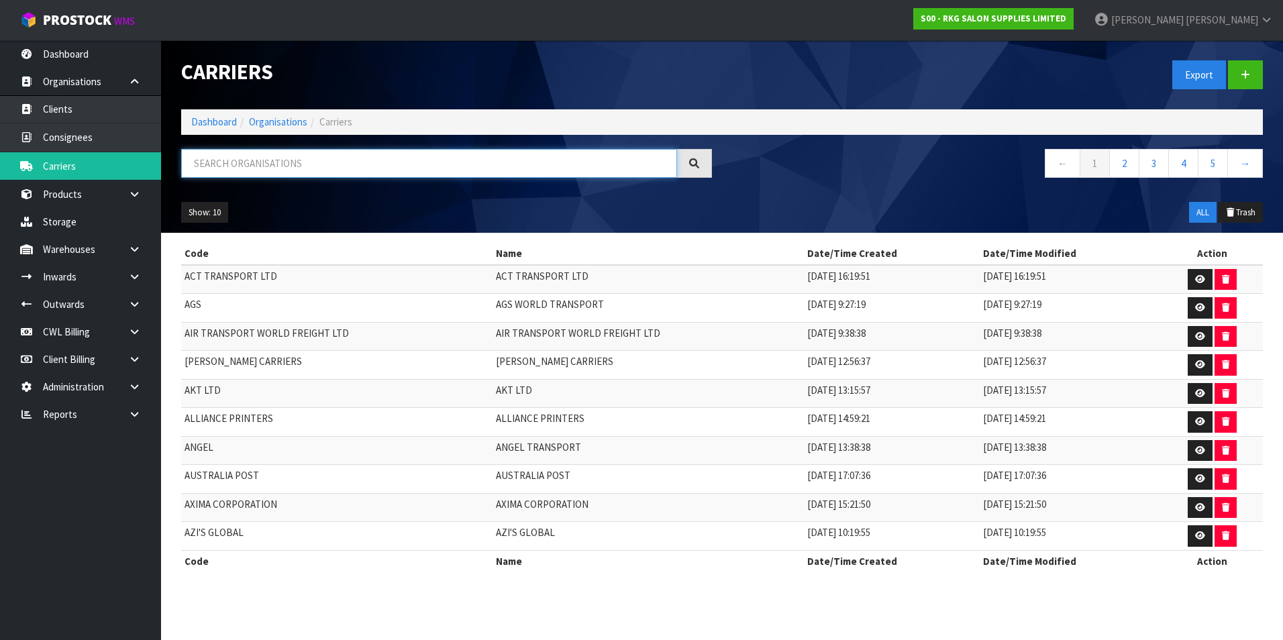
click at [319, 170] on input "text" at bounding box center [429, 163] width 496 height 29
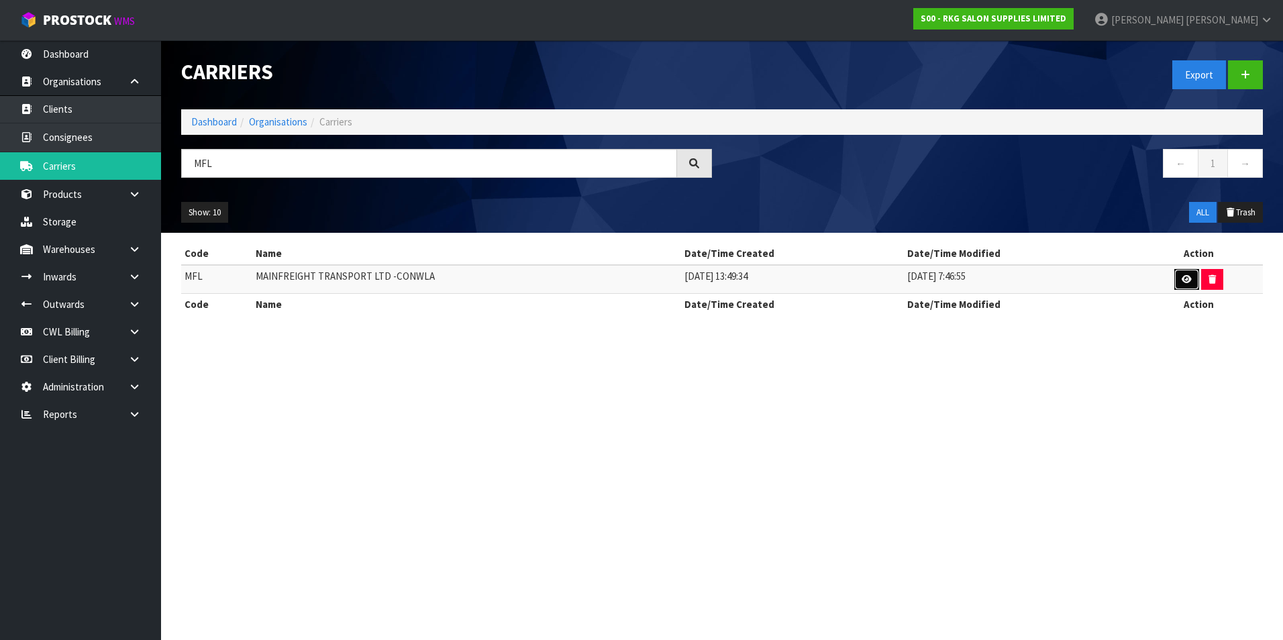
click at [1182, 276] on icon at bounding box center [1187, 279] width 10 height 9
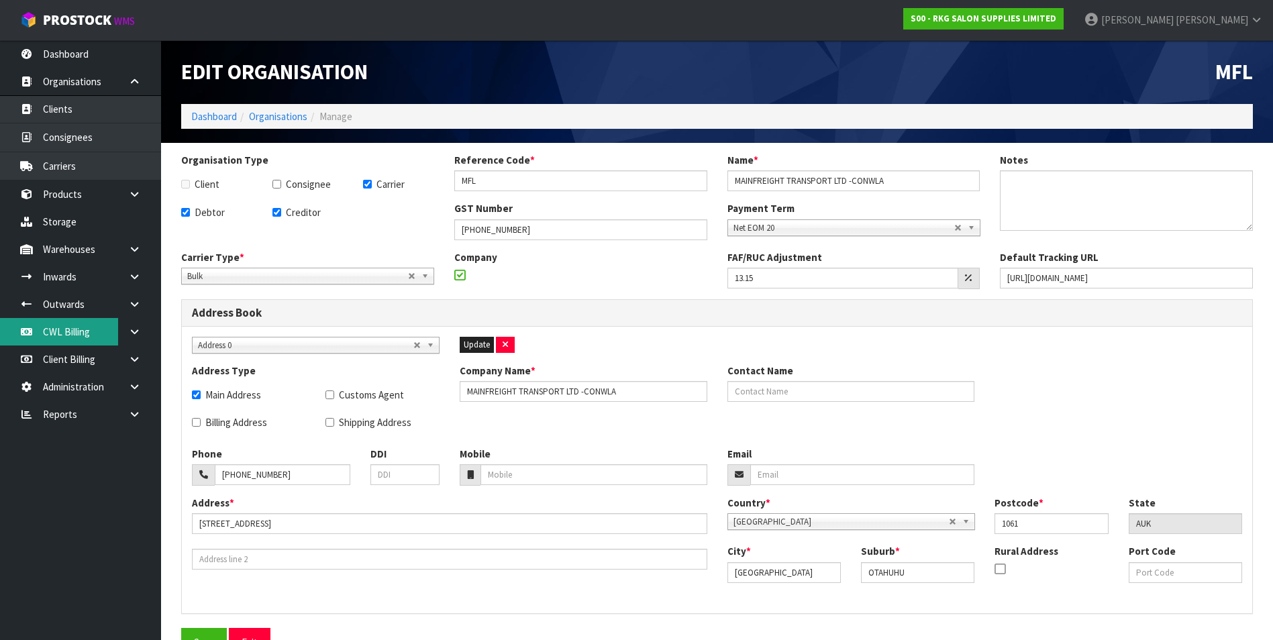
click at [78, 337] on link "CWL Billing" at bounding box center [80, 332] width 161 height 28
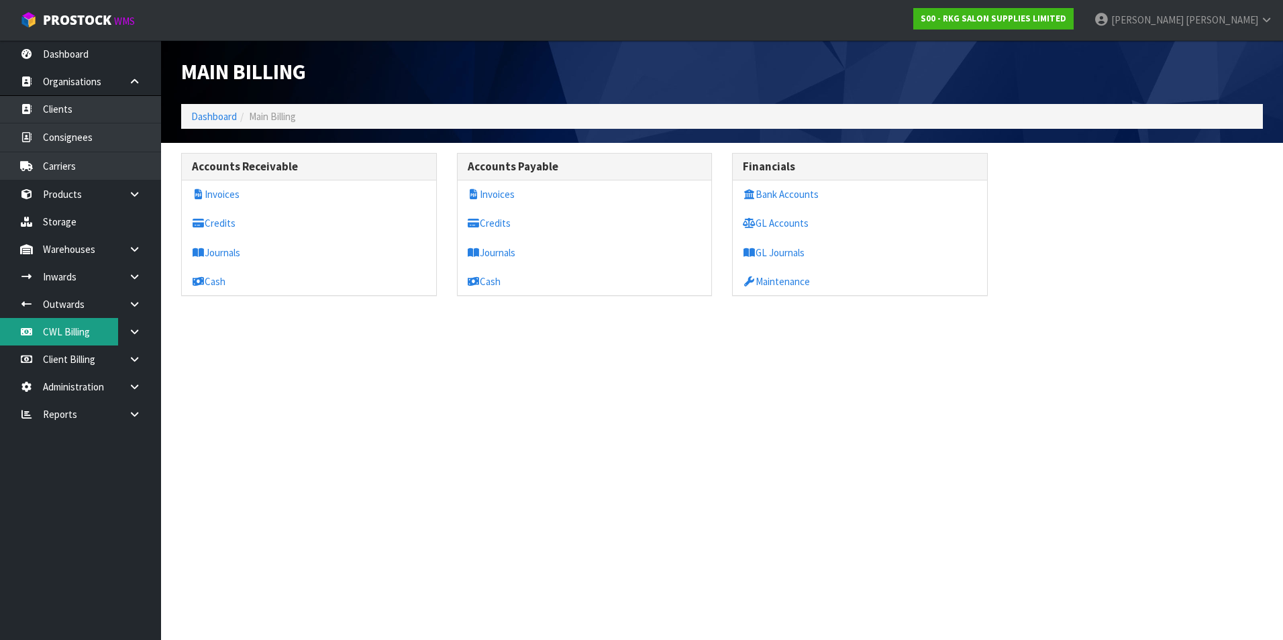
click at [77, 335] on link "CWL Billing" at bounding box center [80, 332] width 161 height 28
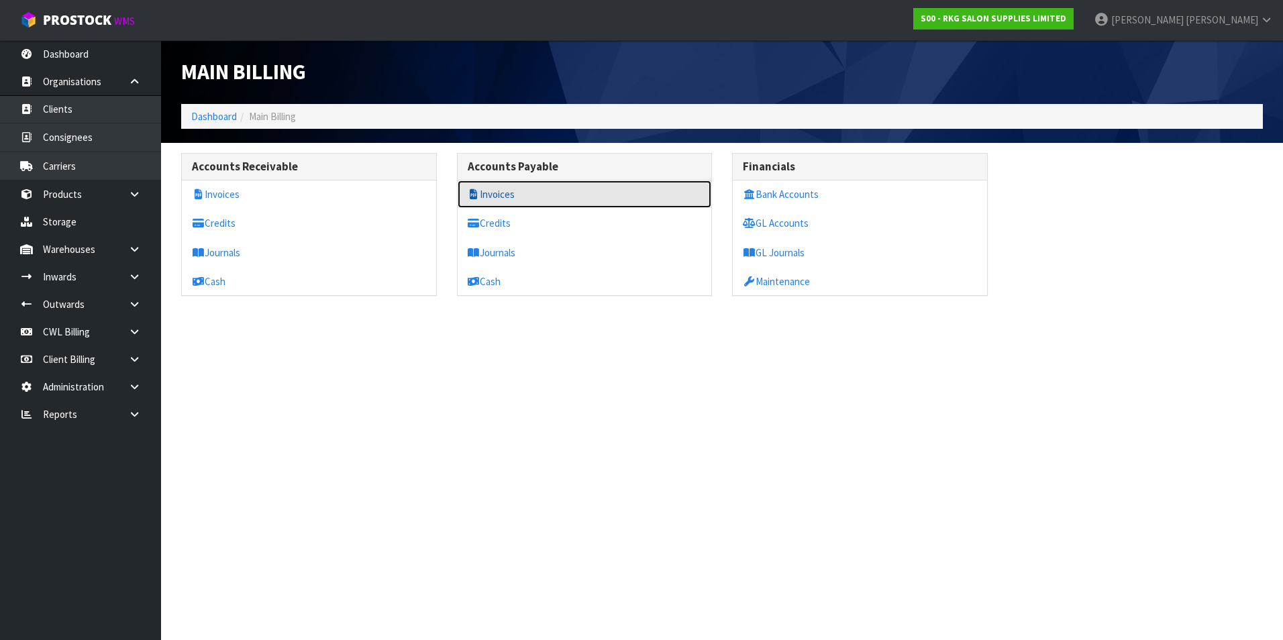
click at [517, 196] on link "Invoices" at bounding box center [585, 195] width 254 height 28
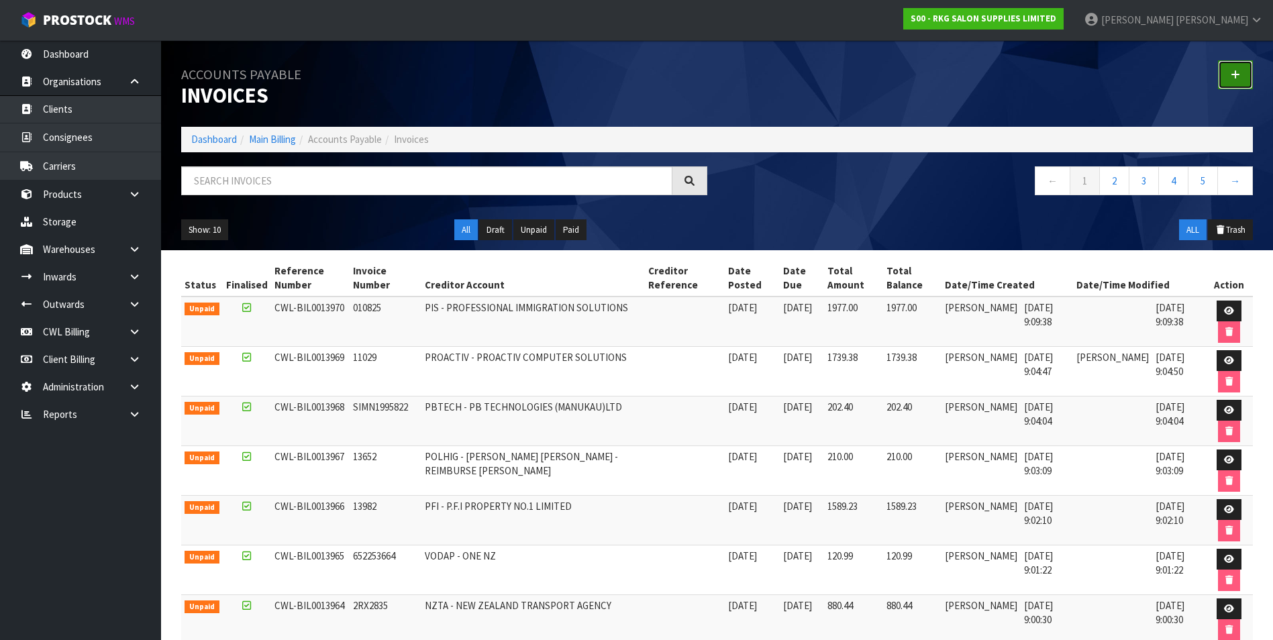
click at [1242, 76] on link at bounding box center [1235, 74] width 35 height 29
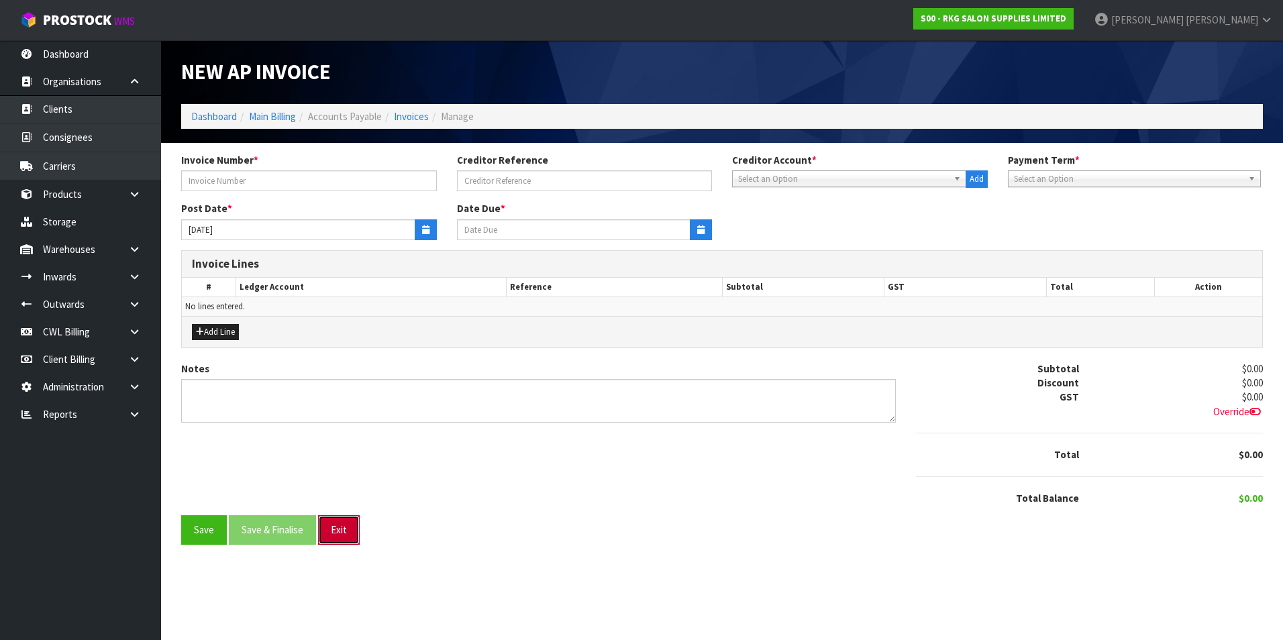
click at [344, 533] on button "Exit" at bounding box center [339, 529] width 42 height 29
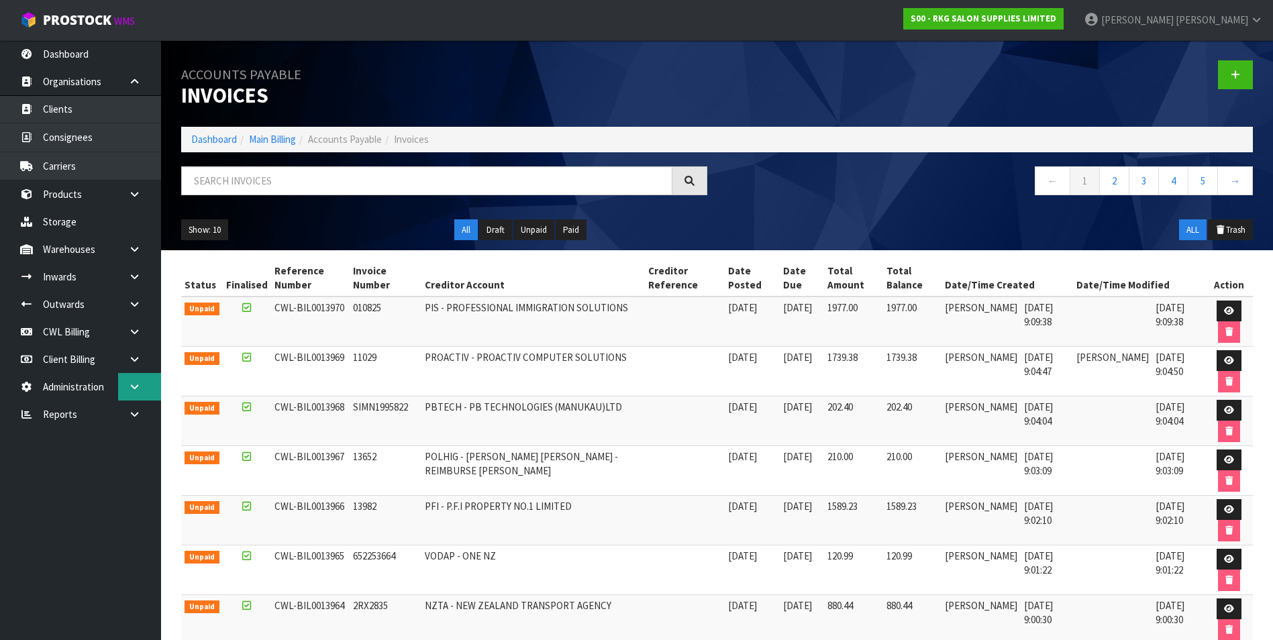
click at [127, 388] on link at bounding box center [139, 387] width 43 height 28
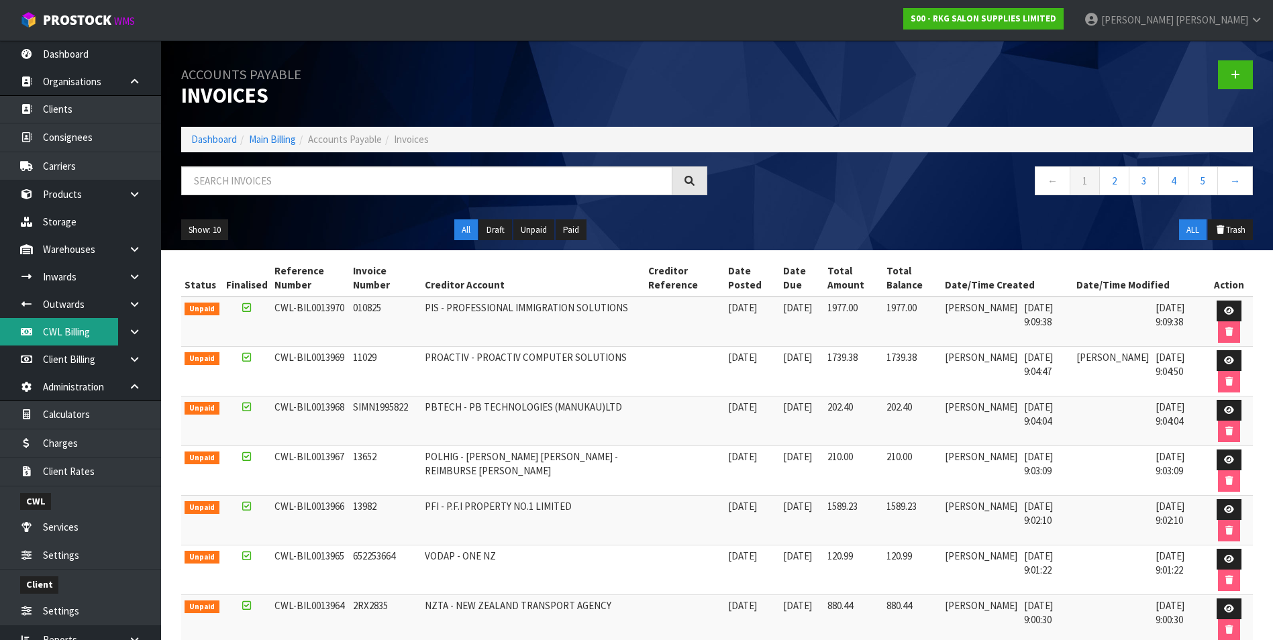
click at [89, 333] on link "CWL Billing" at bounding box center [80, 332] width 161 height 28
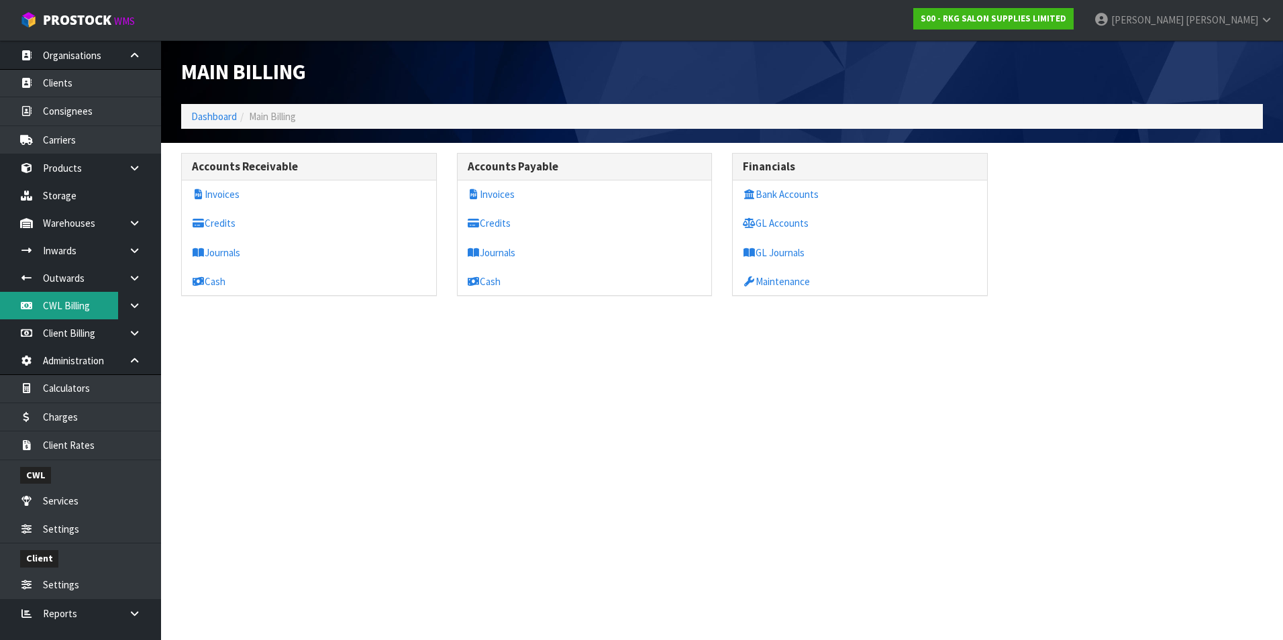
scroll to position [40, 0]
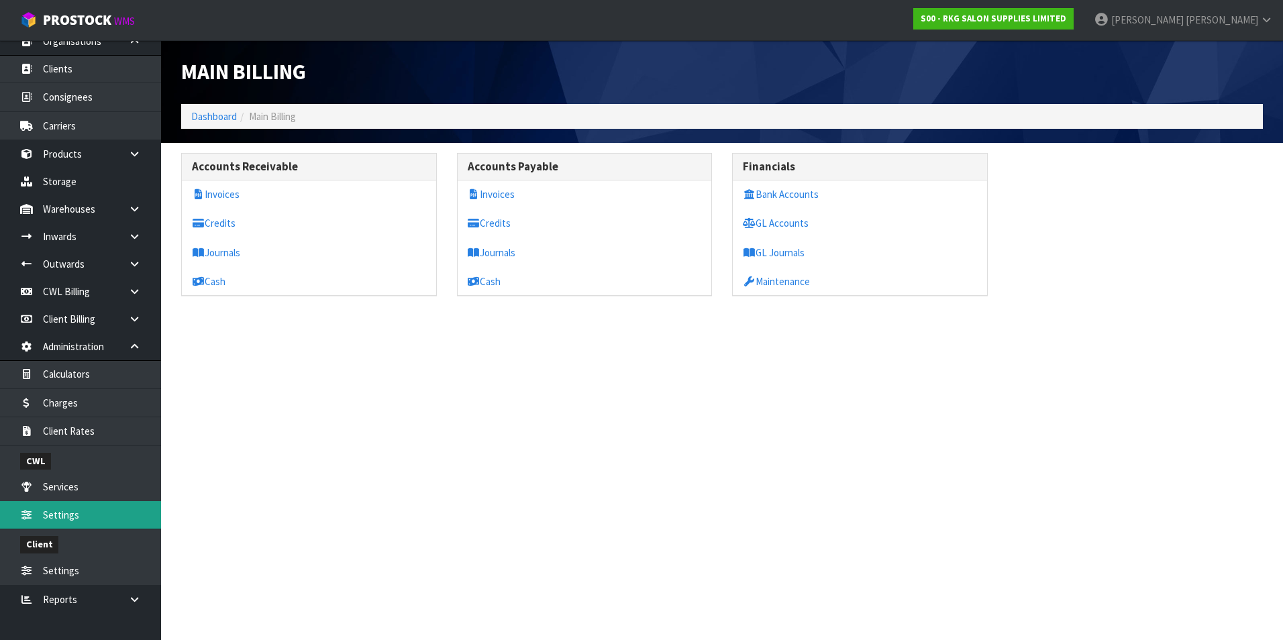
click at [80, 520] on link "Settings" at bounding box center [80, 515] width 161 height 28
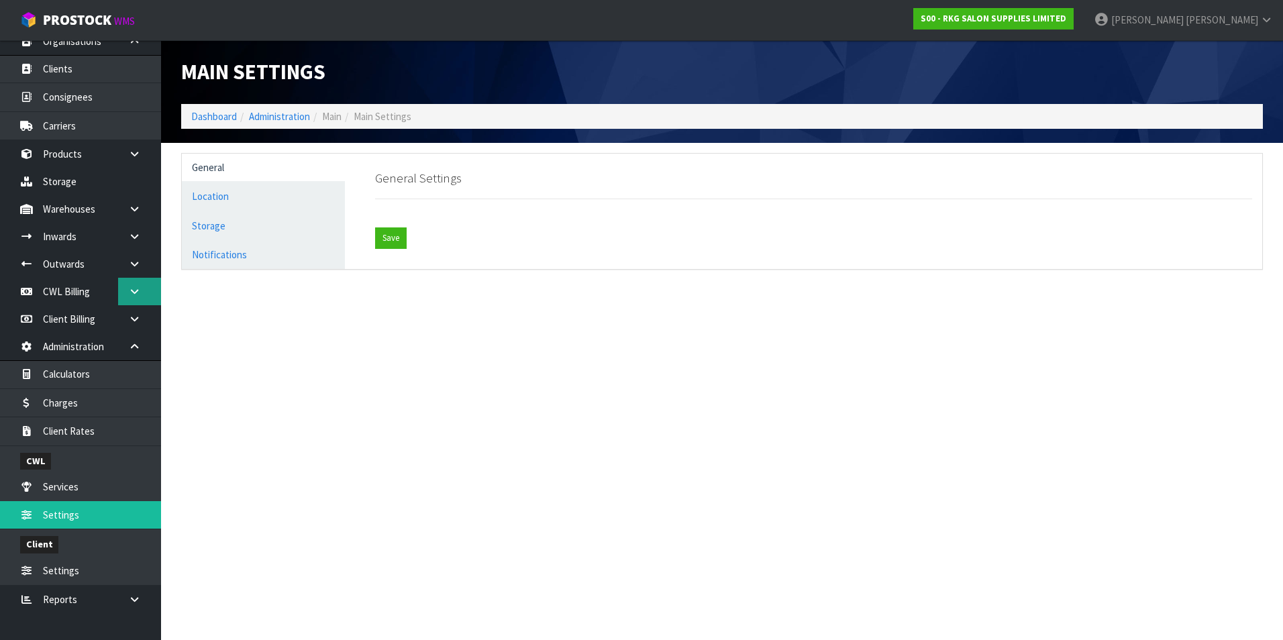
click at [136, 294] on icon at bounding box center [134, 292] width 13 height 10
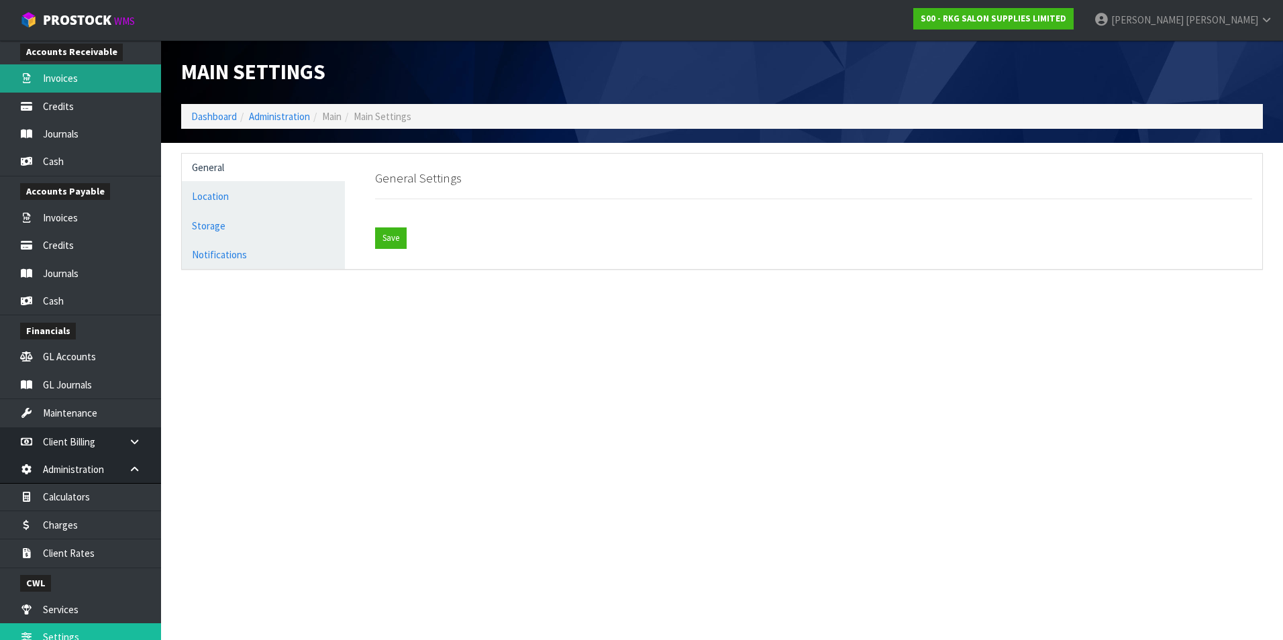
scroll to position [431, 0]
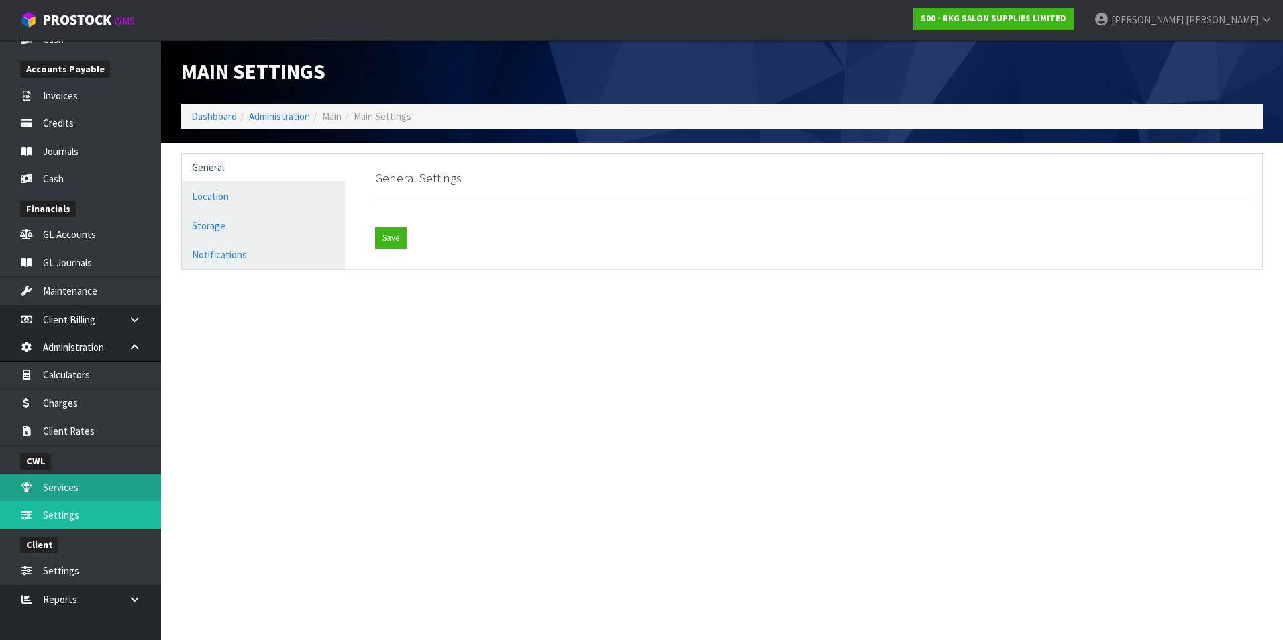
click at [75, 488] on link "Services" at bounding box center [80, 488] width 161 height 28
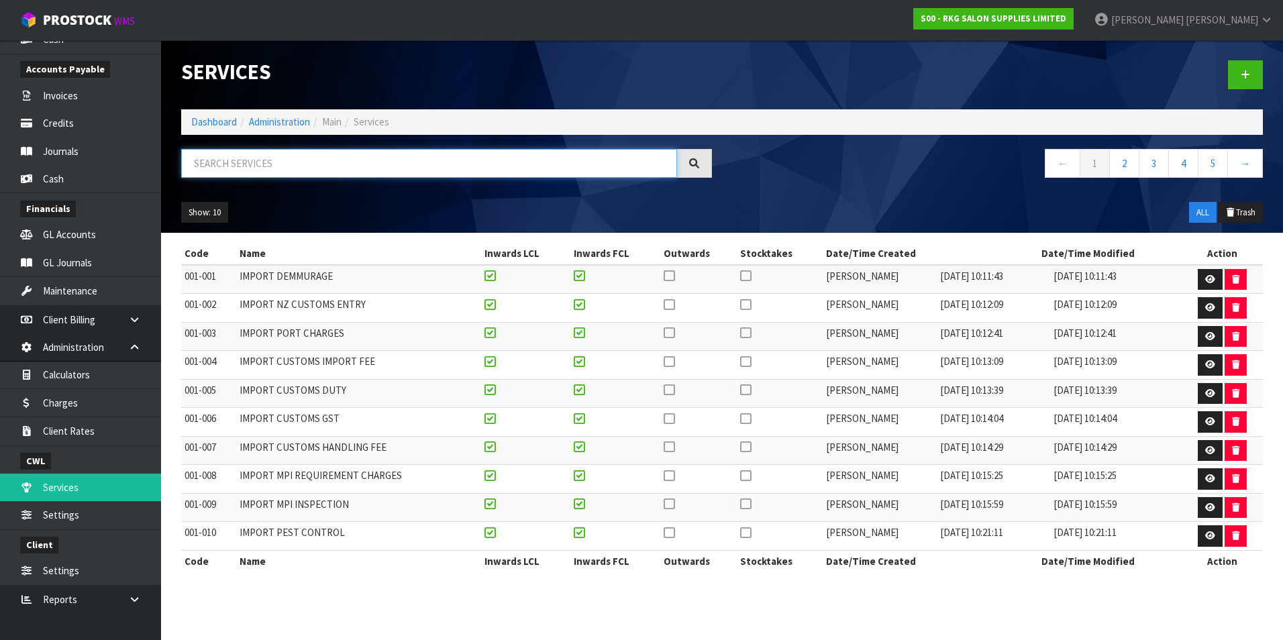
click at [253, 166] on input "text" at bounding box center [429, 163] width 496 height 29
click at [229, 167] on input "text" at bounding box center [429, 163] width 496 height 29
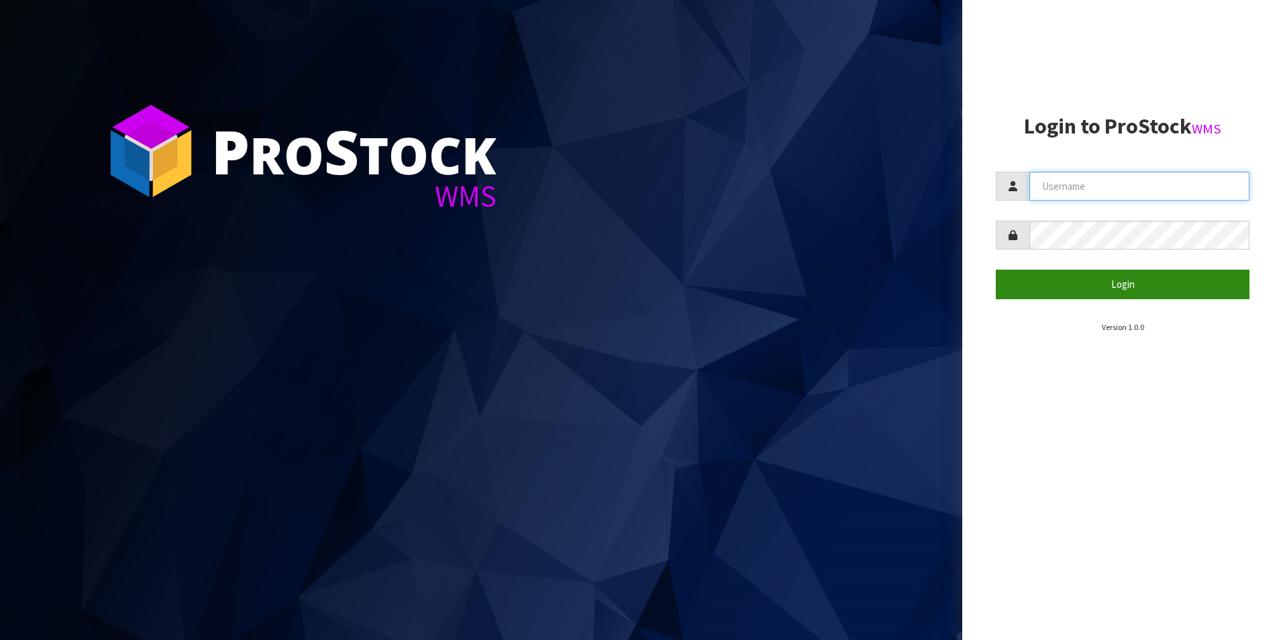
type input "[PERSON_NAME][EMAIL_ADDRESS][DOMAIN_NAME]"
click at [1093, 289] on button "Login" at bounding box center [1123, 284] width 254 height 29
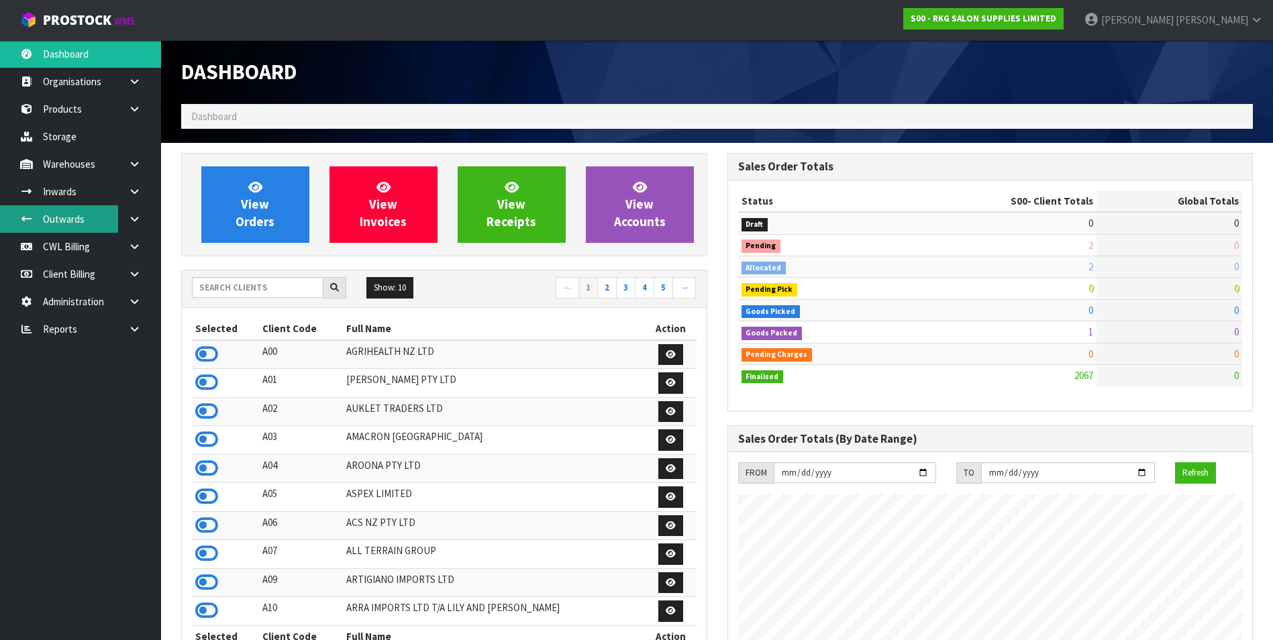
scroll to position [1017, 546]
click at [86, 244] on link "CWL Billing" at bounding box center [80, 247] width 161 height 28
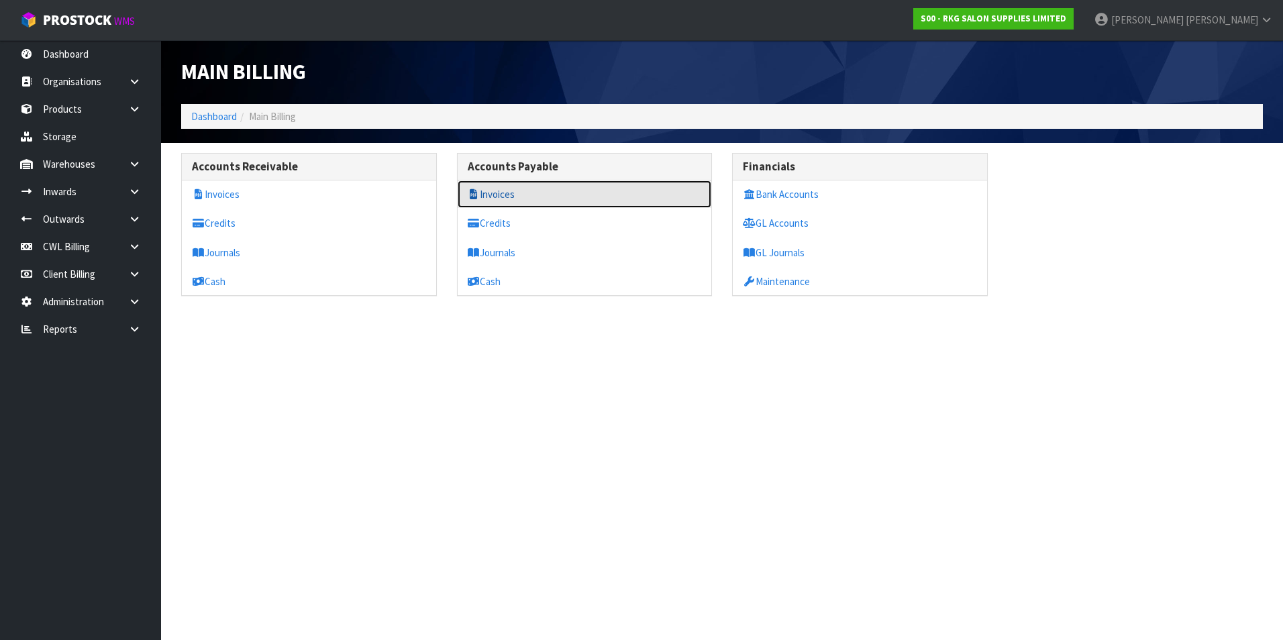
click at [499, 197] on link "Invoices" at bounding box center [585, 195] width 254 height 28
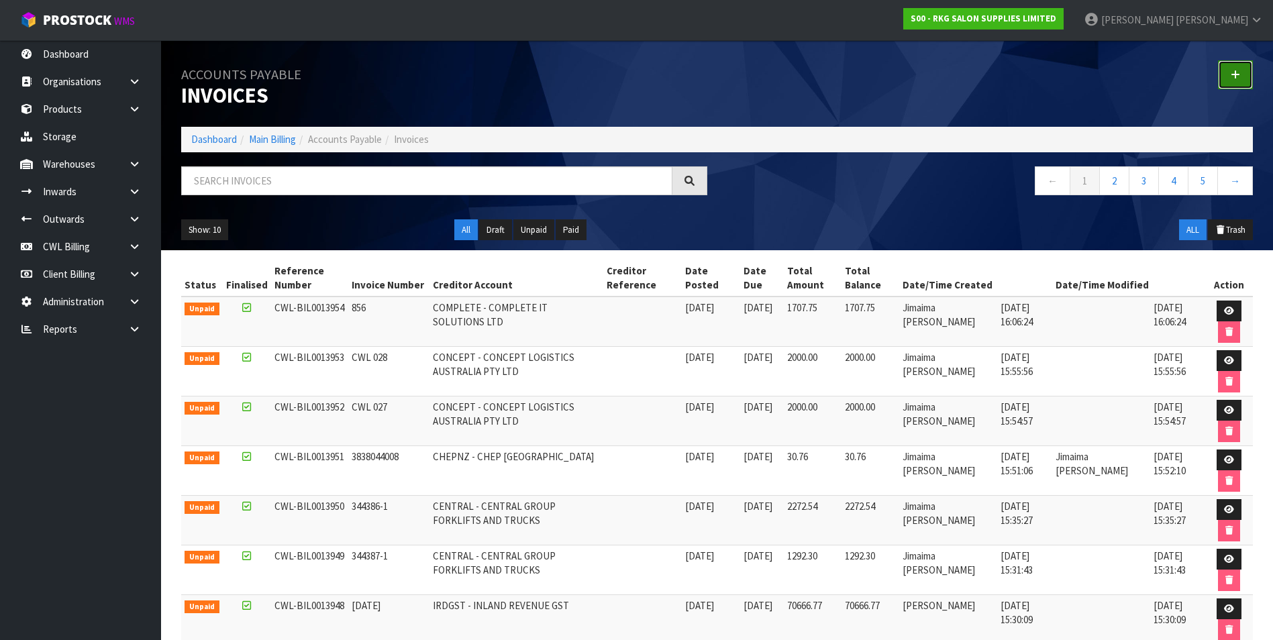
drag, startPoint x: 1244, startPoint y: 71, endPoint x: 1158, endPoint y: 78, distance: 86.8
click at [1243, 70] on link at bounding box center [1235, 74] width 35 height 29
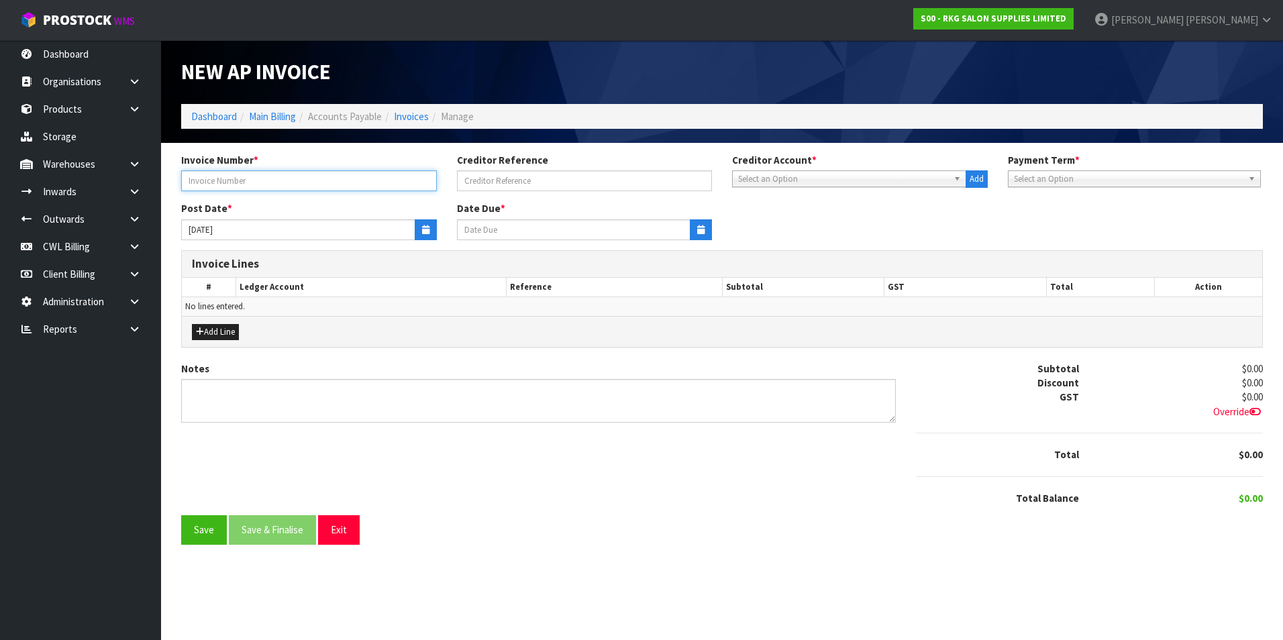
click at [283, 182] on input "text" at bounding box center [309, 180] width 256 height 21
type input "S"
type input "[DATE]"
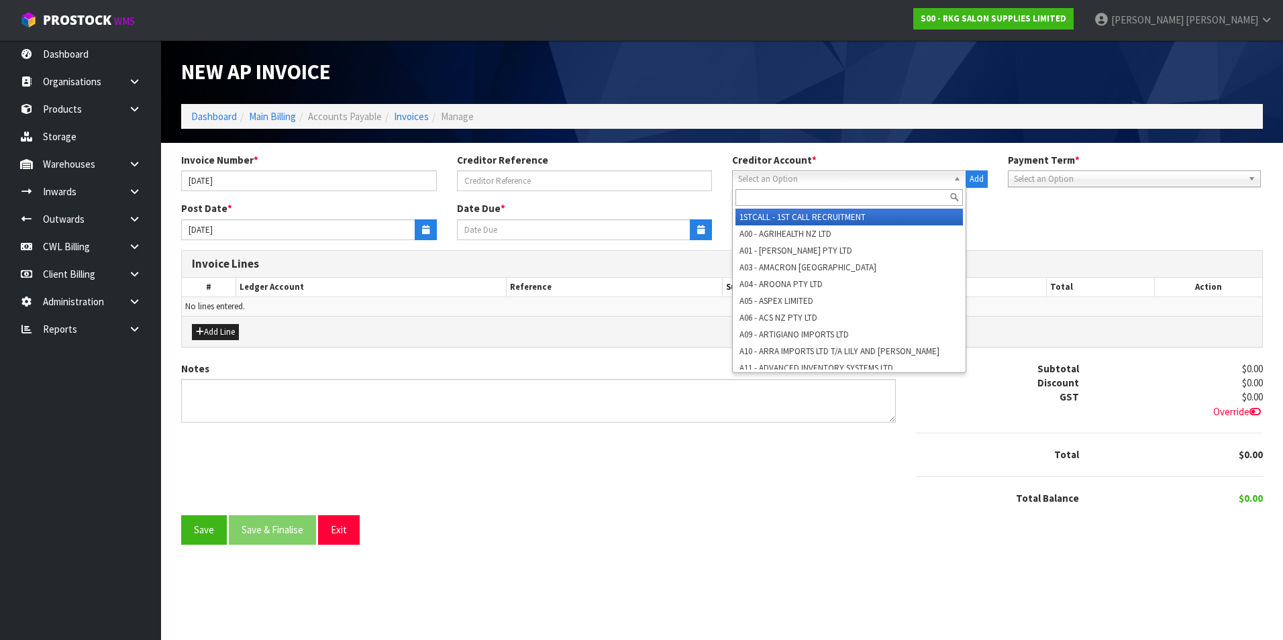
click at [764, 184] on span "Select an Option" at bounding box center [843, 179] width 210 height 16
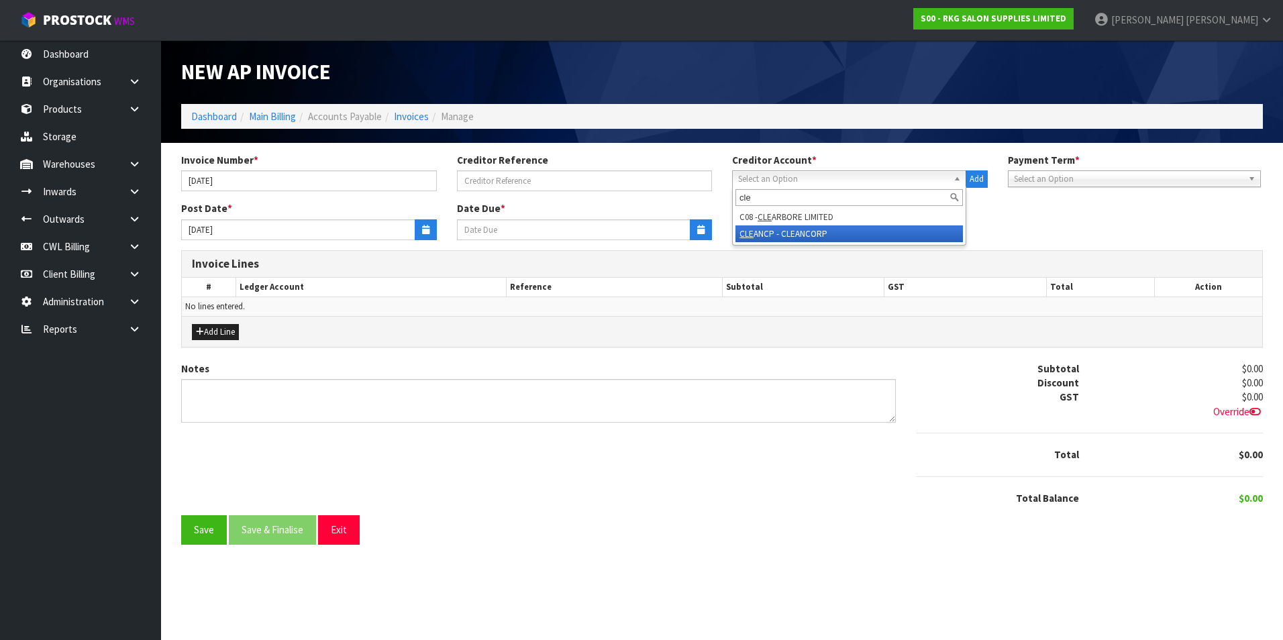
type input "cle"
click at [788, 234] on li "CLE ANCP - CLEANCORP" at bounding box center [848, 233] width 227 height 17
type input "[DATE]"
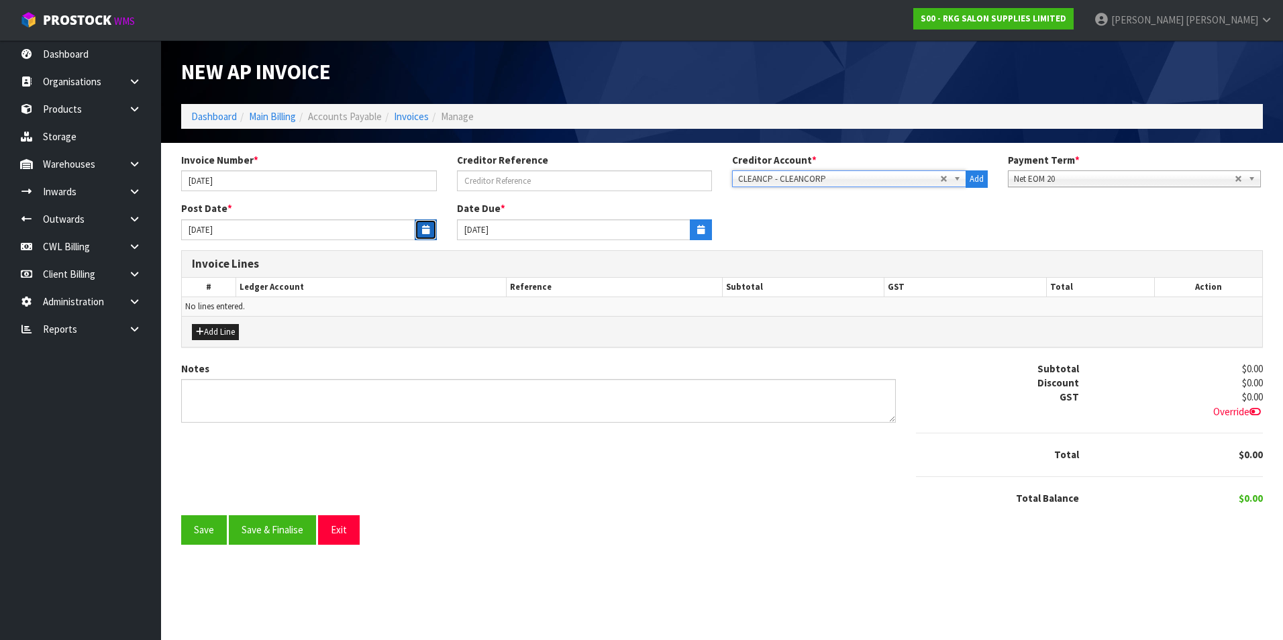
click at [424, 229] on icon "button" at bounding box center [425, 229] width 7 height 9
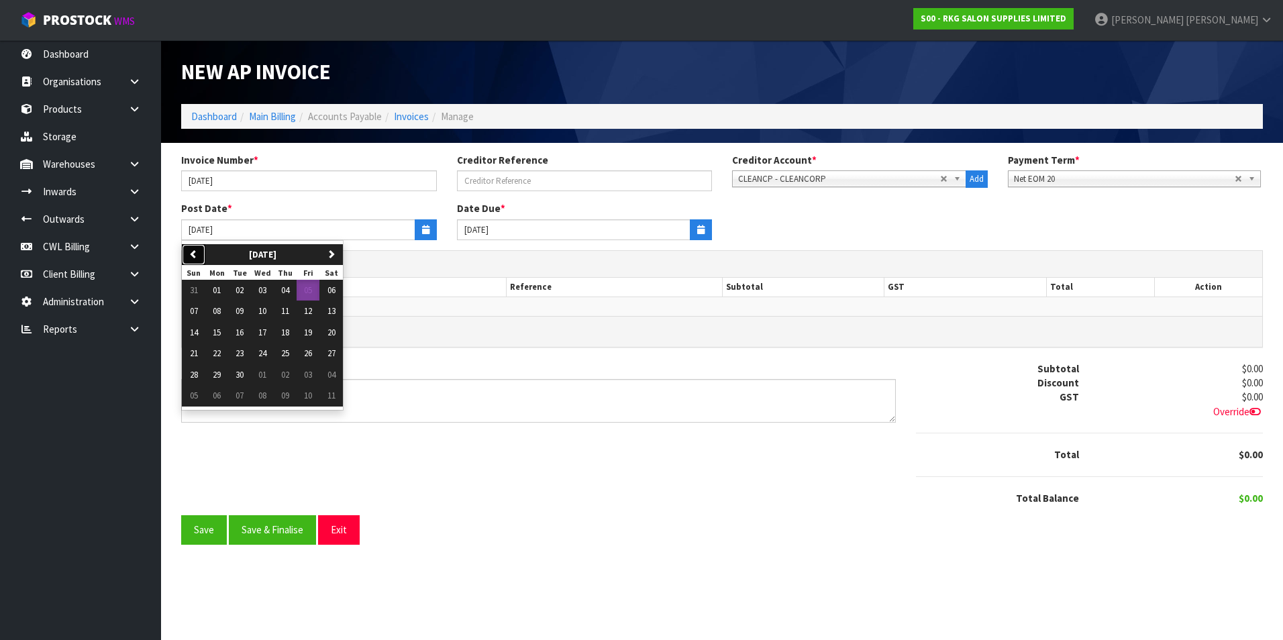
click at [192, 253] on icon "button" at bounding box center [193, 254] width 9 height 9
click at [310, 293] on span "01" at bounding box center [308, 290] width 8 height 11
type input "01/08/2025"
type input "20/09/2025"
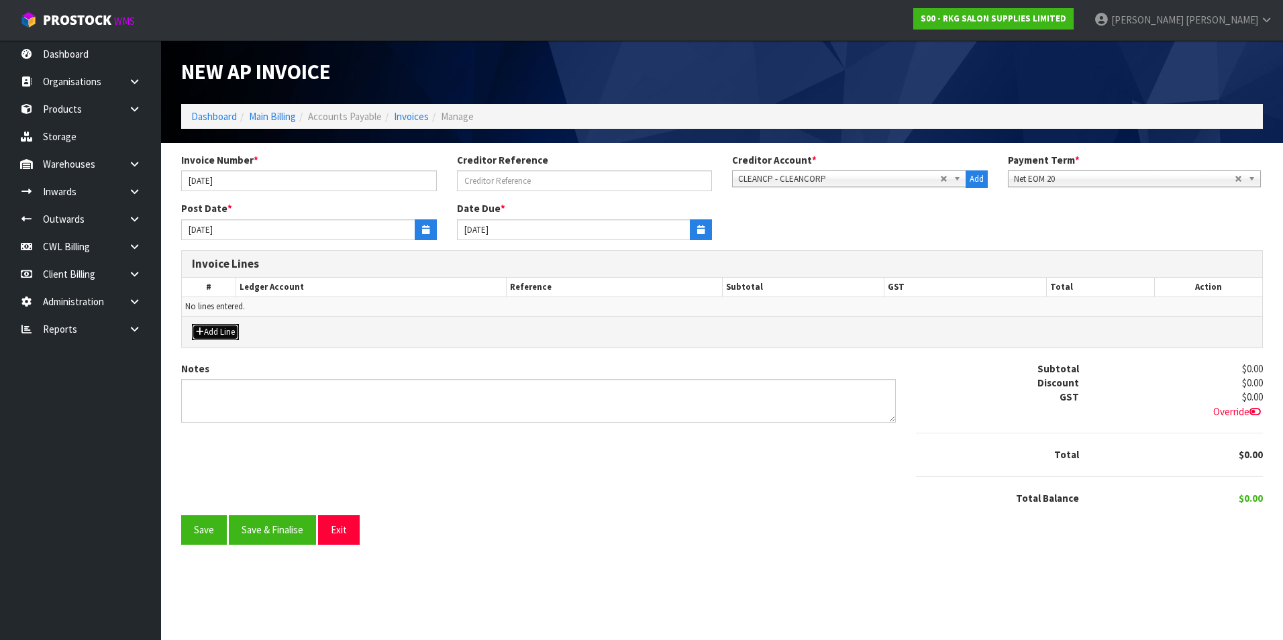
click at [217, 334] on button "Add Line" at bounding box center [215, 332] width 47 height 16
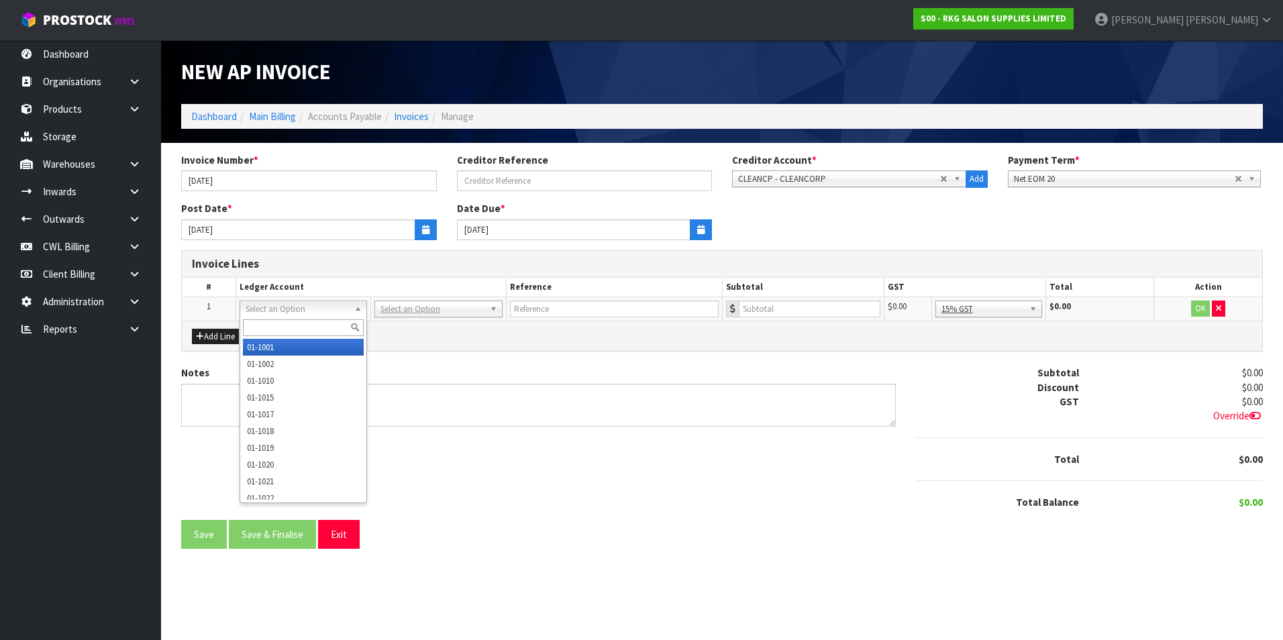
click at [260, 319] on input "text" at bounding box center [303, 327] width 121 height 17
type input "3555"
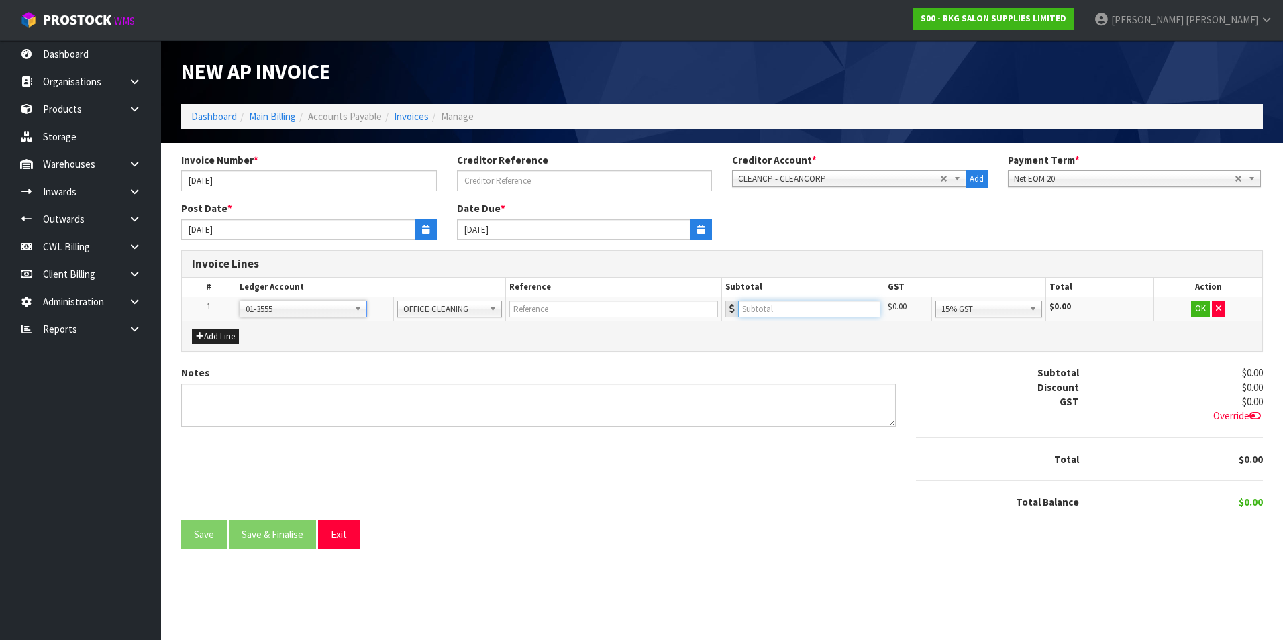
drag, startPoint x: 813, startPoint y: 312, endPoint x: 810, endPoint y: 303, distance: 9.3
click at [813, 312] on input "number" at bounding box center [809, 309] width 142 height 17
type input "1150"
click at [1195, 307] on button "OK" at bounding box center [1200, 309] width 19 height 16
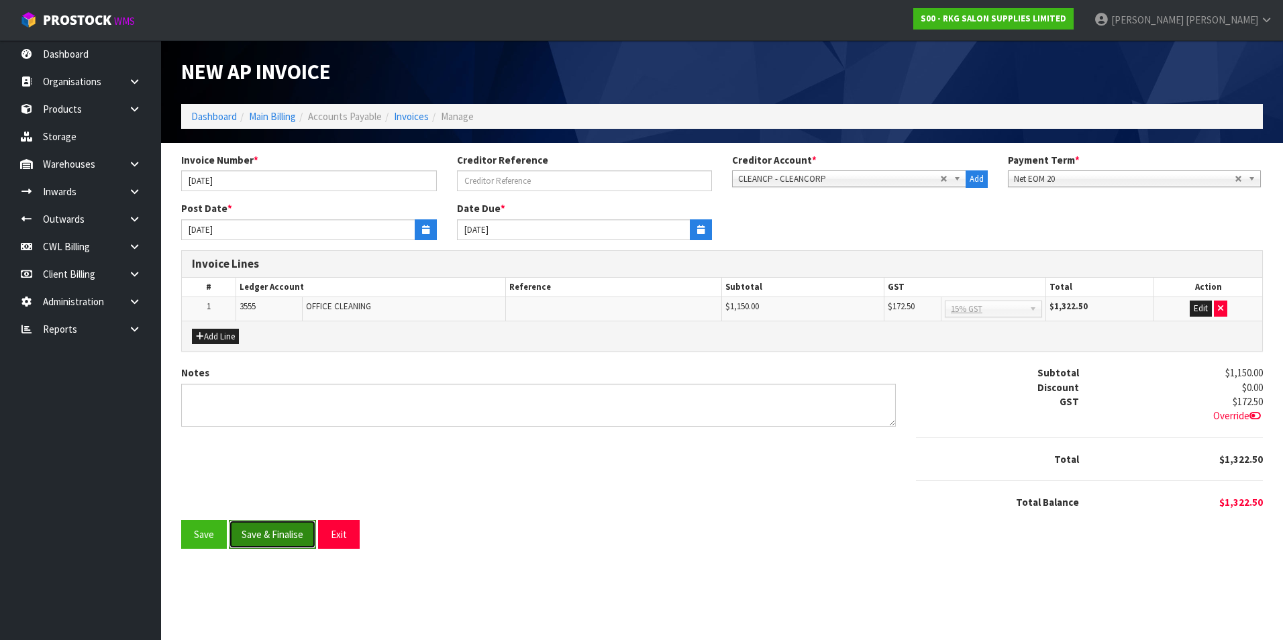
click at [273, 534] on button "Save & Finalise" at bounding box center [272, 534] width 87 height 29
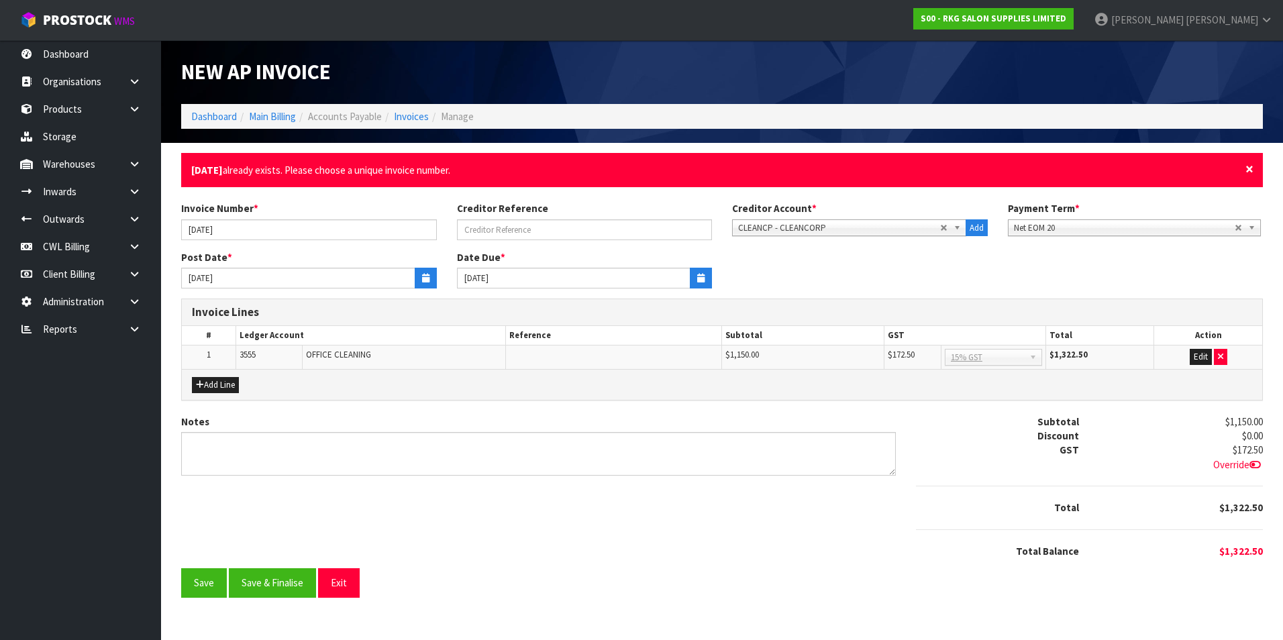
drag, startPoint x: 1248, startPoint y: 168, endPoint x: 796, endPoint y: 150, distance: 452.6
click at [1247, 168] on span "×" at bounding box center [1249, 169] width 8 height 19
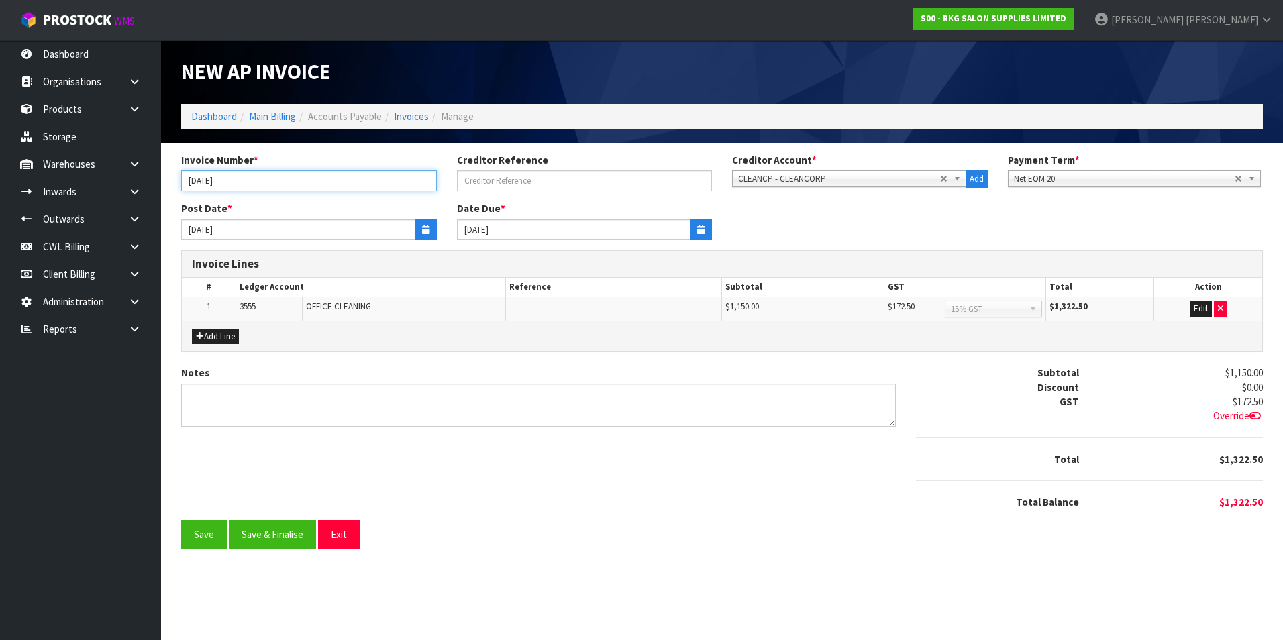
click at [206, 178] on input "AUG 25" at bounding box center [309, 180] width 256 height 21
type input "AUGUST 25"
click at [278, 532] on button "Save & Finalise" at bounding box center [272, 534] width 87 height 29
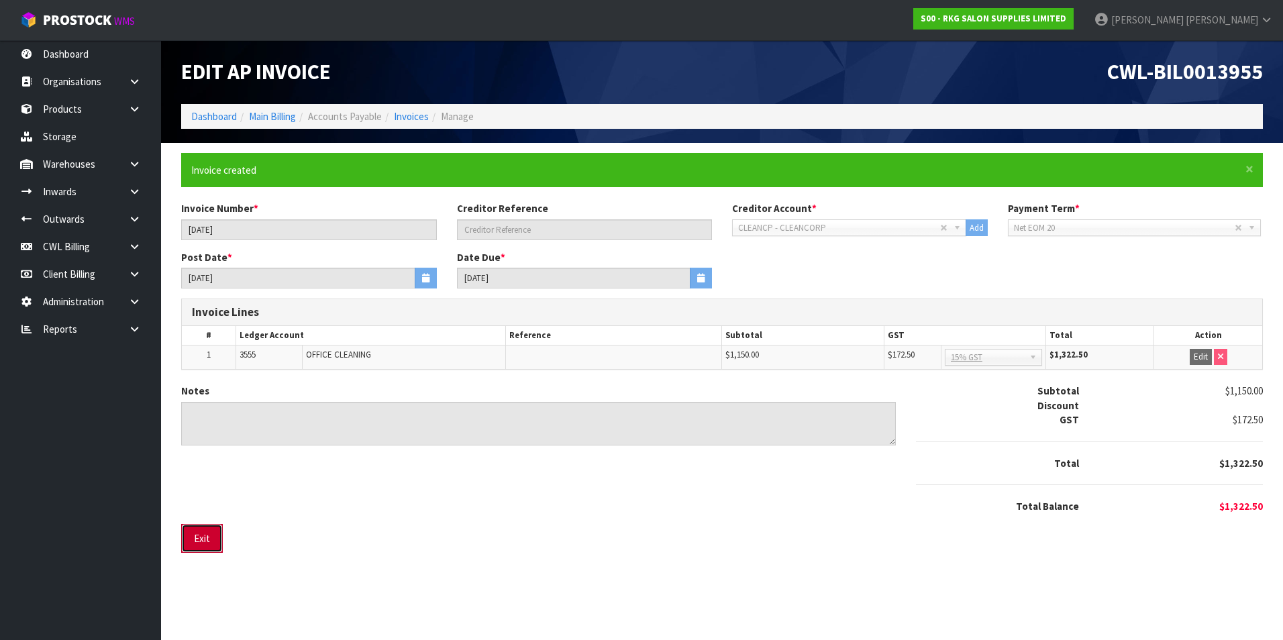
click at [208, 532] on button "Exit" at bounding box center [202, 538] width 42 height 29
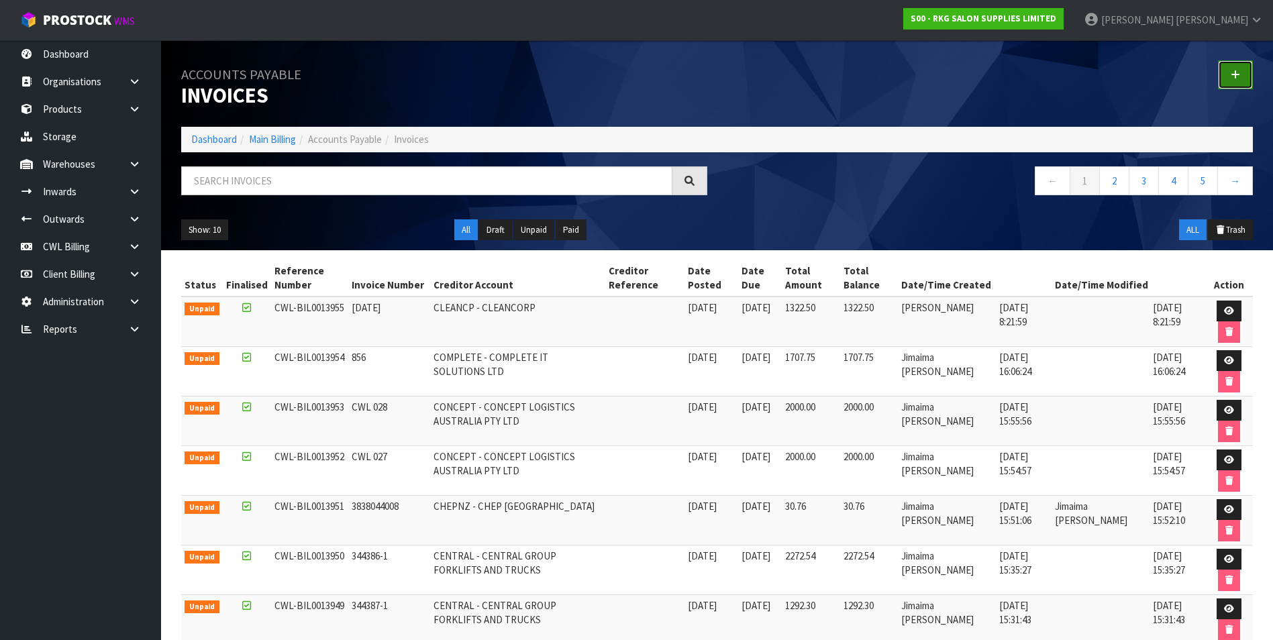
click at [1232, 72] on icon at bounding box center [1235, 75] width 9 height 10
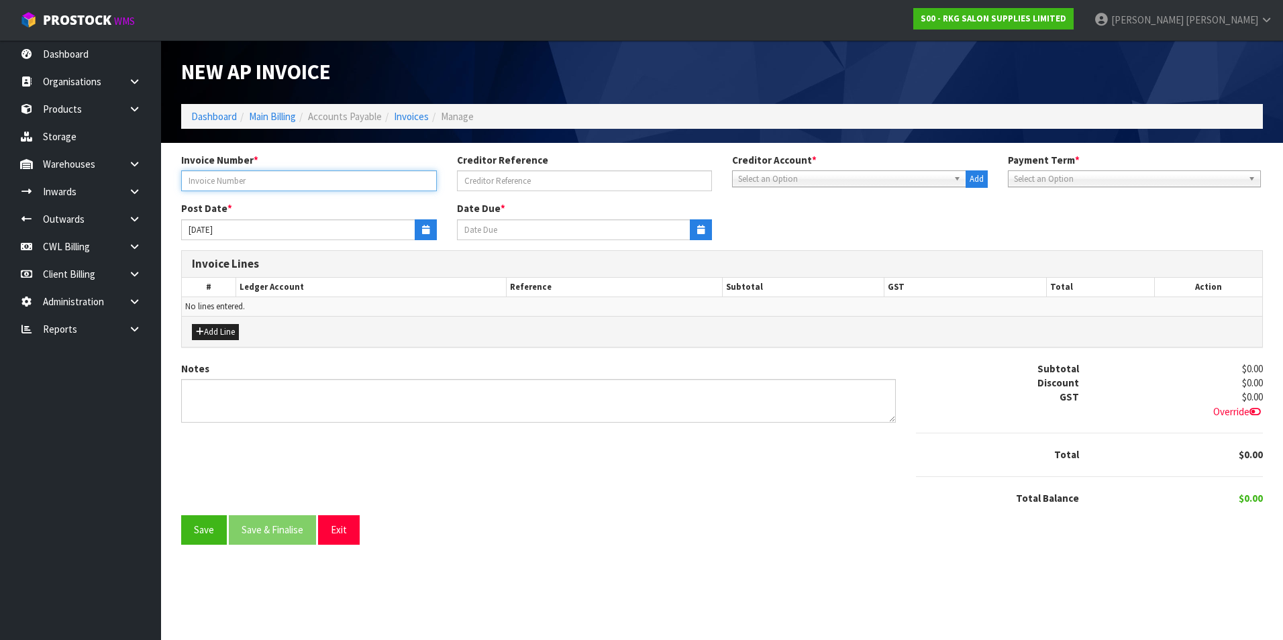
click at [236, 178] on input "text" at bounding box center [309, 180] width 256 height 21
type input "G"
type input "AUGUST2025"
click at [767, 178] on span "Select an Option" at bounding box center [843, 179] width 210 height 16
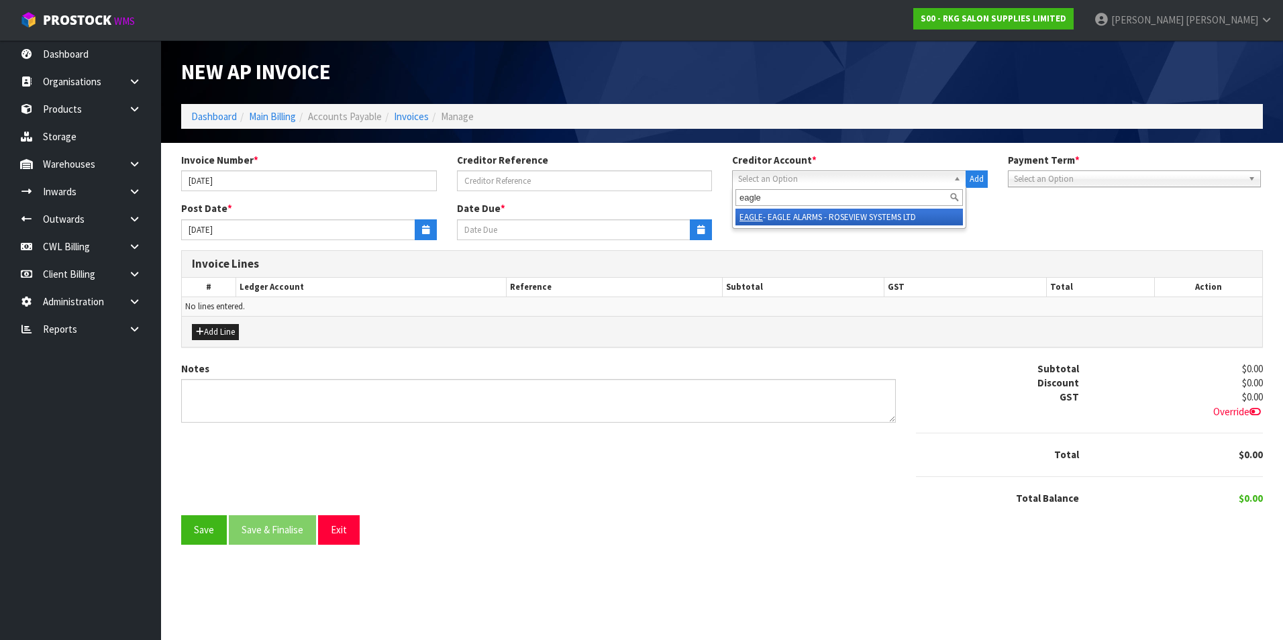
type input "eagle"
click at [868, 209] on li "EAGLE - EAGLE ALARMS - ROSEVIEW SYSTEMS LTD" at bounding box center [848, 217] width 227 height 17
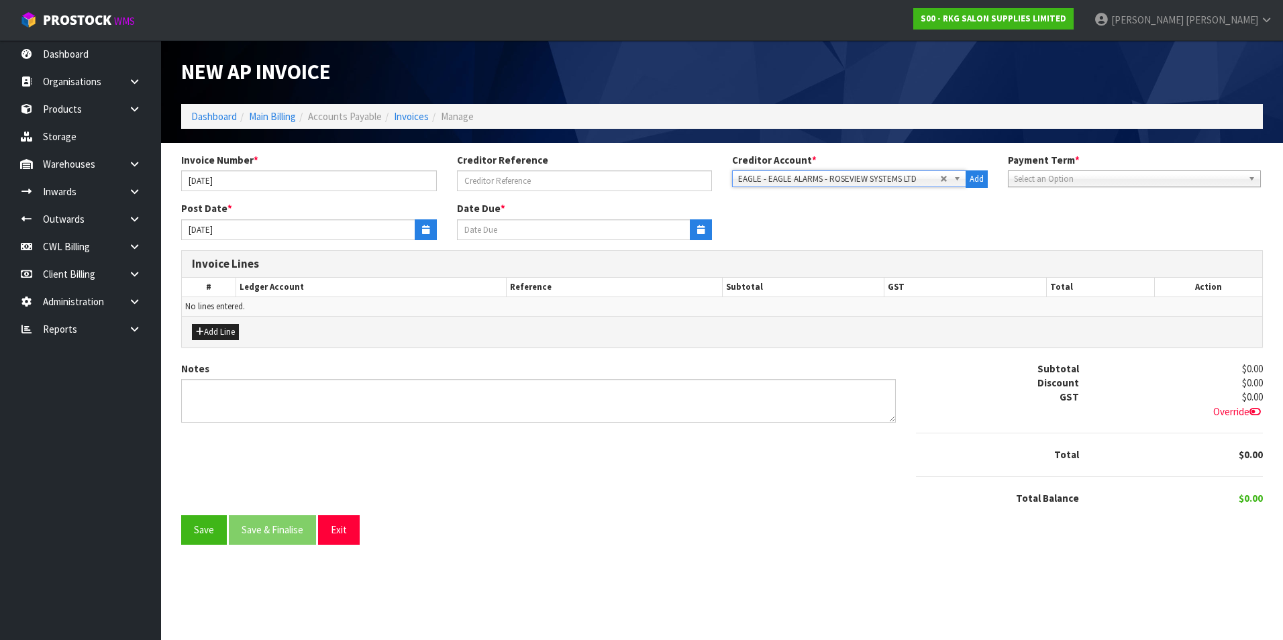
type input "20/10/2025"
click at [423, 229] on icon "button" at bounding box center [425, 229] width 7 height 9
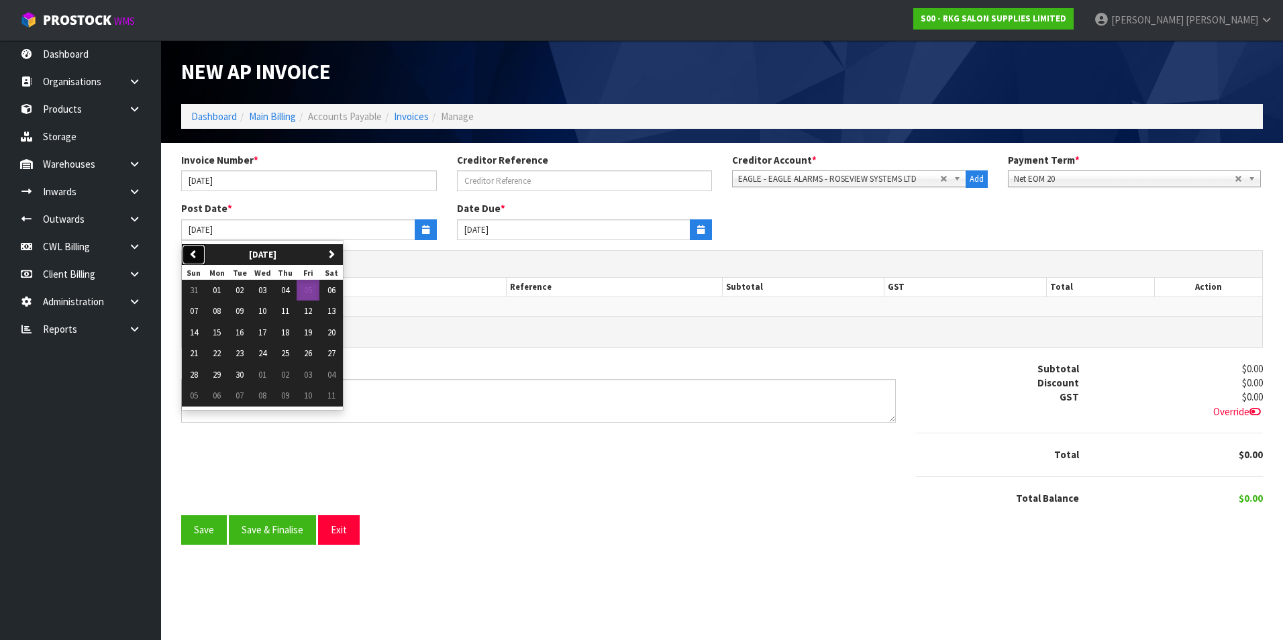
click at [199, 255] on button "previous" at bounding box center [193, 254] width 23 height 21
click at [312, 291] on span "01" at bounding box center [308, 290] width 8 height 11
type input "01/08/2025"
type input "20/09/2025"
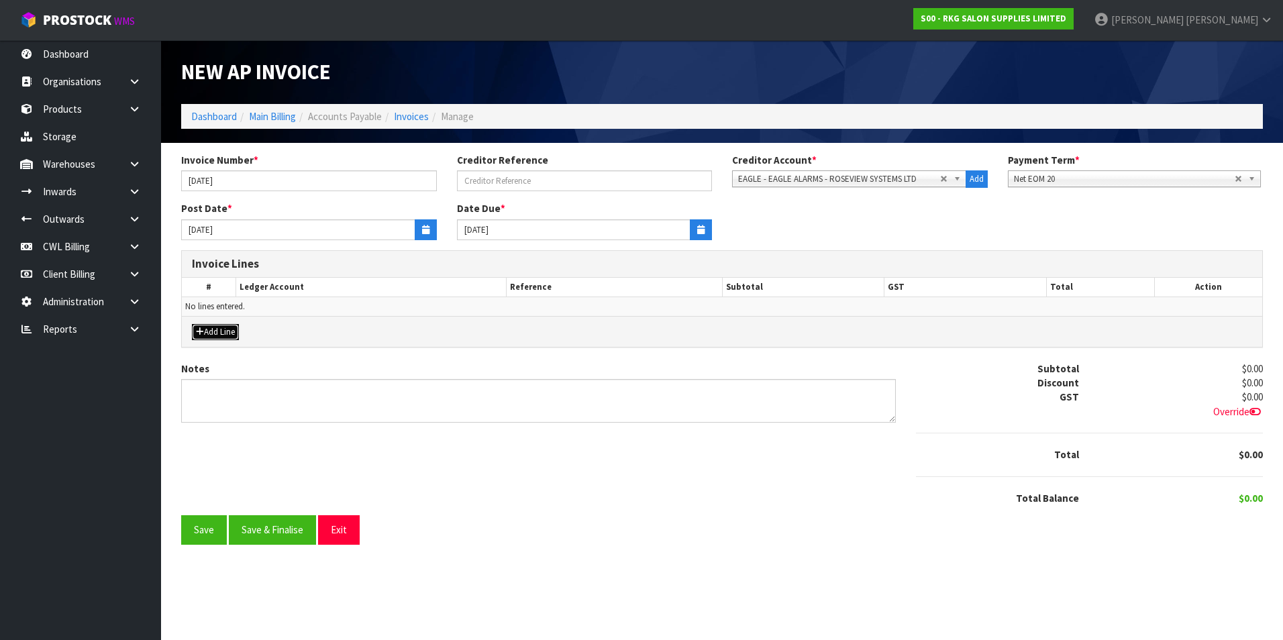
click at [230, 330] on button "Add Line" at bounding box center [215, 332] width 47 height 16
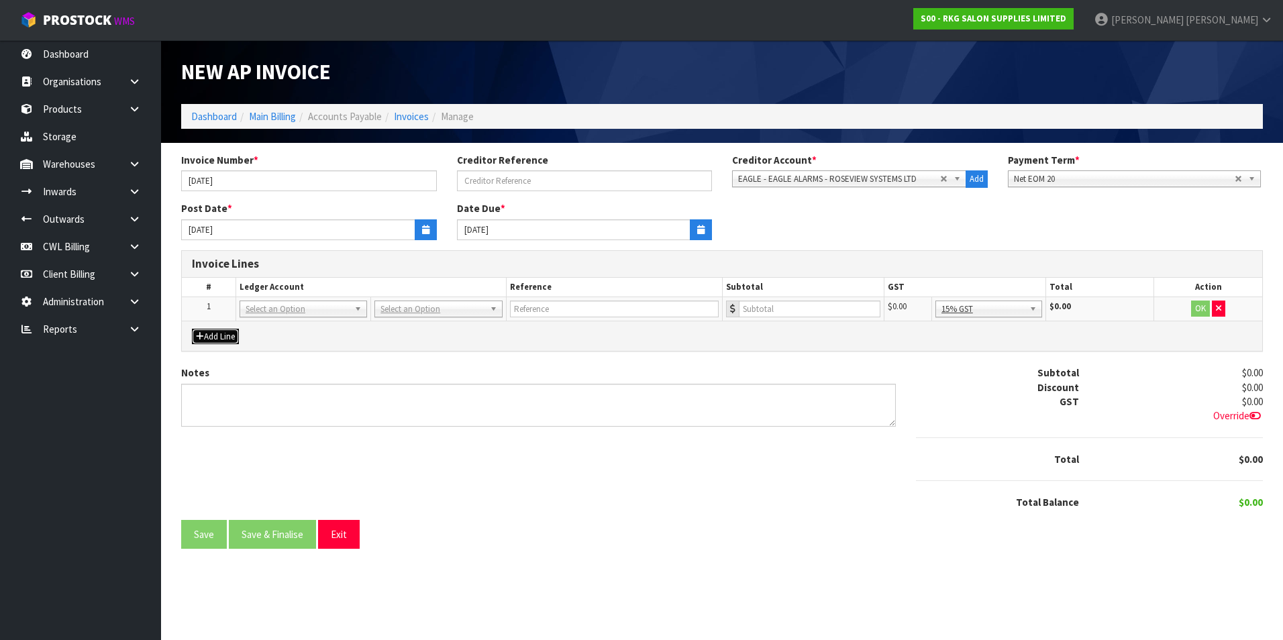
drag, startPoint x: 282, startPoint y: 303, endPoint x: 274, endPoint y: 321, distance: 19.6
click at [273, 324] on input "text" at bounding box center [303, 327] width 121 height 17
type input "3590"
click at [554, 312] on input "text" at bounding box center [613, 309] width 209 height 17
type input "EAGLE ALARMS"
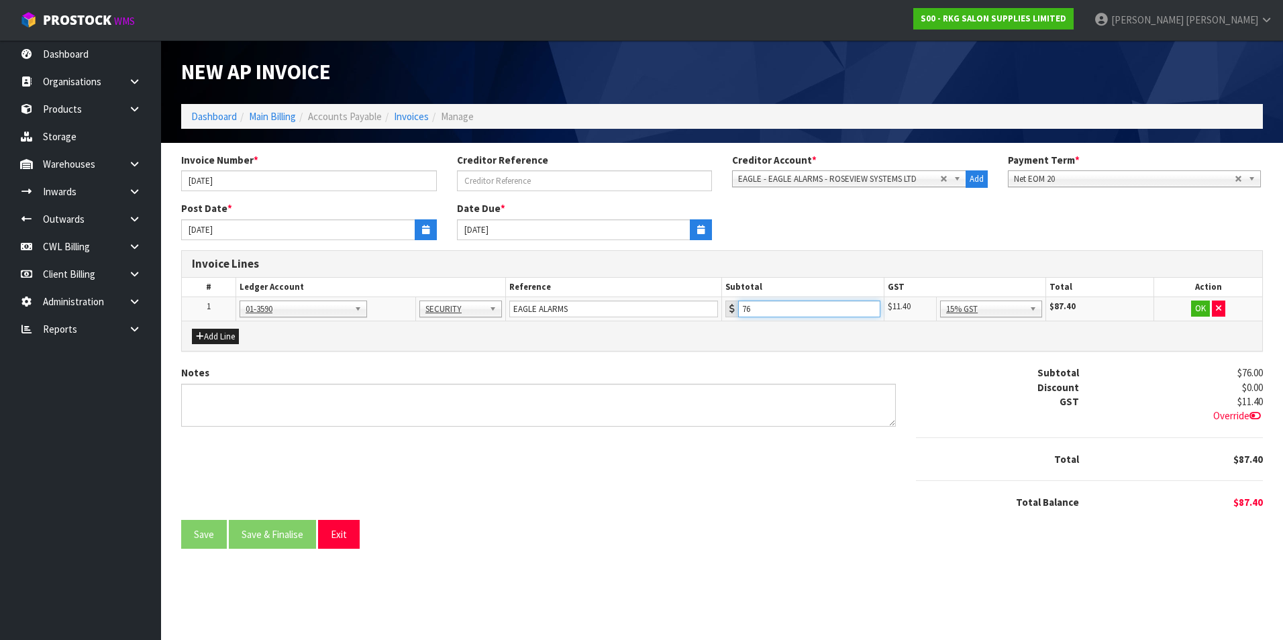
type input "76"
click at [1202, 306] on button "OK" at bounding box center [1200, 309] width 19 height 16
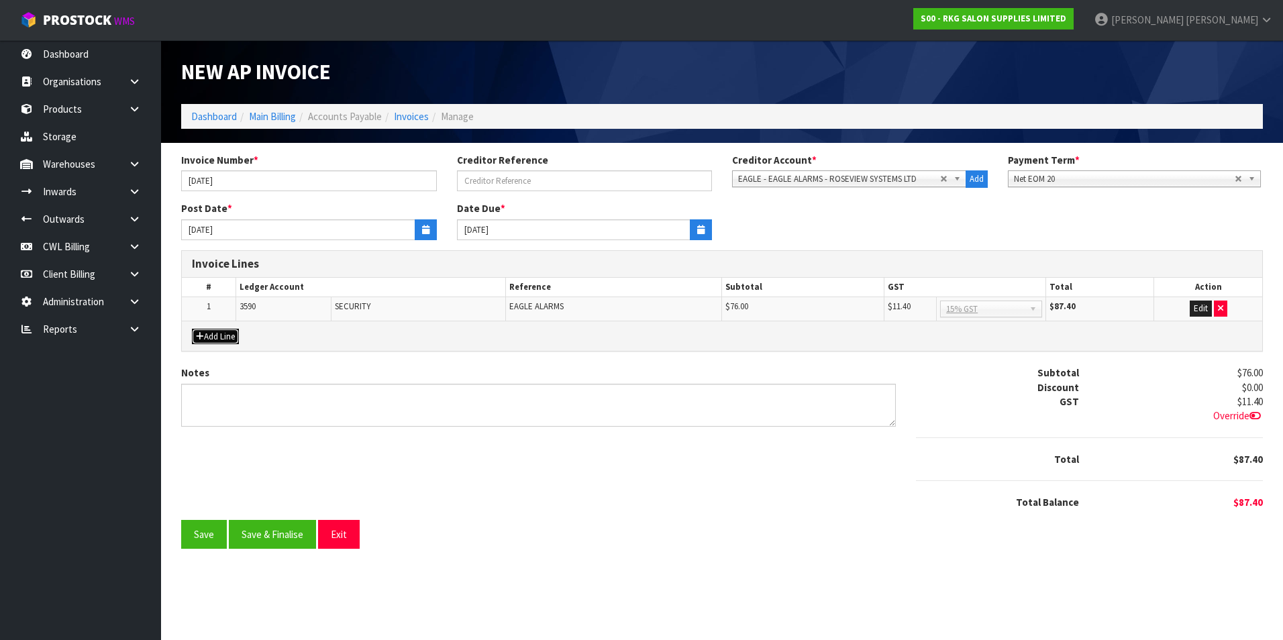
click at [226, 338] on button "Add Line" at bounding box center [215, 337] width 47 height 16
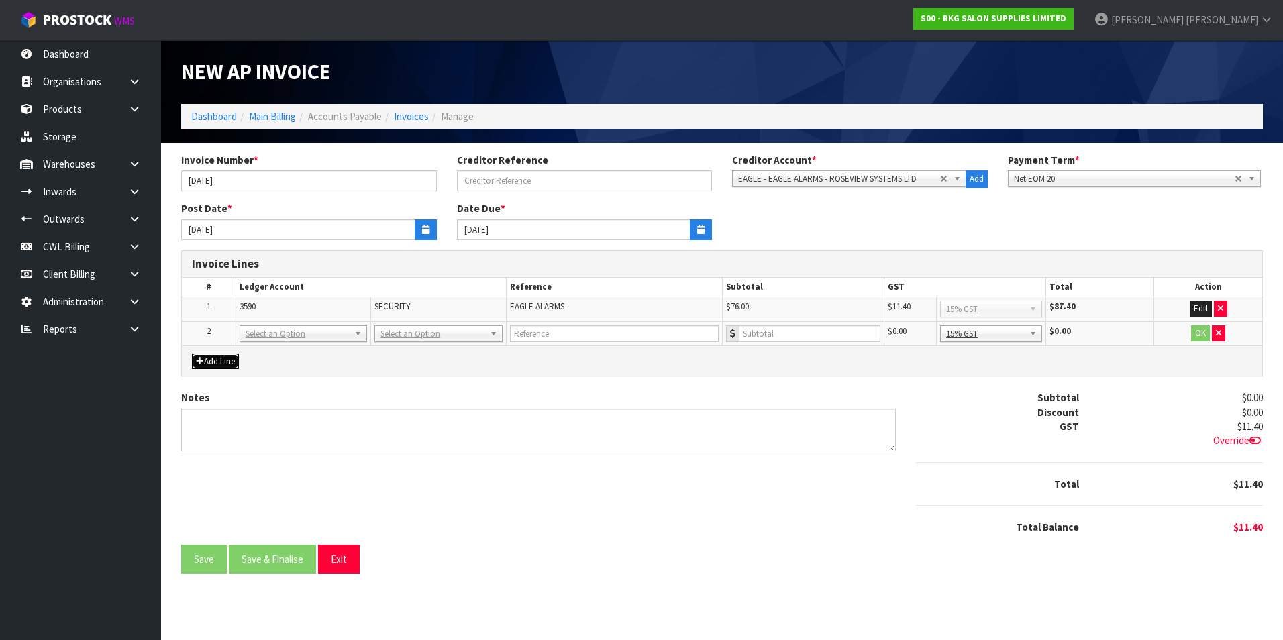
drag, startPoint x: 284, startPoint y: 336, endPoint x: 276, endPoint y: 348, distance: 14.2
click at [272, 350] on input "text" at bounding box center [303, 352] width 121 height 17
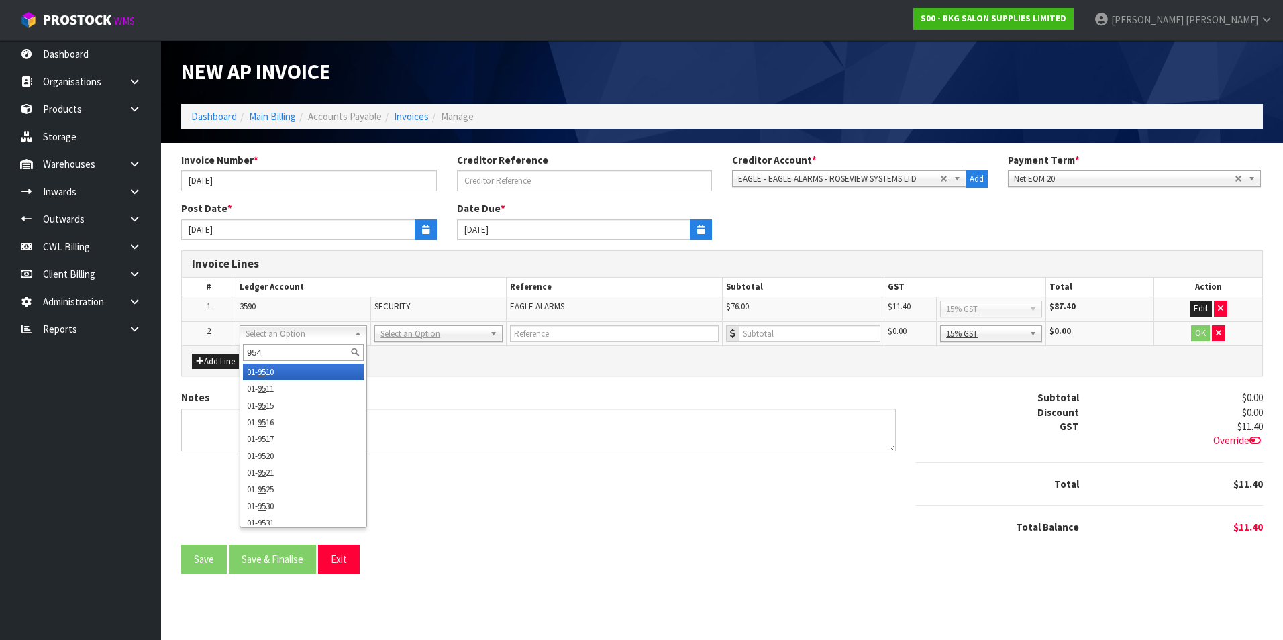
type input "9540"
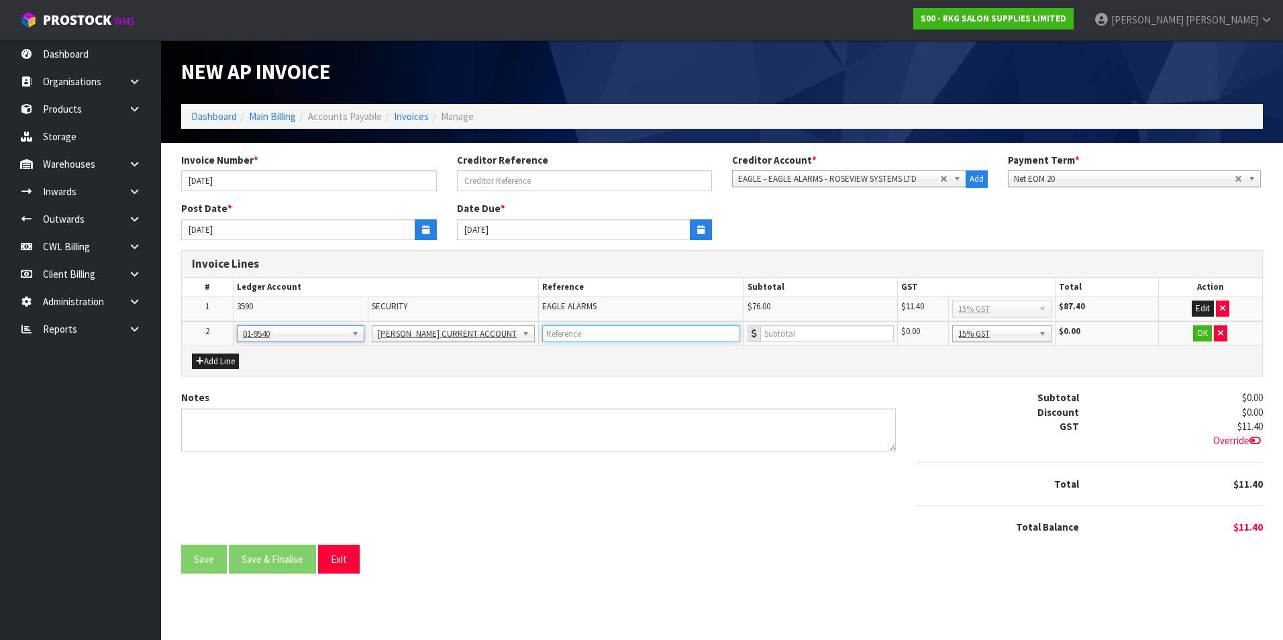
click at [600, 338] on input "text" at bounding box center [640, 333] width 197 height 17
type input "EAGLE ALARMS 11B LAINGS"
type input "25"
click at [1197, 333] on button "OK" at bounding box center [1202, 333] width 19 height 16
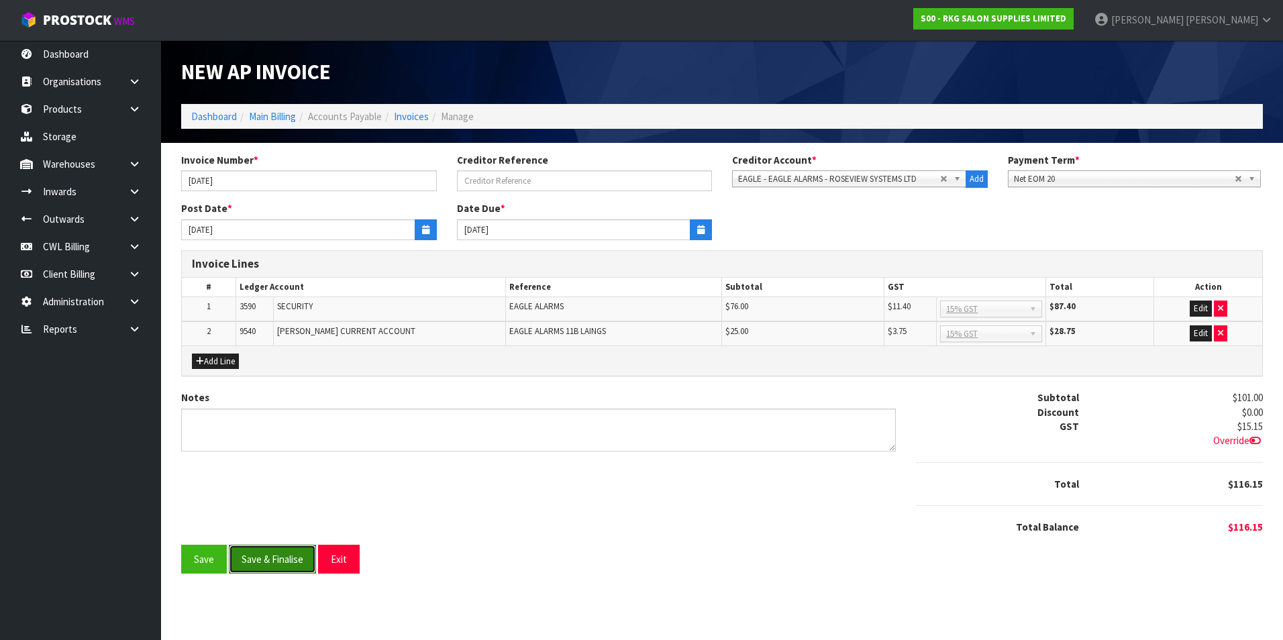
click at [294, 566] on button "Save & Finalise" at bounding box center [272, 559] width 87 height 29
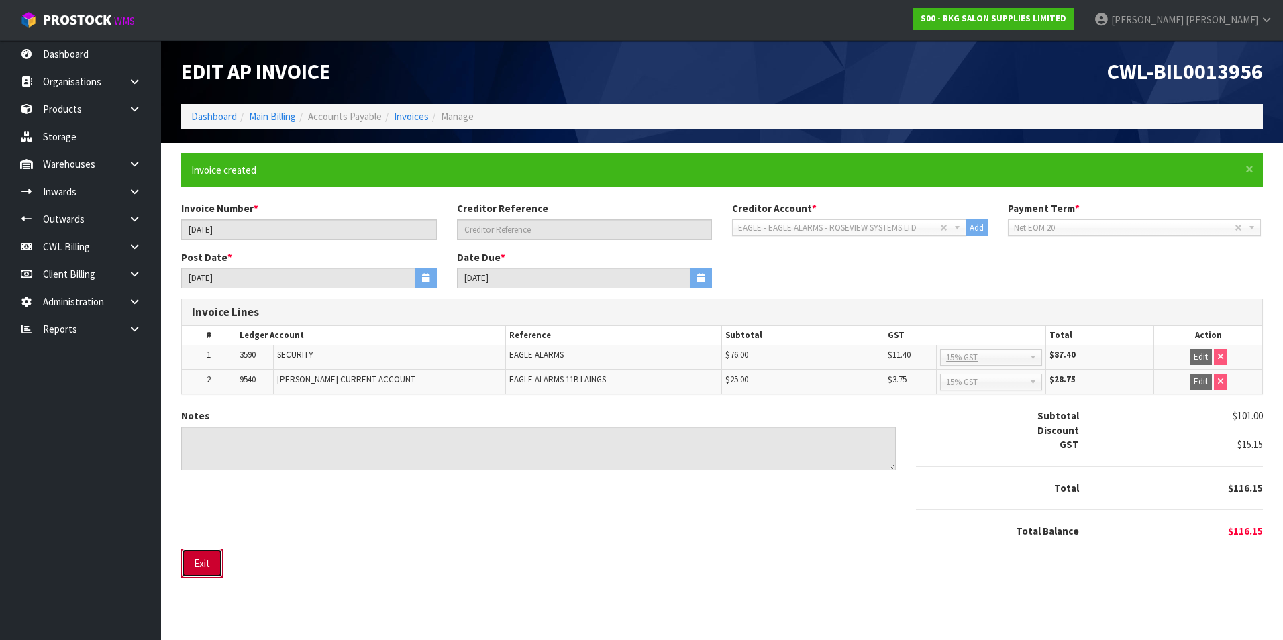
click at [210, 557] on button "Exit" at bounding box center [202, 563] width 42 height 29
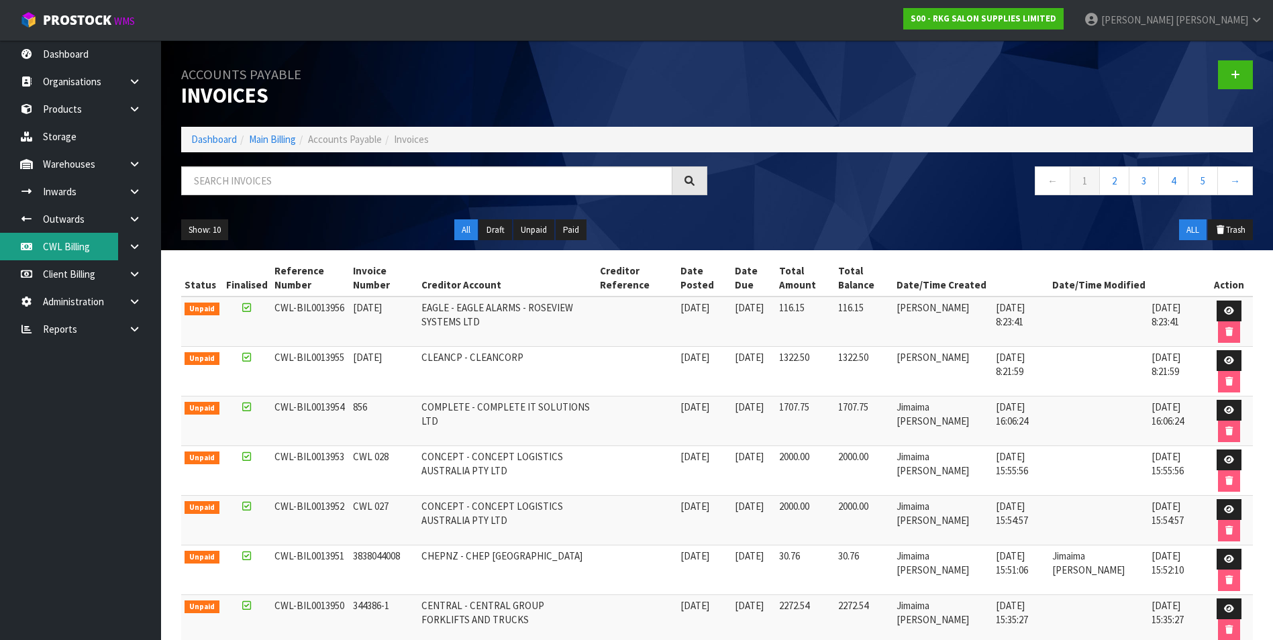
click at [72, 248] on link "CWL Billing" at bounding box center [80, 247] width 161 height 28
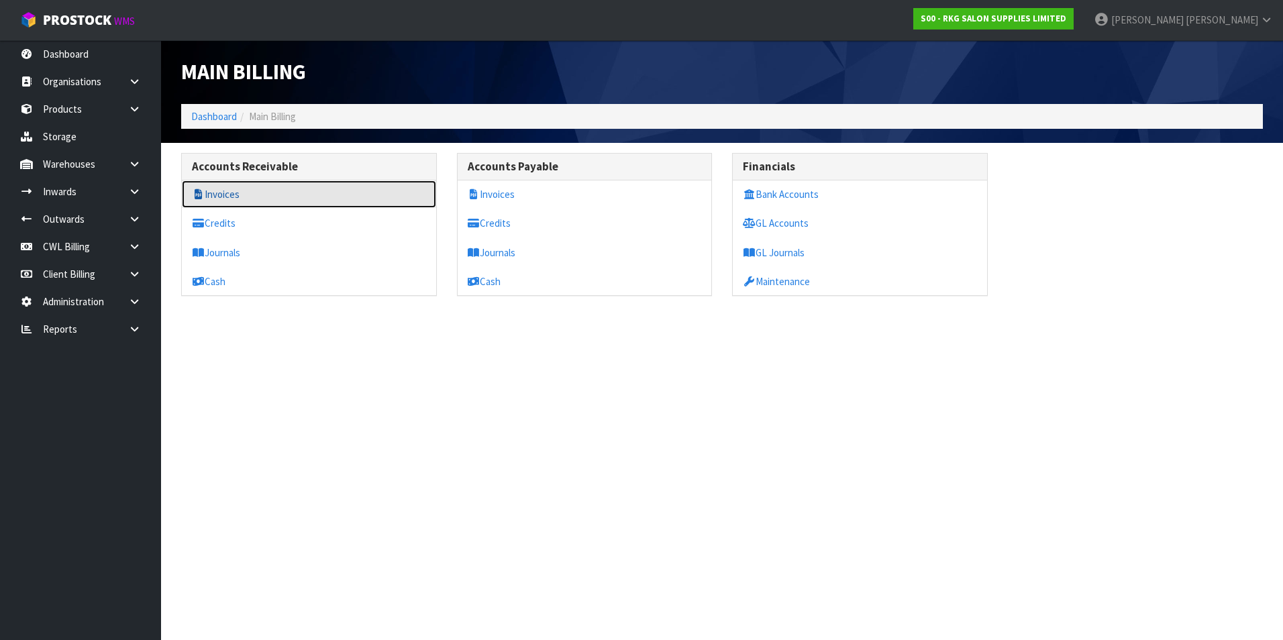
click at [273, 195] on link "Invoices" at bounding box center [309, 195] width 254 height 28
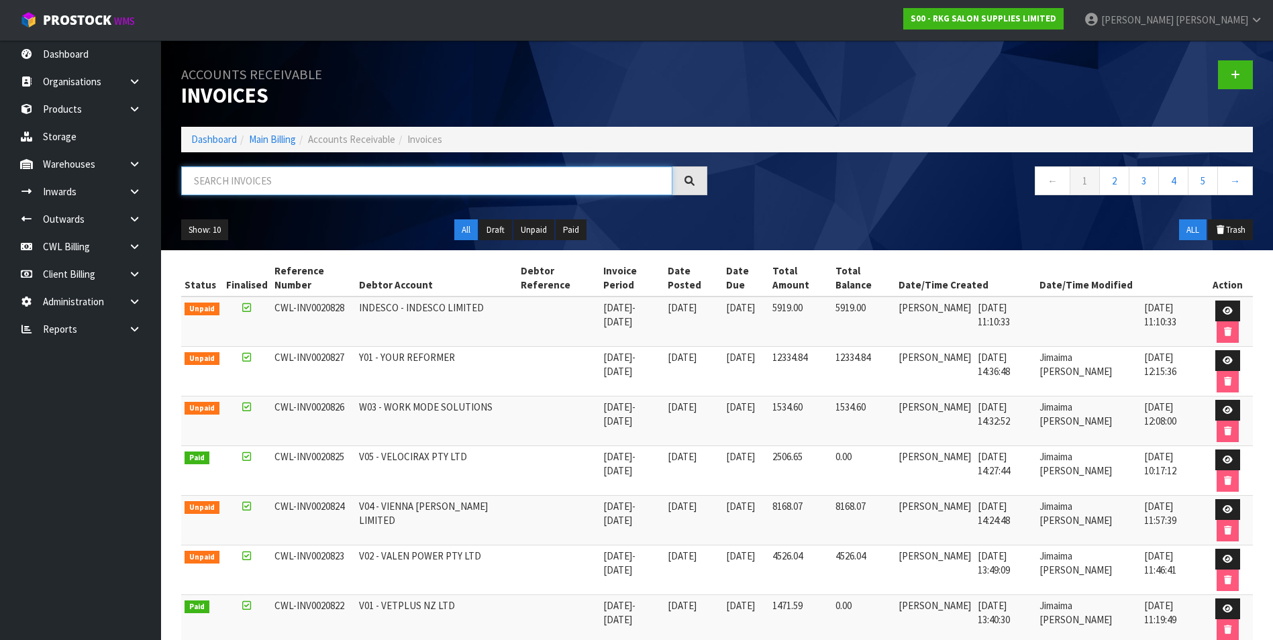
click at [254, 176] on input "text" at bounding box center [426, 180] width 491 height 29
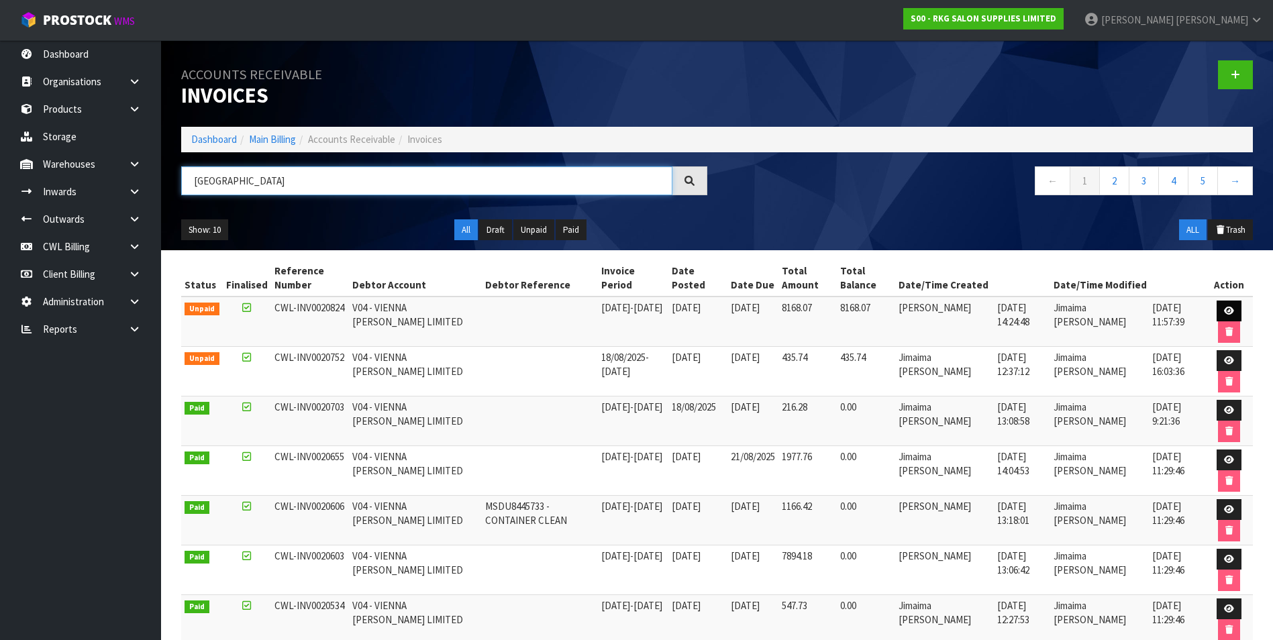
type input "VIENNA"
click at [1229, 311] on icon at bounding box center [1229, 311] width 10 height 9
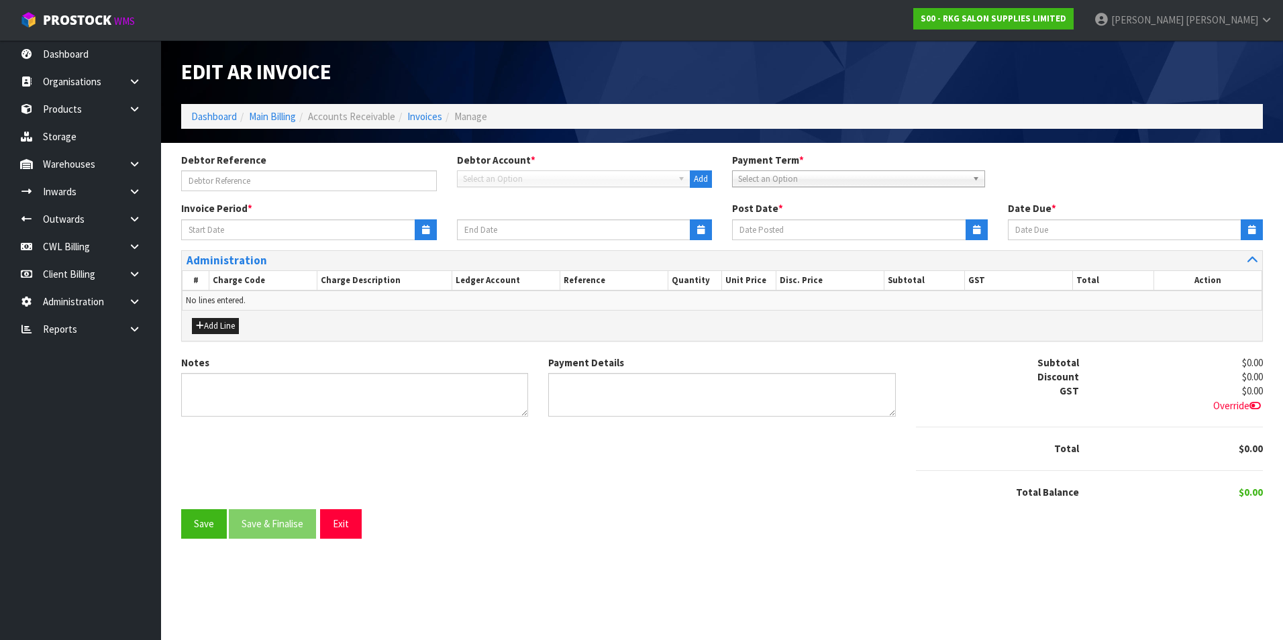
type input "25/08/2025"
type input "31/08/2025"
type input "10/09/2025"
type textarea "Please contact us within 7 days should there be any discrepancies."
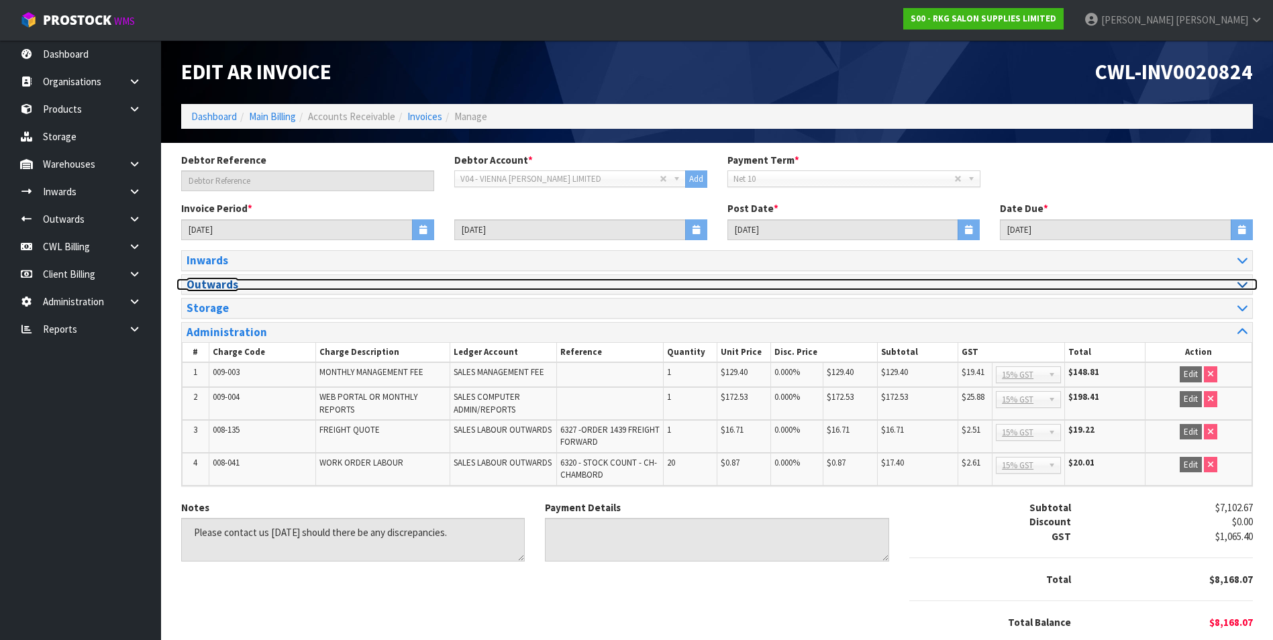
click at [1242, 284] on icon at bounding box center [1242, 283] width 10 height 11
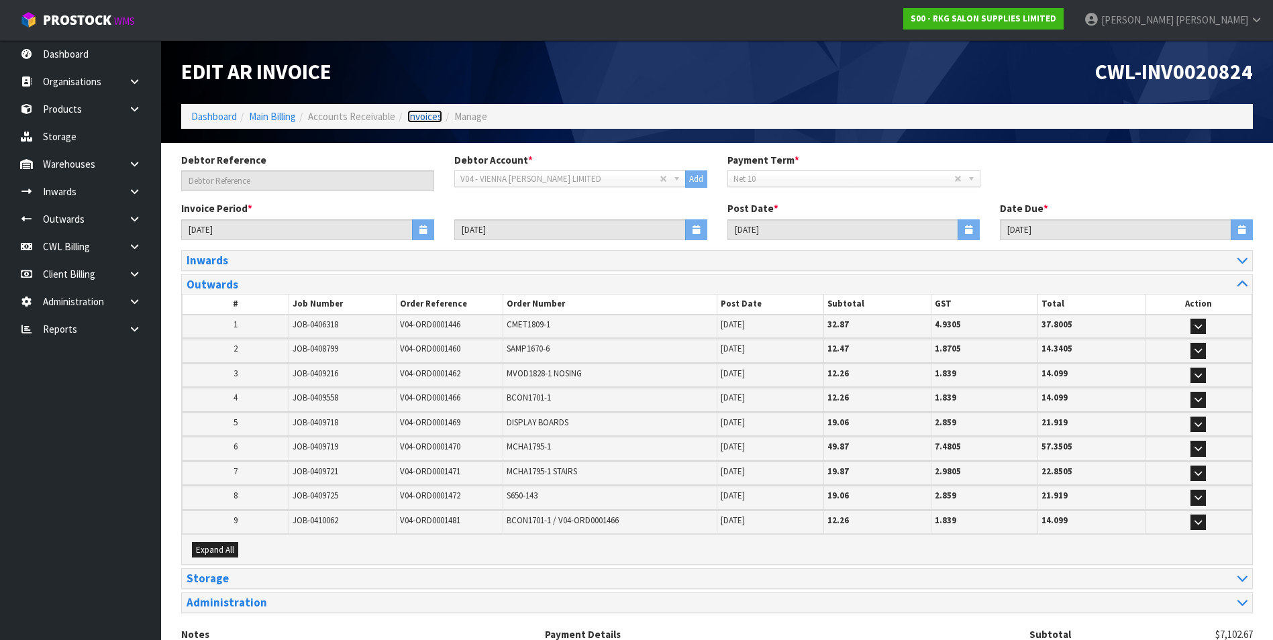
click at [430, 120] on link "Invoices" at bounding box center [424, 116] width 35 height 13
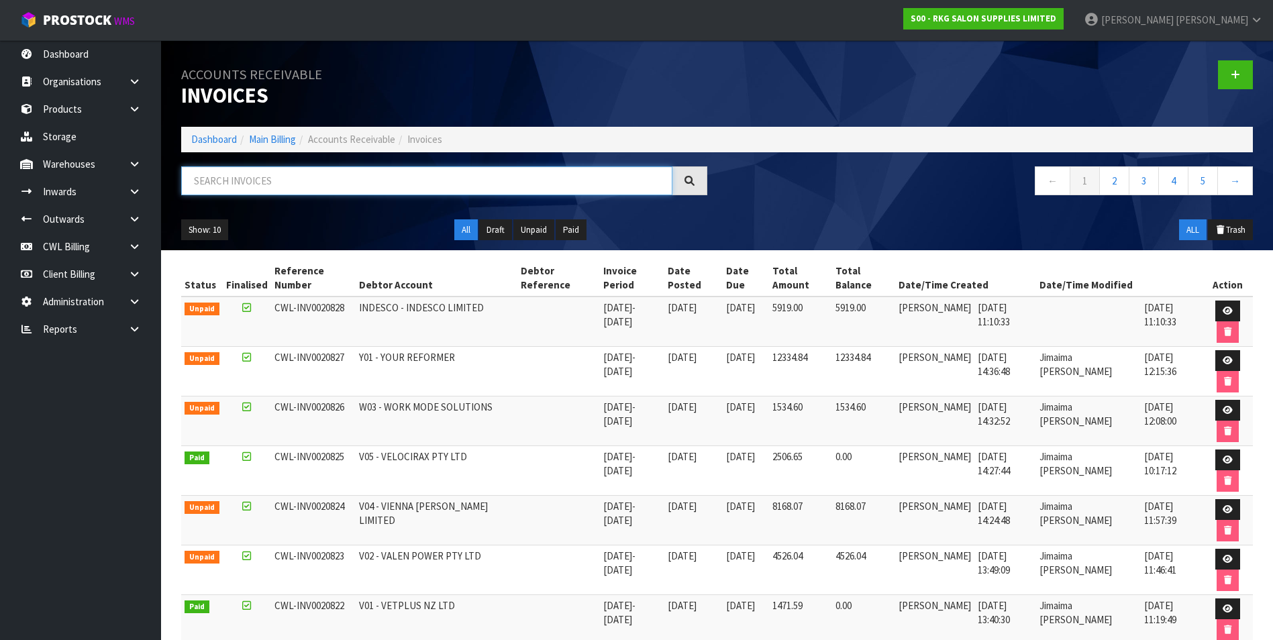
click at [238, 174] on input "text" at bounding box center [426, 180] width 491 height 29
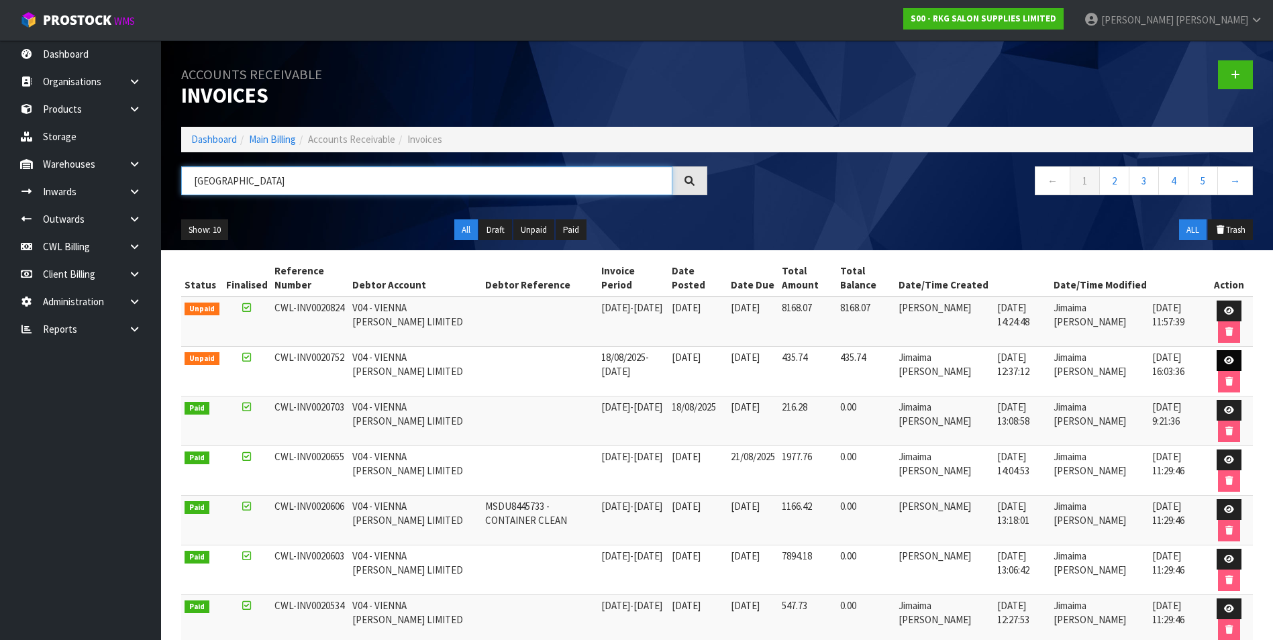
type input "VIENNA"
click at [1230, 358] on icon at bounding box center [1229, 360] width 10 height 9
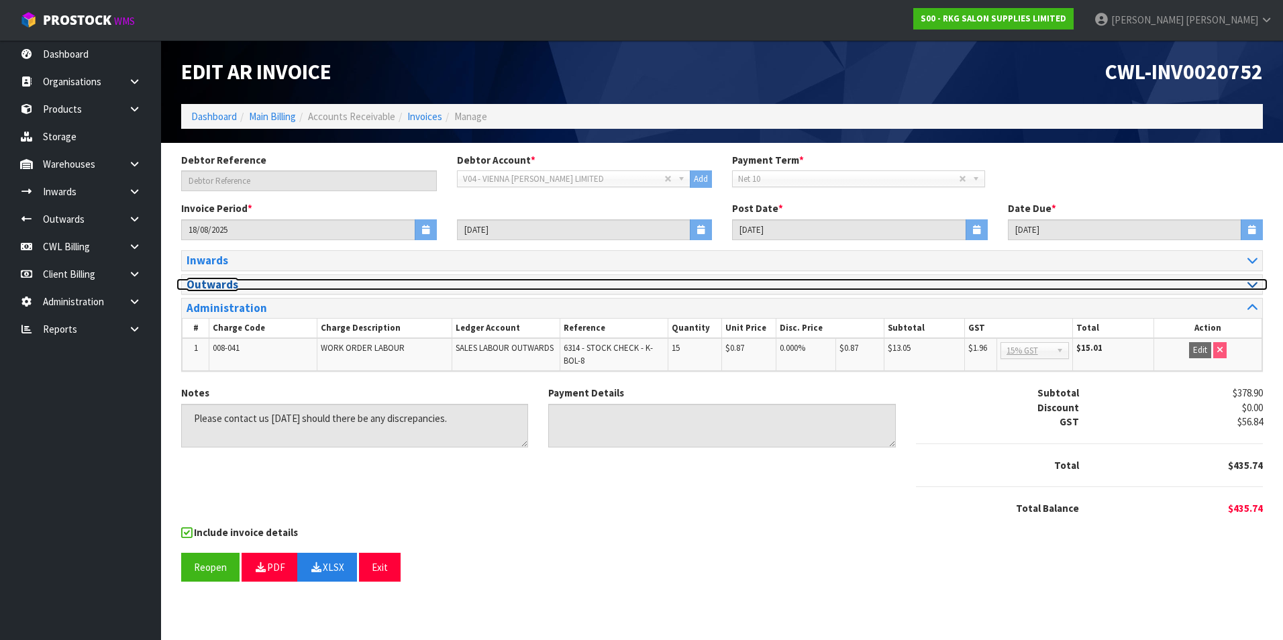
click at [1253, 283] on icon at bounding box center [1252, 283] width 10 height 11
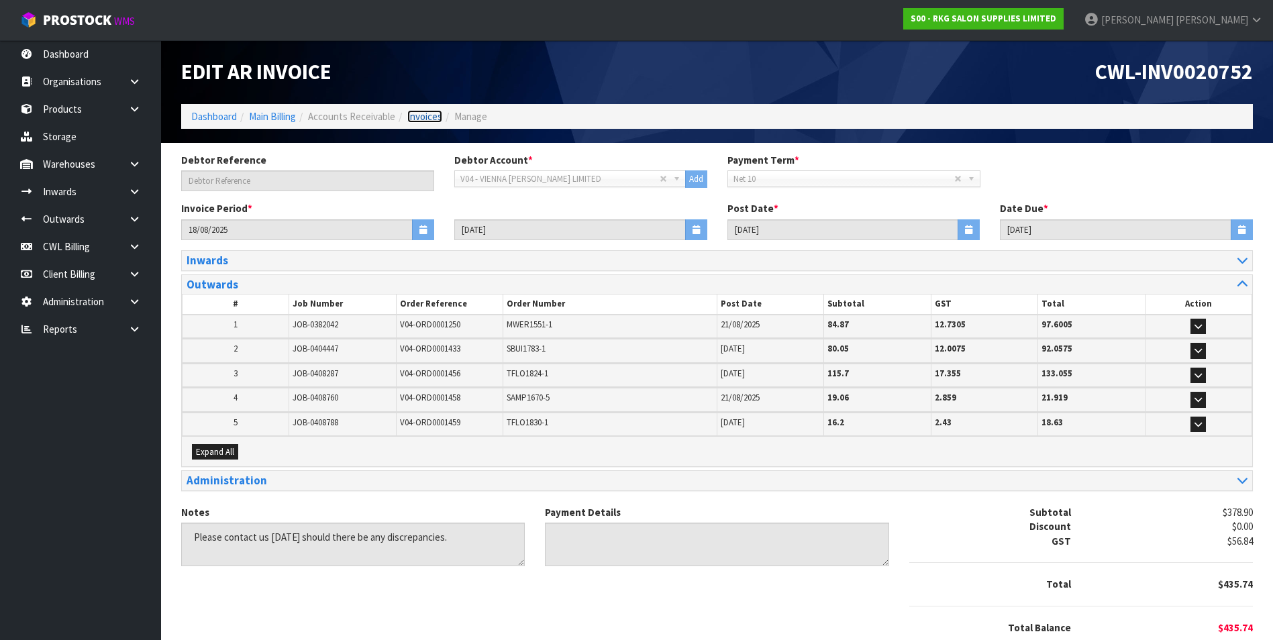
click at [432, 119] on link "Invoices" at bounding box center [424, 116] width 35 height 13
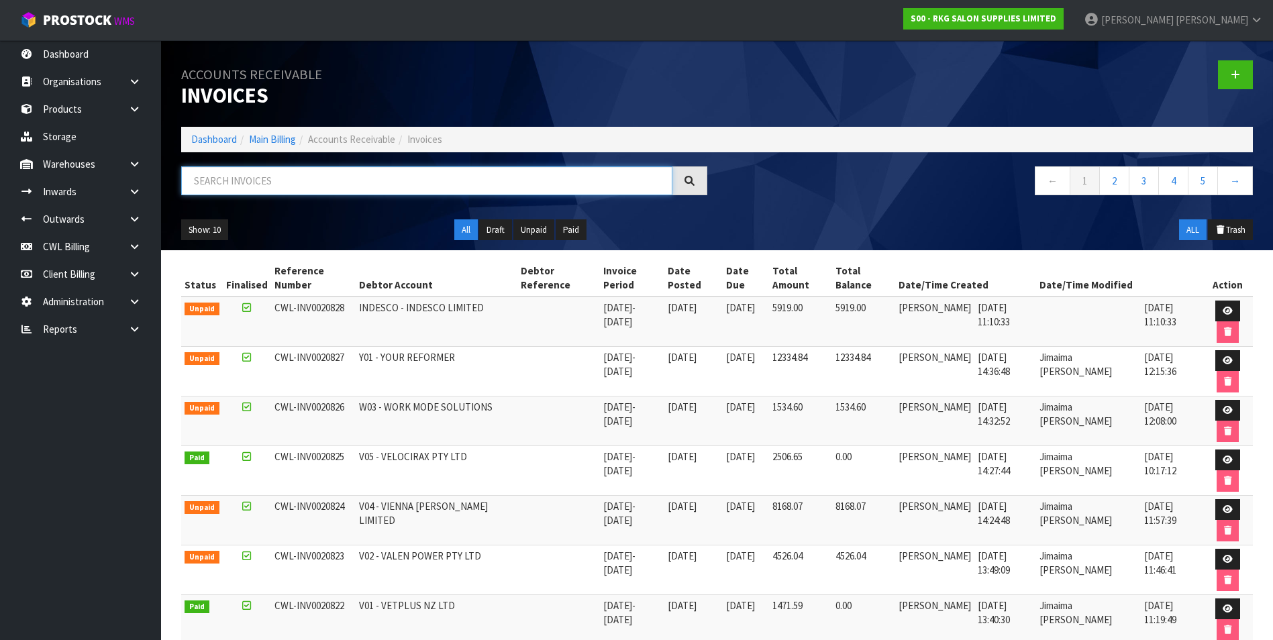
click at [272, 176] on input "text" at bounding box center [426, 180] width 491 height 29
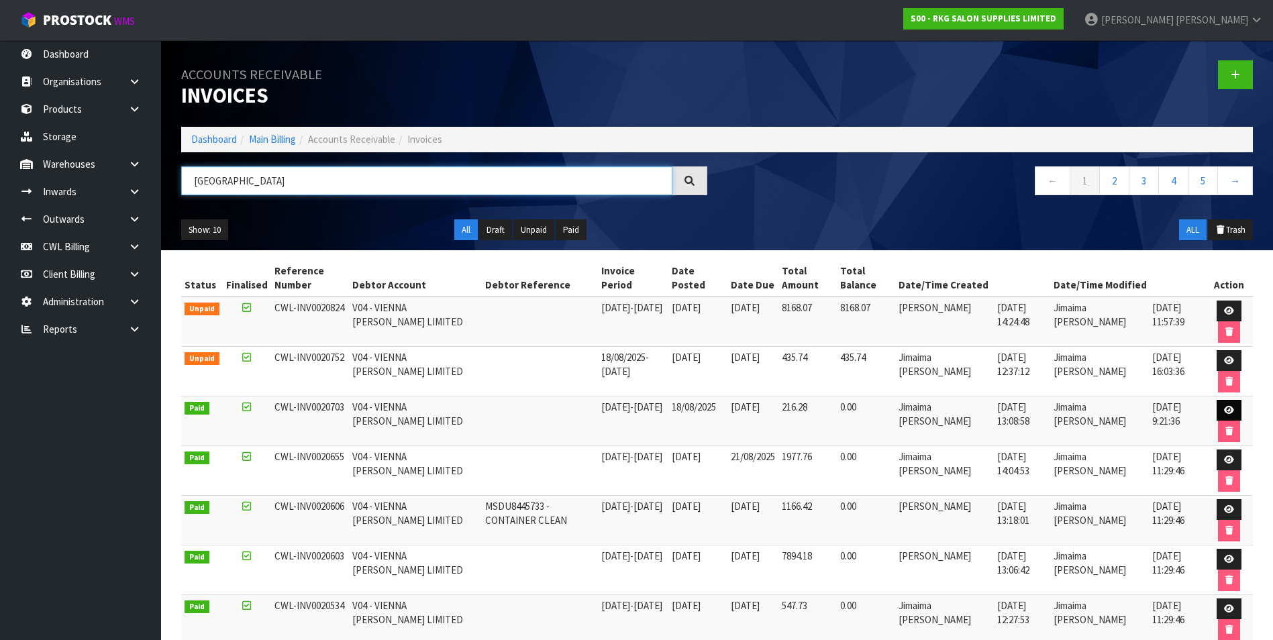
type input "VIENNA"
click at [1224, 409] on icon at bounding box center [1229, 410] width 10 height 9
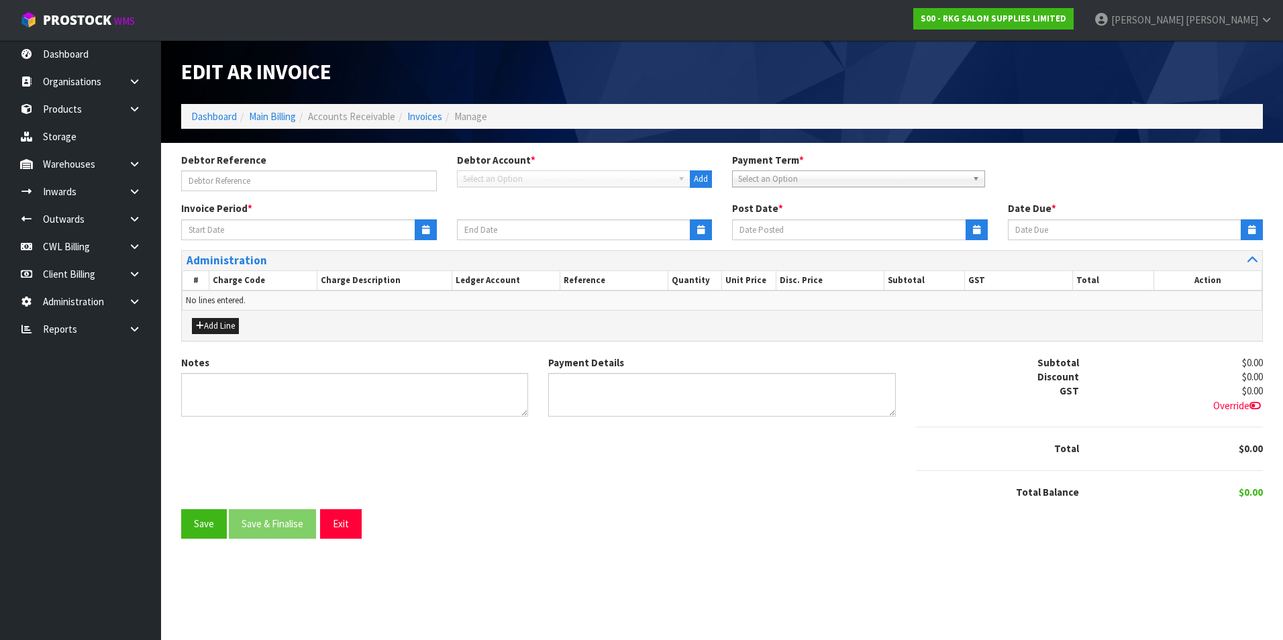
type input "11/08/2025"
type input "17/08/2025"
type input "18/08/2025"
type input "28/08/2025"
type textarea "Please contact us within 7 days should there be any discrepancies."
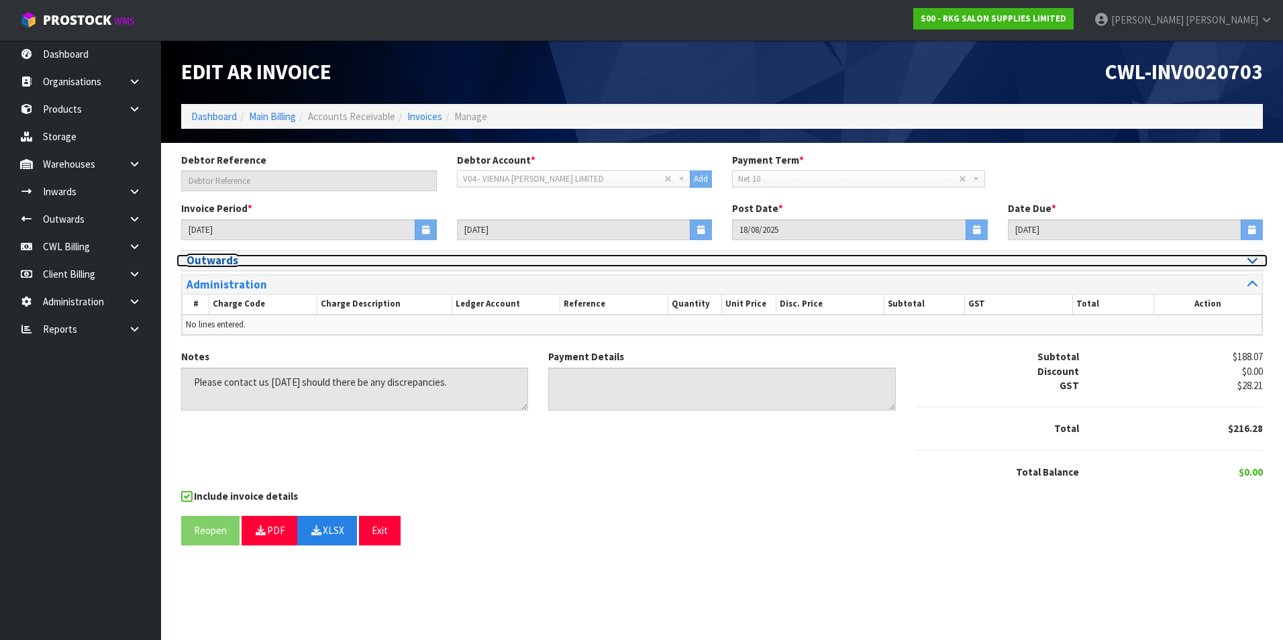
click at [1254, 261] on icon at bounding box center [1252, 259] width 10 height 11
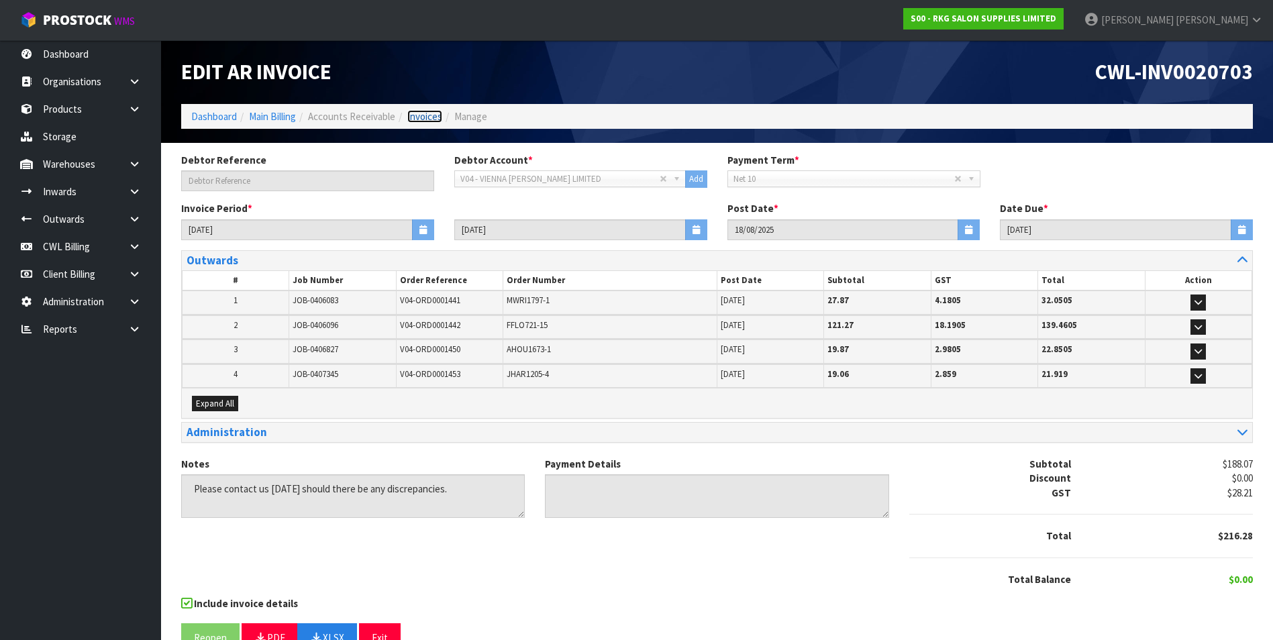
click at [426, 118] on link "Invoices" at bounding box center [424, 116] width 35 height 13
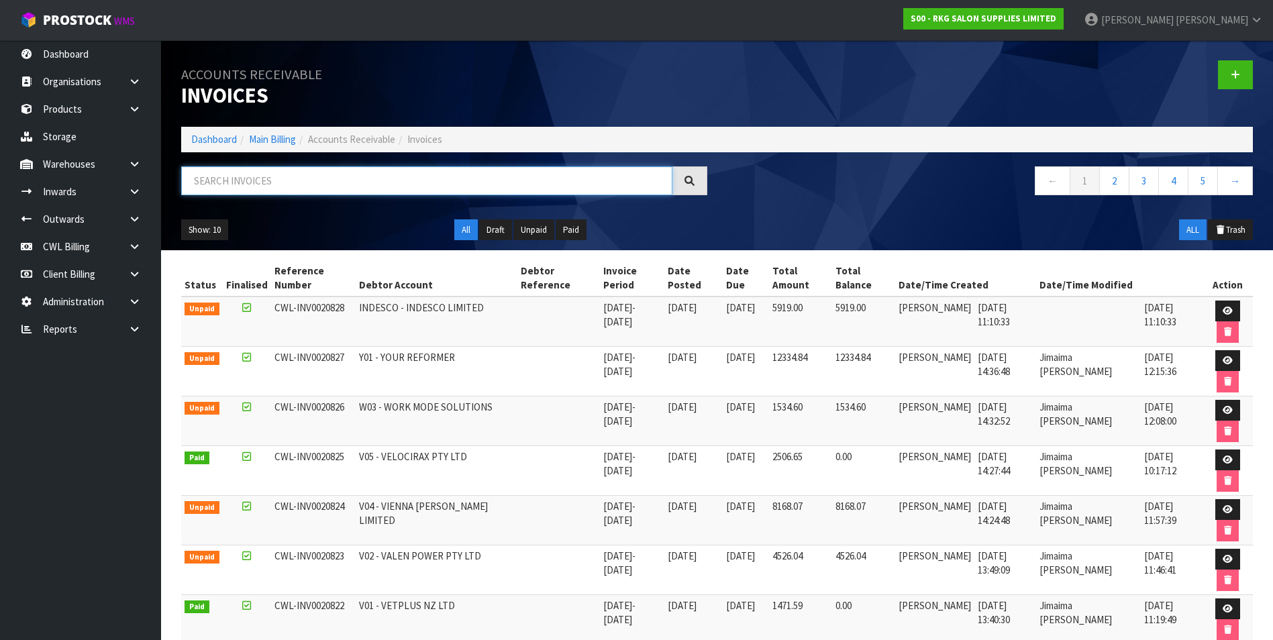
click at [295, 178] on input "text" at bounding box center [426, 180] width 491 height 29
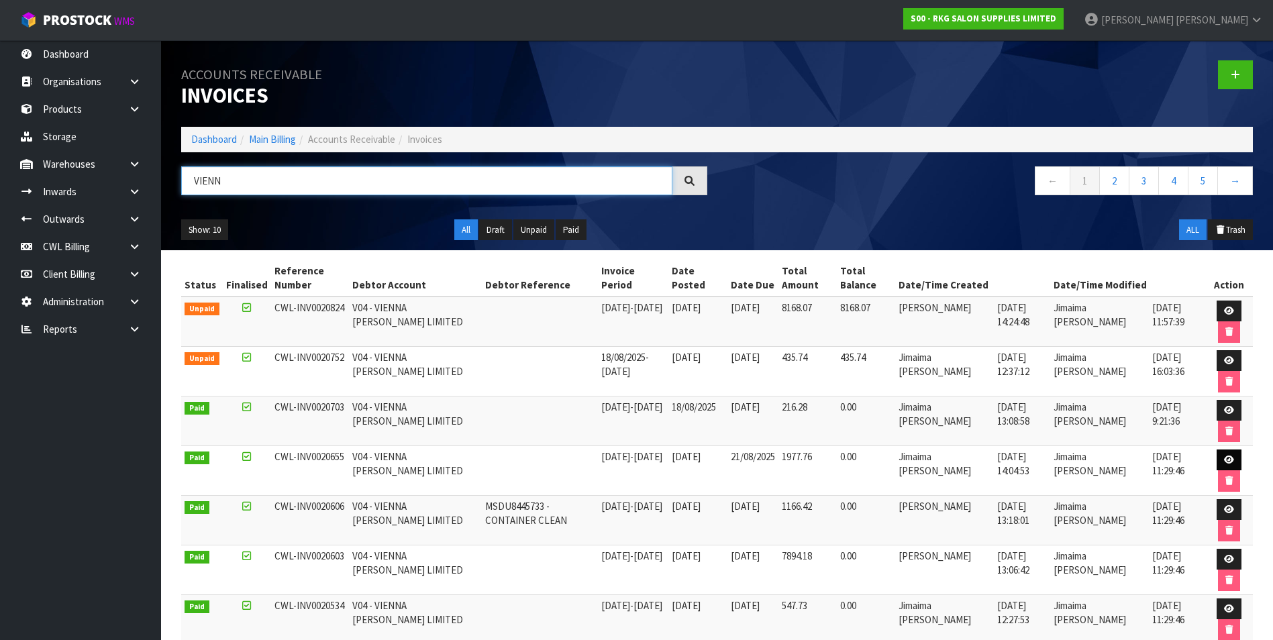
type input "VIENN"
click at [1225, 458] on icon at bounding box center [1229, 460] width 10 height 9
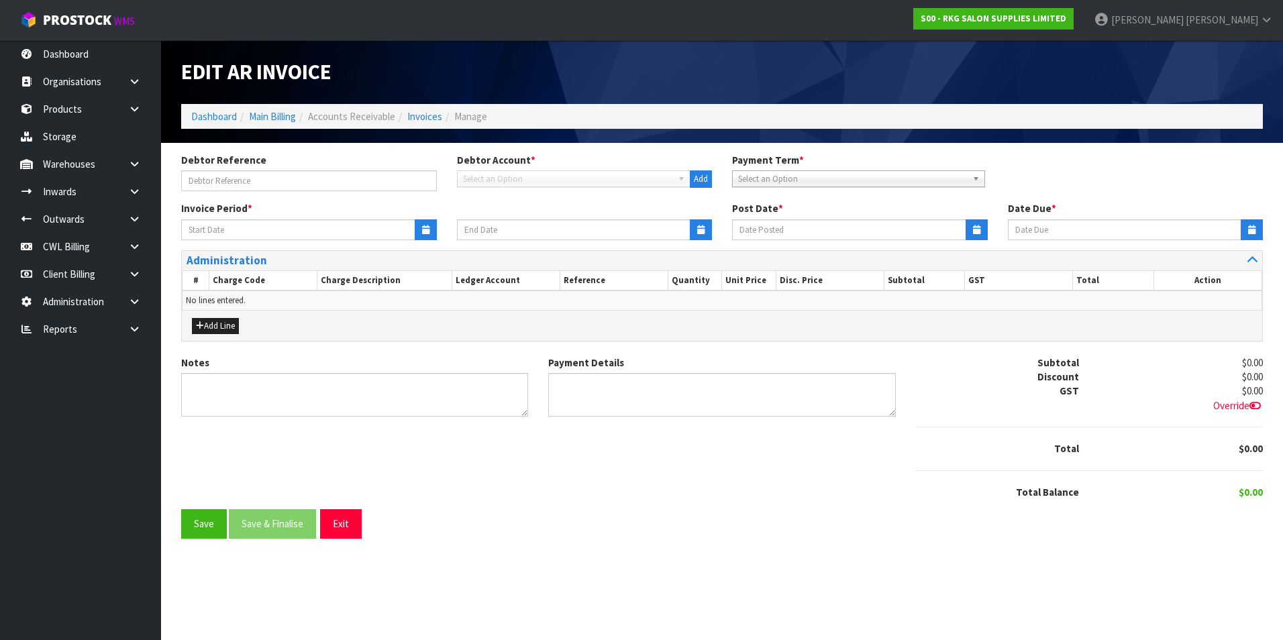
type input "01/08/2025"
type input "10/08/2025"
type input "11/08/2025"
type input "21/08/2025"
type textarea "Please contact us within 7 days should there be any discrepancies."
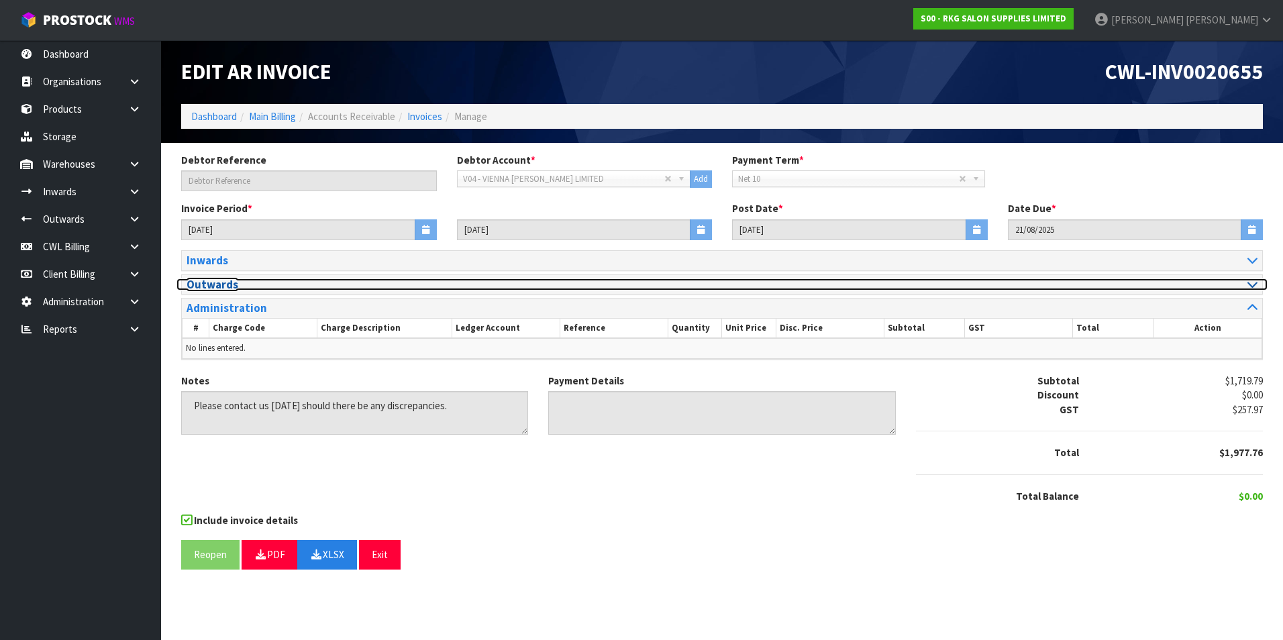
click at [1254, 283] on icon at bounding box center [1252, 283] width 10 height 11
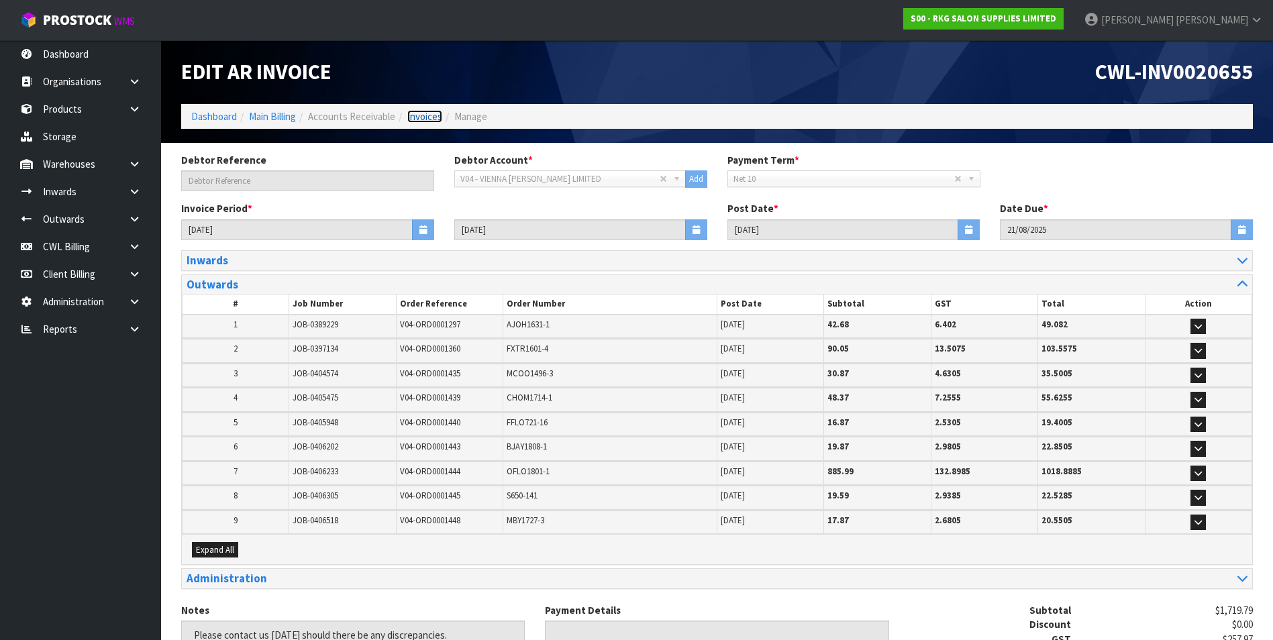
click at [418, 115] on link "Invoices" at bounding box center [424, 116] width 35 height 13
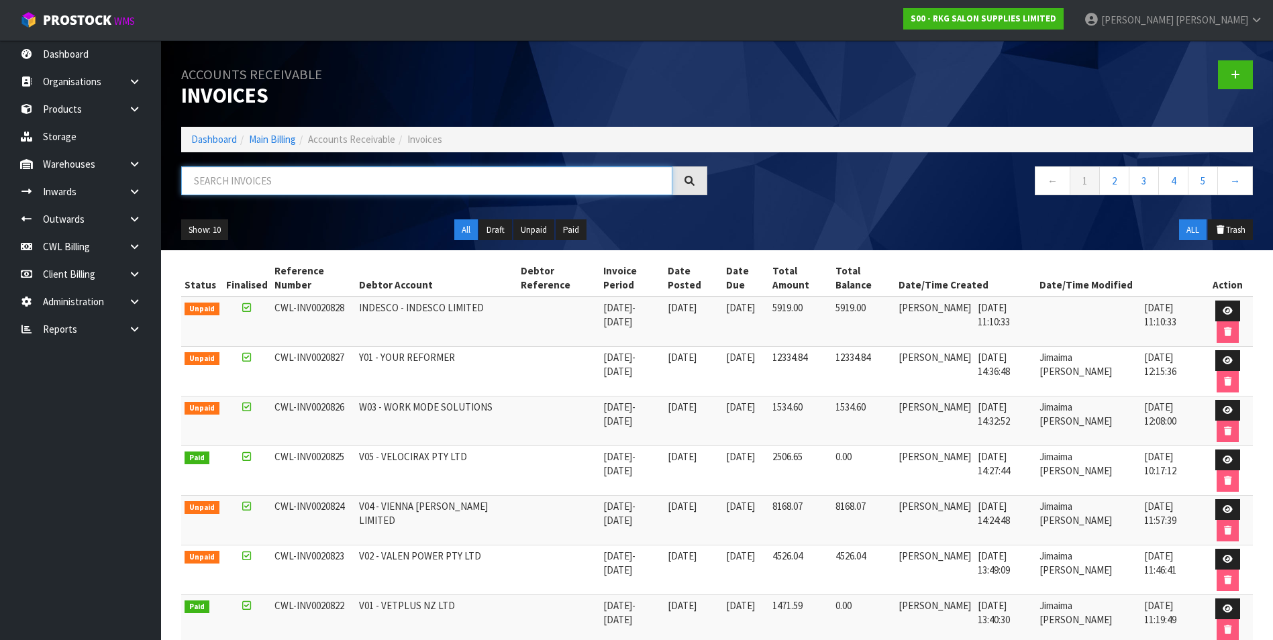
click at [249, 178] on input "text" at bounding box center [426, 180] width 491 height 29
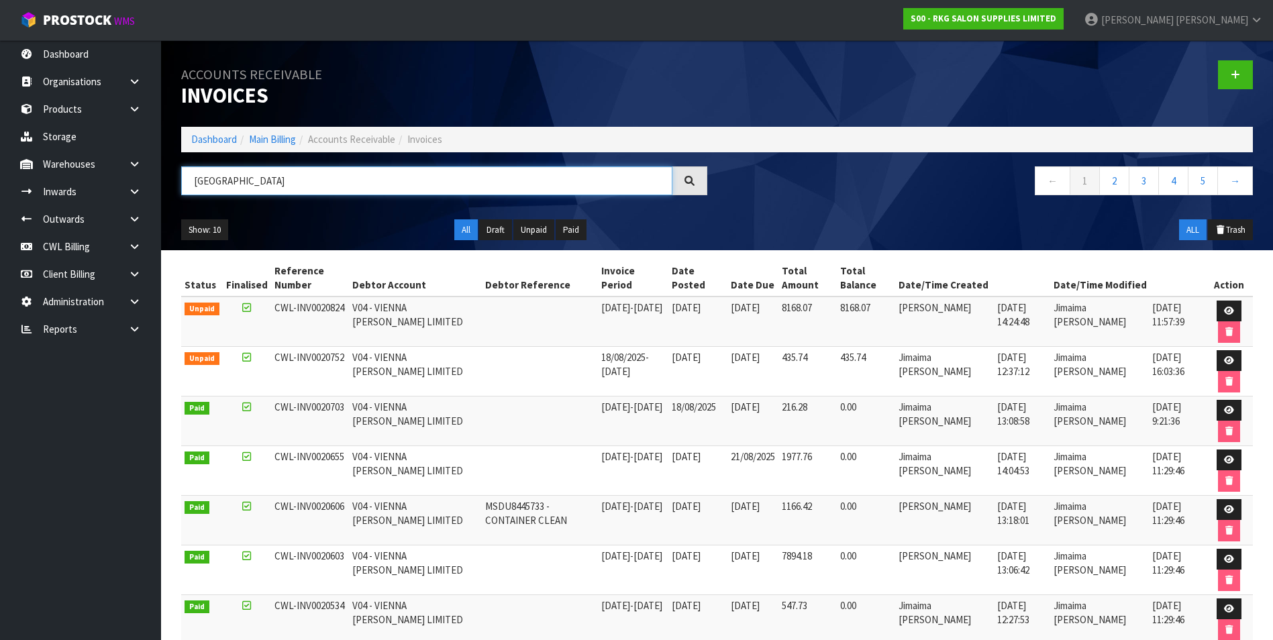
drag, startPoint x: 261, startPoint y: 180, endPoint x: 195, endPoint y: 176, distance: 66.6
click at [195, 176] on input "VIENNA" at bounding box center [426, 180] width 491 height 29
type input "VIENNA"
click at [1228, 310] on icon at bounding box center [1229, 311] width 10 height 9
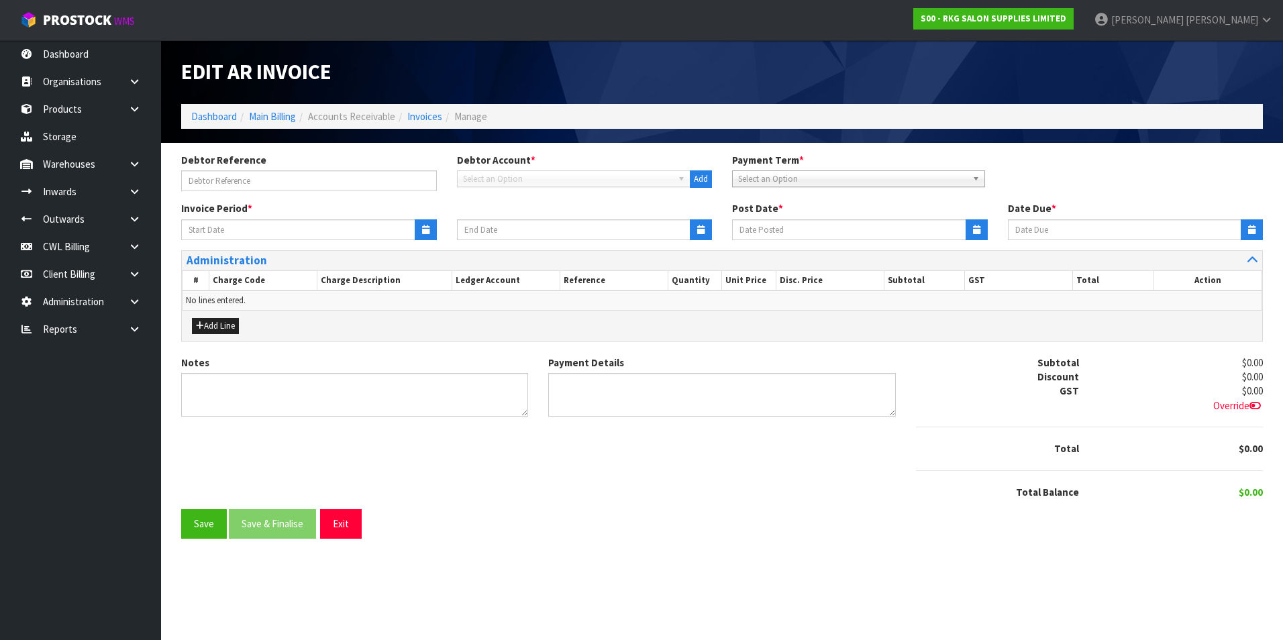
type input "25/08/2025"
type input "31/08/2025"
type input "10/09/2025"
type textarea "Please contact us within 7 days should there be any discrepancies."
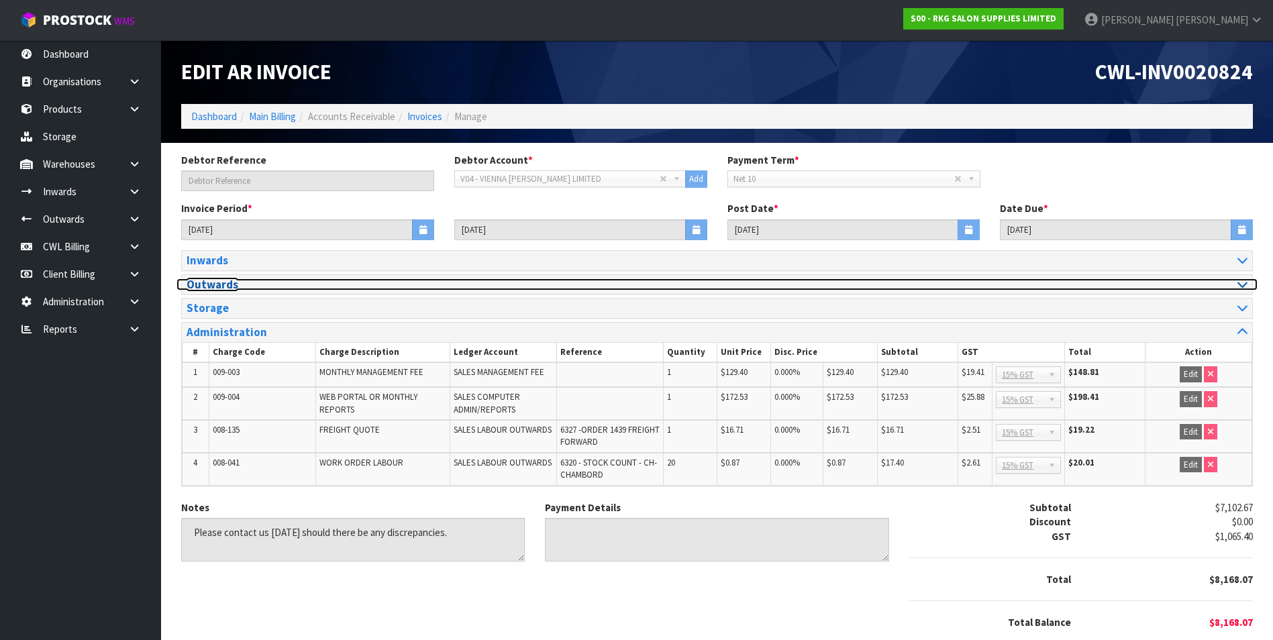
click at [1247, 287] on div at bounding box center [987, 284] width 541 height 13
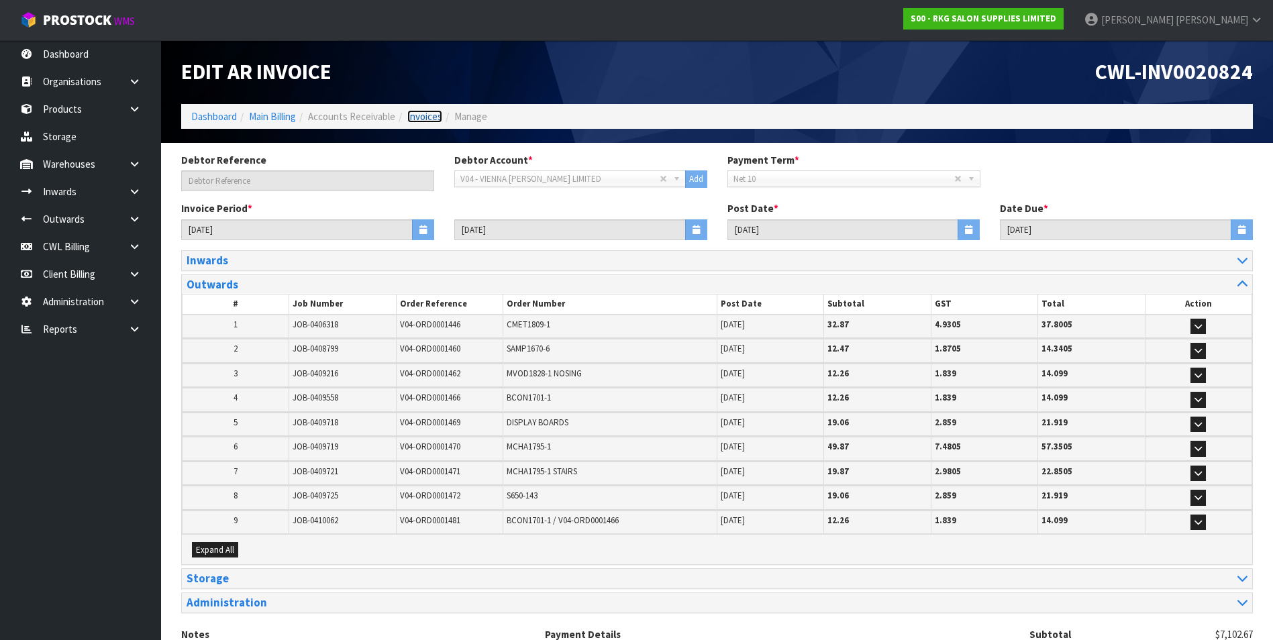
click at [433, 119] on link "Invoices" at bounding box center [424, 116] width 35 height 13
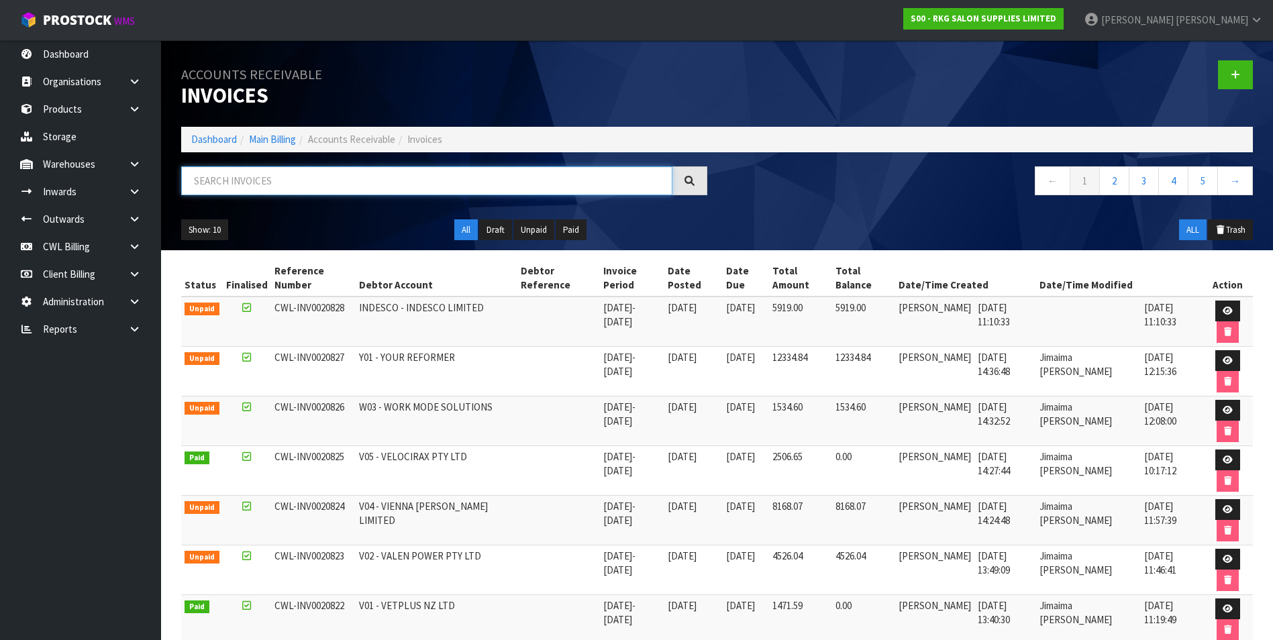
click at [199, 178] on input "text" at bounding box center [426, 180] width 491 height 29
paste input "VIENNA"
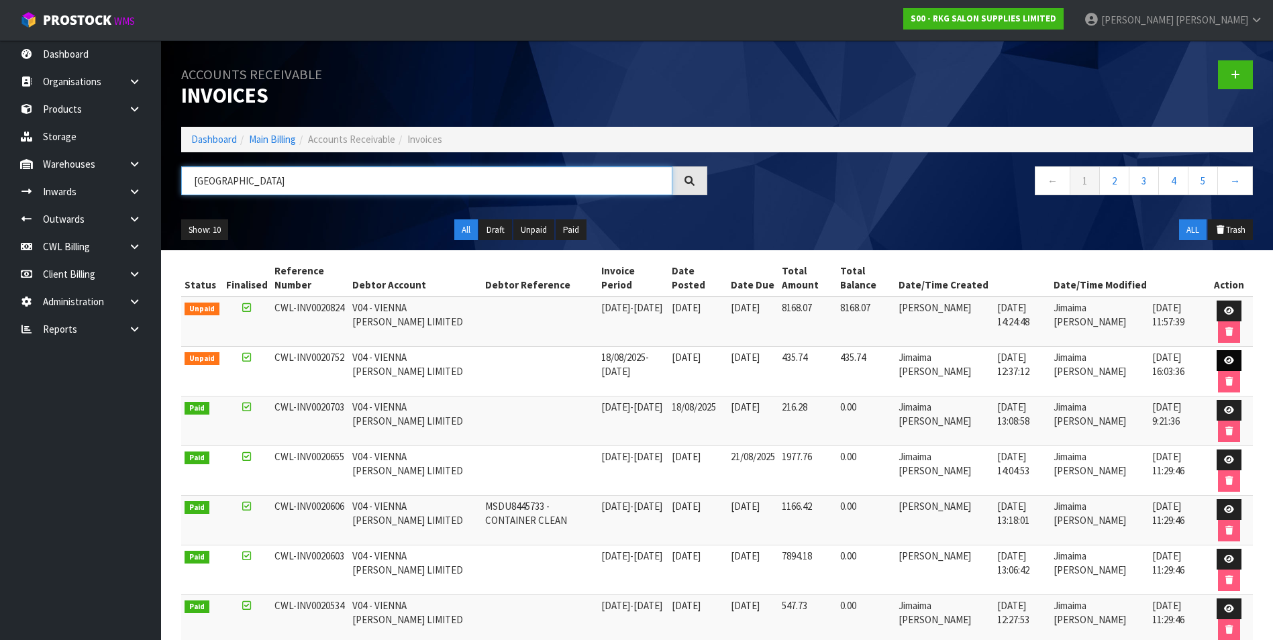
type input "VIENNA"
click at [1229, 359] on icon at bounding box center [1229, 360] width 10 height 9
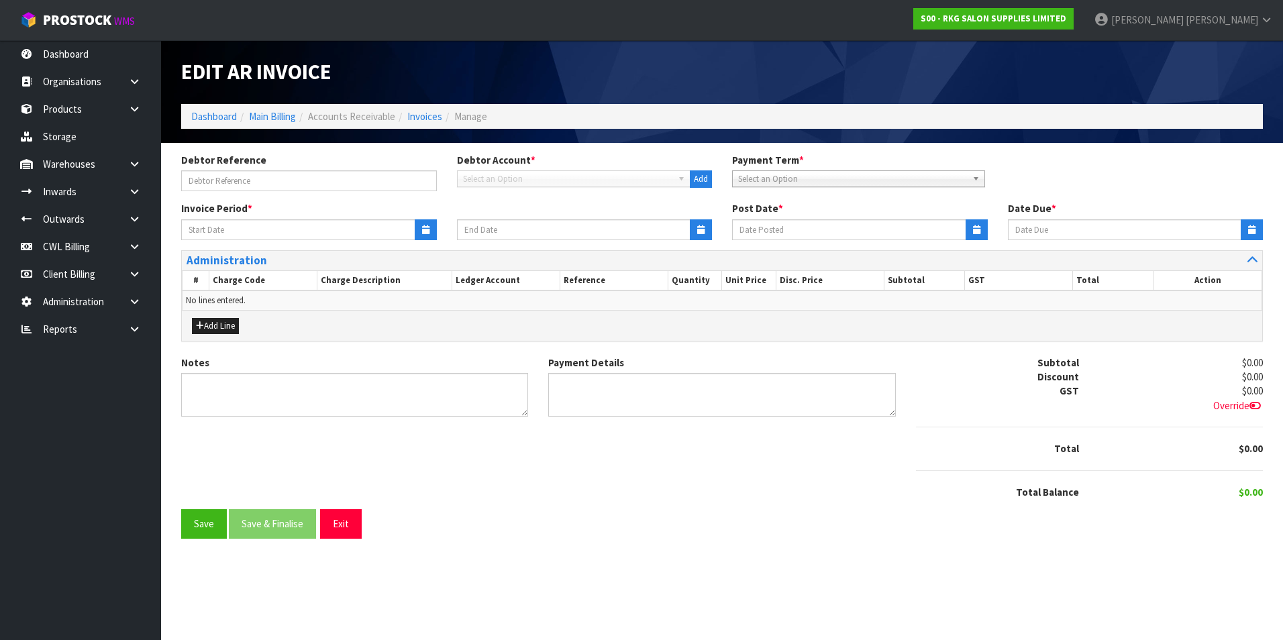
type input "18/08/2025"
type input "24/08/2025"
type input "25/08/2025"
type input "04/09/2025"
type textarea "Please contact us within 7 days should there be any discrepancies."
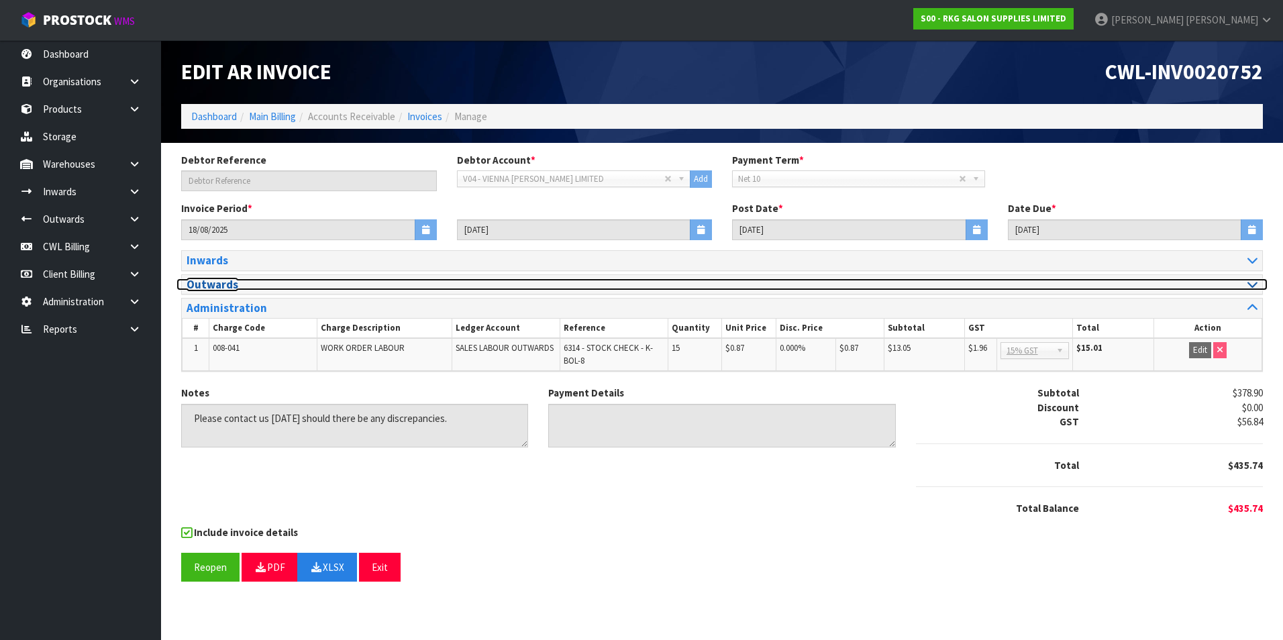
click at [1243, 287] on div at bounding box center [994, 284] width 525 height 13
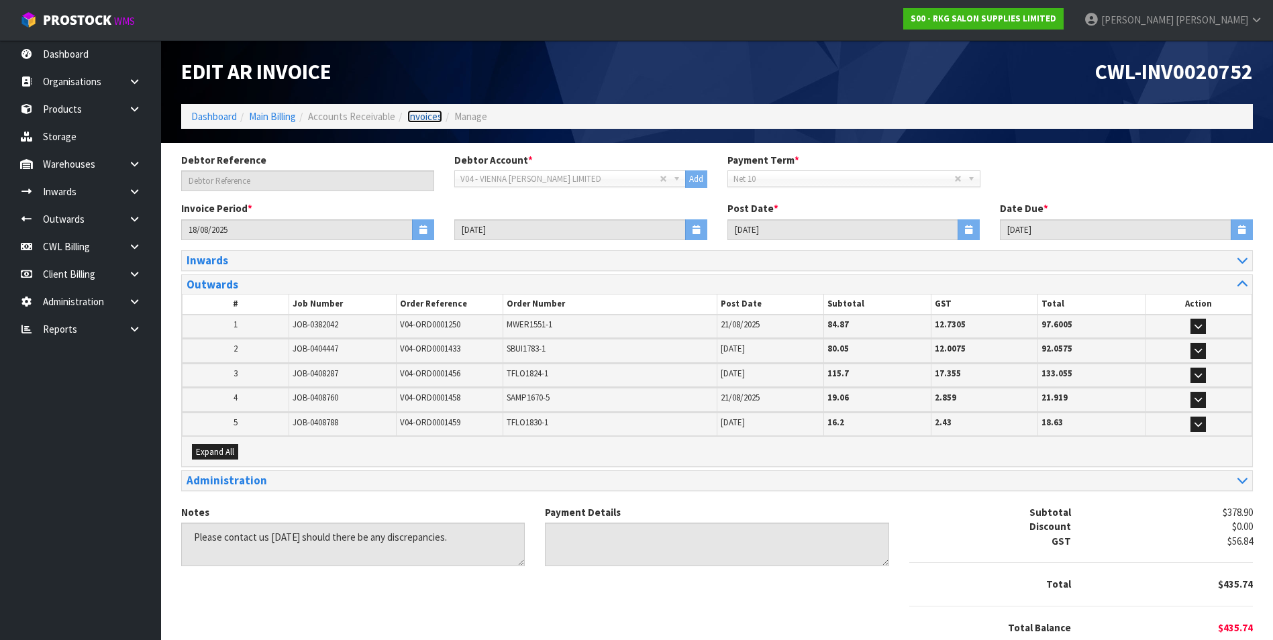
click at [431, 115] on link "Invoices" at bounding box center [424, 116] width 35 height 13
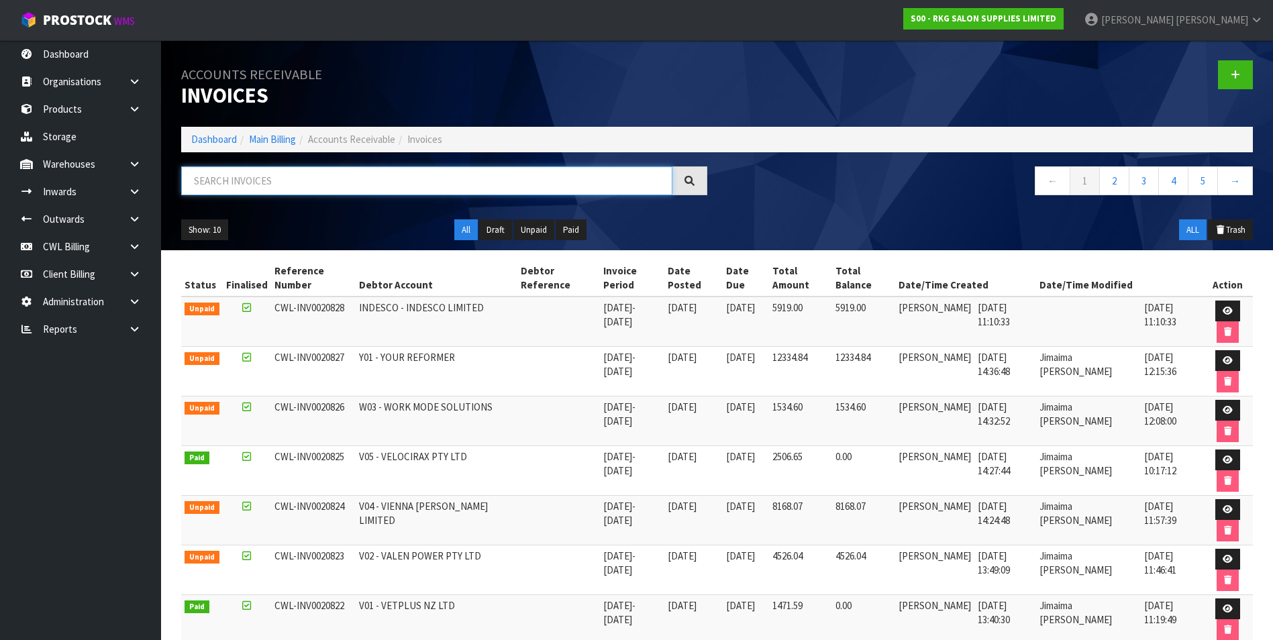
click at [240, 181] on input "text" at bounding box center [426, 180] width 491 height 29
paste input "VIENNA"
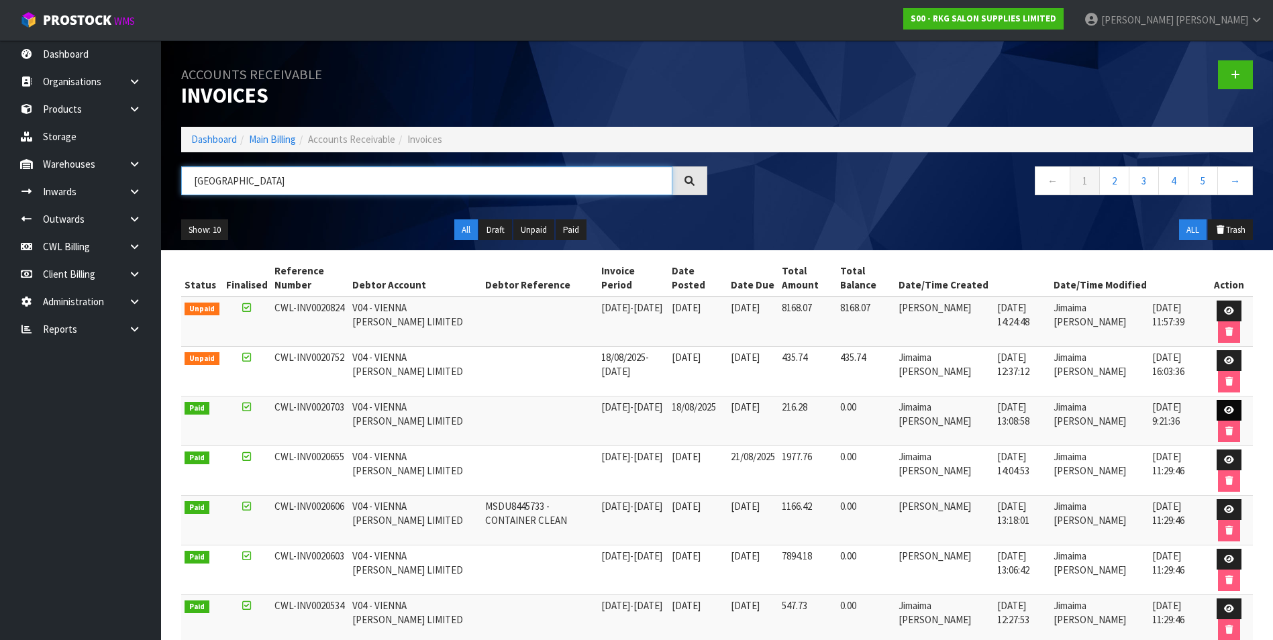
type input "VIENNA"
click at [1220, 407] on link at bounding box center [1229, 410] width 25 height 21
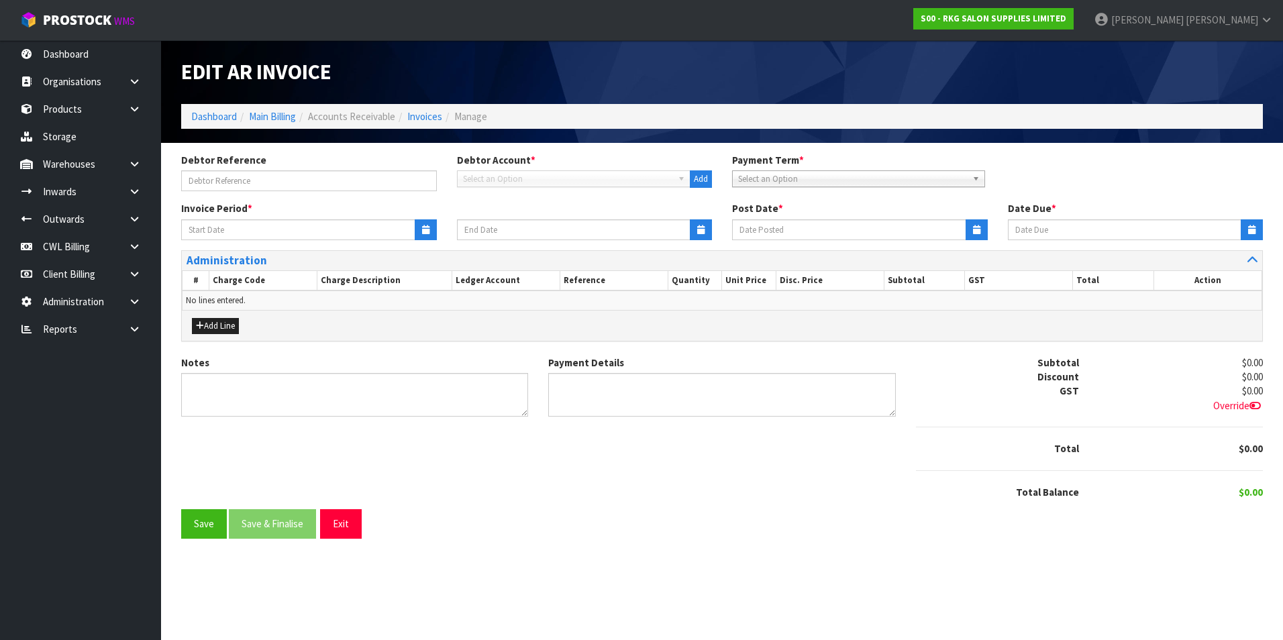
type input "11/08/2025"
type input "17/08/2025"
type input "18/08/2025"
type input "28/08/2025"
type textarea "Please contact us within 7 days should there be any discrepancies."
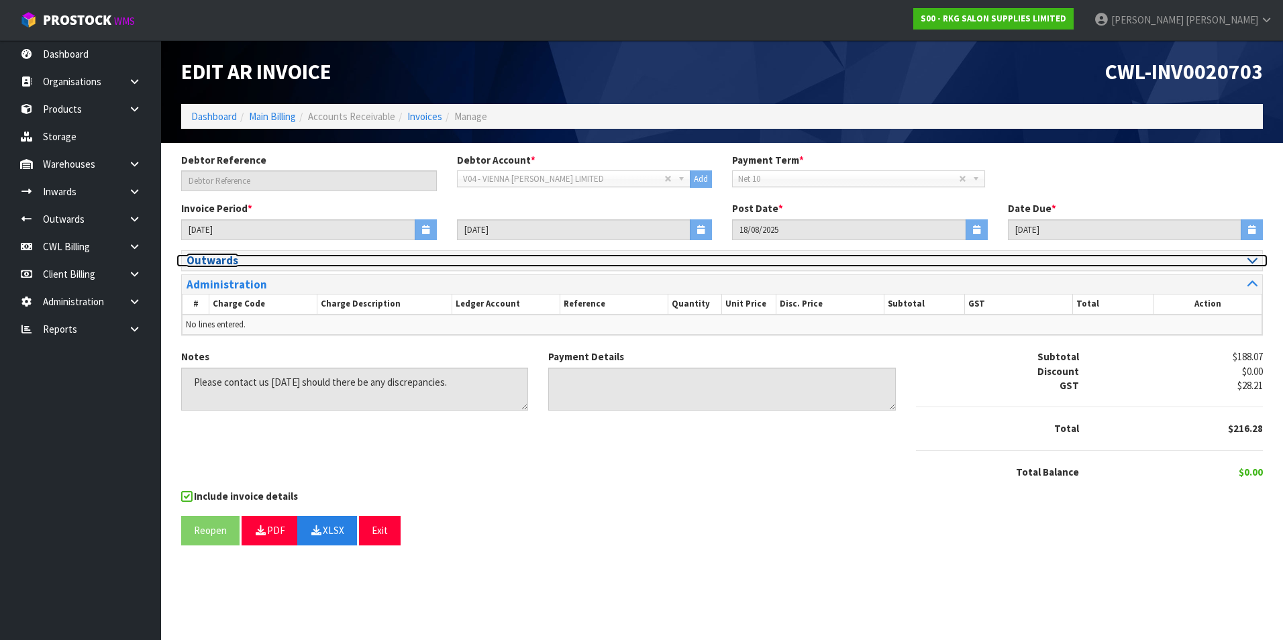
click at [1257, 259] on icon at bounding box center [1252, 259] width 10 height 11
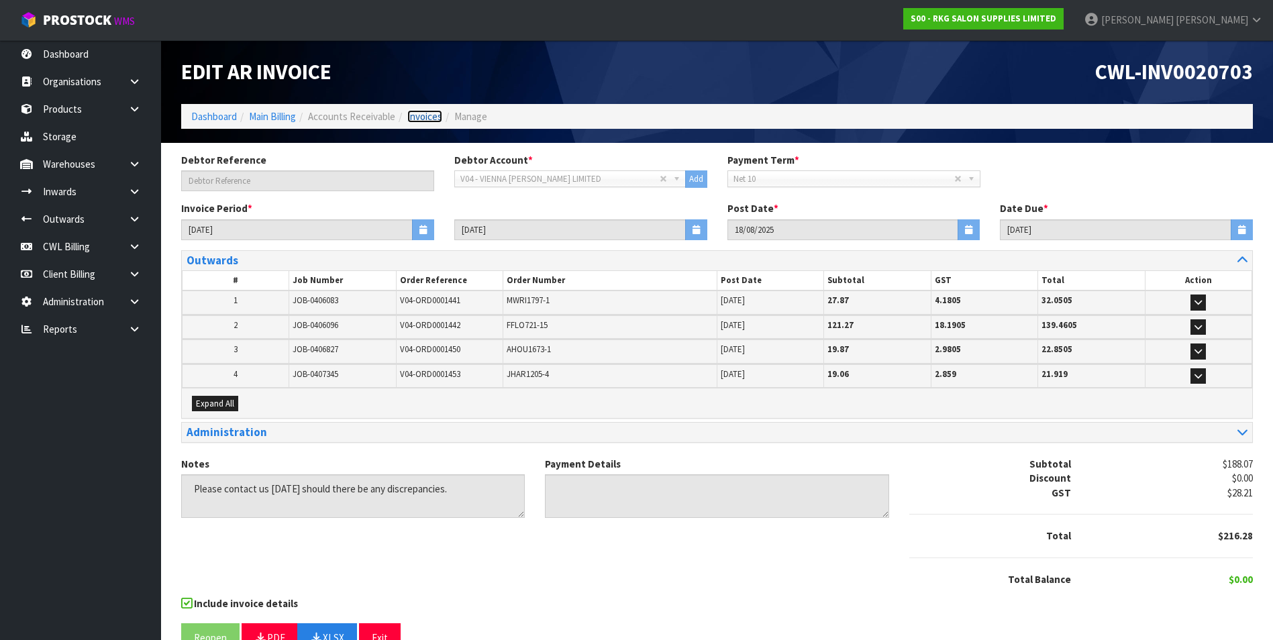
click at [431, 115] on link "Invoices" at bounding box center [424, 116] width 35 height 13
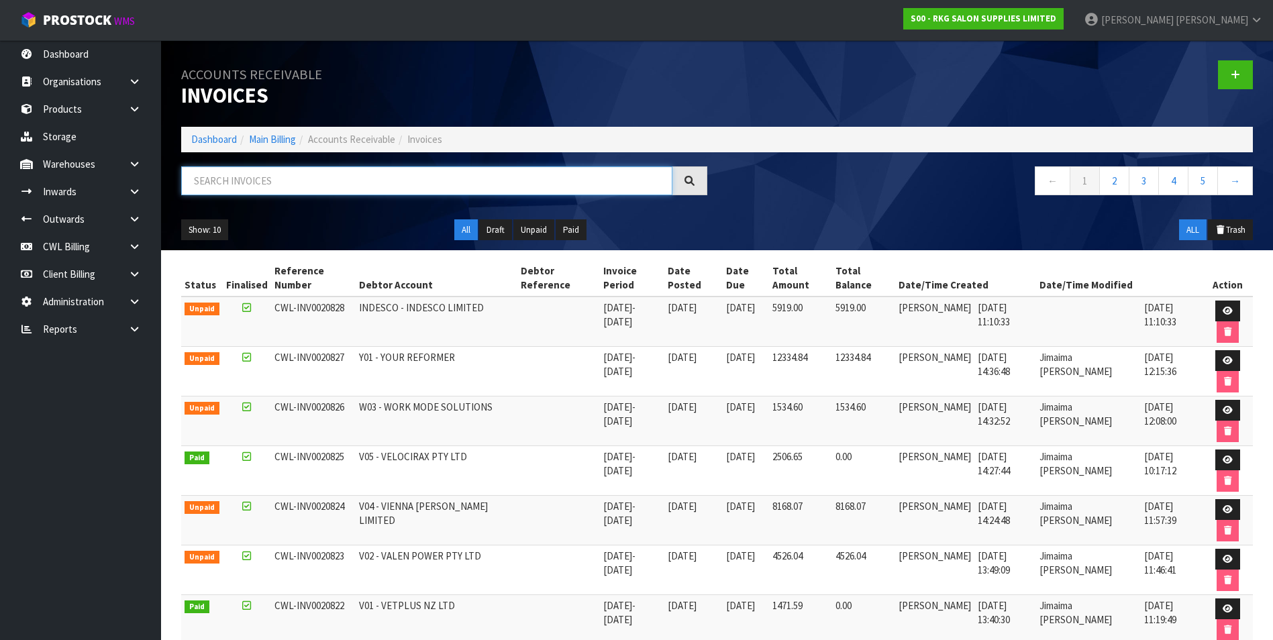
click at [219, 174] on input "text" at bounding box center [426, 180] width 491 height 29
paste input "VIENNA"
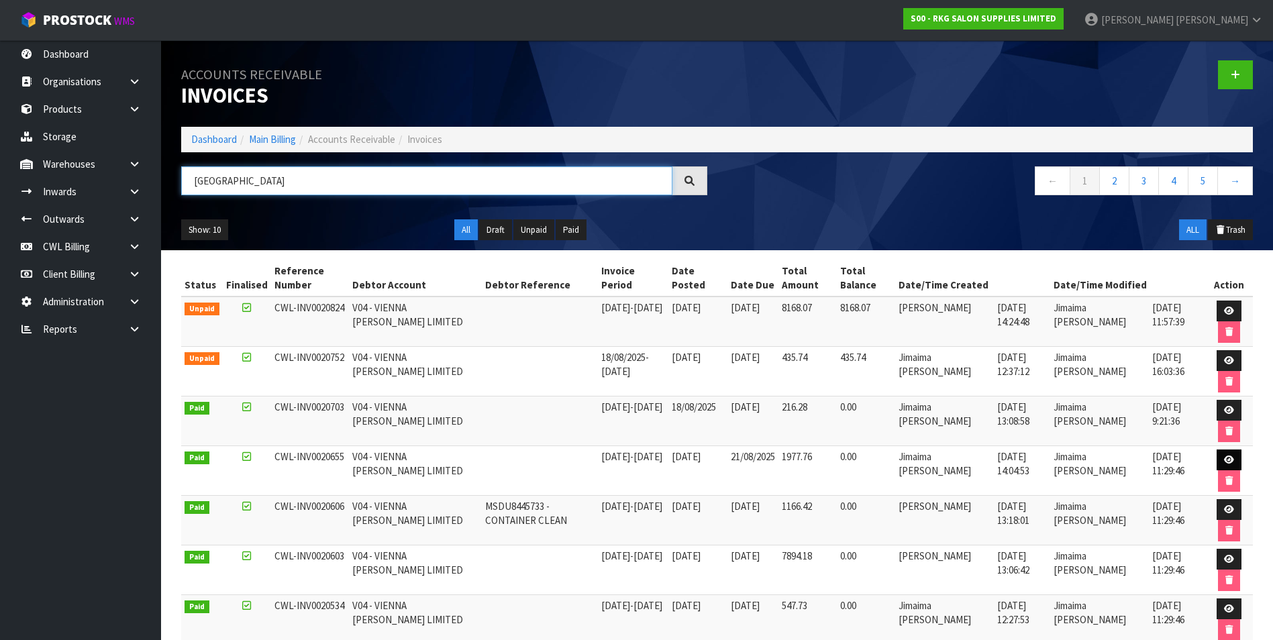
type input "VIENNA"
click at [1224, 456] on icon at bounding box center [1229, 460] width 10 height 9
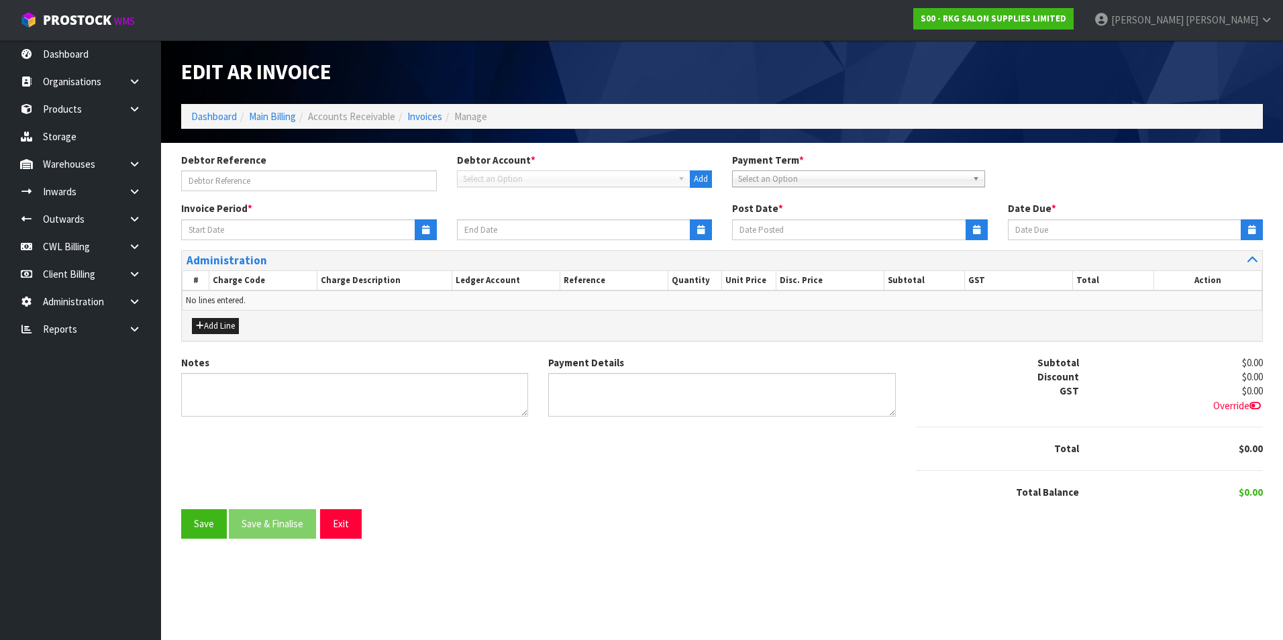
type input "01/08/2025"
type input "10/08/2025"
type input "11/08/2025"
type input "21/08/2025"
type textarea "Please contact us within 7 days should there be any discrepancies."
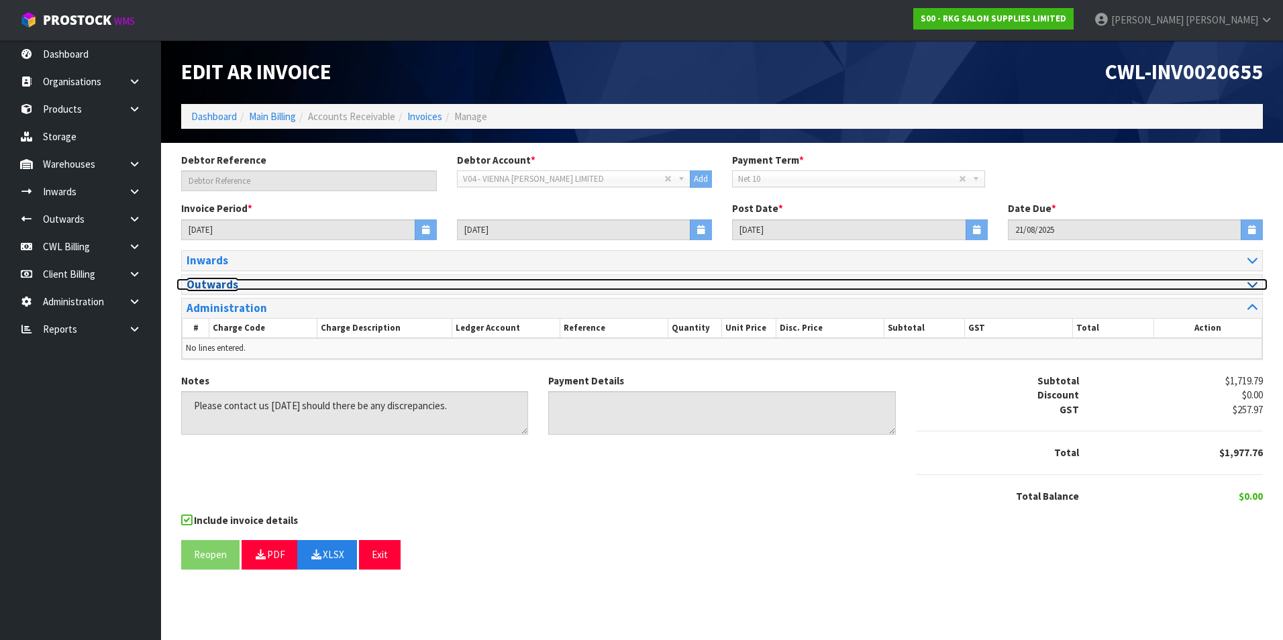
click at [1251, 285] on icon at bounding box center [1252, 283] width 10 height 11
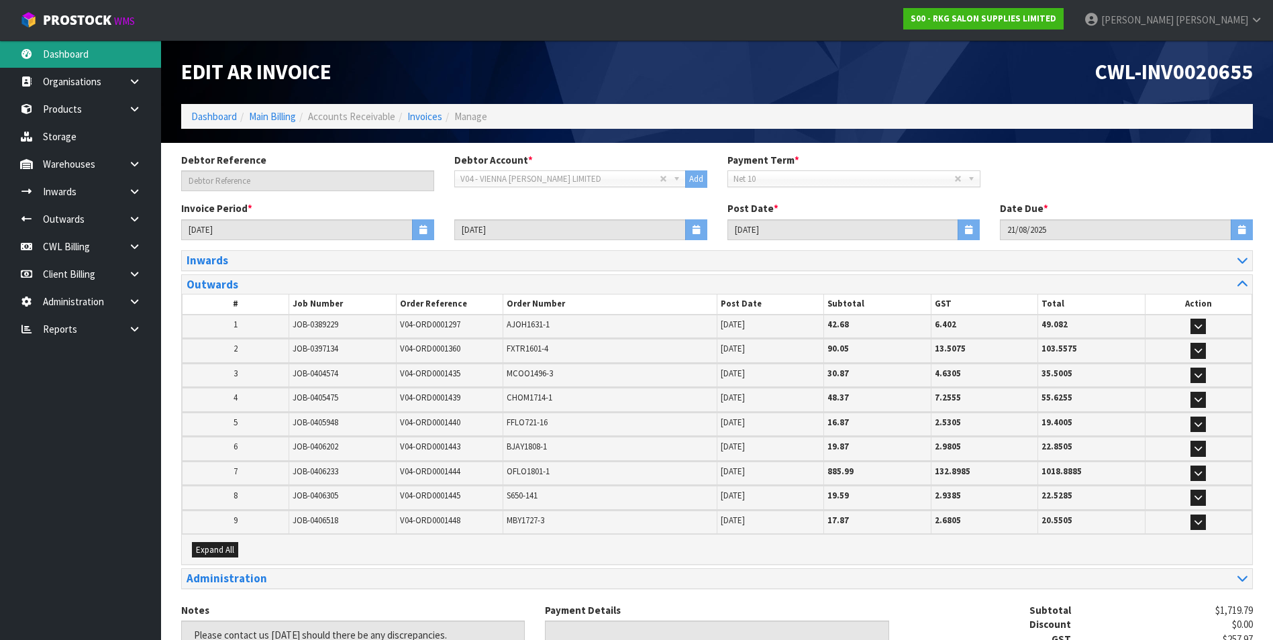
click at [66, 56] on link "Dashboard" at bounding box center [80, 54] width 161 height 28
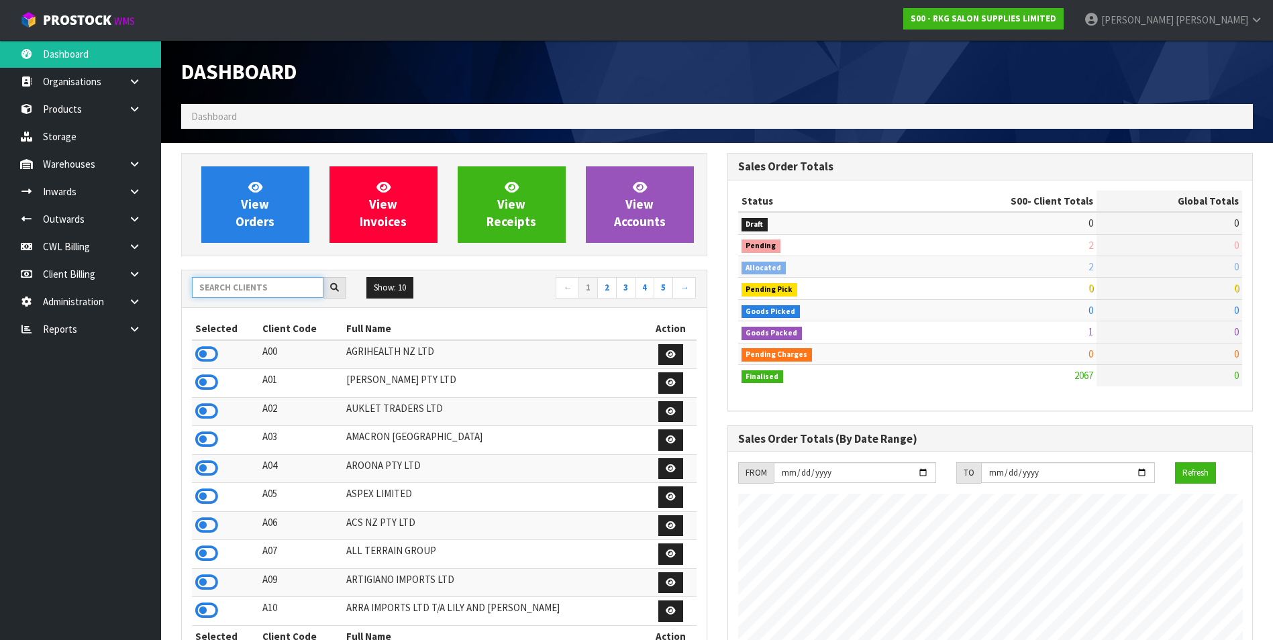
scroll to position [1017, 546]
click at [228, 287] on input "text" at bounding box center [258, 287] width 132 height 21
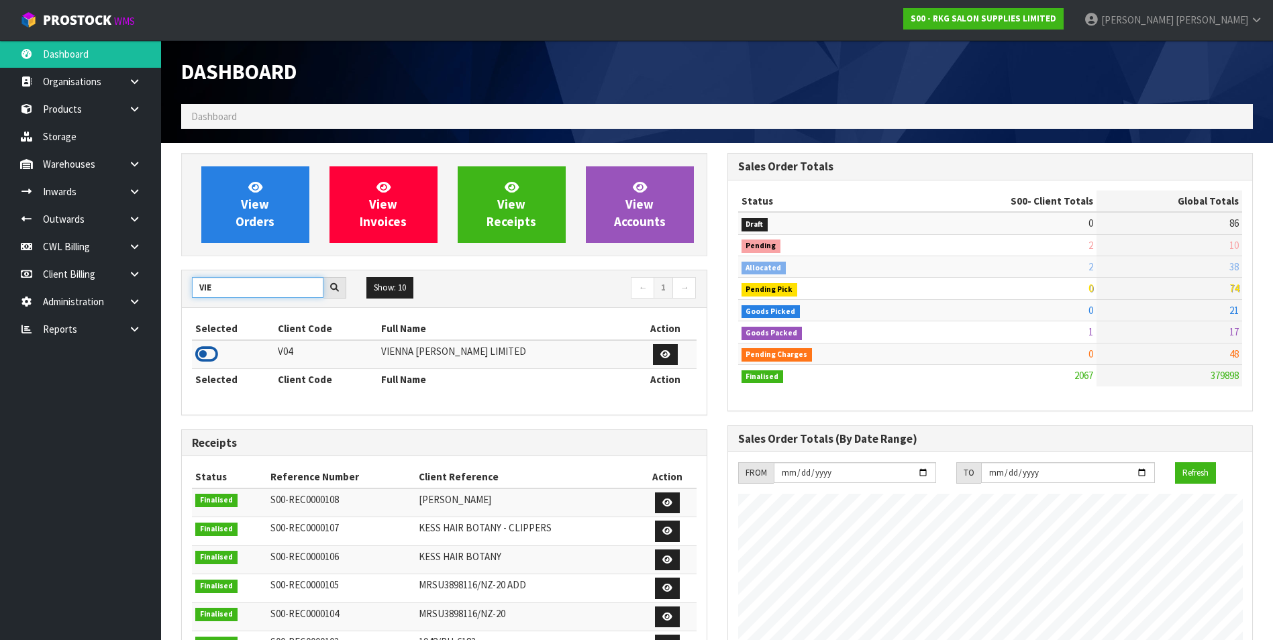
type input "VIE"
click at [205, 350] on icon at bounding box center [206, 354] width 23 height 20
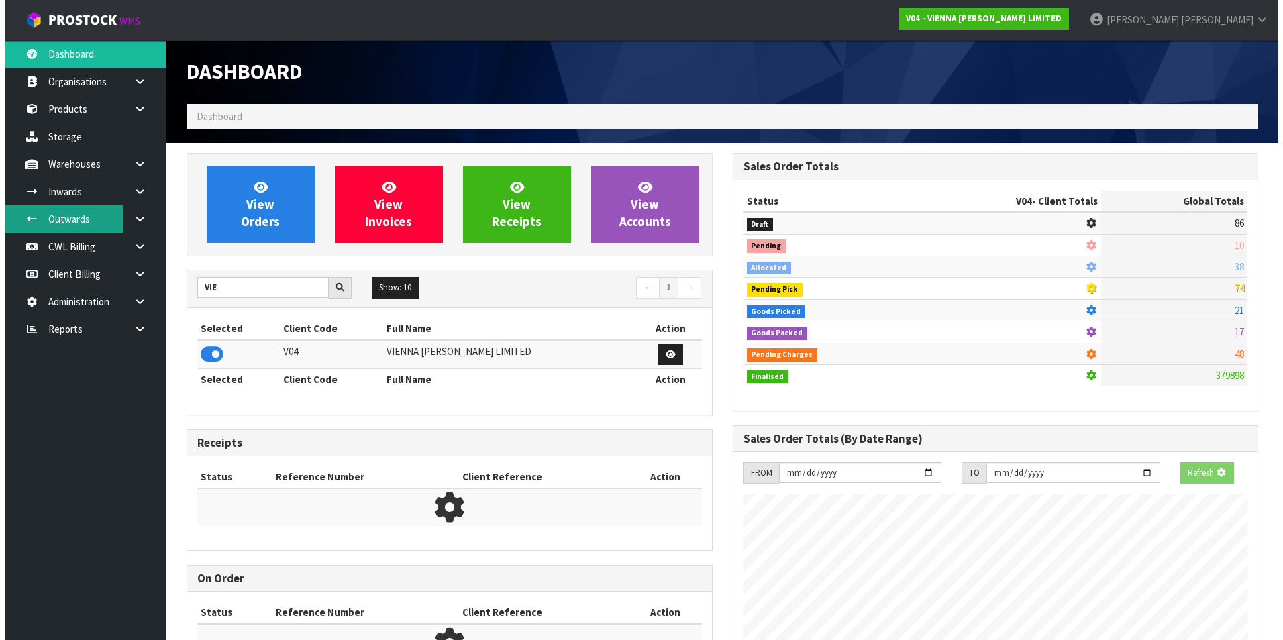
scroll to position [1088, 546]
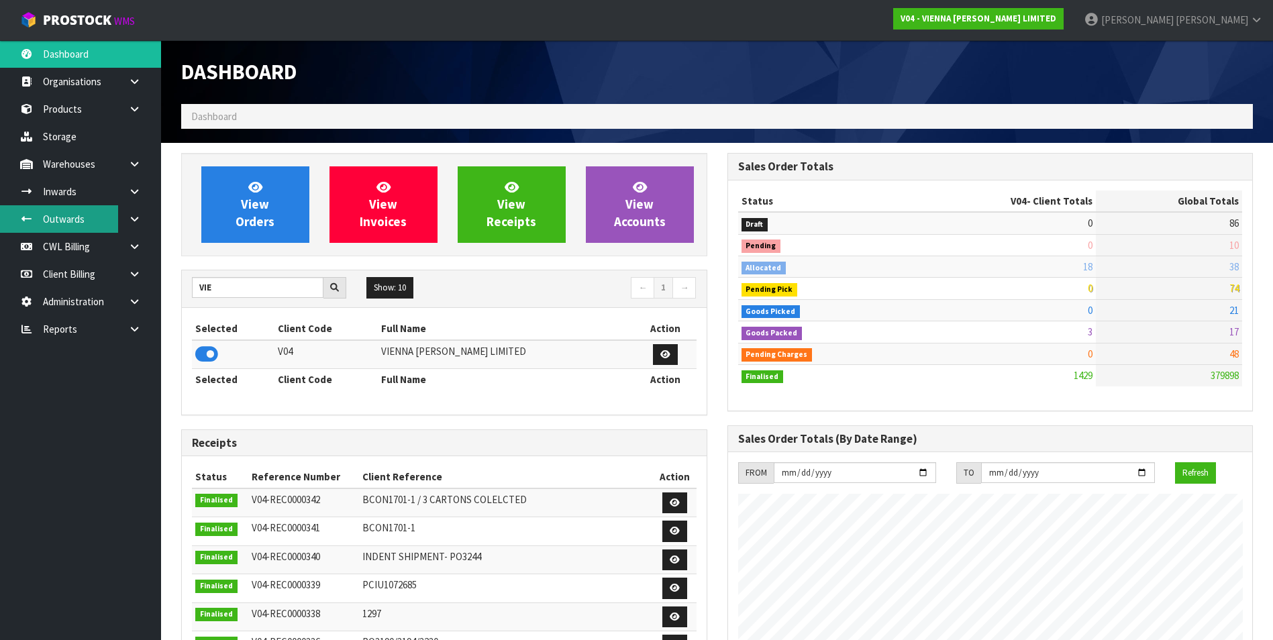
click at [64, 212] on link "Outwards" at bounding box center [80, 219] width 161 height 28
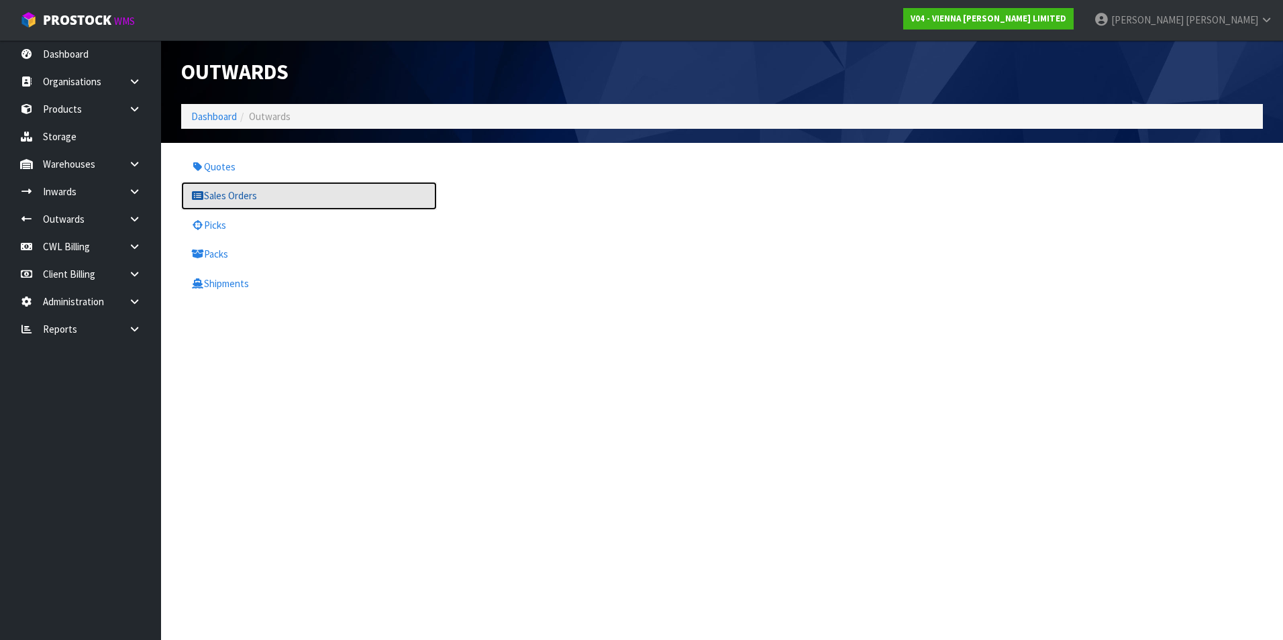
click at [222, 194] on link "Sales Orders" at bounding box center [309, 196] width 256 height 28
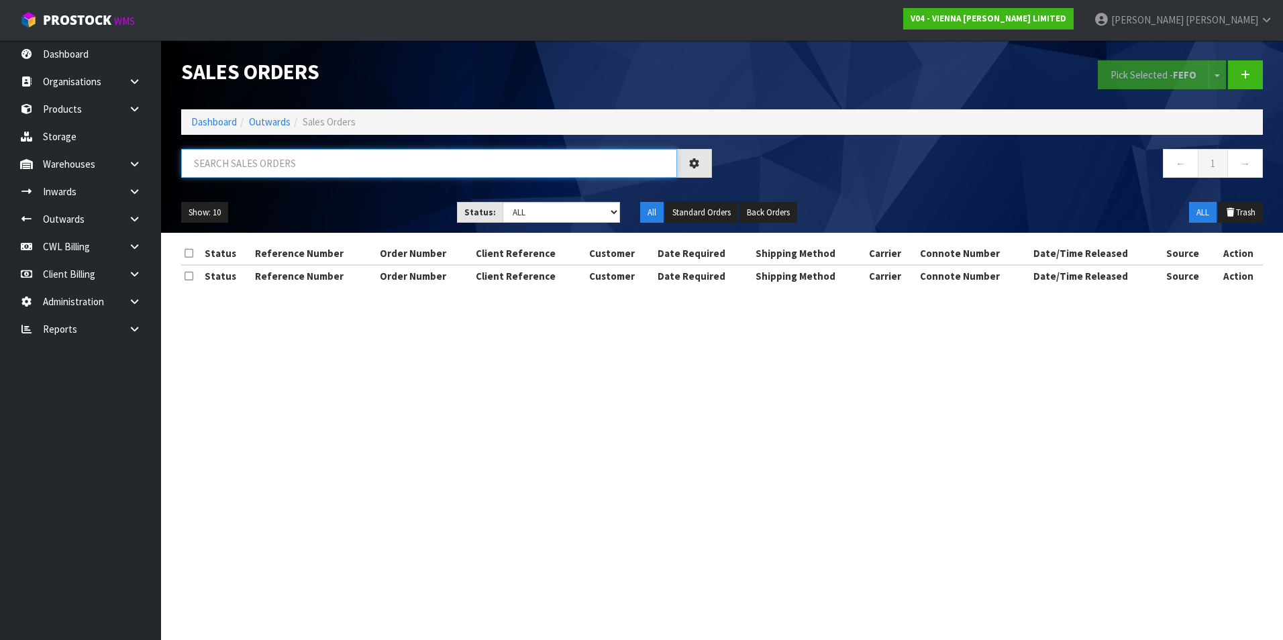
click at [234, 163] on input "text" at bounding box center [429, 163] width 496 height 29
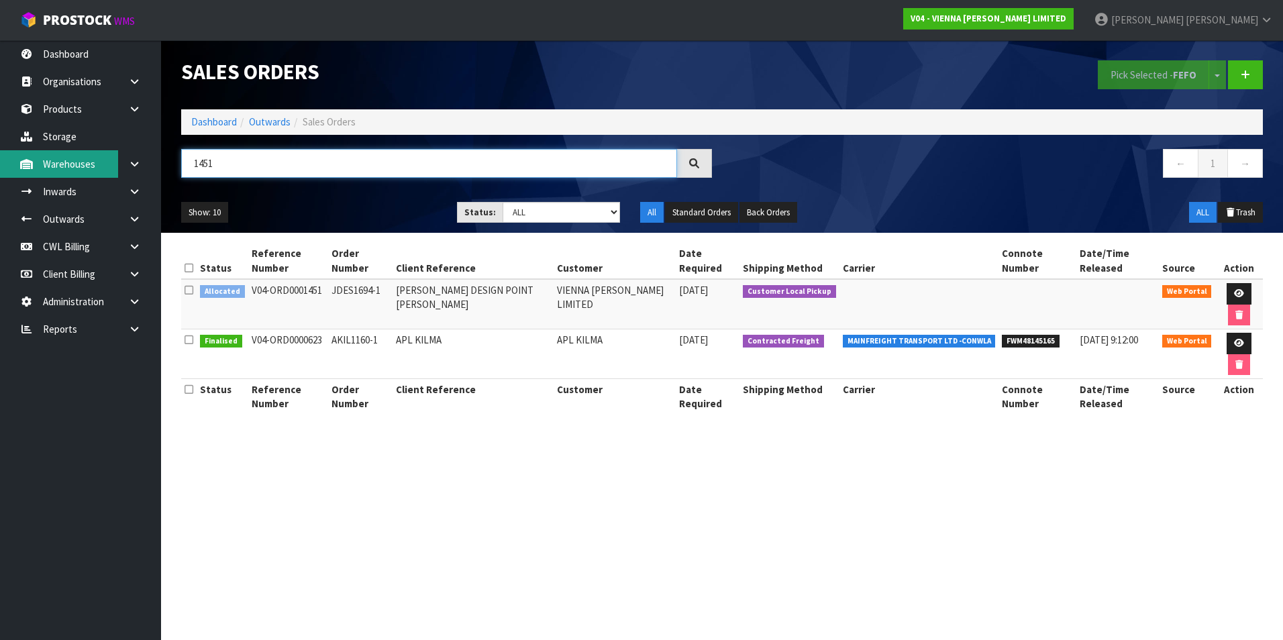
type input "1451"
click at [508, 499] on section "Sales Orders Pick Selected - FEFO Split button! FIFO - First In First Out FEFO …" at bounding box center [641, 320] width 1283 height 640
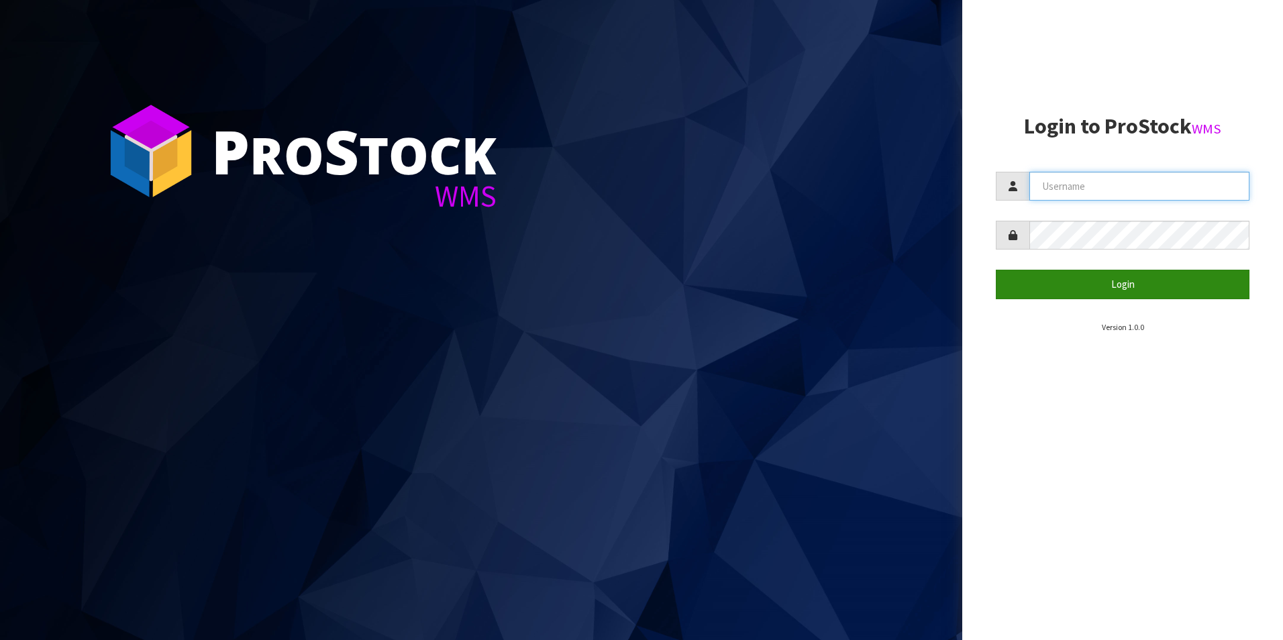
type input "[PERSON_NAME][EMAIL_ADDRESS][DOMAIN_NAME]"
click at [1086, 278] on button "Login" at bounding box center [1123, 284] width 254 height 29
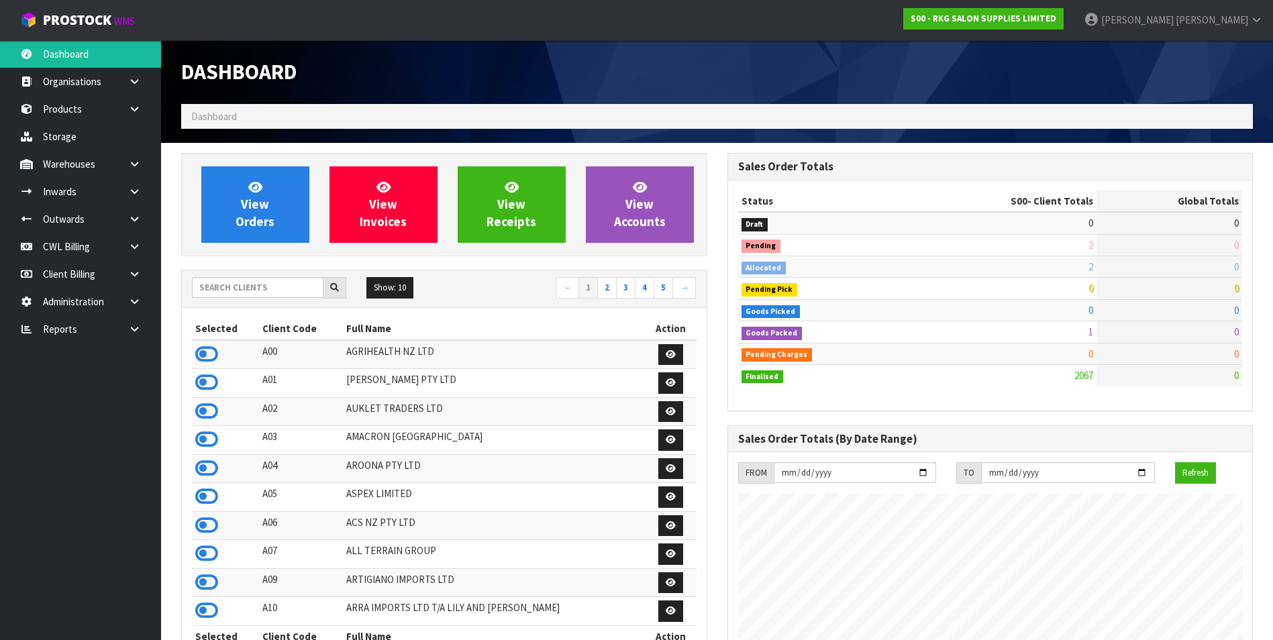
scroll to position [1017, 546]
click at [133, 82] on icon at bounding box center [134, 81] width 13 height 10
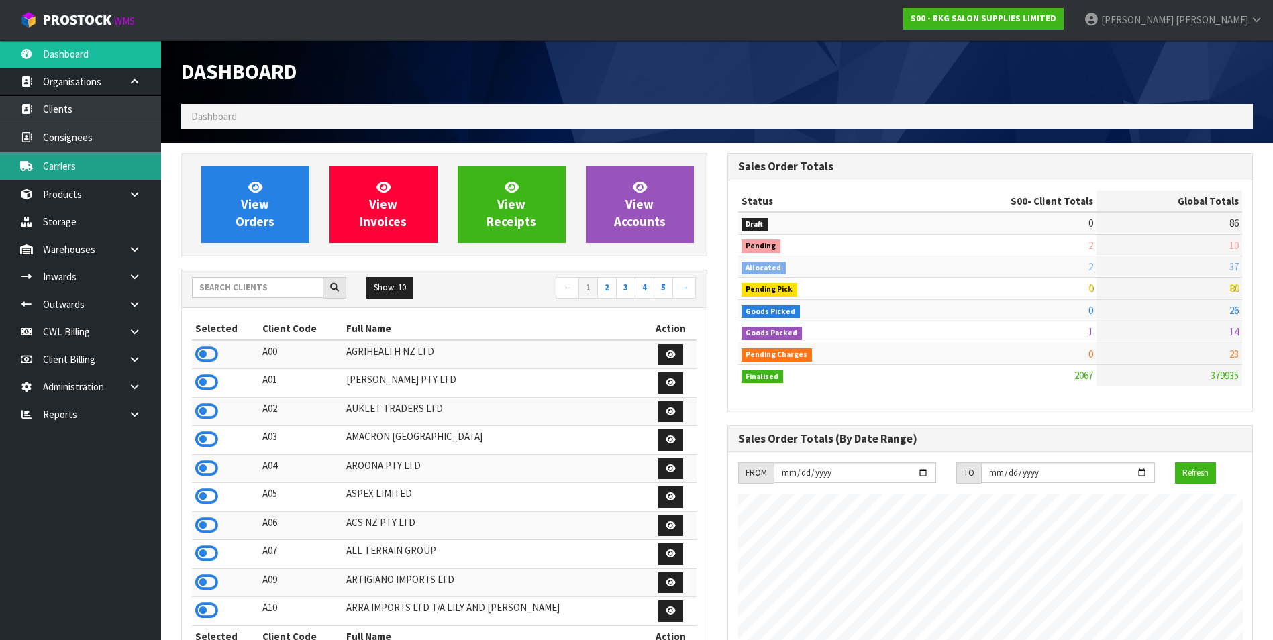
click at [97, 164] on link "Carriers" at bounding box center [80, 166] width 161 height 28
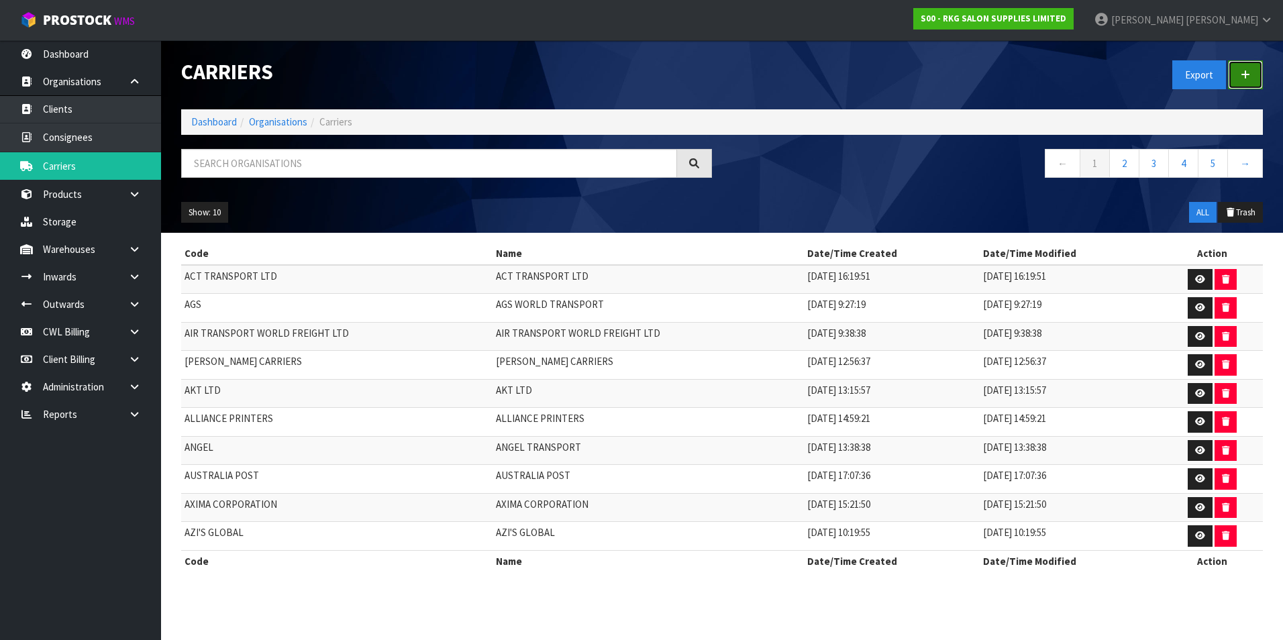
click at [1251, 78] on link at bounding box center [1245, 74] width 35 height 29
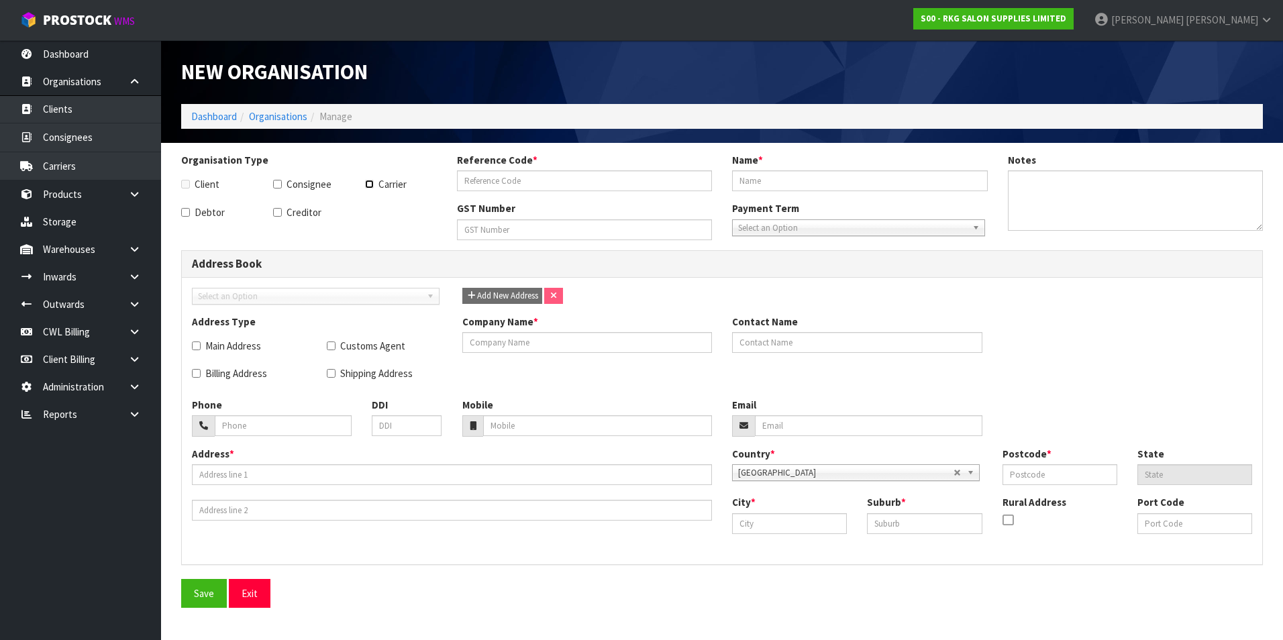
click at [370, 184] on input "Carrier" at bounding box center [369, 184] width 9 height 9
checkbox input "true"
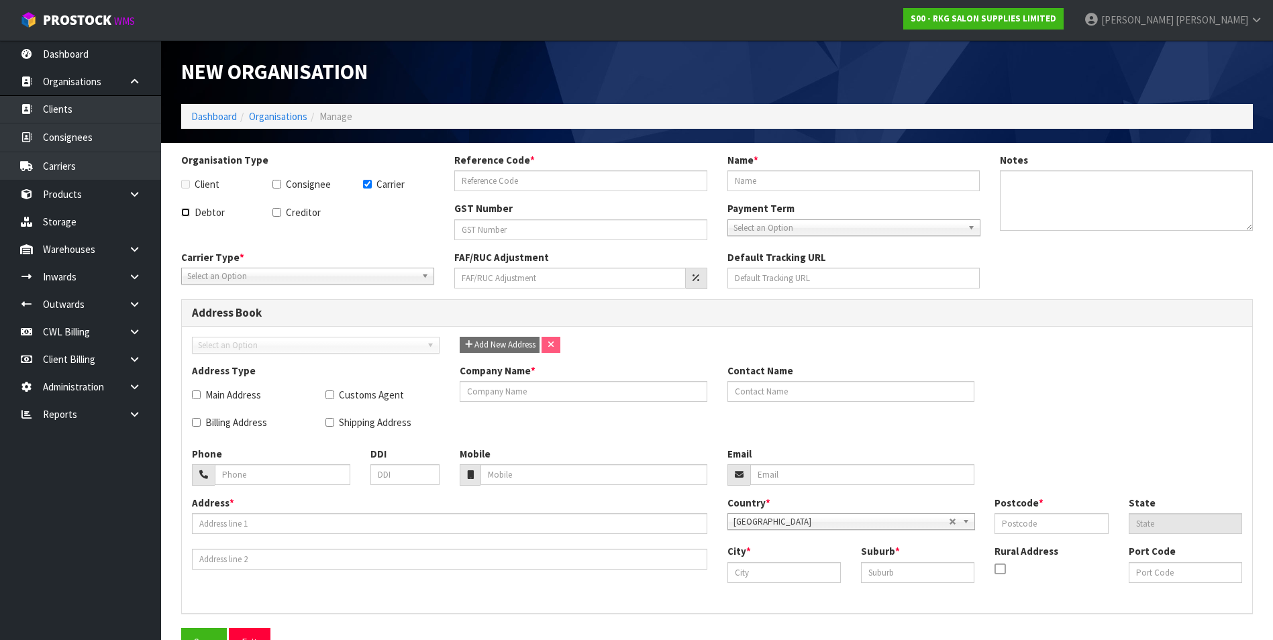
drag, startPoint x: 189, startPoint y: 211, endPoint x: 265, endPoint y: 215, distance: 76.6
click at [190, 211] on label "Debtor" at bounding box center [203, 212] width 44 height 14
click at [190, 211] on input "Debtor" at bounding box center [185, 212] width 9 height 9
checkbox input "true"
click at [274, 214] on input "Creditor" at bounding box center [276, 212] width 9 height 9
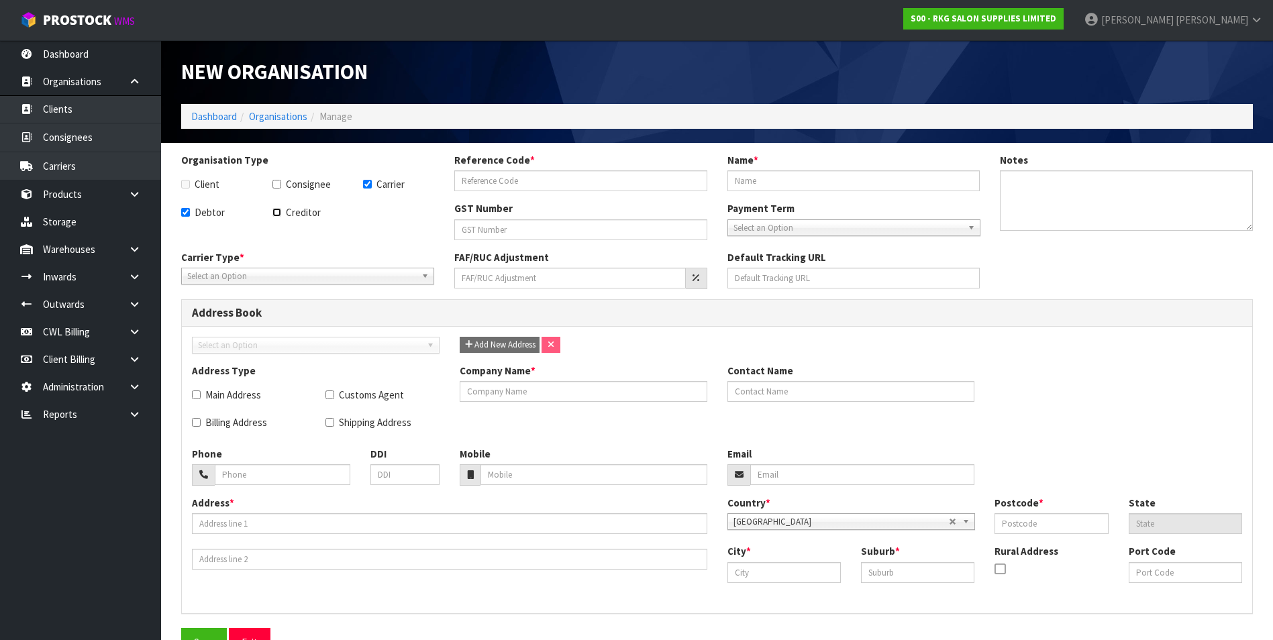
checkbox input "true"
click at [497, 178] on input "text" at bounding box center [580, 180] width 253 height 21
type input "SEABOX"
click at [763, 188] on input "text" at bounding box center [853, 180] width 253 height 21
click at [792, 181] on input "text" at bounding box center [853, 180] width 253 height 21
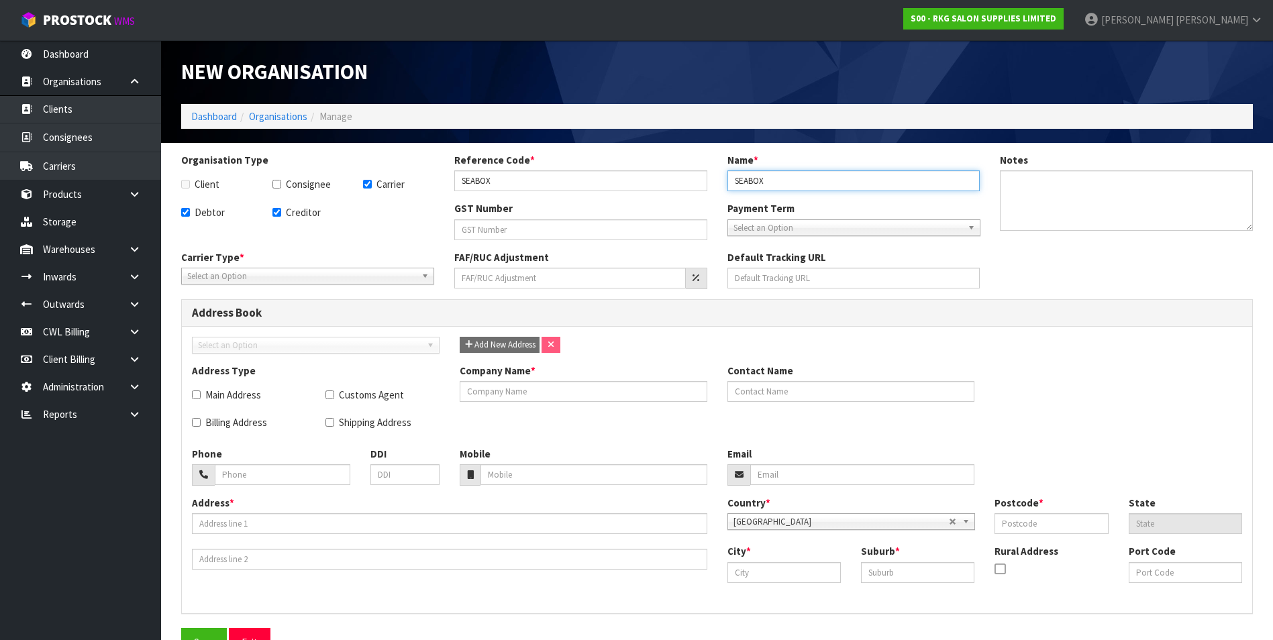
type input "SEABOX"
click at [813, 227] on span "Select an Option" at bounding box center [847, 228] width 229 height 16
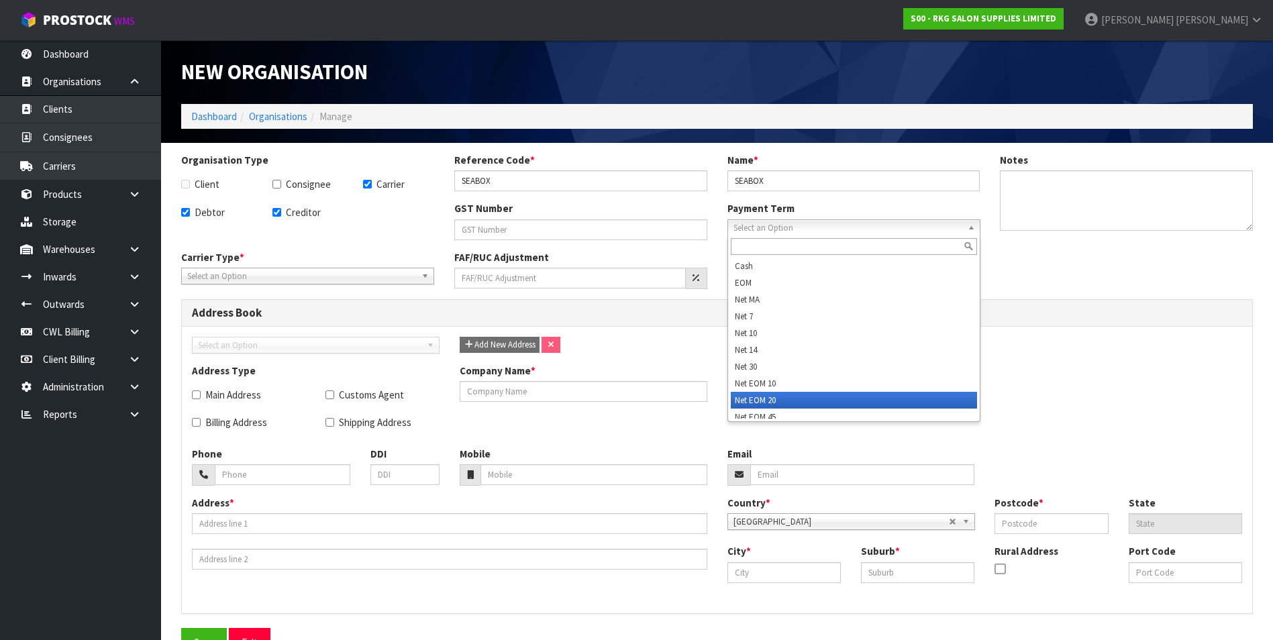
click at [818, 401] on li "Net EOM 20" at bounding box center [854, 400] width 246 height 17
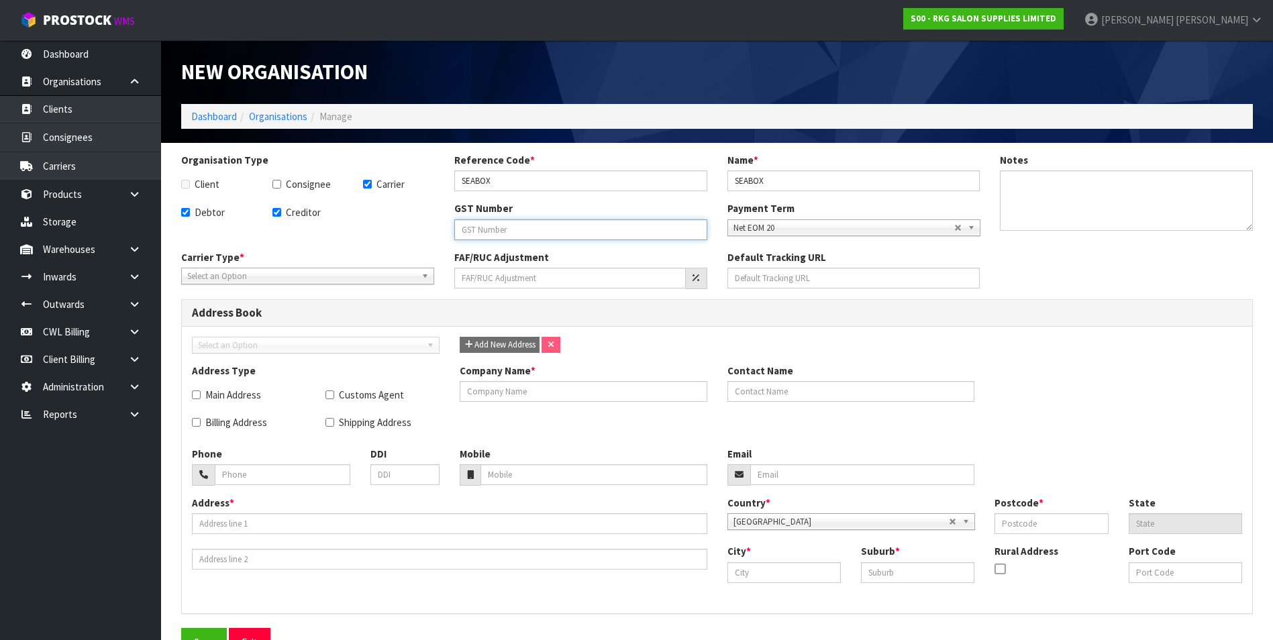
click at [495, 229] on input "text" at bounding box center [580, 229] width 253 height 21
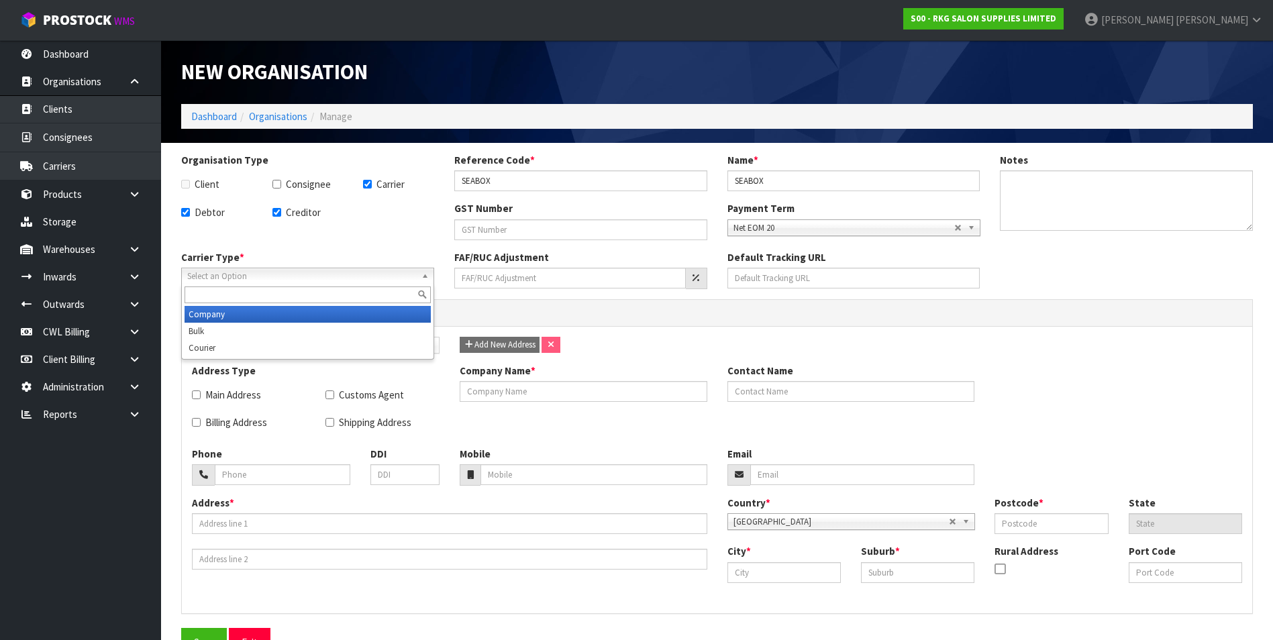
click at [309, 281] on span "Select an Option" at bounding box center [301, 276] width 229 height 16
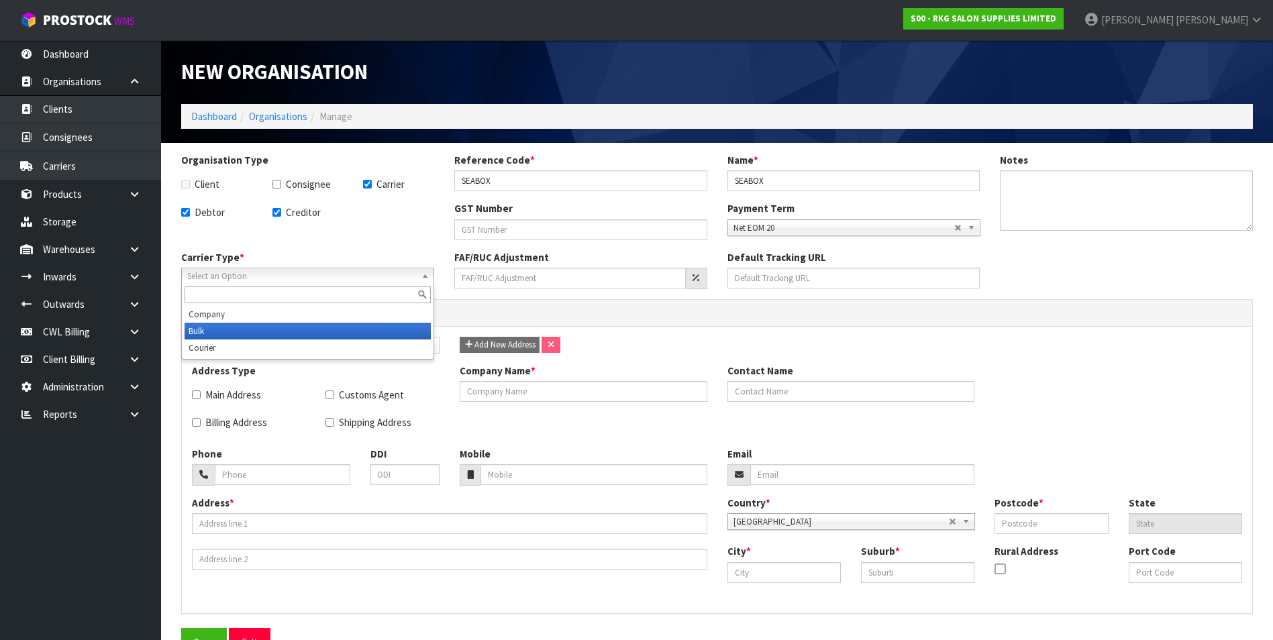
click at [302, 333] on li "Bulk" at bounding box center [308, 331] width 246 height 17
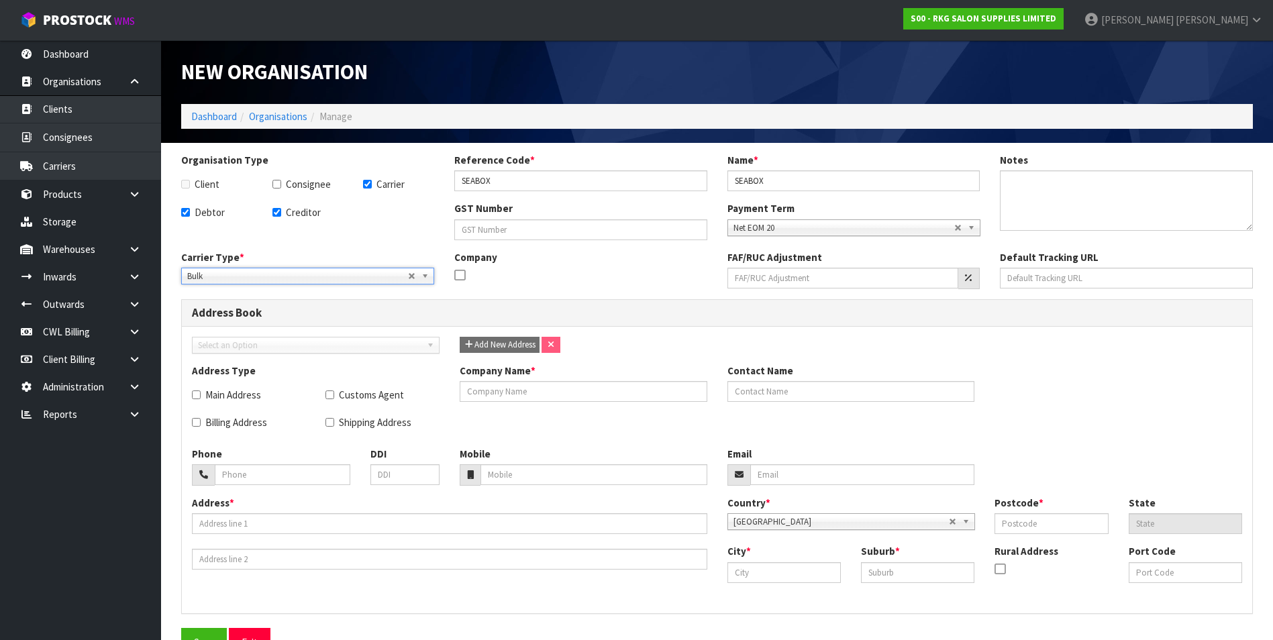
click at [458, 276] on icon at bounding box center [459, 275] width 11 height 1
click at [0, 0] on input "checkbox" at bounding box center [0, 0] width 0 height 0
click at [823, 282] on input "number" at bounding box center [843, 278] width 232 height 21
type input "10"
click at [197, 395] on input "Main Address" at bounding box center [196, 395] width 9 height 9
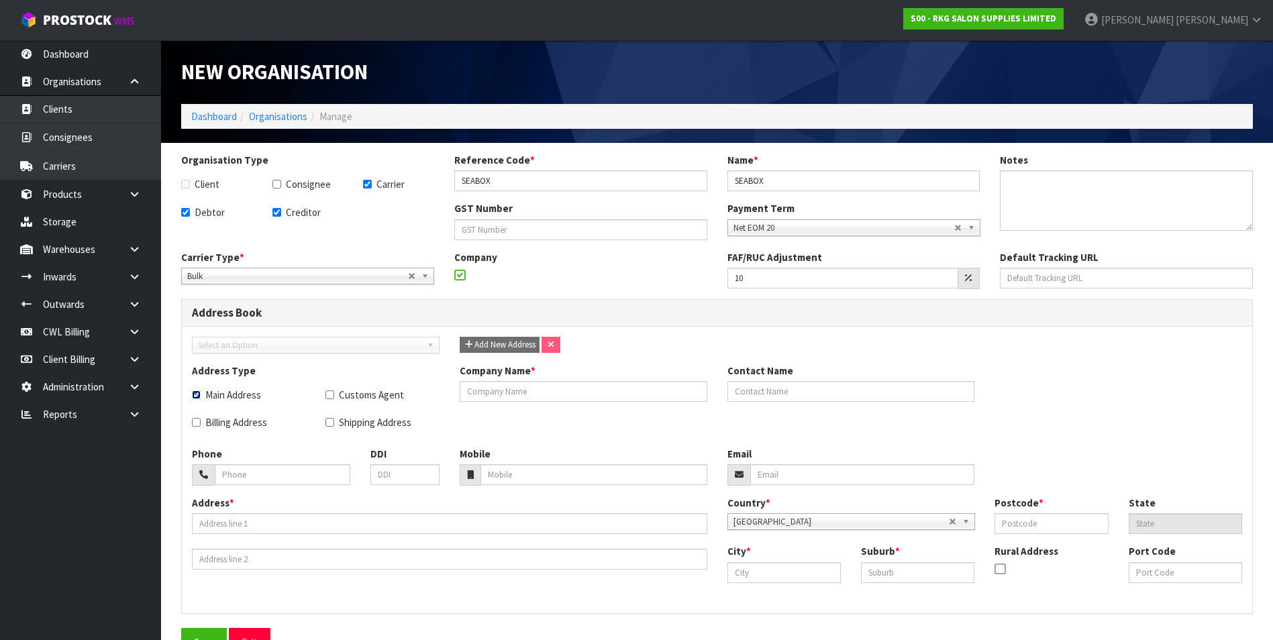
click at [199, 393] on input "Main Address" at bounding box center [196, 395] width 9 height 9
checkbox input "false"
click at [834, 181] on input "SEABOX" at bounding box center [853, 180] width 253 height 21
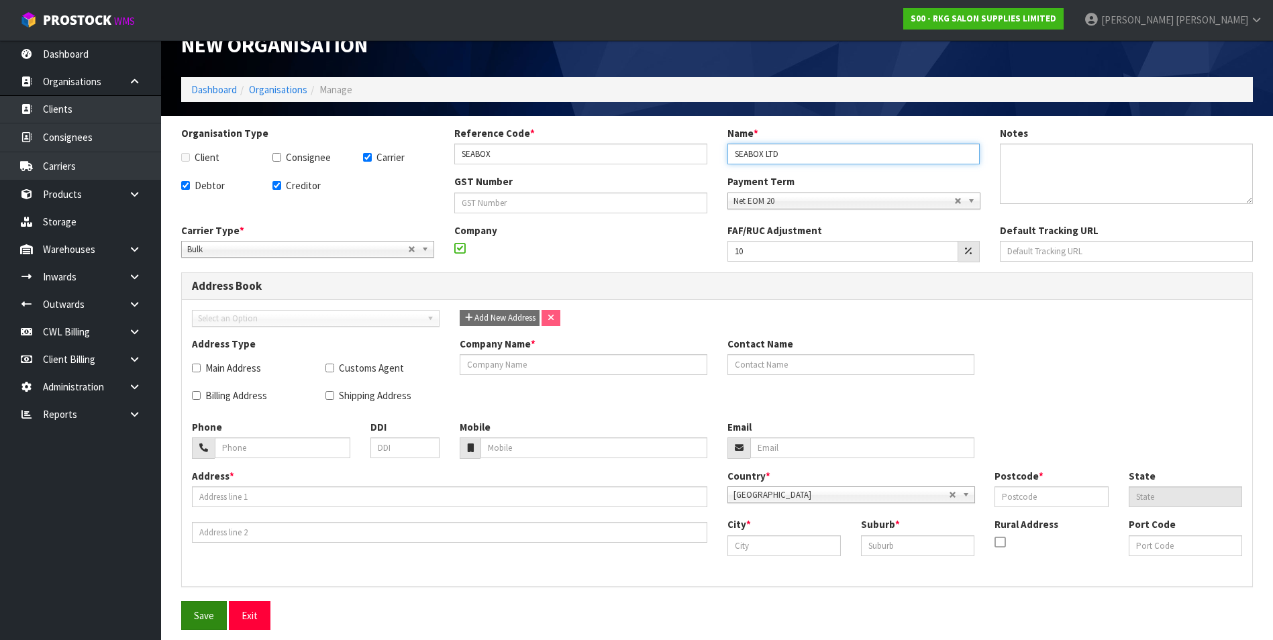
type input "SEABOX LTD"
click at [210, 621] on button "Save" at bounding box center [204, 615] width 46 height 29
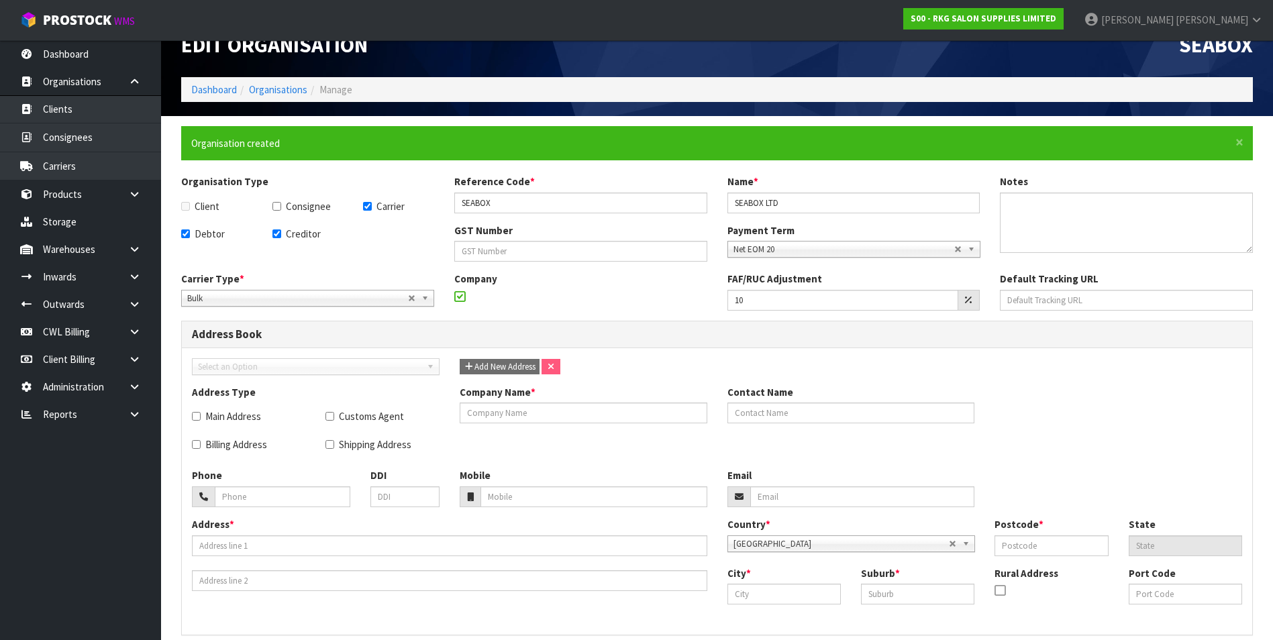
scroll to position [0, 0]
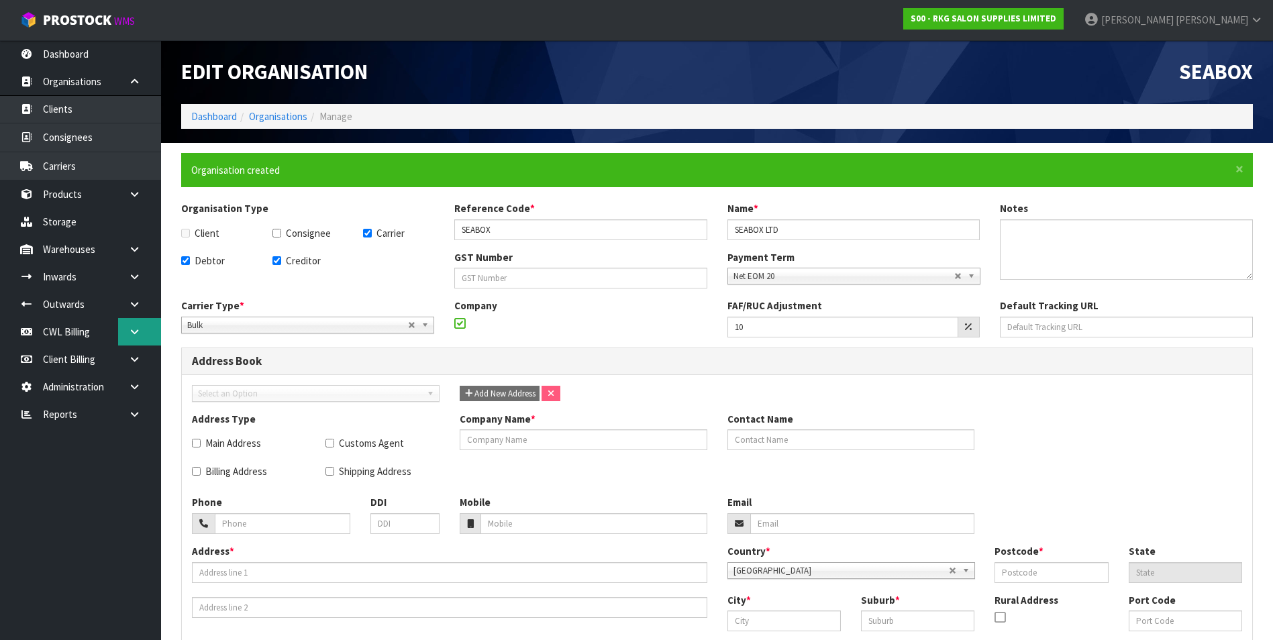
click at [135, 330] on icon at bounding box center [134, 332] width 13 height 10
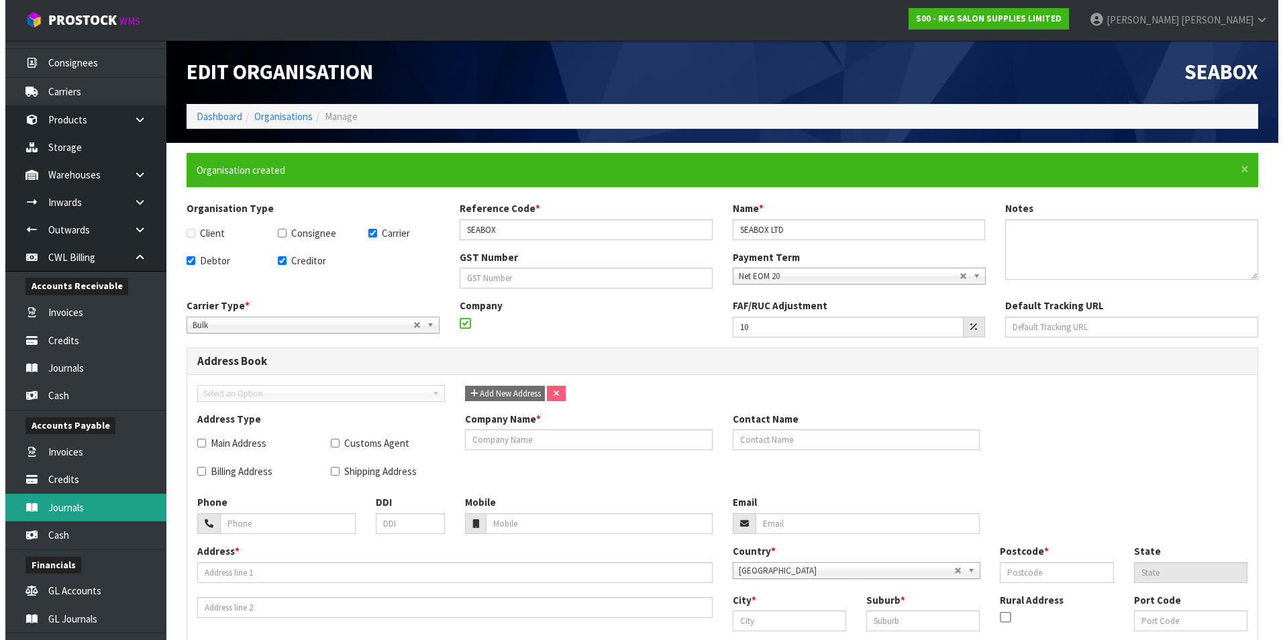
scroll to position [206, 0]
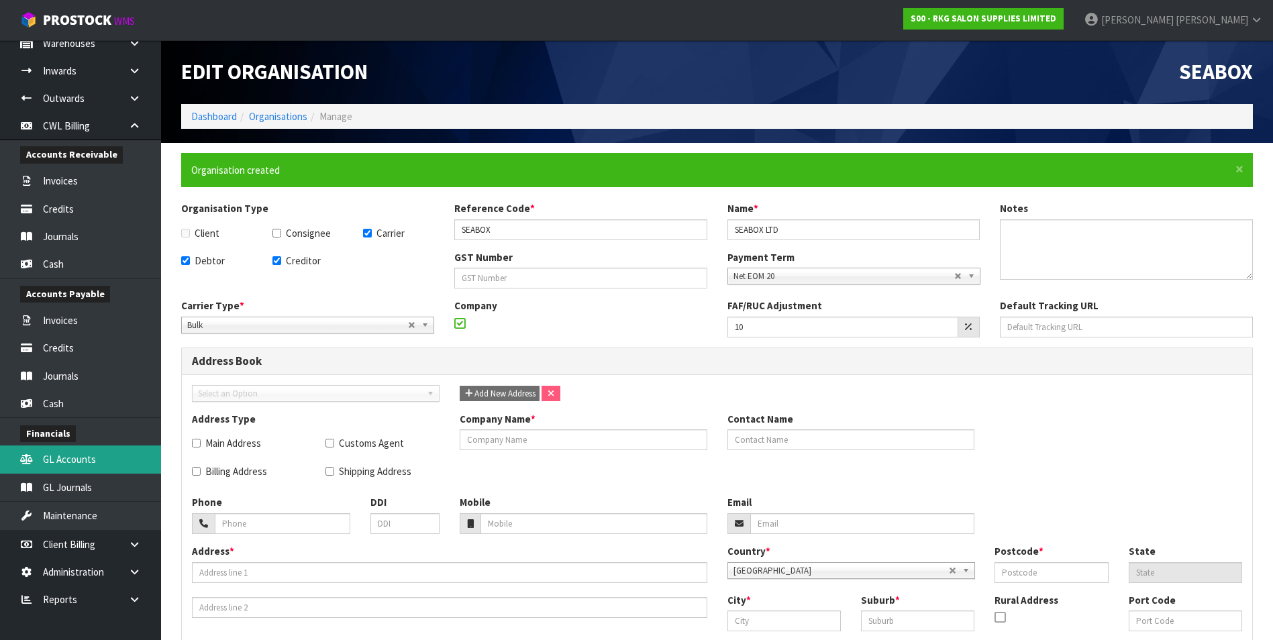
click at [111, 450] on link "GL Accounts" at bounding box center [80, 460] width 161 height 28
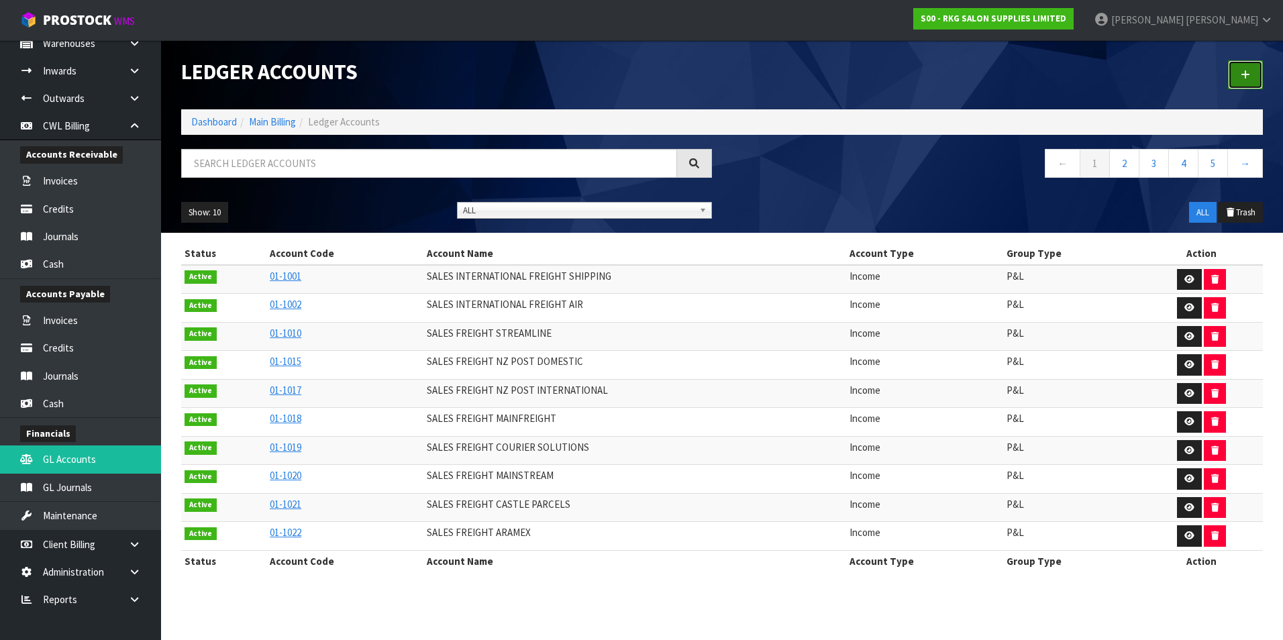
click at [1241, 74] on icon at bounding box center [1245, 75] width 9 height 10
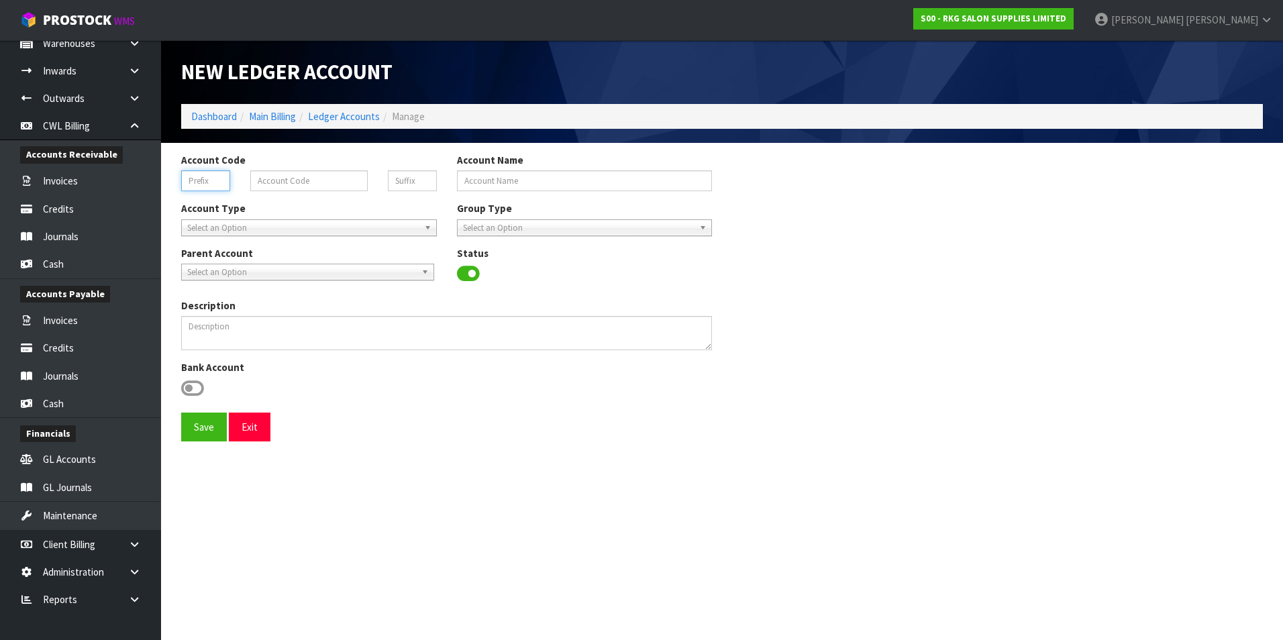
click at [210, 184] on input "text" at bounding box center [205, 180] width 49 height 21
type input "01"
type input "1033"
click at [499, 185] on input "Account Name" at bounding box center [585, 180] width 256 height 21
type input "SALES SEABOX TRANSPORT"
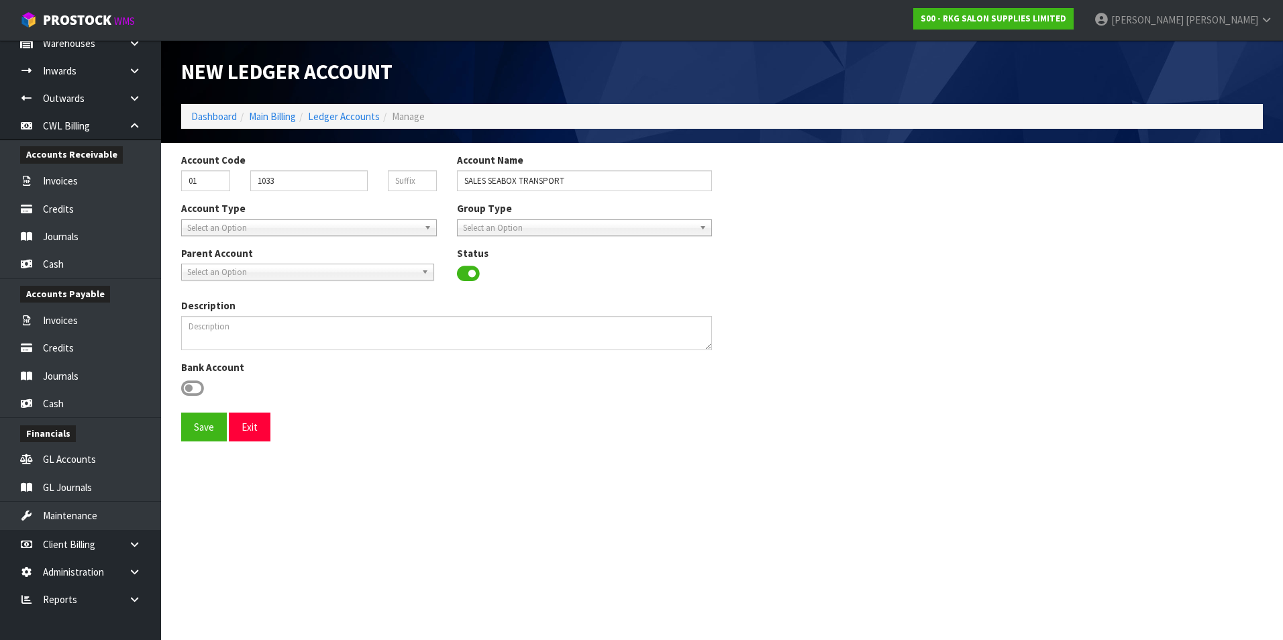
click at [424, 225] on b at bounding box center [430, 227] width 12 height 15
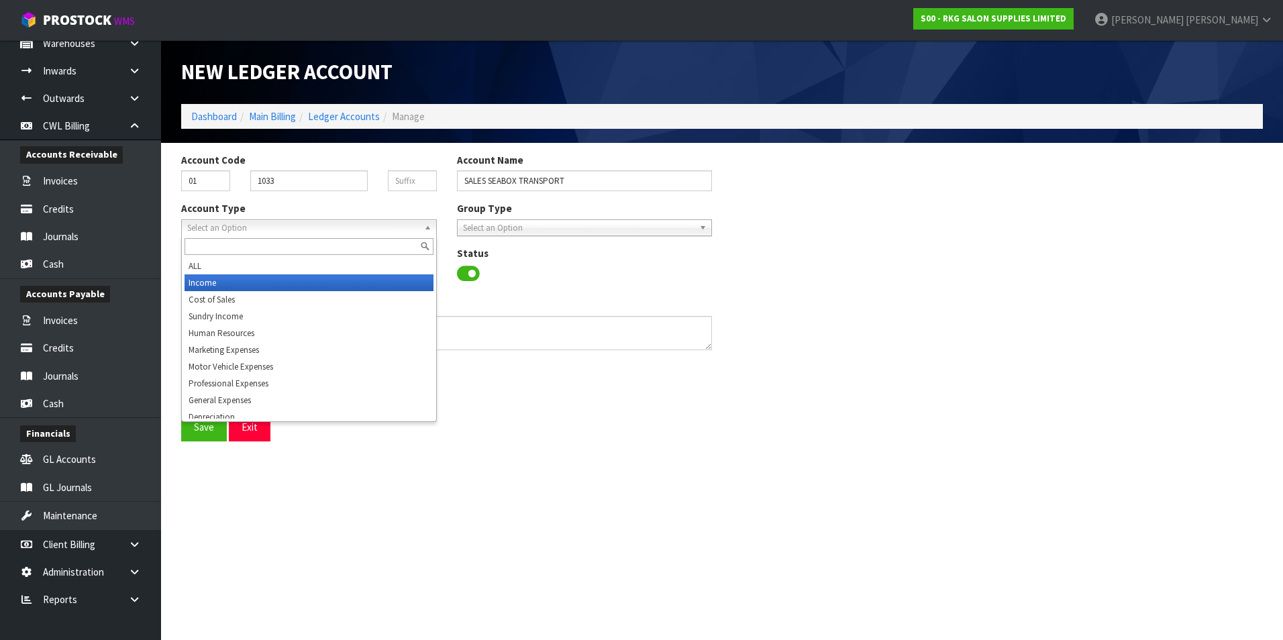
click at [366, 283] on li "Income" at bounding box center [309, 282] width 249 height 17
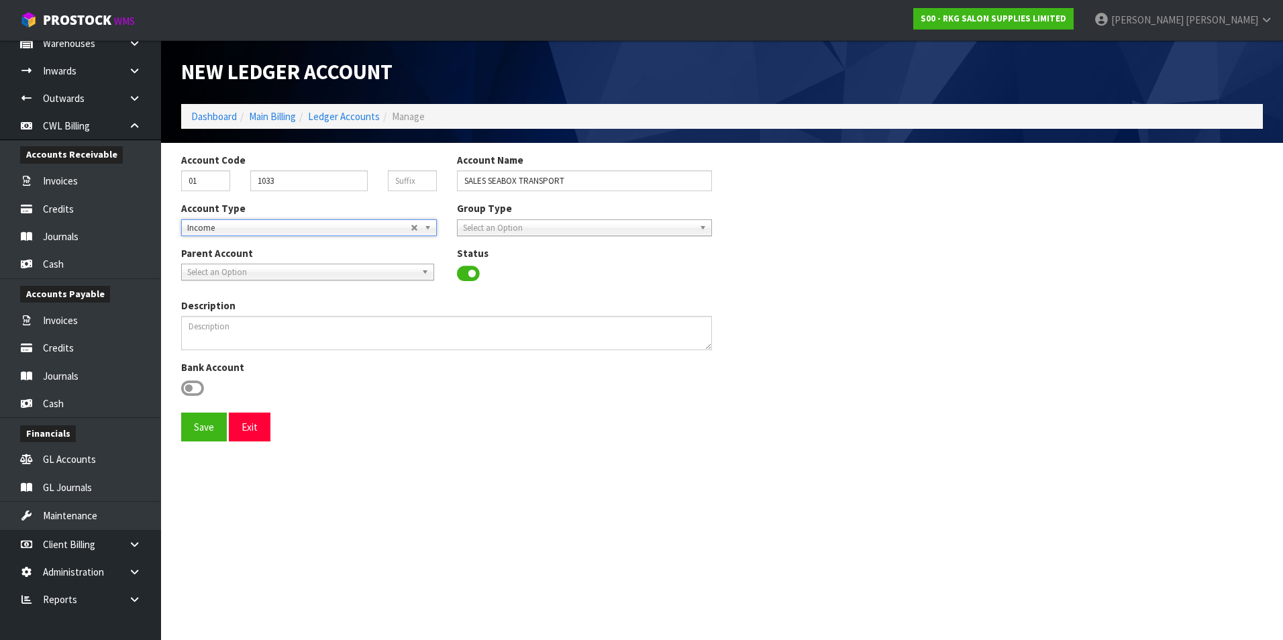
click at [518, 229] on span "Select an Option" at bounding box center [579, 228] width 232 height 16
click at [508, 262] on li "P&L" at bounding box center [584, 266] width 249 height 17
click at [201, 430] on button "Save" at bounding box center [204, 427] width 46 height 29
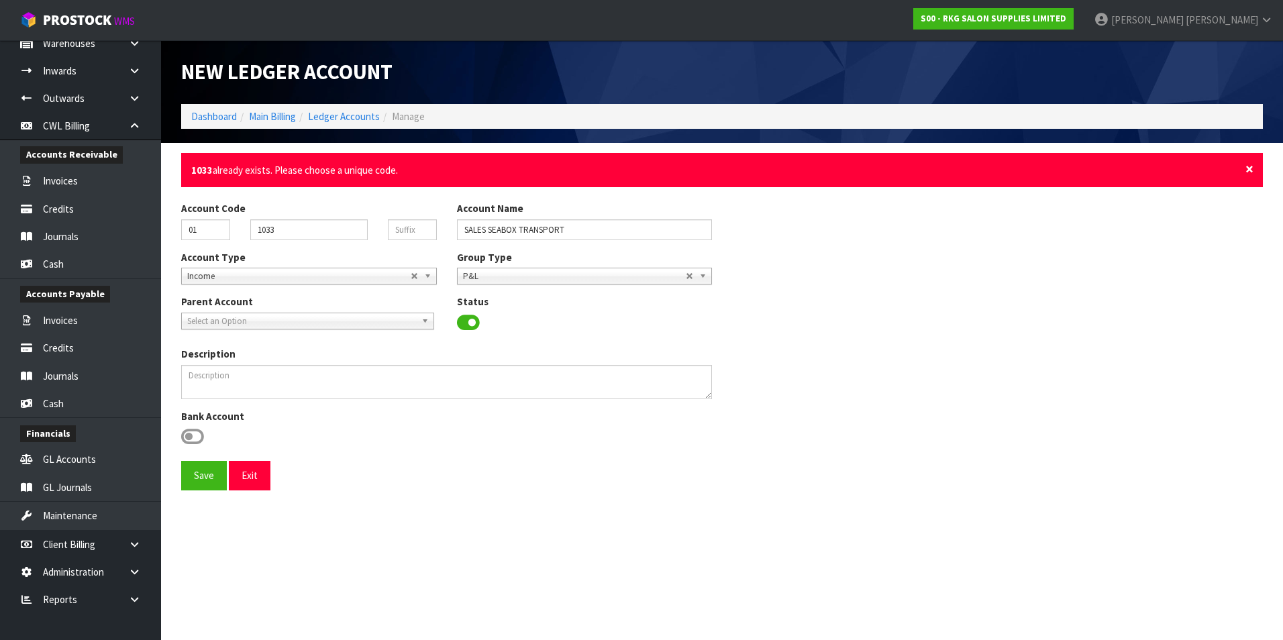
click at [1245, 169] on span "×" at bounding box center [1249, 169] width 8 height 19
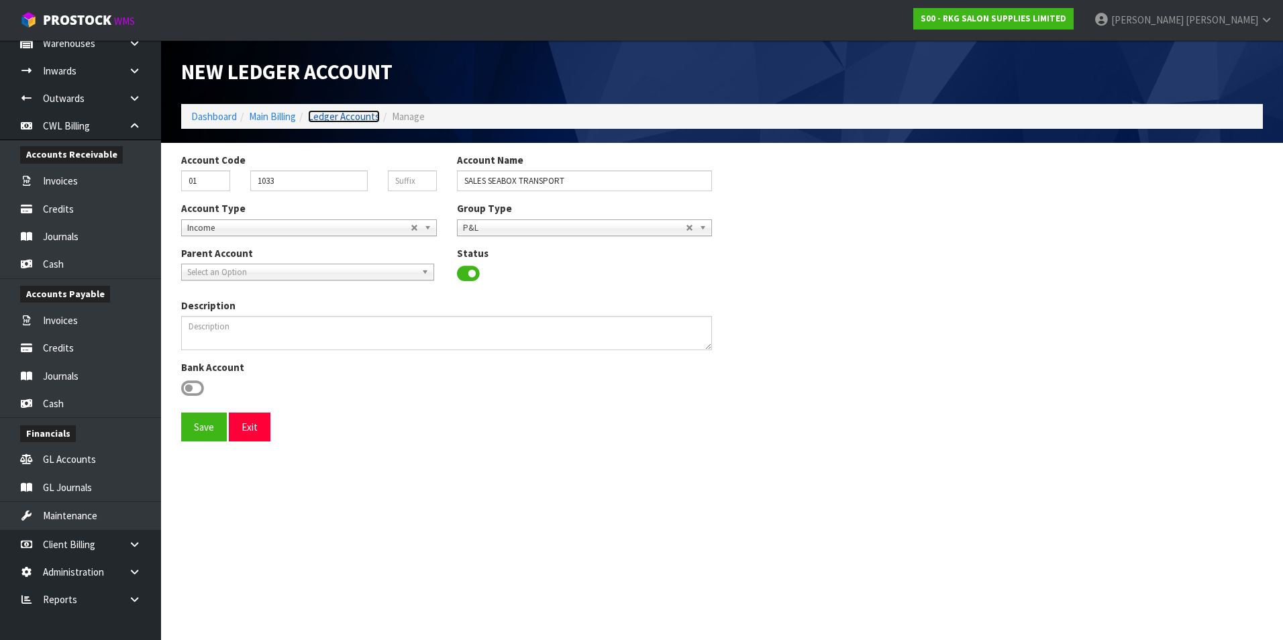
click at [362, 120] on link "Ledger Accounts" at bounding box center [344, 116] width 72 height 13
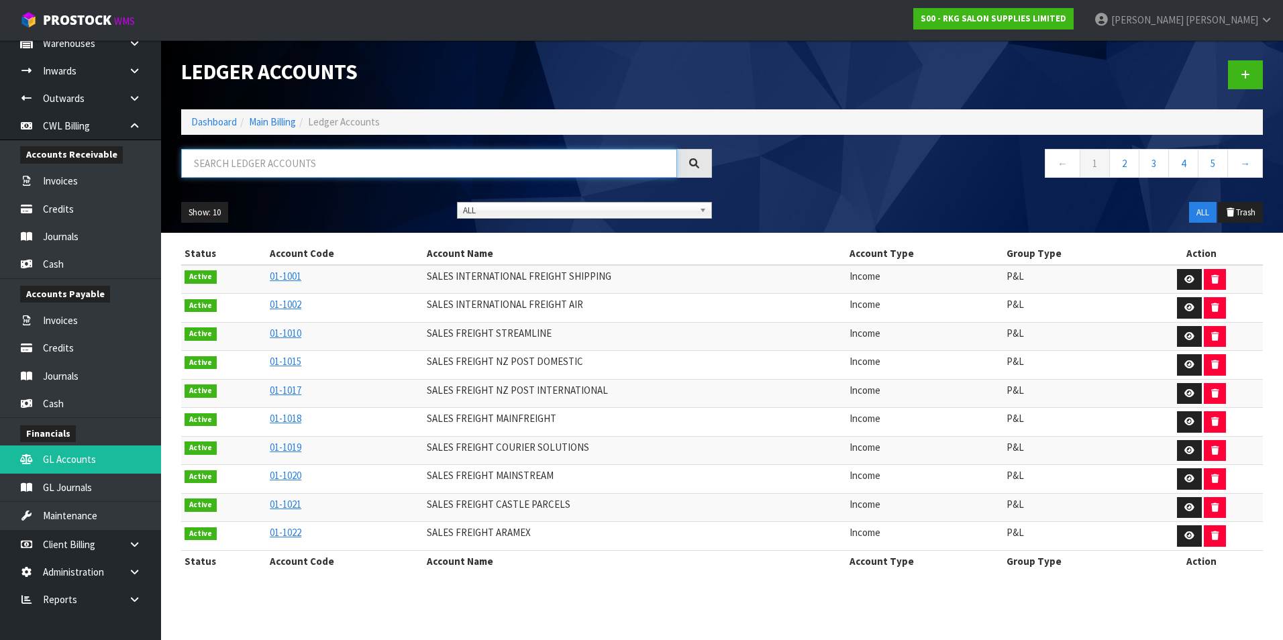
click at [258, 168] on input "text" at bounding box center [429, 163] width 496 height 29
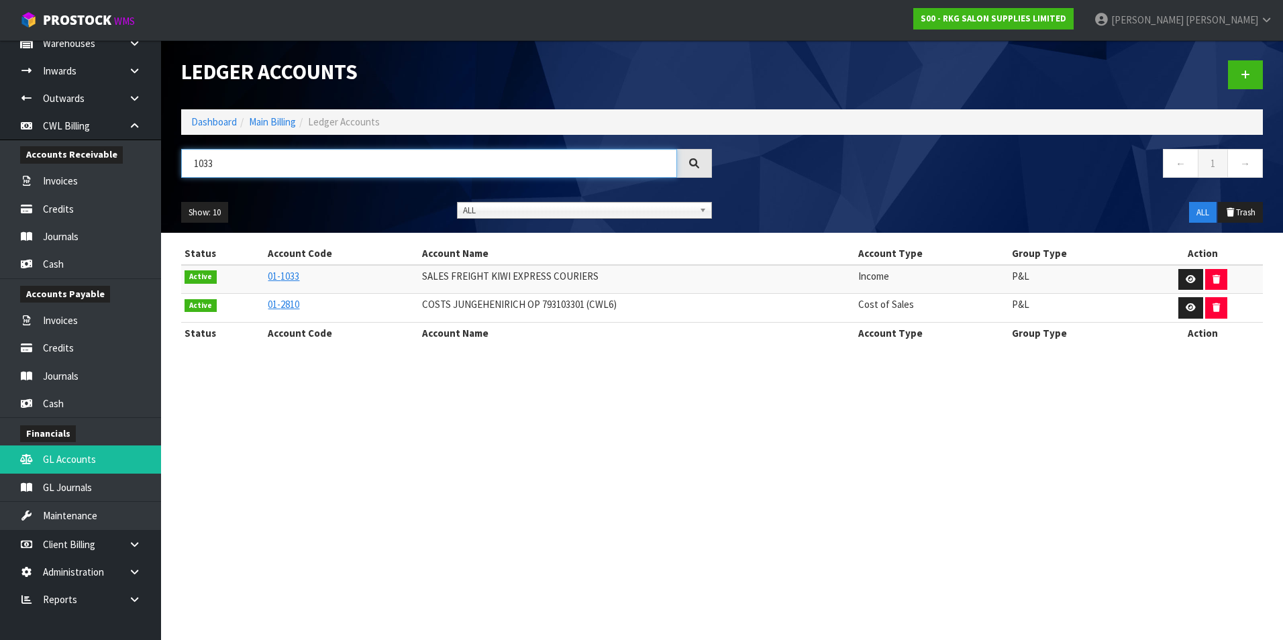
click at [266, 166] on input "1033" at bounding box center [429, 163] width 496 height 29
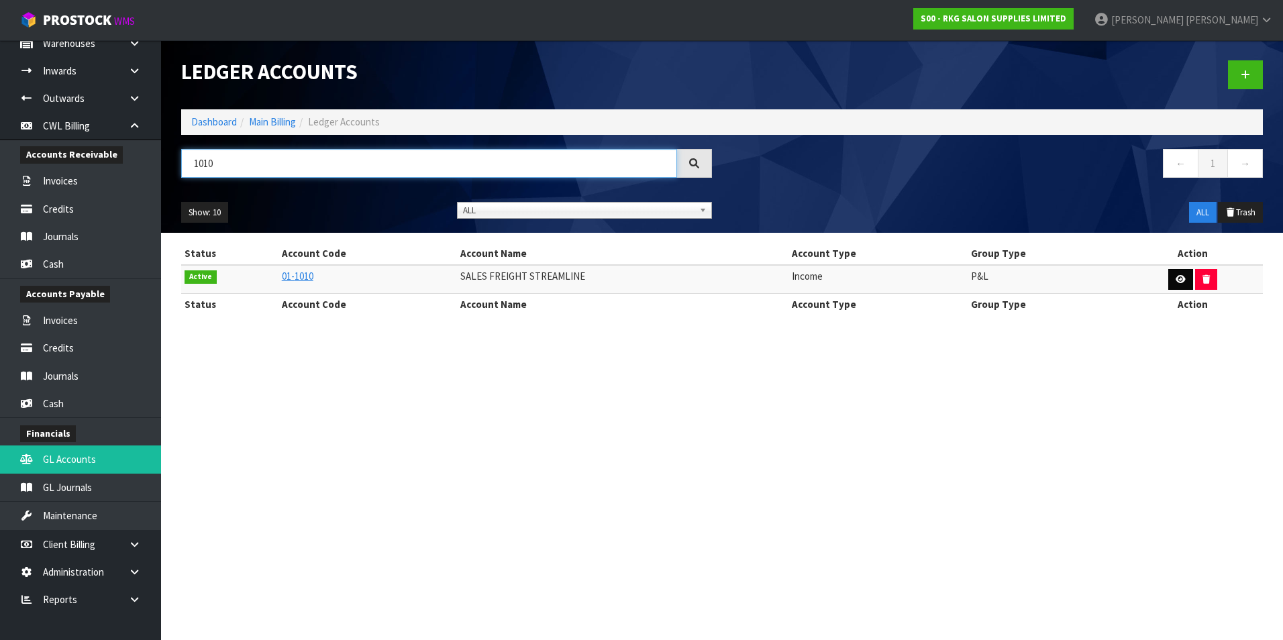
type input "1010"
click at [1182, 277] on icon "button" at bounding box center [1181, 279] width 10 height 9
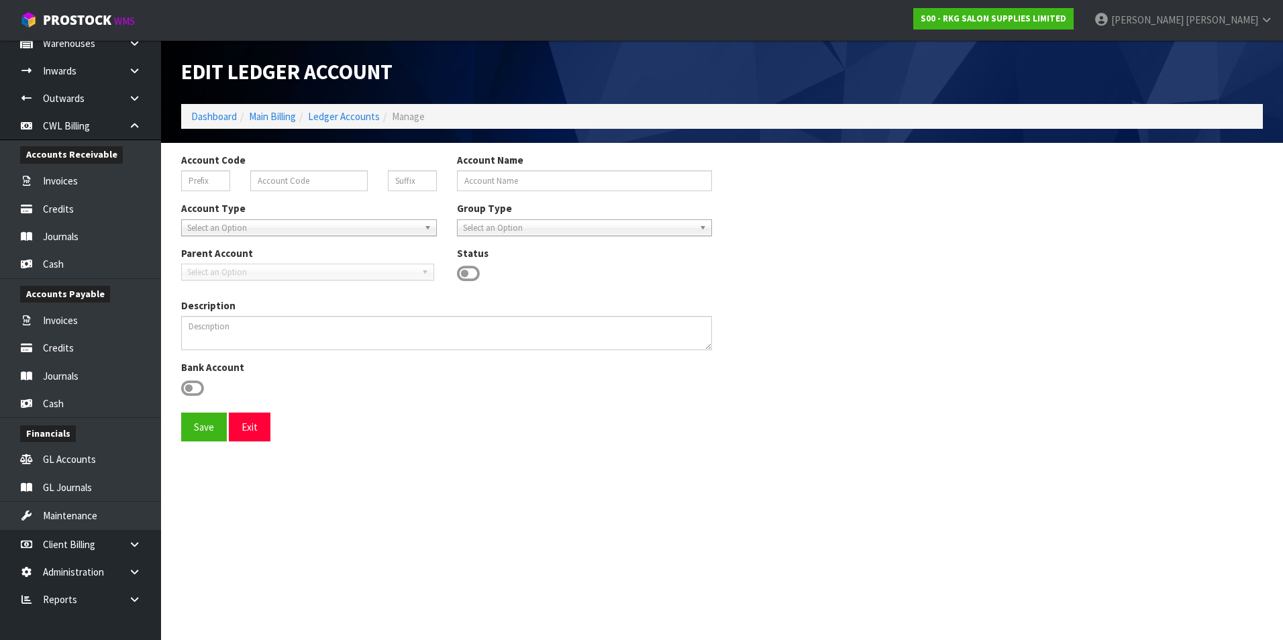
type input "01"
type input "1010"
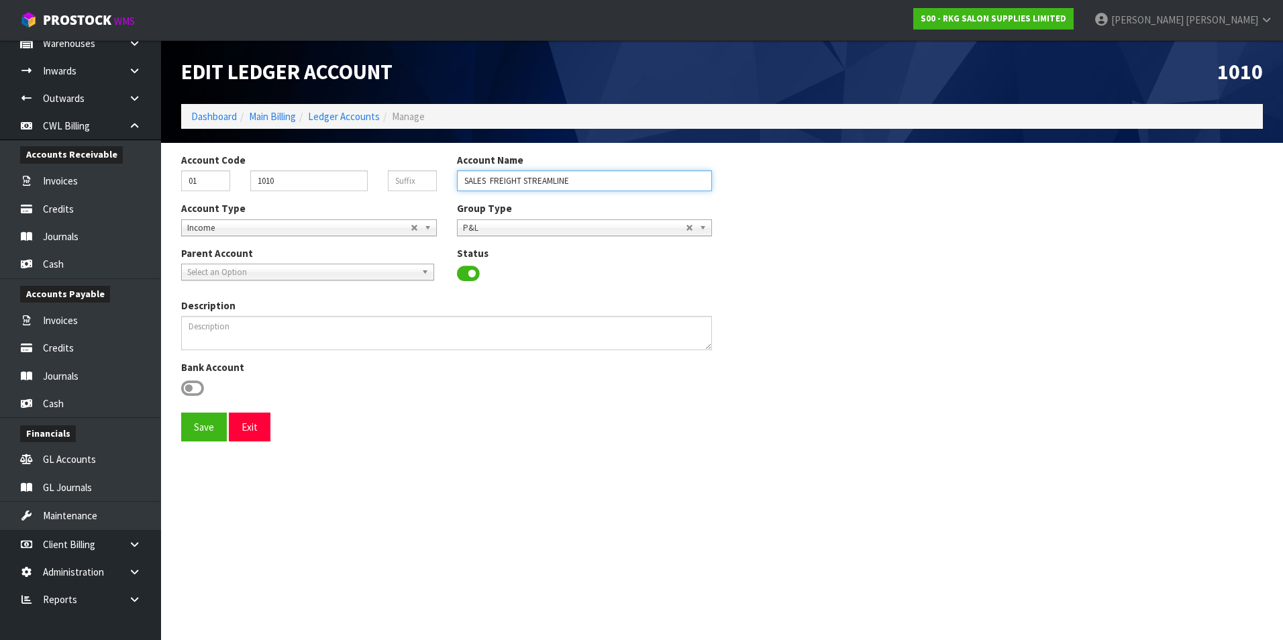
click at [586, 178] on input "SALES FREIGHT STREAMLINE" at bounding box center [585, 180] width 256 height 21
type input "SALES FREIGHT SEABOX TRANSPORT"
click at [181, 413] on button "Save" at bounding box center [204, 427] width 46 height 29
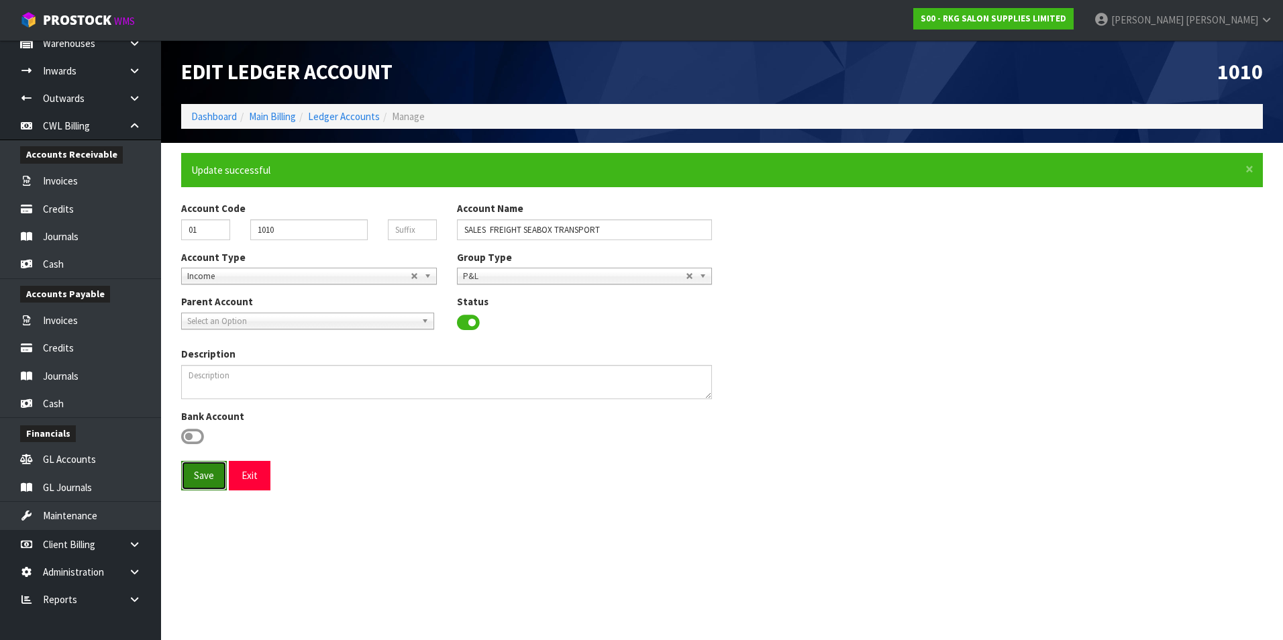
click at [205, 477] on button "Save" at bounding box center [204, 475] width 46 height 29
click at [252, 479] on button "Exit" at bounding box center [250, 475] width 42 height 29
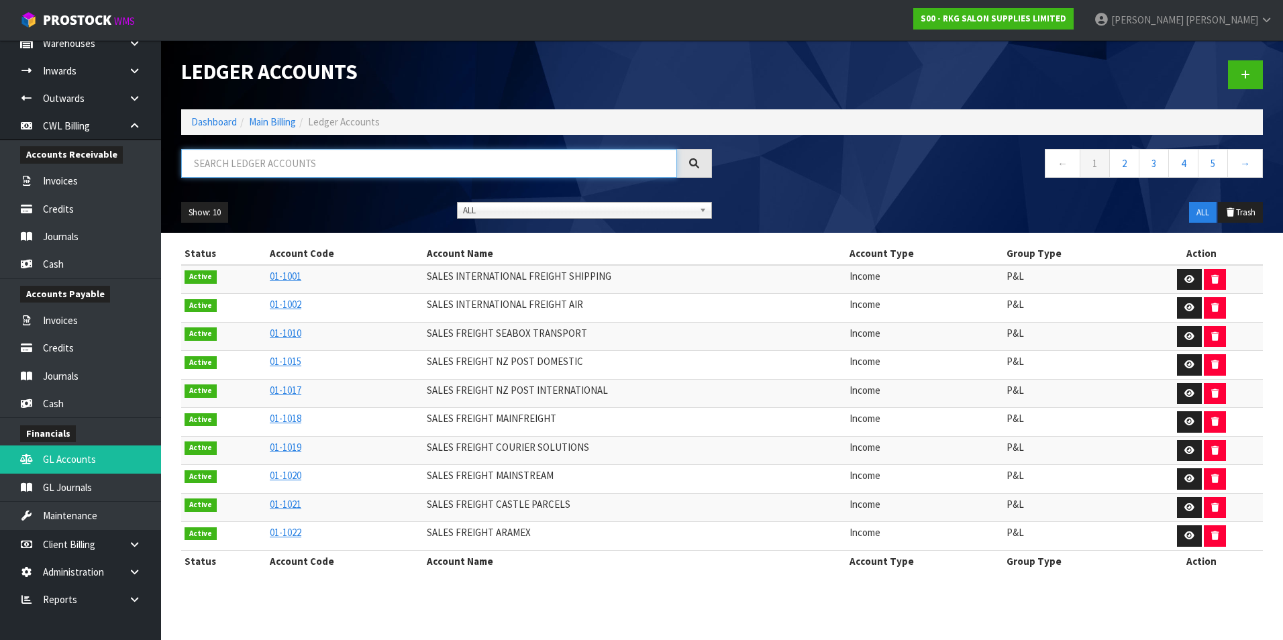
click at [272, 163] on input "text" at bounding box center [429, 163] width 496 height 29
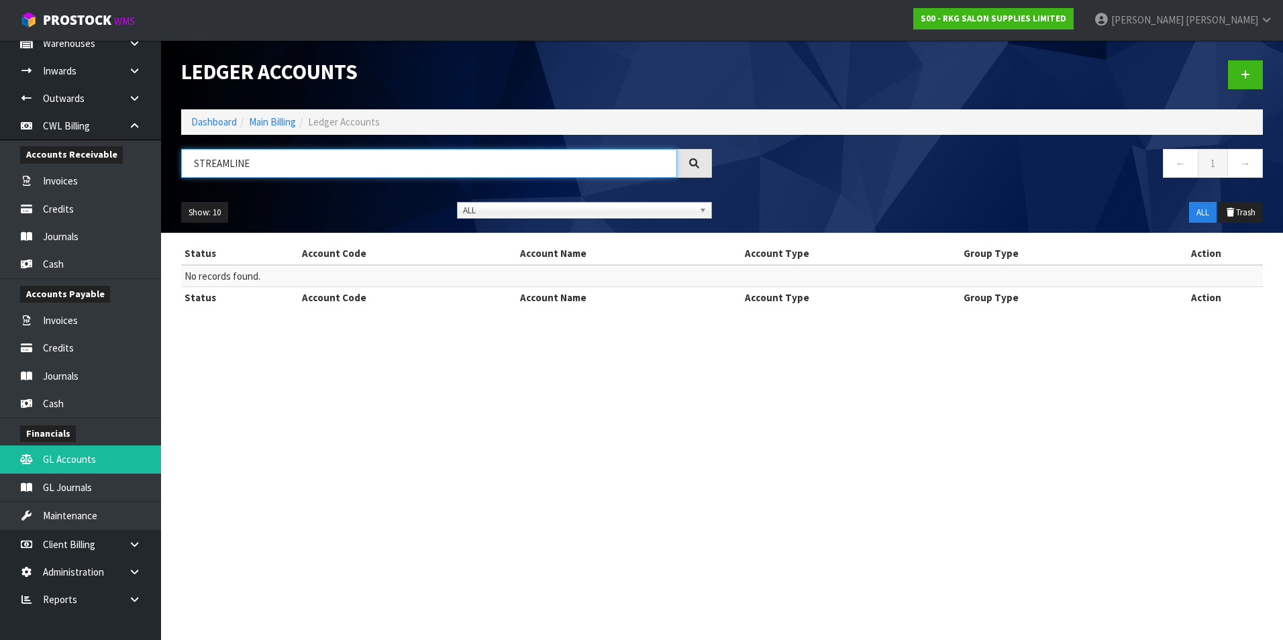
click at [317, 167] on input "STREAMLINE" at bounding box center [429, 163] width 496 height 29
type input "S"
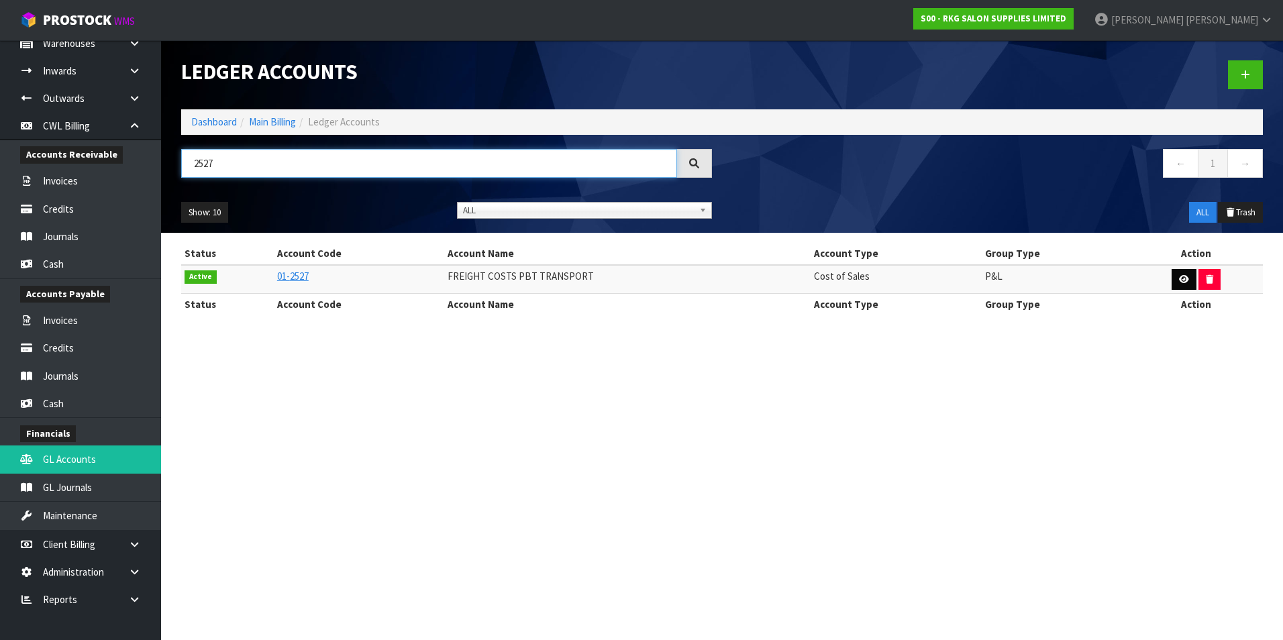
type input "2527"
click at [1182, 277] on icon "button" at bounding box center [1184, 279] width 10 height 9
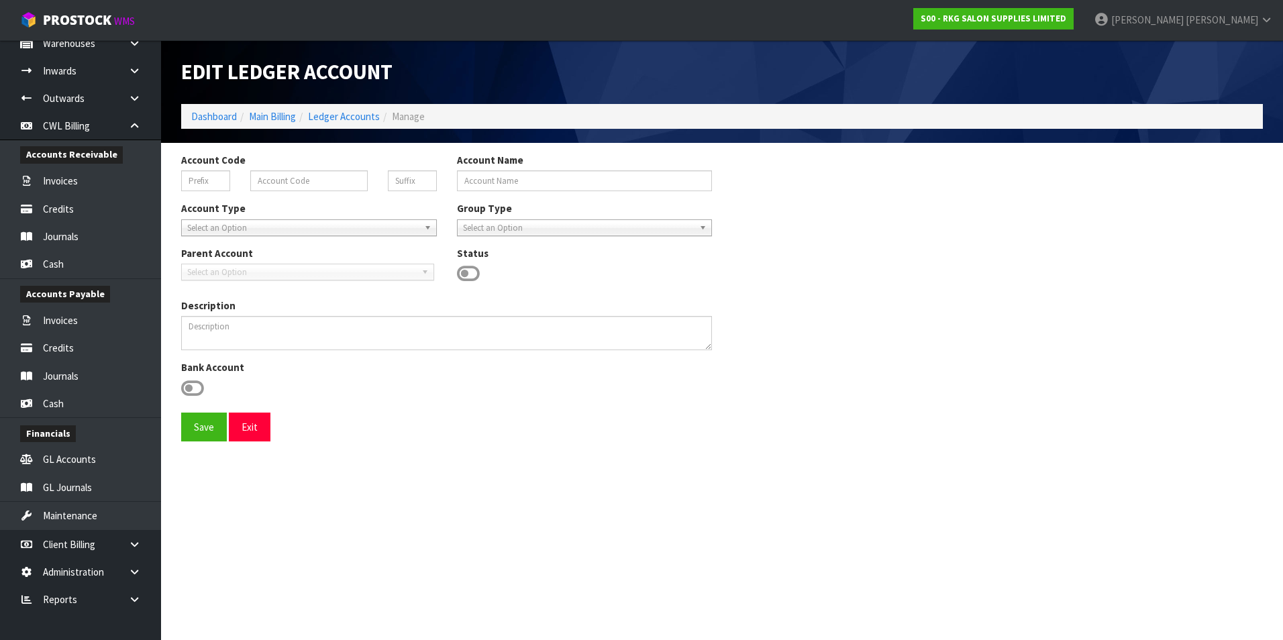
type input "01"
type input "2527"
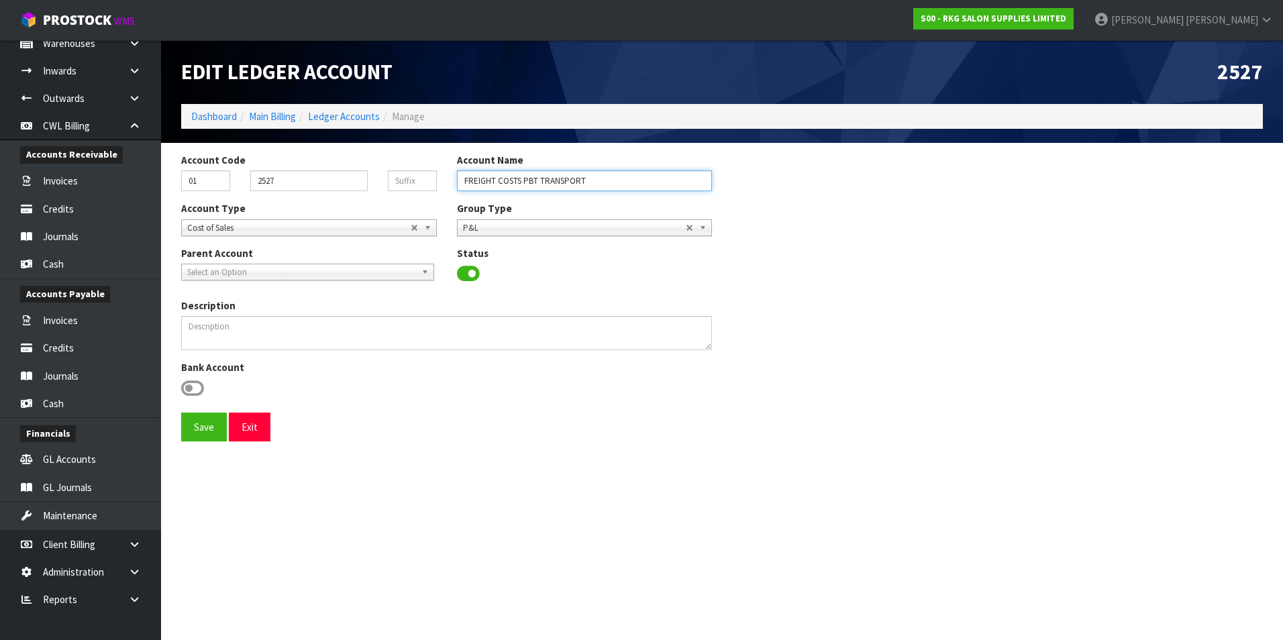
click at [617, 181] on input "FREIGHT COSTS PBT TRANSPORT" at bounding box center [585, 180] width 256 height 21
type input "FREIGHT COSTS SEABOX TRANSPORT"
click at [181, 413] on button "Save" at bounding box center [204, 427] width 46 height 29
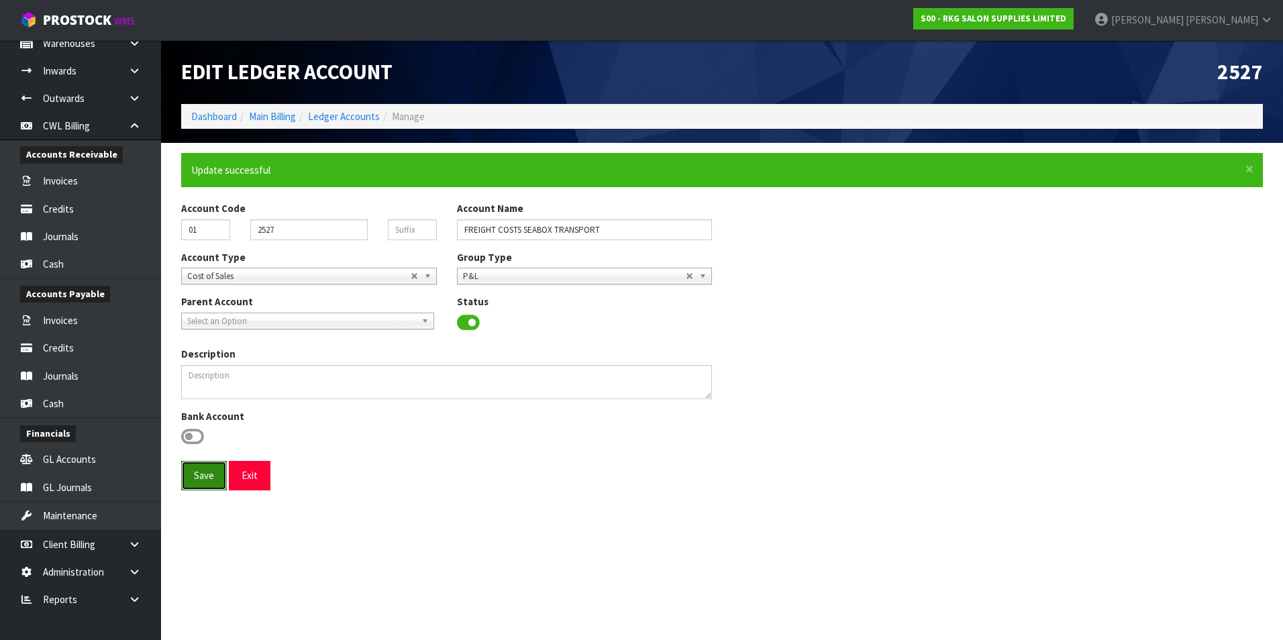
click at [197, 480] on button "Save" at bounding box center [204, 475] width 46 height 29
click at [205, 474] on button "Save" at bounding box center [204, 475] width 46 height 29
click at [240, 476] on button "Exit" at bounding box center [250, 475] width 42 height 29
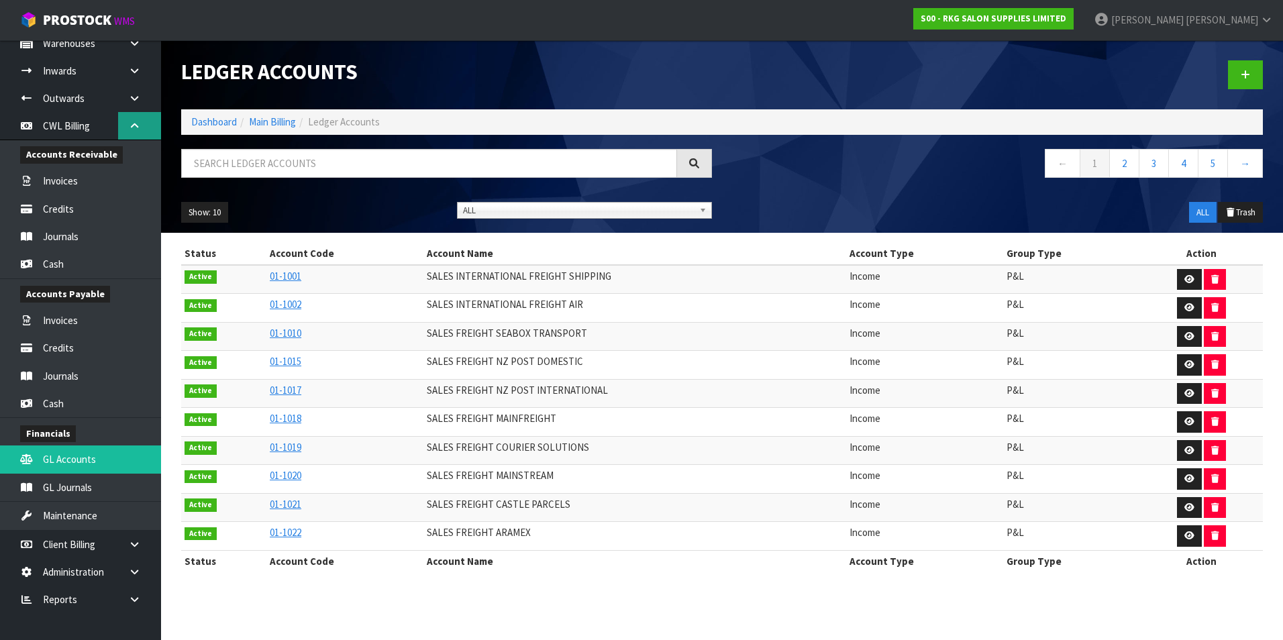
click at [136, 130] on icon at bounding box center [134, 126] width 13 height 10
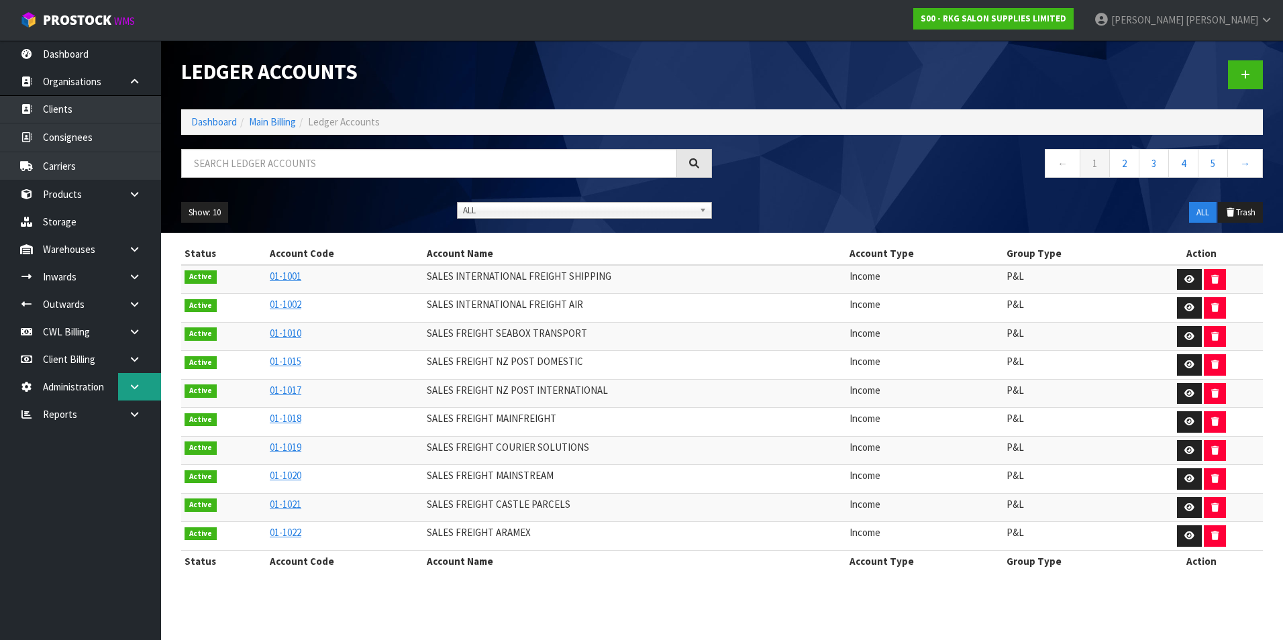
click at [136, 391] on icon at bounding box center [134, 387] width 13 height 10
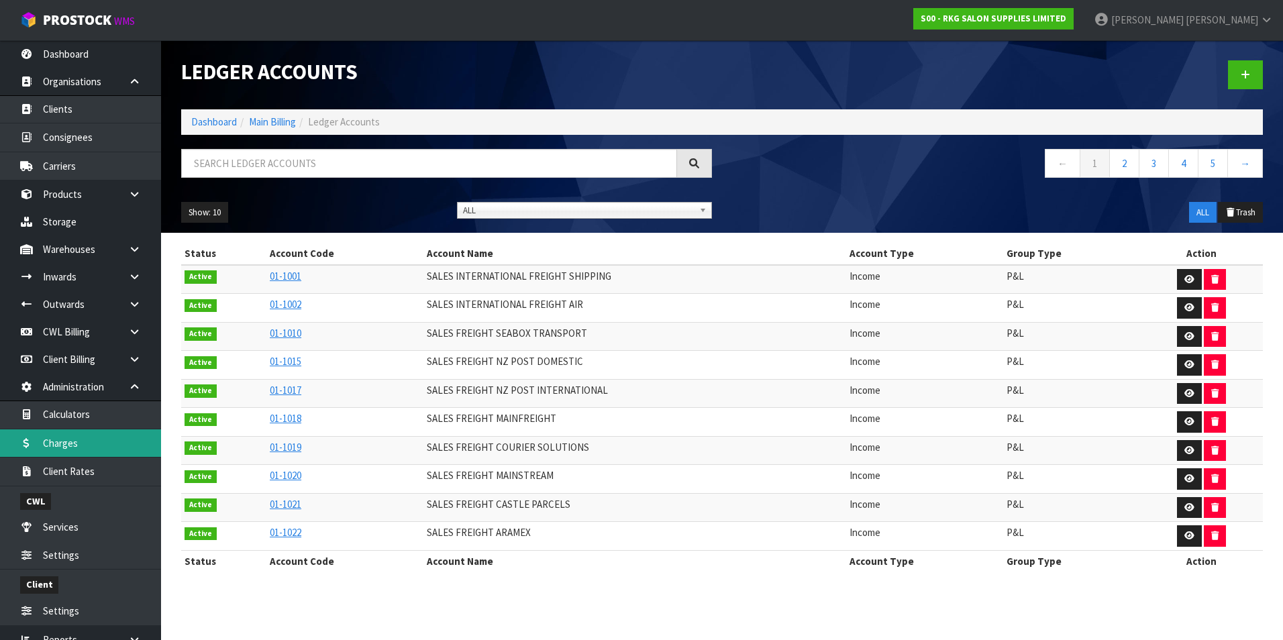
click at [95, 446] on link "Charges" at bounding box center [80, 443] width 161 height 28
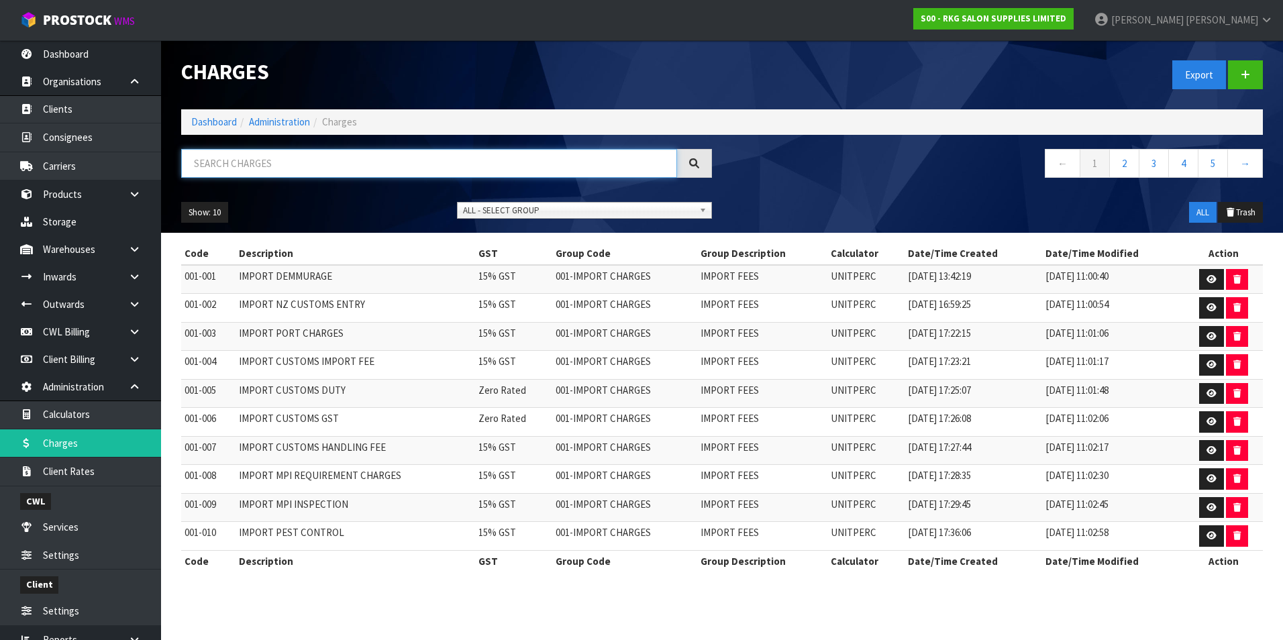
click at [238, 167] on input "text" at bounding box center [429, 163] width 496 height 29
type input "F"
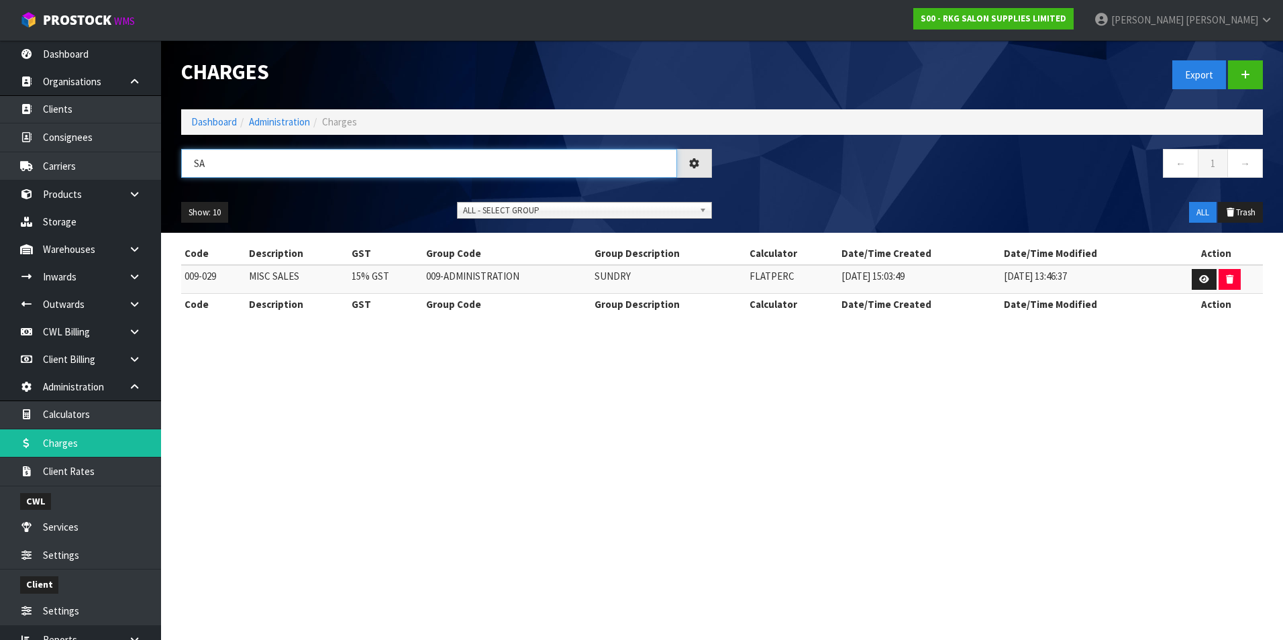
type input "S"
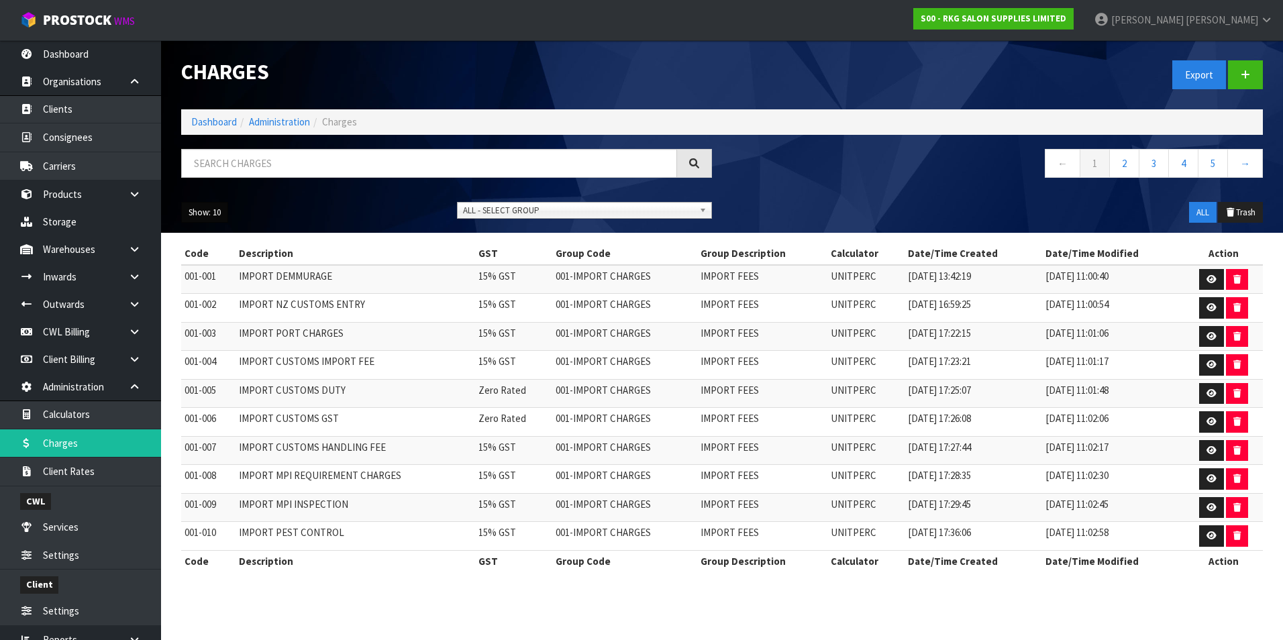
click at [212, 215] on button "Show: 10" at bounding box center [204, 212] width 47 height 21
click at [217, 293] on link "50" at bounding box center [235, 292] width 106 height 18
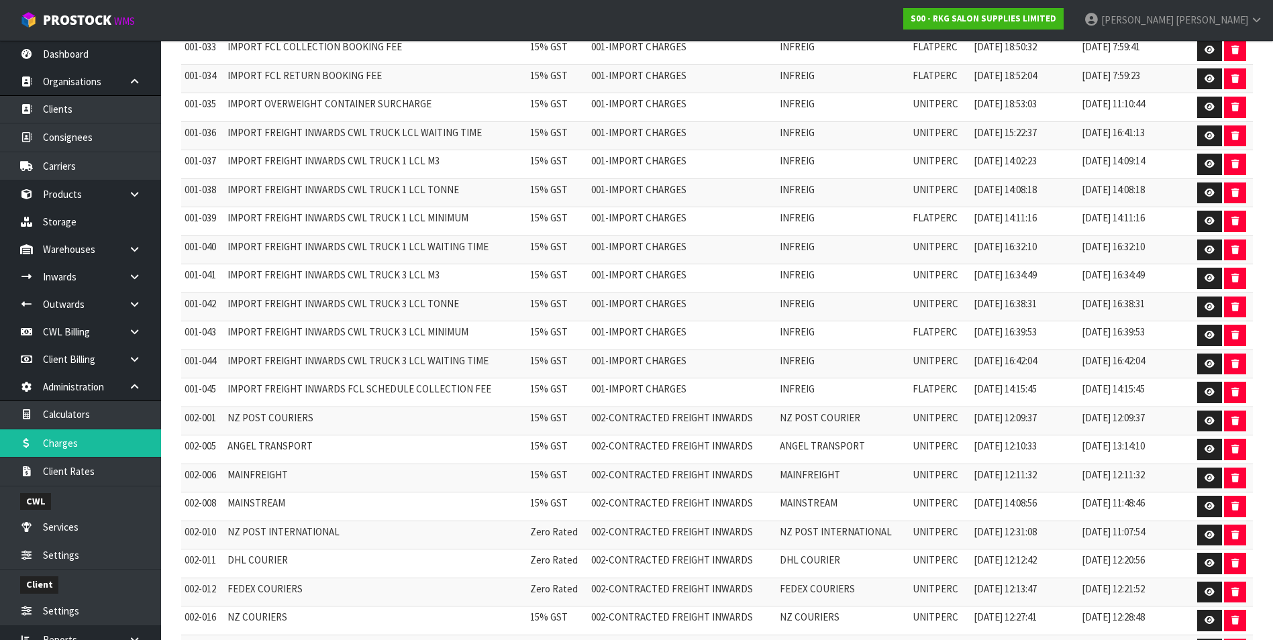
scroll to position [939, 0]
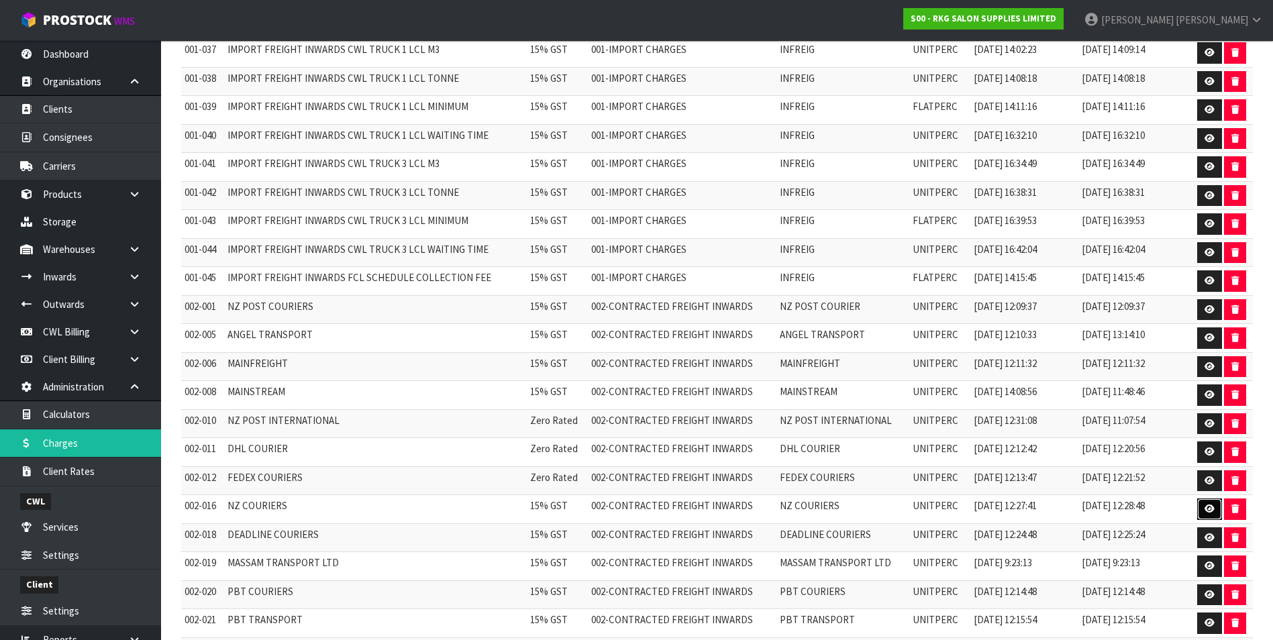
click at [1204, 505] on icon at bounding box center [1209, 509] width 10 height 9
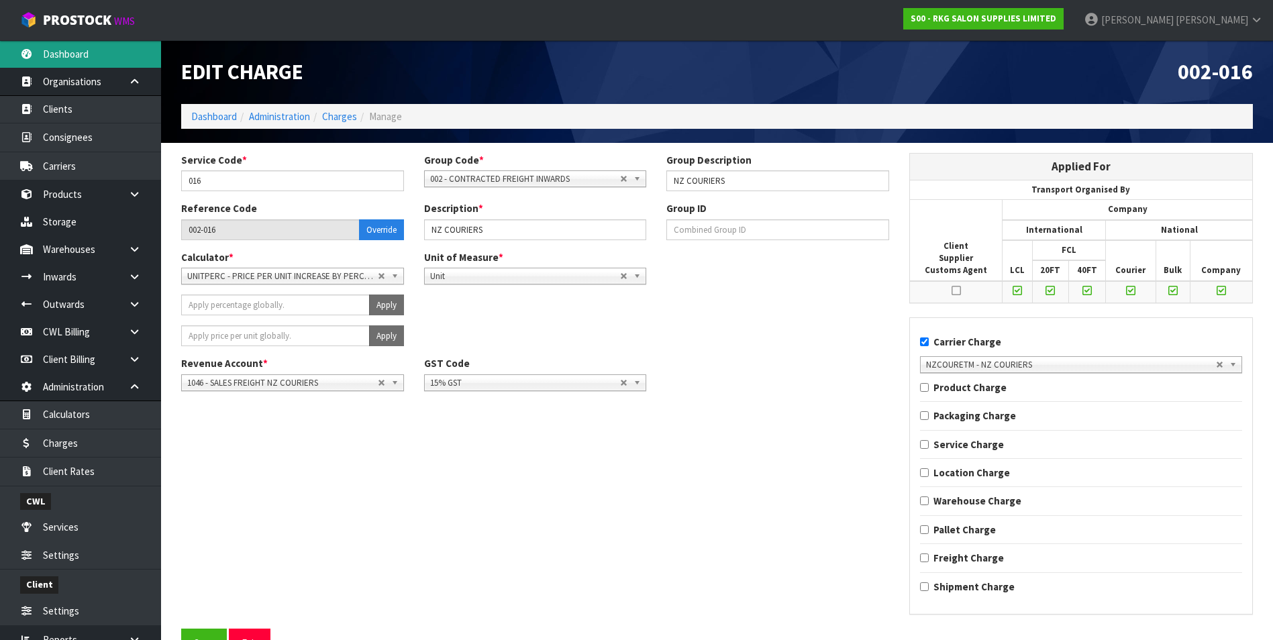
click at [68, 58] on link "Dashboard" at bounding box center [80, 54] width 161 height 28
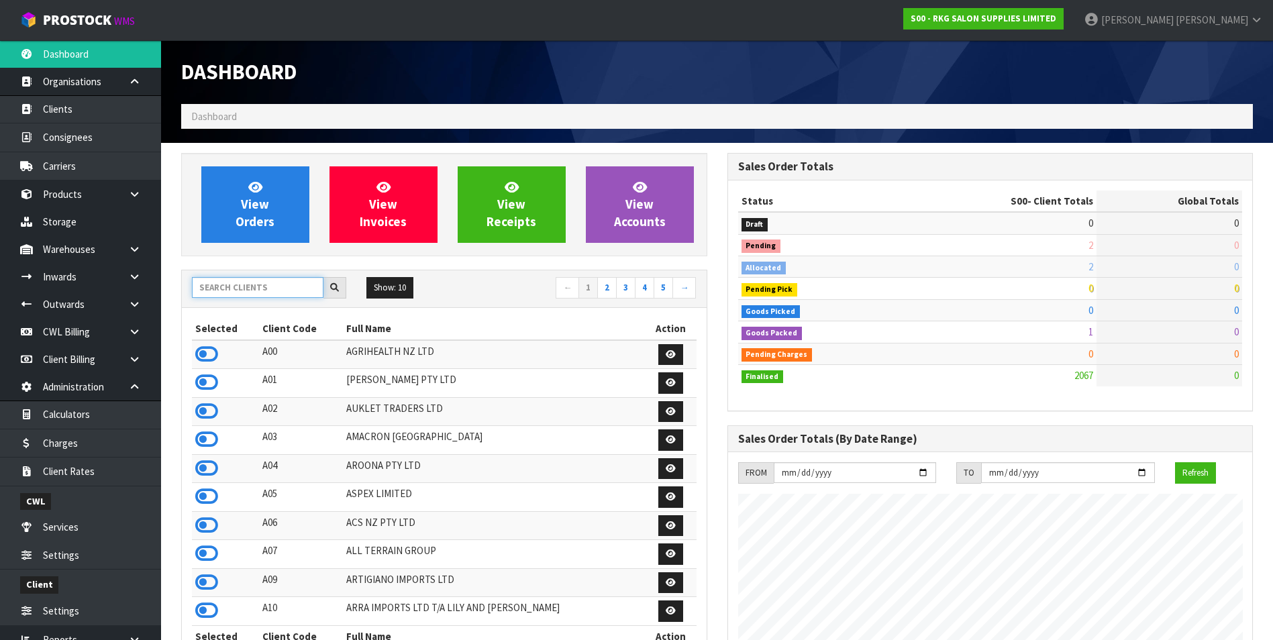
scroll to position [1017, 546]
click at [219, 285] on input "text" at bounding box center [258, 287] width 132 height 21
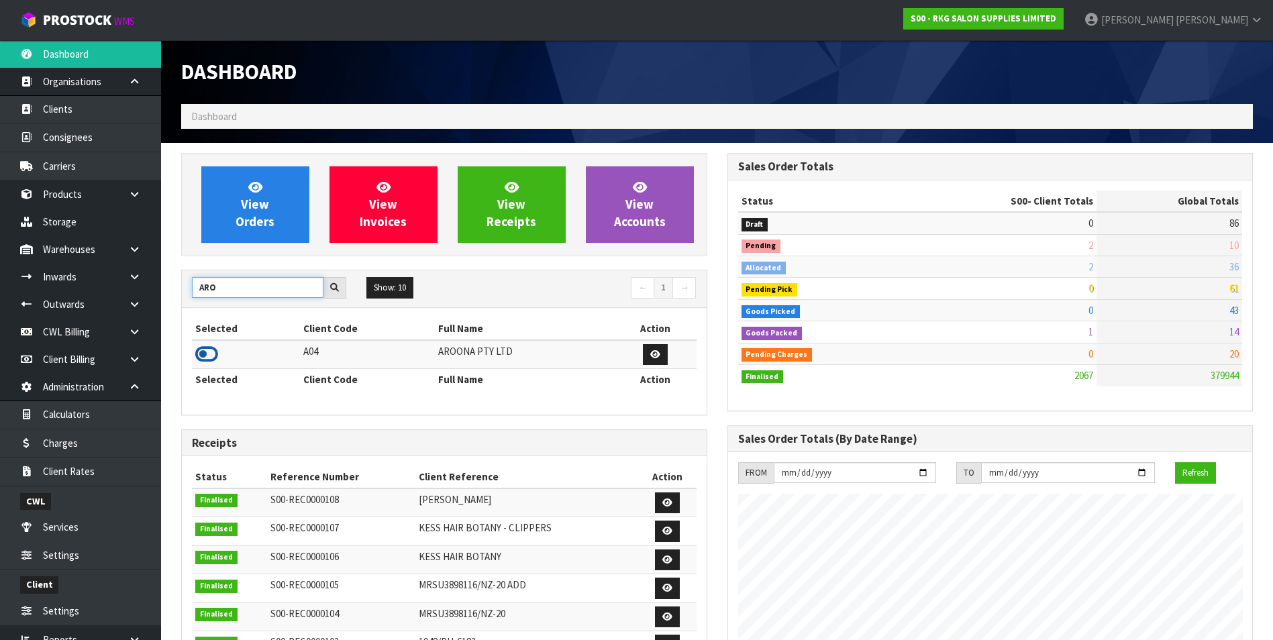
type input "ARO"
drag, startPoint x: 207, startPoint y: 356, endPoint x: 213, endPoint y: 329, distance: 28.3
click at [207, 356] on icon at bounding box center [206, 354] width 23 height 20
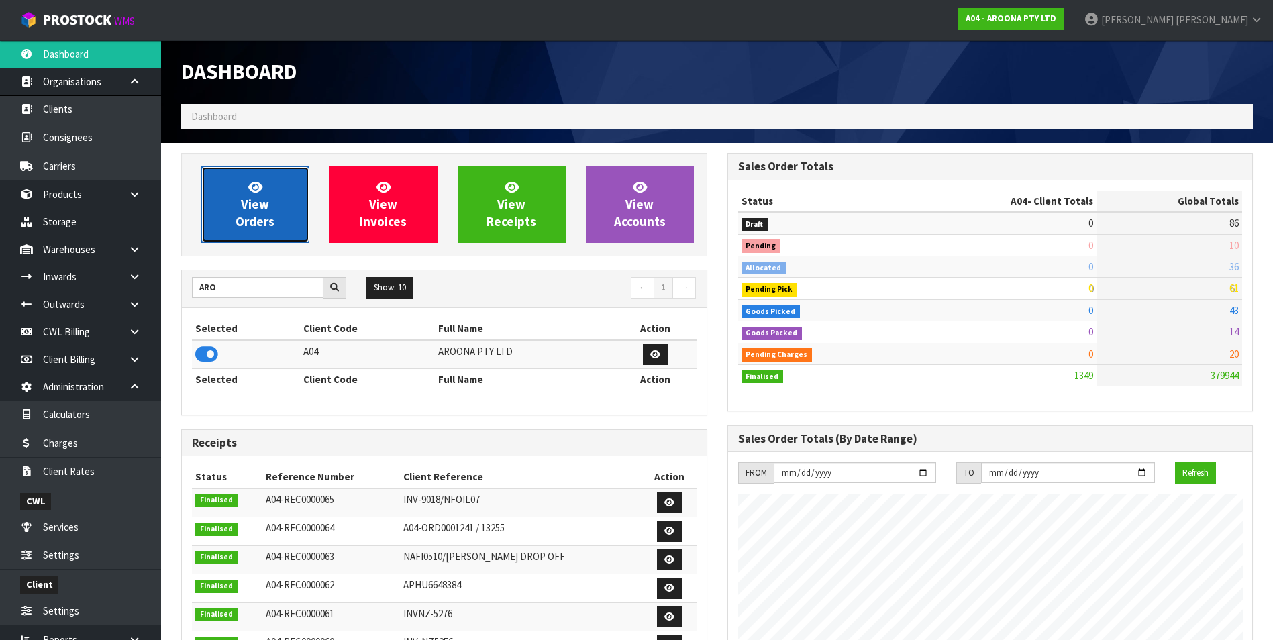
scroll to position [821, 546]
click at [250, 197] on span "View Orders" at bounding box center [255, 204] width 39 height 50
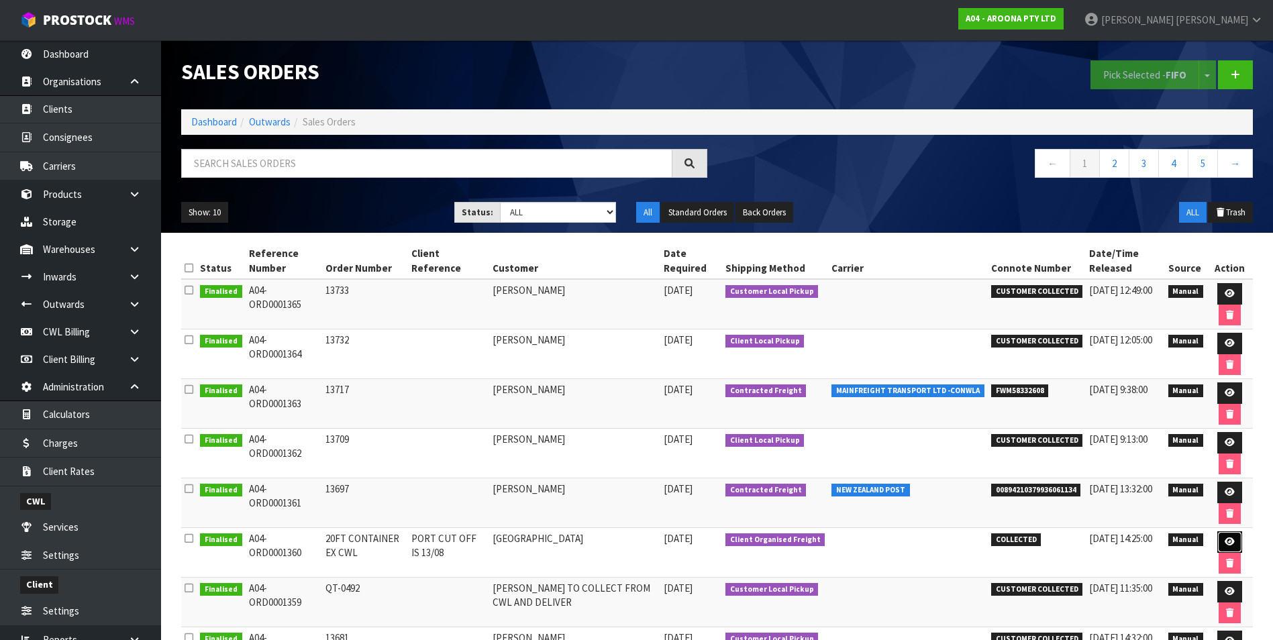
click at [1218, 543] on link at bounding box center [1229, 541] width 25 height 21
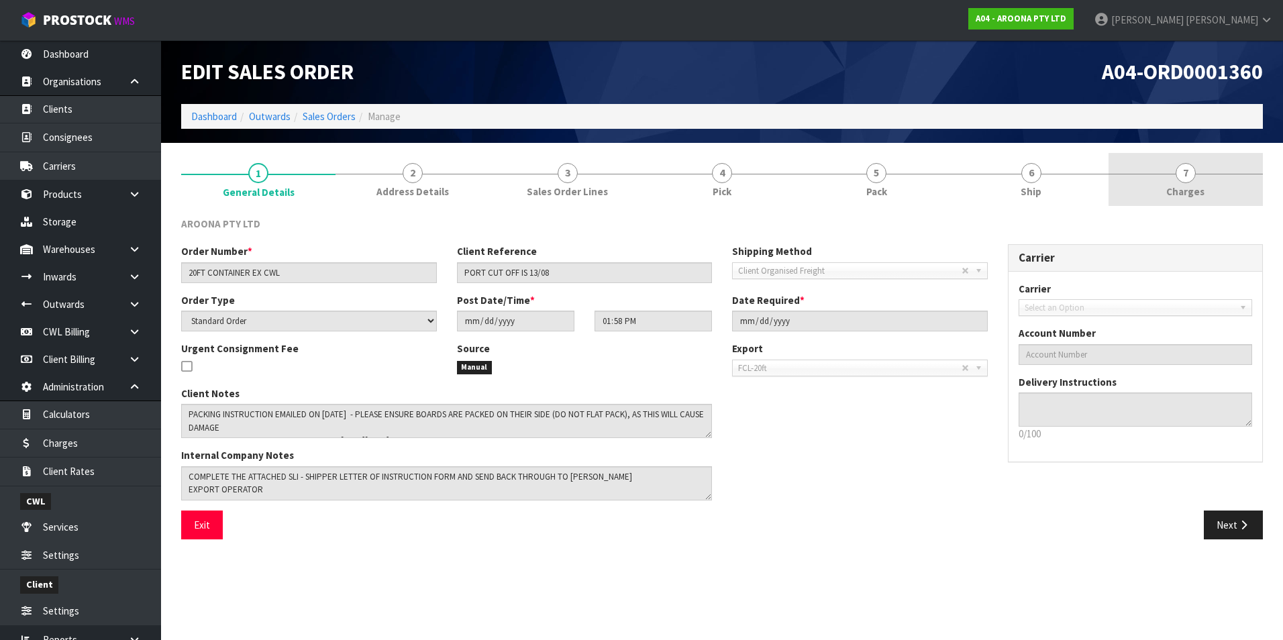
click at [1190, 178] on span "7" at bounding box center [1186, 173] width 20 height 20
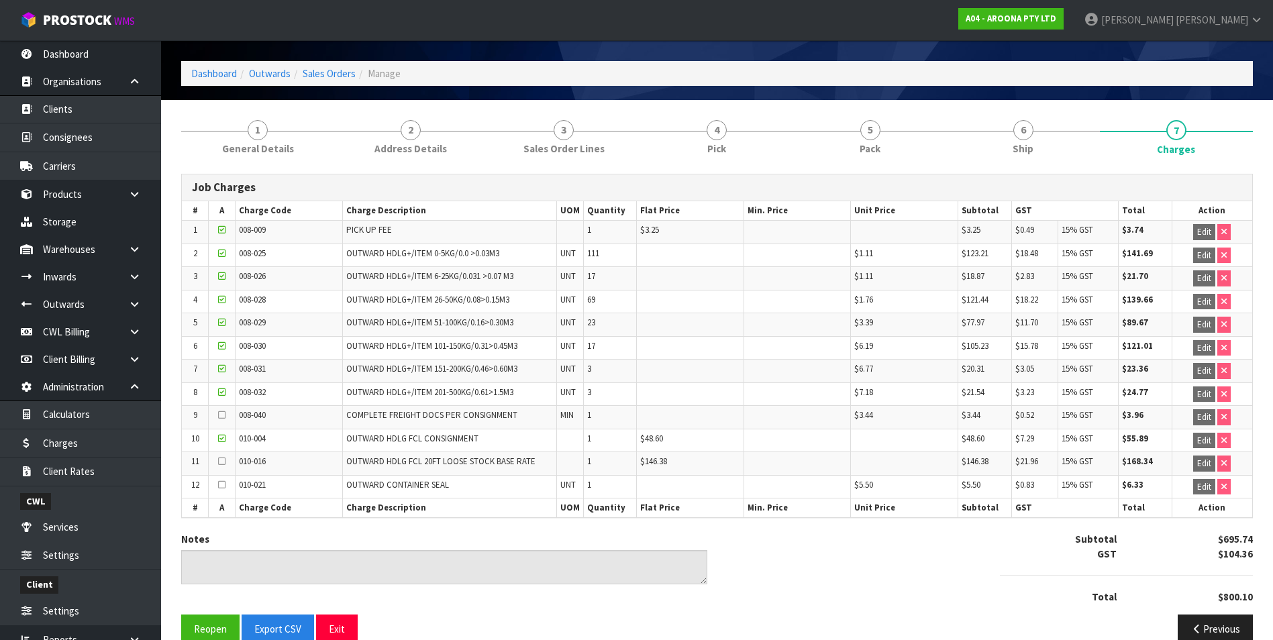
scroll to position [66, 0]
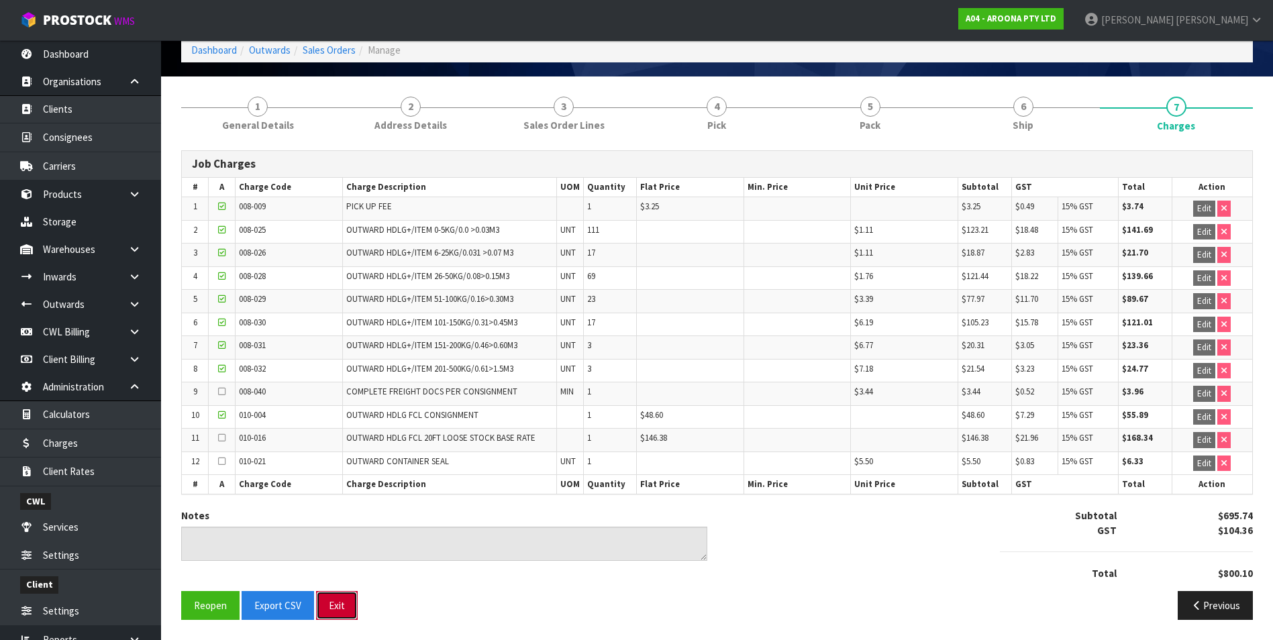
click at [331, 607] on button "Exit" at bounding box center [337, 605] width 42 height 29
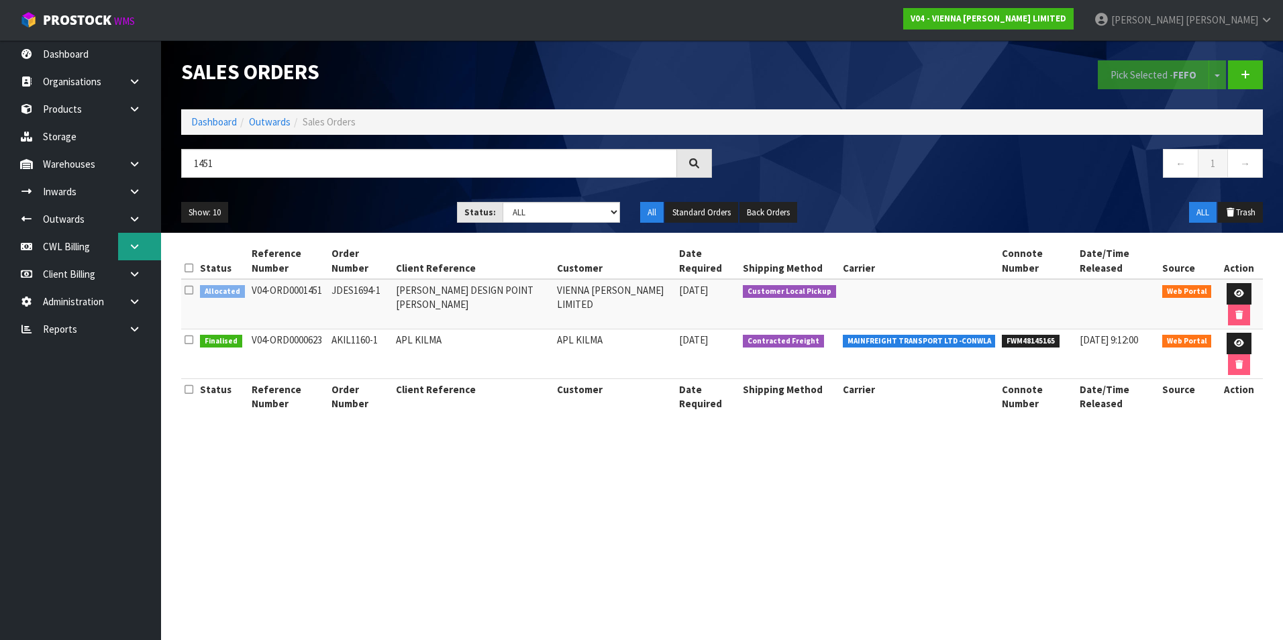
click at [137, 251] on icon at bounding box center [134, 247] width 13 height 10
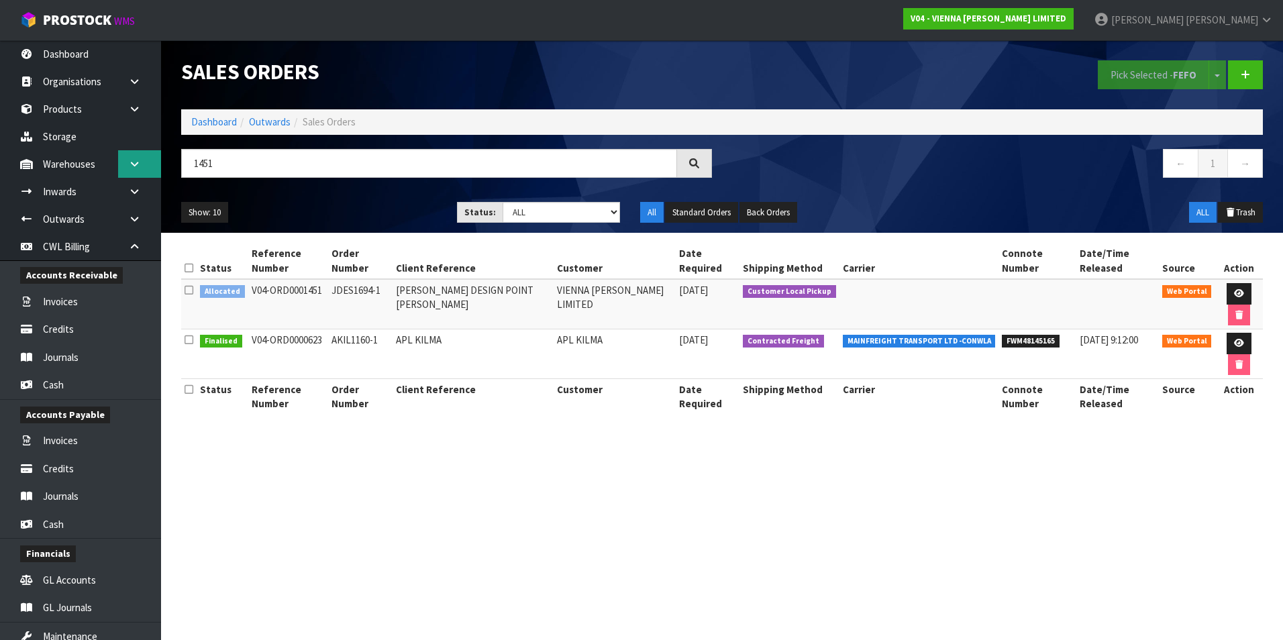
click at [136, 166] on icon at bounding box center [134, 164] width 13 height 10
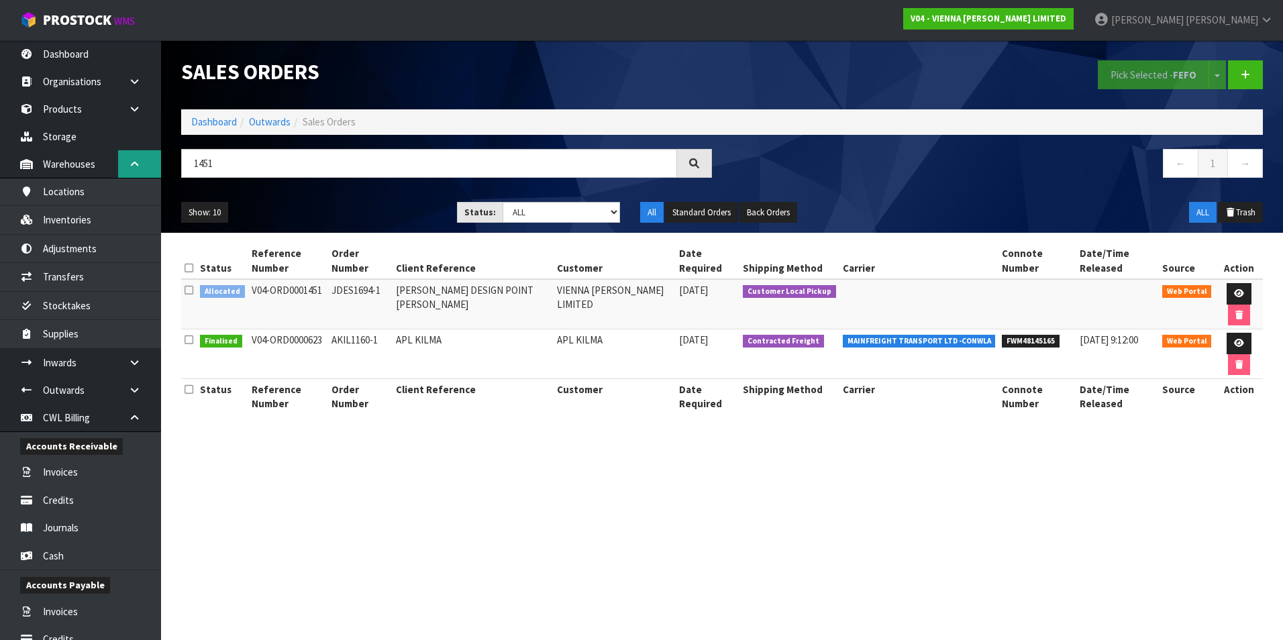
click at [136, 166] on icon at bounding box center [134, 164] width 13 height 10
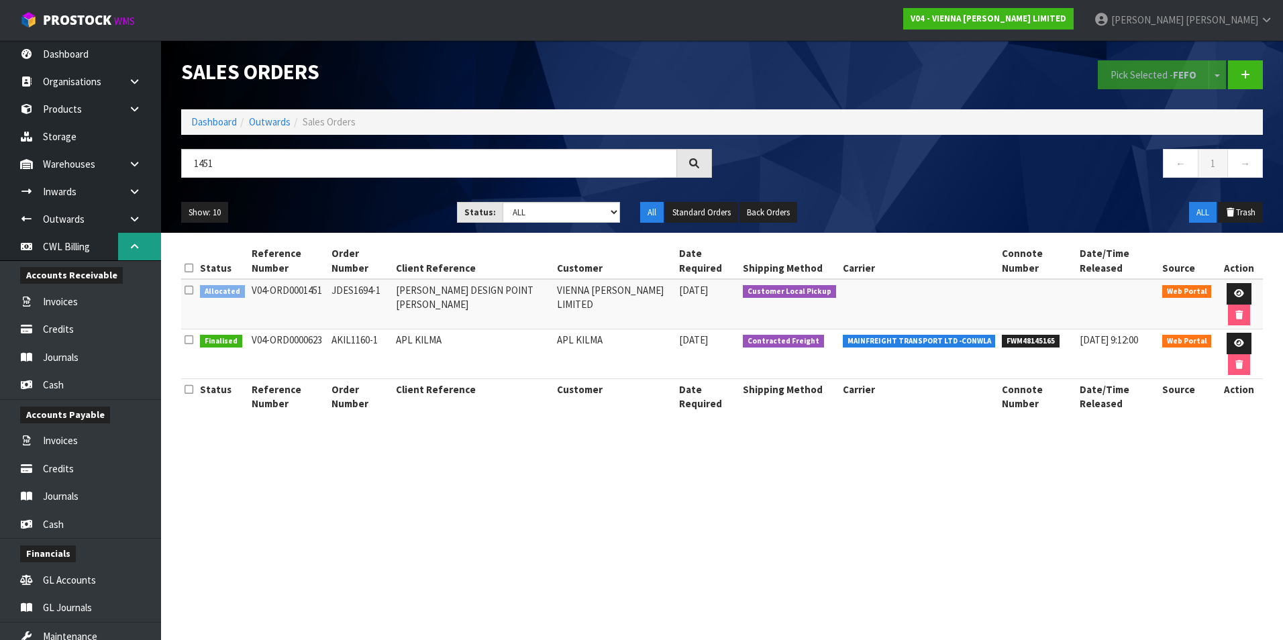
click at [130, 248] on icon at bounding box center [134, 247] width 13 height 10
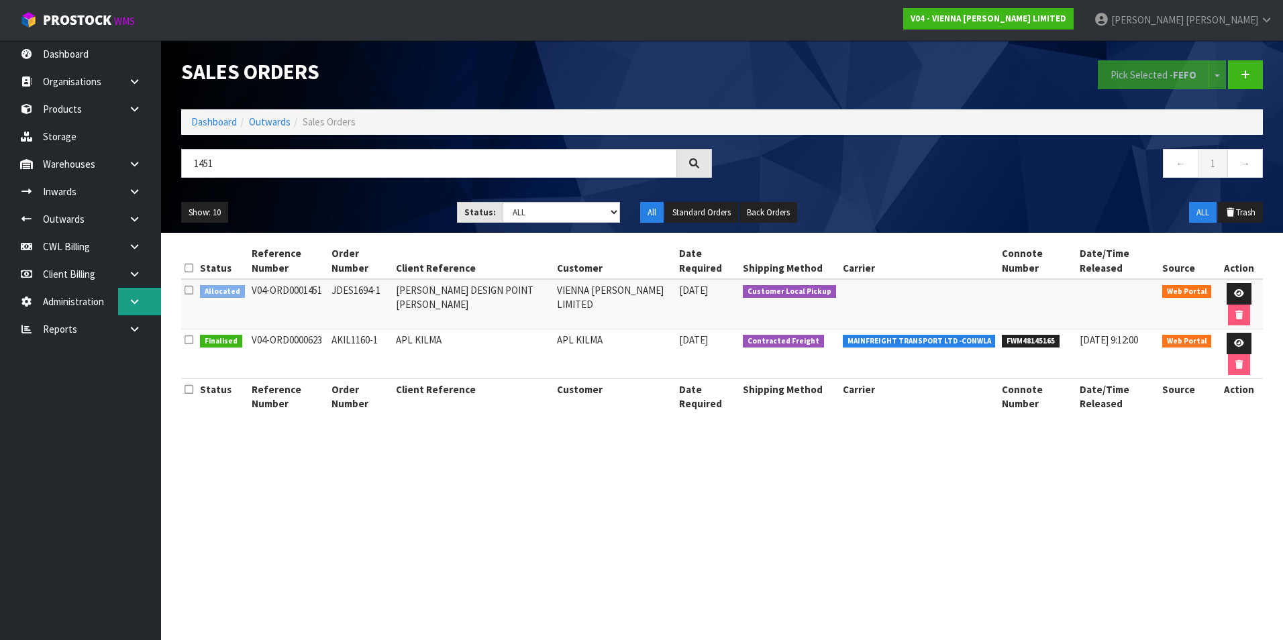
click at [132, 299] on icon at bounding box center [134, 302] width 13 height 10
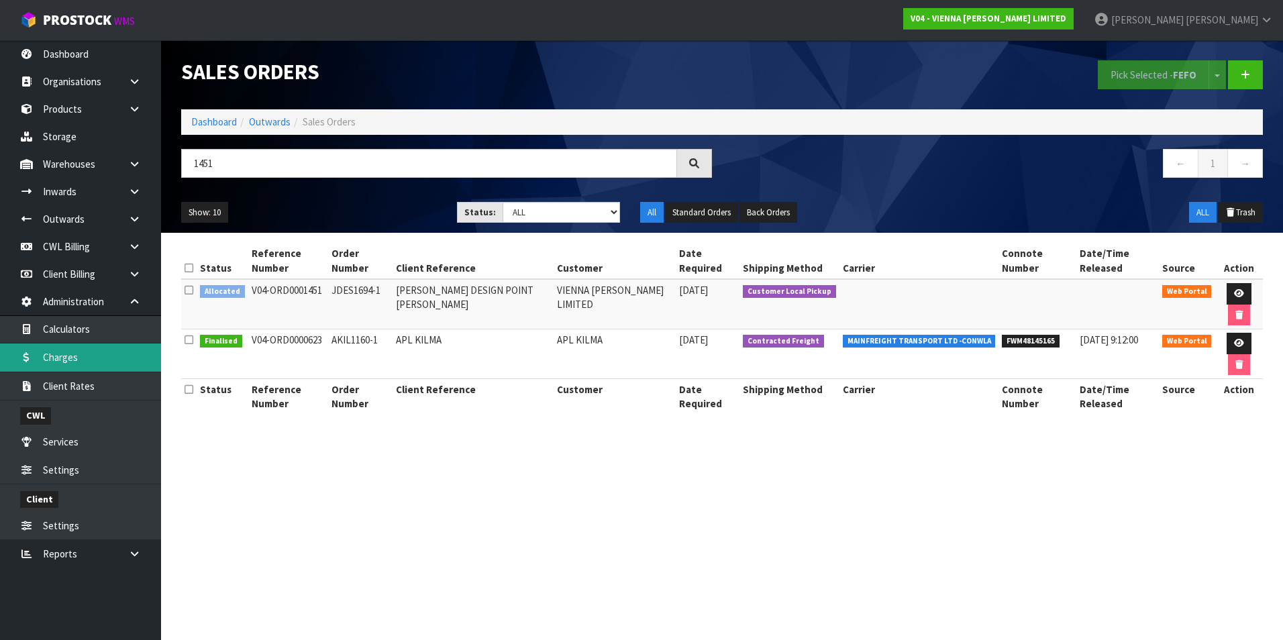
click at [87, 362] on link "Charges" at bounding box center [80, 358] width 161 height 28
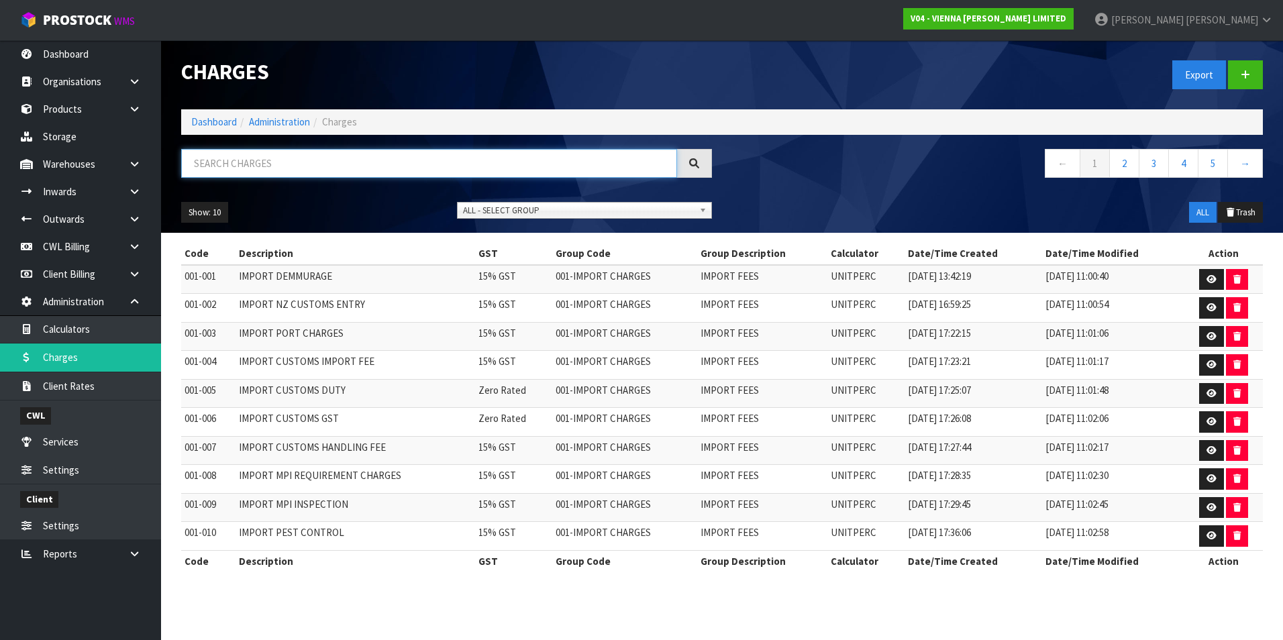
click at [213, 166] on input "text" at bounding box center [429, 163] width 496 height 29
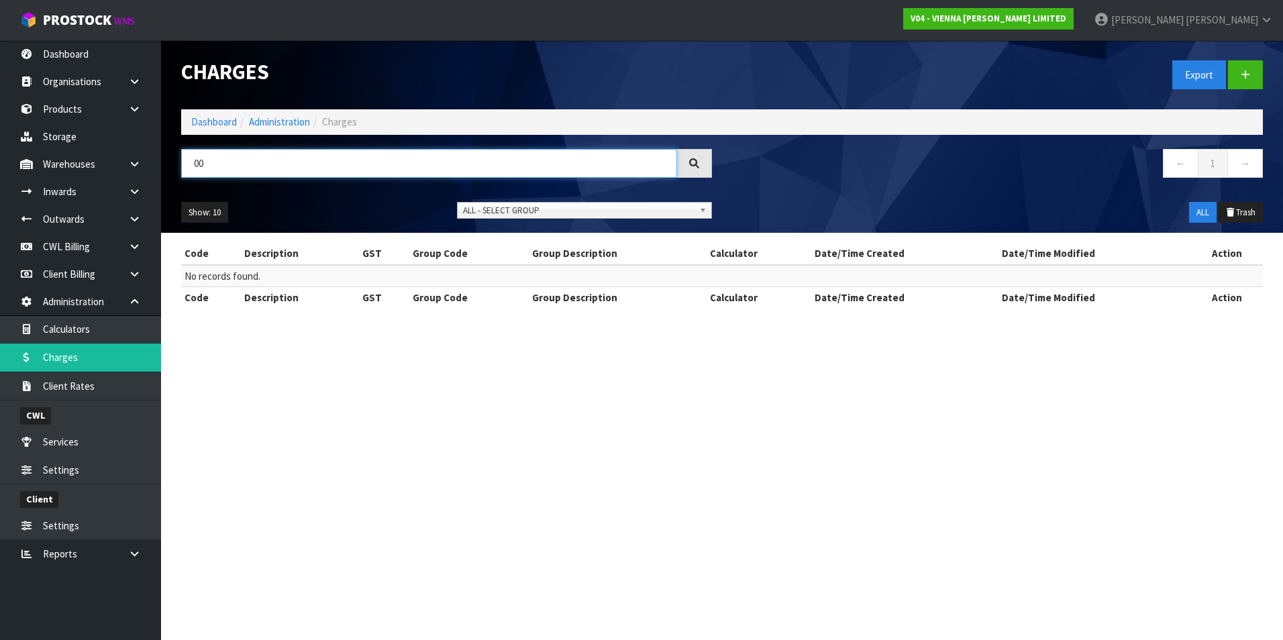
type input "0"
type input "002-036"
click at [1240, 66] on link at bounding box center [1245, 74] width 35 height 29
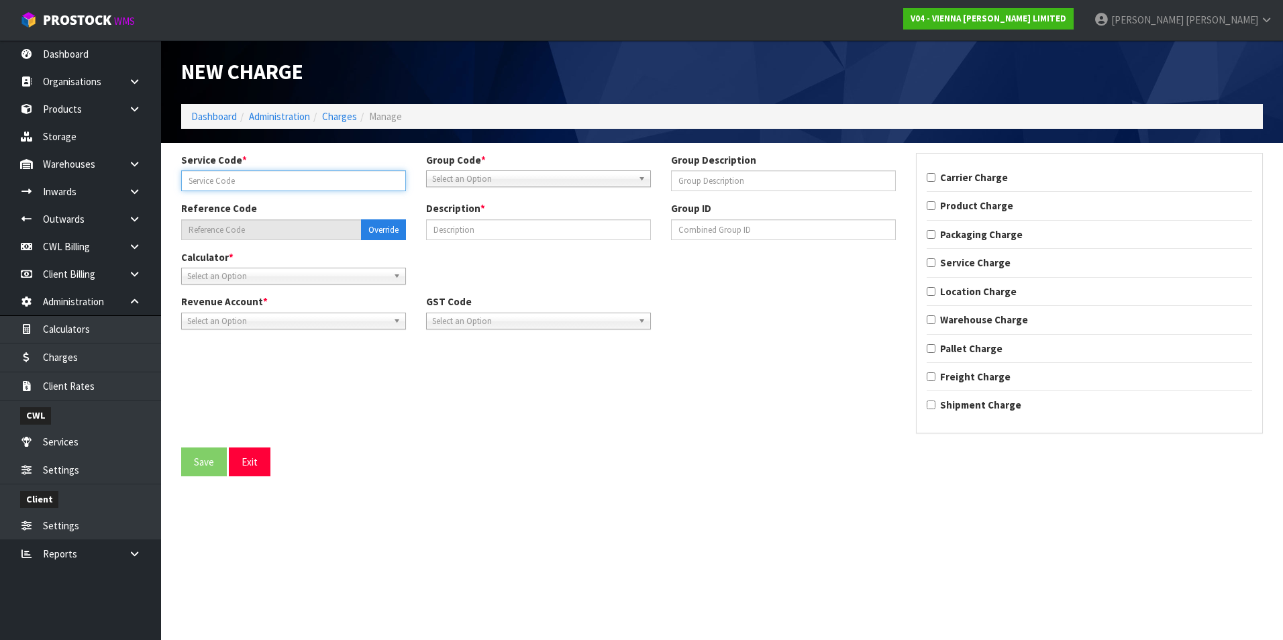
click at [291, 182] on input "text" at bounding box center [293, 180] width 225 height 21
click at [221, 181] on input "text" at bounding box center [293, 180] width 225 height 21
type input "036"
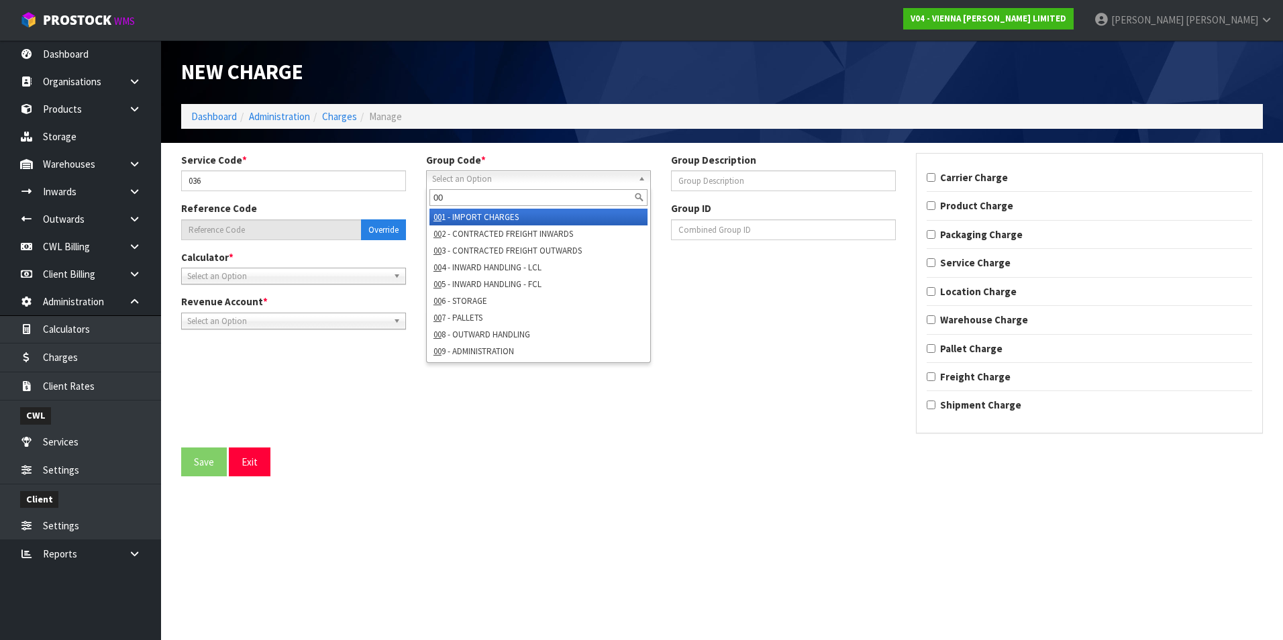
type input "002"
type input "002-036"
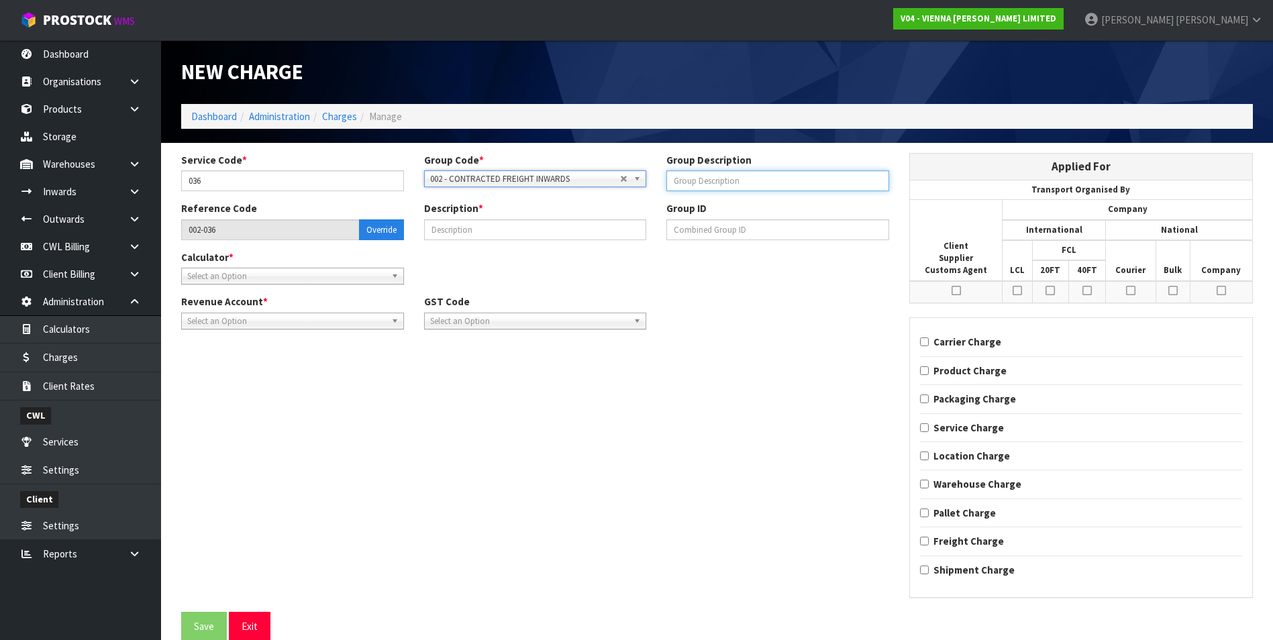
click at [718, 183] on input "text" at bounding box center [777, 180] width 223 height 21
type input "SEABOX"
click at [523, 229] on input "text" at bounding box center [535, 229] width 223 height 21
type input "SEABOX TRANSPORT"
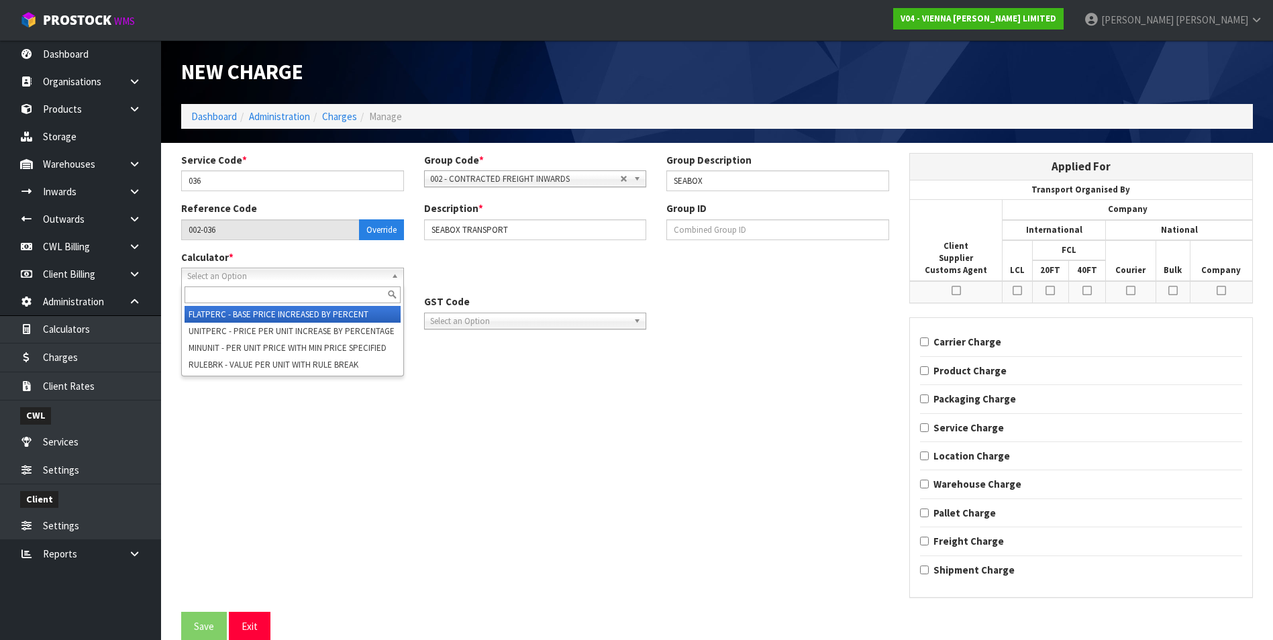
click at [395, 278] on b at bounding box center [397, 275] width 12 height 15
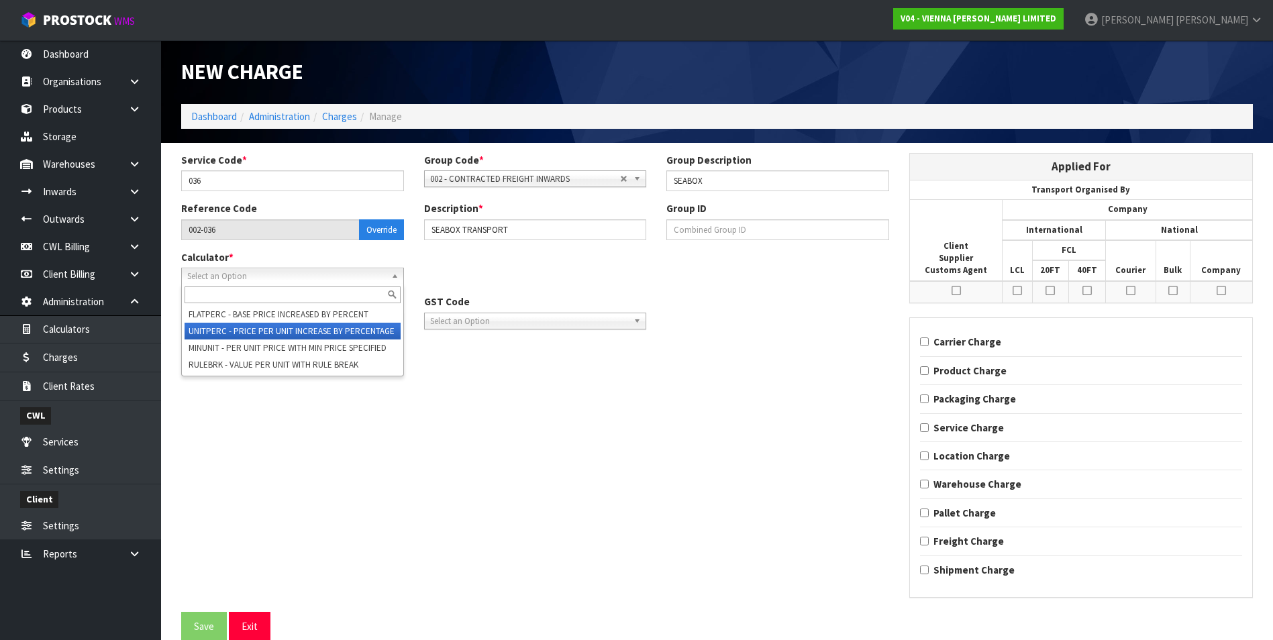
click at [309, 331] on li "UNITPERC - PRICE PER UNIT INCREASE BY PERCENTAGE" at bounding box center [293, 331] width 216 height 17
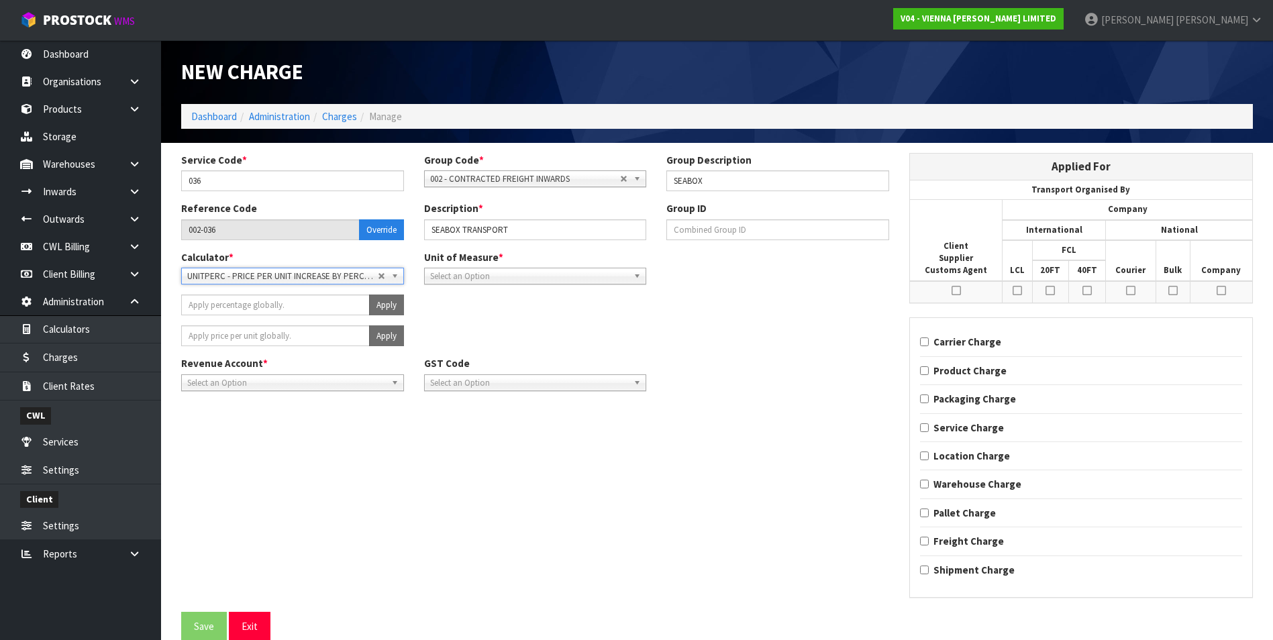
click at [303, 386] on span "Select an Option" at bounding box center [286, 383] width 199 height 16
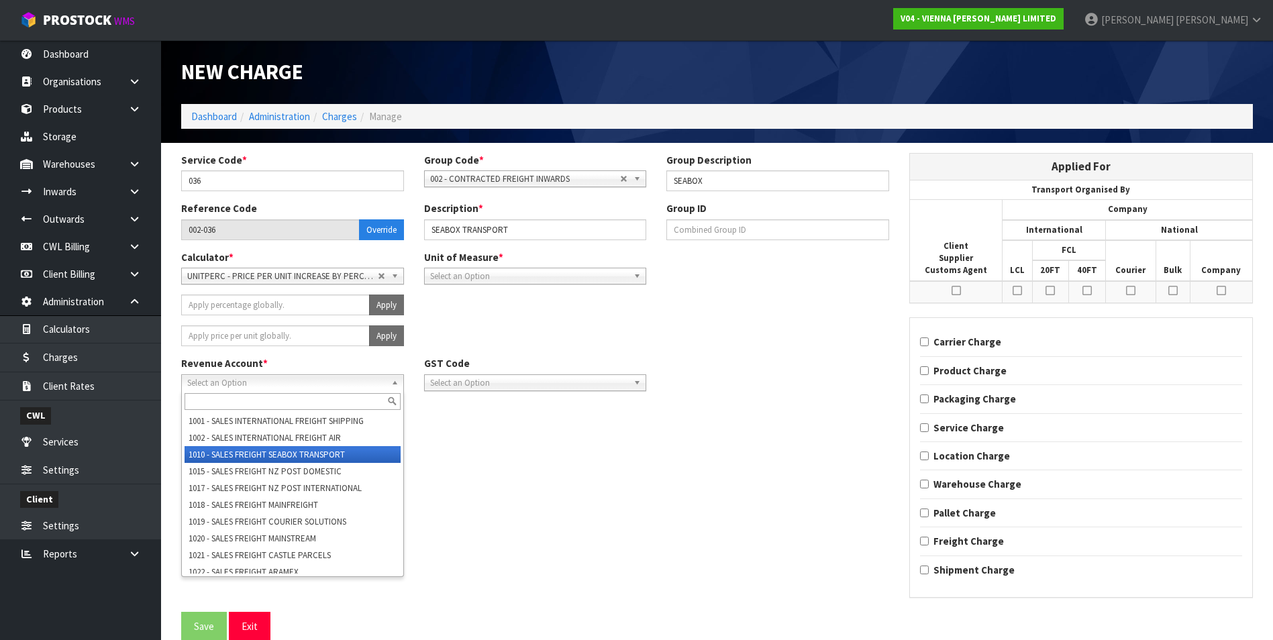
click at [307, 452] on li "1010 - SALES FREIGHT SEABOX TRANSPORT" at bounding box center [293, 454] width 216 height 17
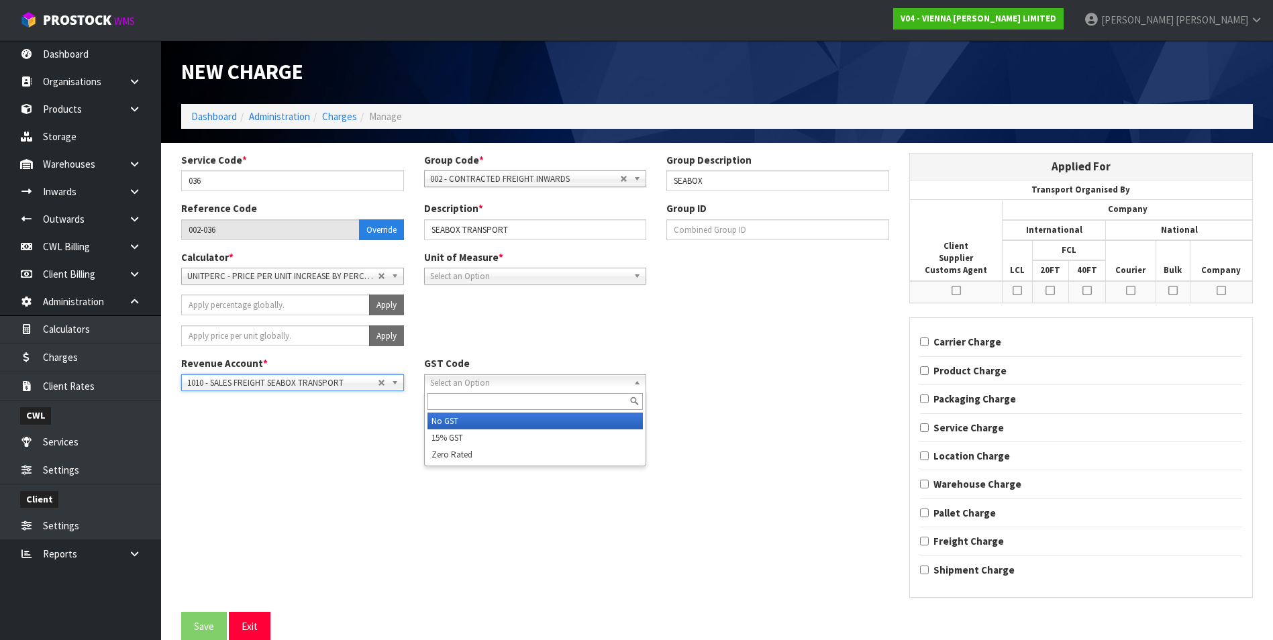
click at [486, 377] on span "Select an Option" at bounding box center [529, 383] width 199 height 16
click at [467, 441] on li "15% GST" at bounding box center [535, 437] width 216 height 17
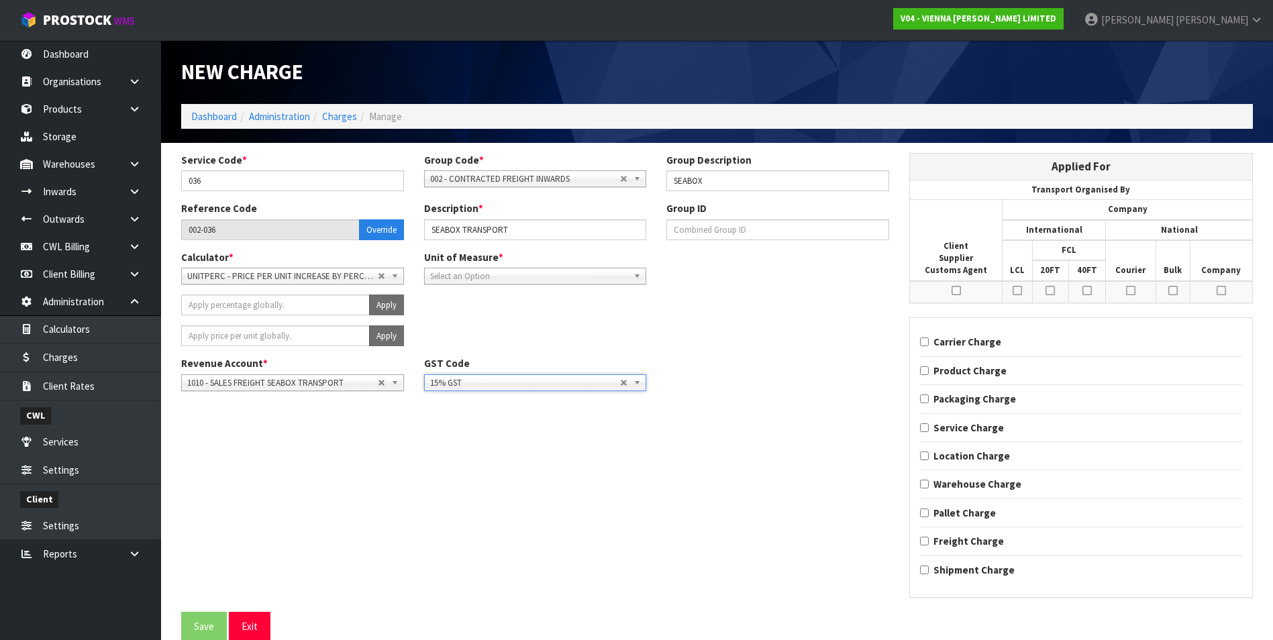
click at [1051, 293] on icon at bounding box center [1049, 290] width 9 height 11
click at [0, 0] on input "checkbox" at bounding box center [0, 0] width 0 height 0
click at [1082, 291] on icon at bounding box center [1086, 290] width 9 height 11
click at [0, 0] on input "checkbox" at bounding box center [0, 0] width 0 height 0
click at [1174, 291] on icon at bounding box center [1172, 290] width 9 height 11
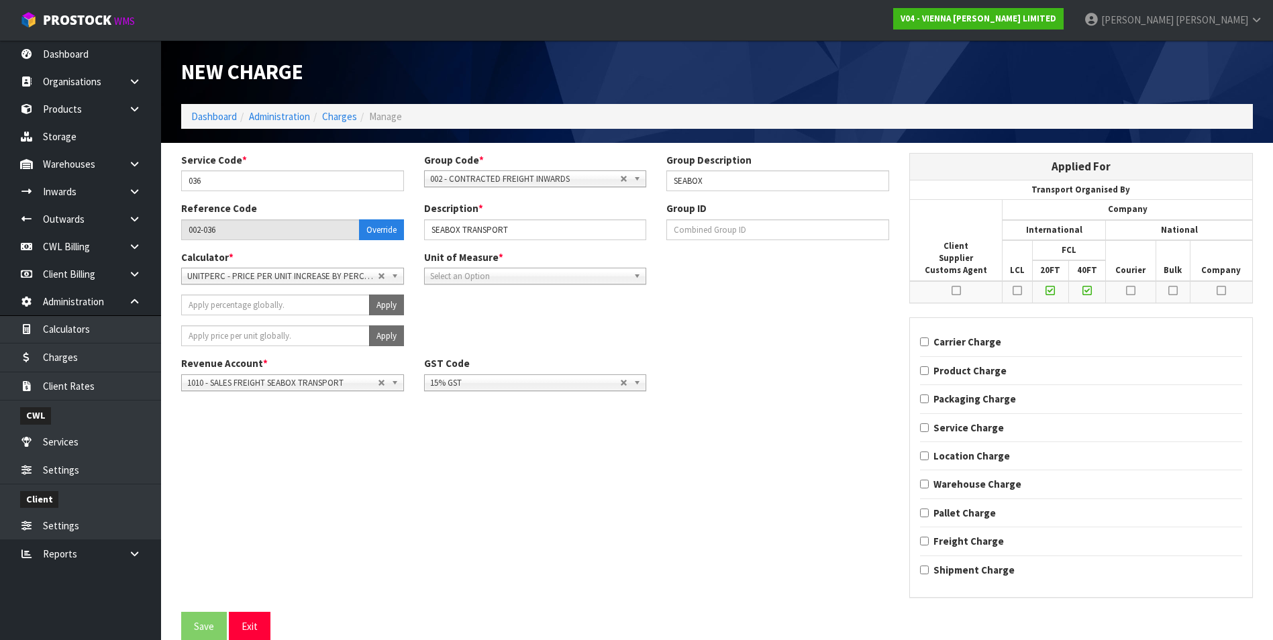
click at [0, 0] on input "checkbox" at bounding box center [0, 0] width 0 height 0
click at [1223, 290] on icon at bounding box center [1221, 290] width 9 height 11
click at [0, 0] on input "checkbox" at bounding box center [0, 0] width 0 height 0
click at [927, 343] on input "Carrier Charge" at bounding box center [924, 342] width 9 height 9
checkbox input "true"
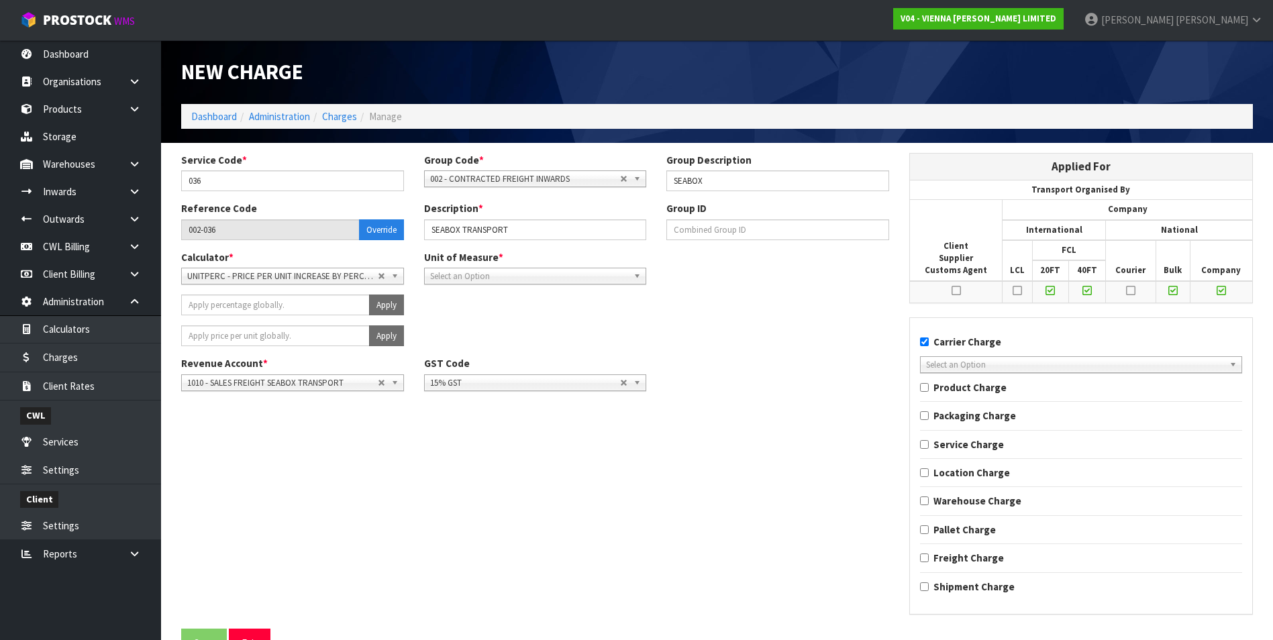
click at [1230, 368] on b at bounding box center [1235, 364] width 12 height 15
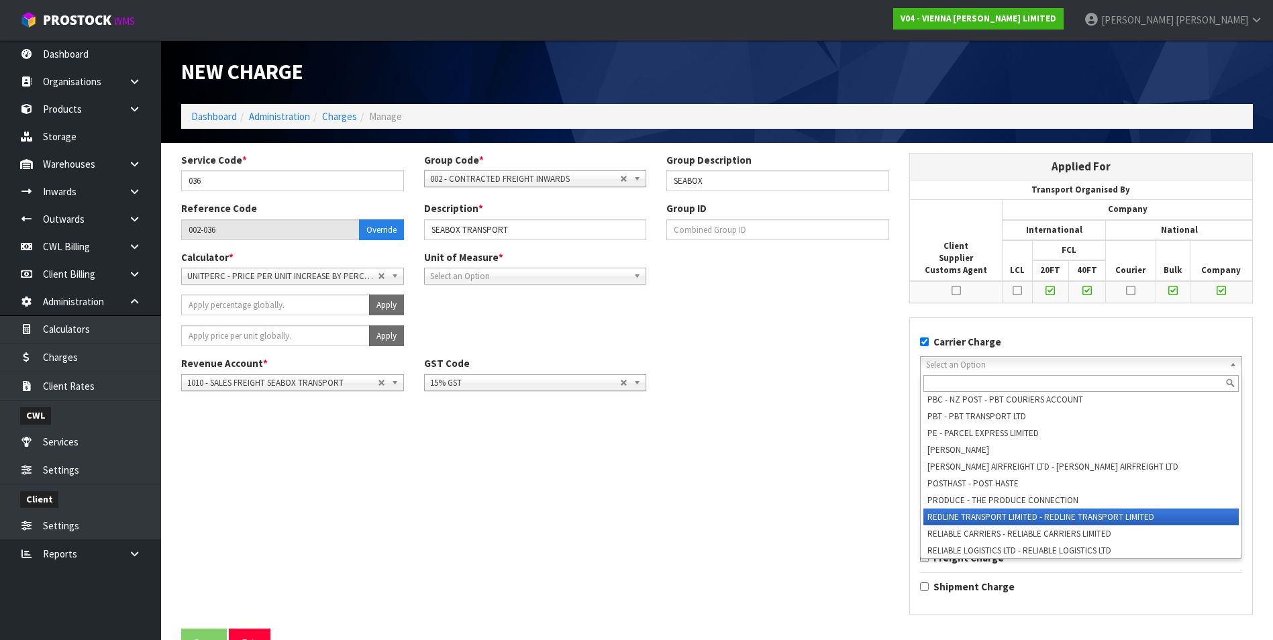
scroll to position [1812, 0]
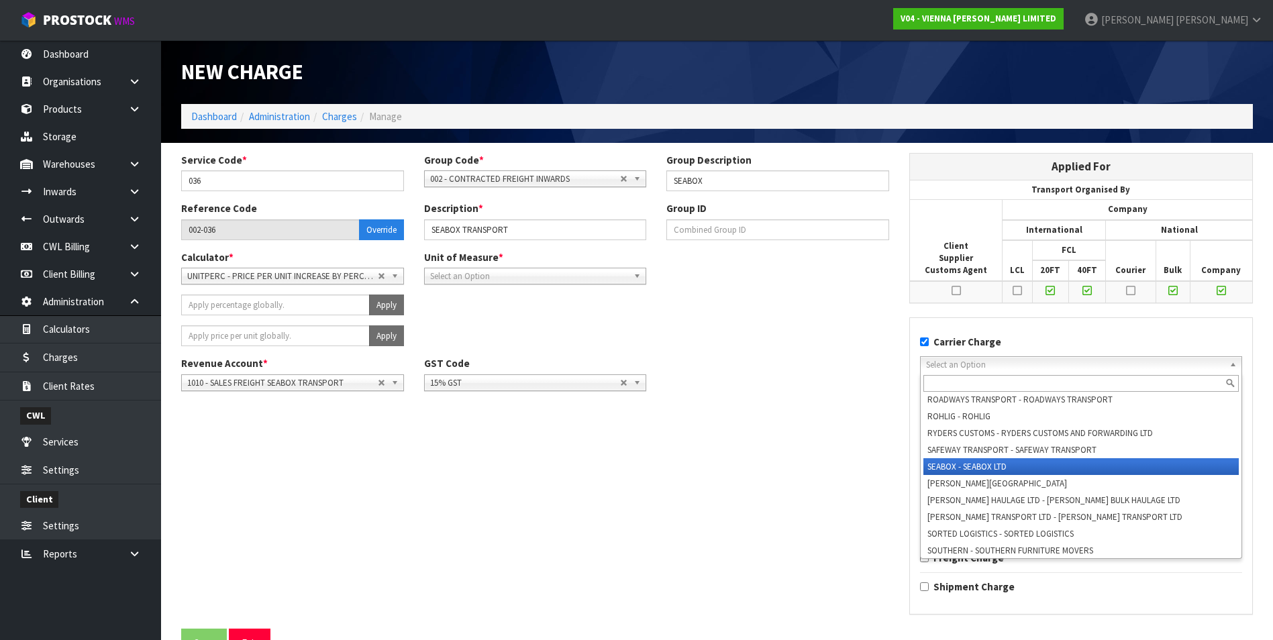
click at [960, 458] on li "SEABOX - SEABOX LTD" at bounding box center [1080, 466] width 315 height 17
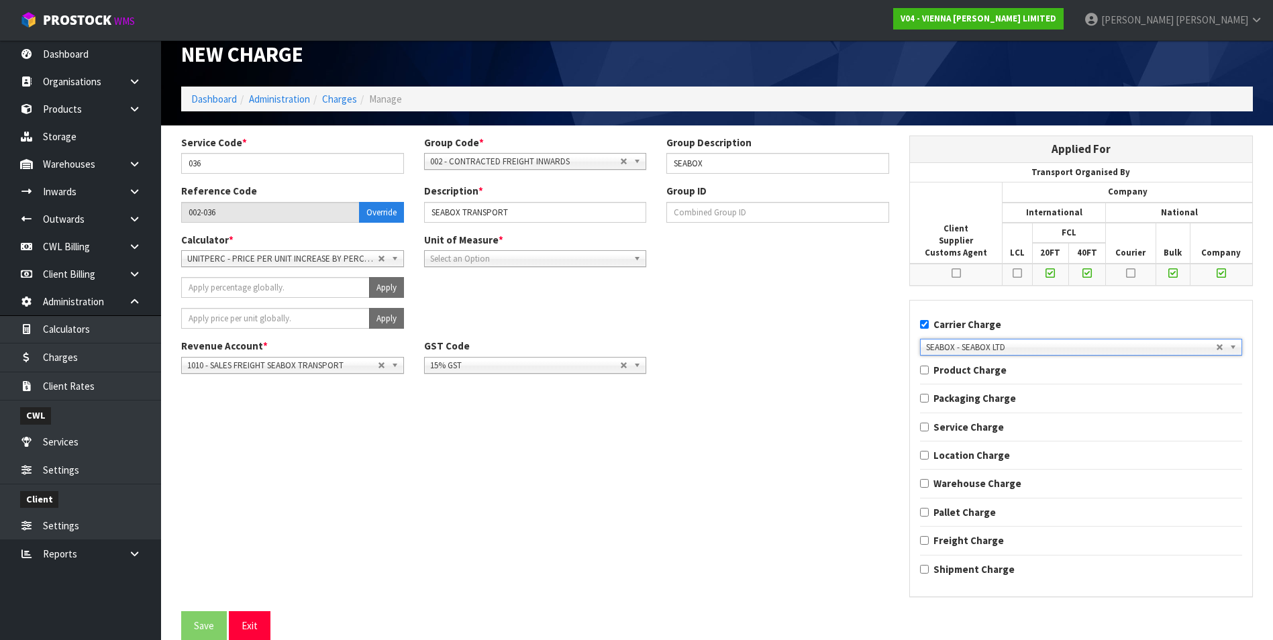
scroll to position [28, 0]
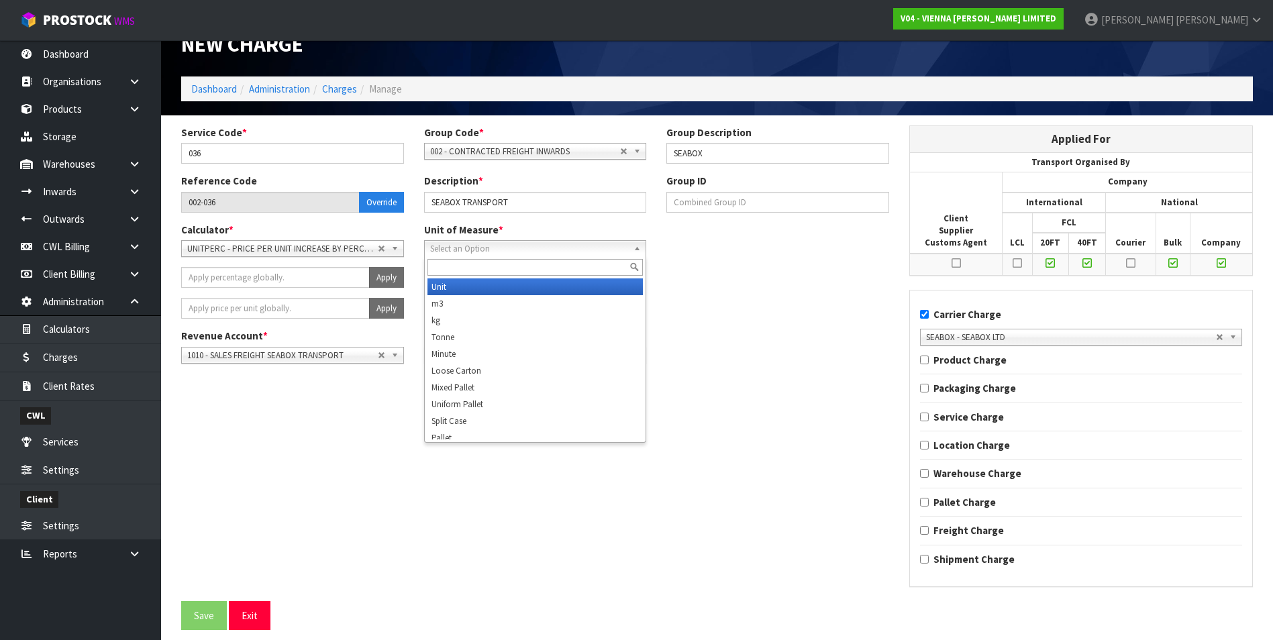
click at [554, 246] on span "Select an Option" at bounding box center [529, 249] width 199 height 16
click at [508, 284] on li "Unit" at bounding box center [535, 286] width 216 height 17
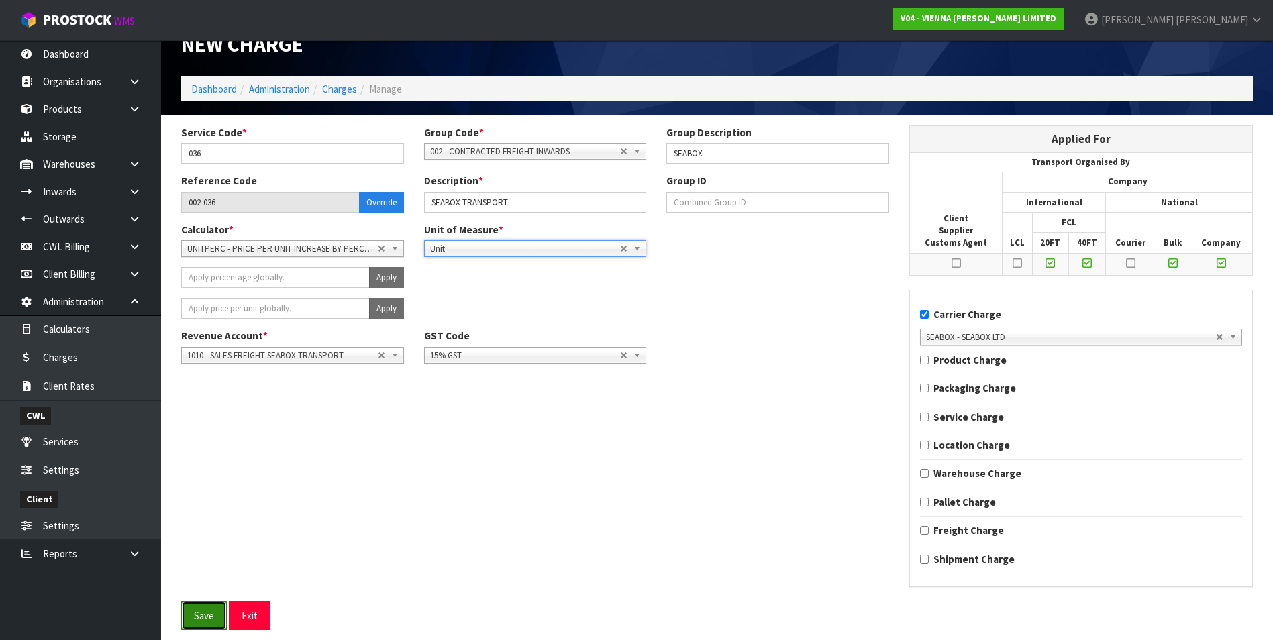
click at [209, 616] on button "Save" at bounding box center [204, 615] width 46 height 29
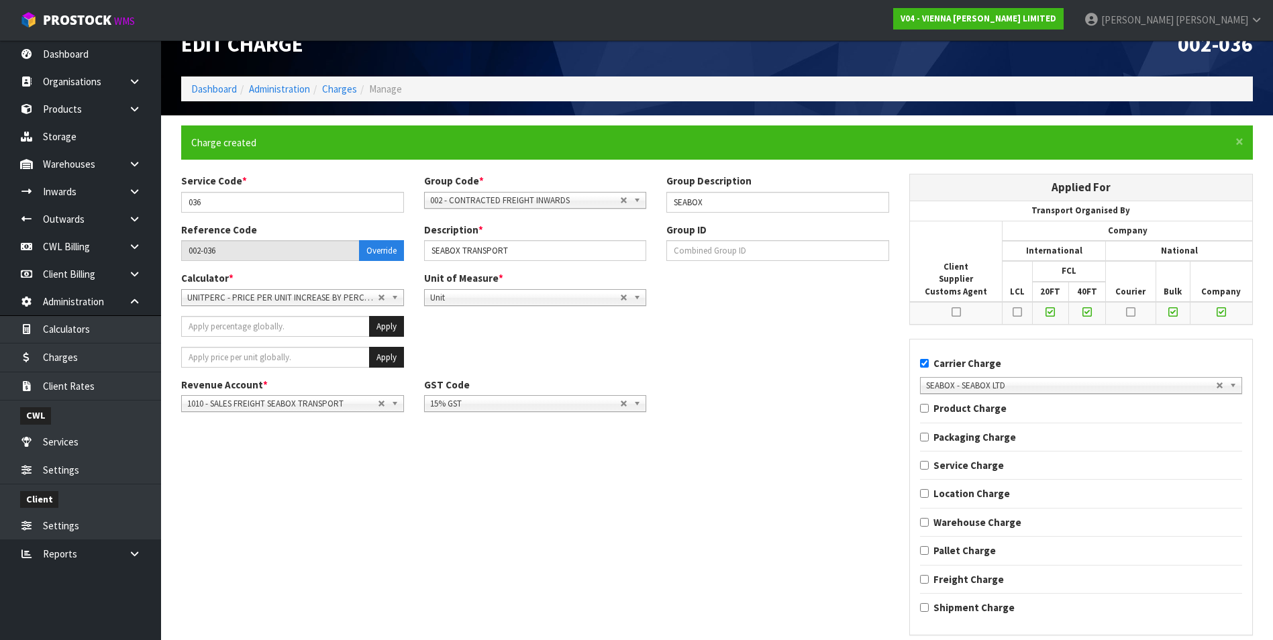
scroll to position [0, 0]
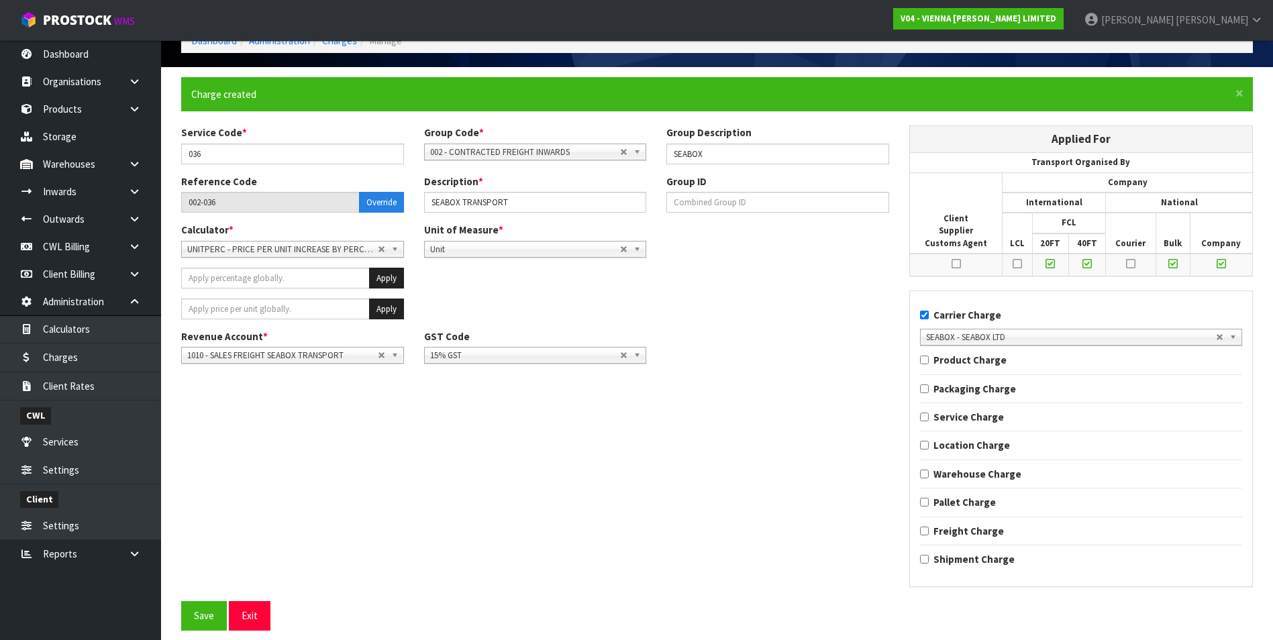
scroll to position [76, 0]
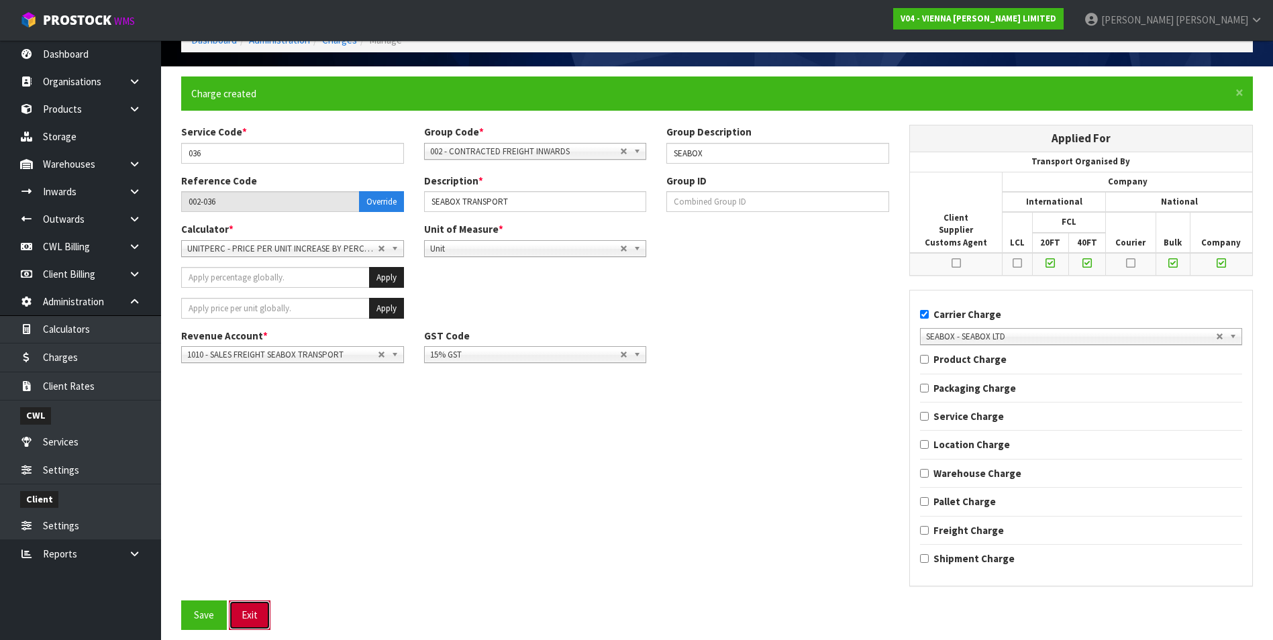
click at [251, 611] on button "Exit" at bounding box center [250, 615] width 42 height 29
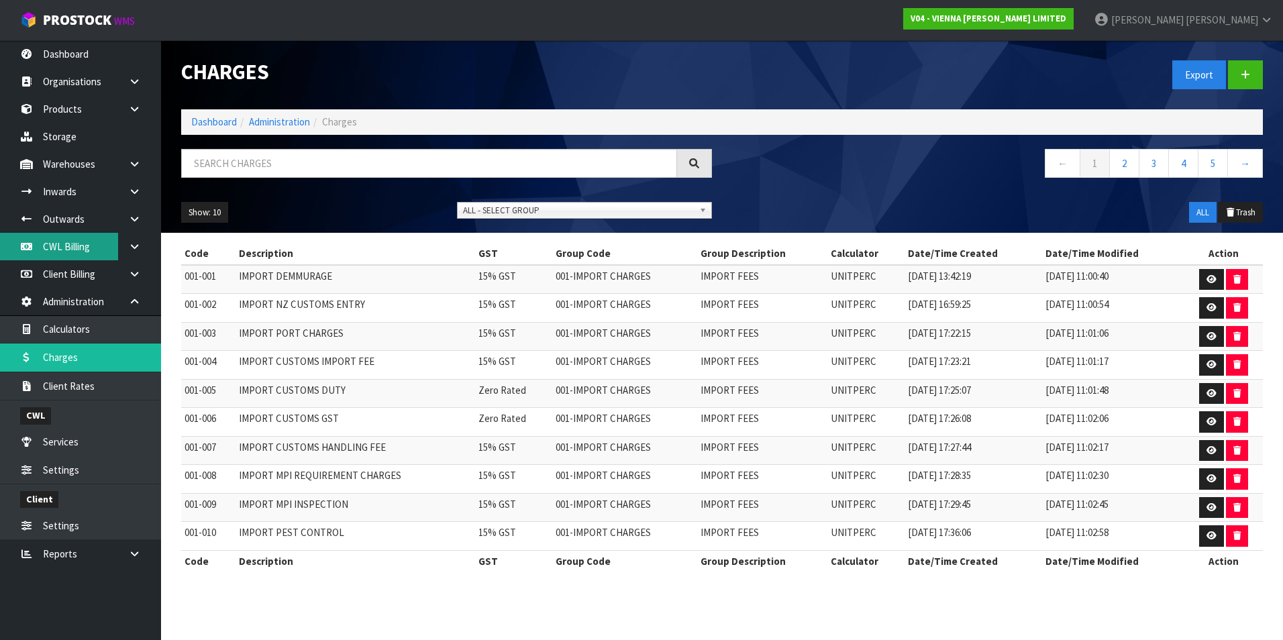
click at [78, 243] on link "CWL Billing" at bounding box center [80, 247] width 161 height 28
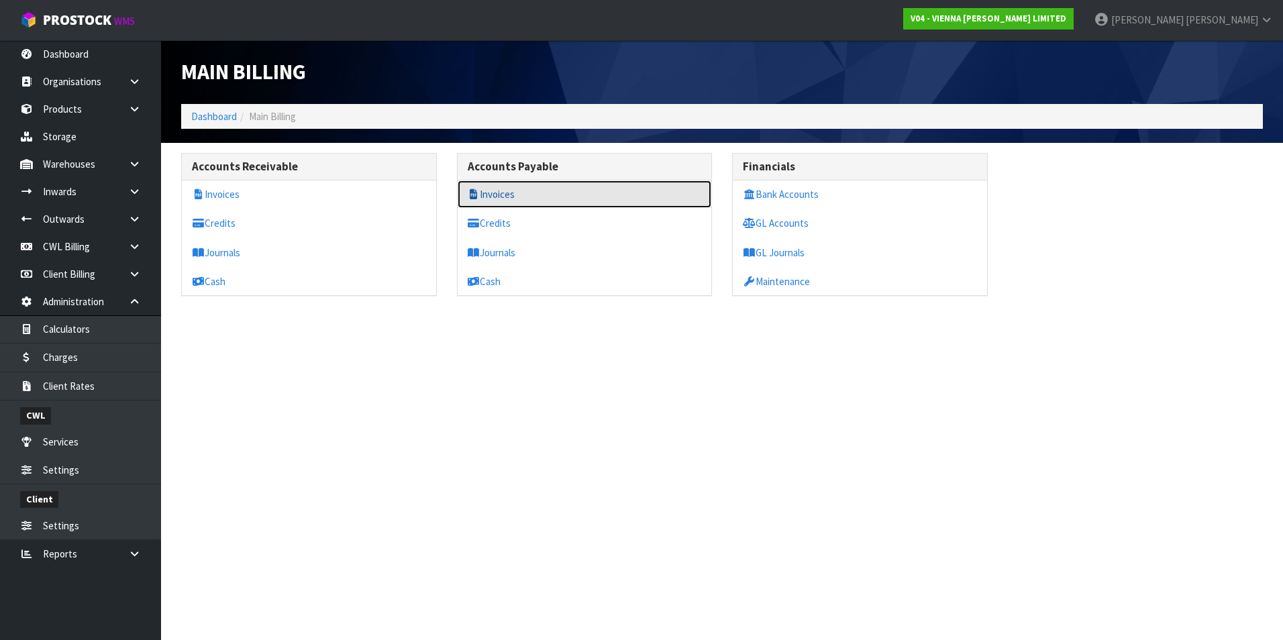
click at [521, 197] on link "Invoices" at bounding box center [585, 195] width 254 height 28
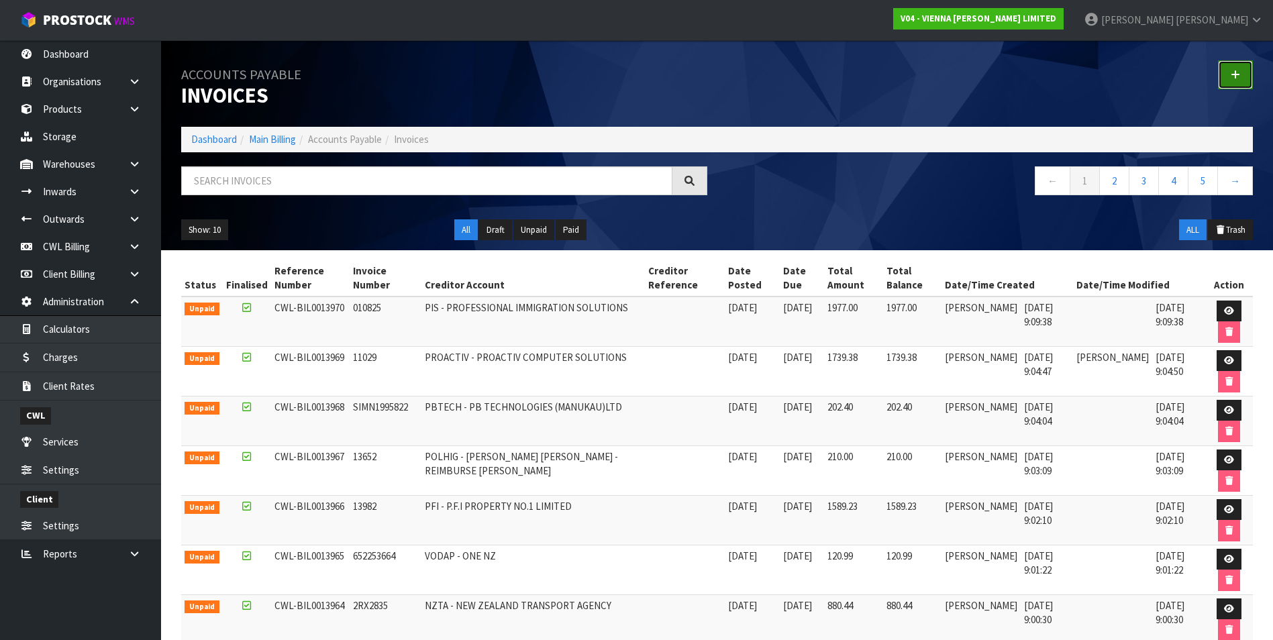
click at [1232, 76] on icon at bounding box center [1235, 75] width 9 height 10
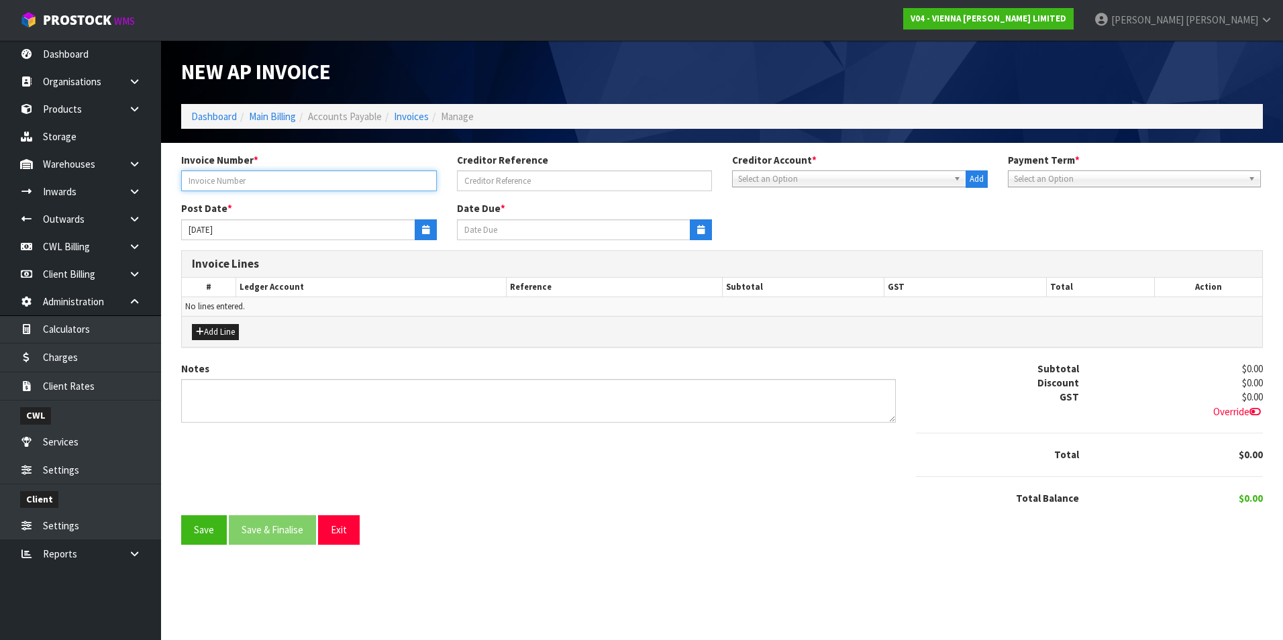
click at [217, 177] on input "text" at bounding box center [309, 180] width 256 height 21
type input "28353"
click at [776, 180] on span "Select an Option" at bounding box center [843, 179] width 210 height 16
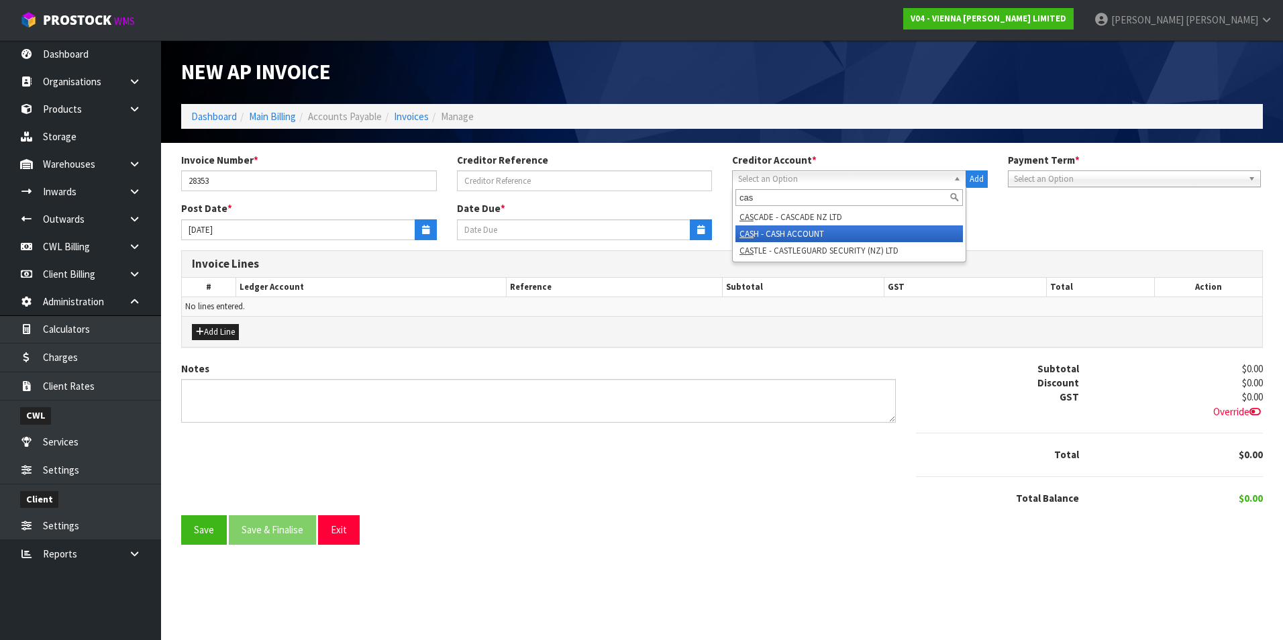
type input "cas"
drag, startPoint x: 790, startPoint y: 233, endPoint x: 438, endPoint y: 187, distance: 355.9
click at [782, 231] on li "CAS H - CASH ACCOUNT" at bounding box center [848, 233] width 227 height 17
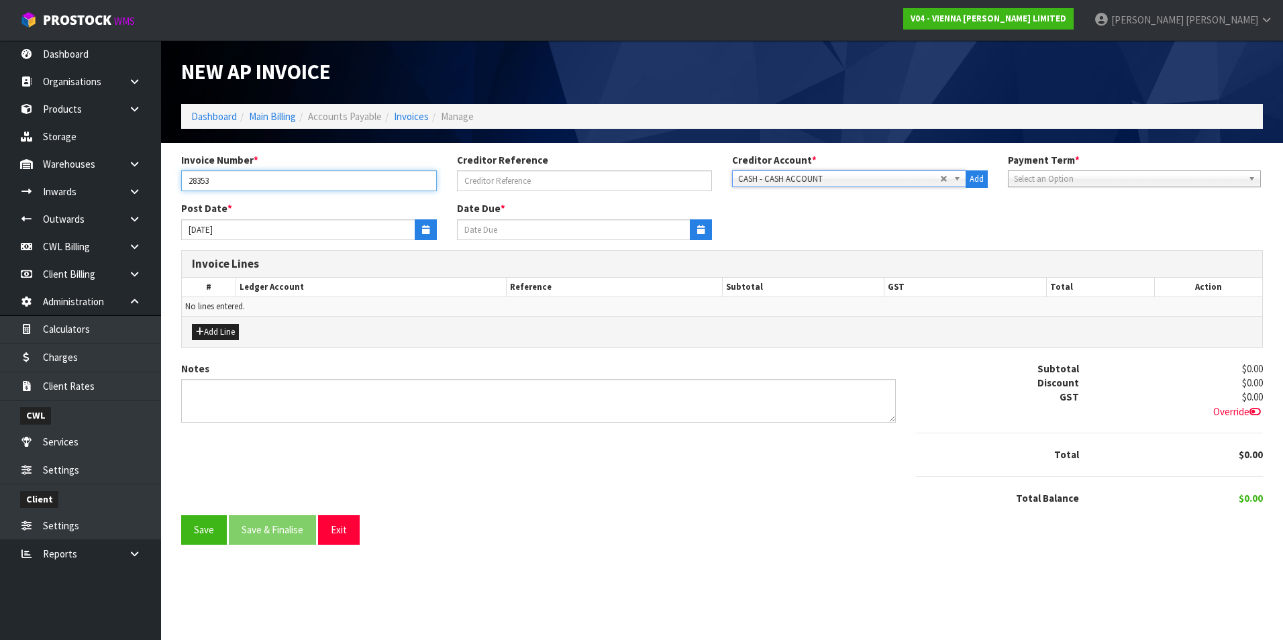
click at [339, 175] on input "28353" at bounding box center [309, 180] width 256 height 21
type input "[DATE]"
type input "28353 - MOBIL SMALES"
click at [425, 232] on icon "button" at bounding box center [425, 229] width 7 height 9
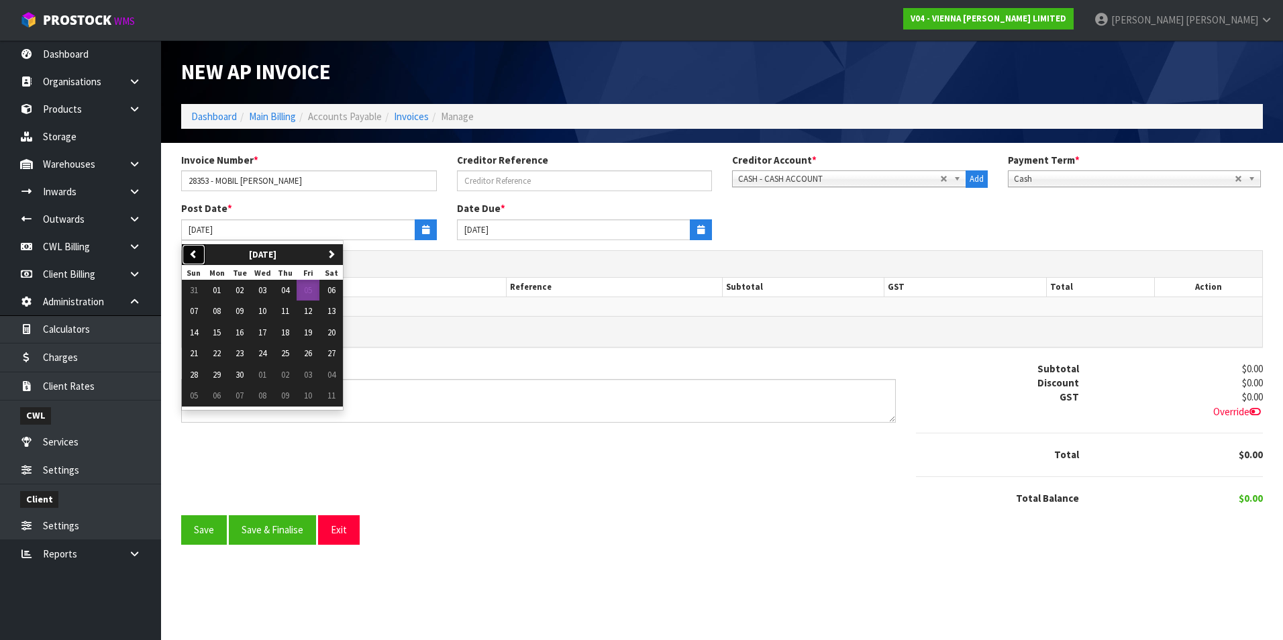
click at [192, 258] on icon "button" at bounding box center [193, 254] width 9 height 9
click at [219, 357] on span "18" at bounding box center [217, 353] width 8 height 11
type input "18/08/2025"
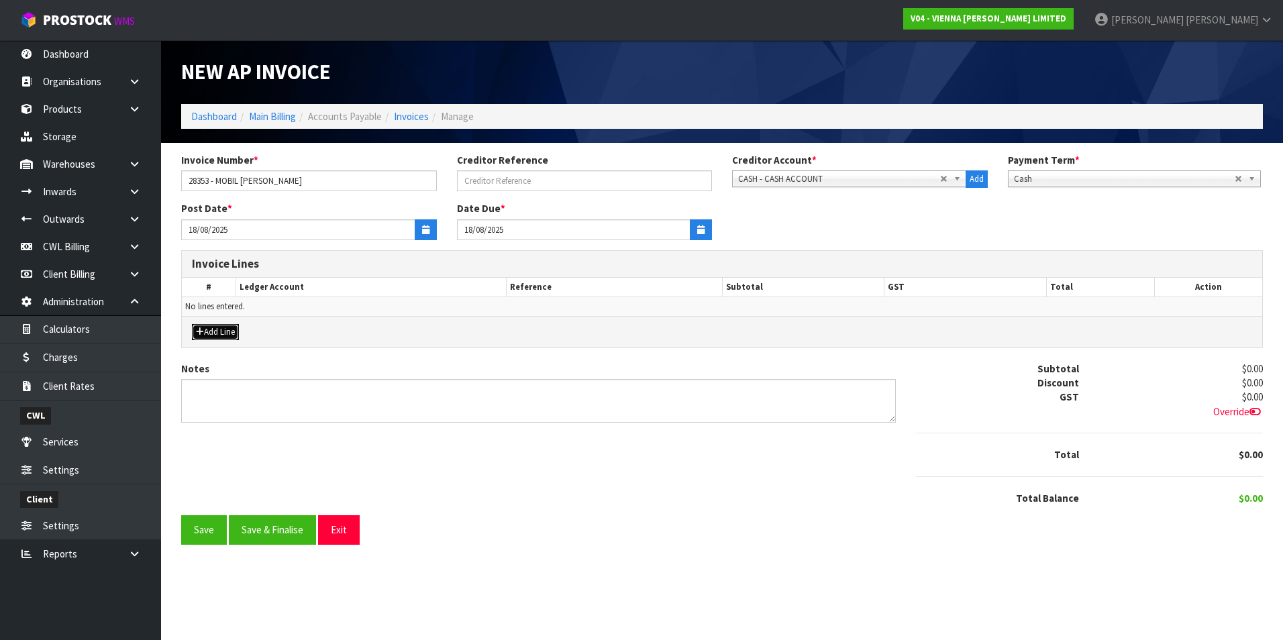
click at [223, 336] on button "Add Line" at bounding box center [215, 332] width 47 height 16
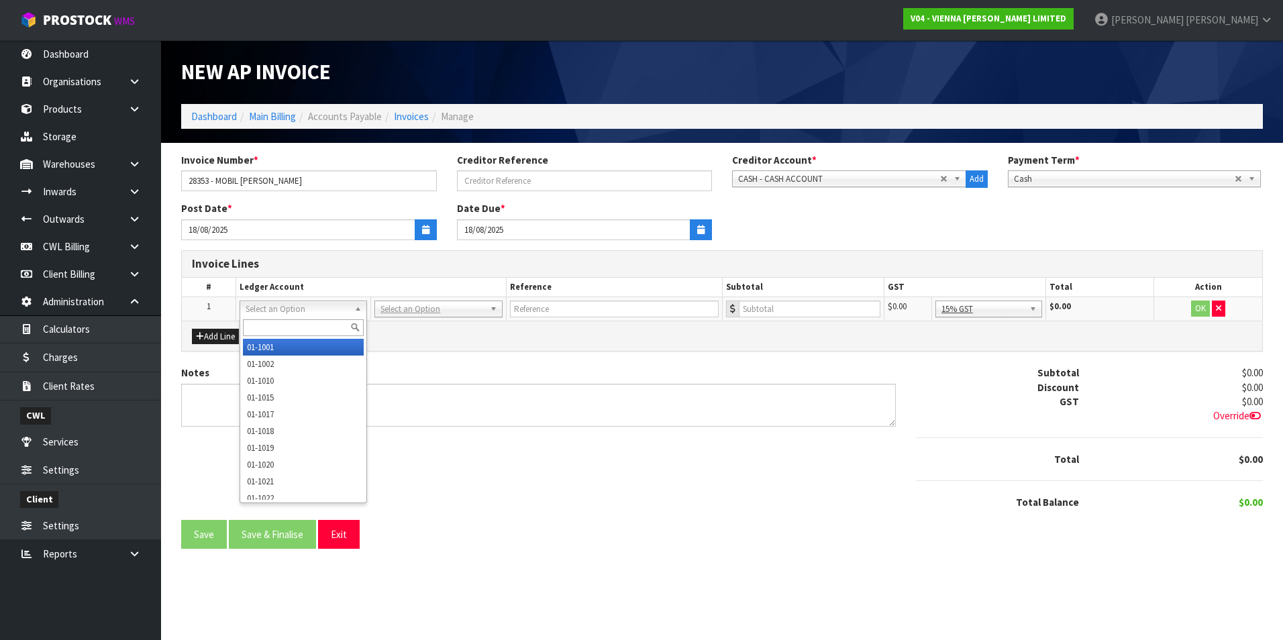
click at [278, 321] on input "text" at bounding box center [303, 327] width 121 height 17
type input "30075"
click at [299, 324] on input "text" at bounding box center [303, 327] width 121 height 17
type input "3075"
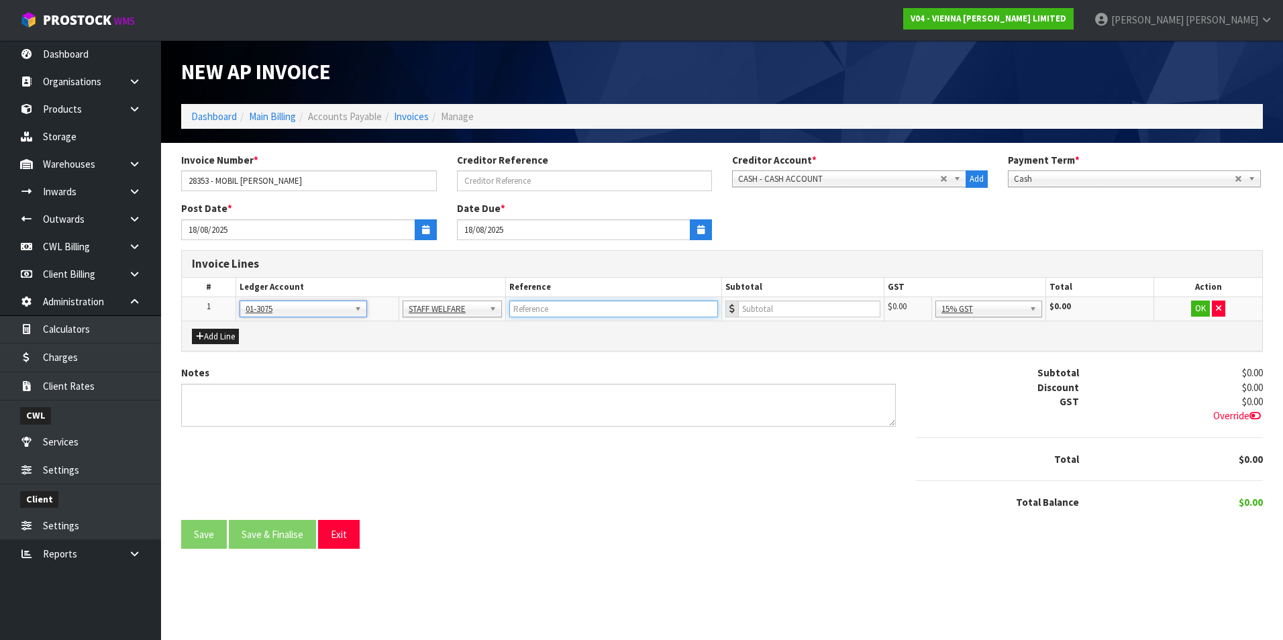
click at [568, 307] on input "text" at bounding box center [613, 309] width 209 height 17
type input "MOBIL SMALES 18.8.25 - MILK"
type input "19.13"
click at [1203, 307] on button "OK" at bounding box center [1200, 309] width 19 height 16
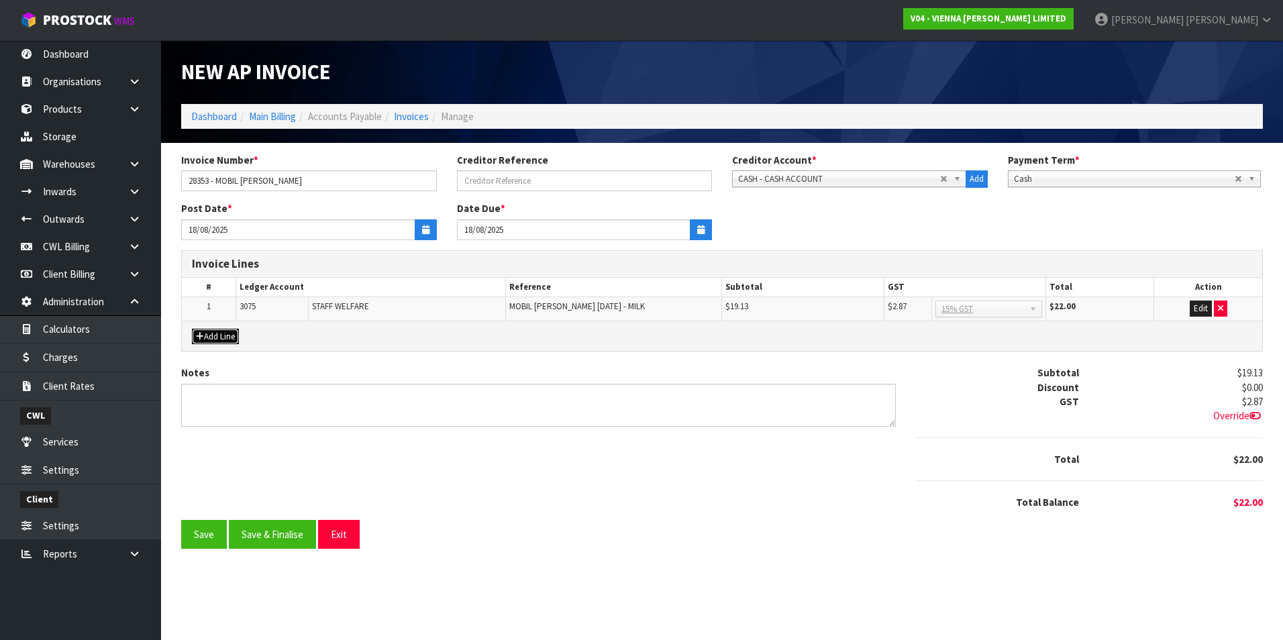
click at [229, 336] on button "Add Line" at bounding box center [215, 337] width 47 height 16
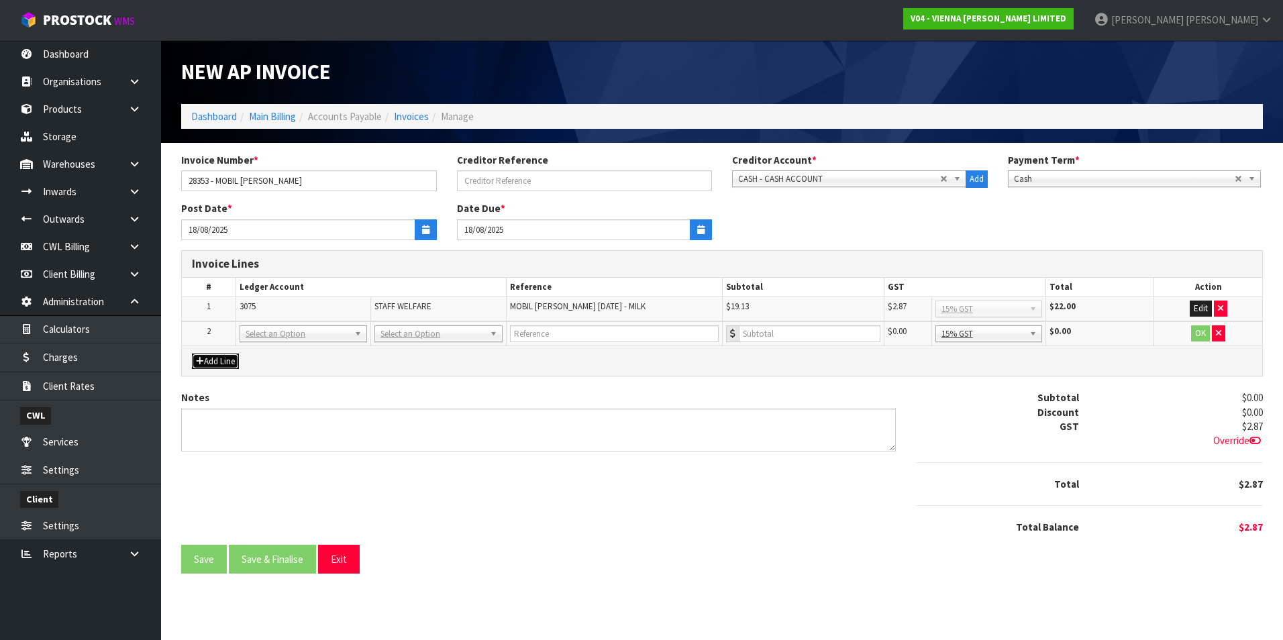
drag, startPoint x: 409, startPoint y: 333, endPoint x: 405, endPoint y: 346, distance: 13.4
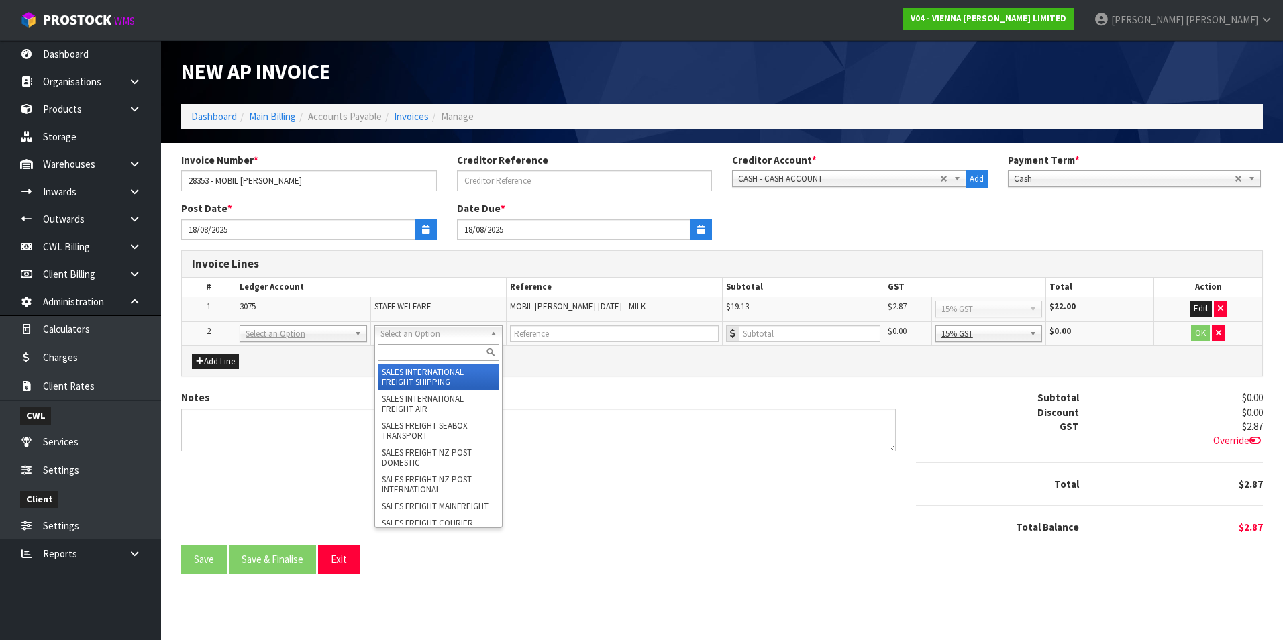
click at [400, 348] on input "text" at bounding box center [438, 352] width 121 height 17
type input "low"
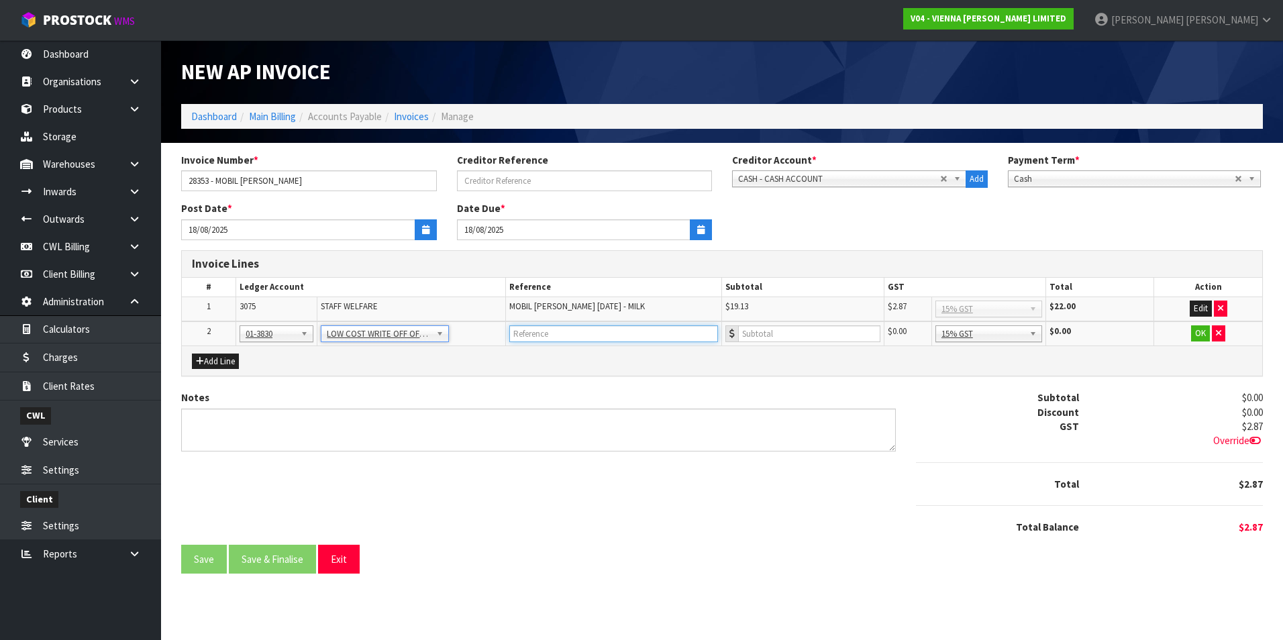
click at [538, 333] on input "text" at bounding box center [613, 333] width 209 height 17
type input "MOBIL SMALES - WALL & CAR CHARGES"
type input "65.22"
click at [1192, 333] on button "OK" at bounding box center [1200, 333] width 19 height 16
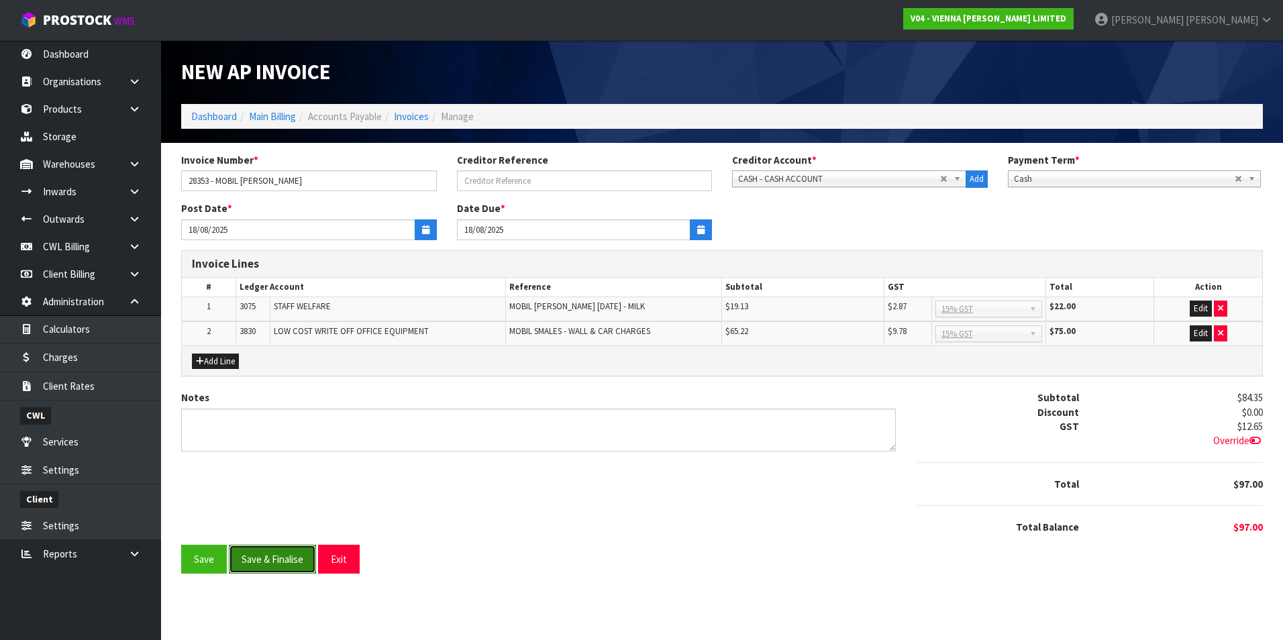
click at [264, 557] on button "Save & Finalise" at bounding box center [272, 559] width 87 height 29
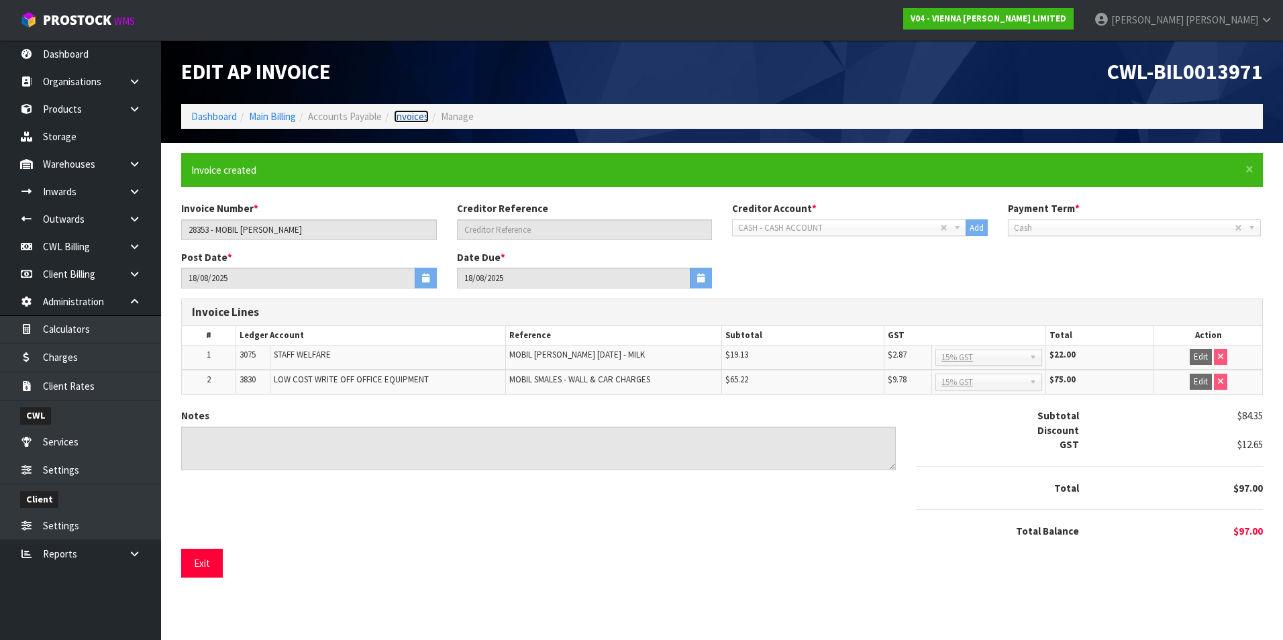
click at [423, 113] on link "Invoices" at bounding box center [411, 116] width 35 height 13
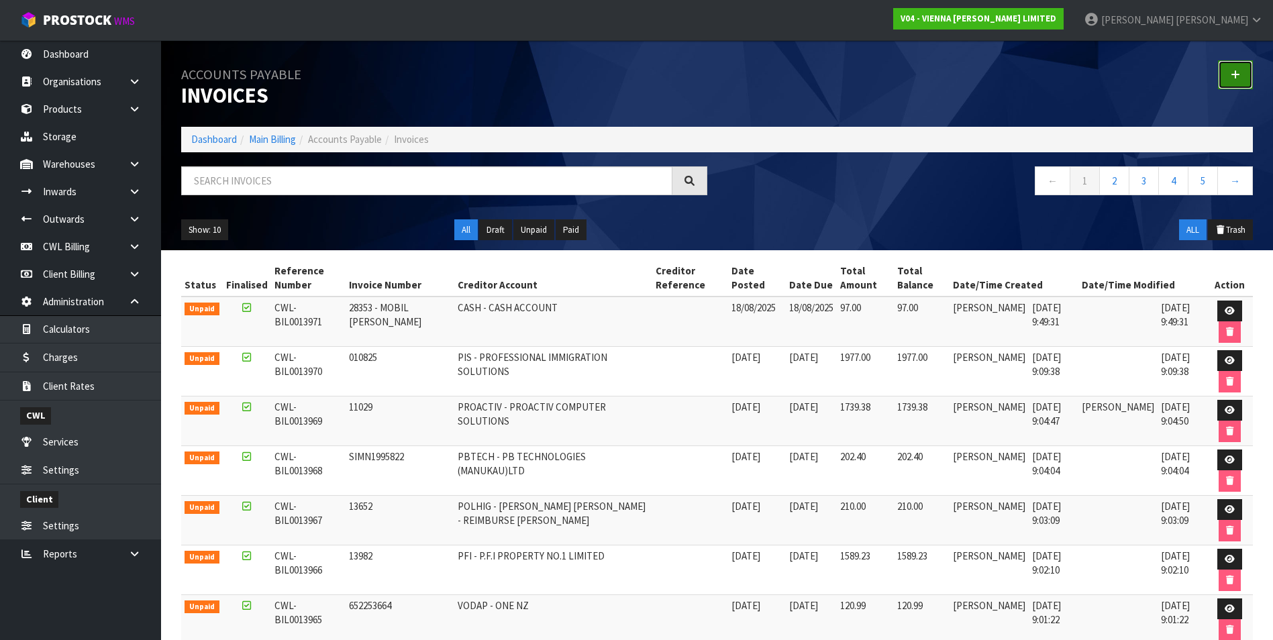
click at [1233, 70] on icon at bounding box center [1235, 75] width 9 height 10
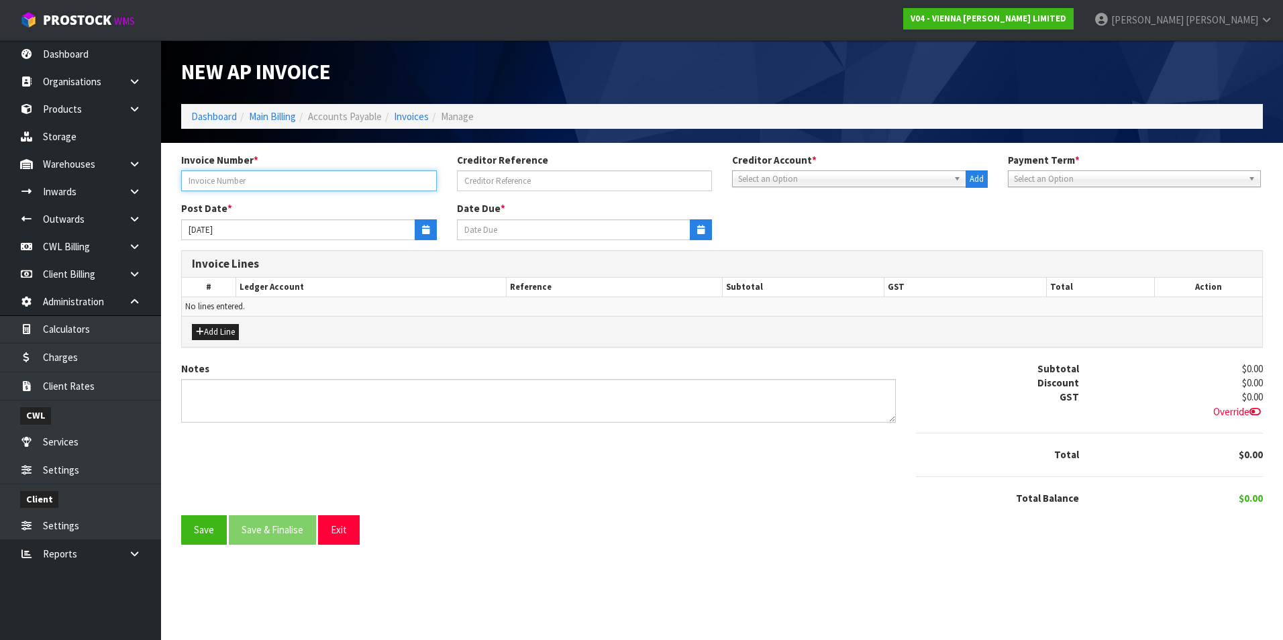
click at [219, 178] on input "text" at bounding box center [309, 180] width 256 height 21
type input "14016873625"
click at [788, 179] on span "Select an Option" at bounding box center [843, 179] width 210 height 16
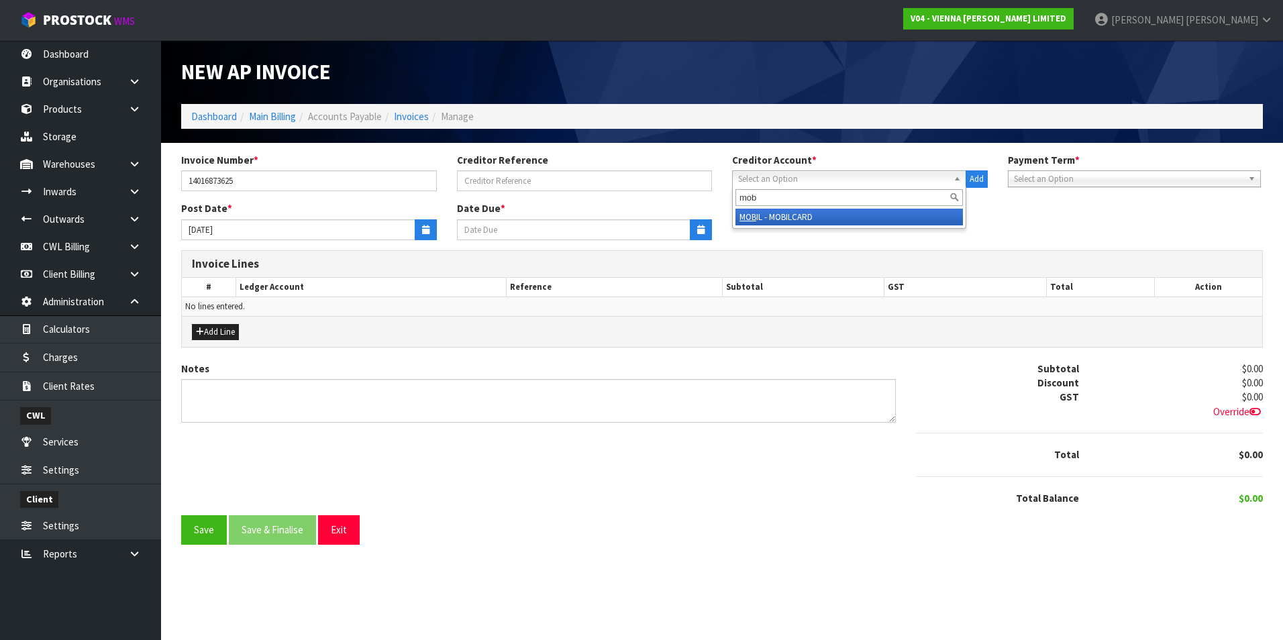
type input "mob"
click at [810, 216] on li "MOB IL - MOBILCARD" at bounding box center [848, 217] width 227 height 17
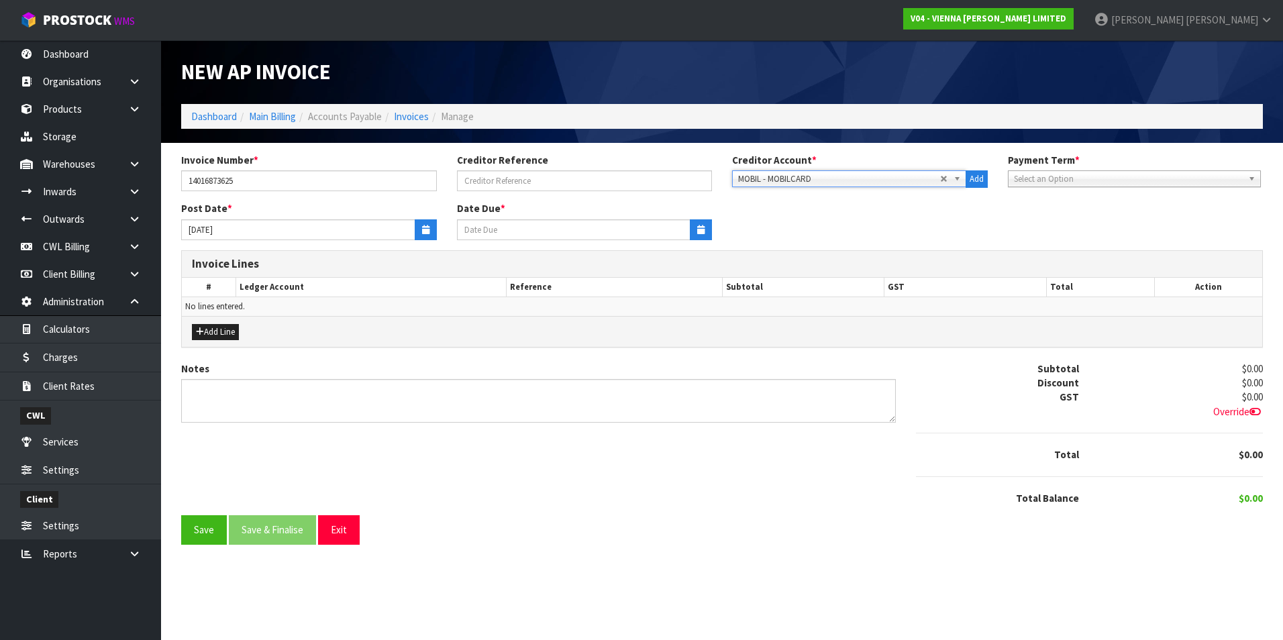
type input "20/10/2025"
click at [422, 229] on icon "button" at bounding box center [425, 229] width 7 height 9
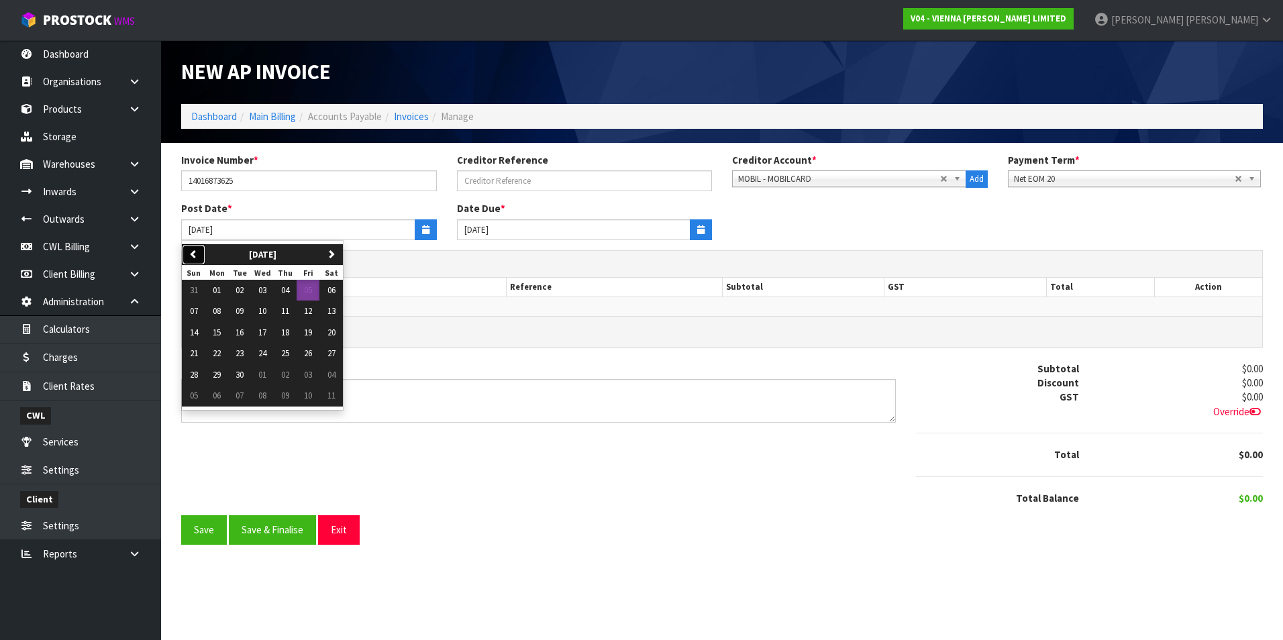
click at [202, 256] on button "previous" at bounding box center [193, 254] width 23 height 21
click at [194, 397] on span "31" at bounding box center [194, 395] width 8 height 11
type input "31/08/2025"
type input "20/09/2025"
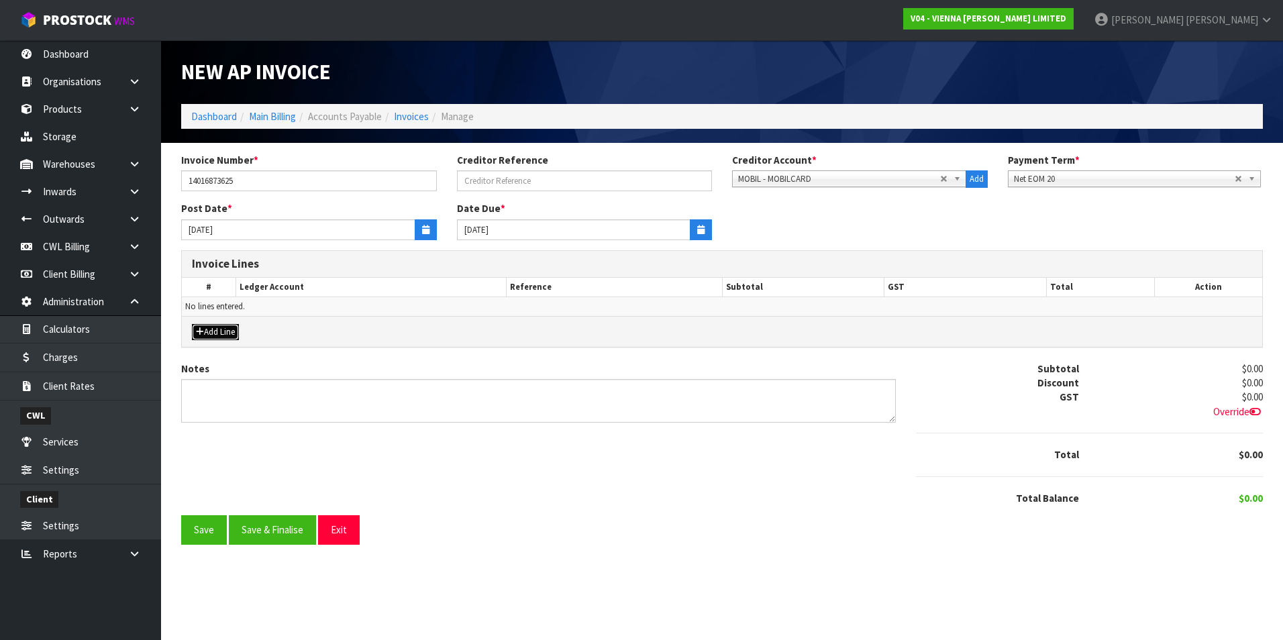
click at [225, 330] on button "Add Line" at bounding box center [215, 332] width 47 height 16
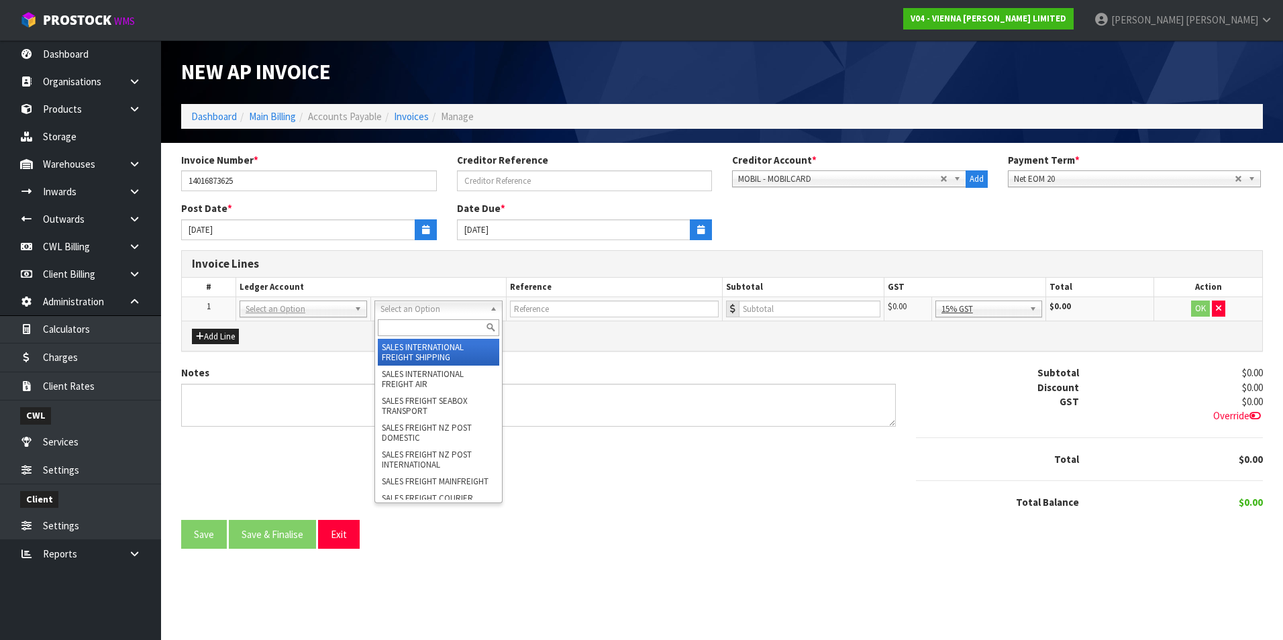
click at [399, 331] on input "text" at bounding box center [438, 327] width 121 height 17
type input "r"
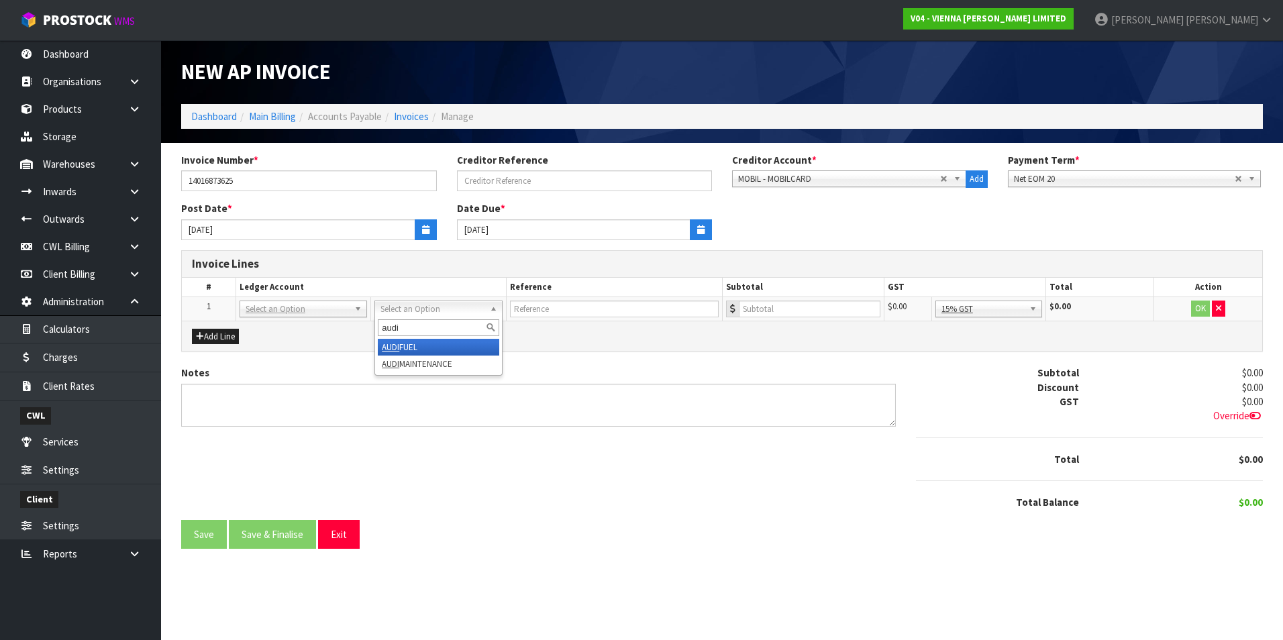
type input "audi"
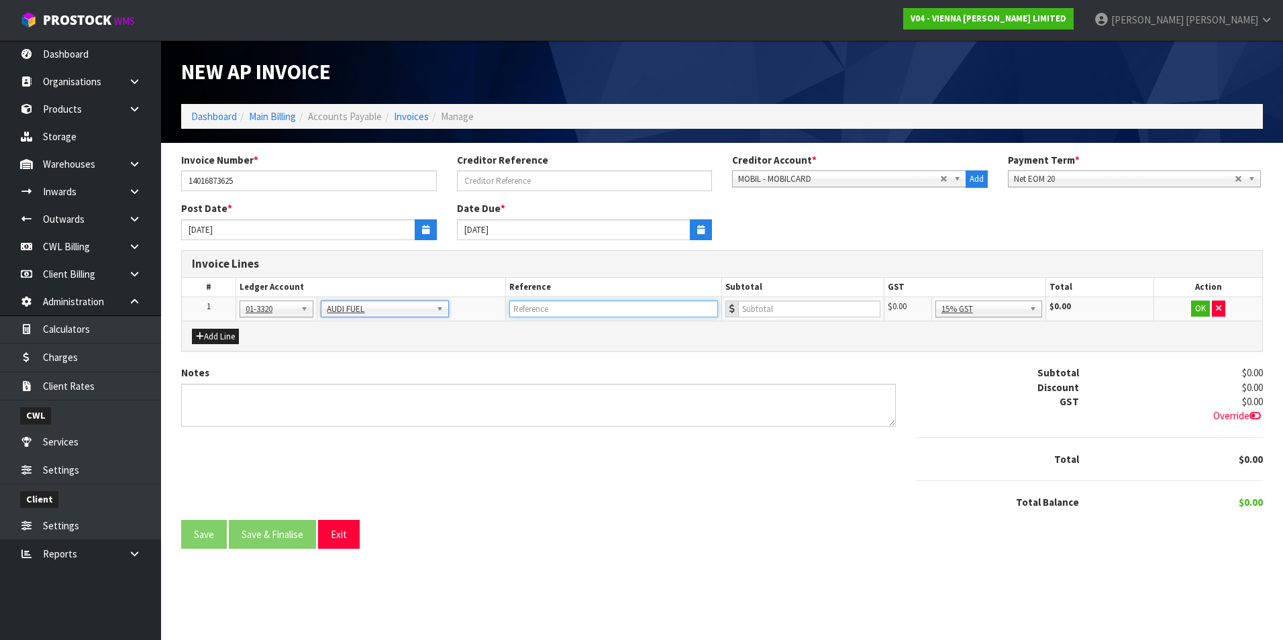
click at [586, 315] on input "text" at bounding box center [613, 309] width 209 height 17
drag, startPoint x: 574, startPoint y: 309, endPoint x: 513, endPoint y: 309, distance: 61.1
click at [513, 309] on input "MOBILCARD" at bounding box center [613, 309] width 209 height 17
type input "MOBILCARD"
click at [757, 309] on input "number" at bounding box center [809, 309] width 142 height 17
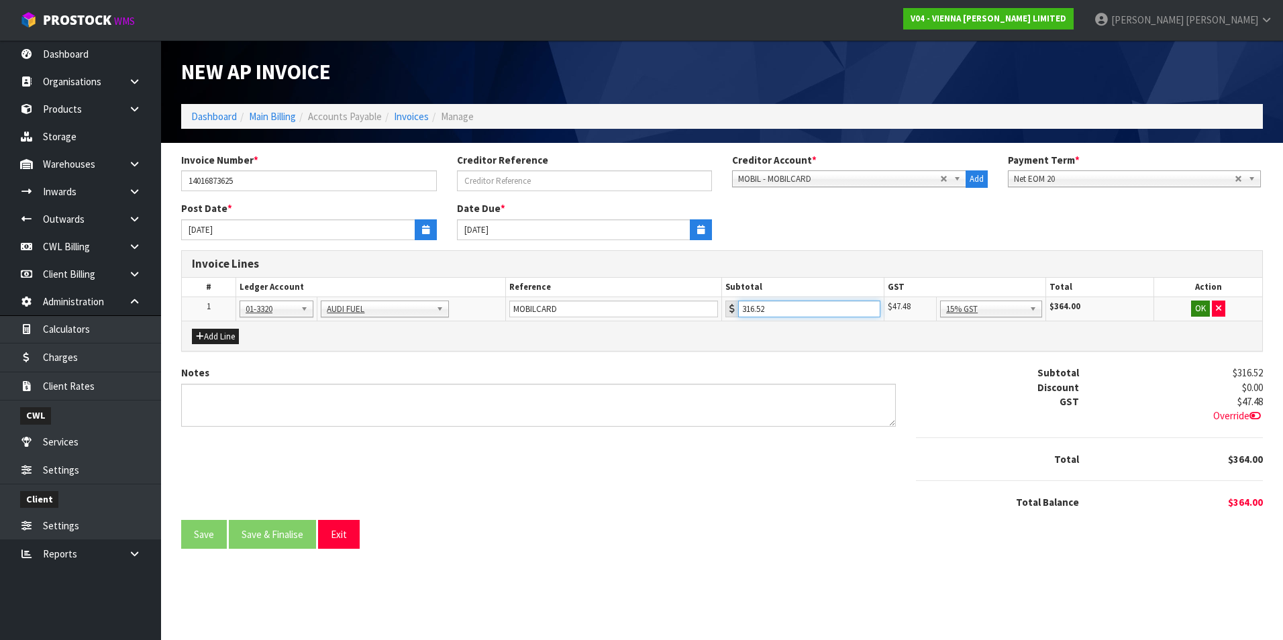
type input "316.52"
click at [1201, 306] on button "OK" at bounding box center [1200, 309] width 19 height 16
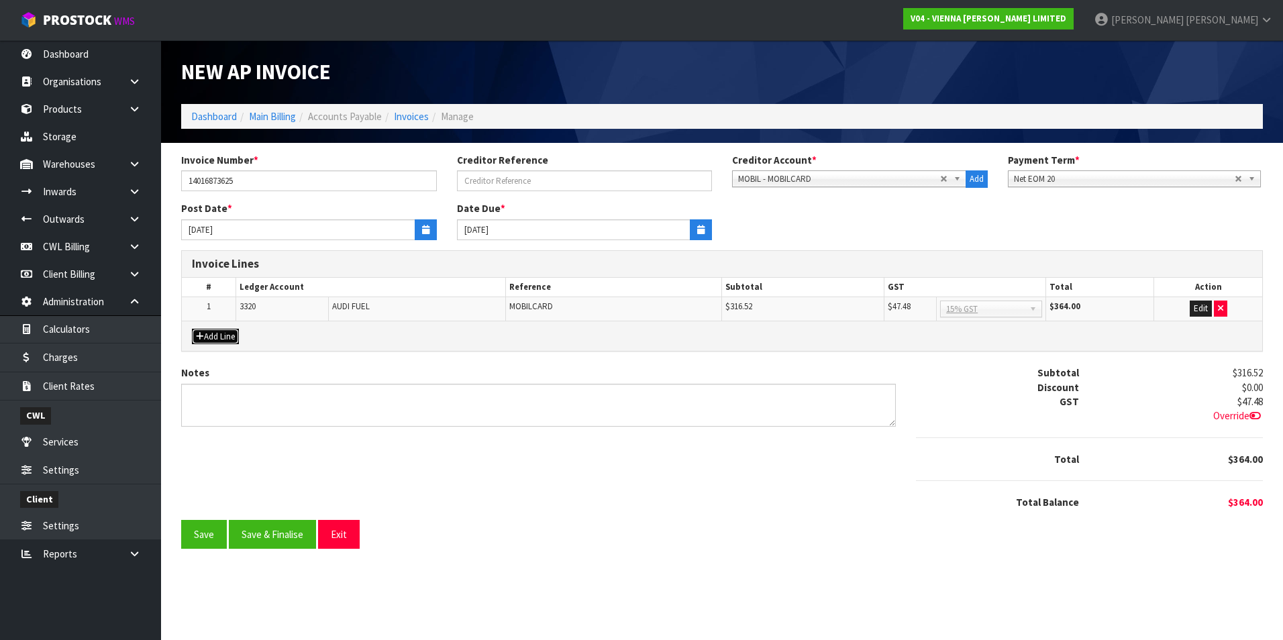
click at [212, 335] on button "Add Line" at bounding box center [215, 337] width 47 height 16
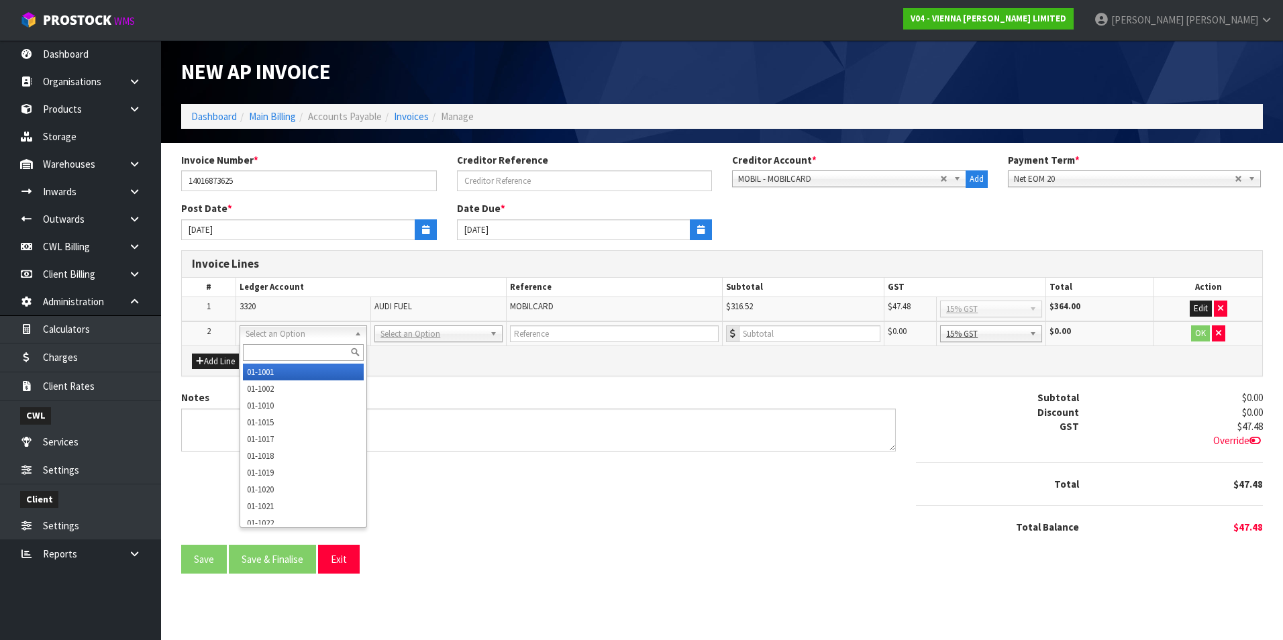
click at [270, 350] on input "text" at bounding box center [303, 352] width 121 height 17
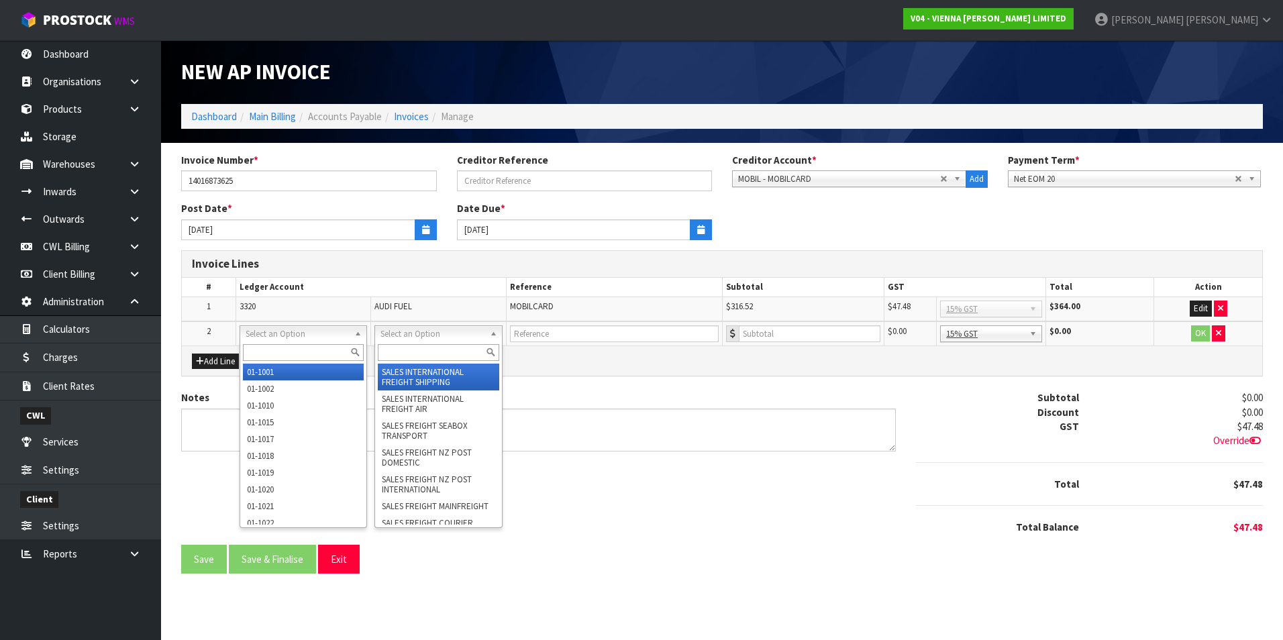
click at [427, 350] on input "text" at bounding box center [438, 352] width 121 height 17
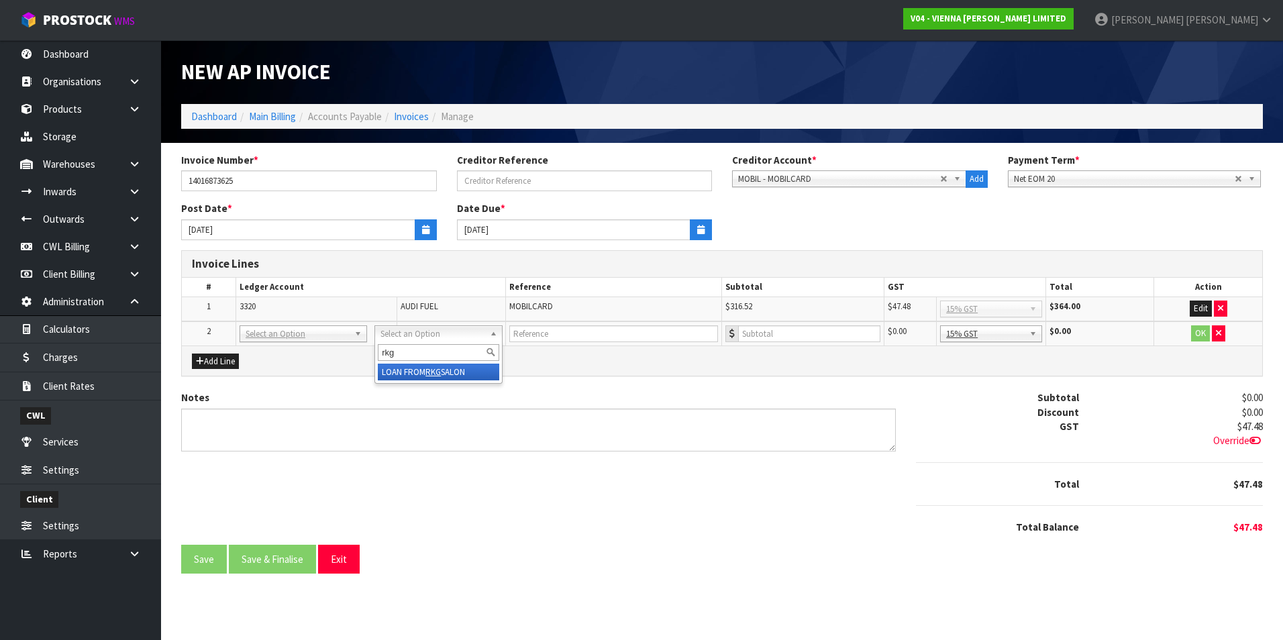
type input "rkg"
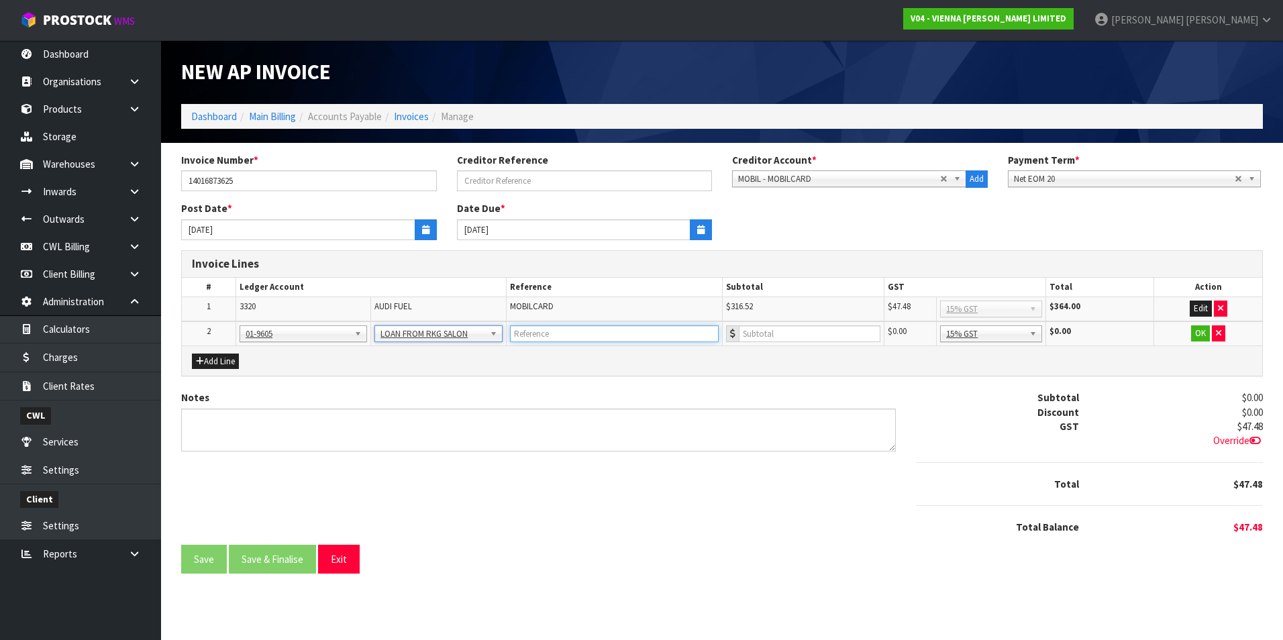
click at [546, 334] on input "text" at bounding box center [614, 333] width 209 height 17
paste input "MOBILCARD"
type input "MOBILCARD"
click at [756, 333] on input "number" at bounding box center [810, 333] width 142 height 17
type input "101.13"
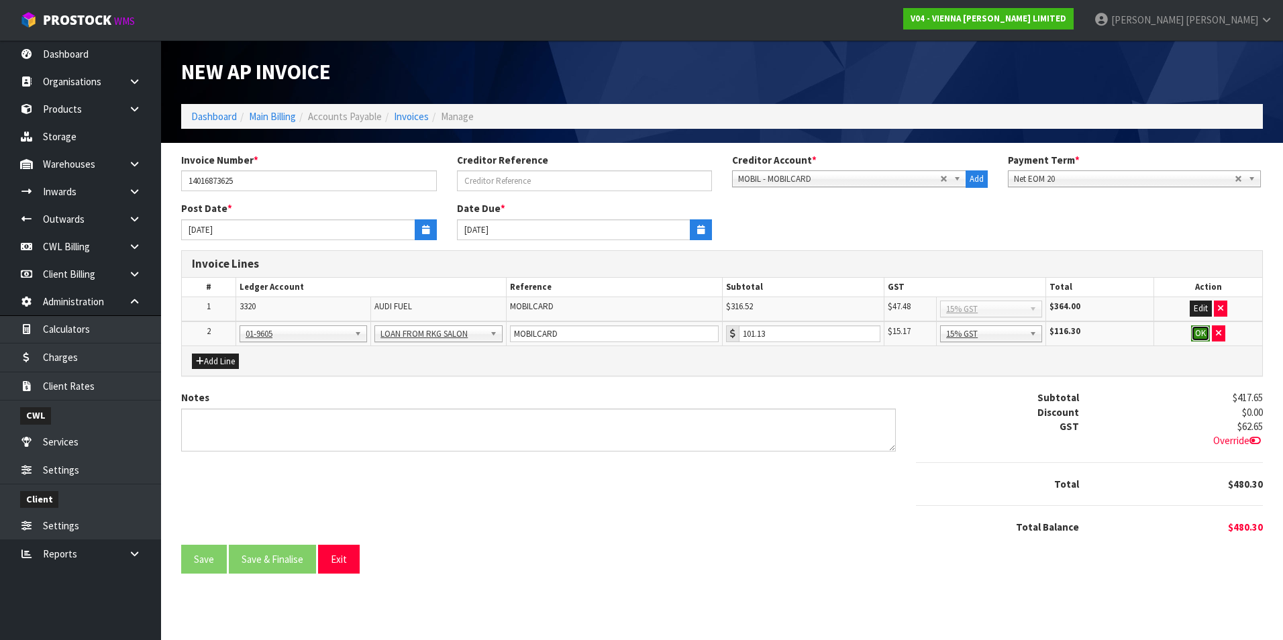
click at [1198, 333] on button "OK" at bounding box center [1200, 333] width 19 height 16
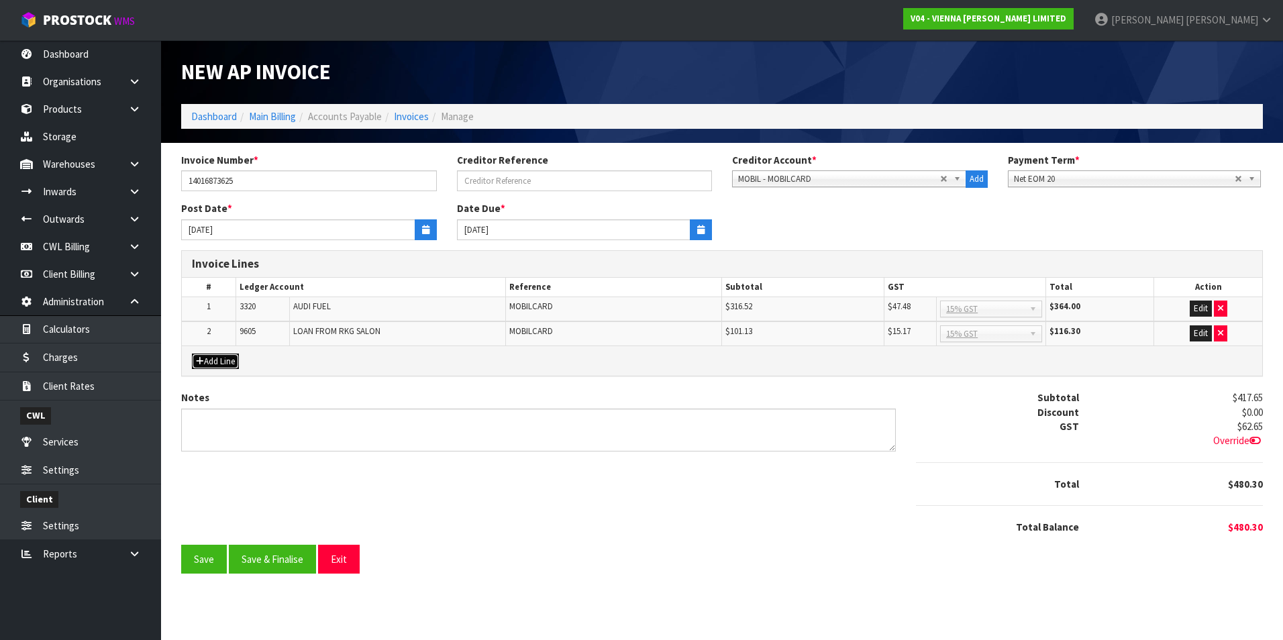
click at [217, 360] on button "Add Line" at bounding box center [215, 362] width 47 height 16
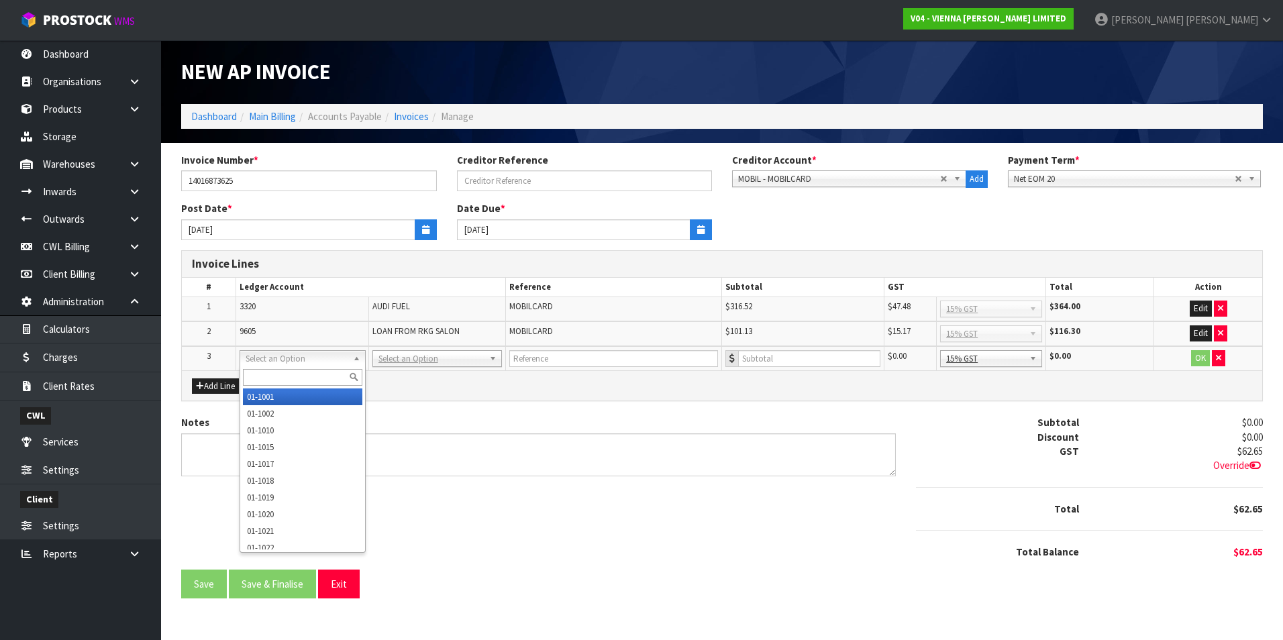
click at [260, 373] on input "text" at bounding box center [302, 377] width 119 height 17
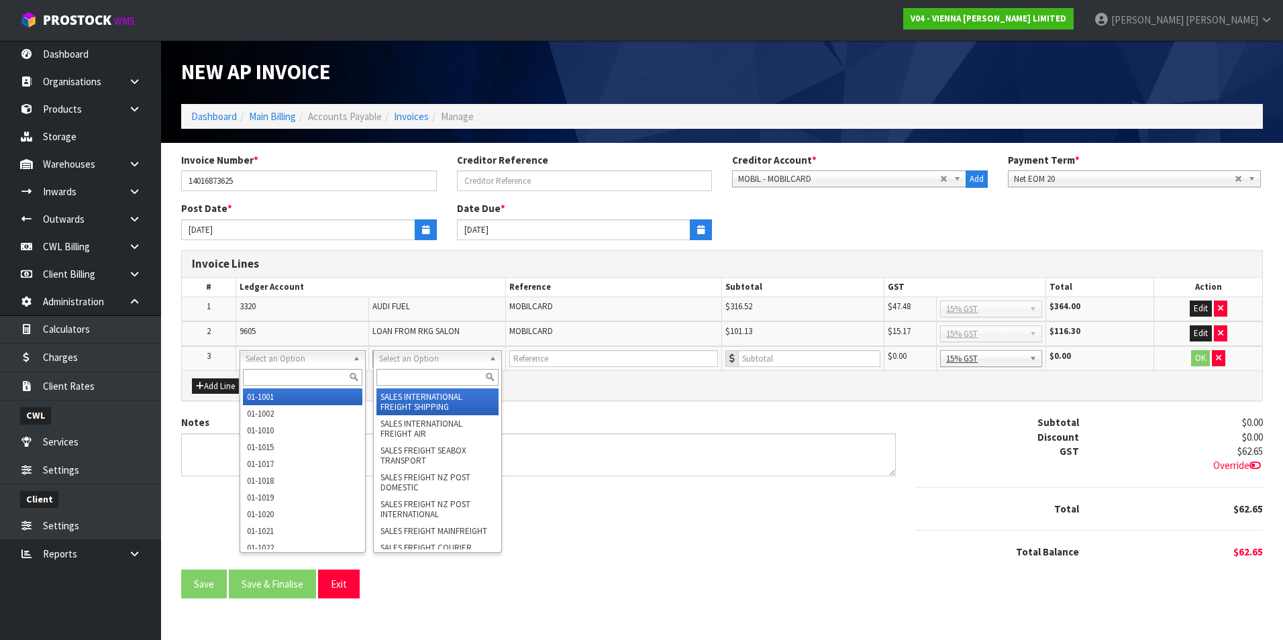
click at [402, 376] on input "text" at bounding box center [437, 377] width 122 height 17
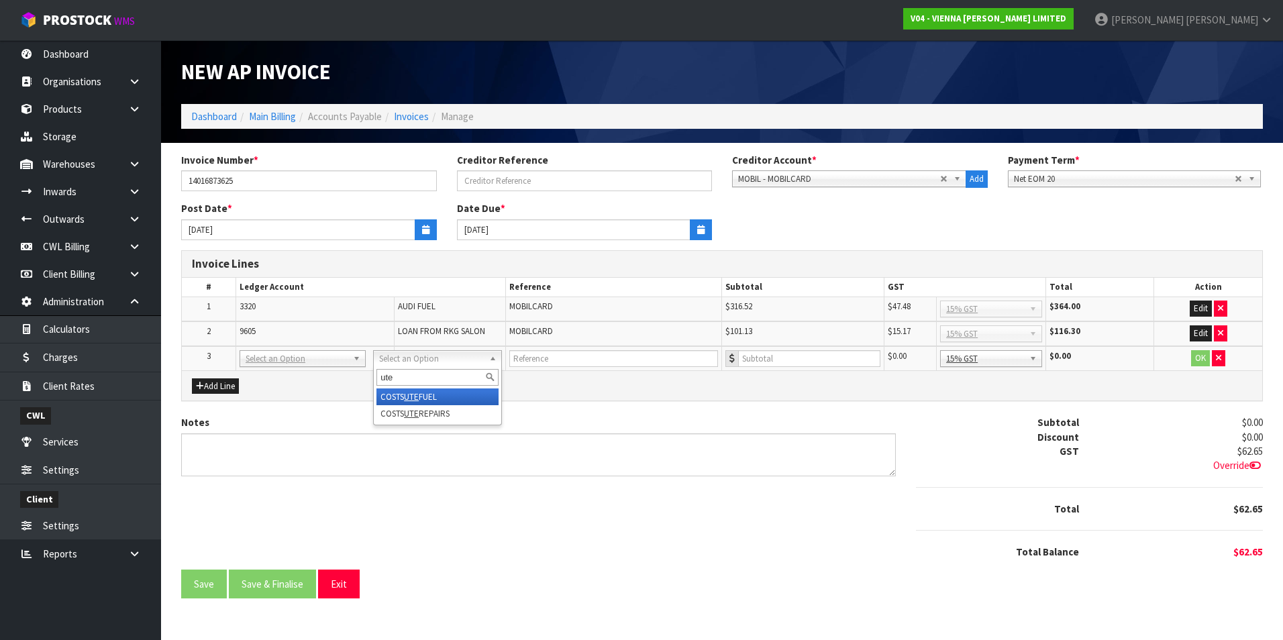
type input "ute"
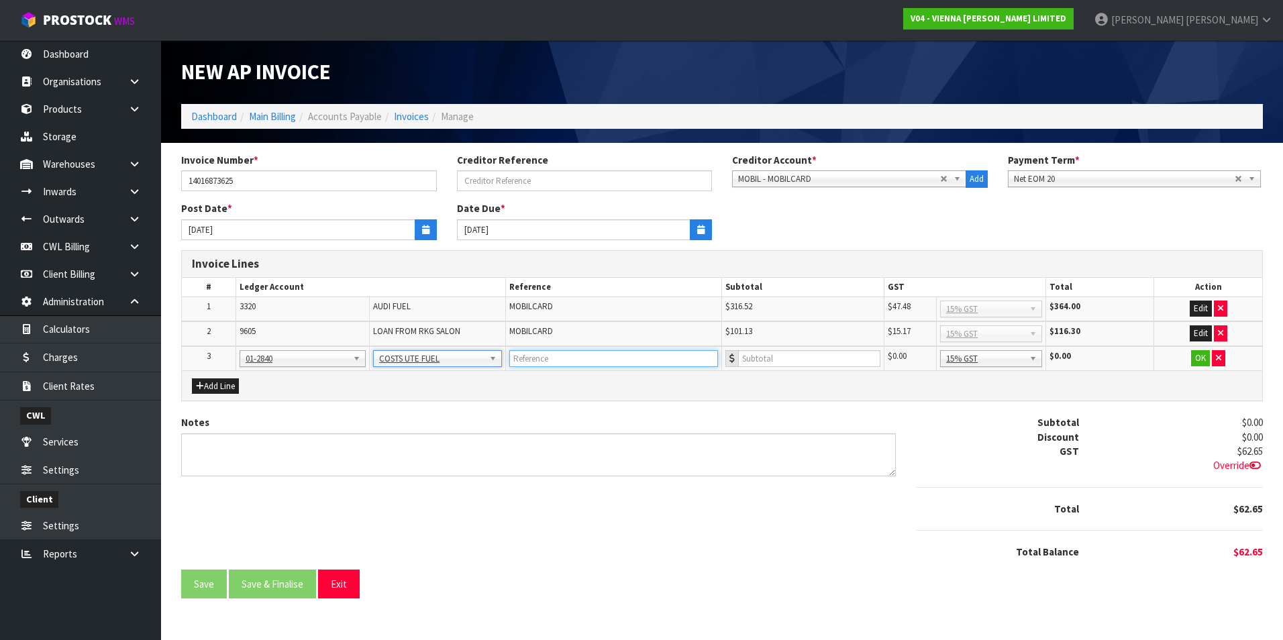
click at [544, 364] on input "text" at bounding box center [613, 358] width 209 height 17
paste input "MOBILCARD"
type input "MOBILCARD"
click at [758, 354] on input "number" at bounding box center [809, 358] width 142 height 17
type input "293.55"
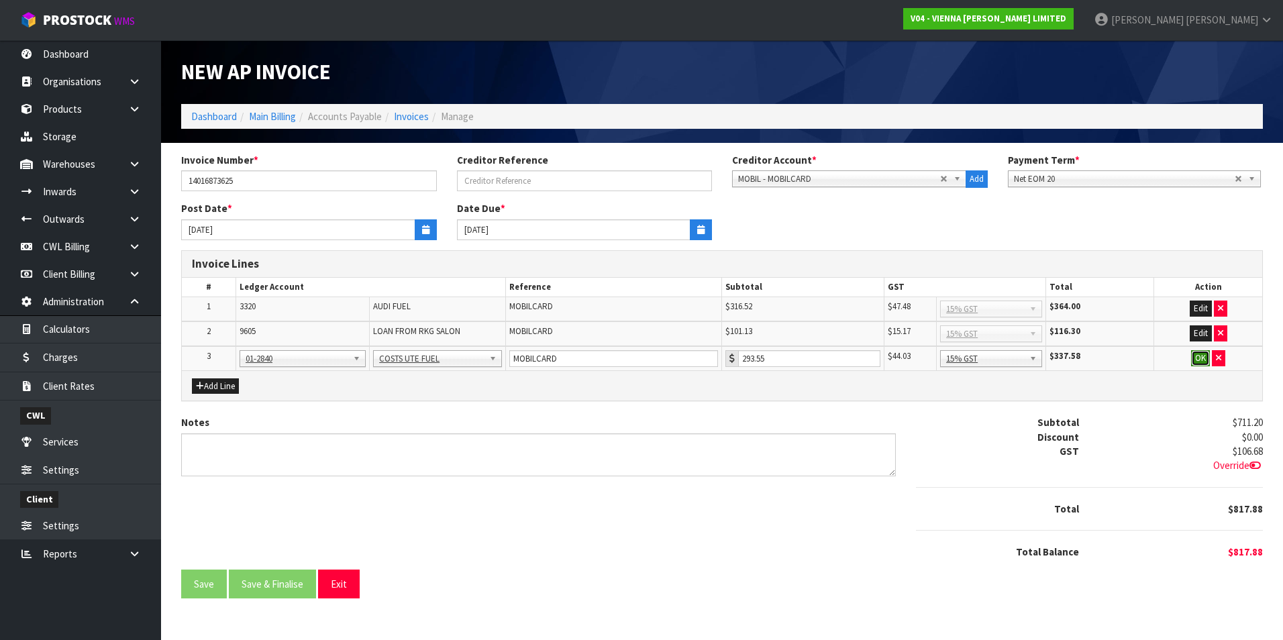
click at [1199, 356] on button "OK" at bounding box center [1200, 358] width 19 height 16
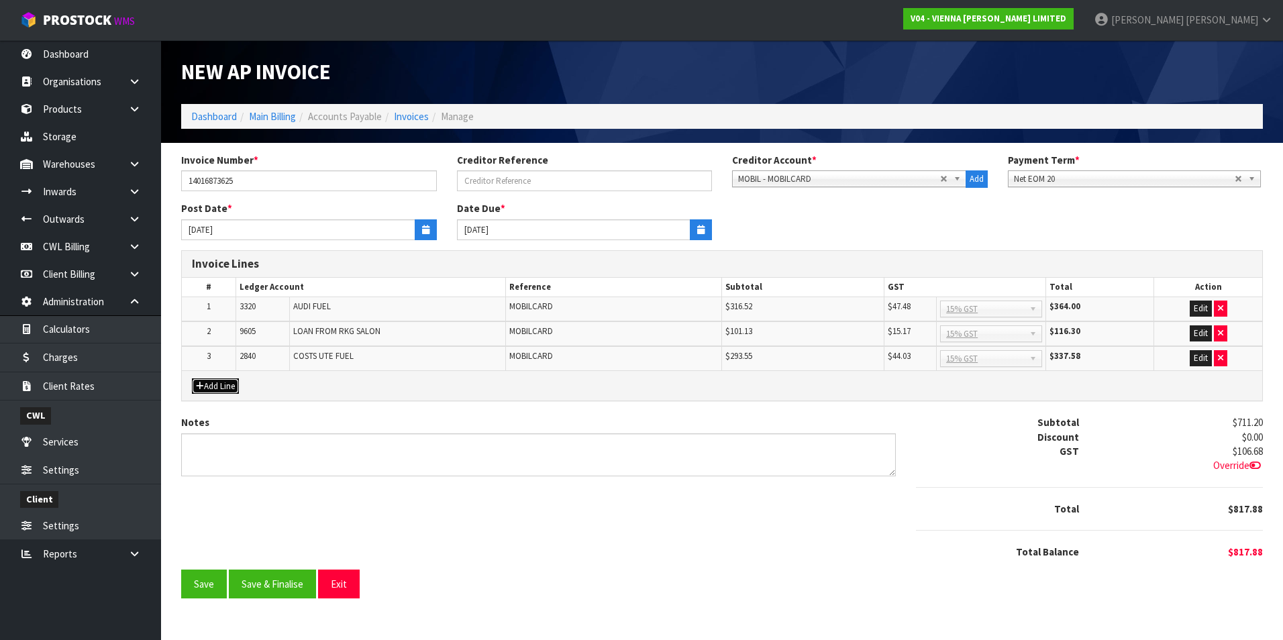
click at [225, 389] on button "Add Line" at bounding box center [215, 386] width 47 height 16
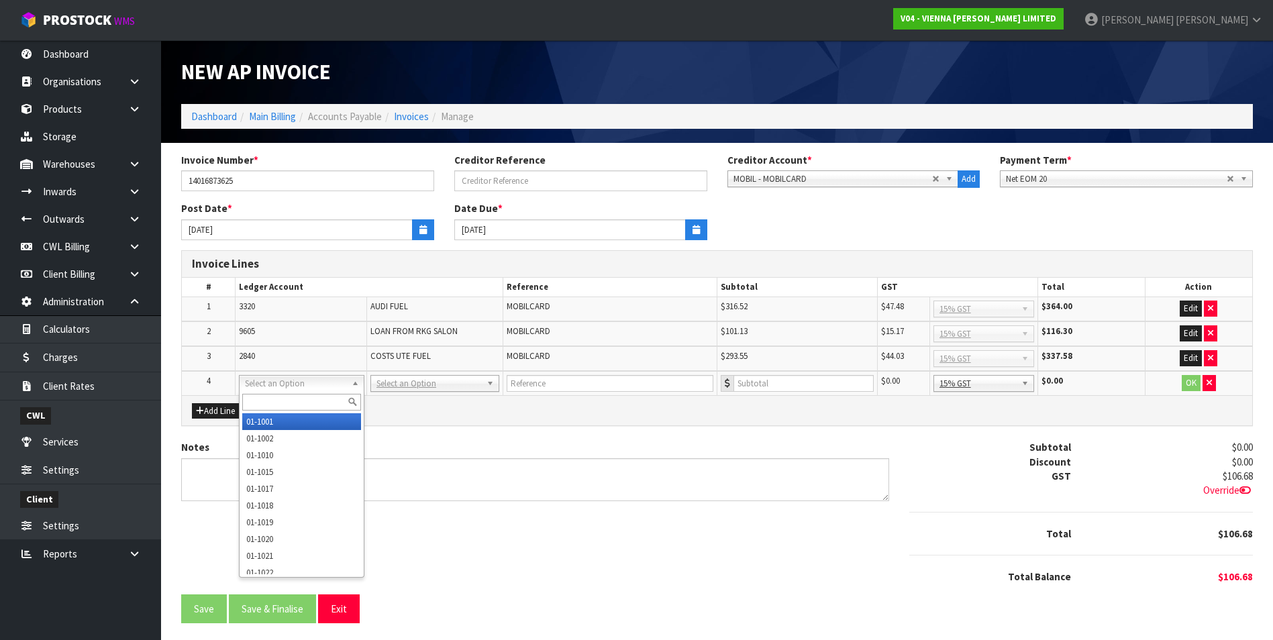
click at [262, 401] on input "text" at bounding box center [301, 402] width 118 height 17
type input "3"
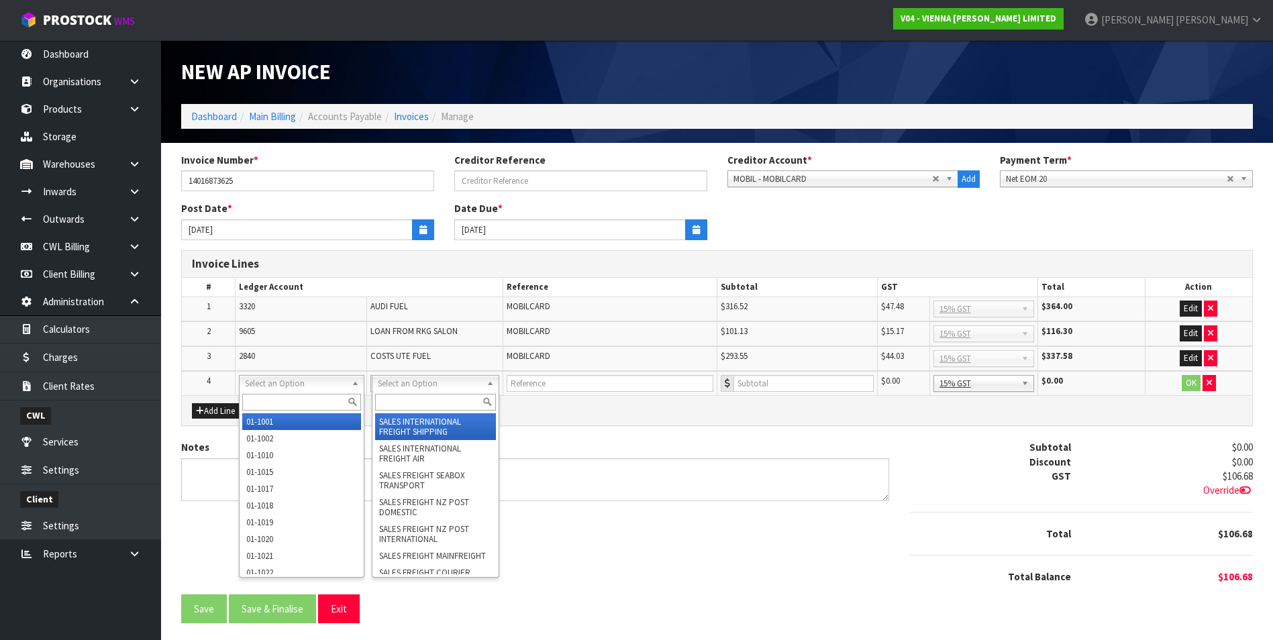
click at [401, 404] on input "text" at bounding box center [435, 402] width 121 height 17
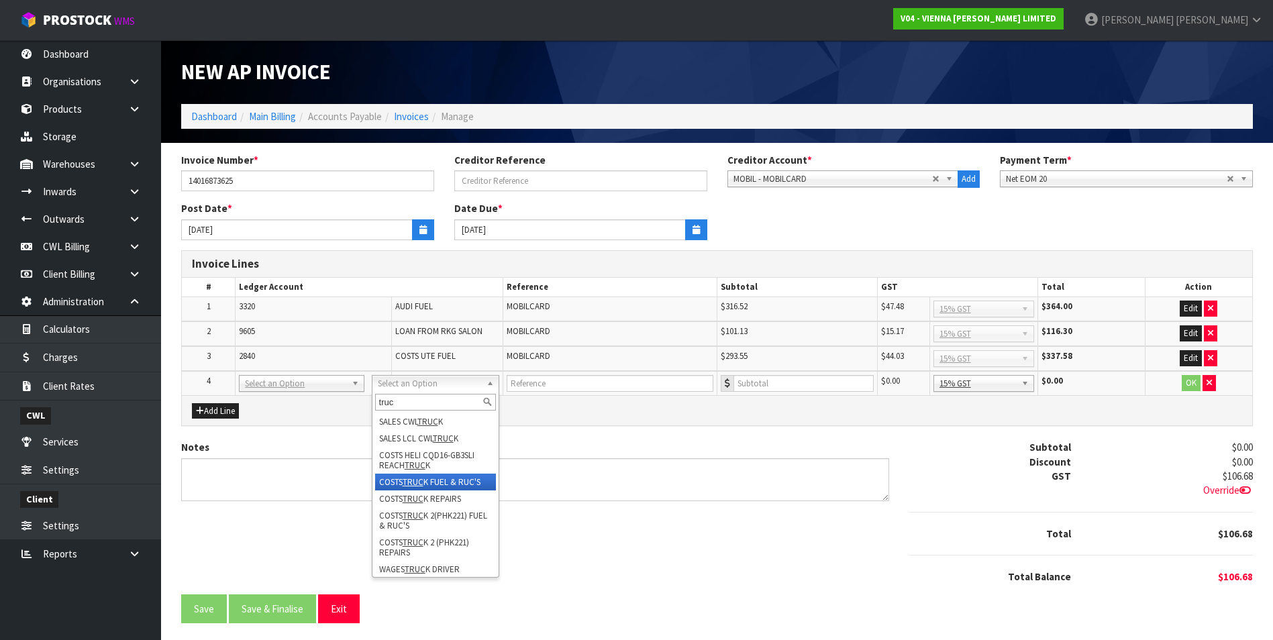
type input "truc"
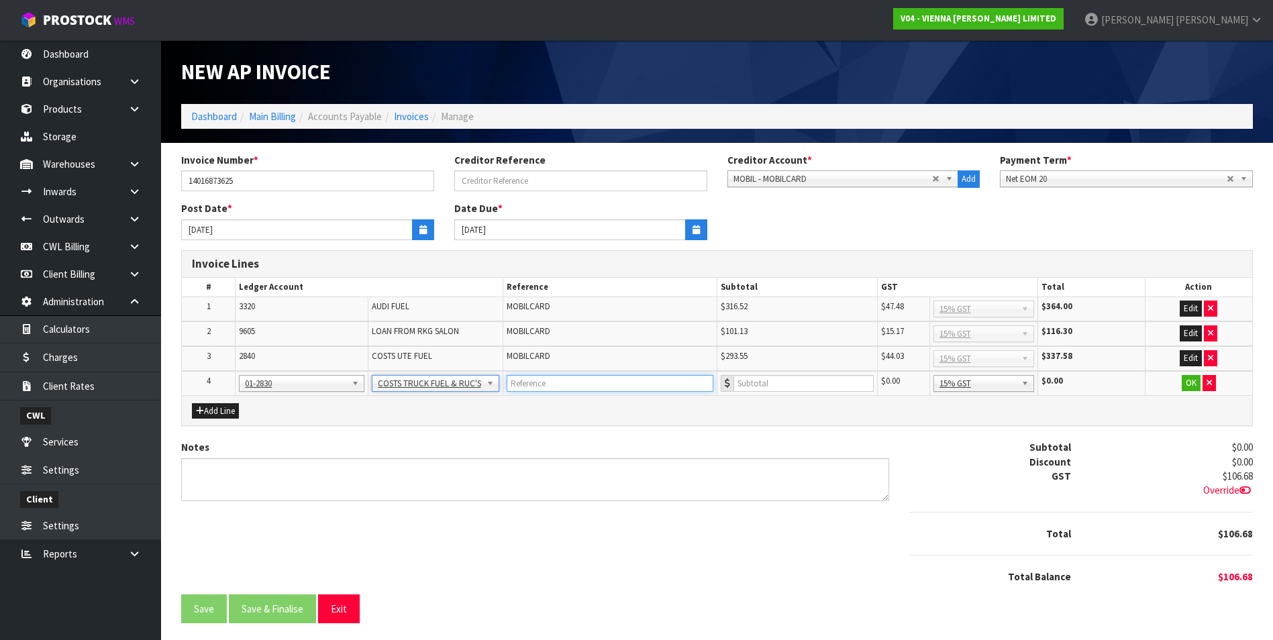
click at [534, 377] on input "text" at bounding box center [610, 383] width 207 height 17
paste input "MOBILCARD"
type input "MOBILCARD"
click at [767, 382] on input "number" at bounding box center [803, 383] width 140 height 17
type input "393.03"
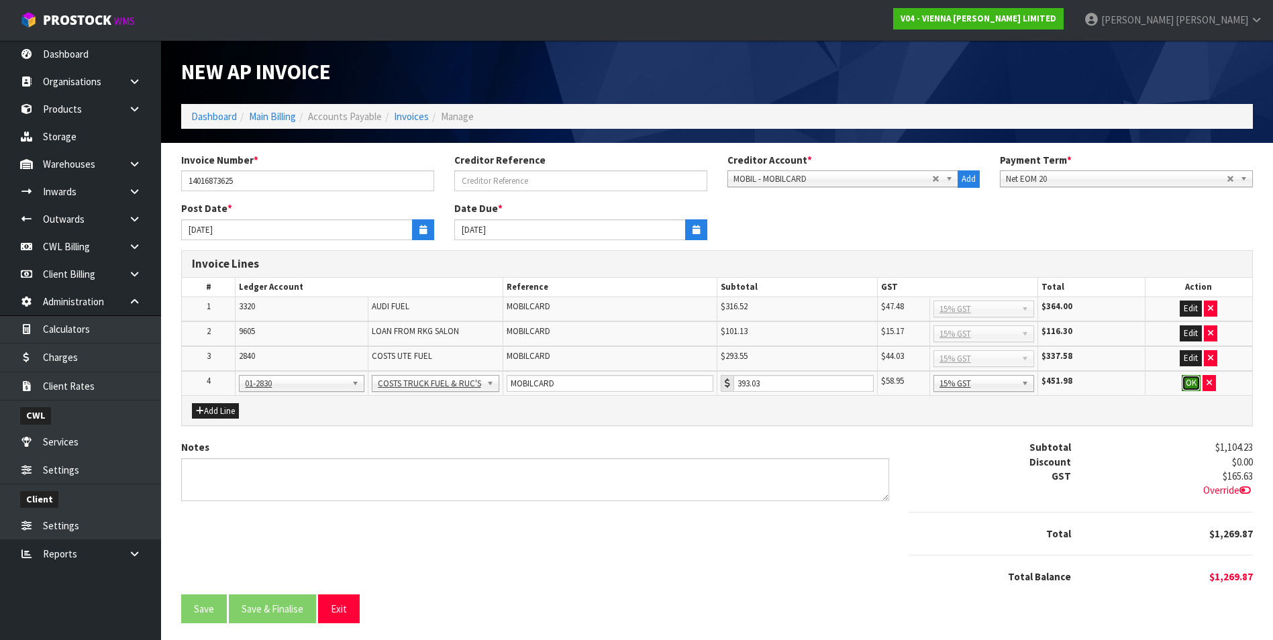
click at [1194, 384] on button "OK" at bounding box center [1191, 383] width 19 height 16
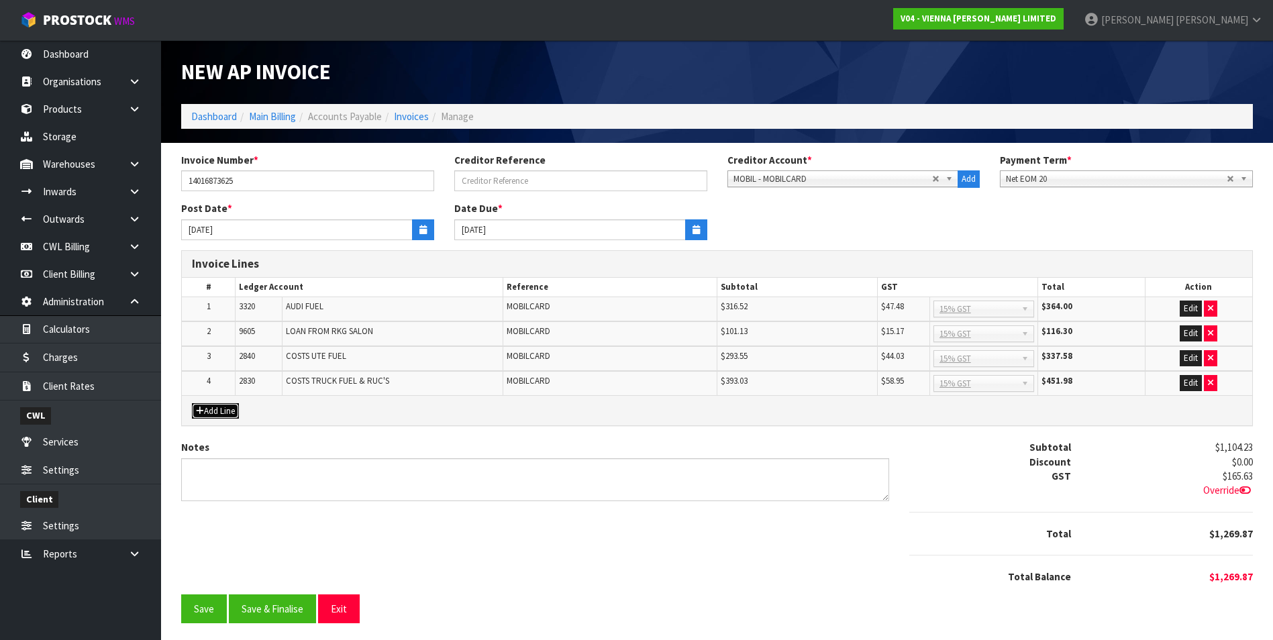
click at [219, 413] on button "Add Line" at bounding box center [215, 411] width 47 height 16
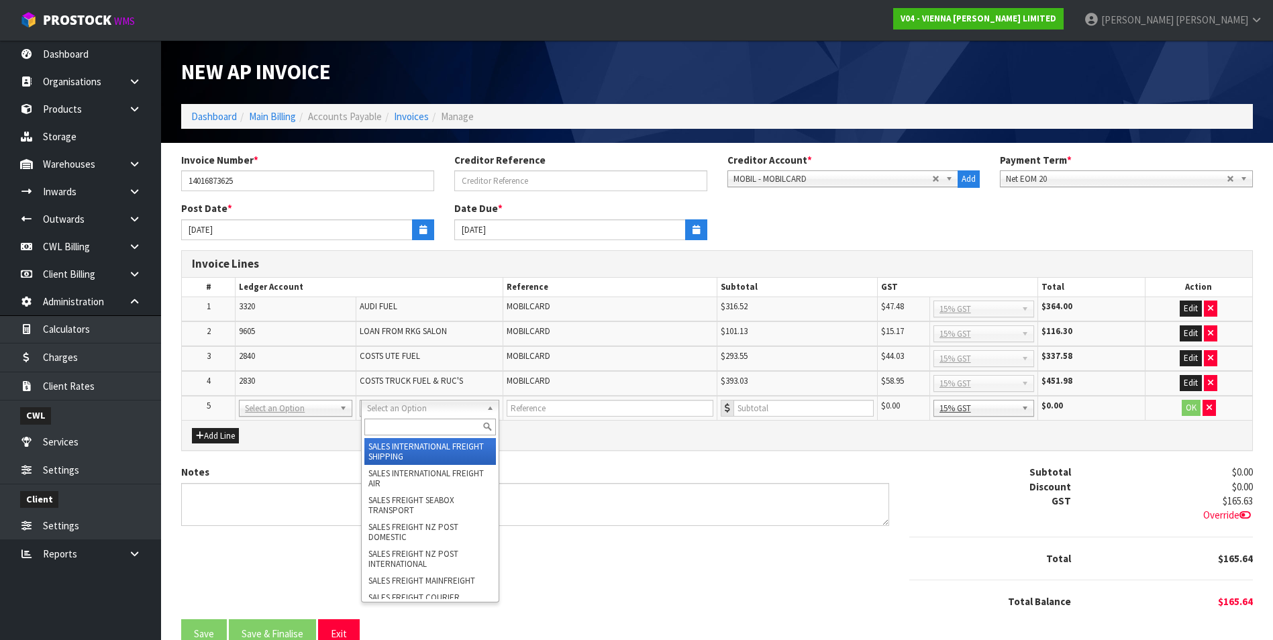
click at [384, 423] on input "text" at bounding box center [430, 427] width 132 height 17
type input "phk"
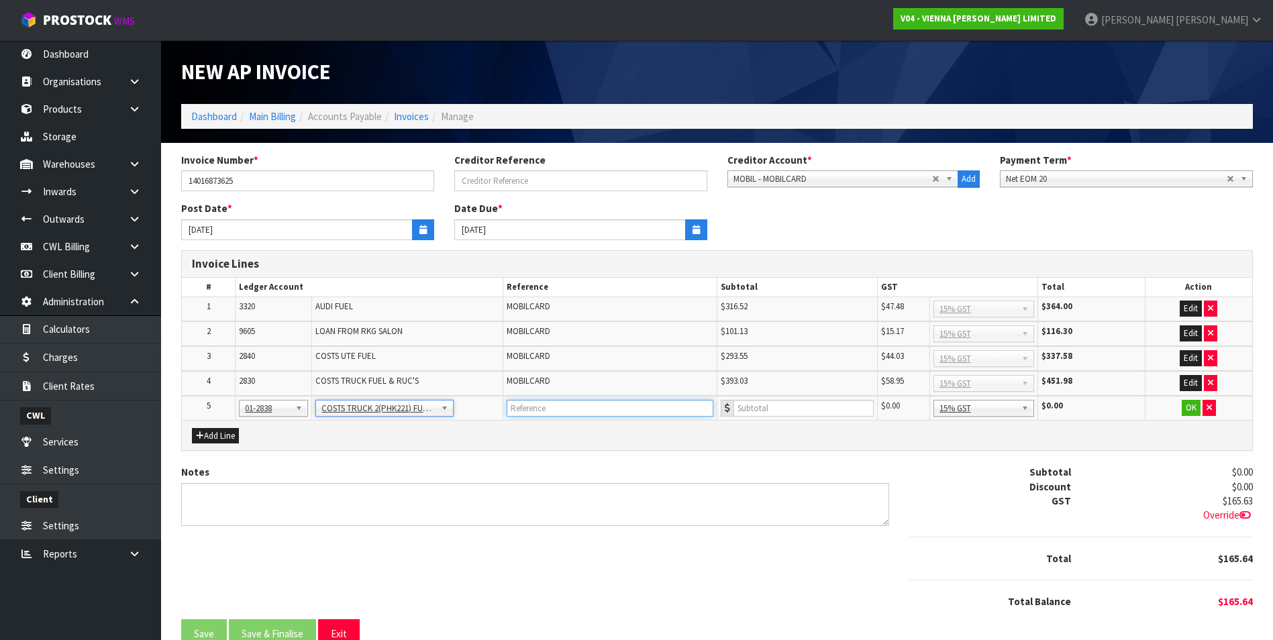
click at [565, 411] on input "text" at bounding box center [610, 408] width 207 height 17
paste input "MOBILCARD"
type input "MOBILCARD"
click at [750, 409] on input "number" at bounding box center [803, 408] width 140 height 17
type input "649.57"
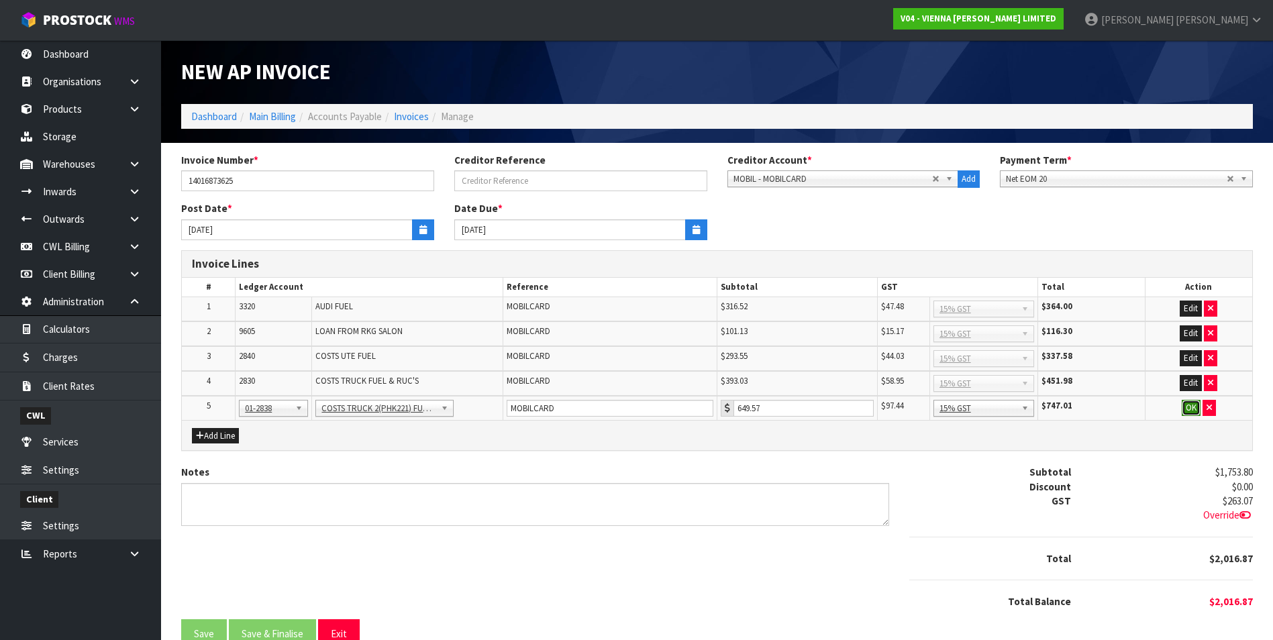
click at [1186, 409] on button "OK" at bounding box center [1191, 408] width 19 height 16
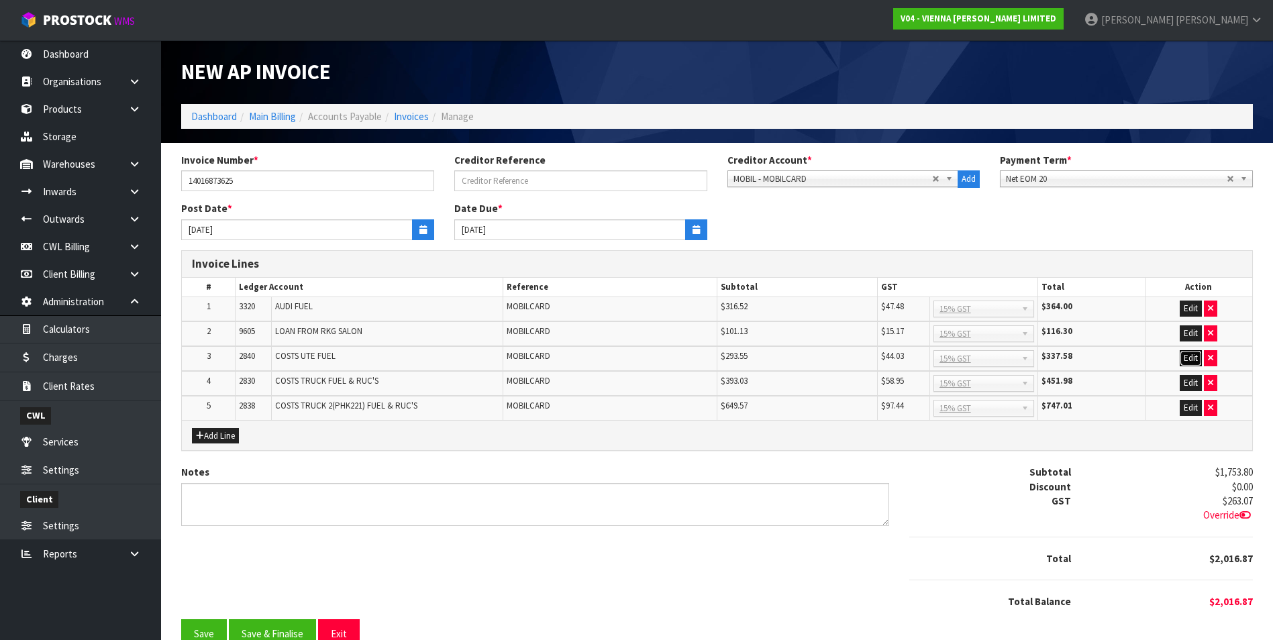
click at [1195, 358] on button "Edit" at bounding box center [1191, 358] width 22 height 16
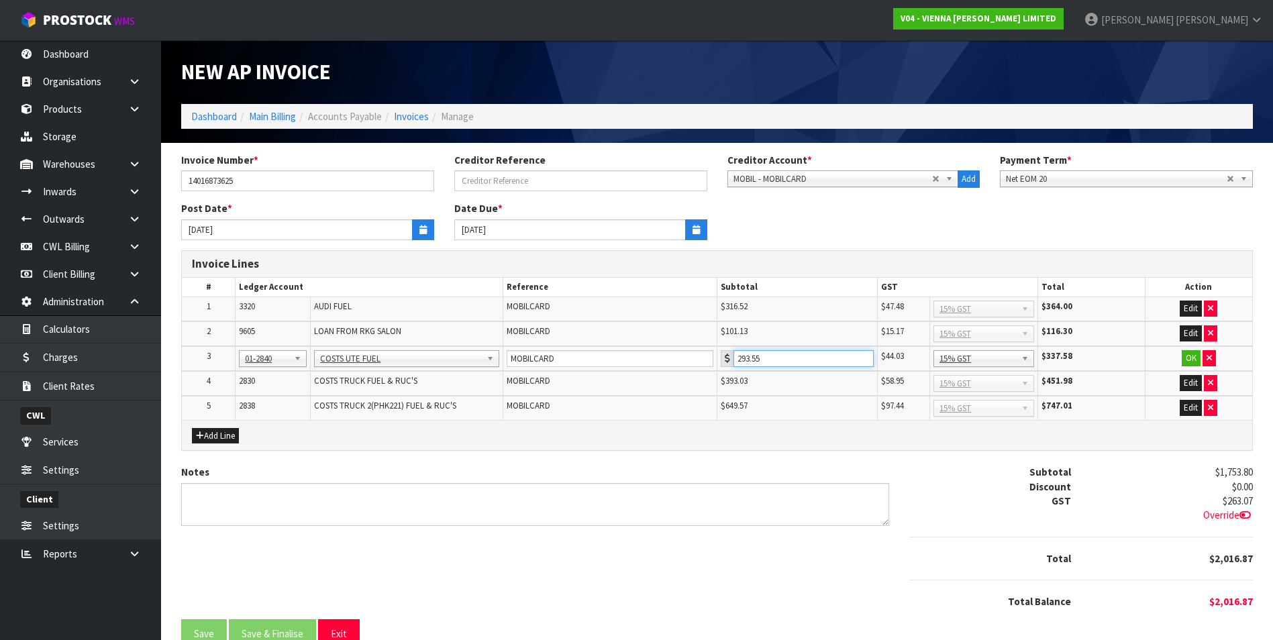
click at [774, 356] on input "293.55" at bounding box center [803, 358] width 140 height 17
type input "293.56"
click at [1186, 361] on button "OK" at bounding box center [1191, 358] width 19 height 16
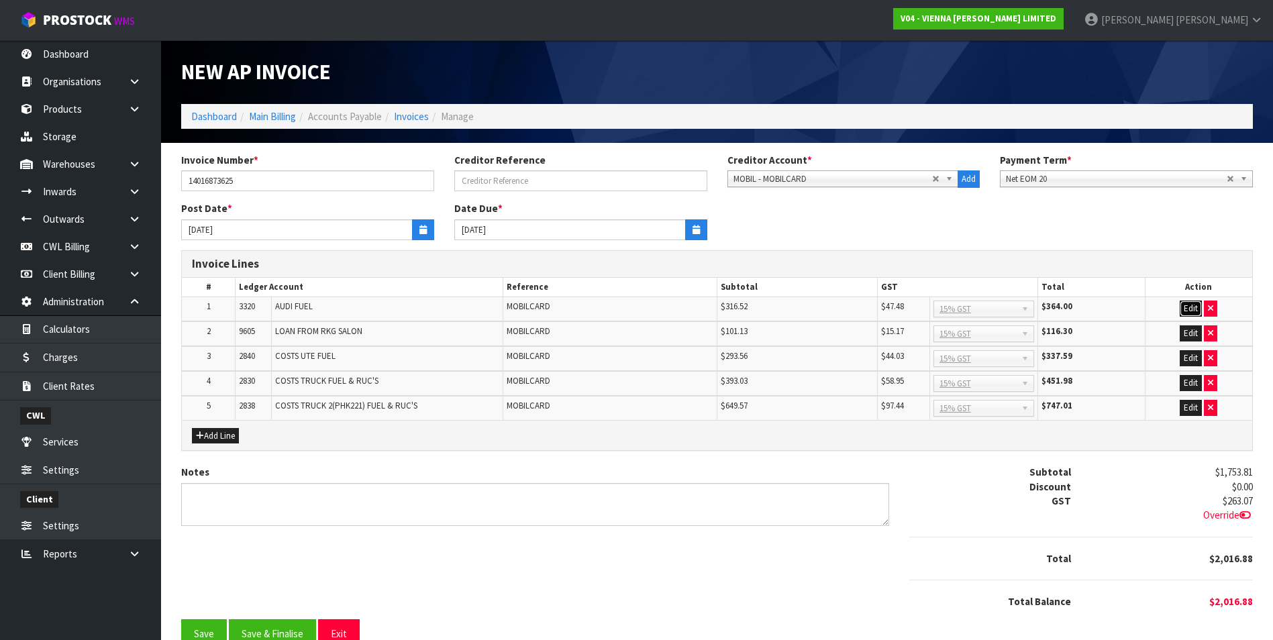
click at [1192, 305] on button "Edit" at bounding box center [1191, 309] width 22 height 16
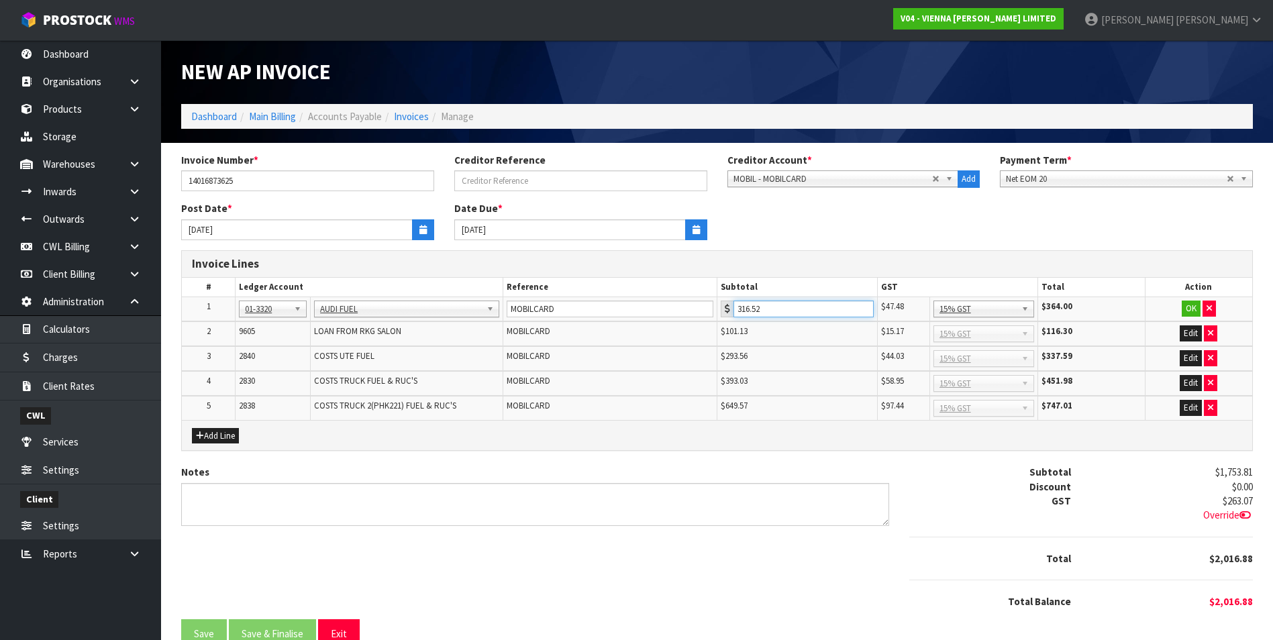
click at [767, 308] on input "316.52" at bounding box center [803, 309] width 140 height 17
type input "316.53"
click at [1193, 307] on button "OK" at bounding box center [1191, 309] width 19 height 16
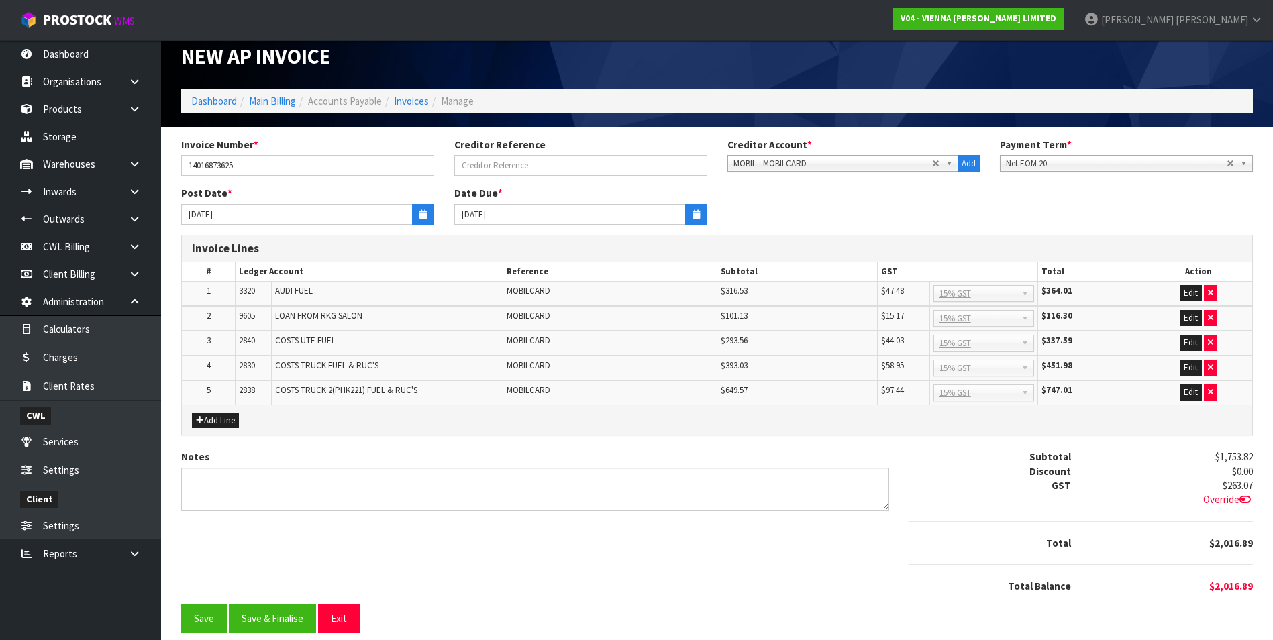
scroll to position [28, 0]
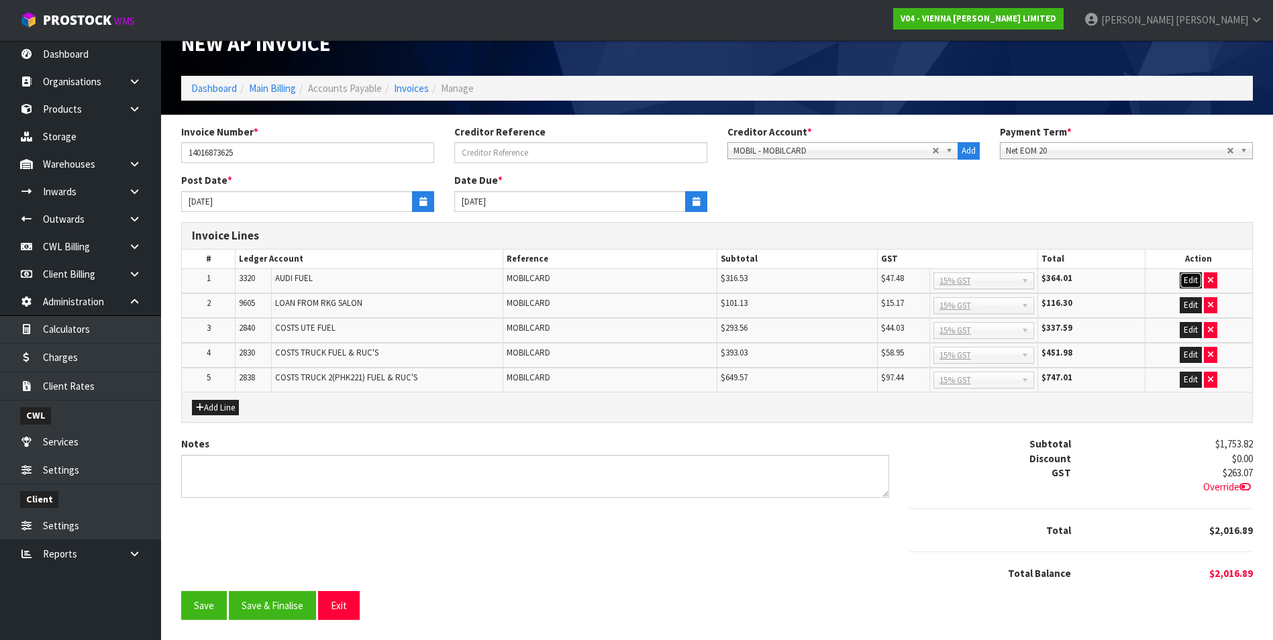
click at [1192, 278] on button "Edit" at bounding box center [1191, 280] width 22 height 16
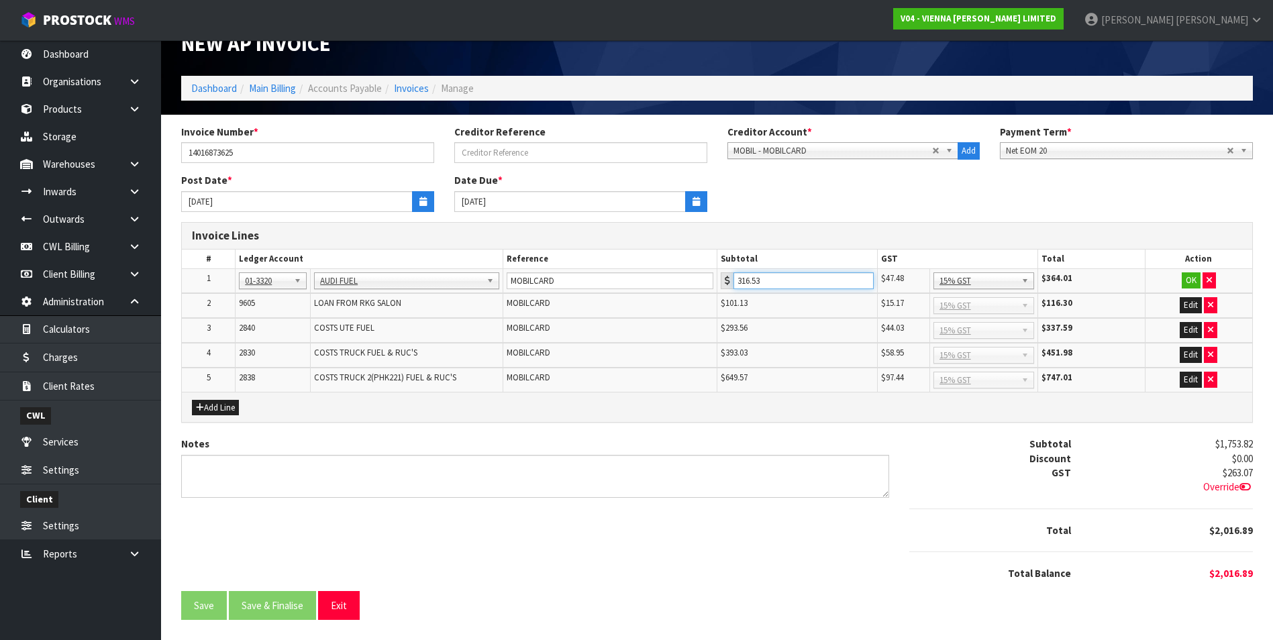
click at [764, 278] on input "316.53" at bounding box center [803, 280] width 140 height 17
type input "316.52"
click at [1192, 277] on button "OK" at bounding box center [1191, 280] width 19 height 16
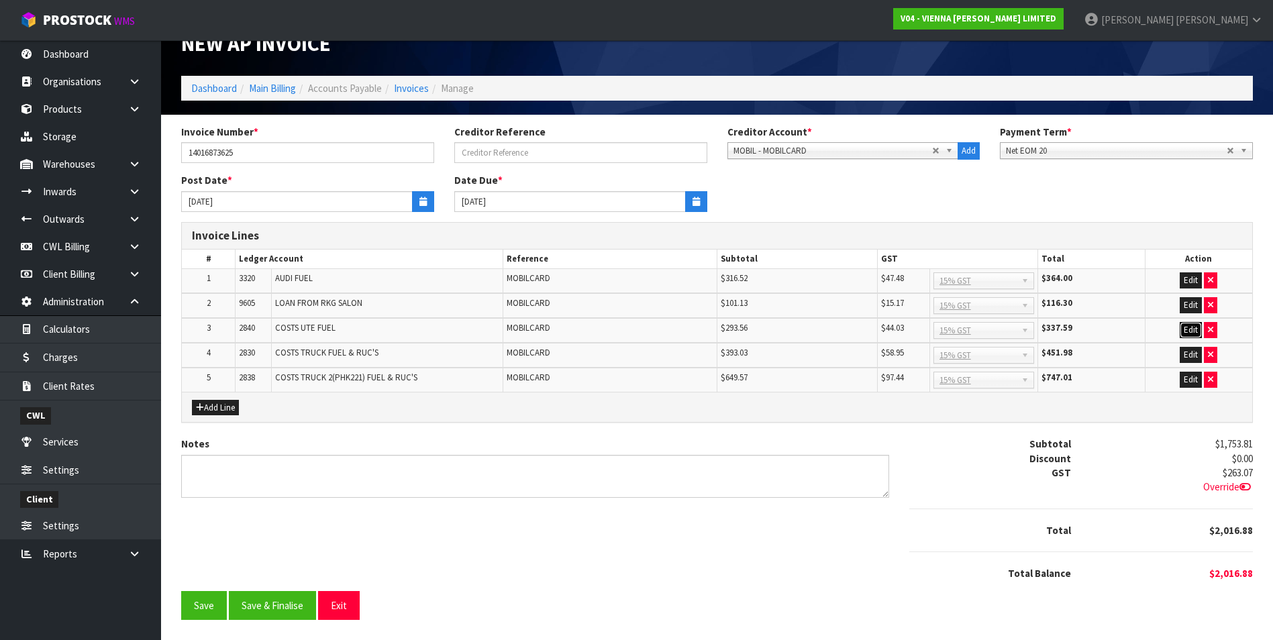
click at [1192, 330] on button "Edit" at bounding box center [1191, 330] width 22 height 16
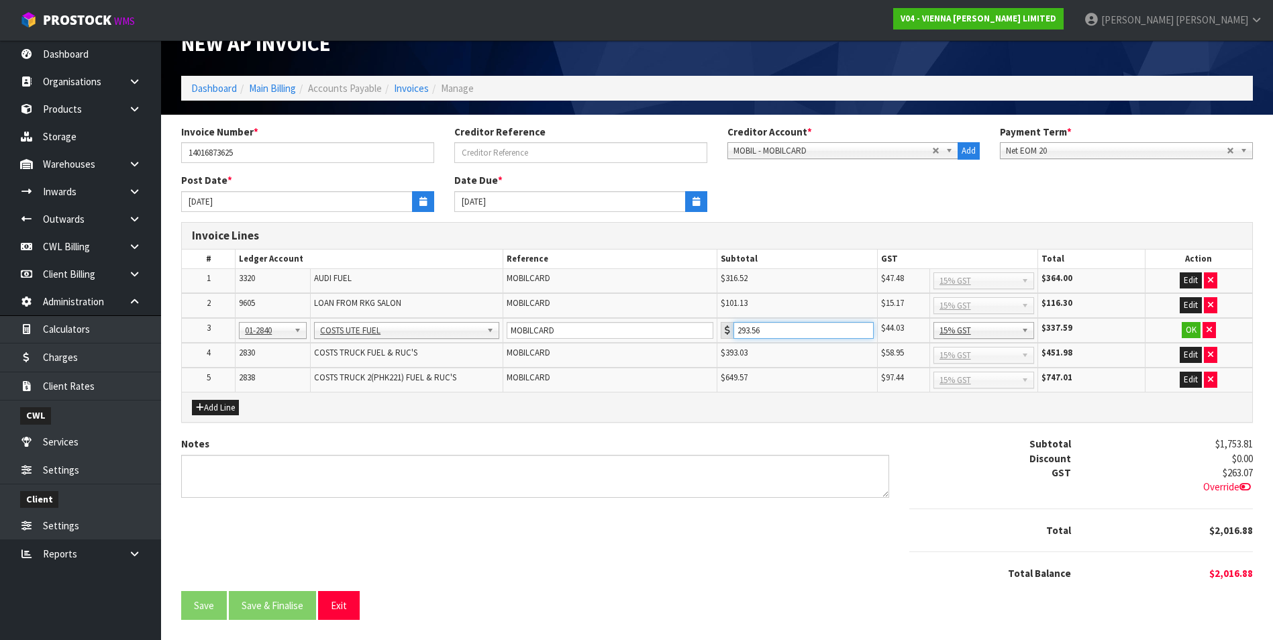
click at [766, 331] on input "293.56" at bounding box center [803, 330] width 140 height 17
type input "293.55"
click at [1188, 328] on button "OK" at bounding box center [1191, 330] width 19 height 16
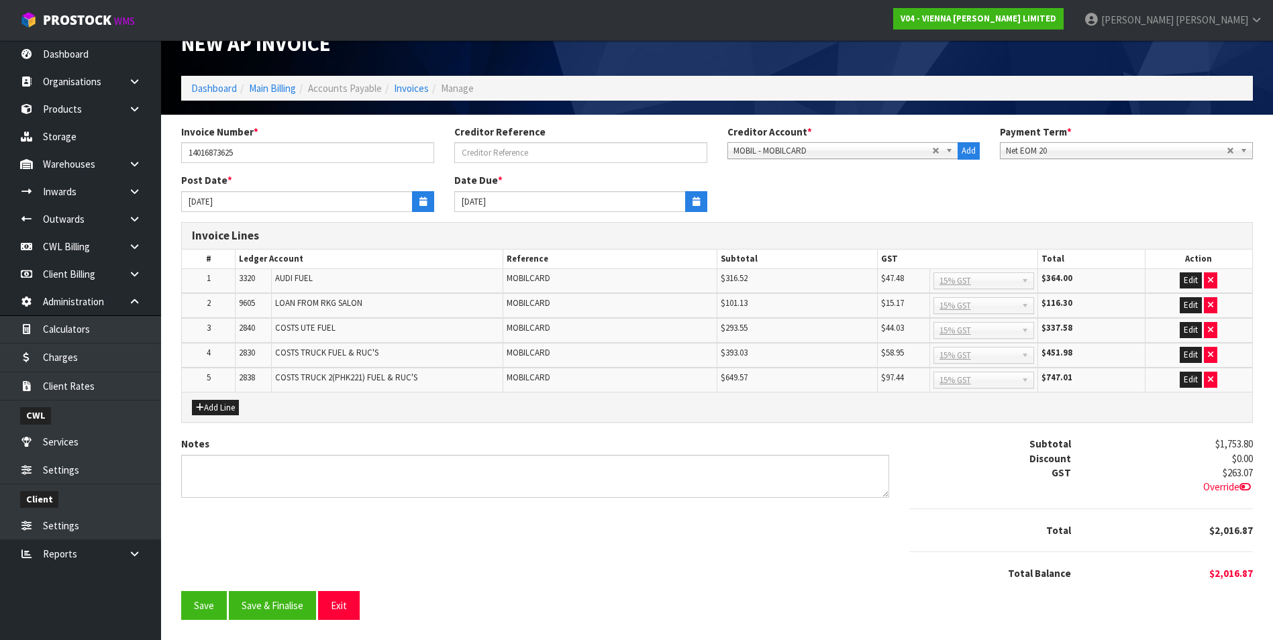
click at [1223, 485] on span "Override" at bounding box center [1228, 486] width 50 height 13
click at [1141, 472] on input "263.07" at bounding box center [1178, 474] width 149 height 17
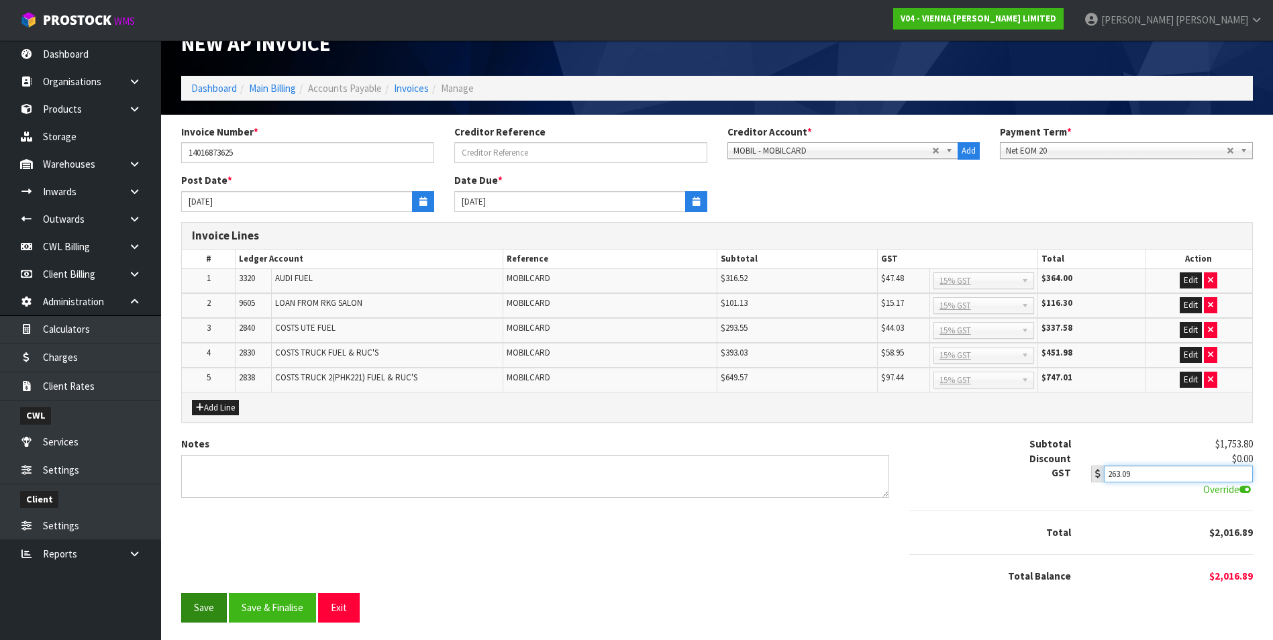
type input "263.09"
click at [197, 614] on button "Save" at bounding box center [204, 607] width 46 height 29
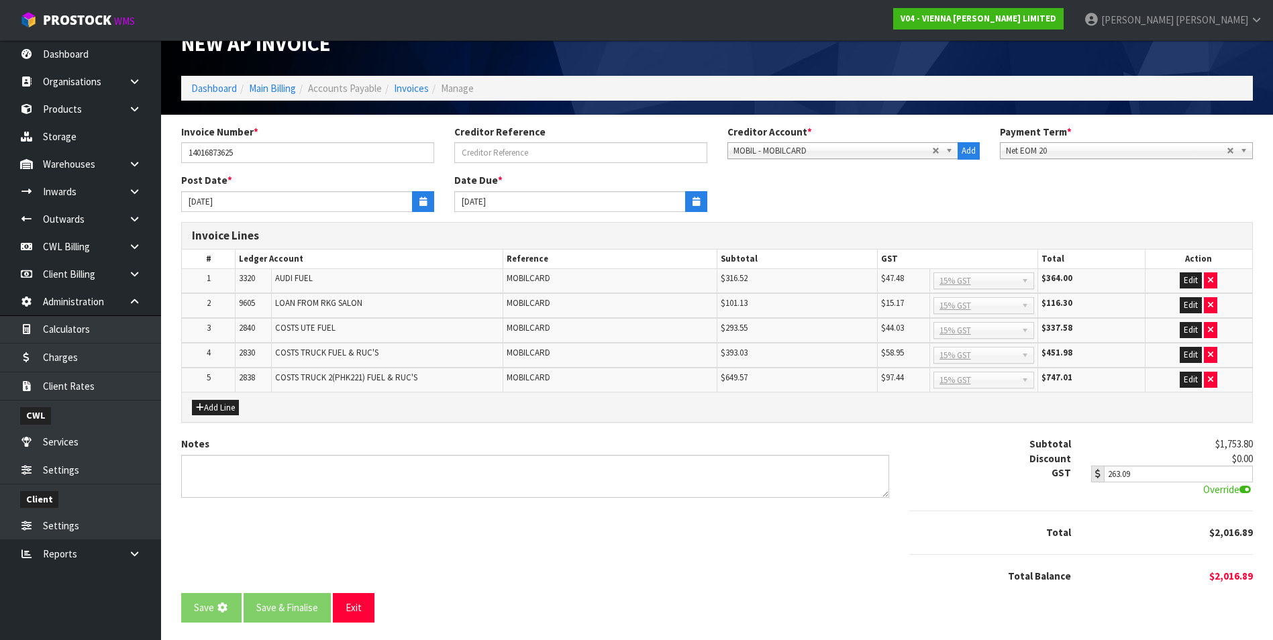
scroll to position [0, 0]
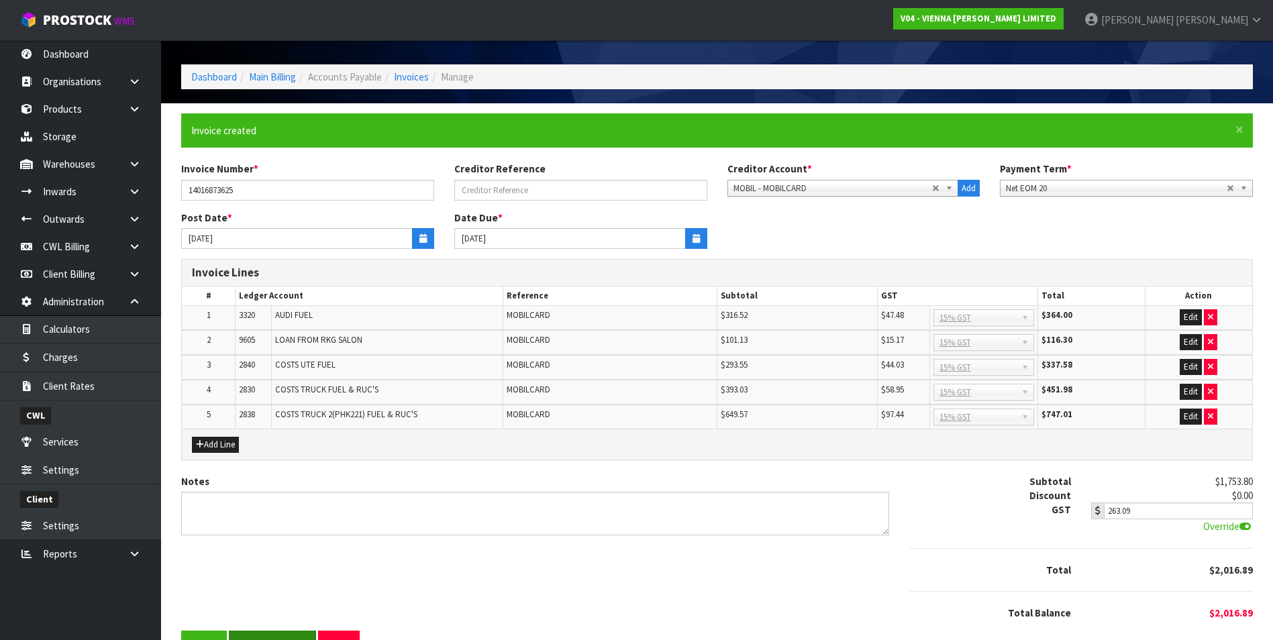
scroll to position [79, 0]
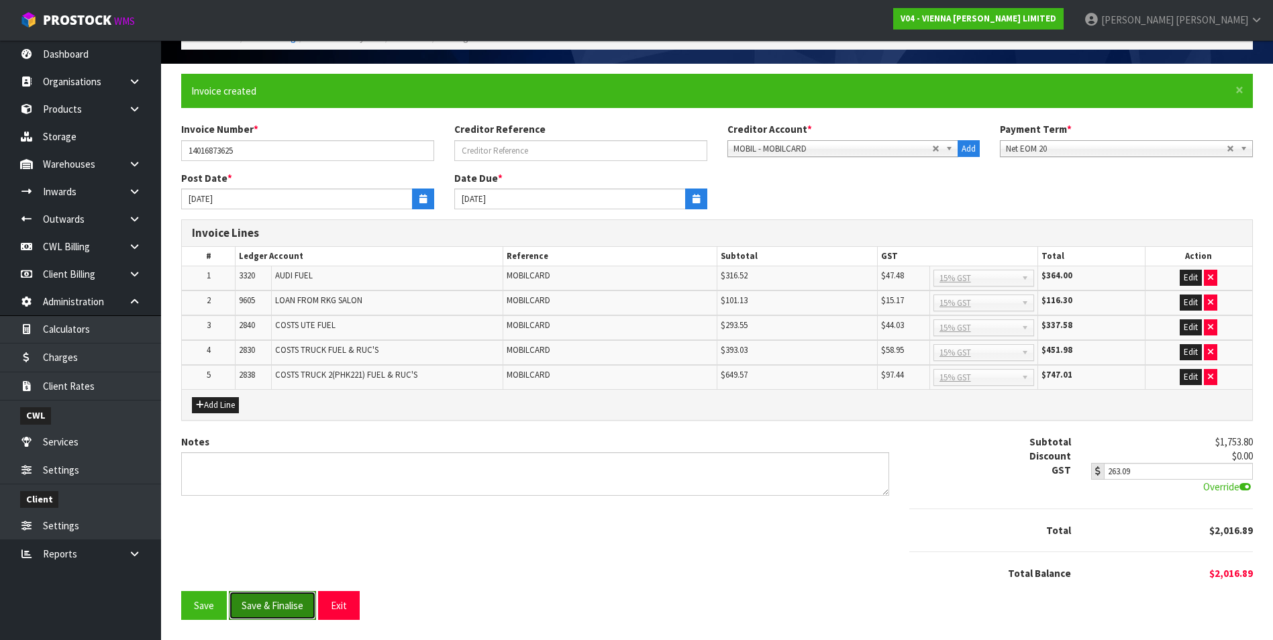
click at [272, 607] on button "Save & Finalise" at bounding box center [272, 605] width 87 height 29
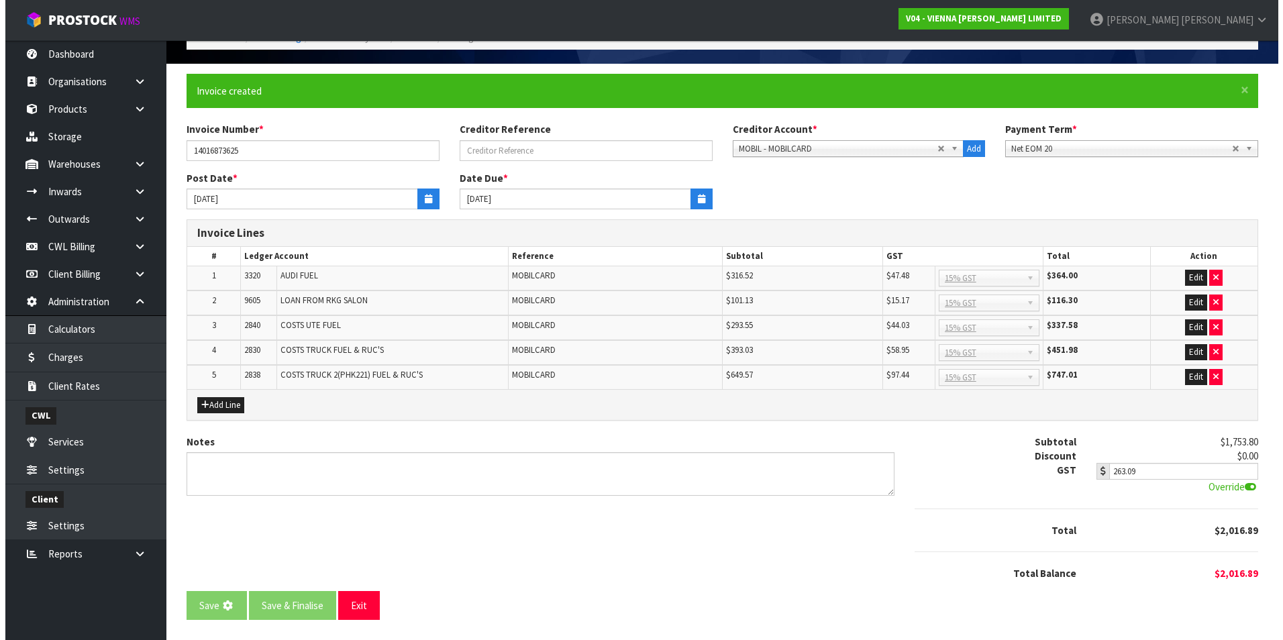
scroll to position [0, 0]
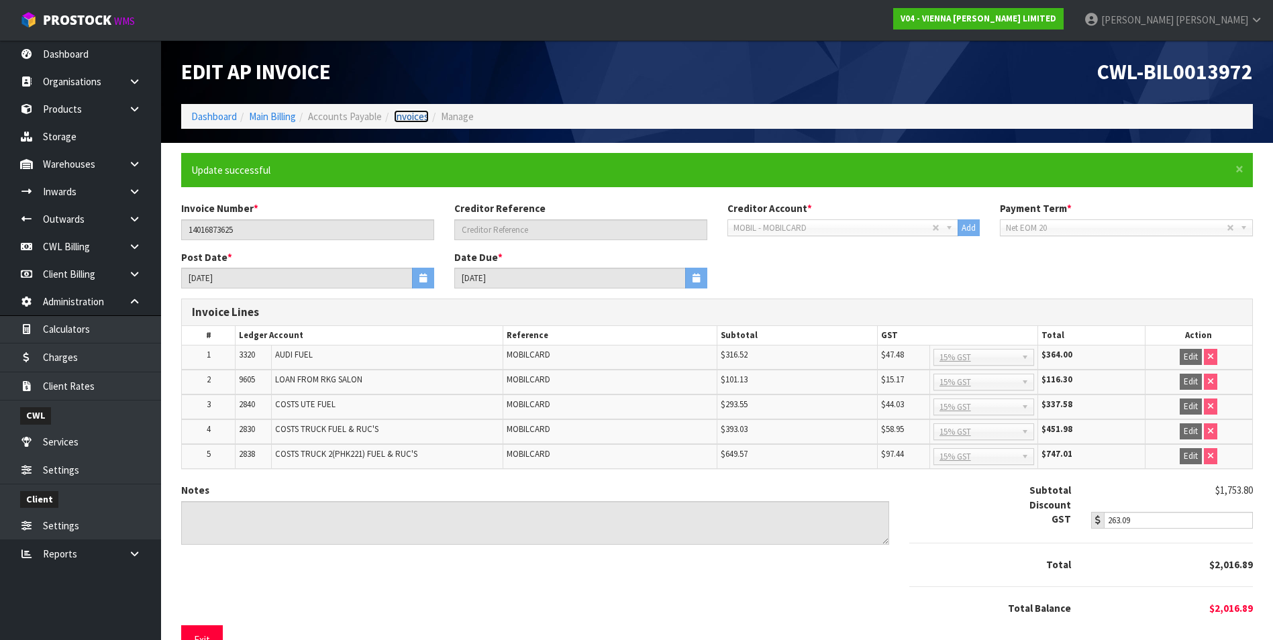
drag, startPoint x: 414, startPoint y: 115, endPoint x: 407, endPoint y: 125, distance: 12.7
click at [413, 115] on link "Invoices" at bounding box center [411, 116] width 35 height 13
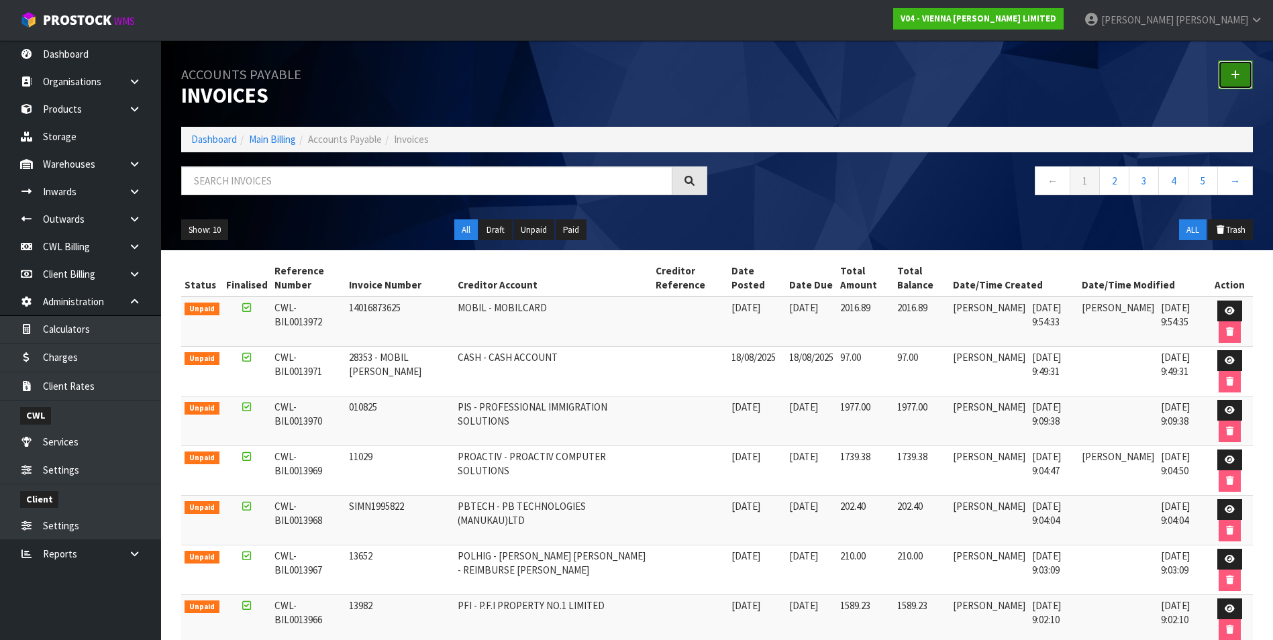
click at [1241, 74] on link at bounding box center [1235, 74] width 35 height 29
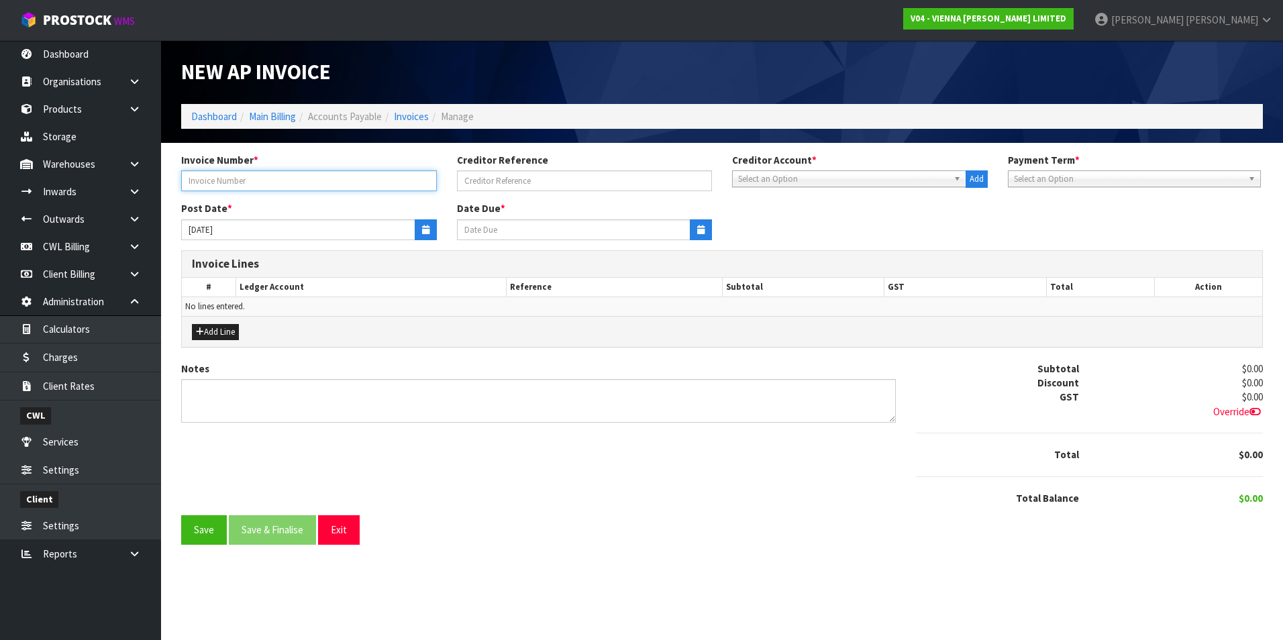
click at [221, 181] on input "text" at bounding box center [309, 180] width 256 height 21
type input "867482004"
click at [778, 172] on div "Creditor Account * 1STCALL - 1ST CALL RECRUITMENT A00 - AGRIHEALTH NZ LTD A01 -…" at bounding box center [860, 170] width 276 height 35
drag, startPoint x: 778, startPoint y: 172, endPoint x: 770, endPoint y: 180, distance: 11.4
click at [772, 179] on span "Select an Option" at bounding box center [843, 179] width 210 height 16
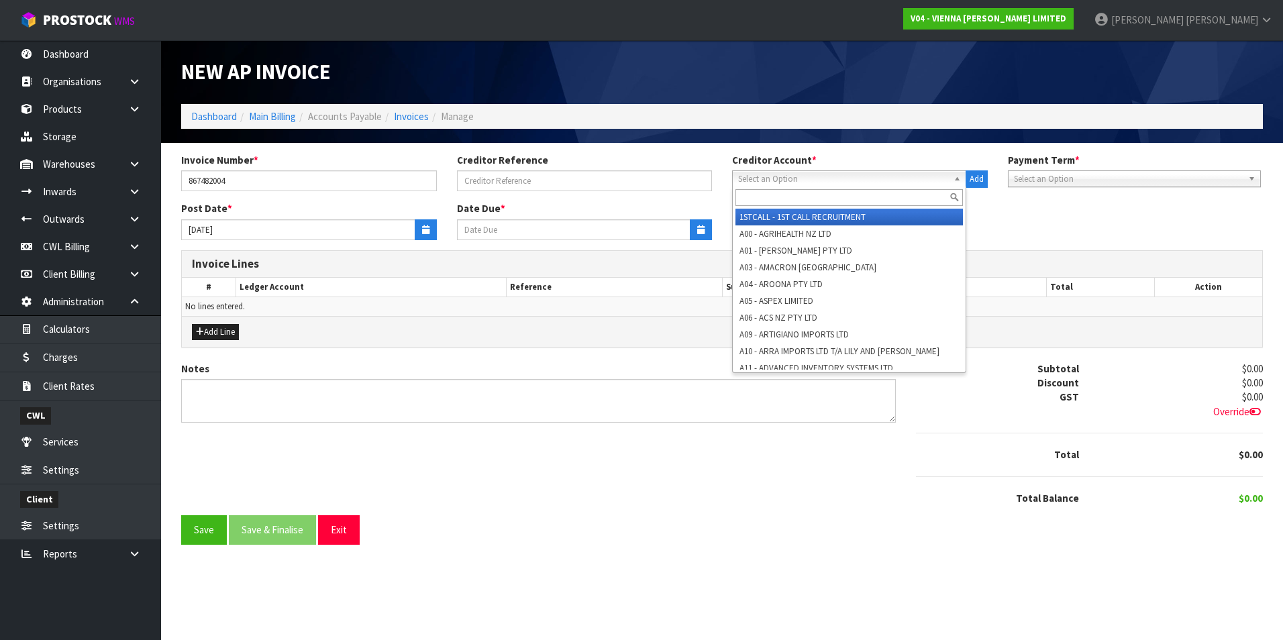
click at [750, 199] on input "text" at bounding box center [848, 197] width 227 height 17
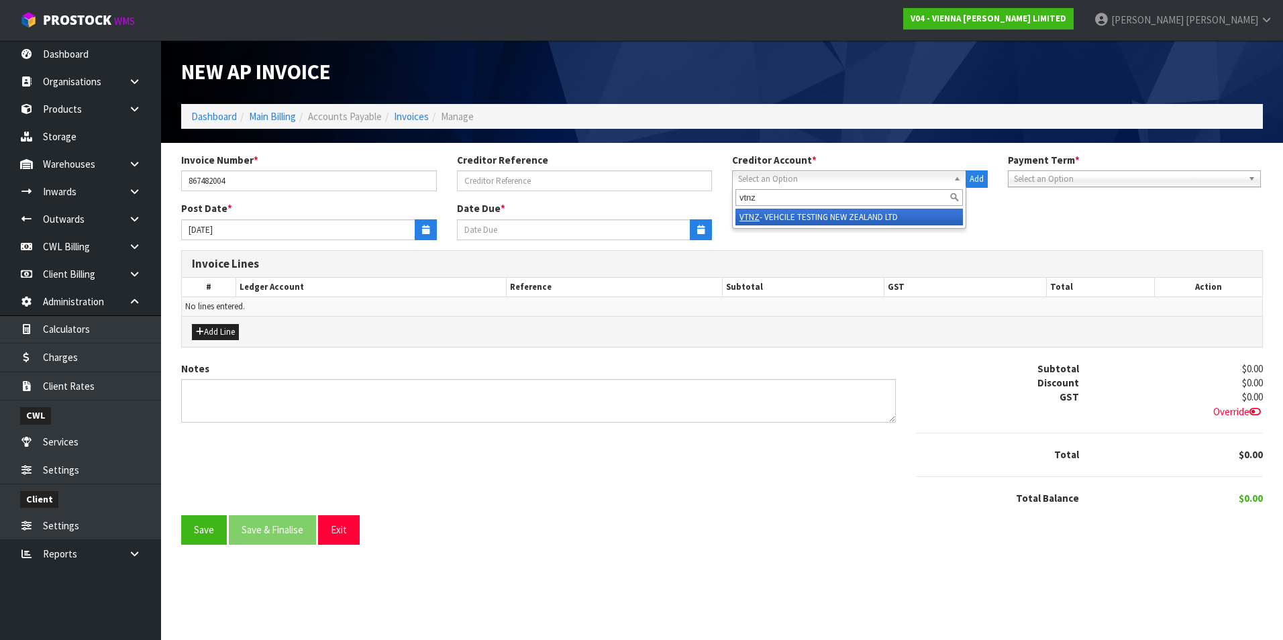
type input "vtnz"
drag, startPoint x: 841, startPoint y: 218, endPoint x: 766, endPoint y: 217, distance: 75.2
click at [836, 217] on li "VTNZ - VEHCILE TESTING NEW ZEALAND LTD" at bounding box center [848, 217] width 227 height 17
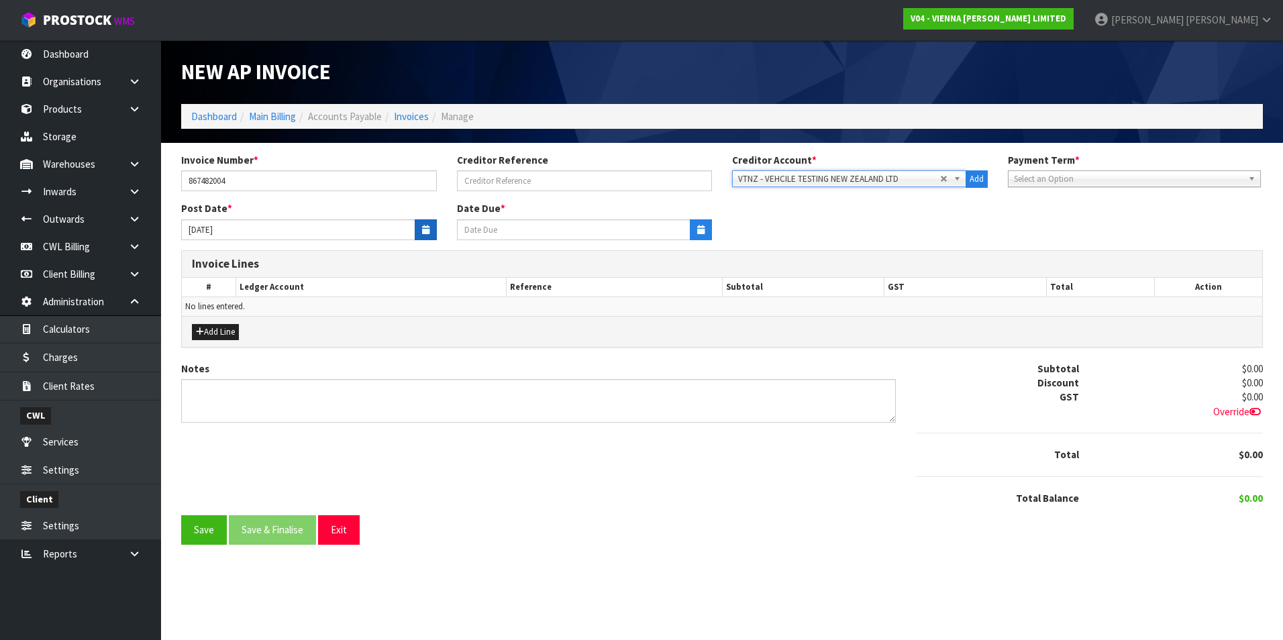
type input "05/09/2025"
click at [419, 228] on button "button" at bounding box center [426, 229] width 22 height 21
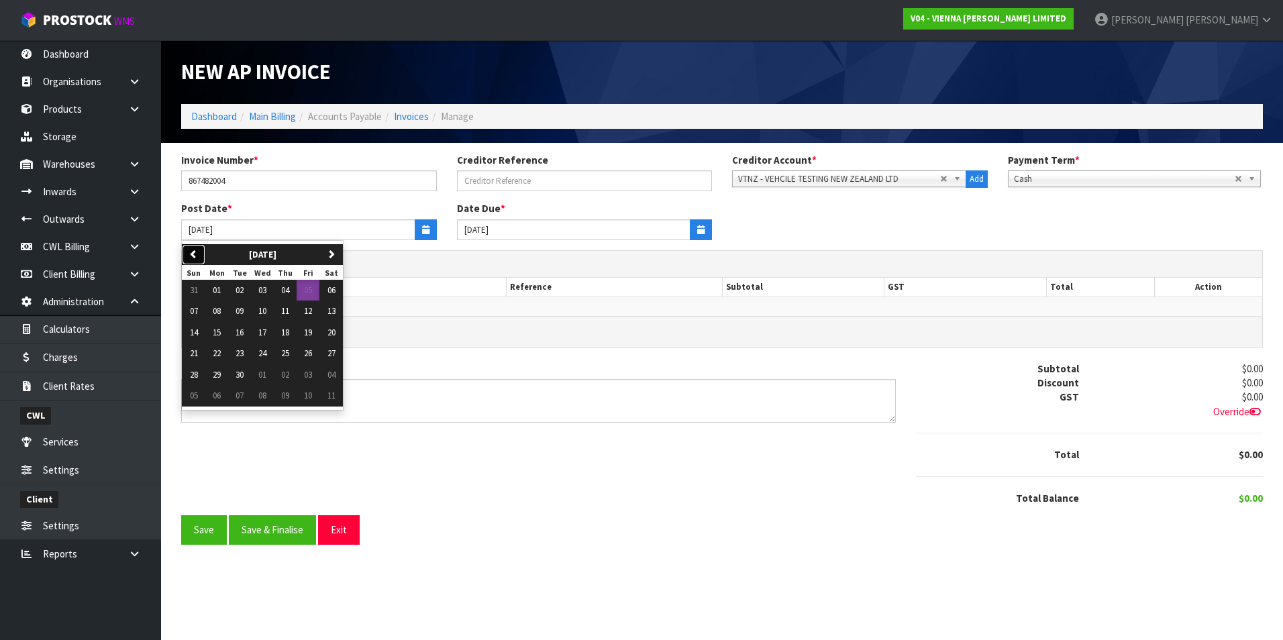
click at [197, 252] on icon "button" at bounding box center [193, 254] width 9 height 9
click at [238, 339] on button "12" at bounding box center [239, 332] width 23 height 21
type input "12/08/2025"
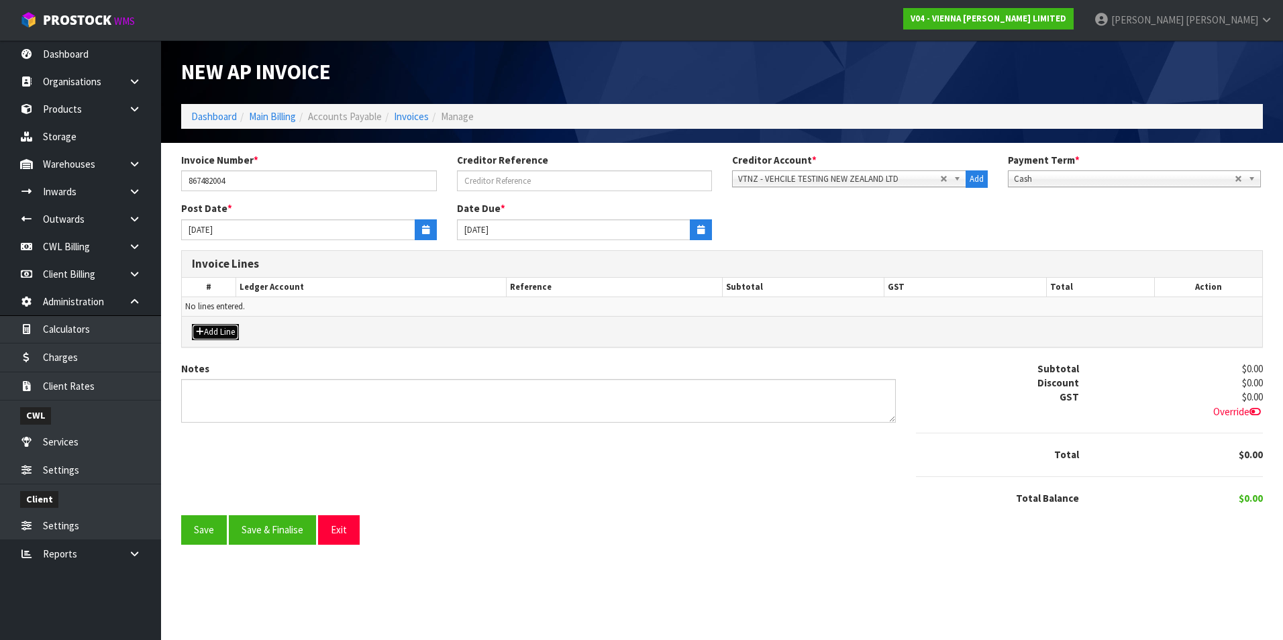
click at [236, 330] on button "Add Line" at bounding box center [215, 332] width 47 height 16
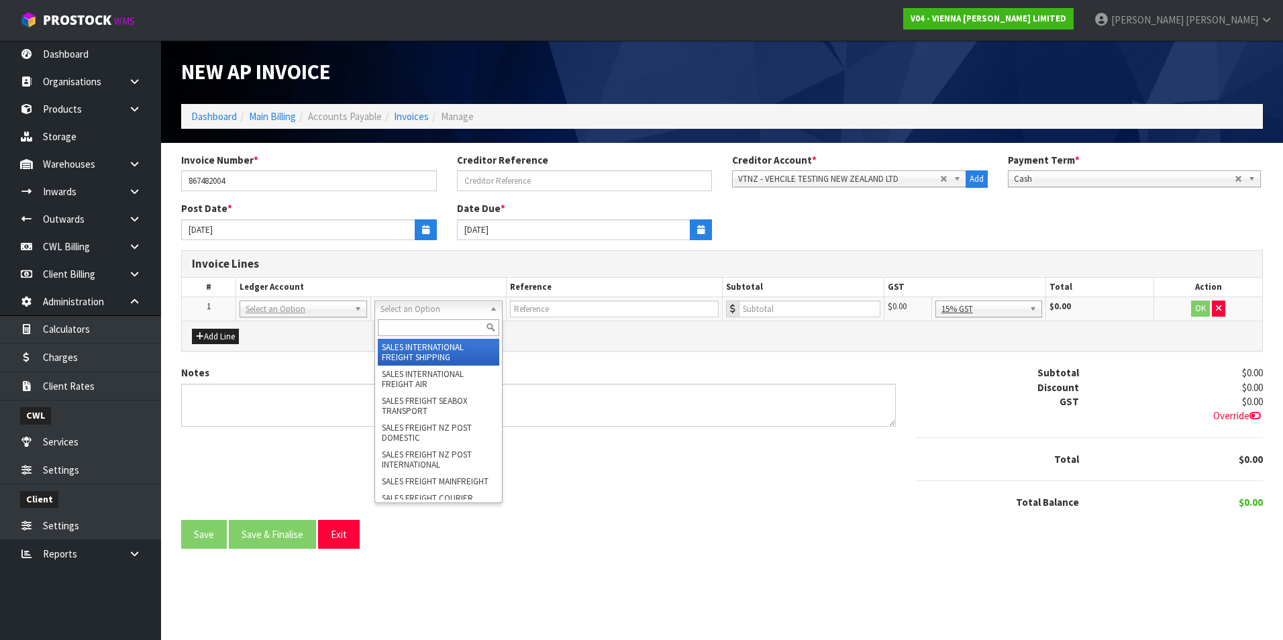
click at [419, 320] on input "text" at bounding box center [438, 327] width 121 height 17
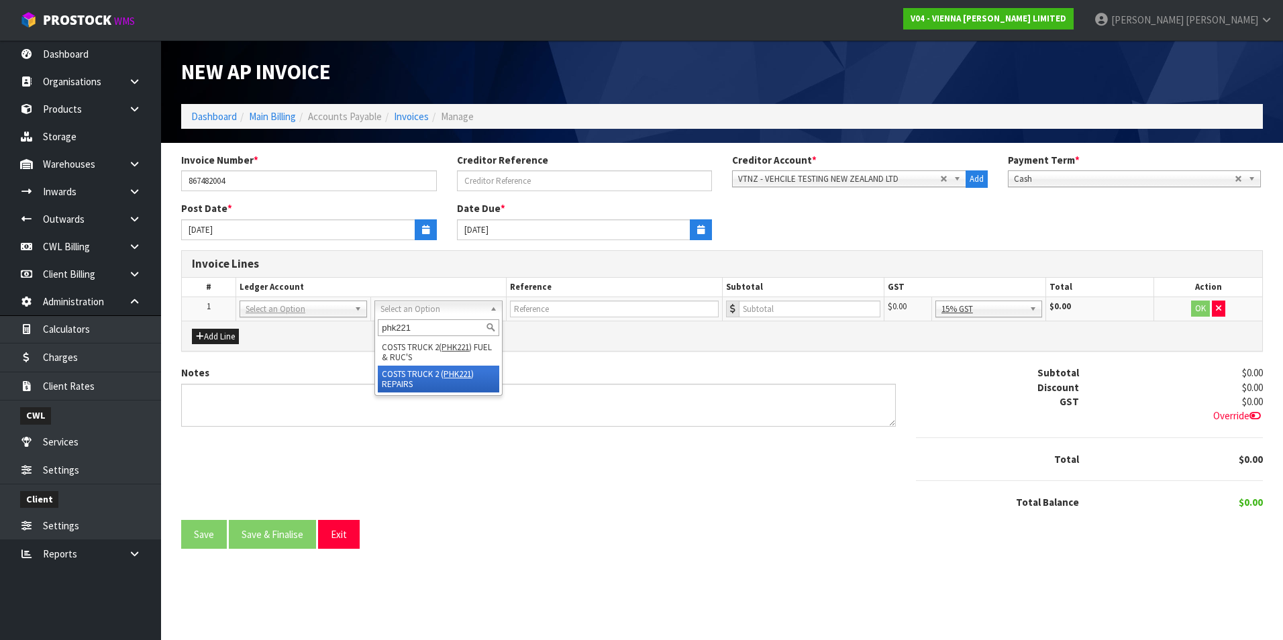
type input "phk221"
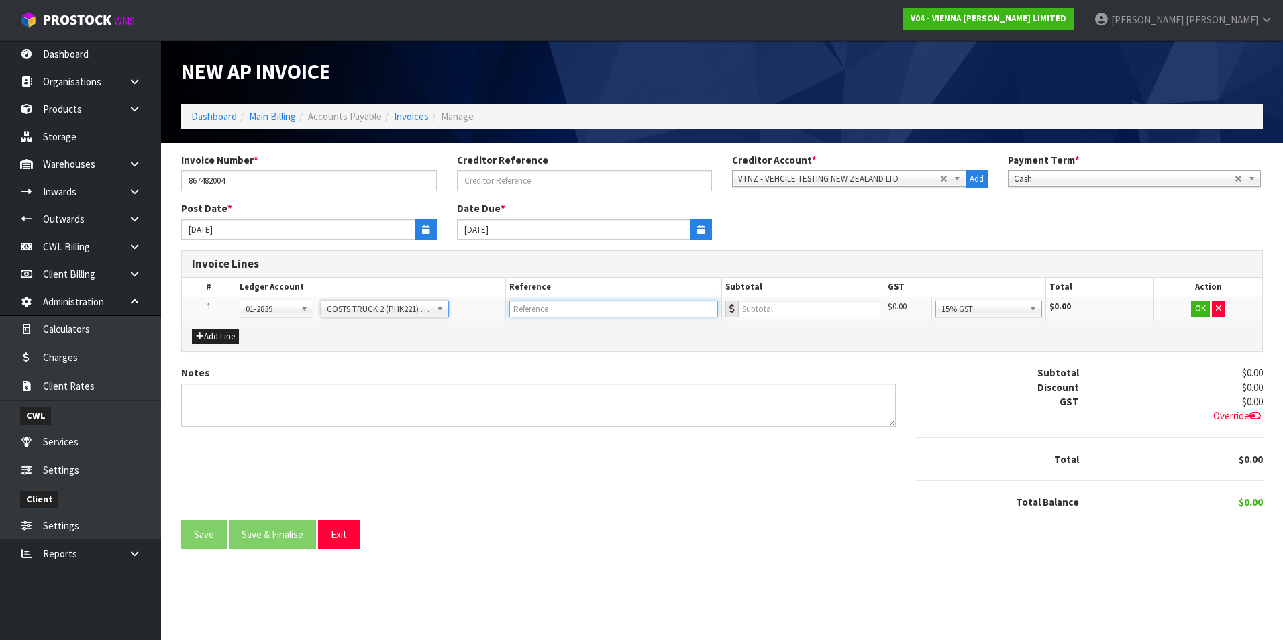
click at [542, 312] on input "text" at bounding box center [613, 309] width 209 height 17
type input "VTNZ - COF"
type input "321.39"
click at [1201, 307] on button "OK" at bounding box center [1200, 309] width 19 height 16
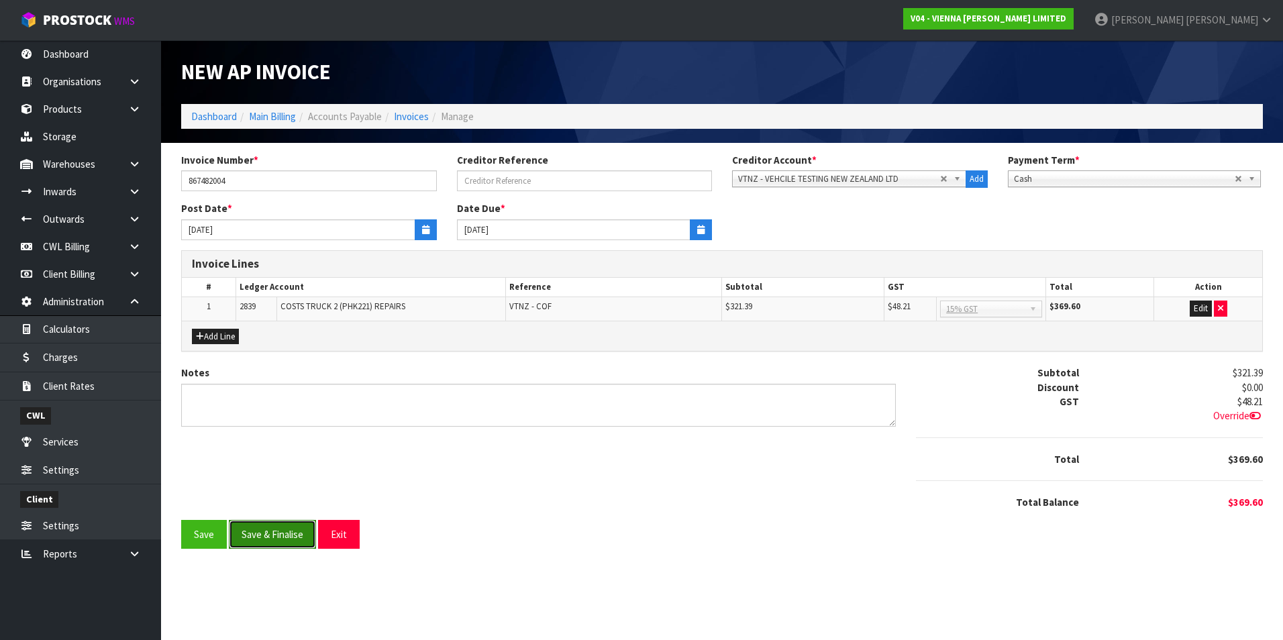
click at [269, 544] on button "Save & Finalise" at bounding box center [272, 534] width 87 height 29
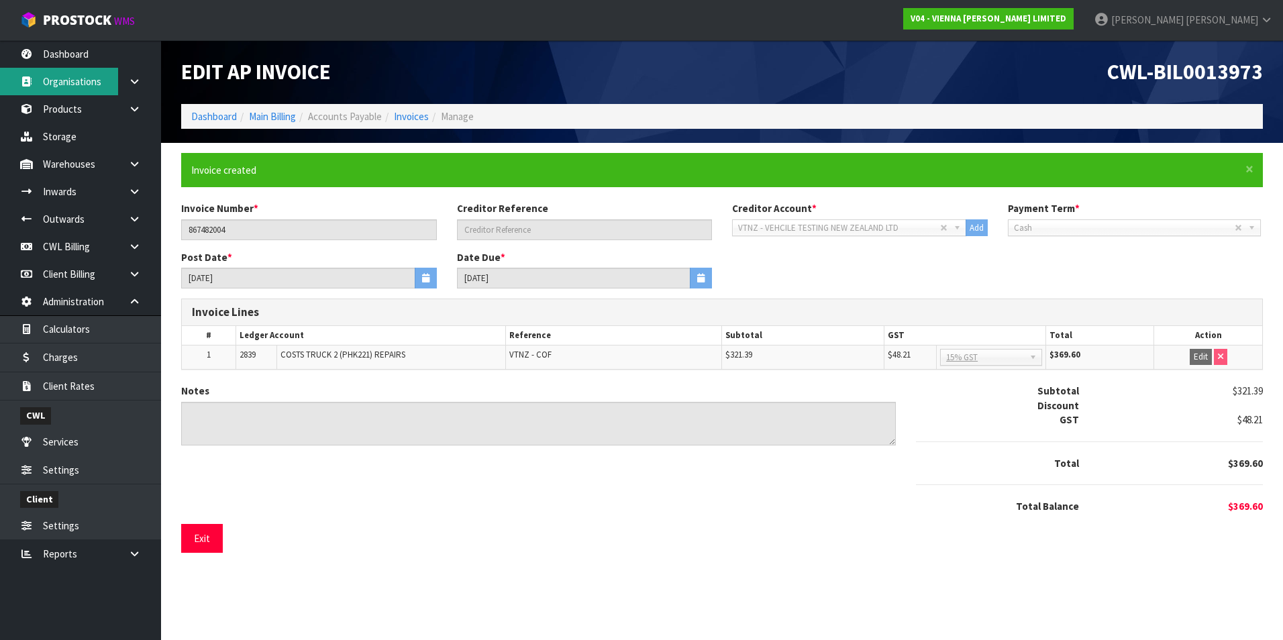
click at [106, 83] on link "Organisations" at bounding box center [80, 82] width 161 height 28
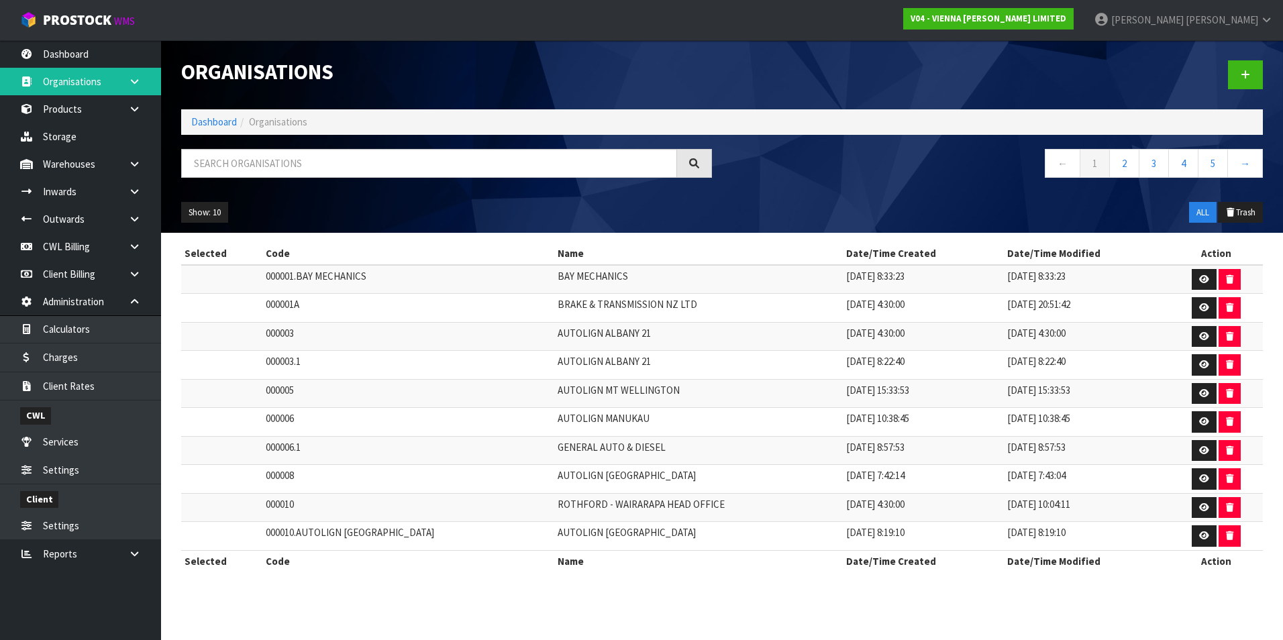
click at [131, 85] on icon at bounding box center [134, 81] width 13 height 10
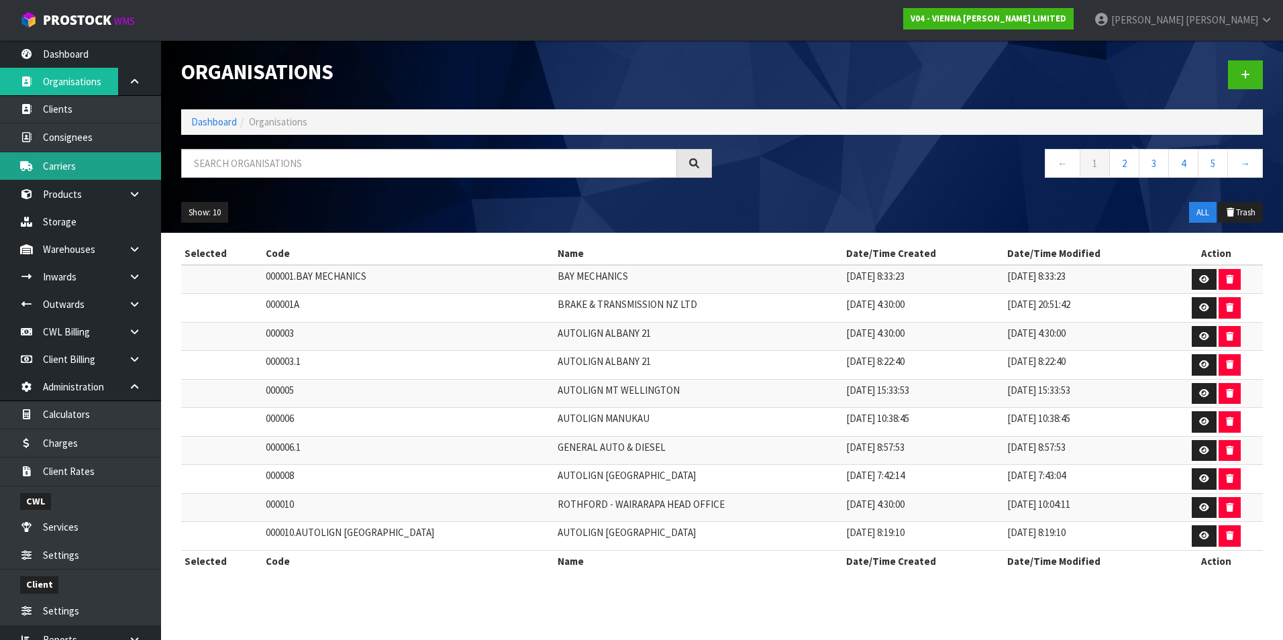
click at [91, 171] on link "Carriers" at bounding box center [80, 166] width 161 height 28
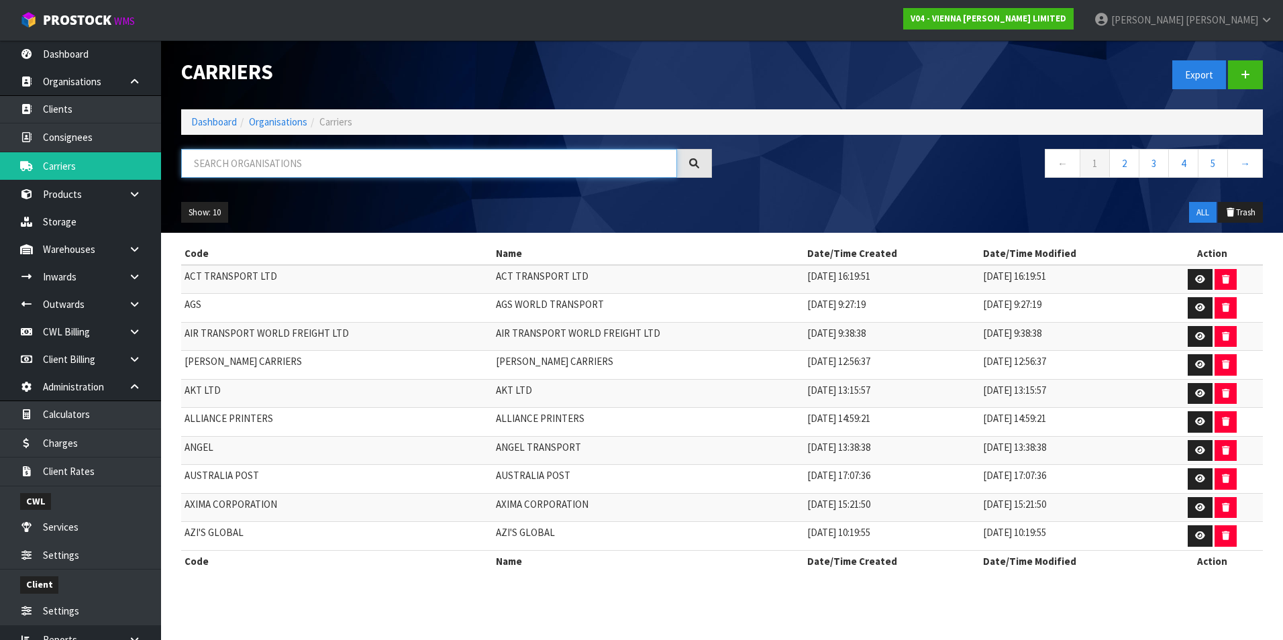
click at [319, 156] on input "text" at bounding box center [429, 163] width 496 height 29
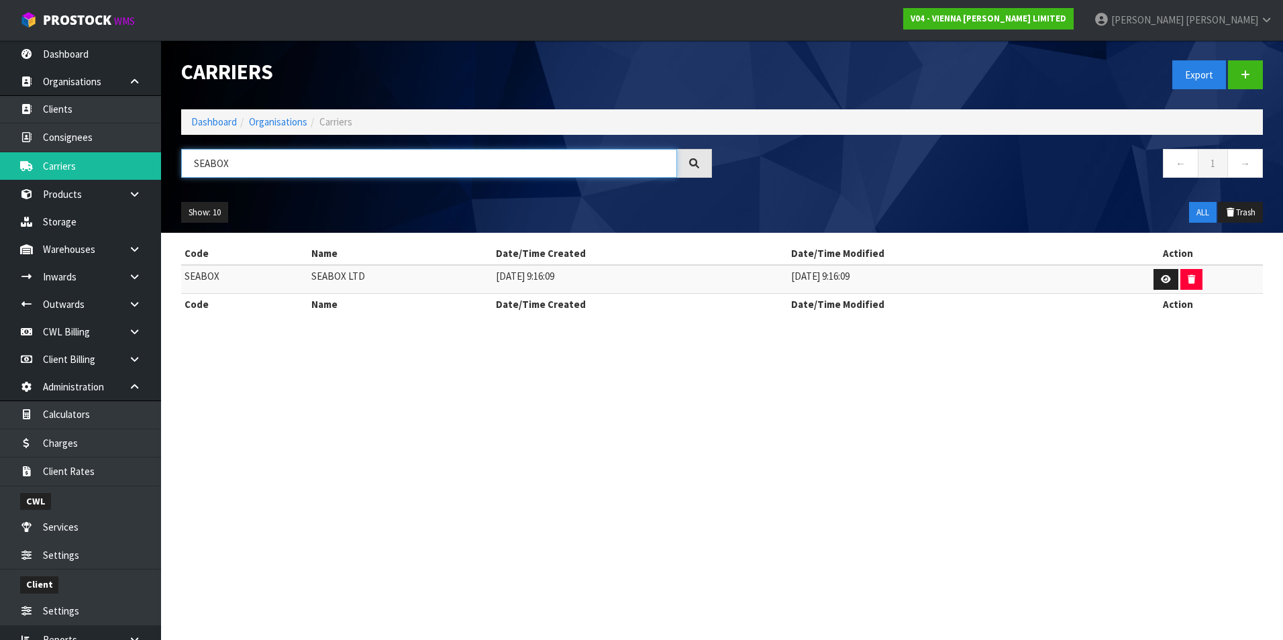
type input "SEABOX"
click at [85, 442] on link "Charges" at bounding box center [80, 443] width 161 height 28
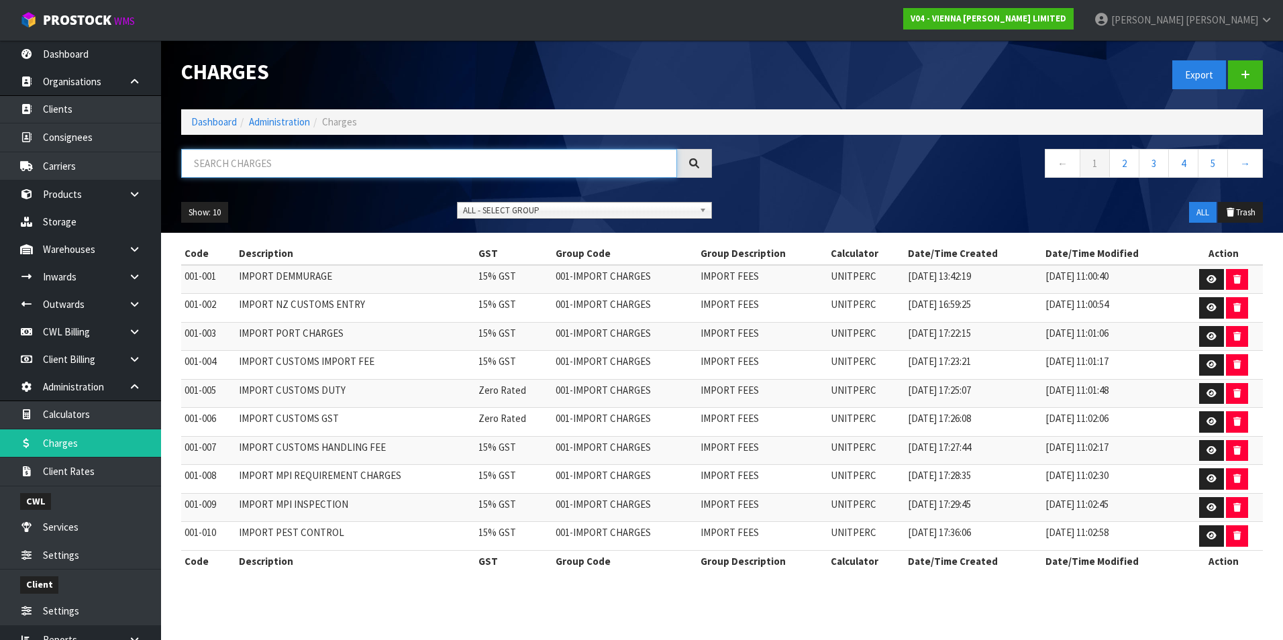
click at [294, 165] on input "text" at bounding box center [429, 163] width 496 height 29
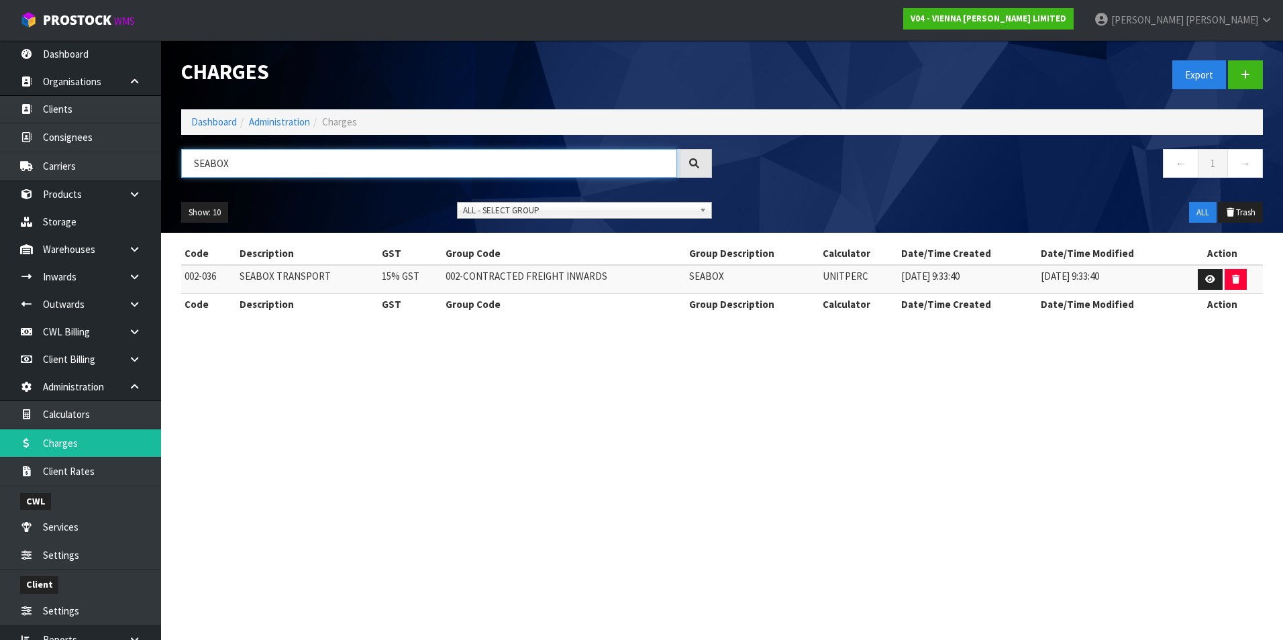
type input "SEABOX"
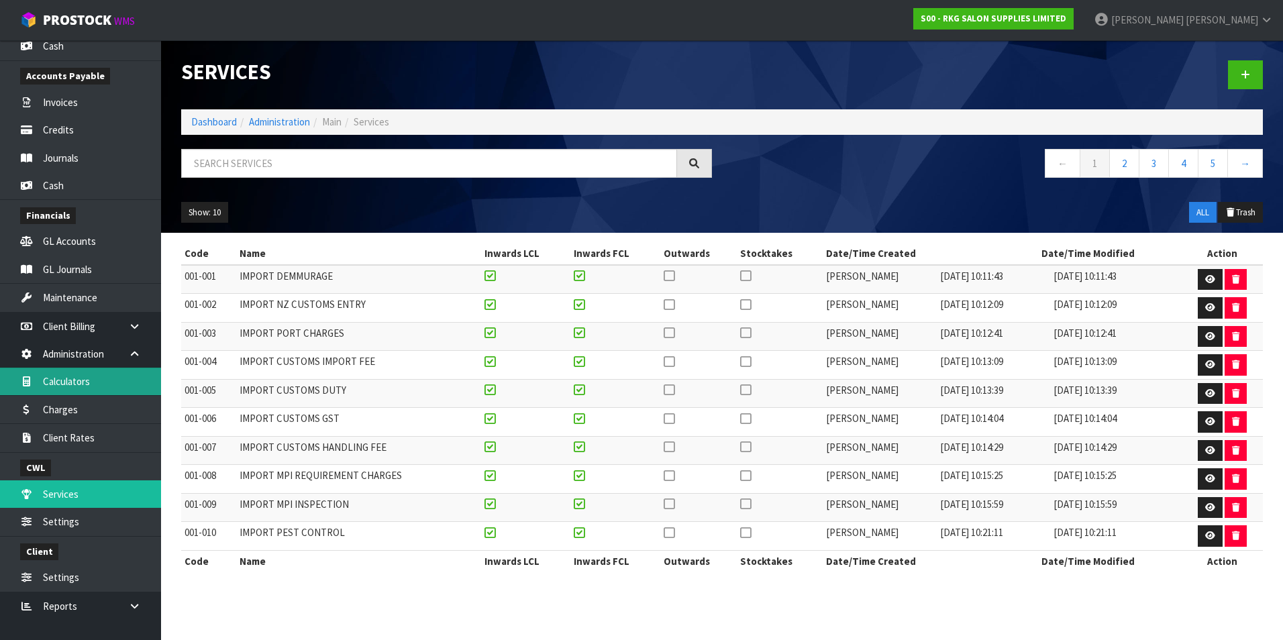
scroll to position [431, 0]
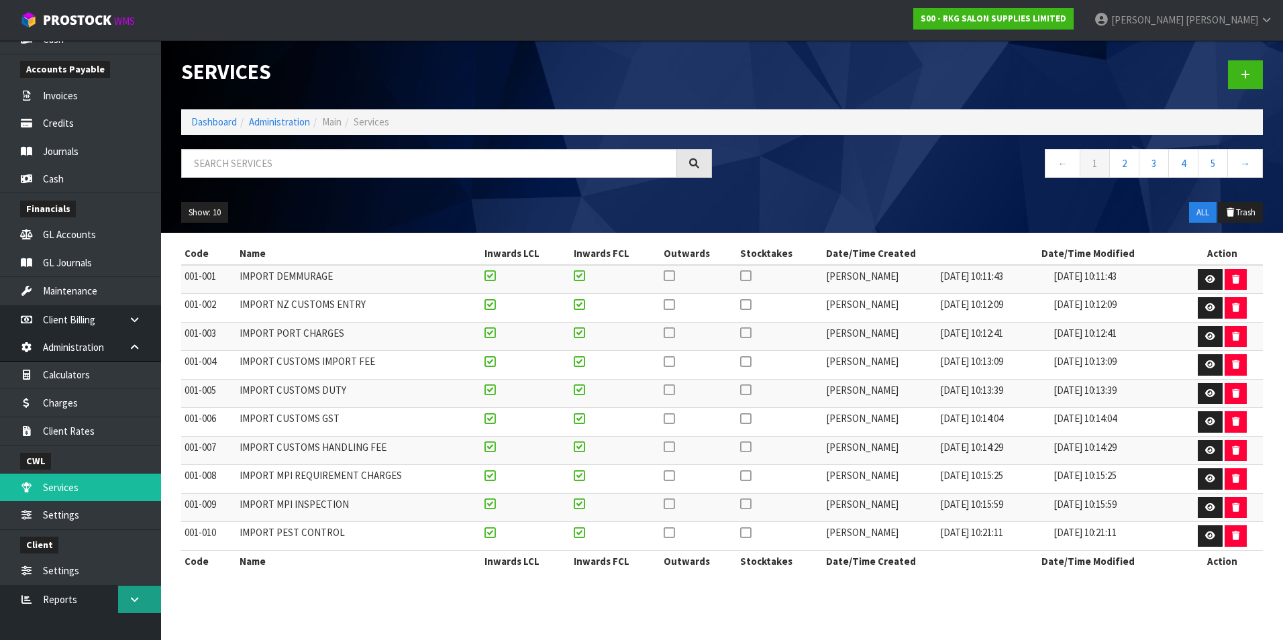
click at [132, 602] on icon at bounding box center [134, 600] width 13 height 10
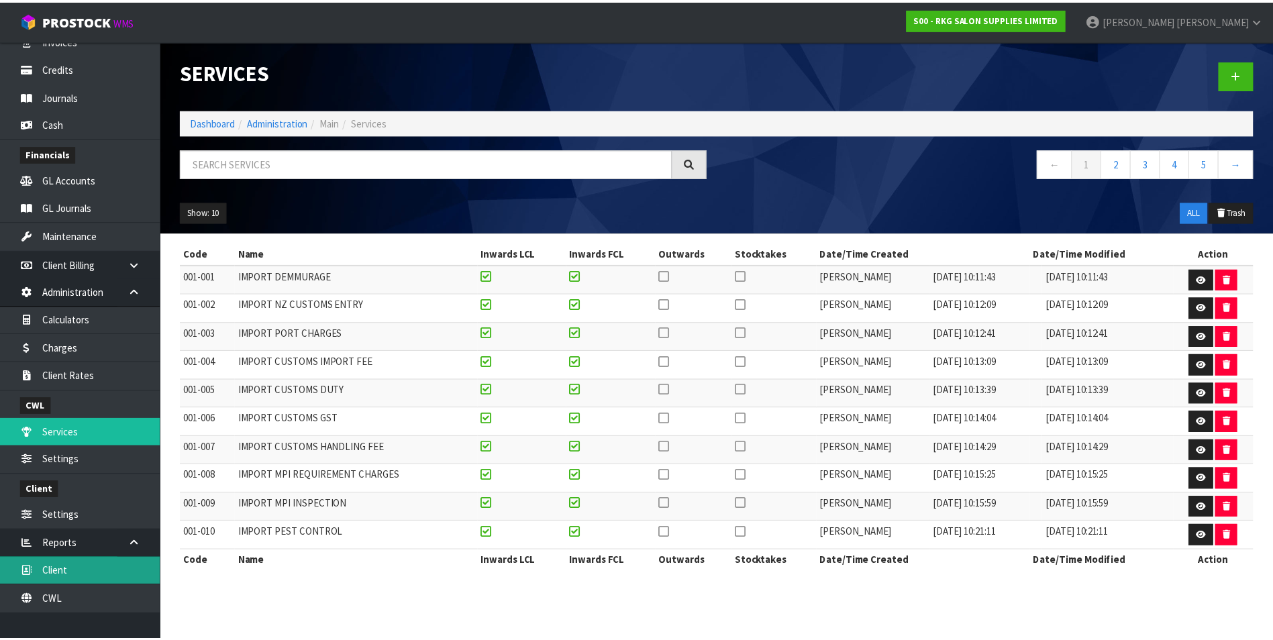
scroll to position [488, 0]
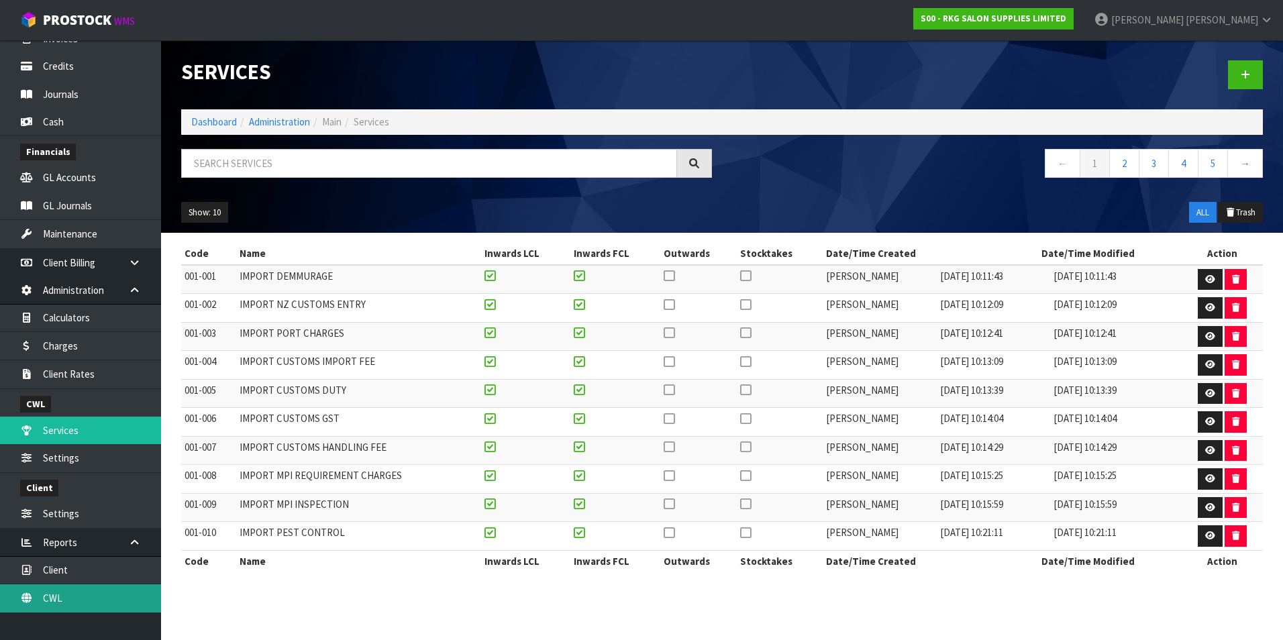
click at [111, 603] on link "CWL" at bounding box center [80, 598] width 161 height 28
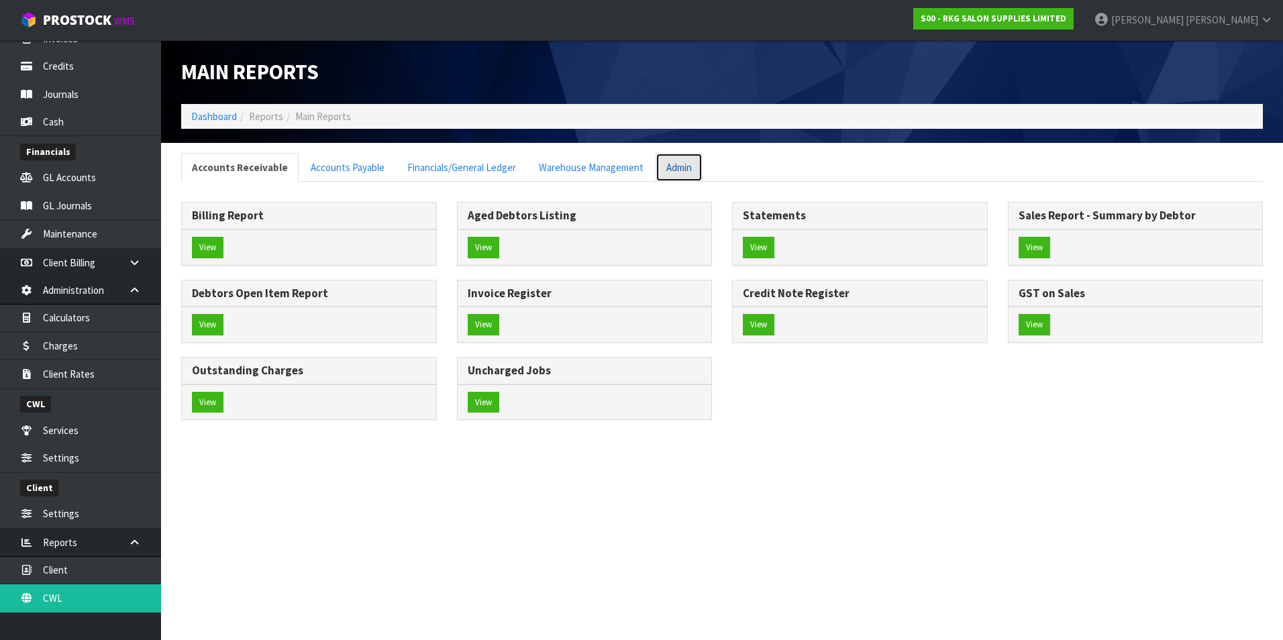
click at [666, 171] on link "Admin" at bounding box center [679, 167] width 47 height 29
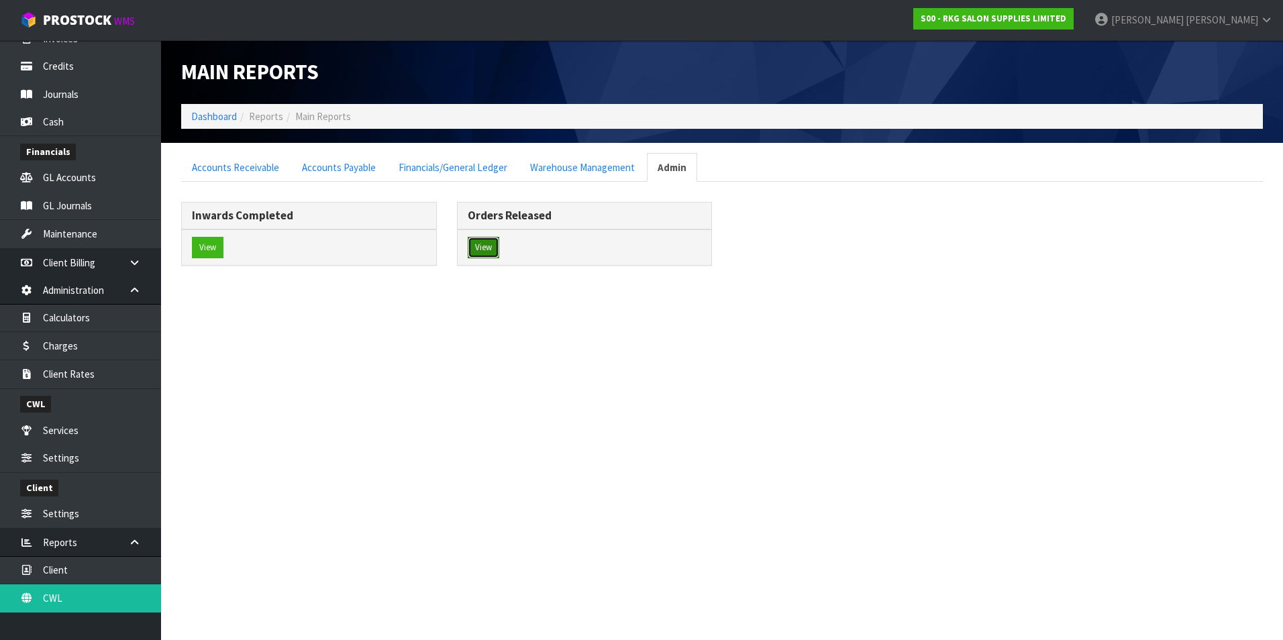
click at [482, 243] on button "View" at bounding box center [484, 247] width 32 height 21
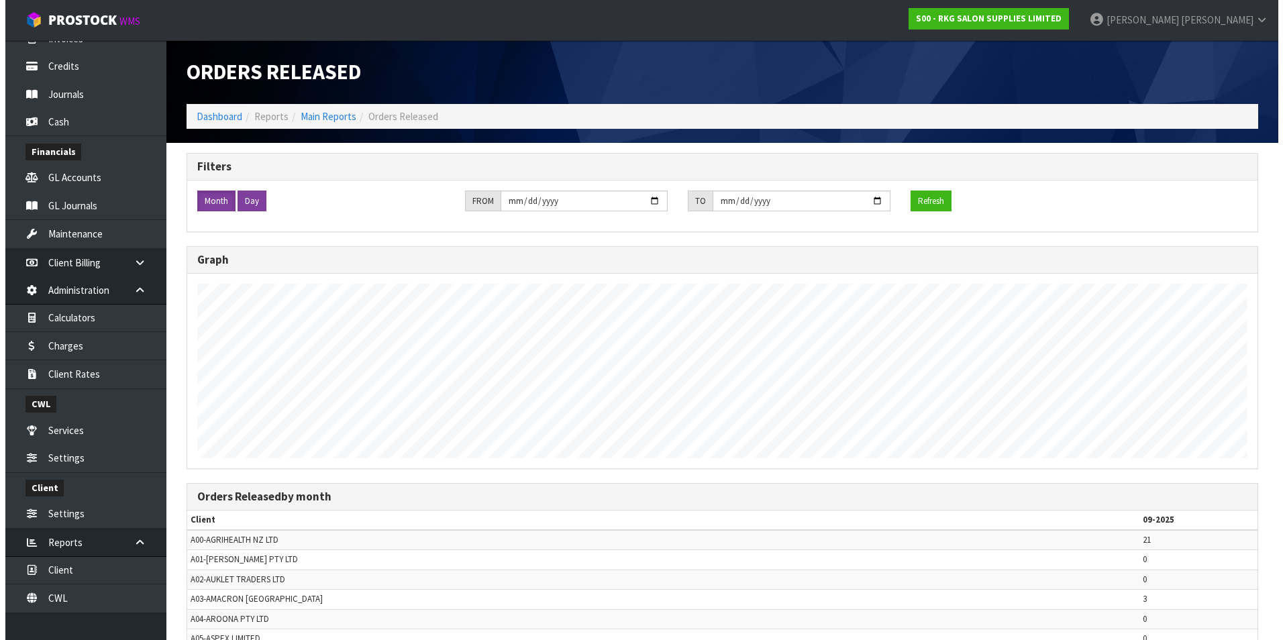
scroll to position [640, 1273]
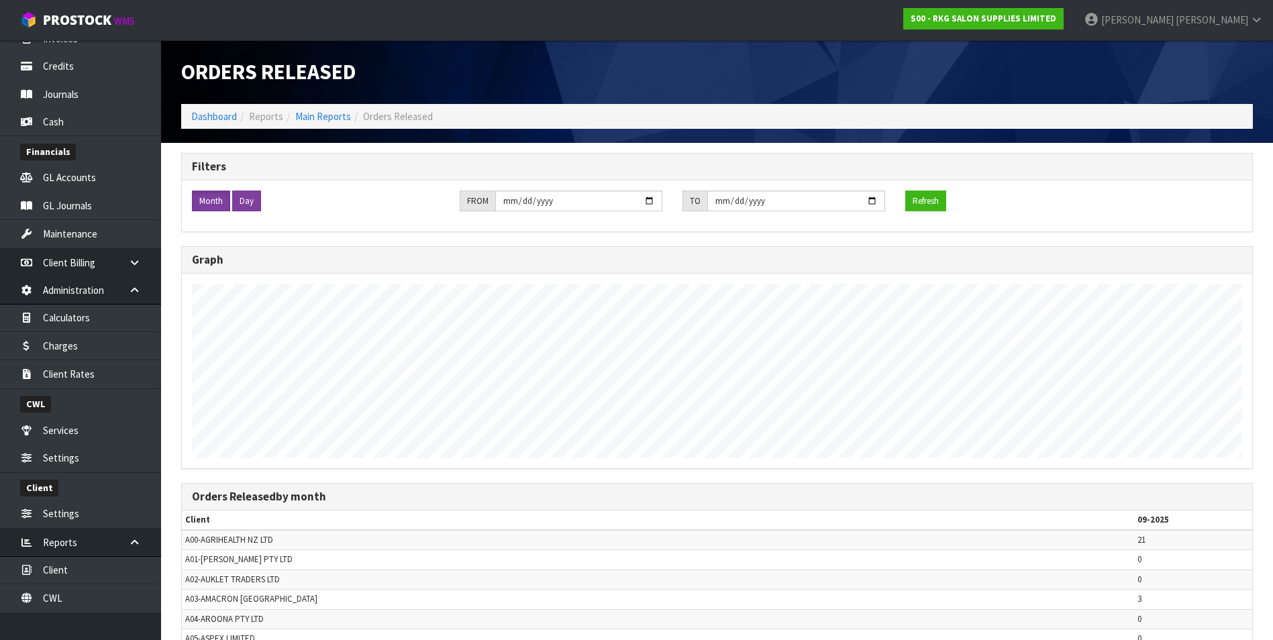
click at [250, 202] on label "Day" at bounding box center [246, 201] width 29 height 21
click at [937, 199] on button "Refresh" at bounding box center [925, 201] width 41 height 21
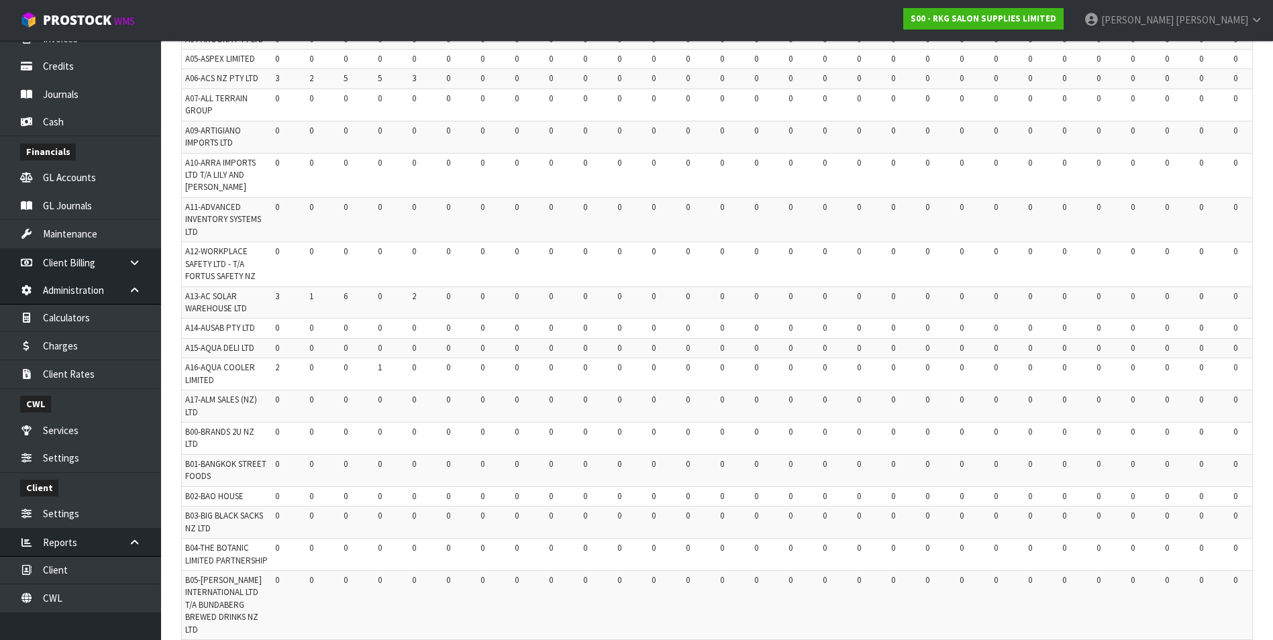
scroll to position [0, 0]
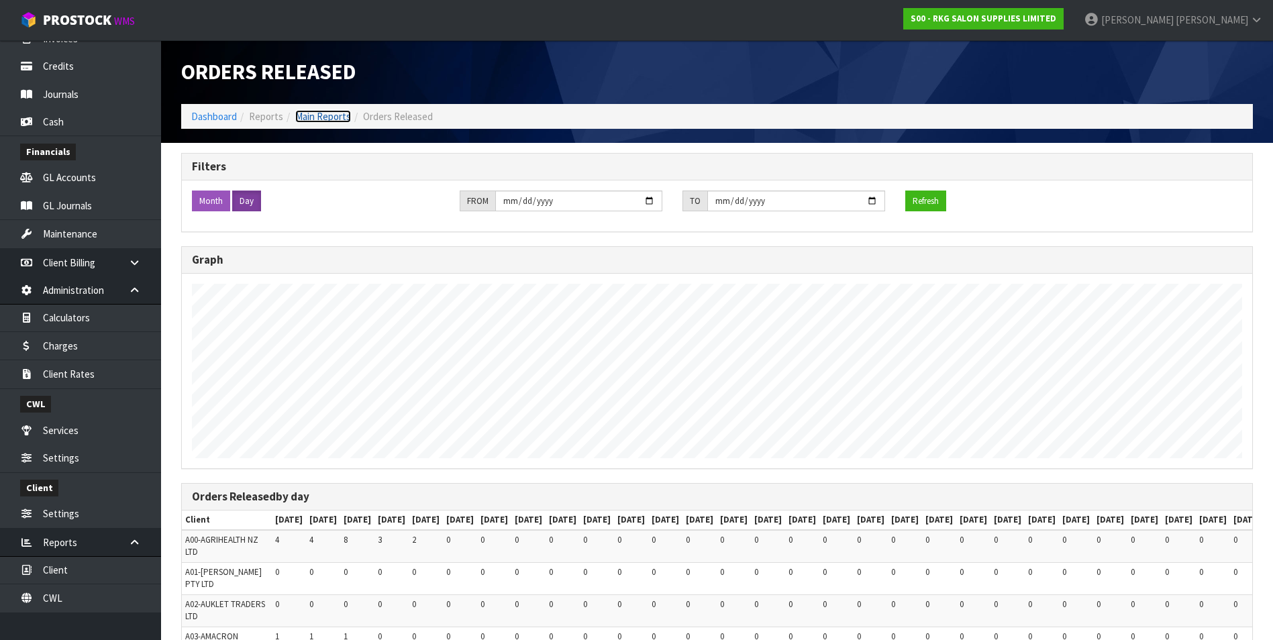
click at [329, 119] on link "Main Reports" at bounding box center [323, 116] width 56 height 13
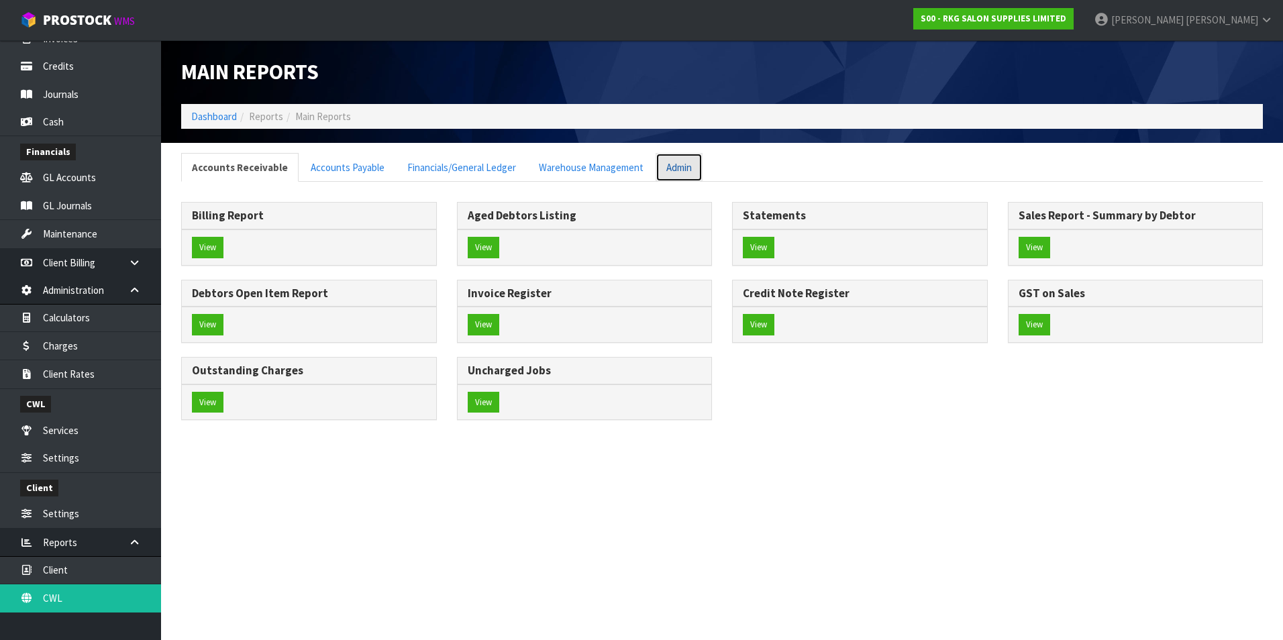
click at [675, 166] on link "Admin" at bounding box center [679, 167] width 47 height 29
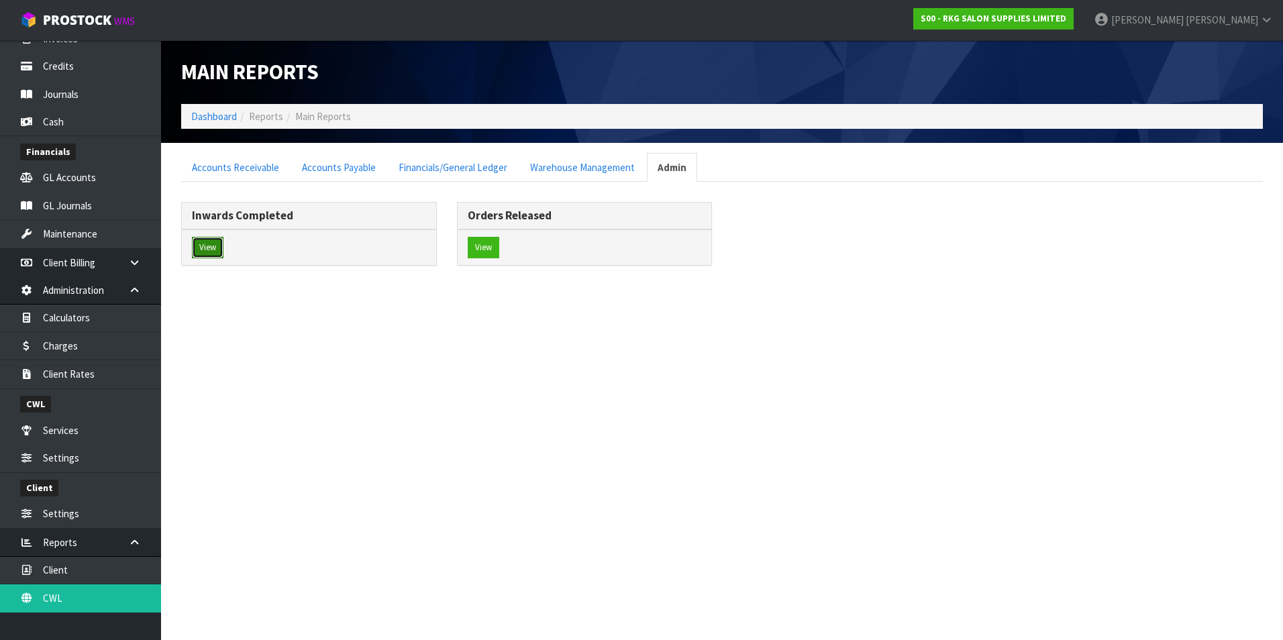
click at [219, 246] on button "View" at bounding box center [208, 247] width 32 height 21
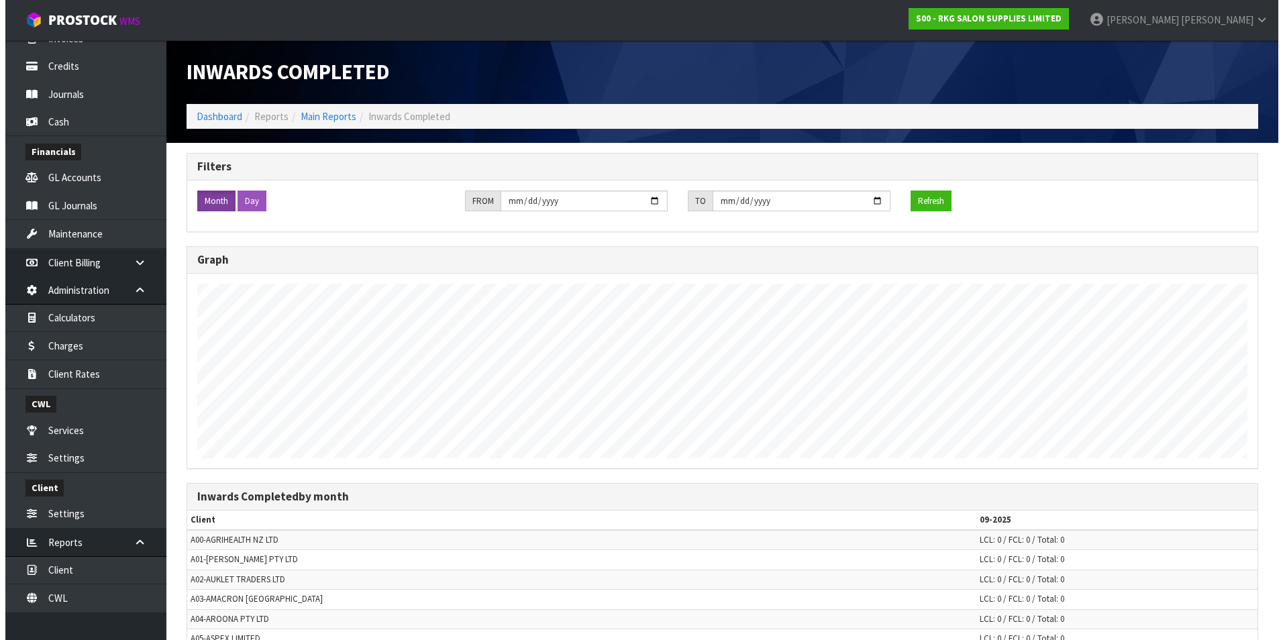
scroll to position [640, 1273]
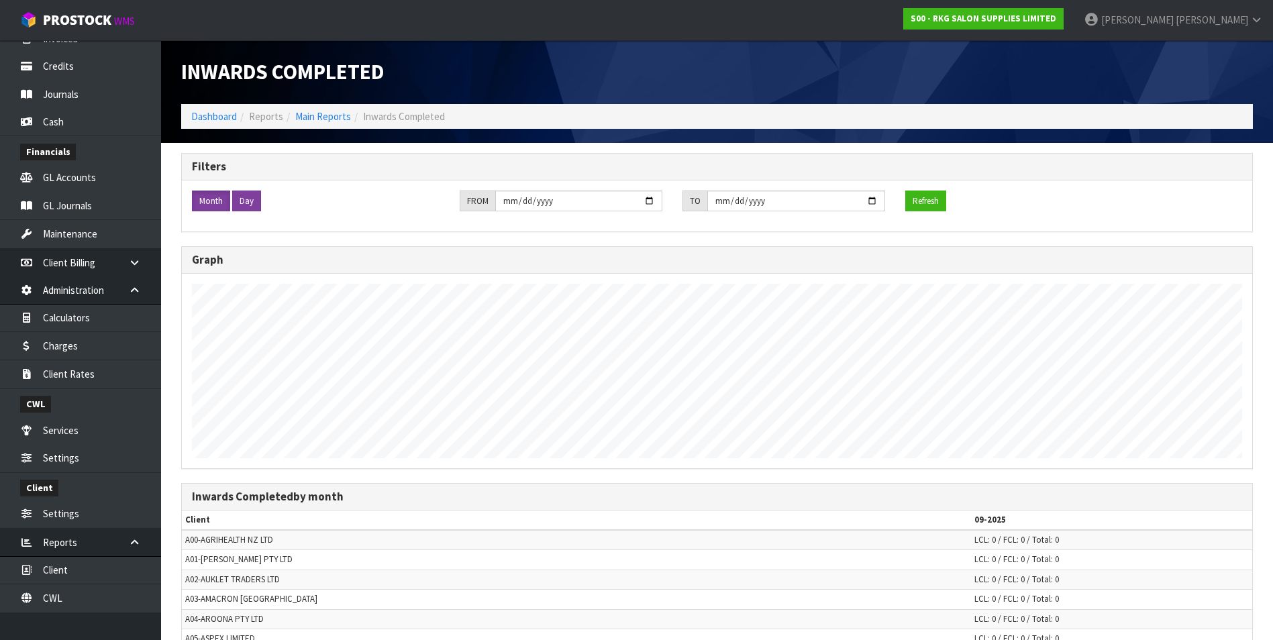
click at [246, 201] on label "Day" at bounding box center [246, 201] width 29 height 21
click at [937, 200] on button "Refresh" at bounding box center [925, 201] width 41 height 21
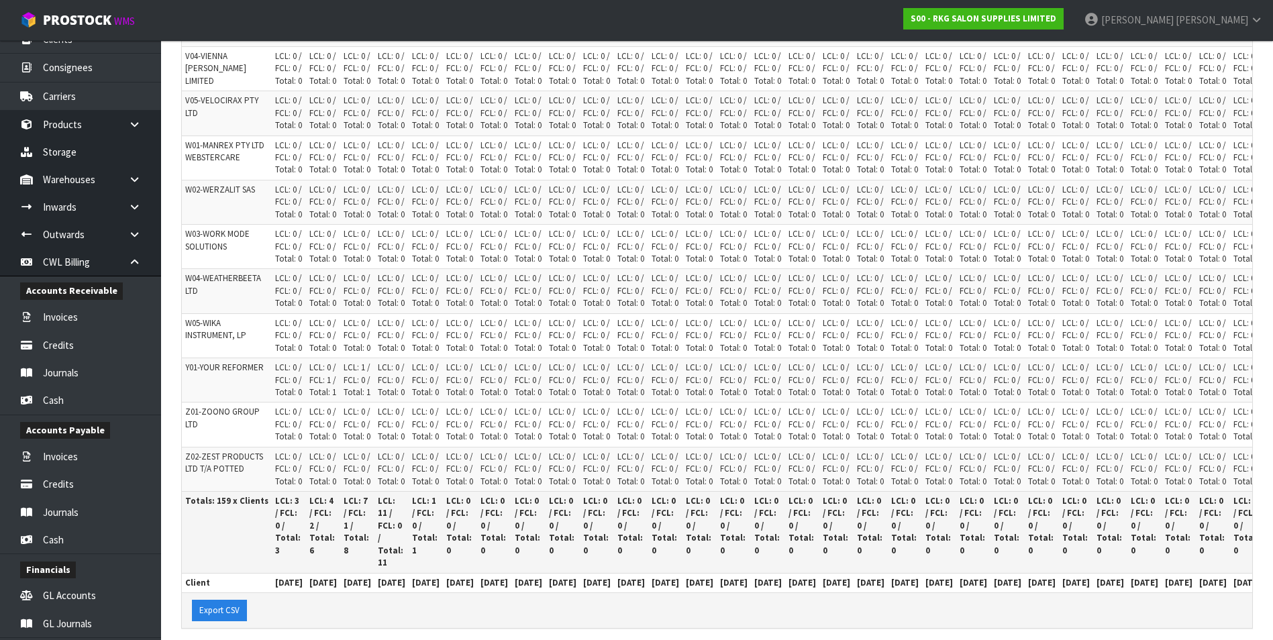
scroll to position [0, 0]
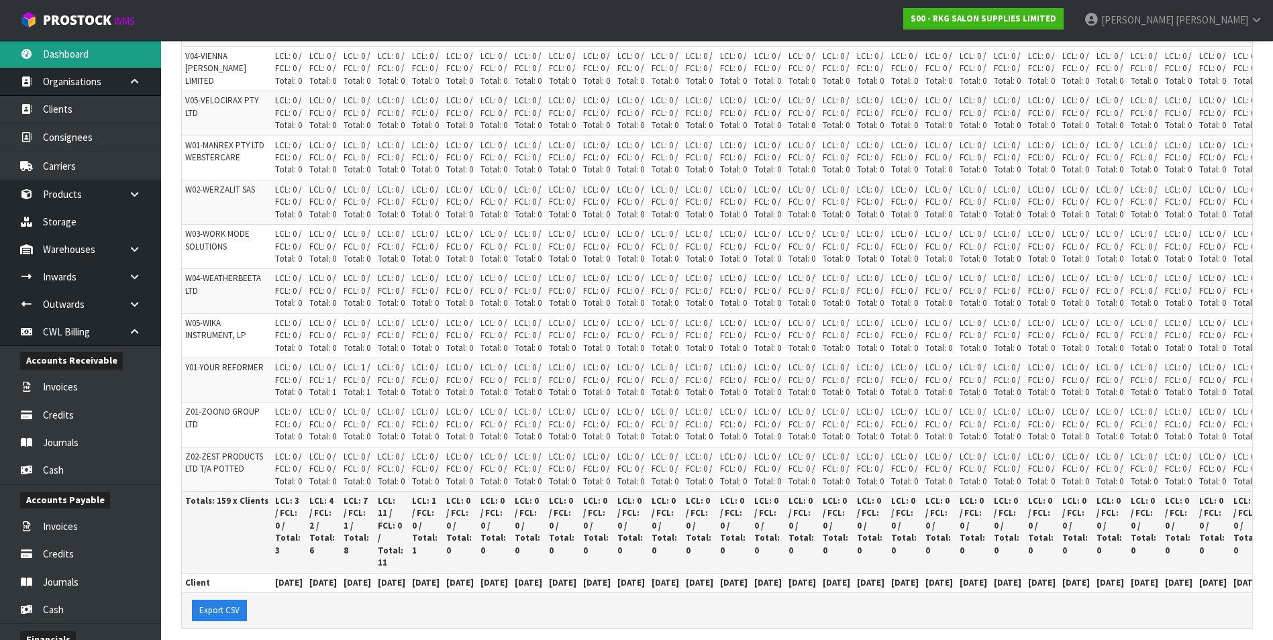
click at [81, 58] on link "Dashboard" at bounding box center [80, 54] width 161 height 28
